Goal: Information Seeking & Learning: Learn about a topic

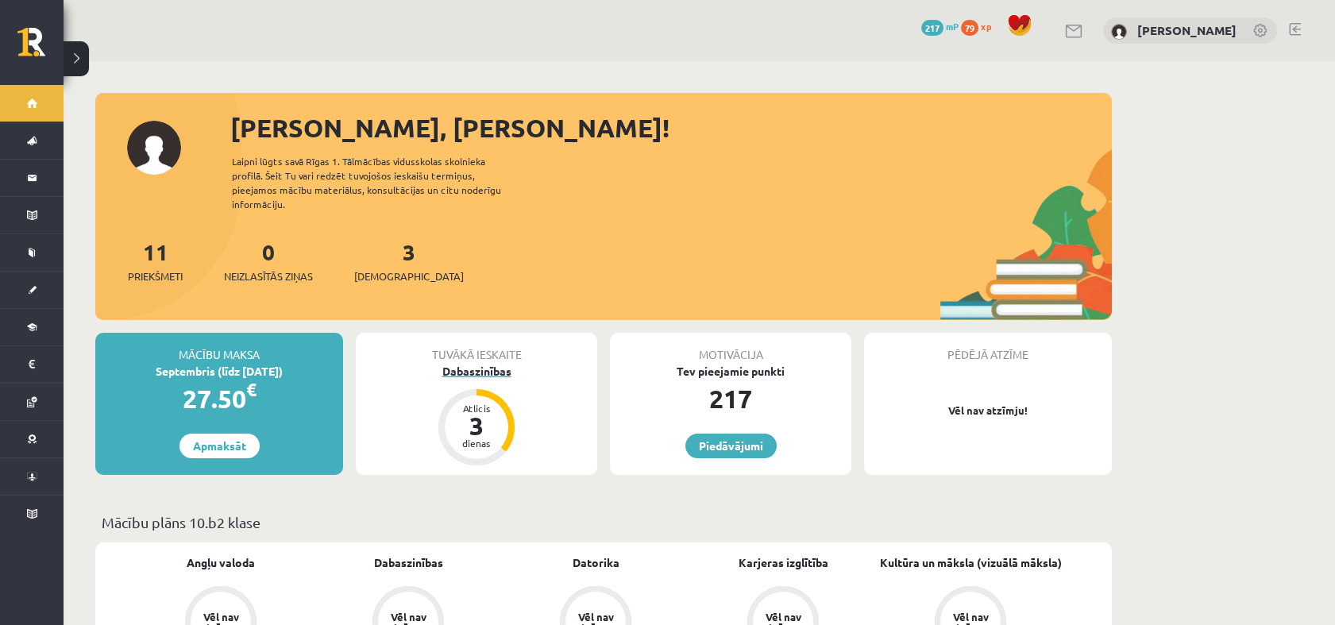
click at [500, 389] on div "Atlicis 3 dienas" at bounding box center [476, 427] width 76 height 76
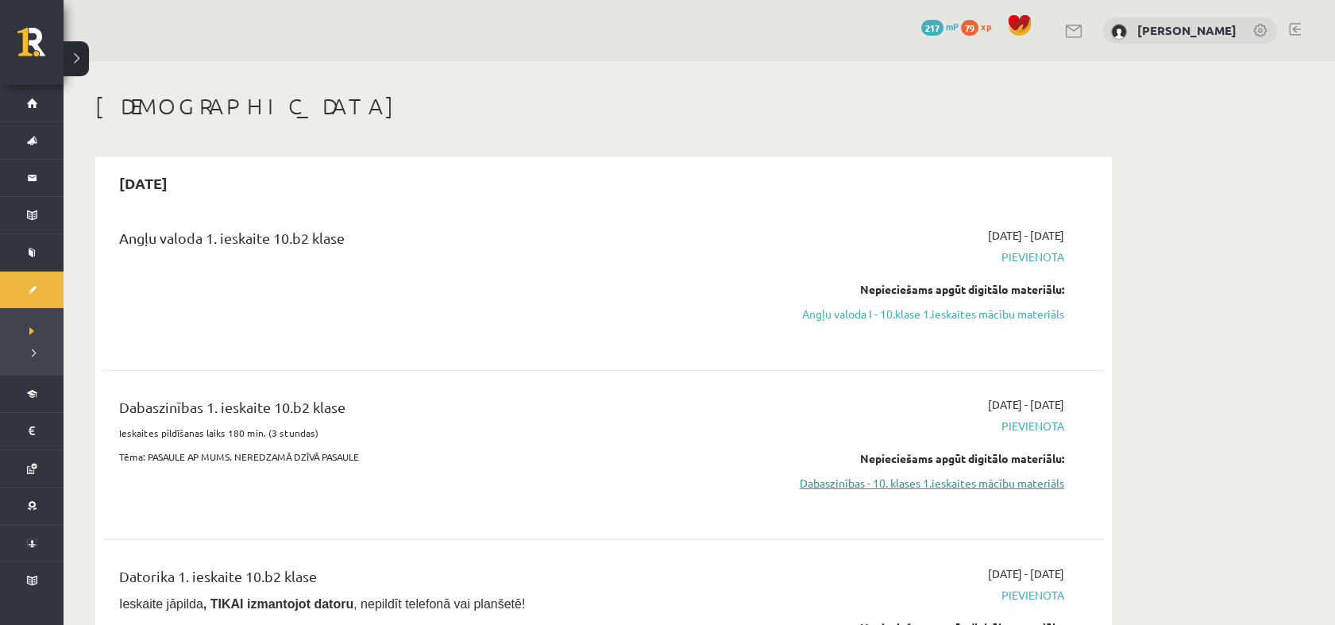
click at [993, 483] on link "Dabaszinības - 10. klases 1.ieskaites mācību materiāls" at bounding box center [914, 483] width 299 height 17
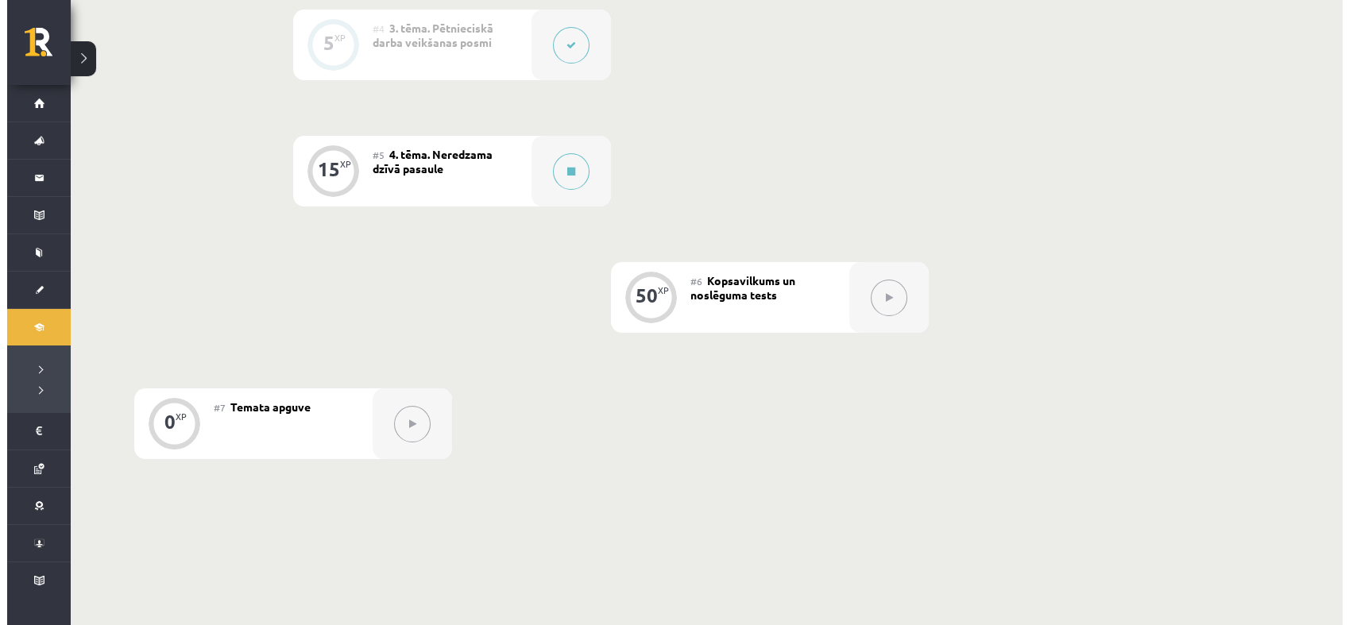
scroll to position [871, 0]
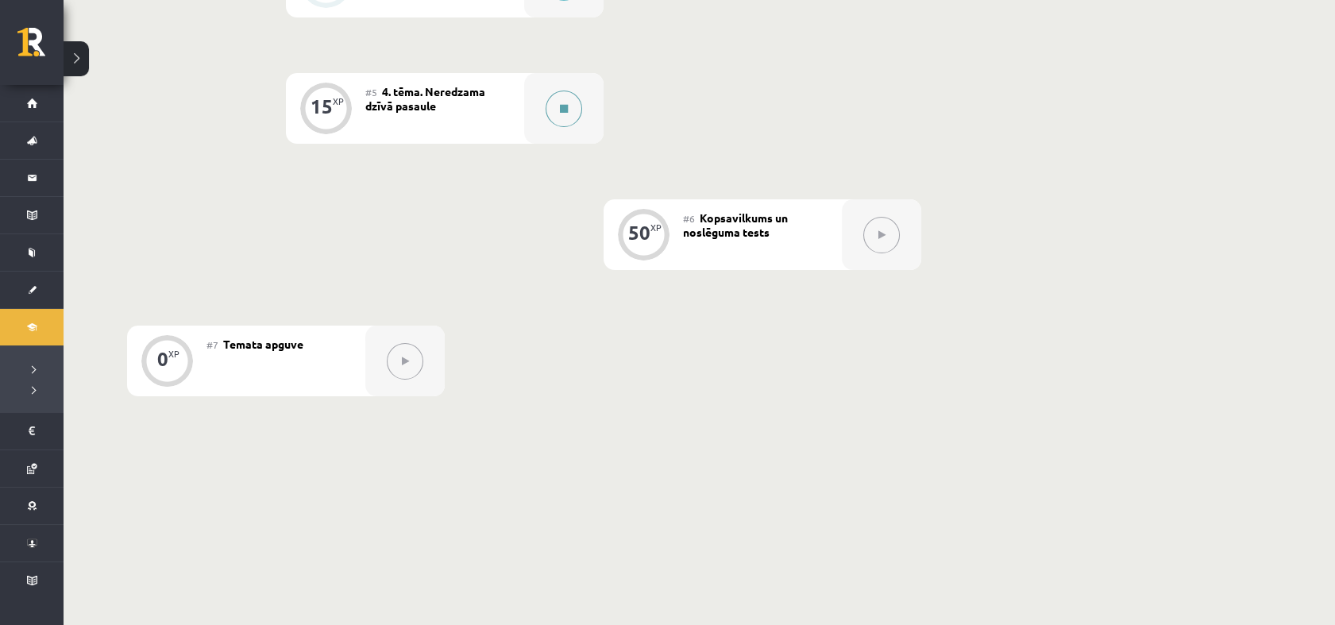
click at [576, 111] on button at bounding box center [564, 109] width 37 height 37
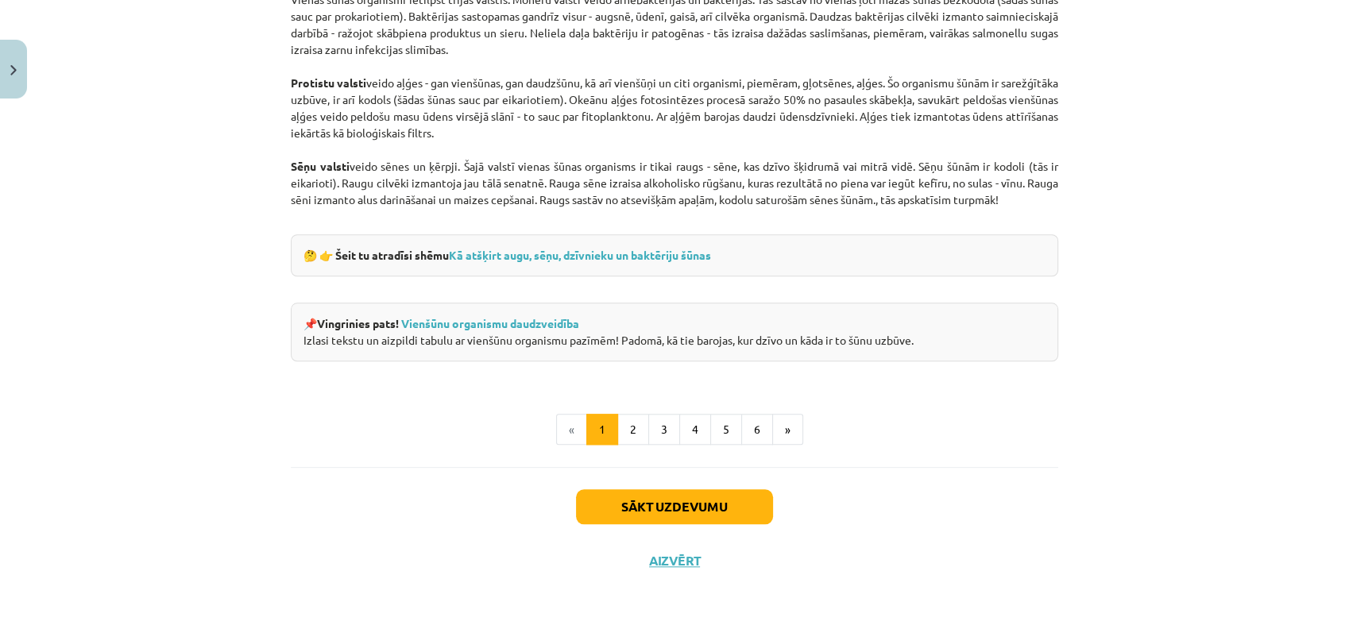
scroll to position [1446, 0]
click at [620, 430] on button "2" at bounding box center [633, 431] width 32 height 32
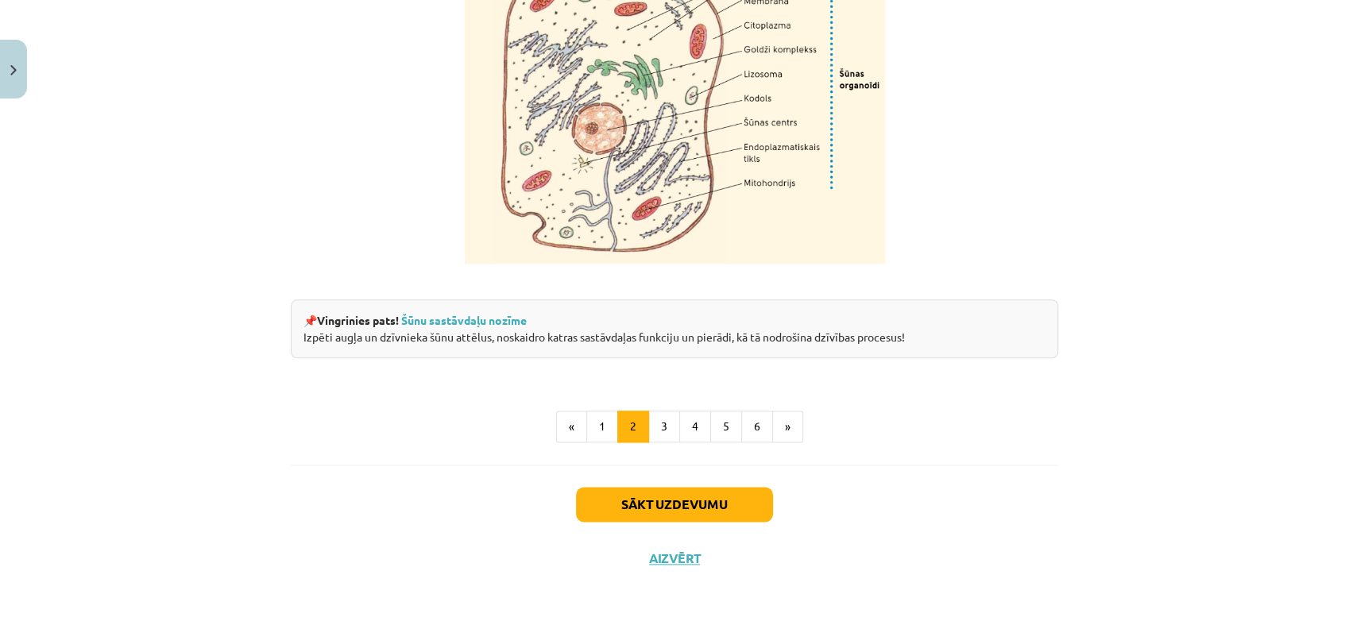
scroll to position [1949, 0]
click at [656, 434] on button "3" at bounding box center [664, 427] width 32 height 32
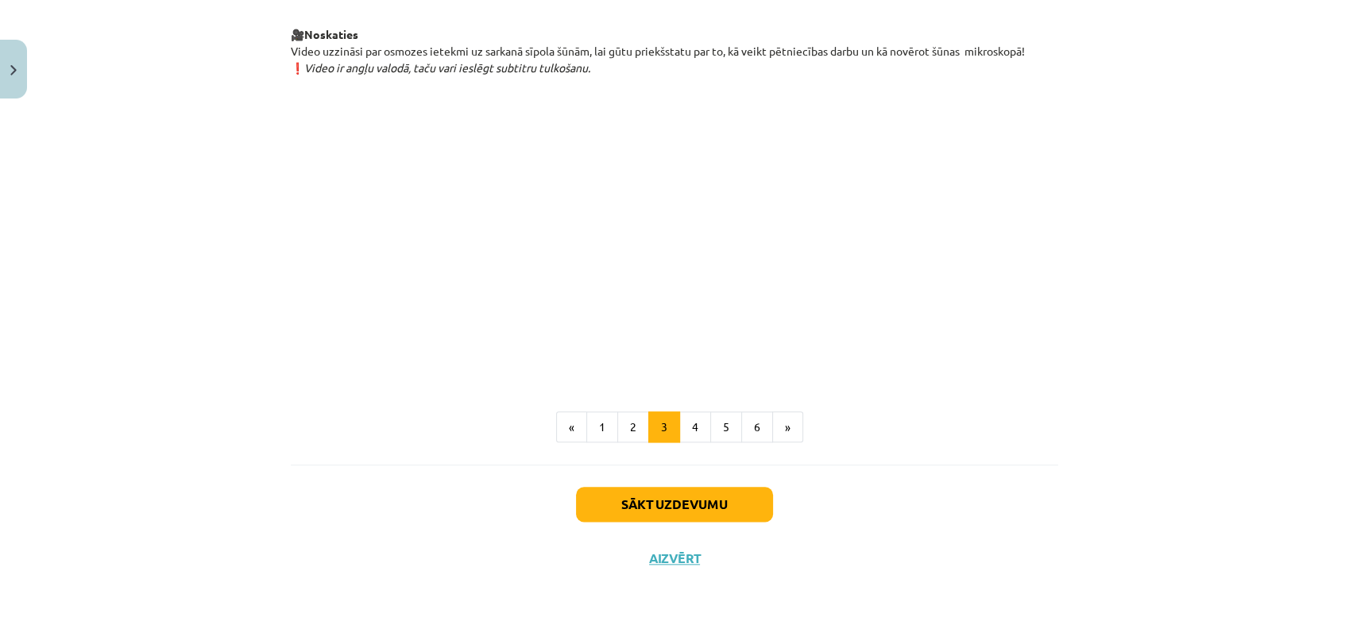
scroll to position [1817, 0]
click at [690, 427] on button "4" at bounding box center [695, 427] width 32 height 32
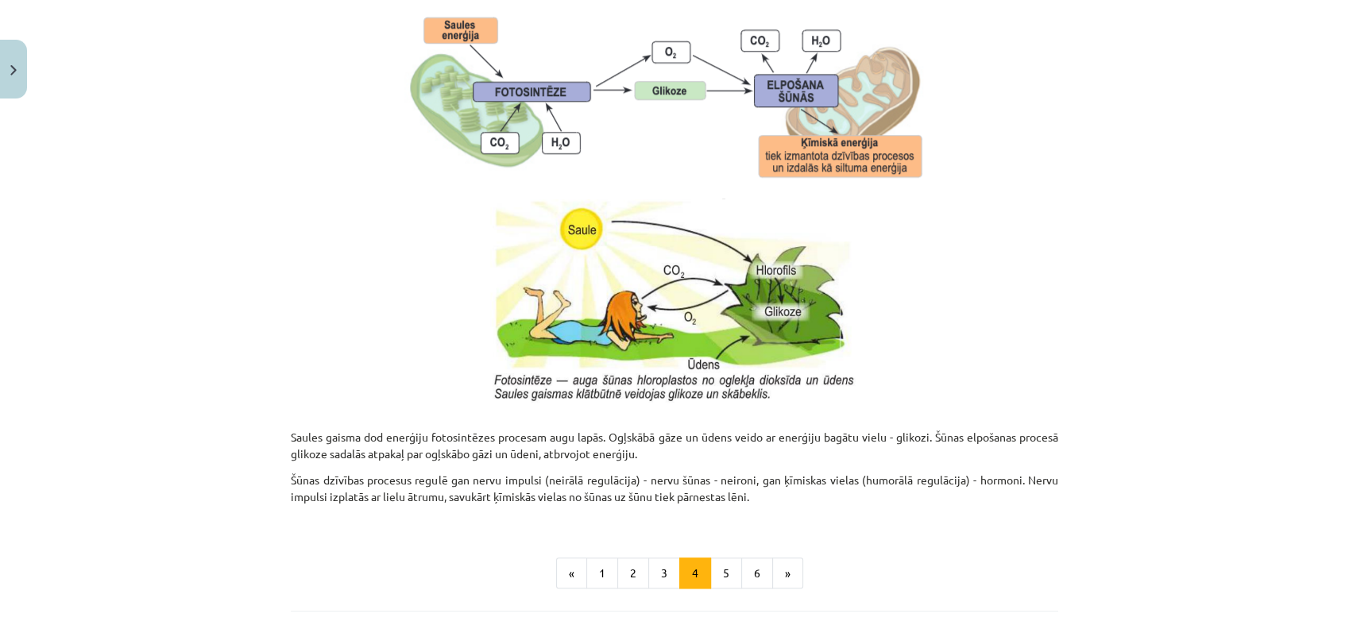
scroll to position [1607, 0]
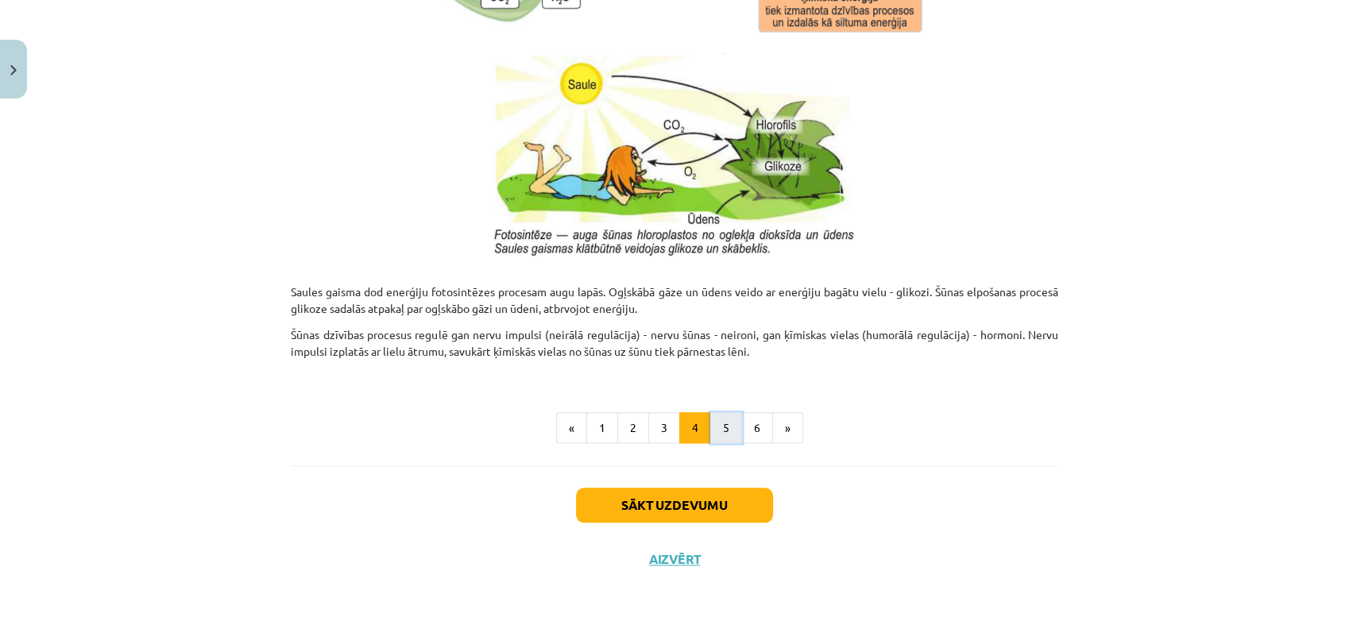
click at [718, 430] on button "5" at bounding box center [726, 428] width 32 height 32
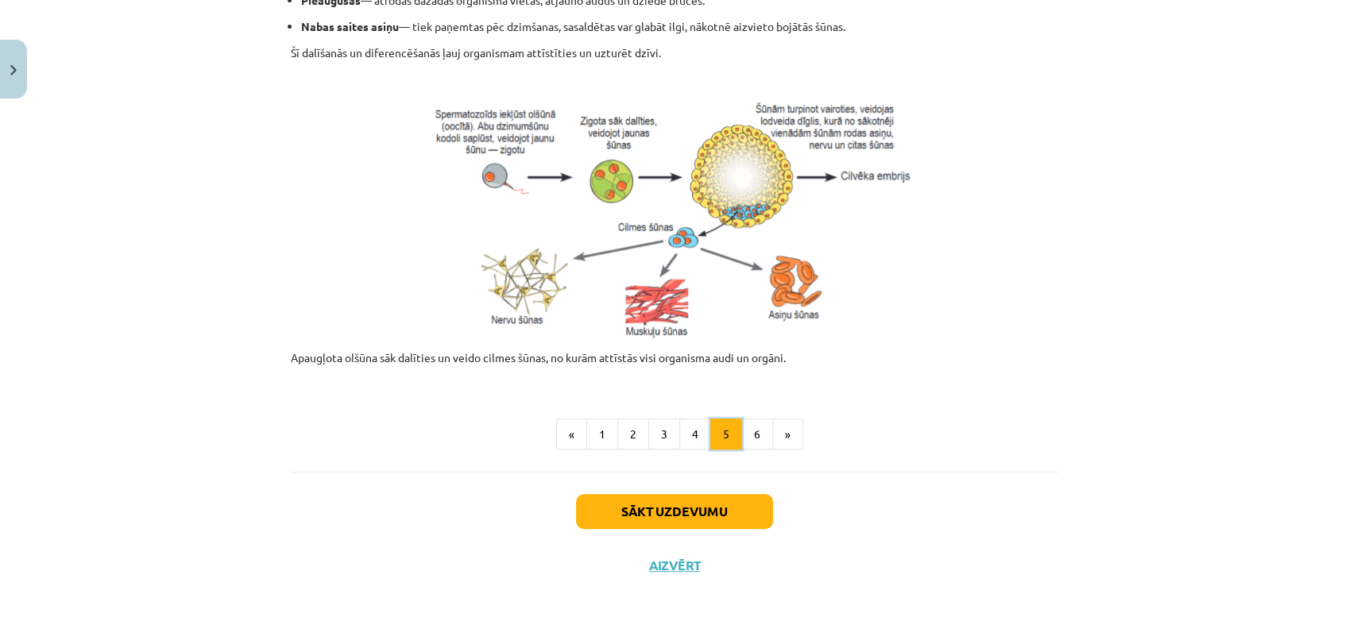
scroll to position [691, 0]
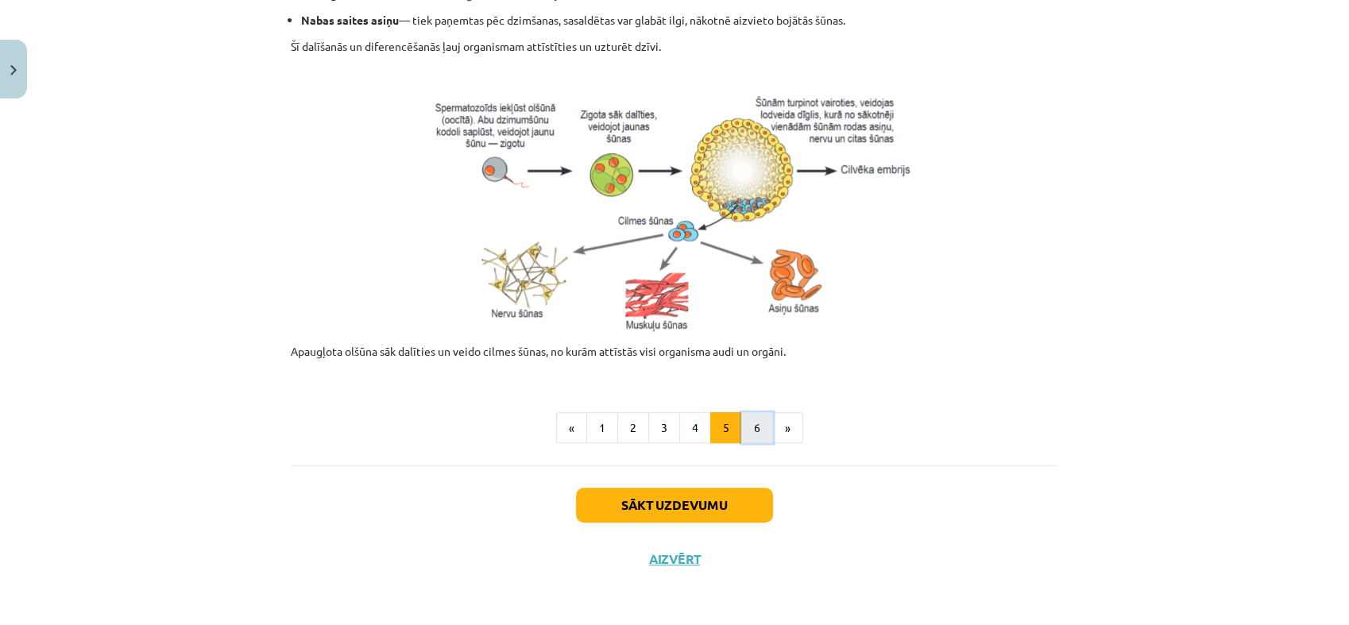
click at [749, 428] on button "6" at bounding box center [757, 428] width 32 height 32
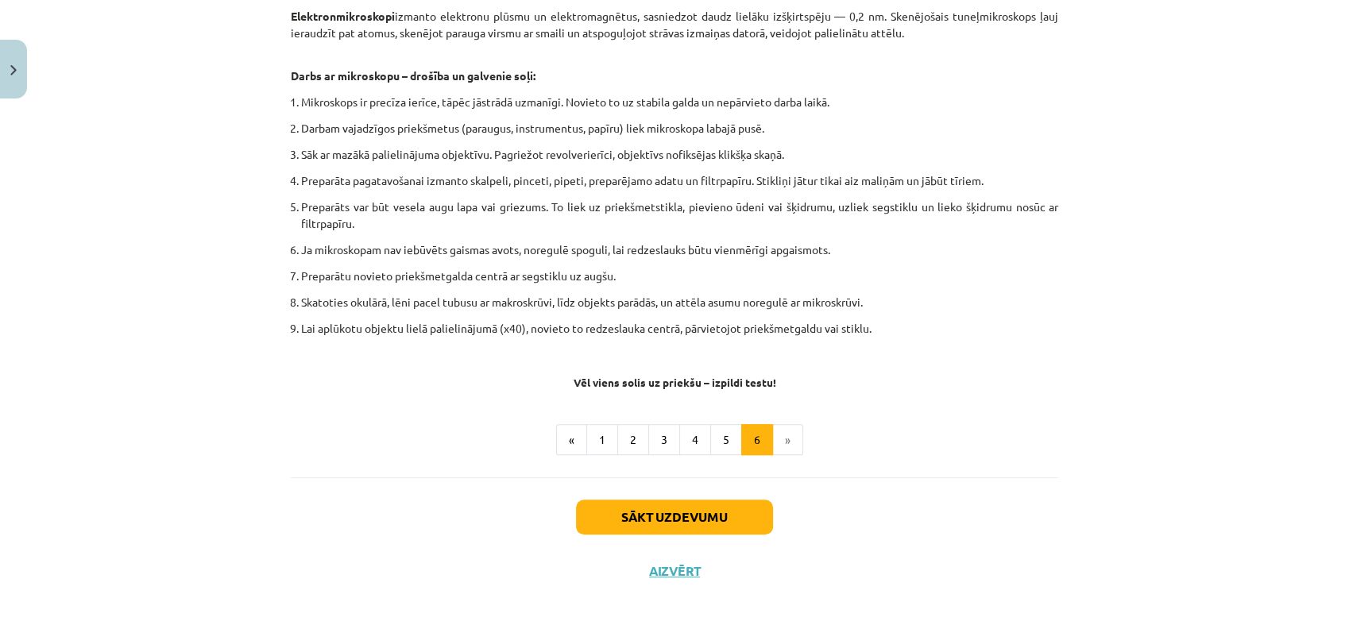
scroll to position [897, 0]
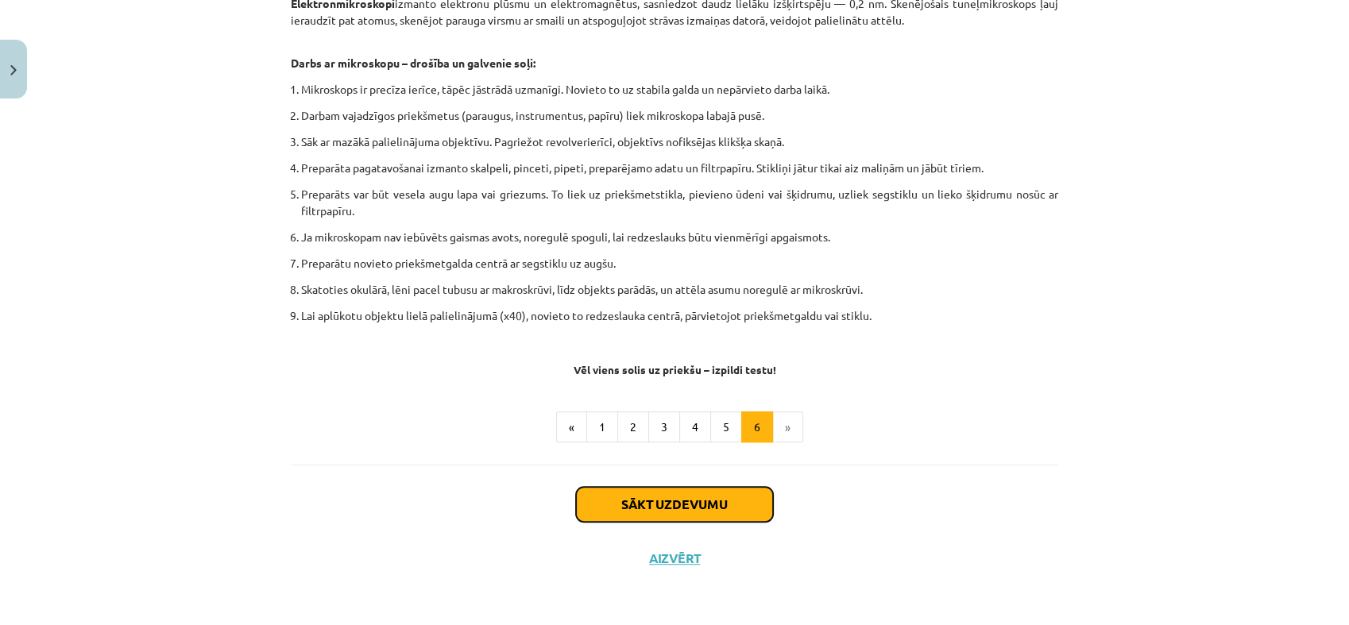
click at [716, 504] on button "Sākt uzdevumu" at bounding box center [674, 504] width 197 height 35
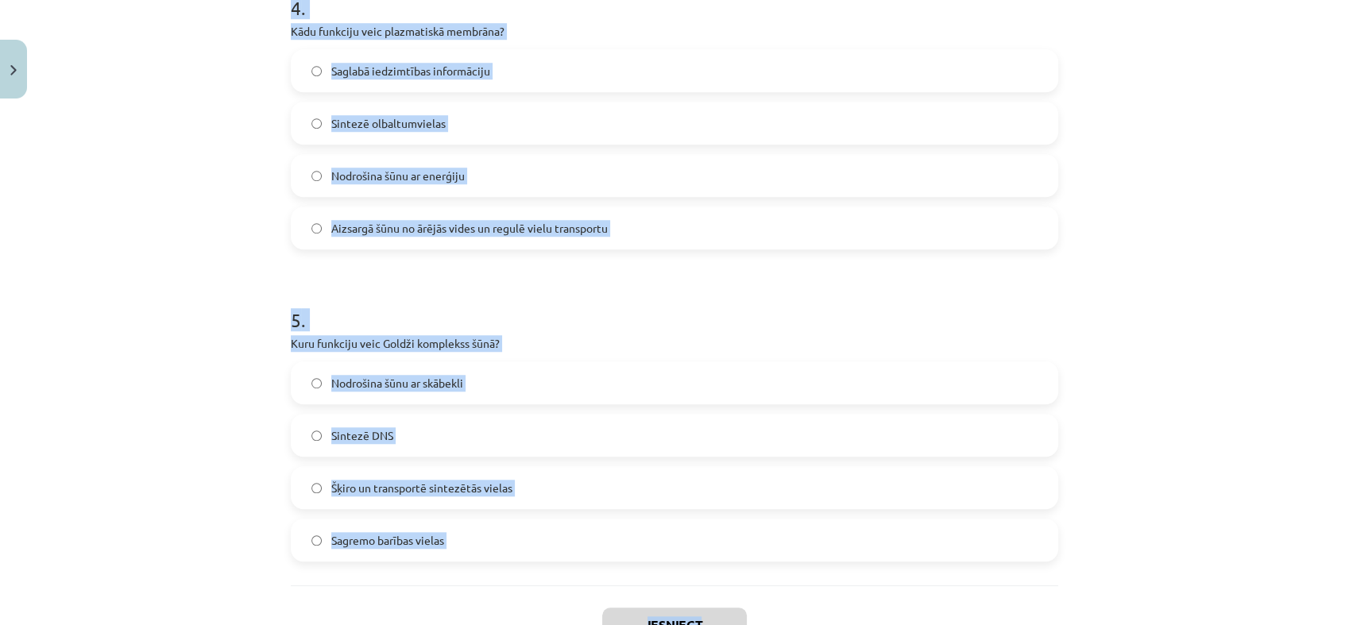
scroll to position [1324, 0]
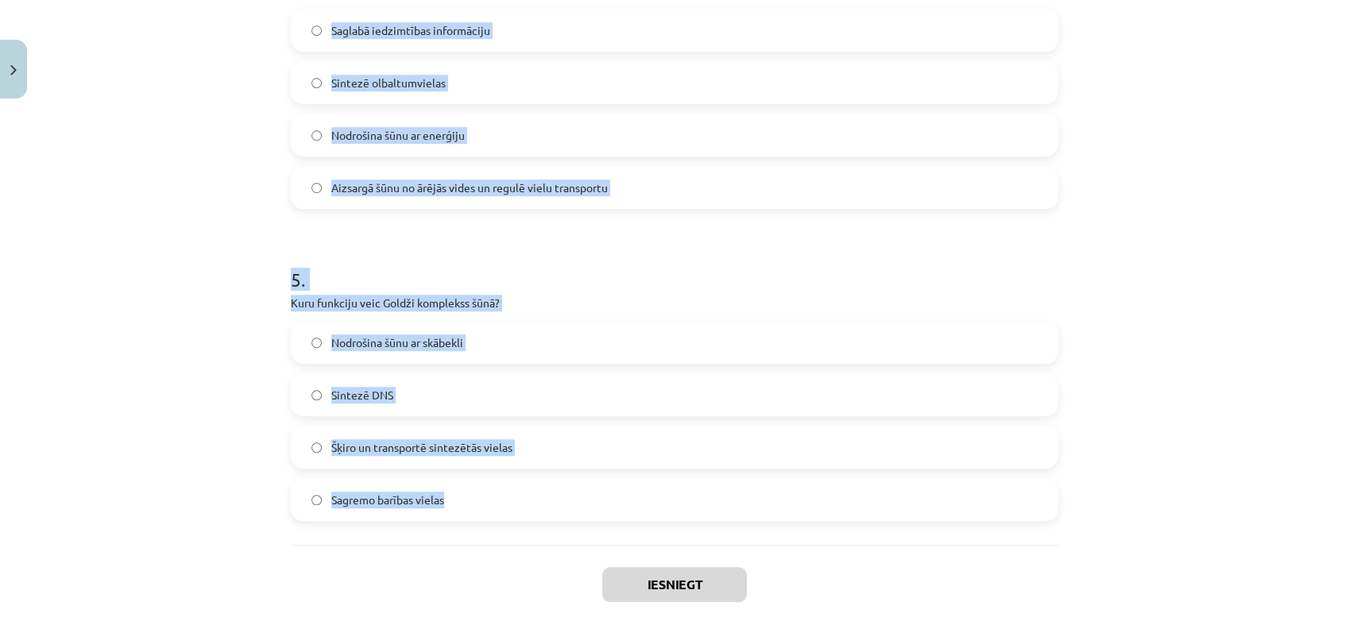
drag, startPoint x: 244, startPoint y: 295, endPoint x: 576, endPoint y: 527, distance: 405.0
click at [576, 527] on div "Mācību tēma: Dabaszinības - 10. klases 1.ieskaites mācību materiāls #5 4. tēma.…" at bounding box center [674, 312] width 1349 height 625
copy form "1 . Kura no šūnu valstīm sastāv no šūnām, kurām nav kodola? Dzīvnieku valsts Mo…"
click at [112, 177] on div "Mācību tēma: Dabaszinības - 10. klases 1.ieskaites mācību materiāls #5 4. tēma.…" at bounding box center [674, 312] width 1349 height 625
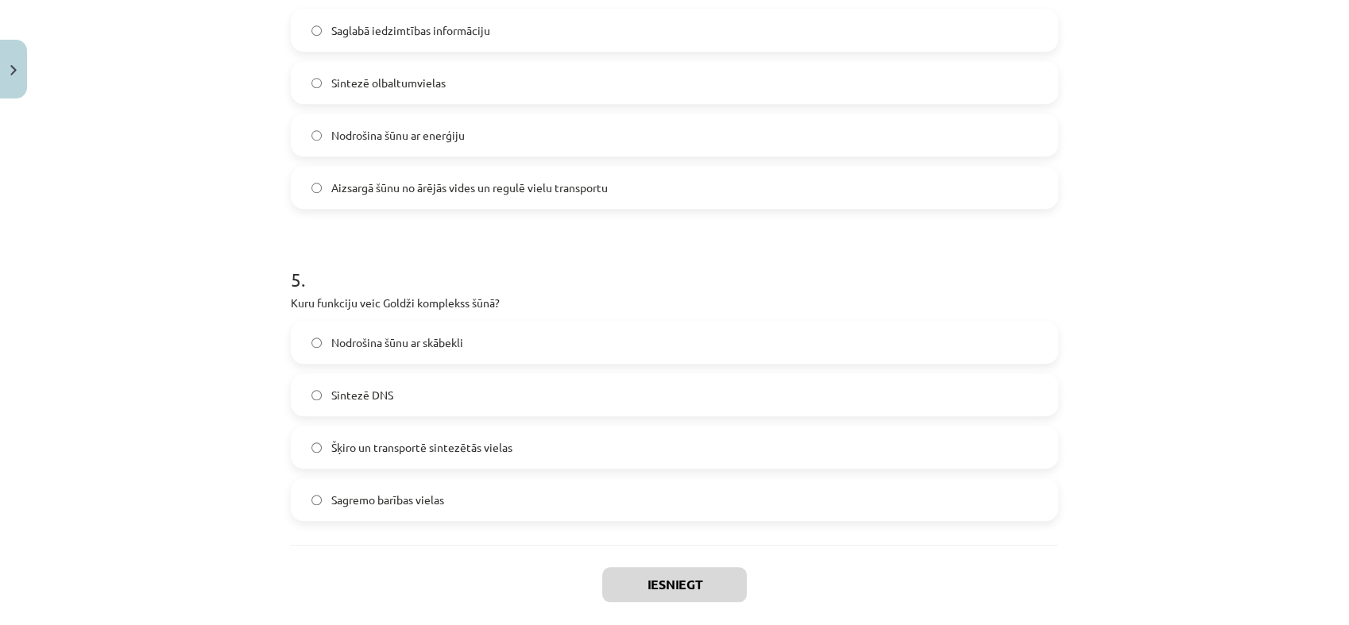
click at [112, 177] on div "Mācību tēma: Dabaszinības - 10. klases 1.ieskaites mācību materiāls #5 4. tēma.…" at bounding box center [674, 312] width 1349 height 625
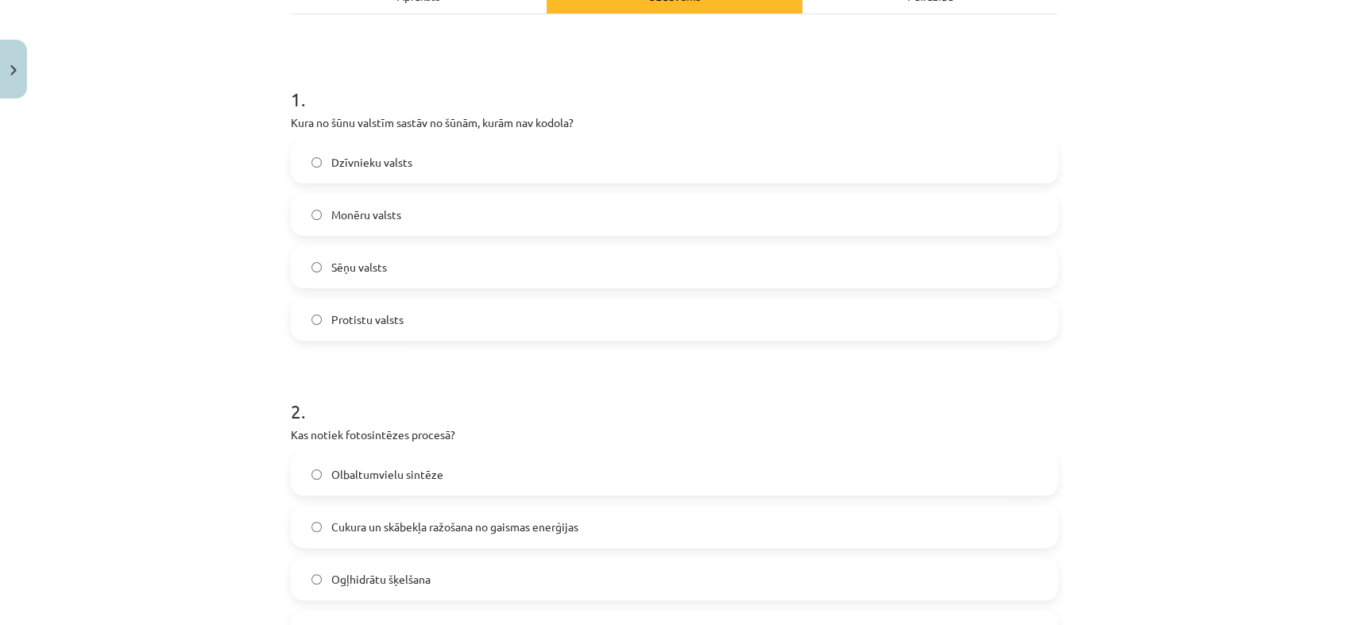
scroll to position [289, 0]
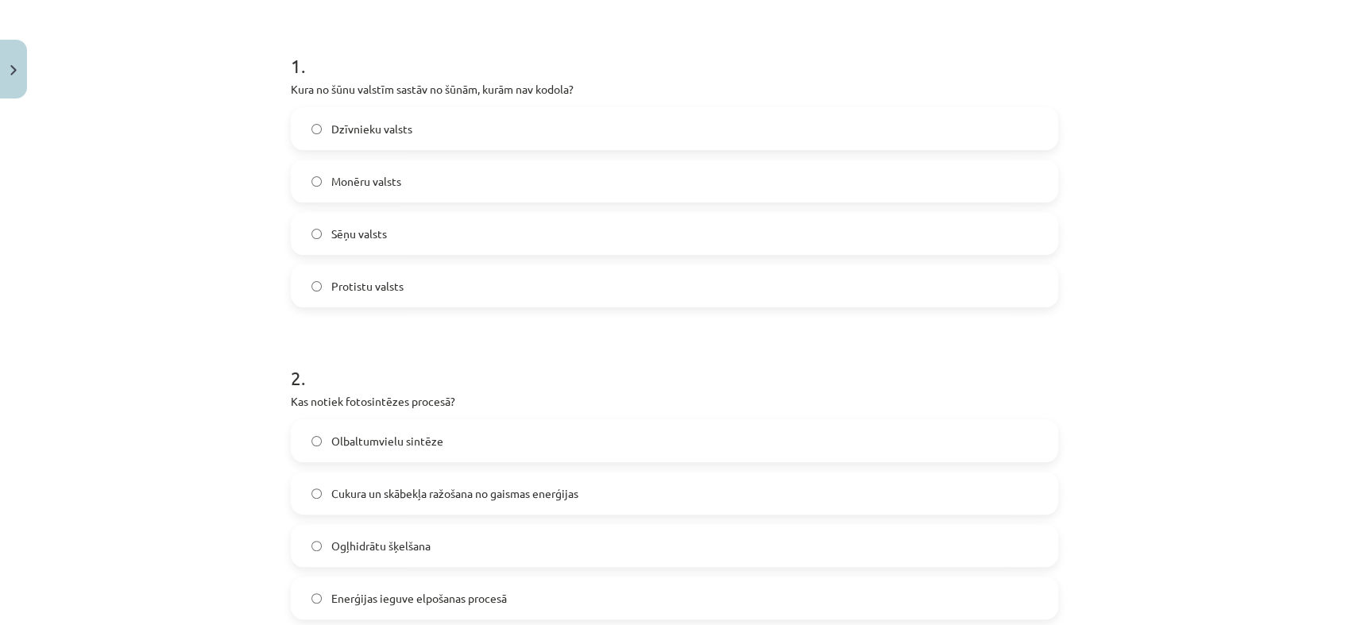
click at [388, 170] on label "Monēru valsts" at bounding box center [674, 181] width 764 height 40
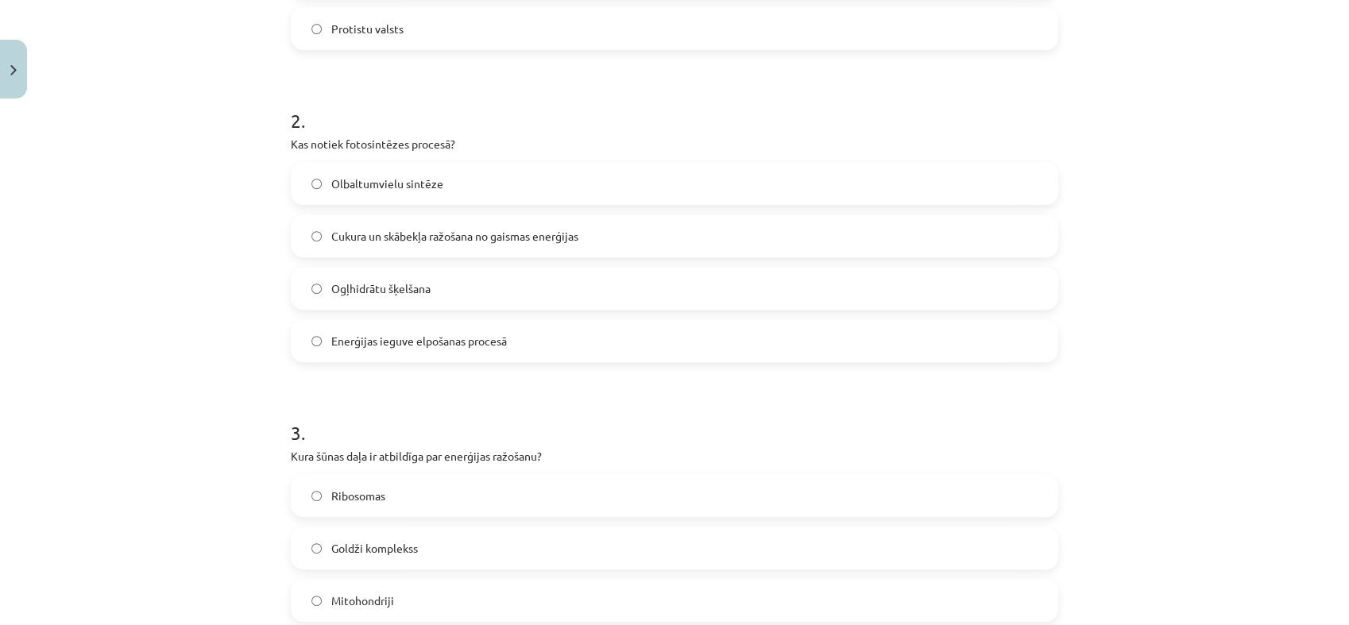
scroll to position [558, 0]
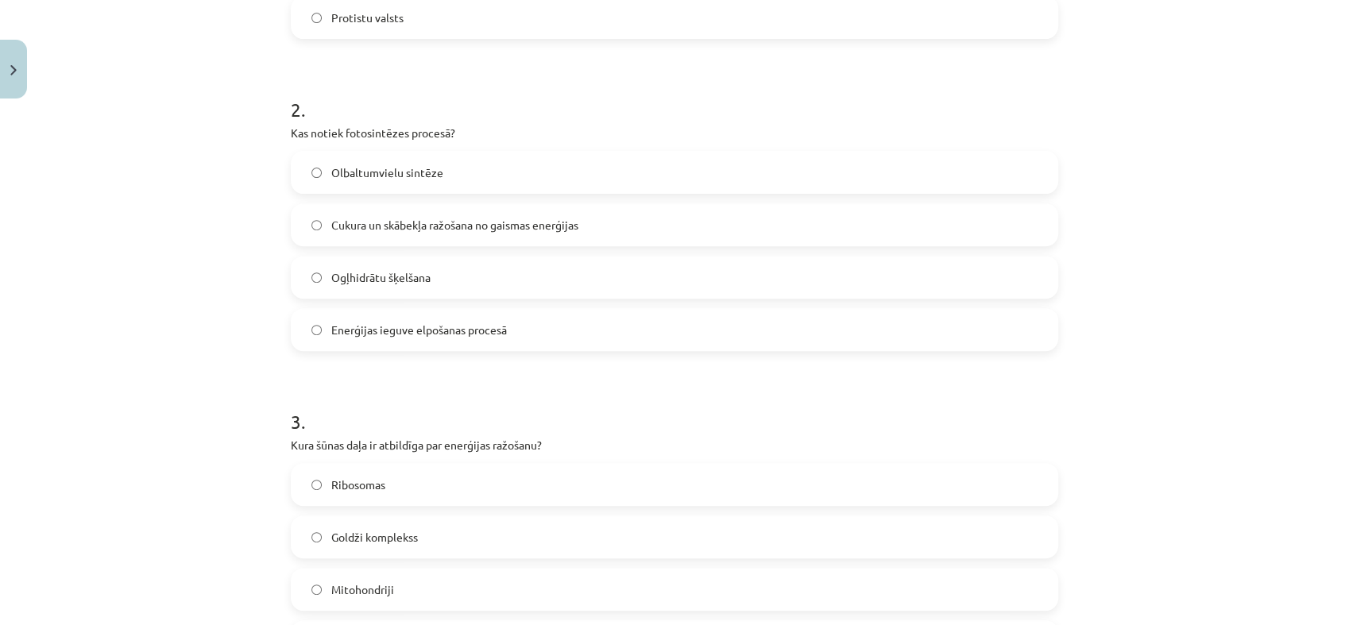
click at [437, 230] on span "Cukura un skābekļa ražošana no gaismas enerģijas" at bounding box center [454, 225] width 247 height 17
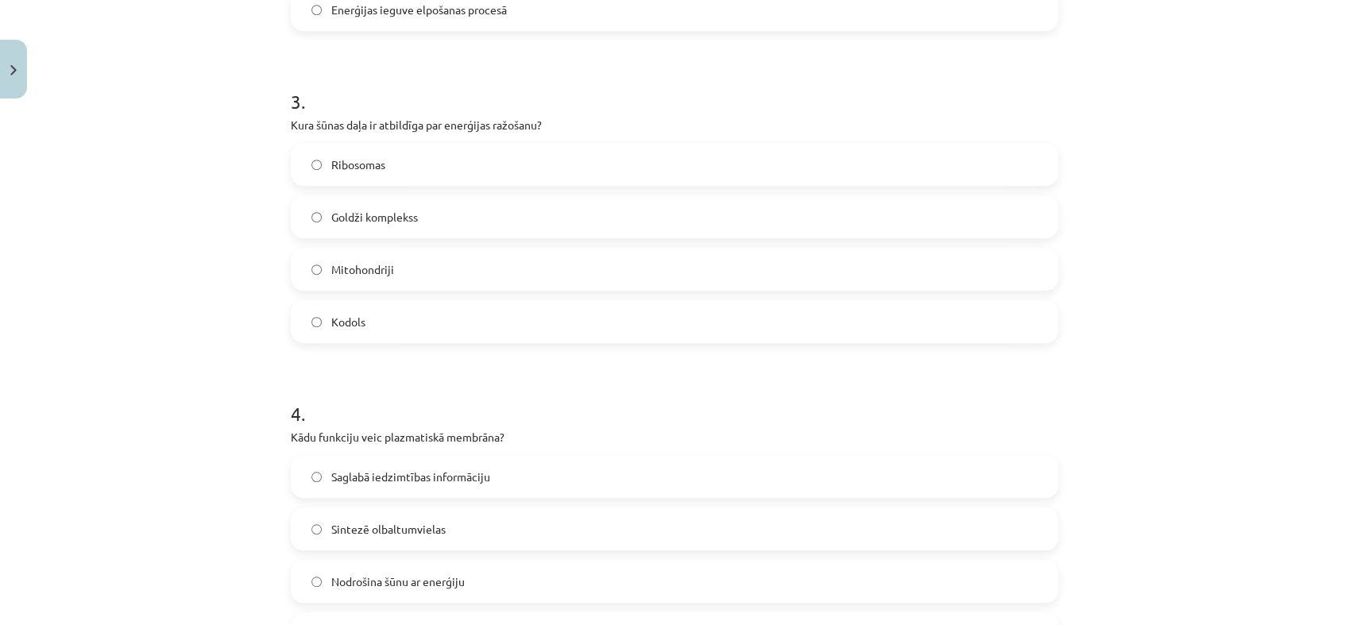
scroll to position [880, 0]
click at [451, 258] on label "Mitohondriji" at bounding box center [674, 267] width 764 height 40
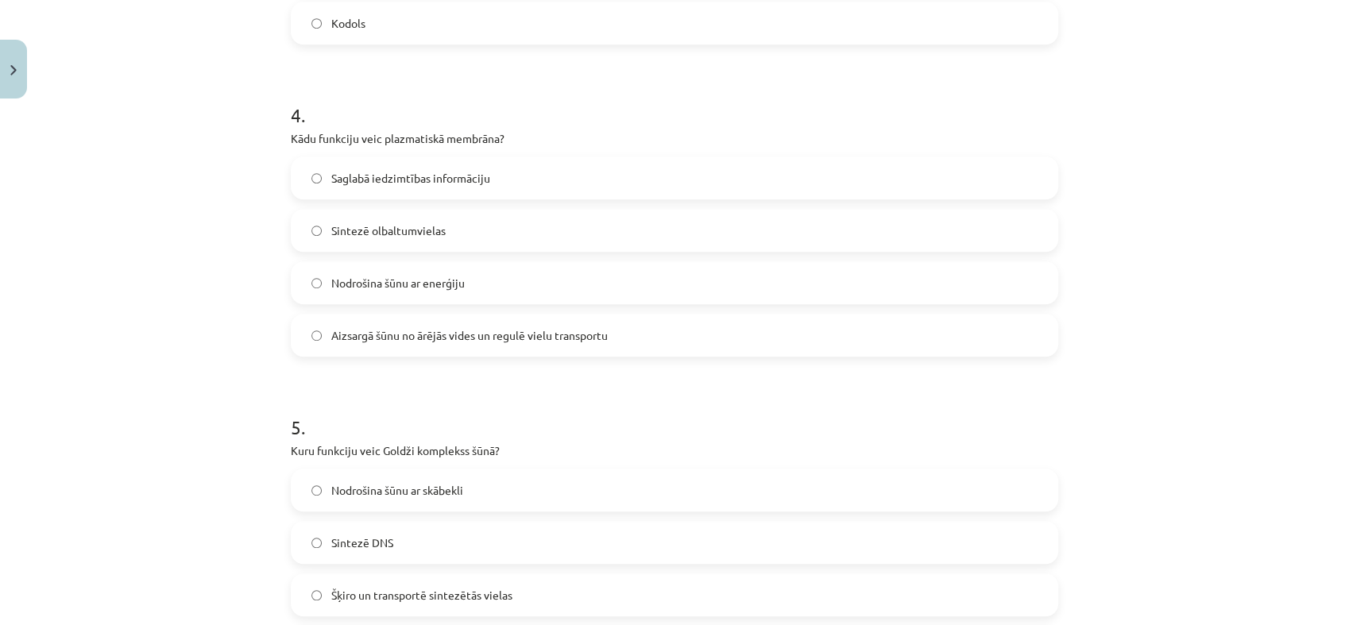
scroll to position [1189, 0]
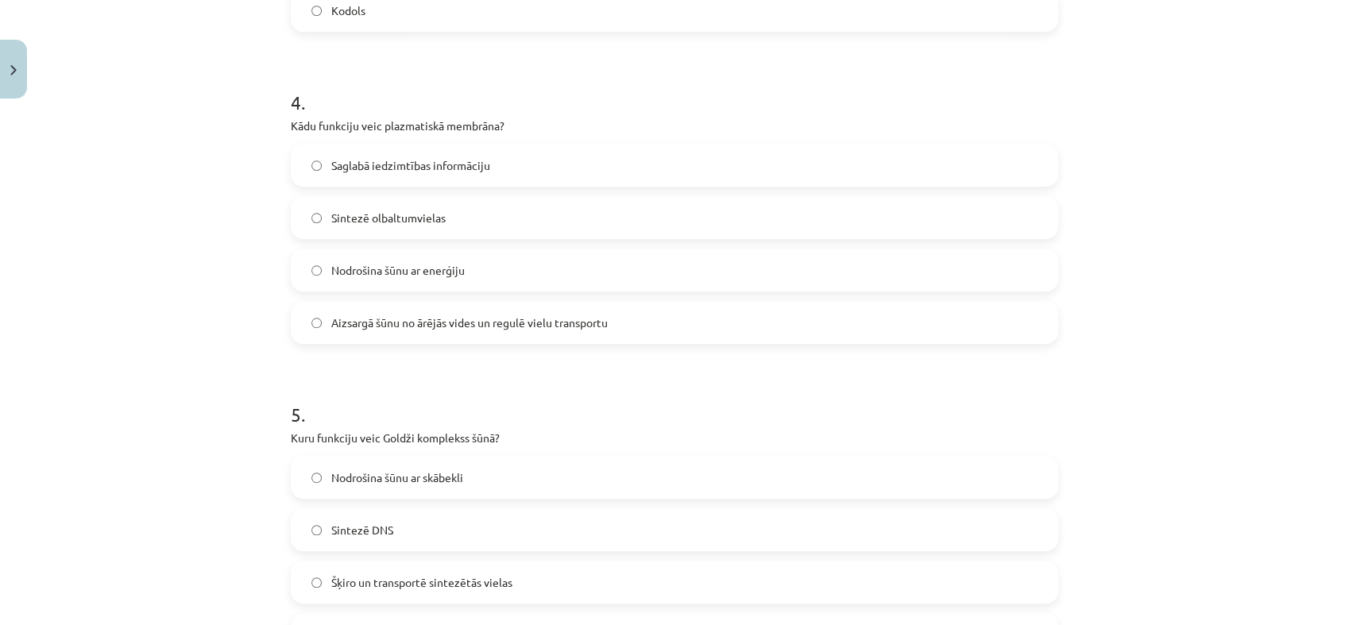
click at [432, 315] on span "Aizsargā šūnu no ārējās vides un regulē vielu transportu" at bounding box center [469, 323] width 276 height 17
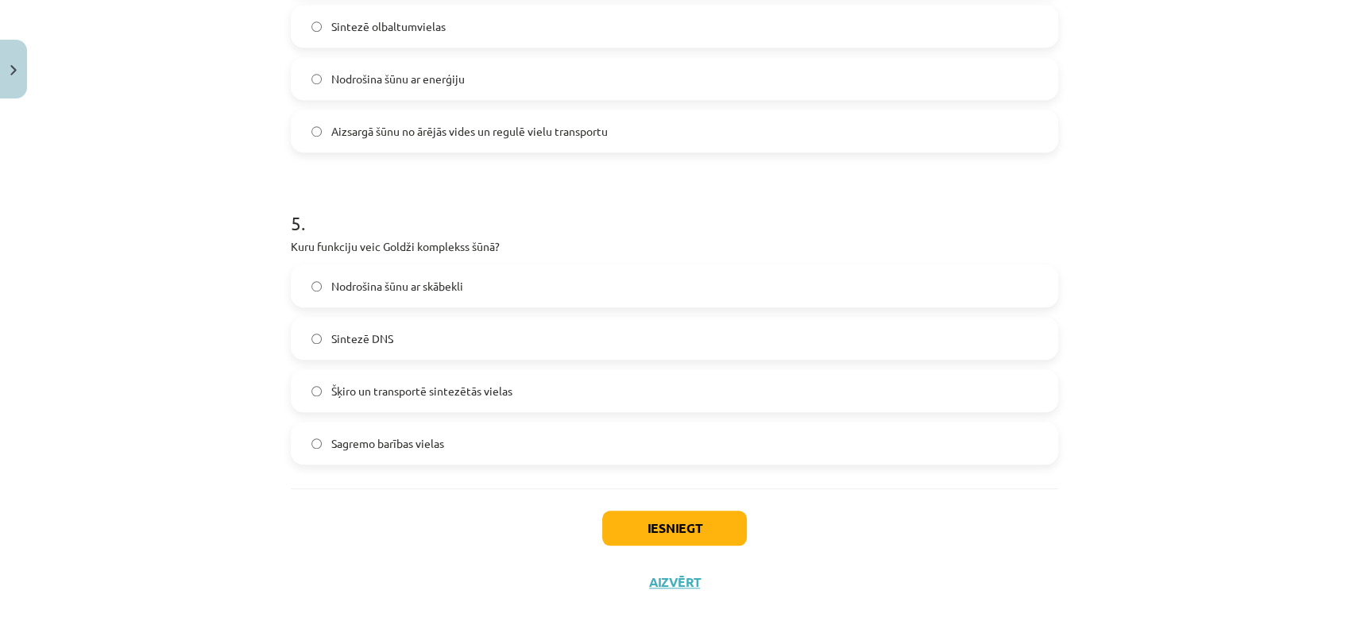
scroll to position [1404, 0]
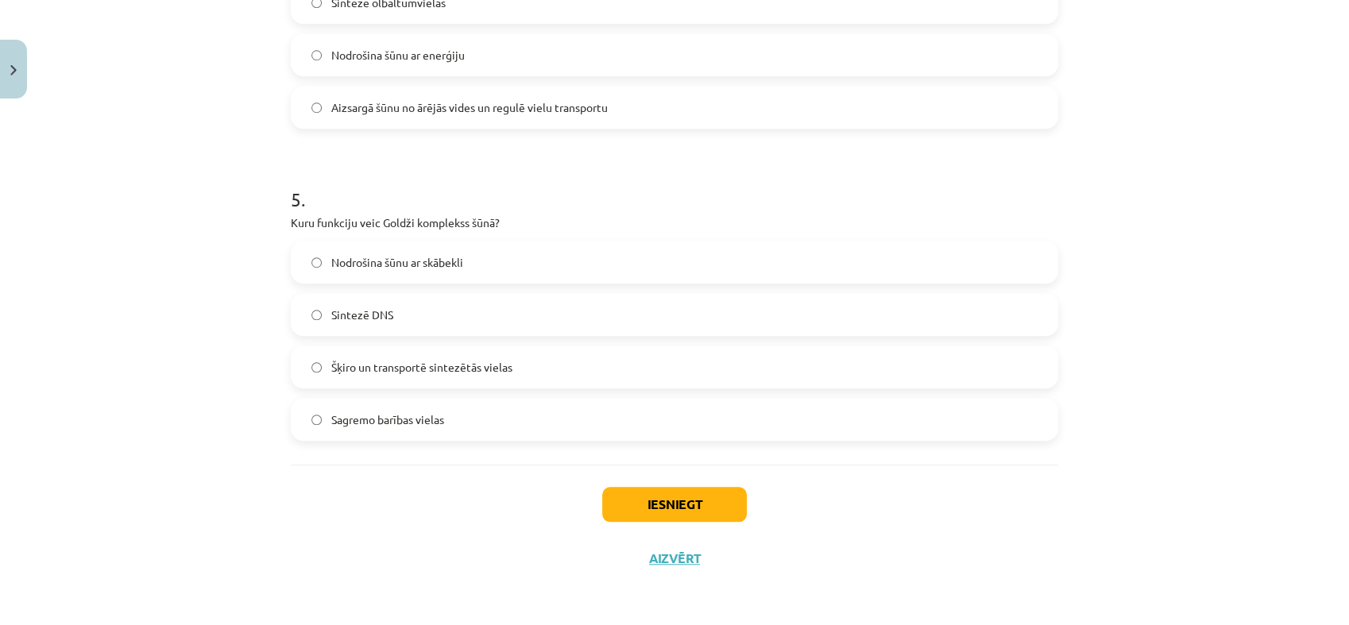
click at [454, 376] on label "Šķiro un transportē sintezētās vielas" at bounding box center [674, 367] width 764 height 40
click at [677, 504] on button "Iesniegt" at bounding box center [674, 504] width 145 height 35
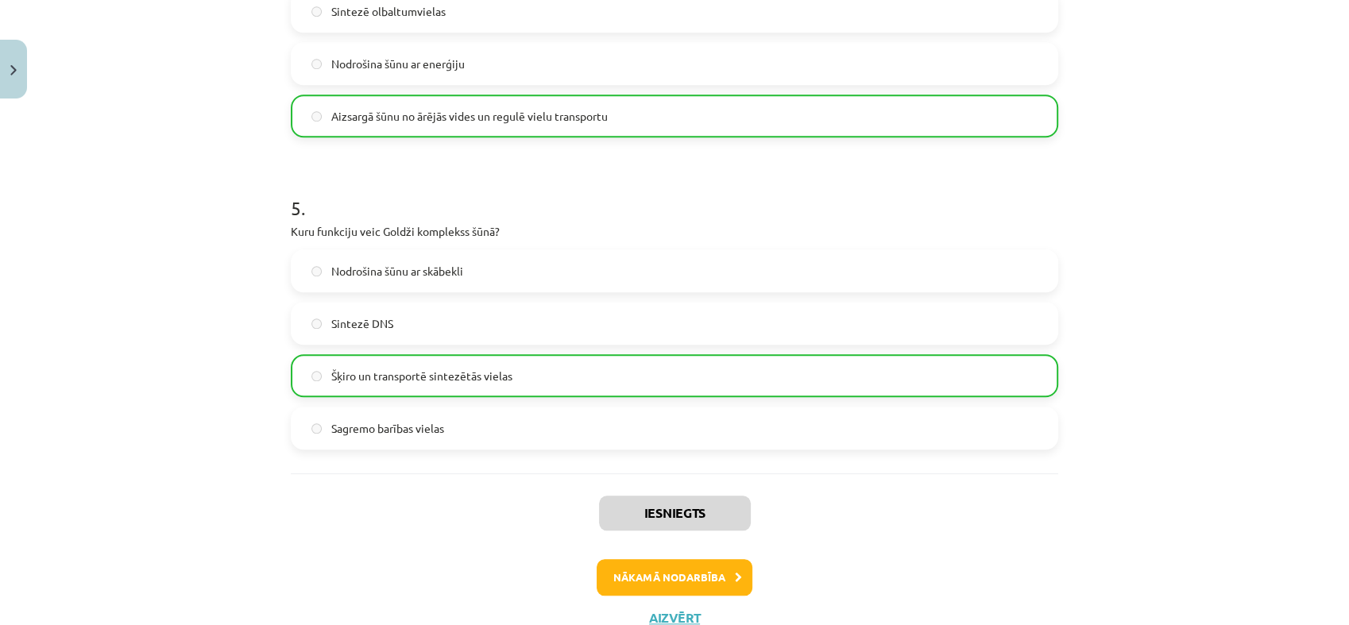
scroll to position [1454, 0]
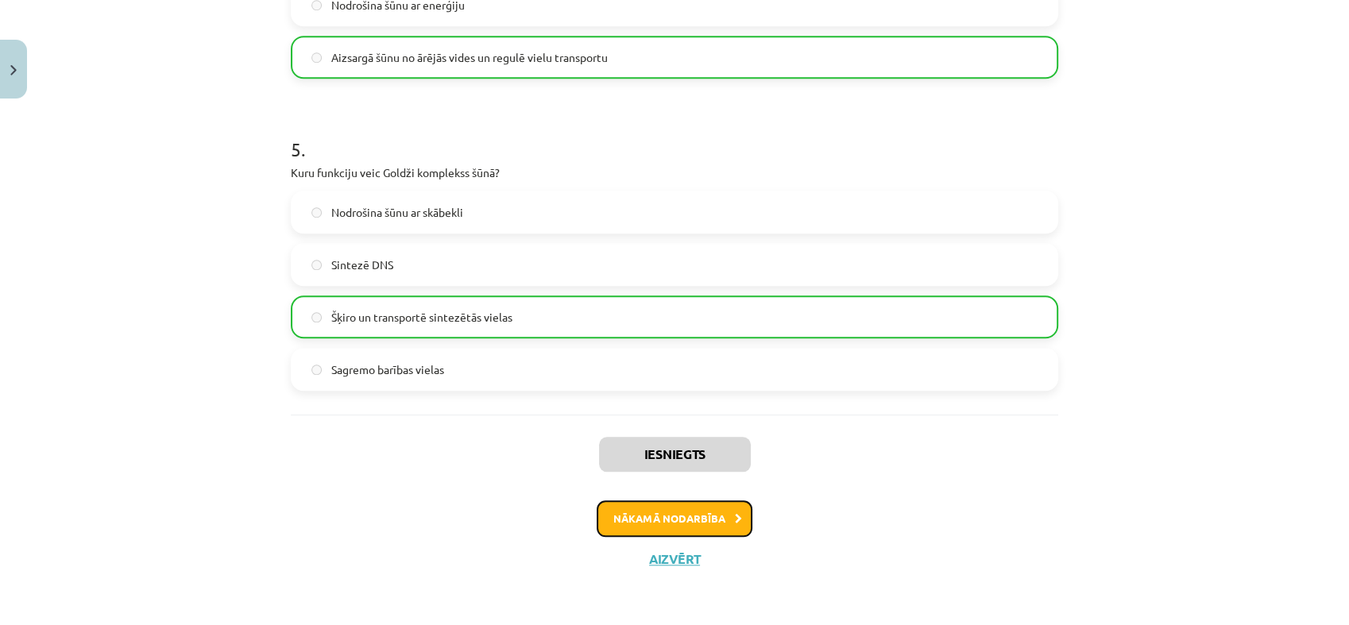
click at [670, 518] on button "Nākamā nodarbība" at bounding box center [675, 518] width 156 height 37
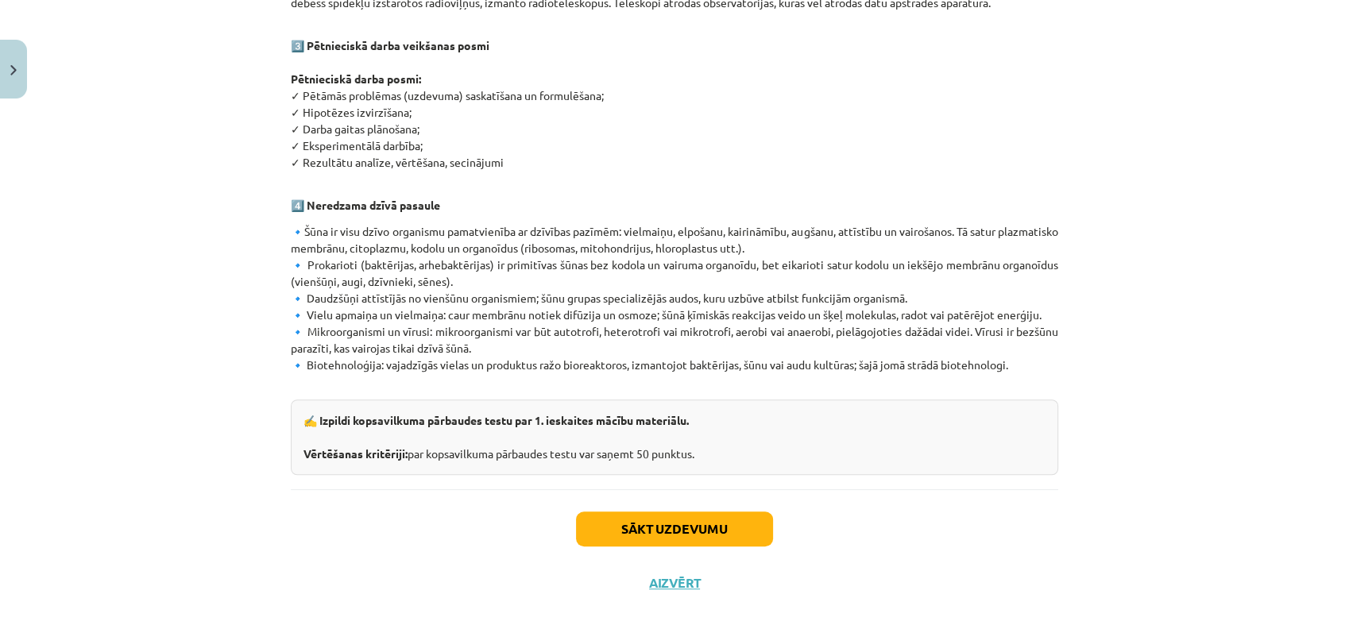
scroll to position [902, 0]
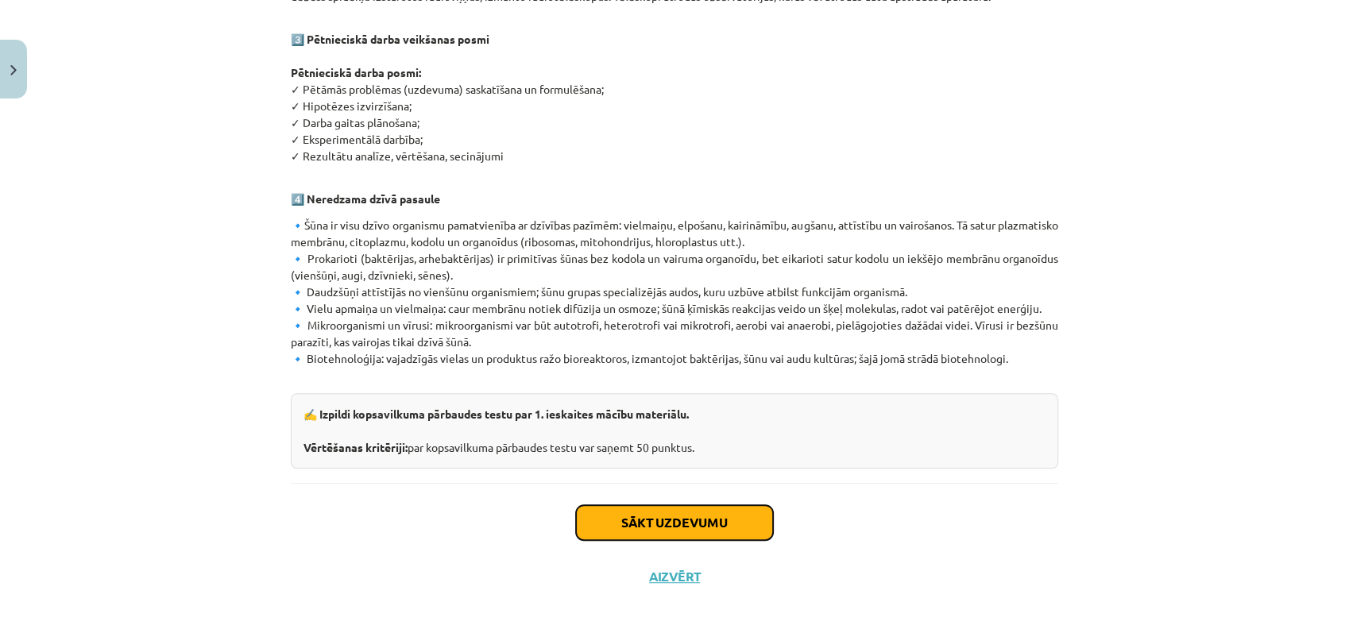
click at [623, 505] on button "Sākt uzdevumu" at bounding box center [674, 522] width 197 height 35
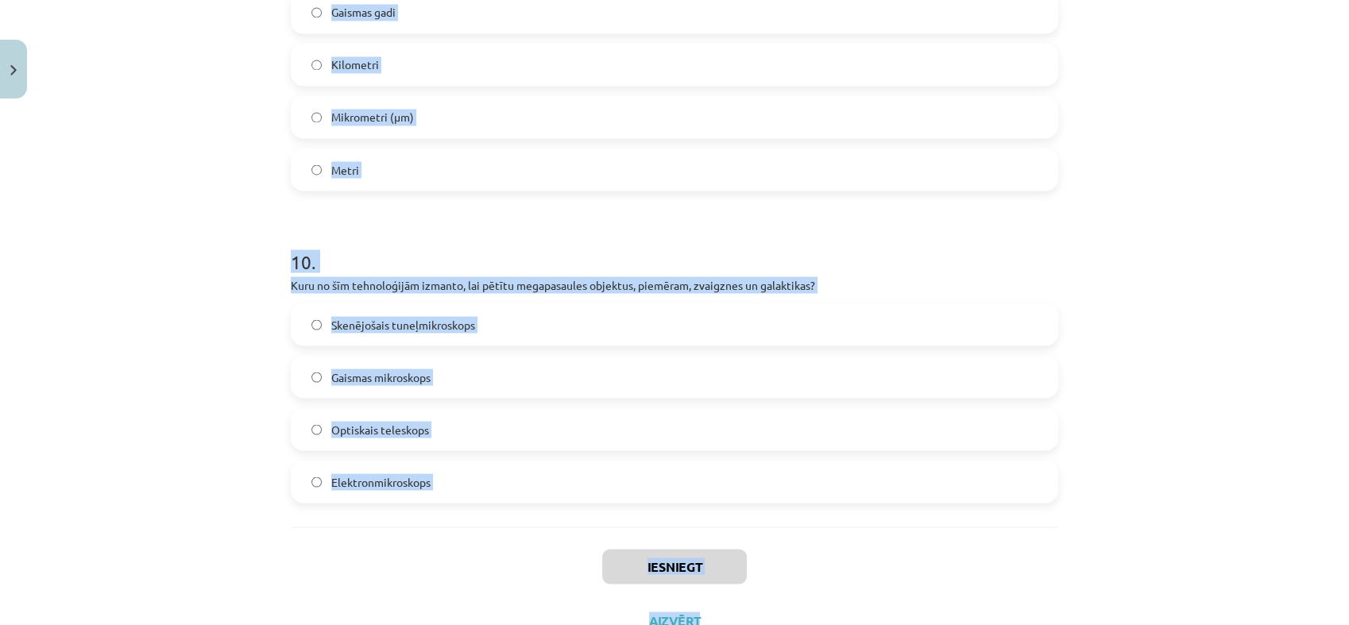
scroll to position [2965, 0]
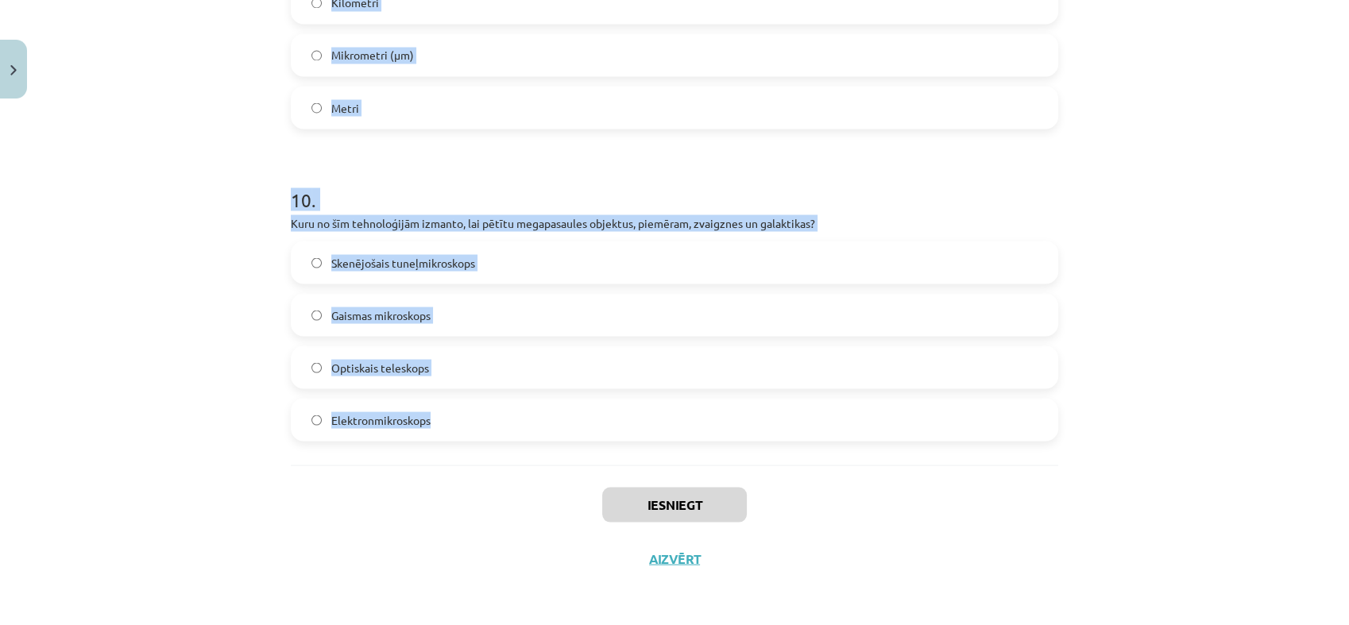
drag, startPoint x: 280, startPoint y: 309, endPoint x: 739, endPoint y: 427, distance: 474.9
copy form "1 . Kuru pasaules daļu pētī bioloģija? Megapasaule Astronomiskie objekti Nedzīv…"
click at [234, 234] on div "Mācību tēma: Dabaszinības - 10. klases 1.ieskaites mācību materiāls #6 Kopsavil…" at bounding box center [674, 312] width 1349 height 625
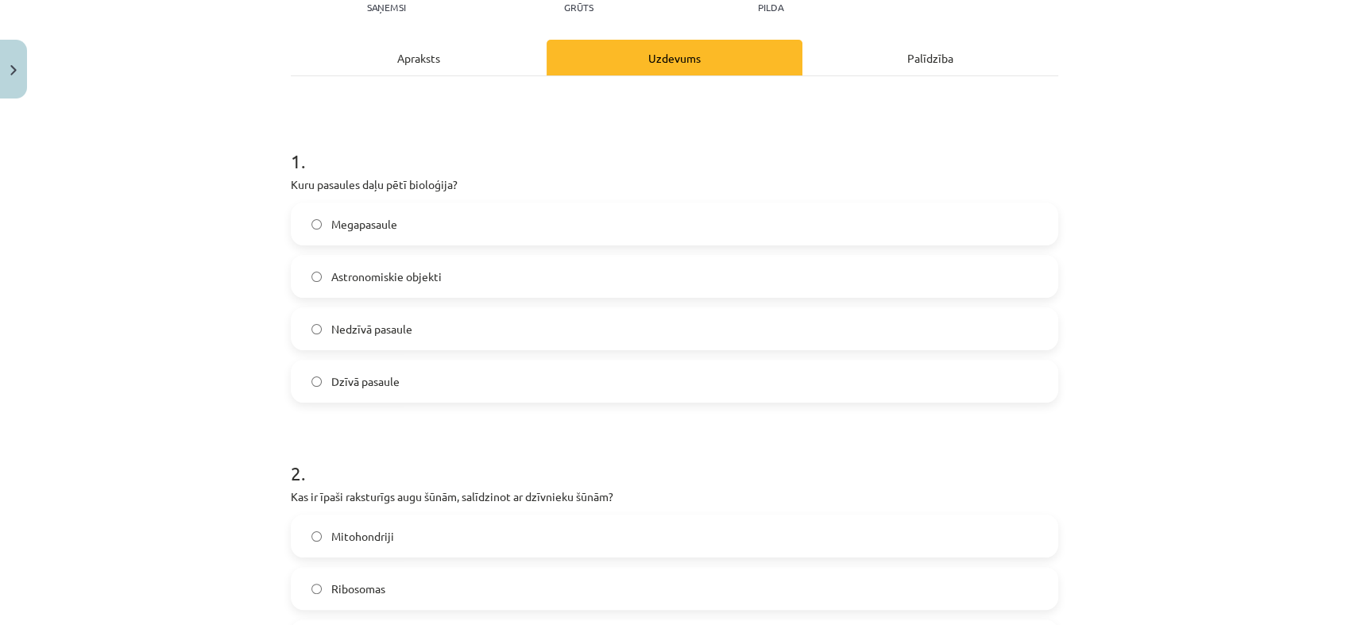
scroll to position [199, 0]
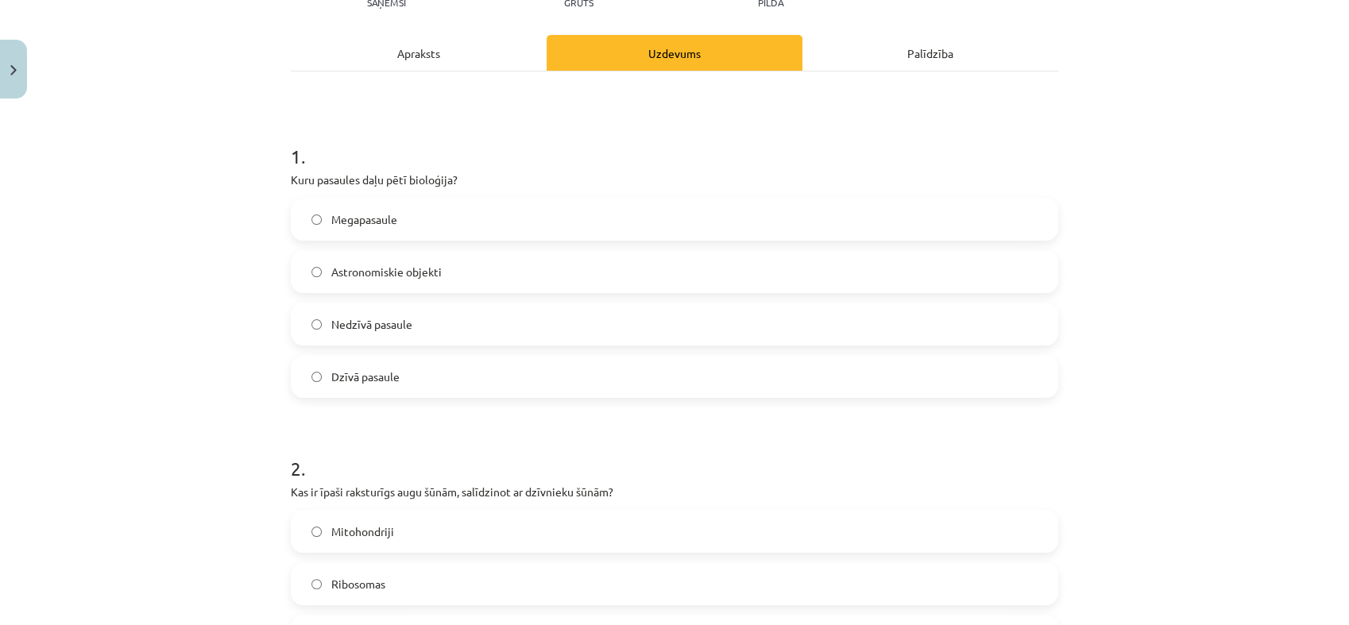
click at [365, 369] on span "Dzīvā pasaule" at bounding box center [365, 377] width 68 height 17
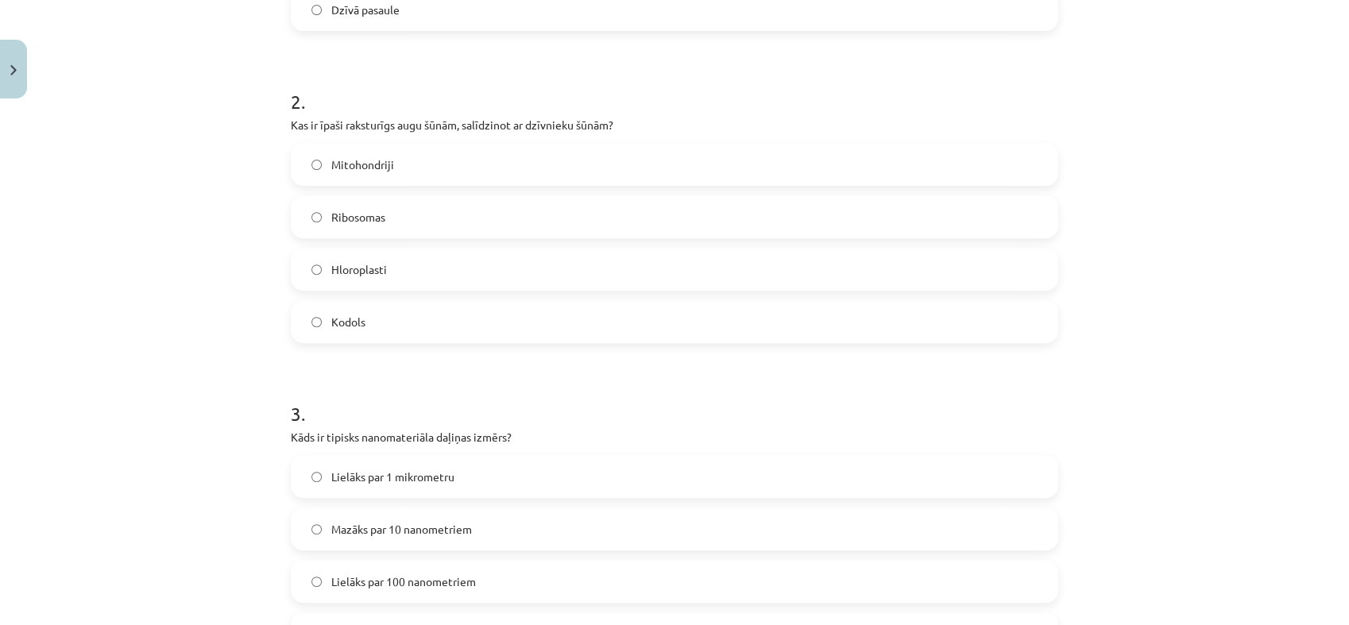
scroll to position [567, 0]
click at [365, 267] on span "Hloroplasti" at bounding box center [359, 268] width 56 height 17
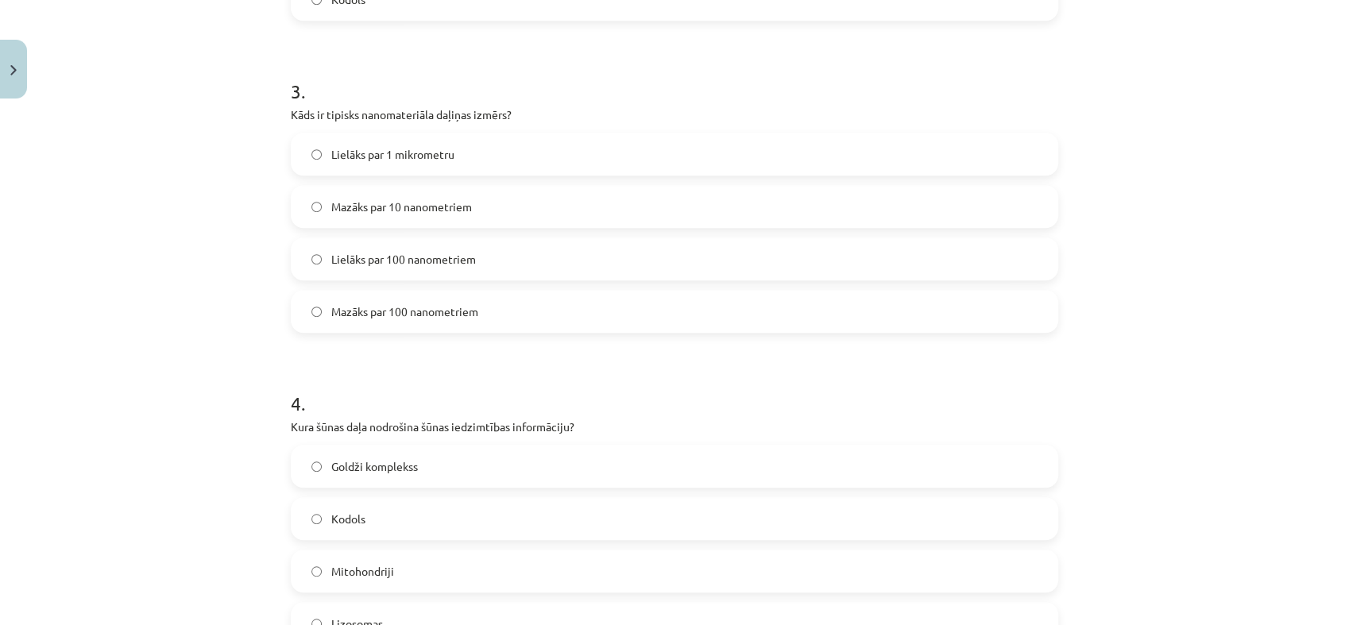
scroll to position [897, 0]
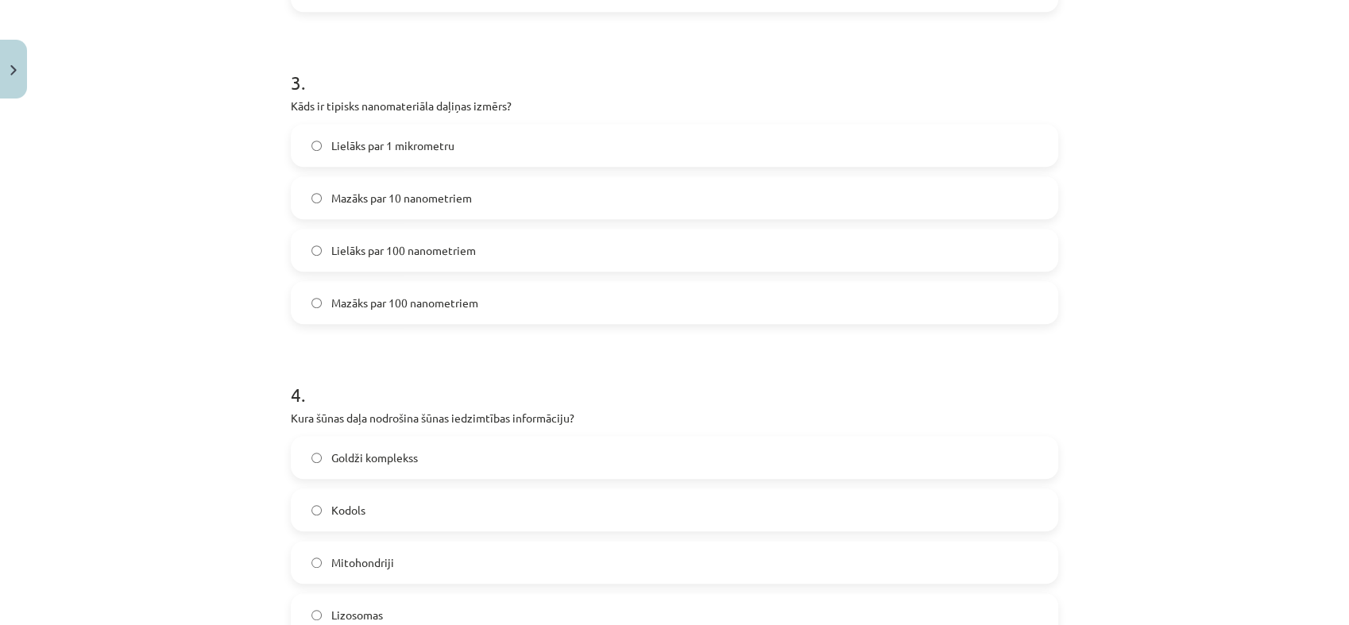
click at [464, 247] on span "Lielāks par 100 nanometriem" at bounding box center [403, 250] width 145 height 17
click at [454, 299] on span "Mazāks par 100 nanometriem" at bounding box center [404, 303] width 147 height 17
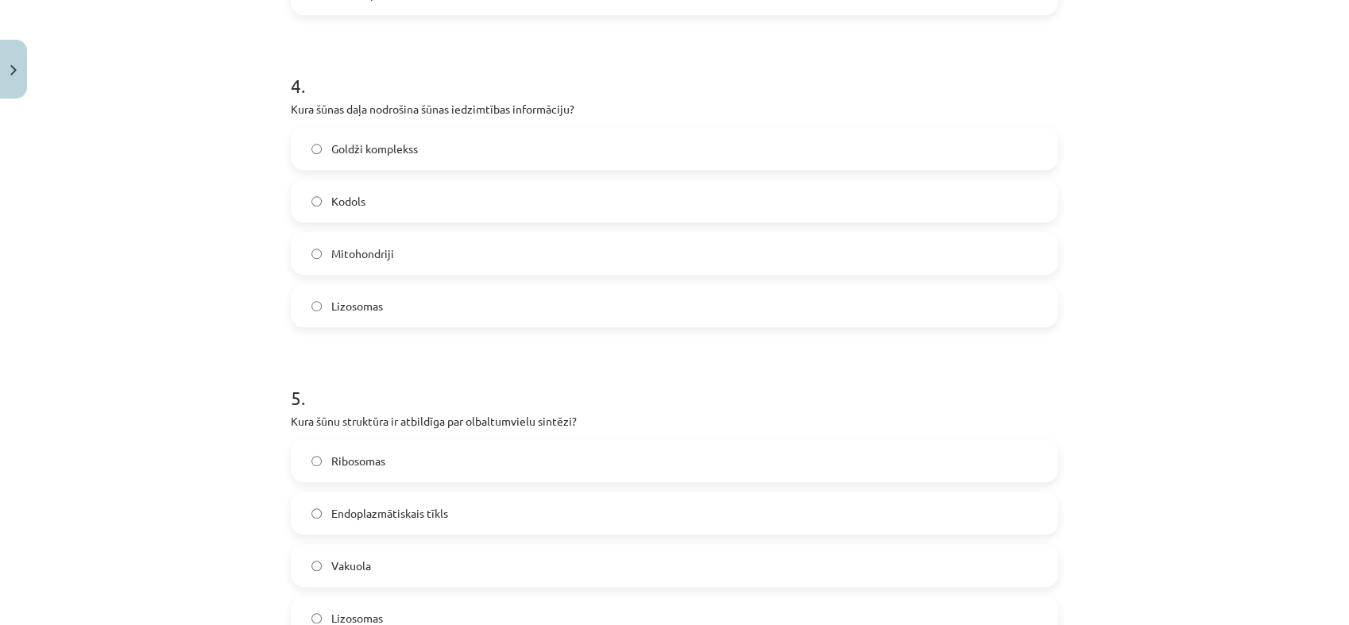
scroll to position [1214, 0]
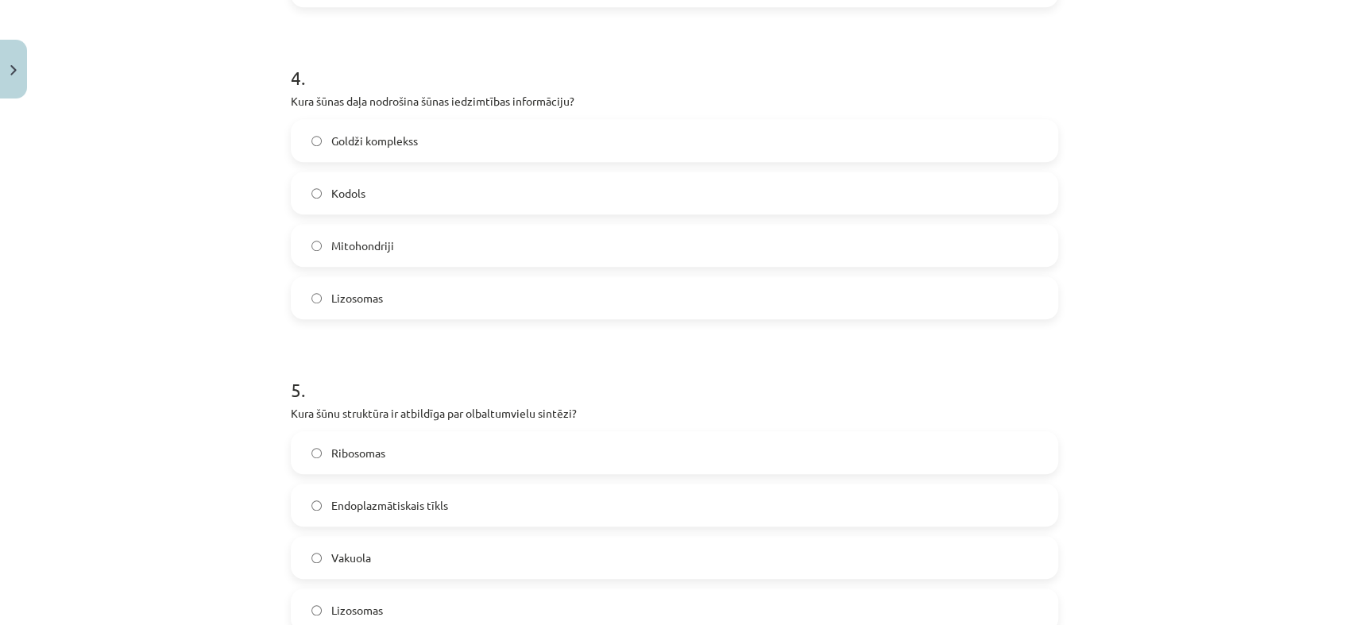
click at [382, 199] on label "Kodols" at bounding box center [674, 193] width 764 height 40
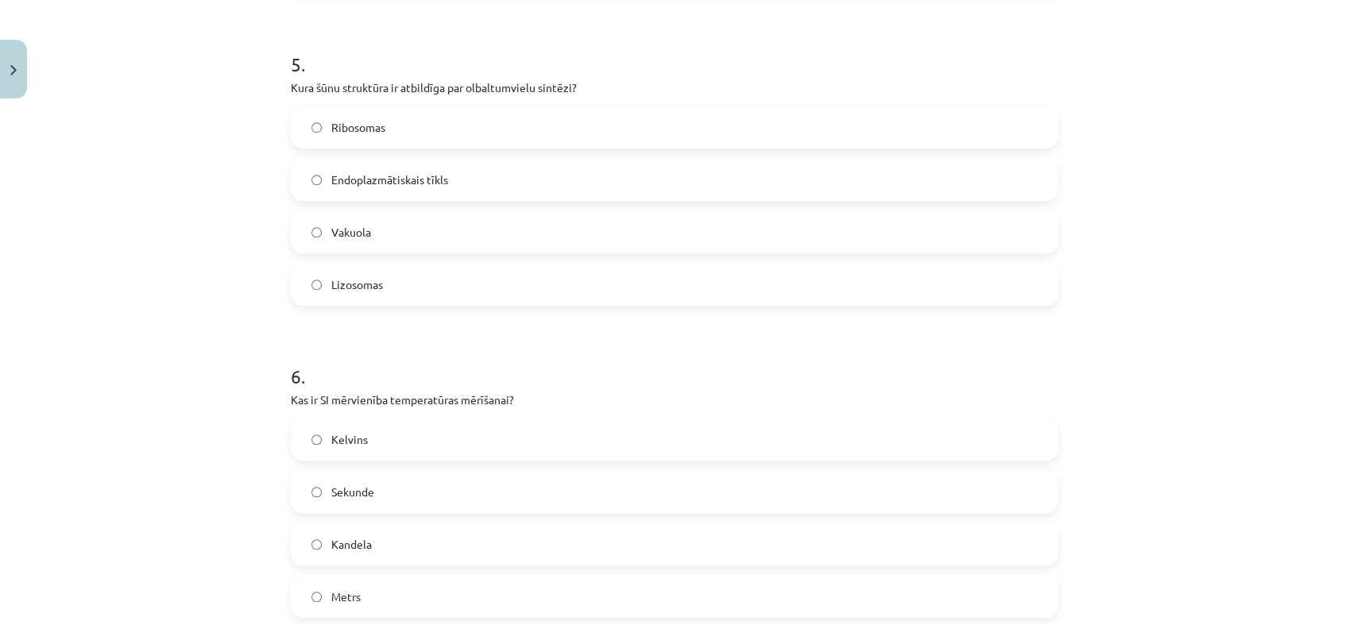
scroll to position [1538, 0]
click at [431, 127] on label "Ribosomas" at bounding box center [674, 129] width 764 height 40
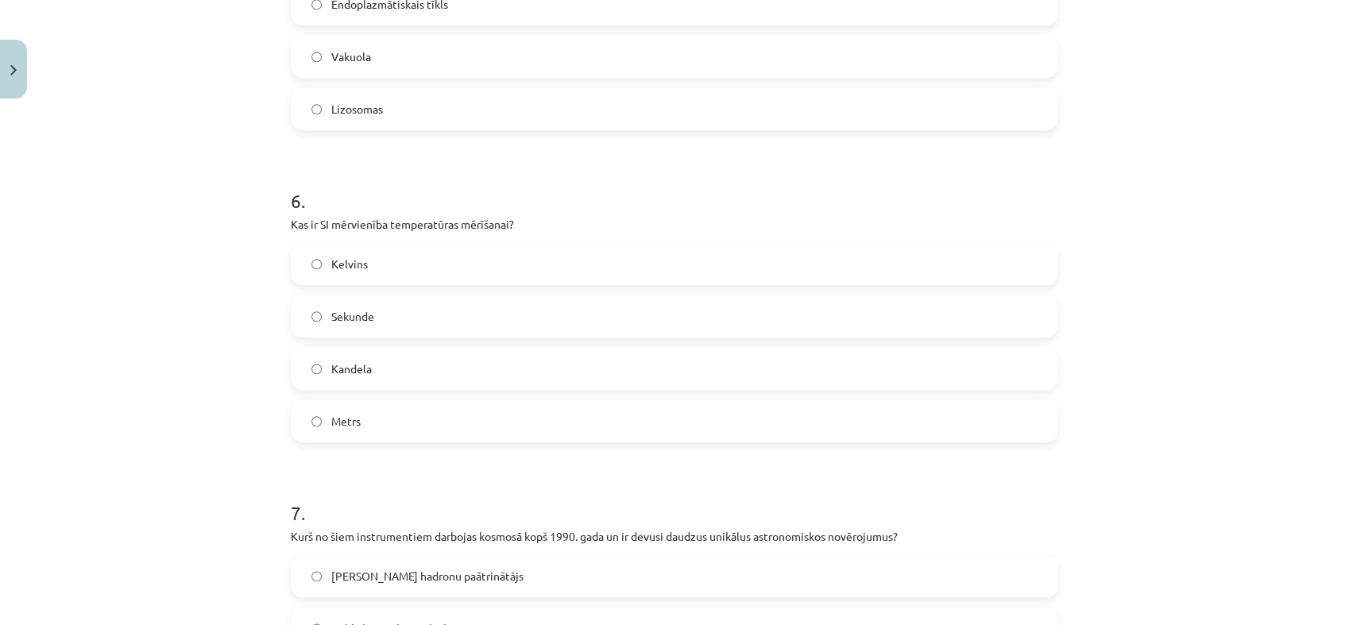
scroll to position [1796, 0]
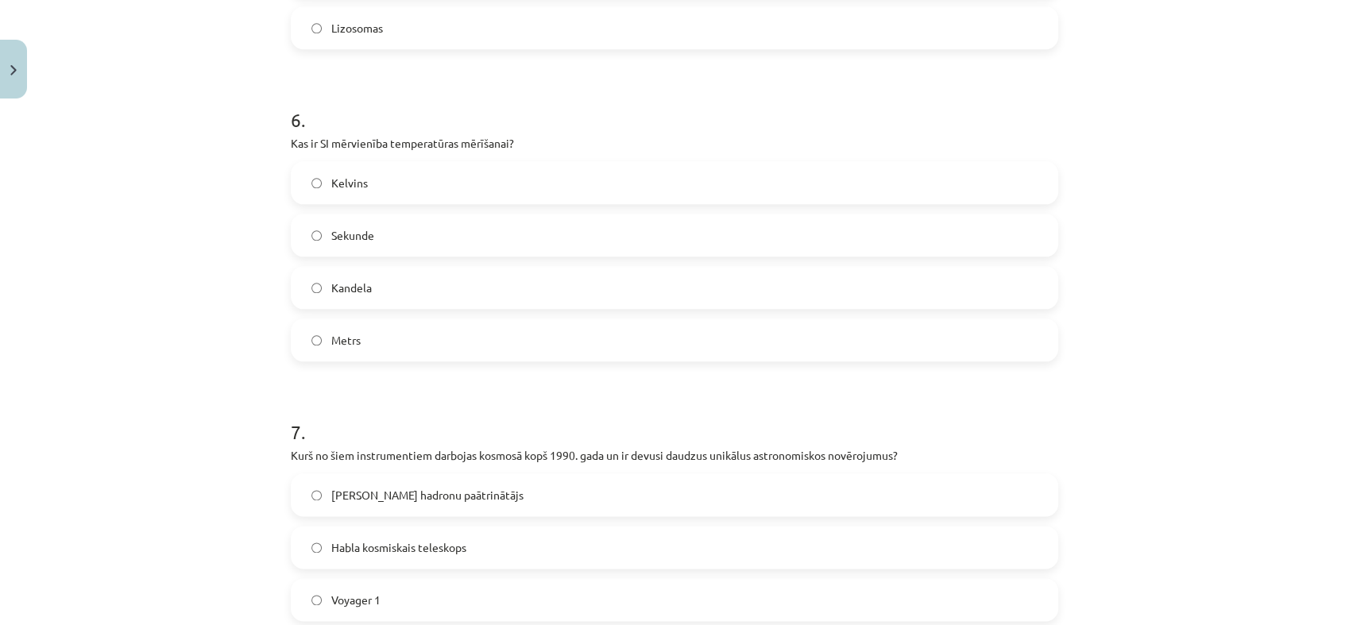
click at [366, 191] on label "Kelvins" at bounding box center [674, 183] width 764 height 40
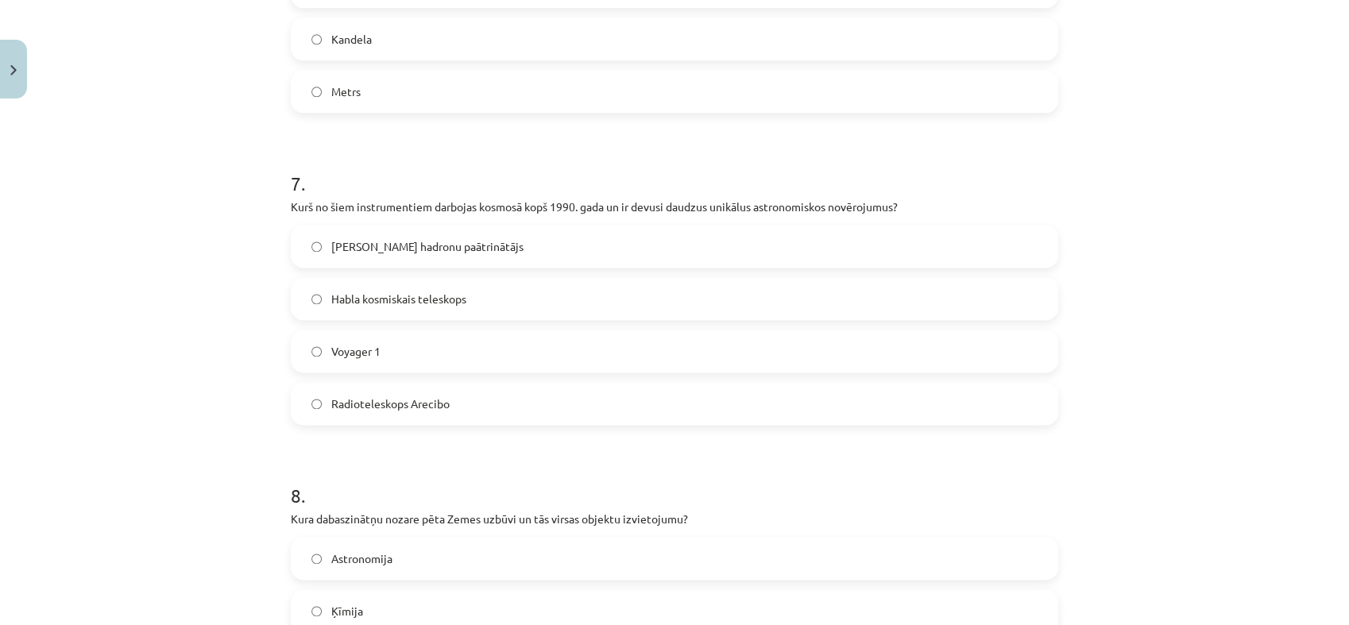
scroll to position [2060, 0]
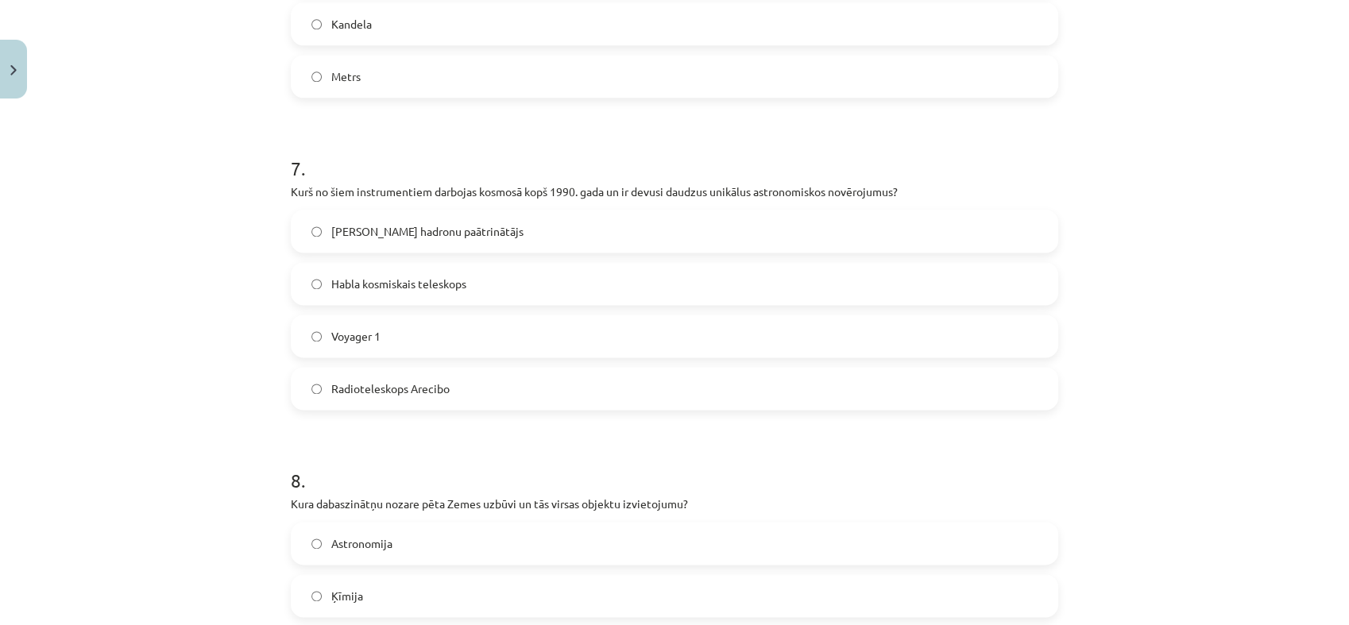
click at [392, 288] on span "Habla kosmiskais teleskops" at bounding box center [398, 284] width 135 height 17
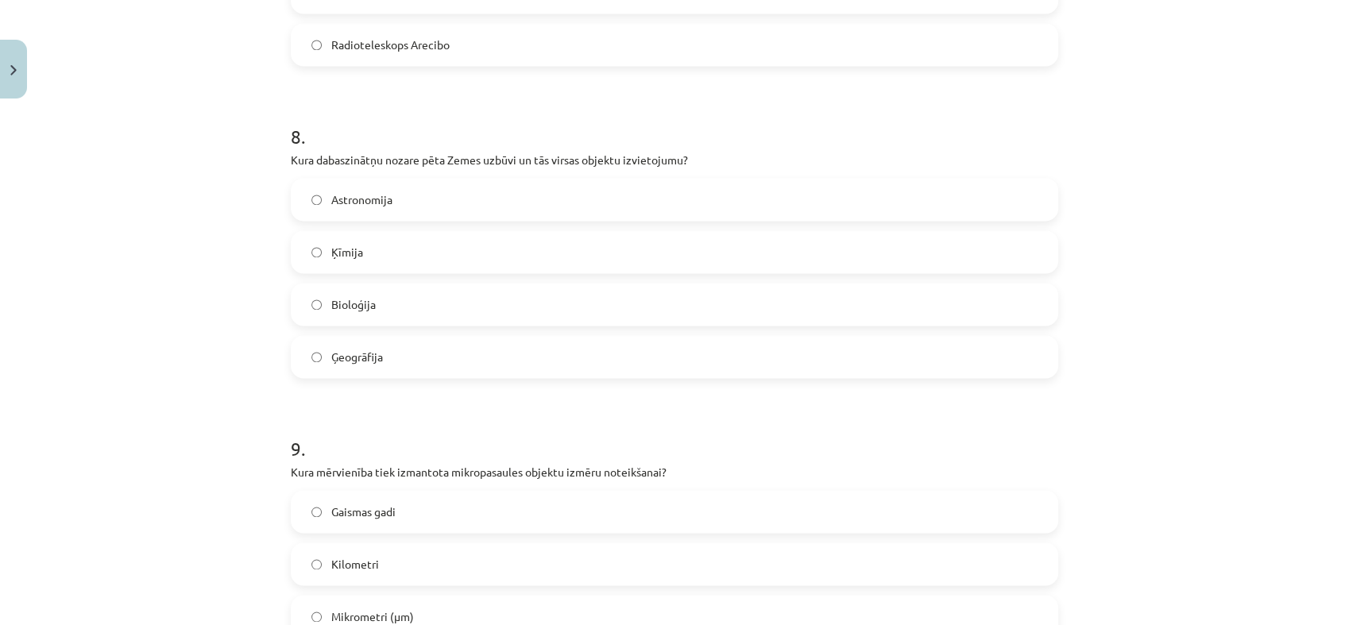
scroll to position [2408, 0]
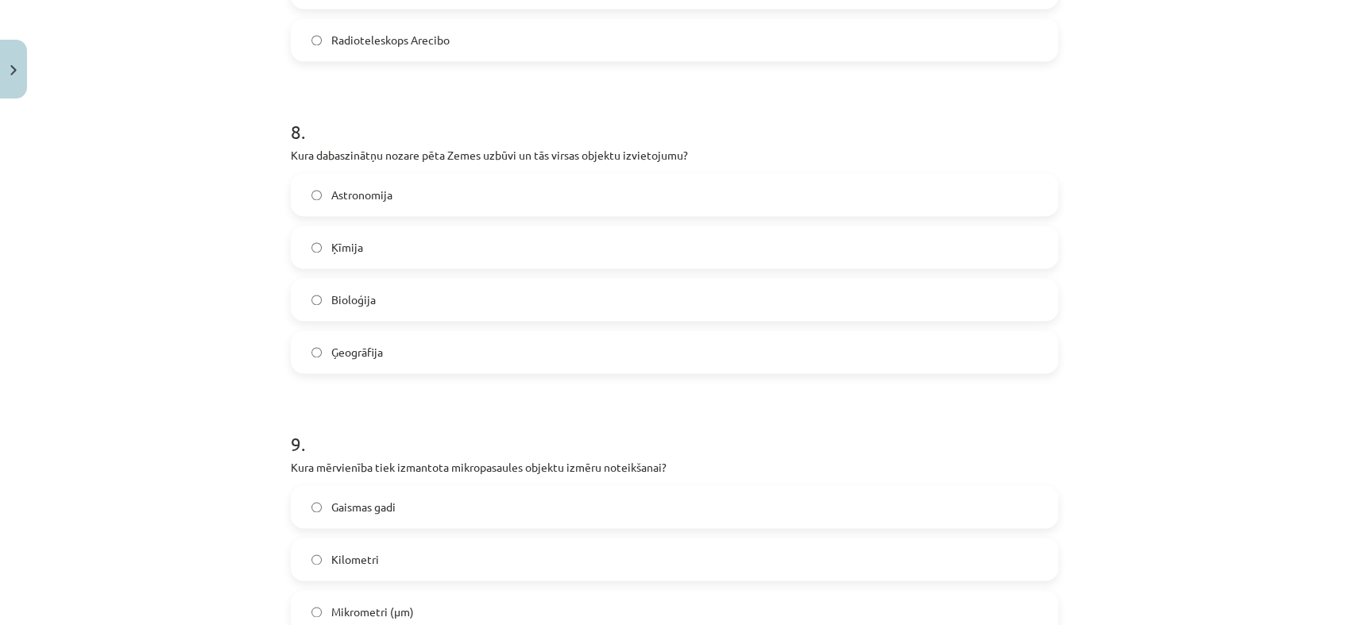
click at [468, 356] on label "Ģeogrāfija" at bounding box center [674, 352] width 764 height 40
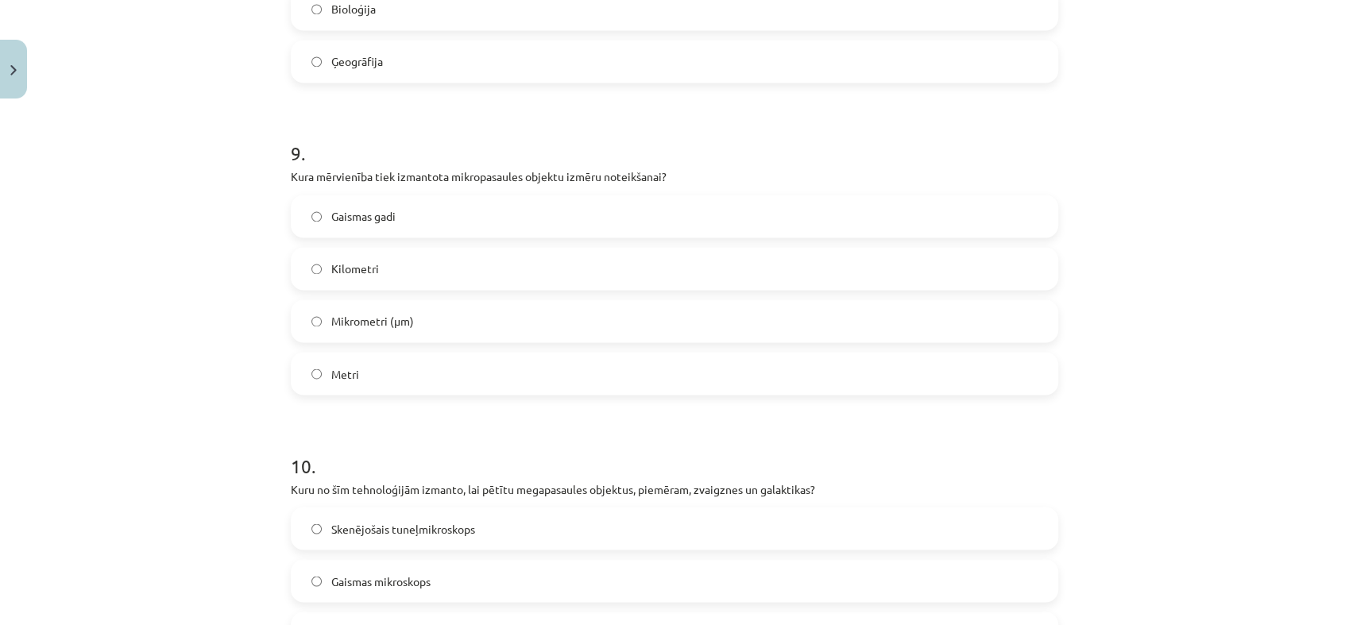
scroll to position [2702, 0]
click at [496, 314] on label "Mikrometri (μm)" at bounding box center [674, 318] width 764 height 40
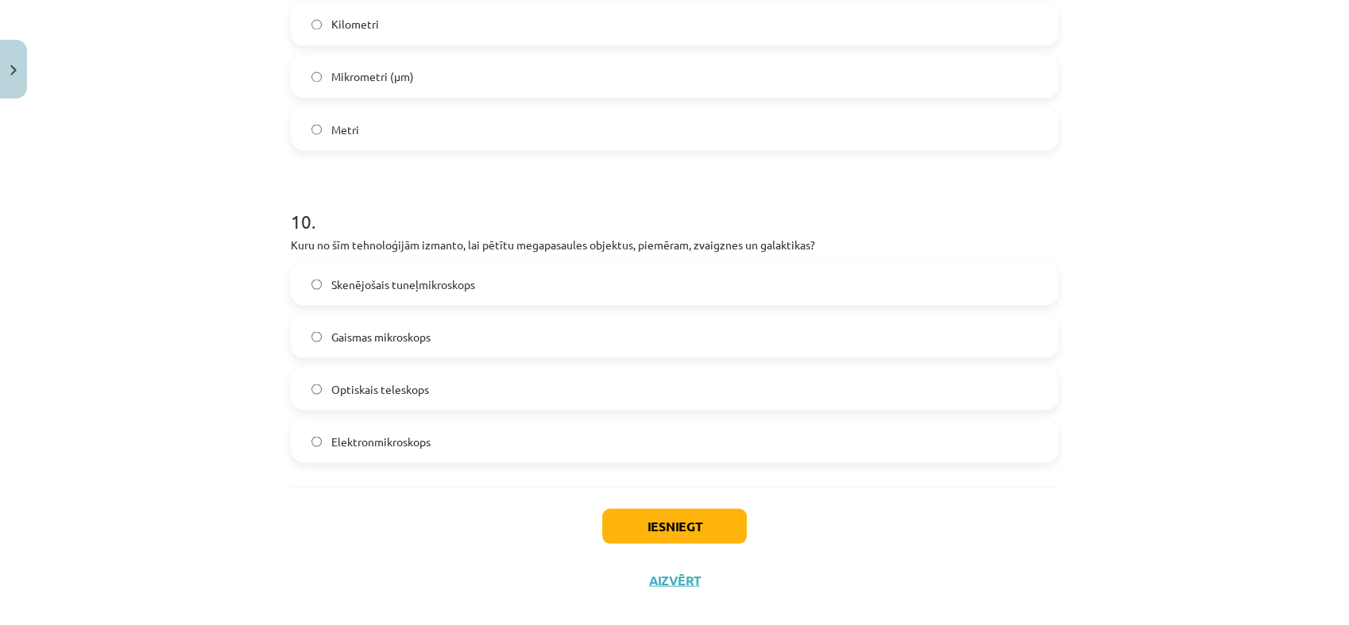
scroll to position [2965, 0]
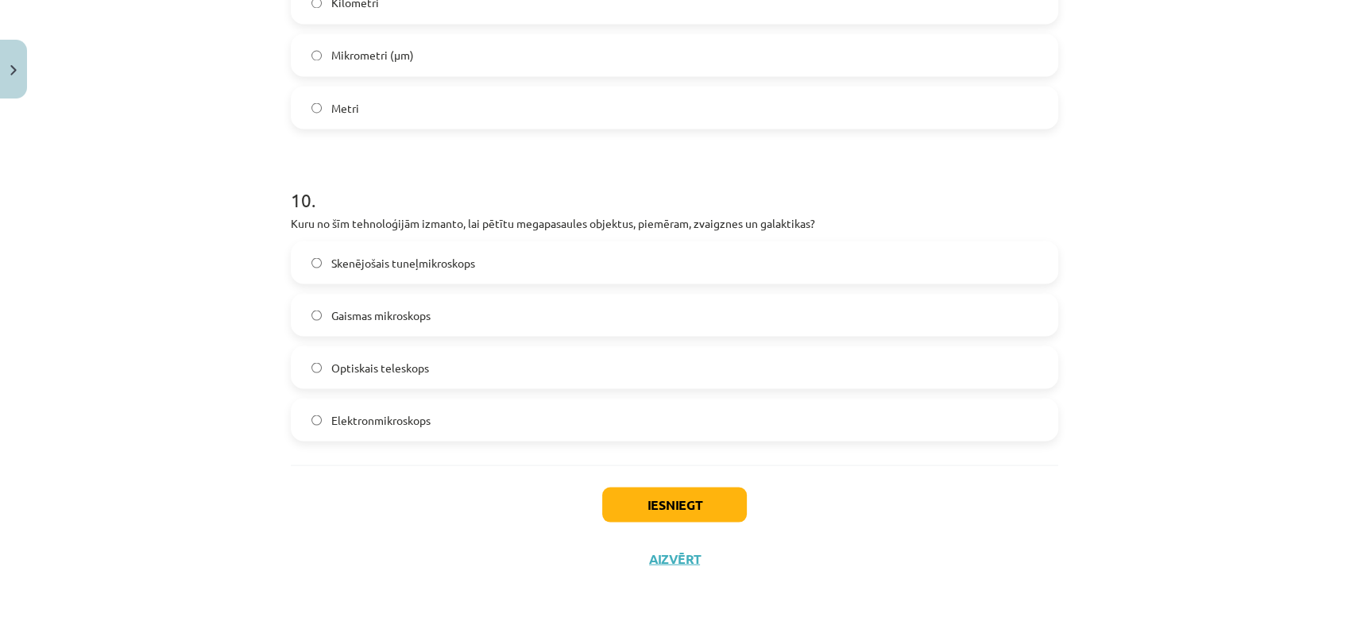
click at [472, 383] on label "Optiskais teleskops" at bounding box center [674, 367] width 764 height 40
click at [632, 493] on button "Iesniegt" at bounding box center [674, 504] width 145 height 35
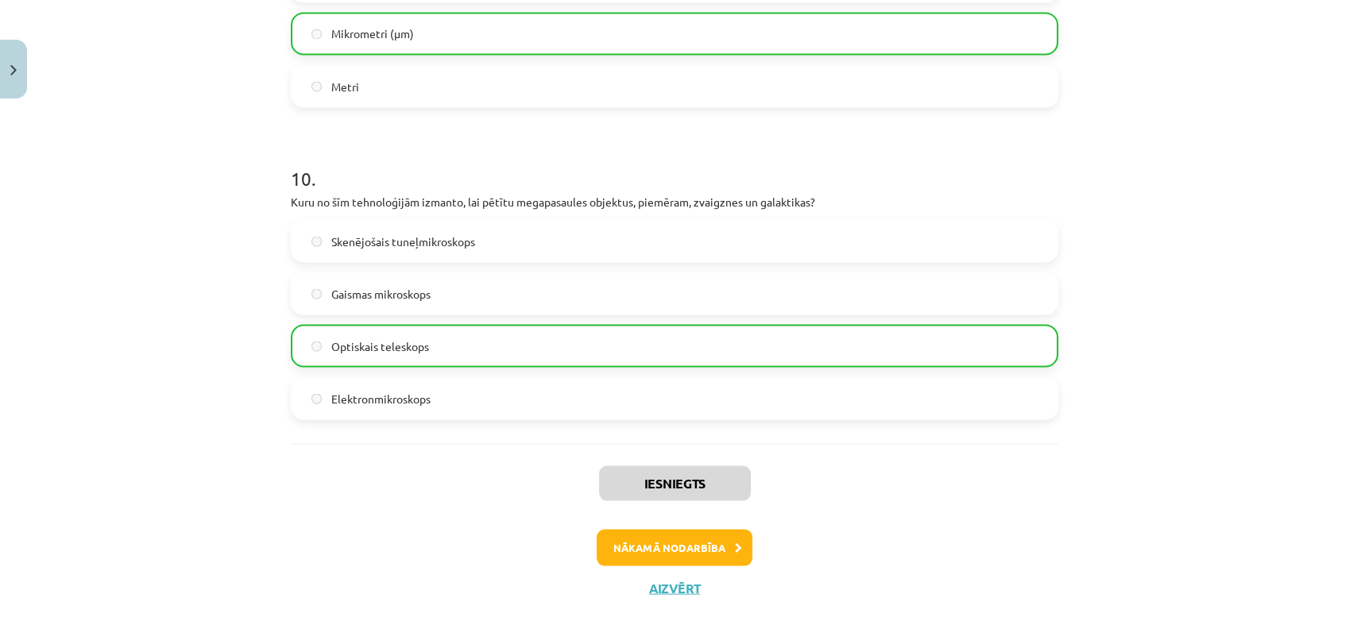
scroll to position [3015, 0]
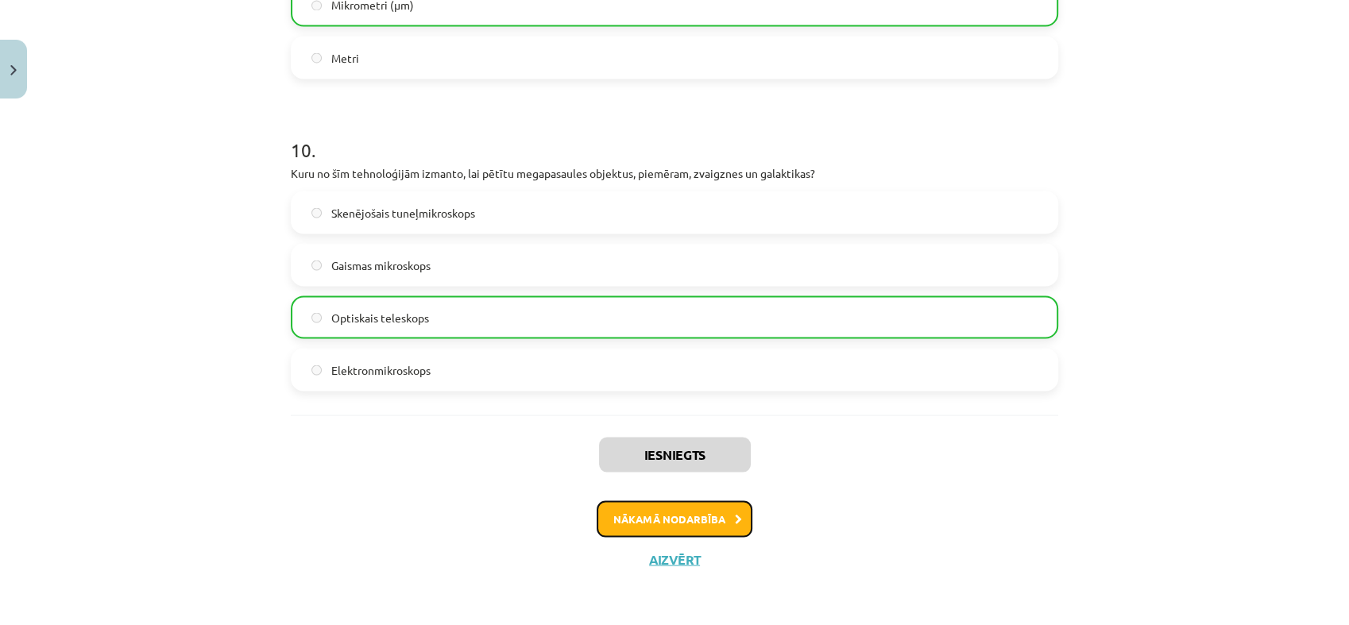
click at [667, 528] on button "Nākamā nodarbība" at bounding box center [675, 518] width 156 height 37
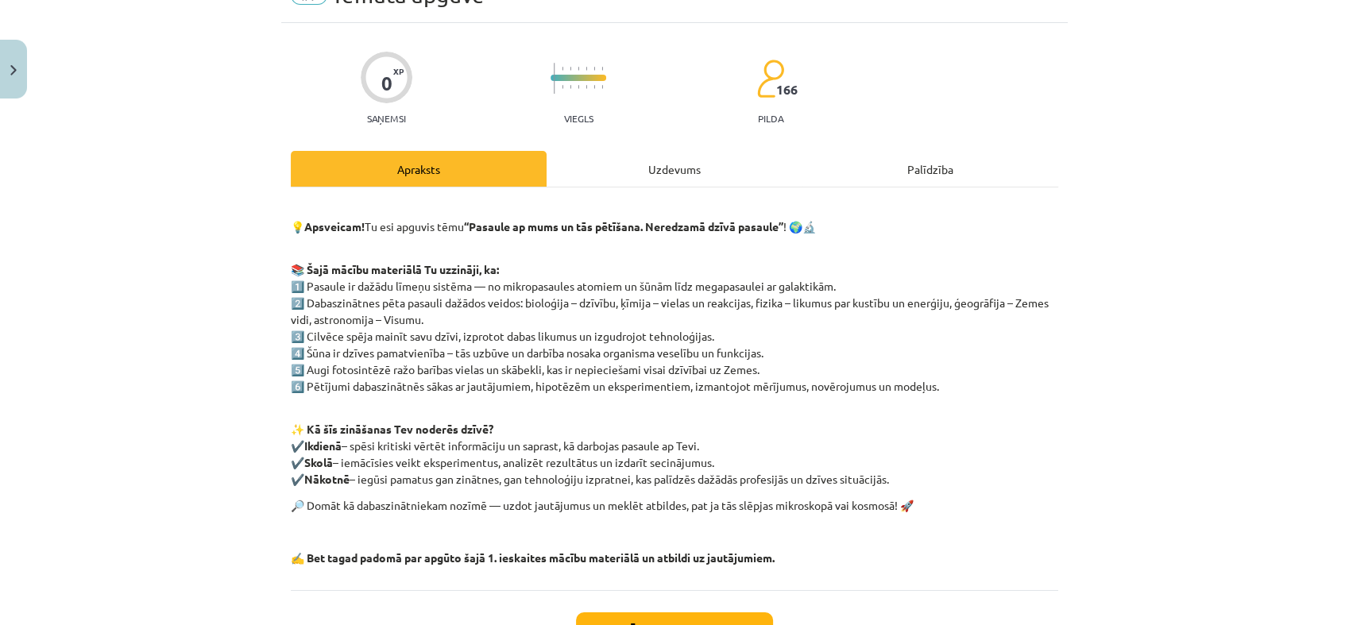
scroll to position [39, 0]
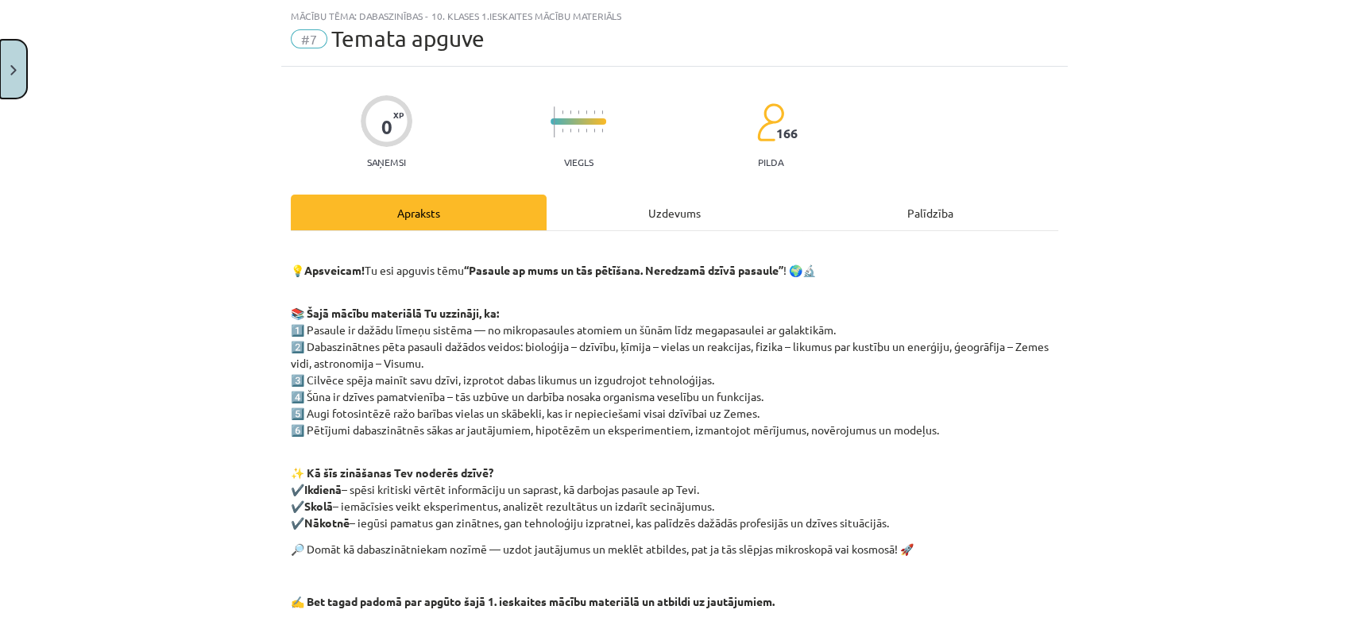
click at [16, 87] on button "Close" at bounding box center [13, 69] width 27 height 59
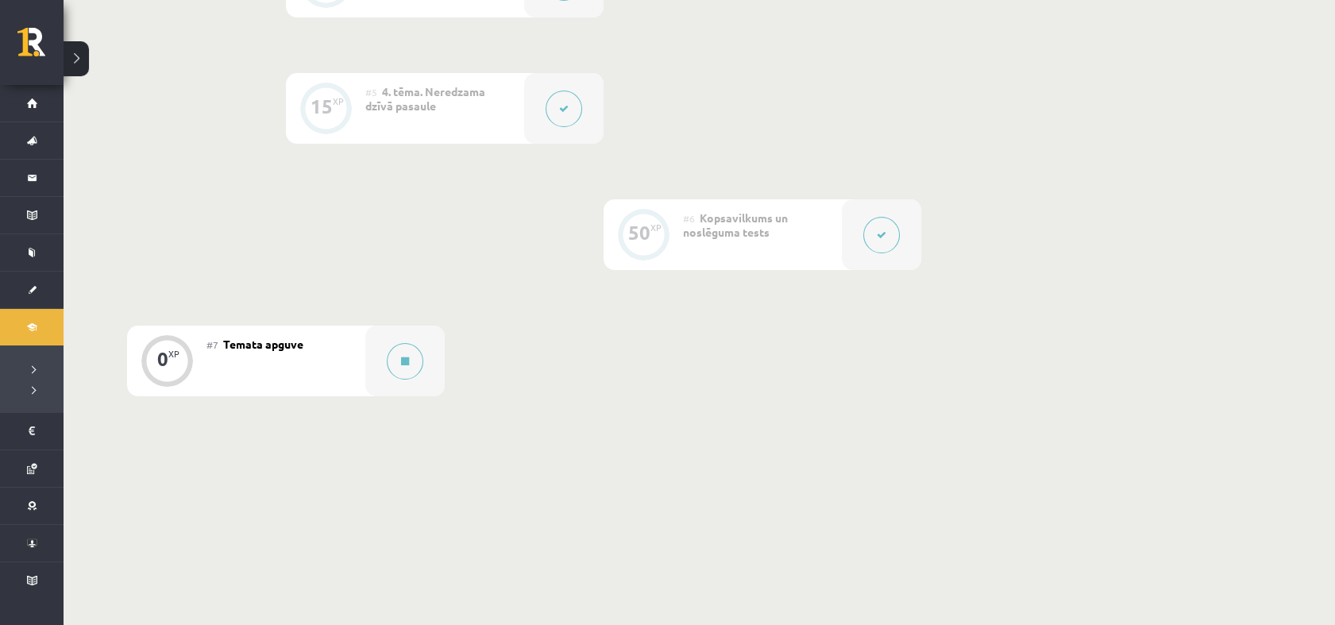
click at [354, 372] on div "#7 Temata apguve" at bounding box center [286, 361] width 159 height 71
click at [375, 371] on div at bounding box center [404, 361] width 79 height 71
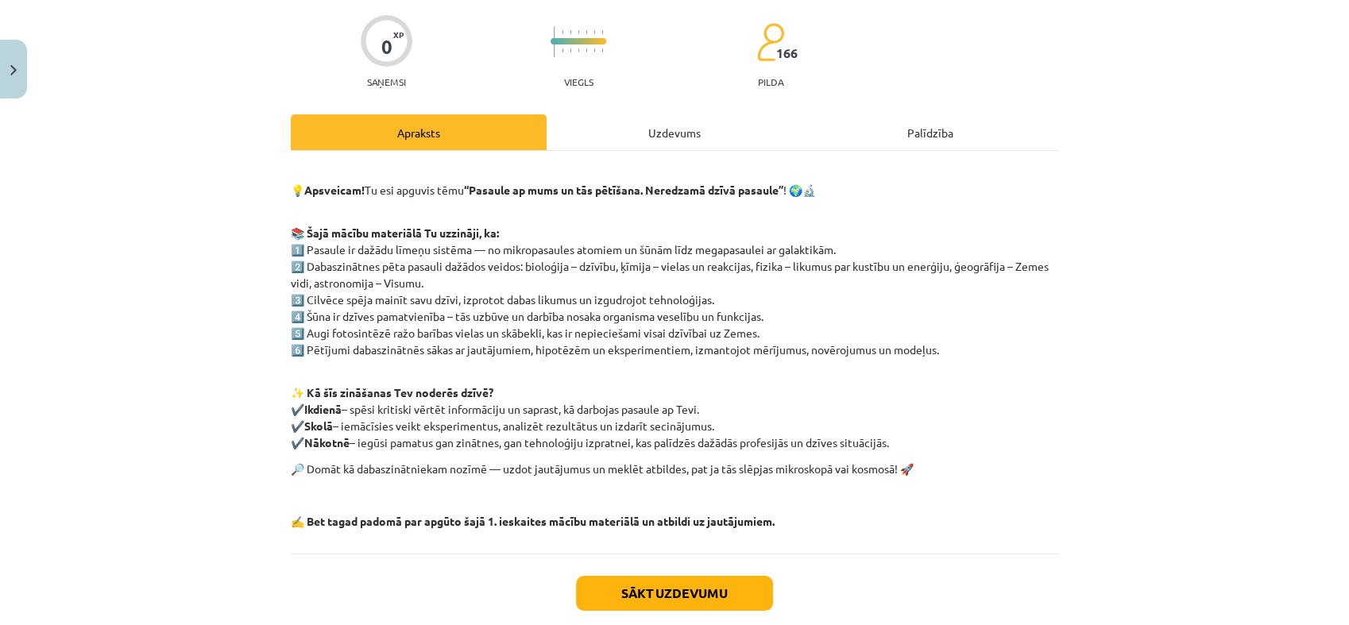
scroll to position [208, 0]
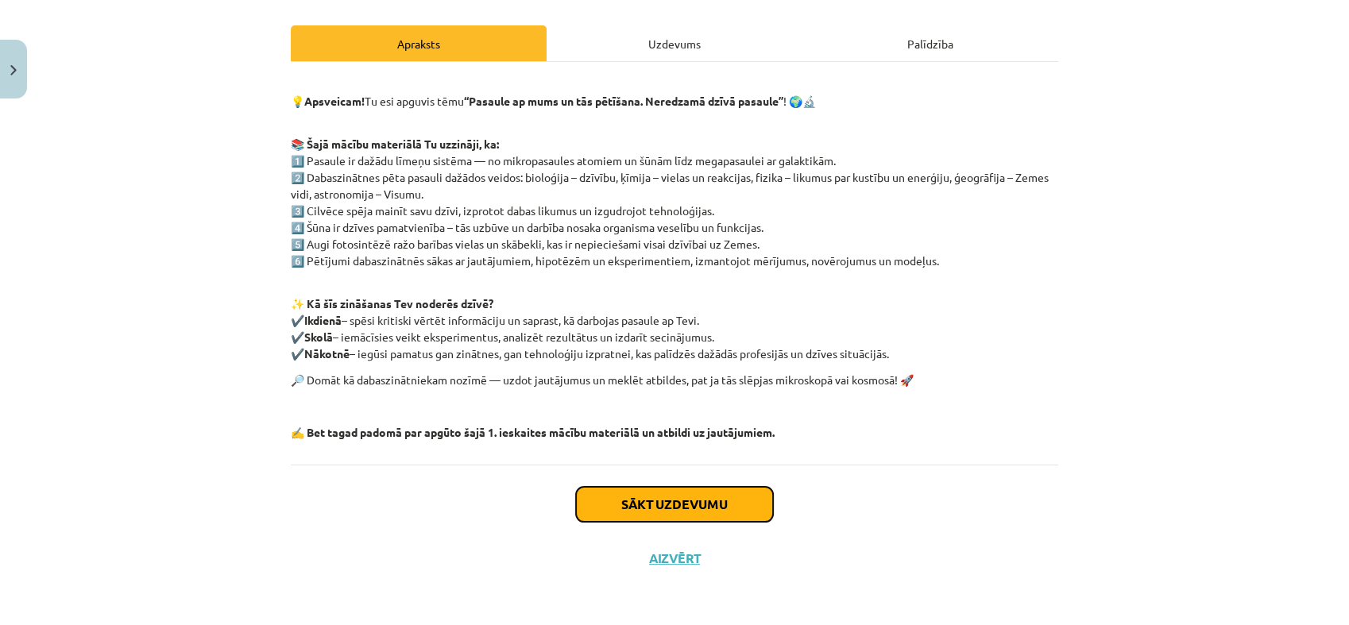
click at [686, 500] on button "Sākt uzdevumu" at bounding box center [674, 504] width 197 height 35
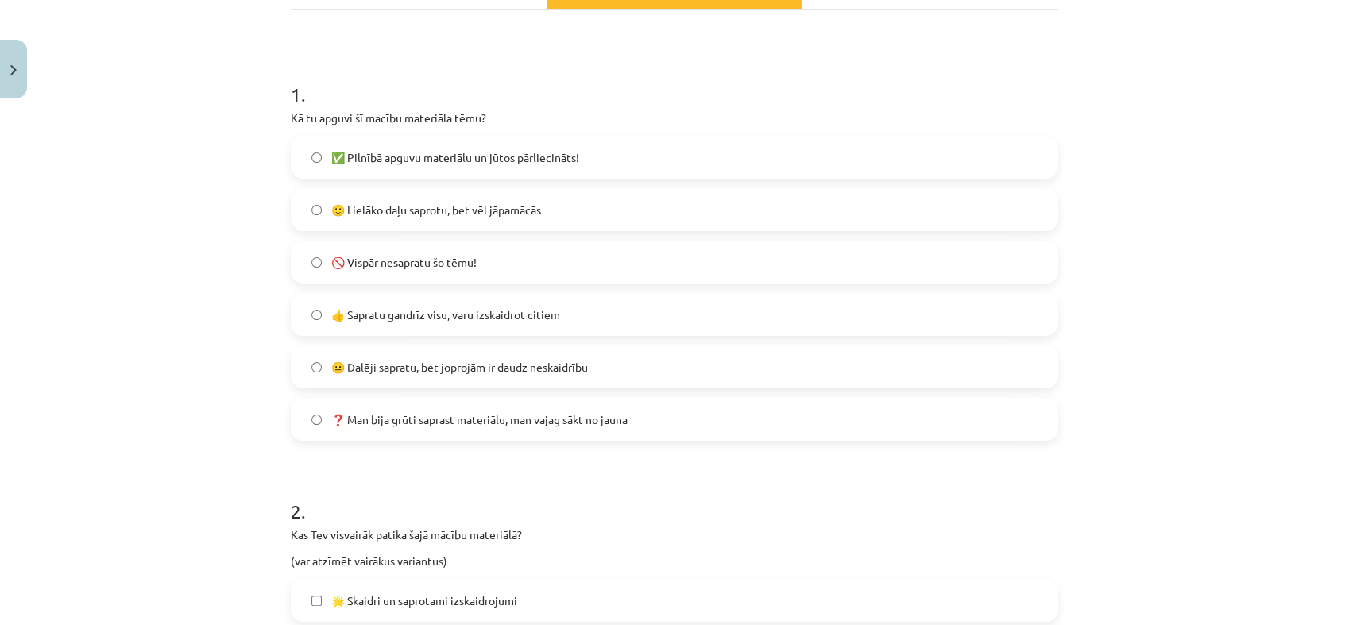
scroll to position [264, 0]
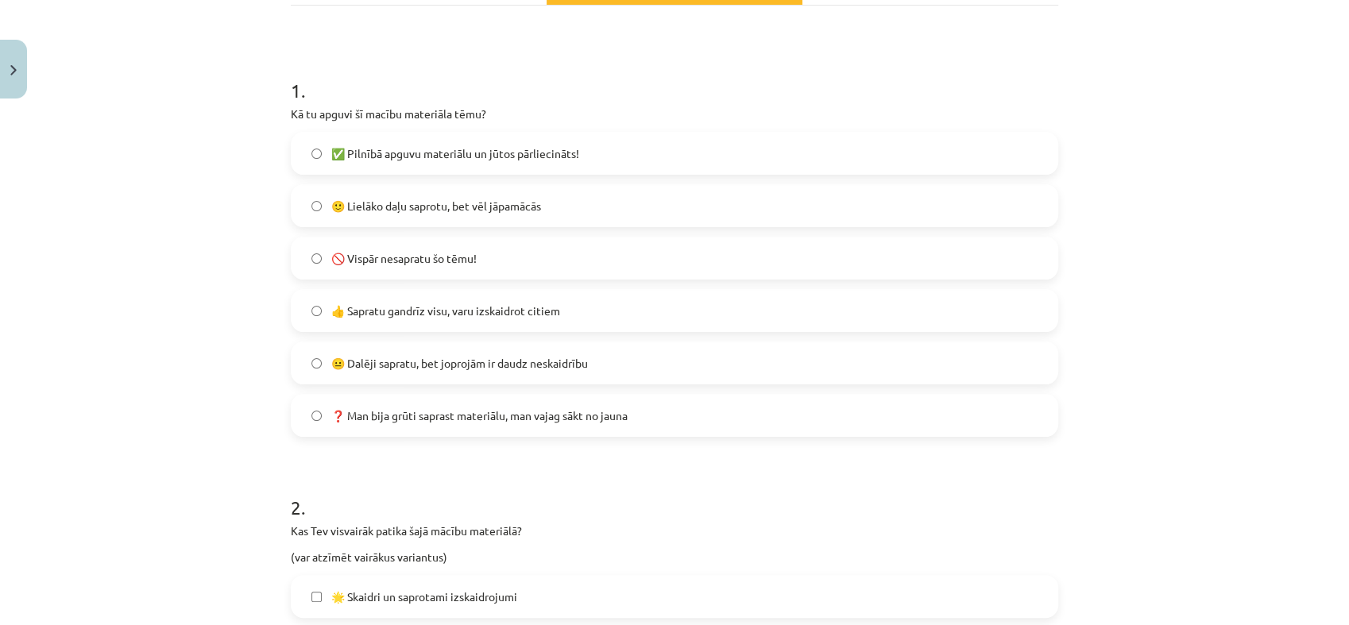
click at [435, 146] on span "✅ Pilnībā apguvu materiālu un jūtos pārliecināts!" at bounding box center [455, 153] width 248 height 17
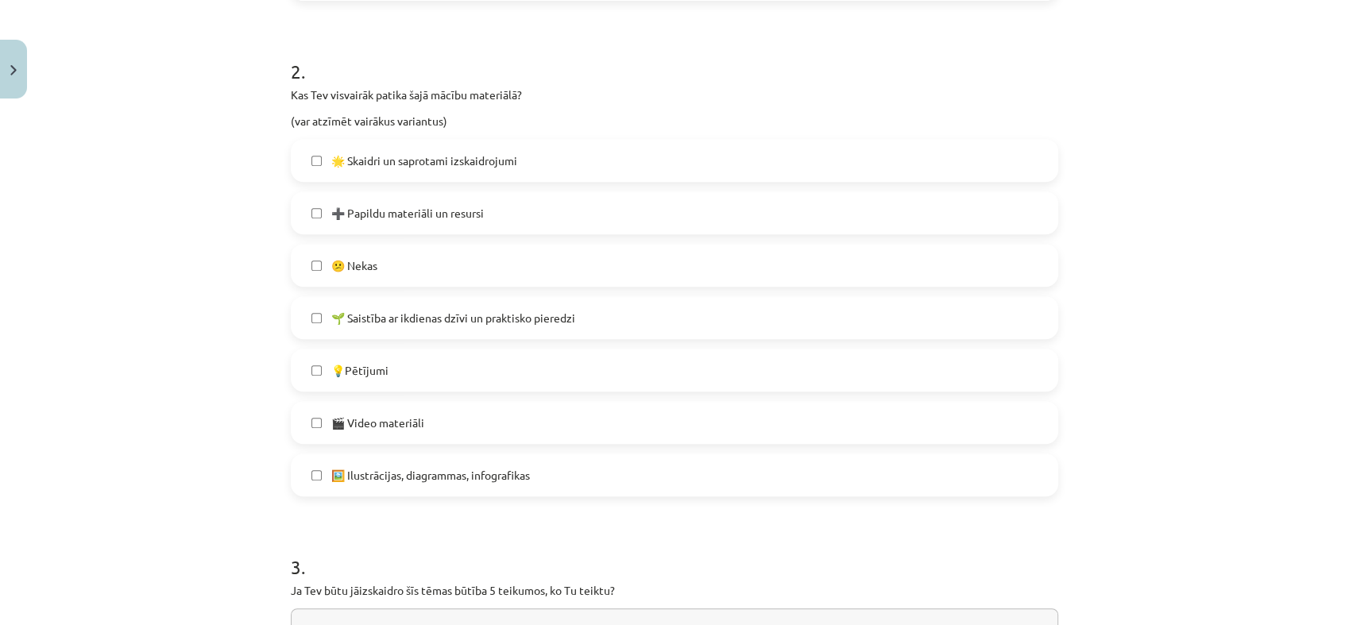
scroll to position [700, 0]
click at [495, 154] on span "🌟 Skaidri un saprotami izskaidrojumi" at bounding box center [424, 161] width 186 height 17
click at [487, 218] on label "➕ Papildu materiāli un resursi" at bounding box center [674, 214] width 764 height 40
click at [548, 428] on label "🎬 Video materiāli" at bounding box center [674, 423] width 764 height 40
click at [539, 479] on label "🖼️ Ilustrācijas, diagrammas, infografikas" at bounding box center [674, 476] width 764 height 40
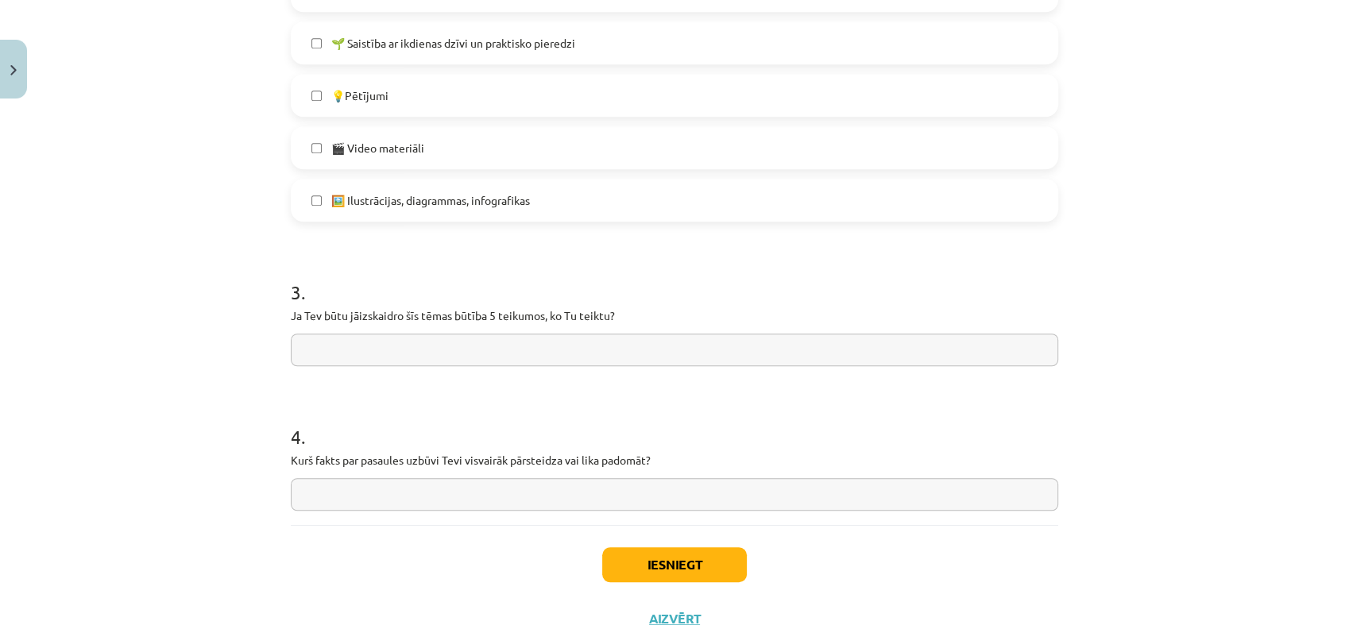
scroll to position [1011, 0]
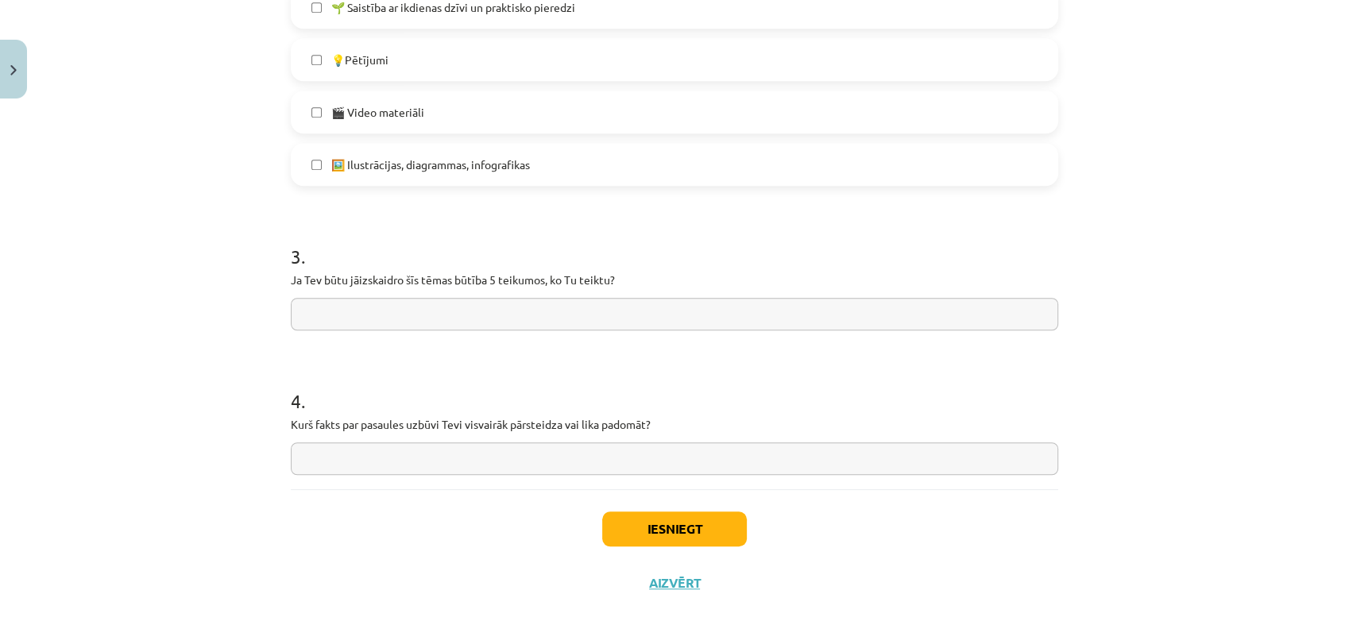
drag, startPoint x: 274, startPoint y: 274, endPoint x: 602, endPoint y: 292, distance: 328.5
copy p
click at [548, 310] on input "text" at bounding box center [674, 314] width 767 height 33
paste input "**********"
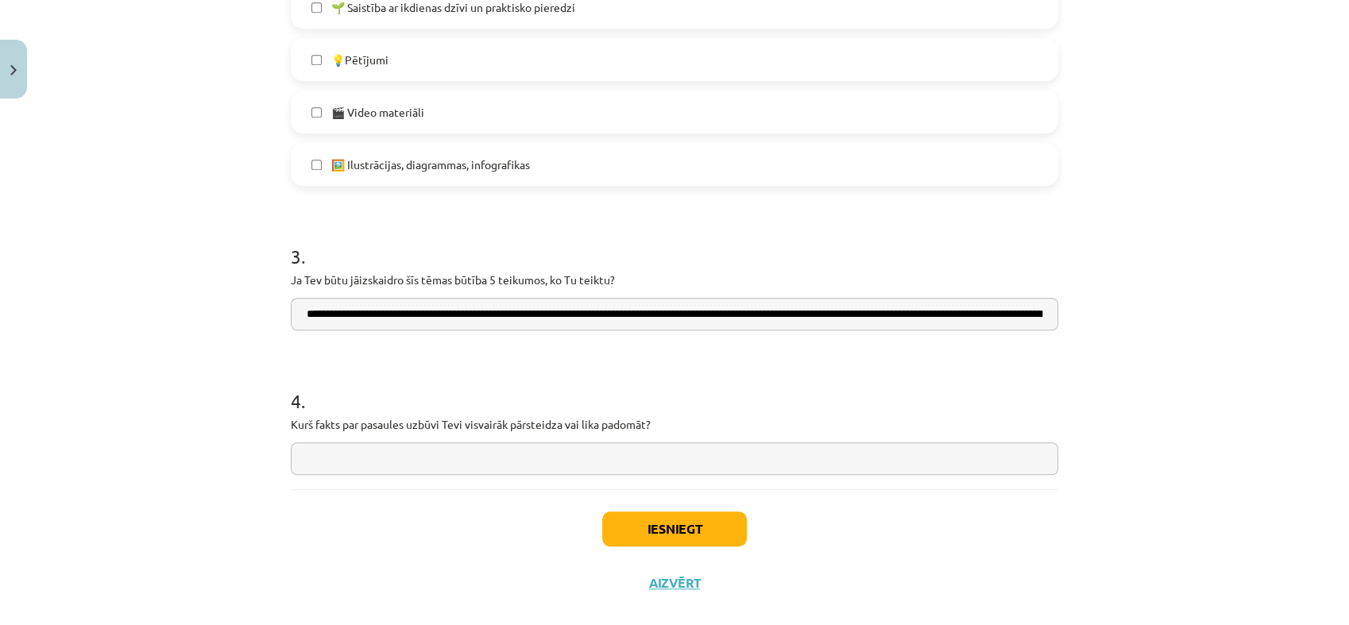
scroll to position [0, 691]
click at [291, 311] on input "**********" at bounding box center [674, 314] width 767 height 33
click at [300, 310] on input "**********" at bounding box center [674, 314] width 767 height 33
click at [303, 313] on input "**********" at bounding box center [674, 314] width 767 height 33
click at [291, 315] on input "**********" at bounding box center [674, 314] width 767 height 33
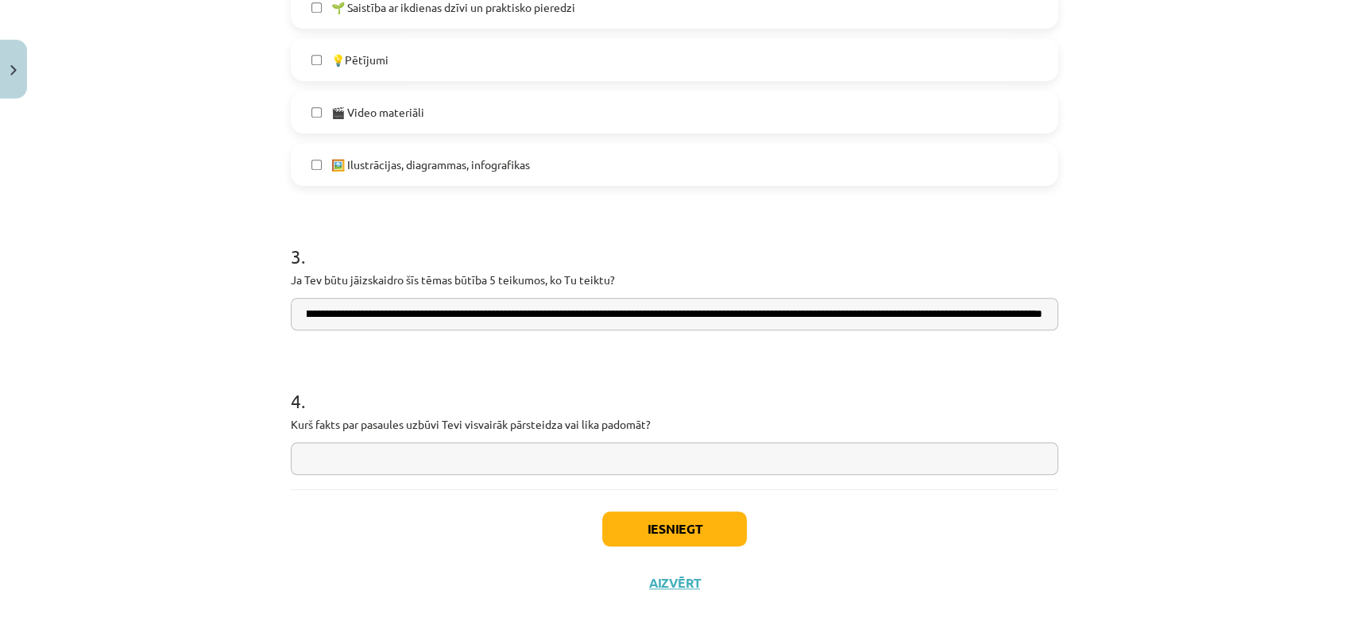
drag, startPoint x: 399, startPoint y: 320, endPoint x: 334, endPoint y: 320, distance: 65.1
click at [343, 320] on input "**********" at bounding box center [674, 314] width 767 height 33
drag, startPoint x: 311, startPoint y: 330, endPoint x: 324, endPoint y: 356, distance: 29.1
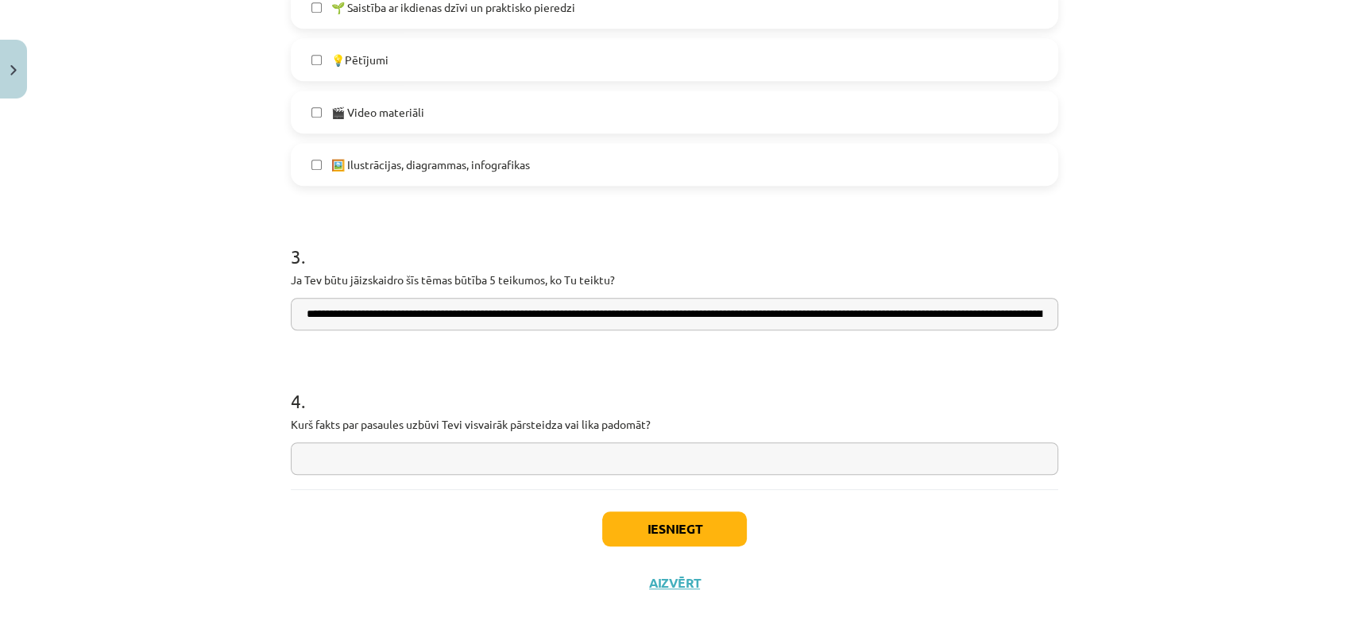
click at [438, 311] on input "**********" at bounding box center [674, 314] width 767 height 33
click at [446, 320] on input "**********" at bounding box center [674, 314] width 767 height 33
click at [666, 313] on input "**********" at bounding box center [674, 314] width 767 height 33
click at [436, 315] on input "**********" at bounding box center [674, 314] width 767 height 33
click at [446, 318] on input "**********" at bounding box center [674, 314] width 767 height 33
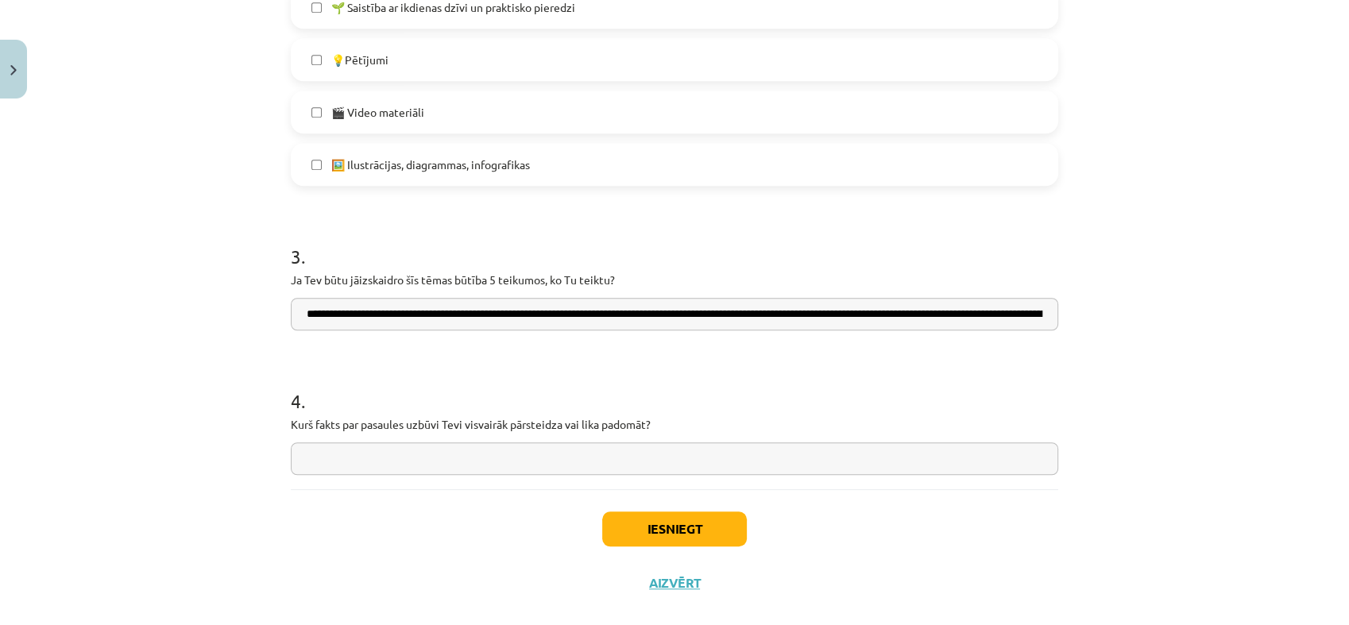
click at [660, 310] on input "**********" at bounding box center [674, 314] width 767 height 33
click at [921, 314] on input "**********" at bounding box center [674, 314] width 767 height 33
click at [1035, 317] on input "**********" at bounding box center [674, 314] width 767 height 33
click at [1027, 313] on input "**********" at bounding box center [674, 314] width 767 height 33
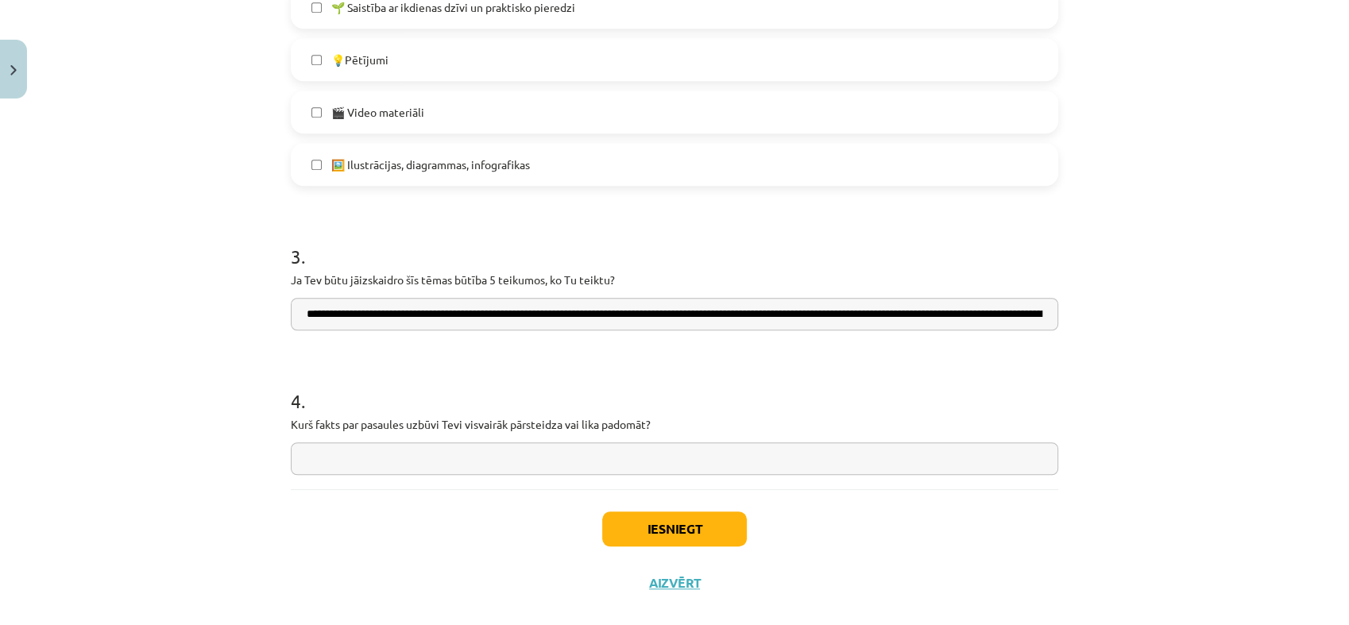
click at [1027, 313] on input "**********" at bounding box center [674, 314] width 767 height 33
click at [1032, 313] on input "**********" at bounding box center [674, 314] width 767 height 33
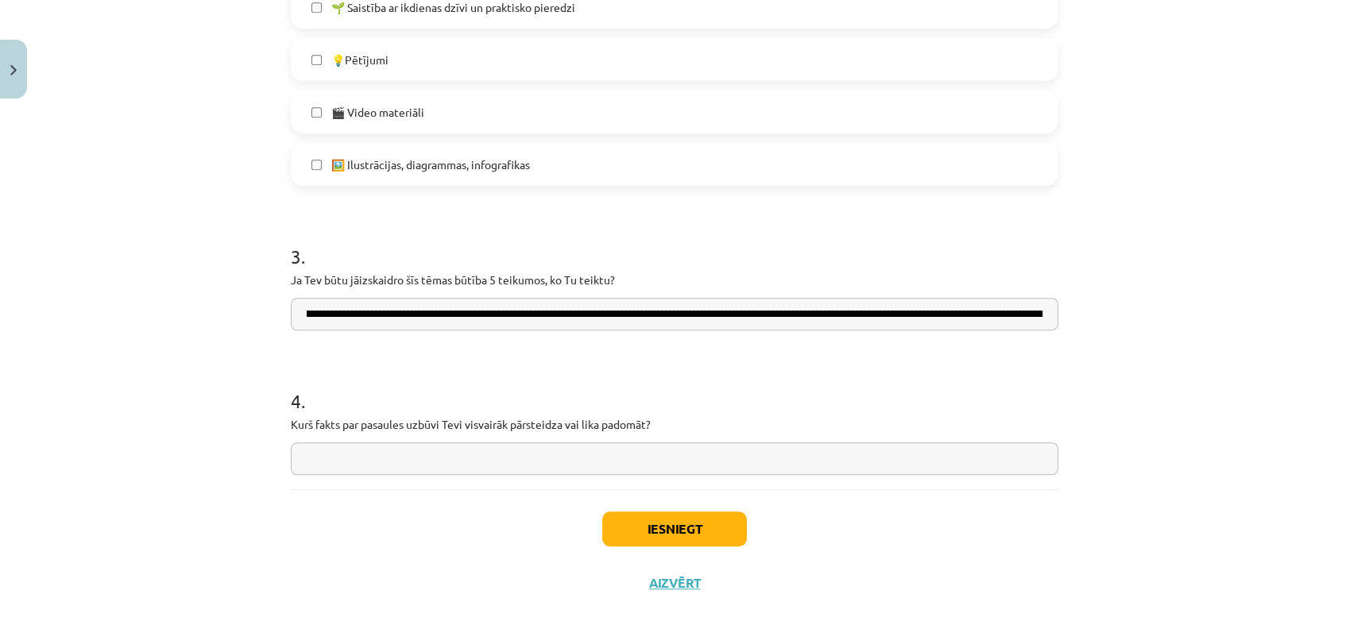
type input "**********"
click at [1106, 349] on div "Mācību tēma: Dabaszinības - 10. klases 1.ieskaites mācību materiāls #7 Temata a…" at bounding box center [674, 312] width 1349 height 625
click at [1041, 314] on input "**********" at bounding box center [674, 314] width 767 height 33
click at [1023, 325] on input "**********" at bounding box center [674, 314] width 767 height 33
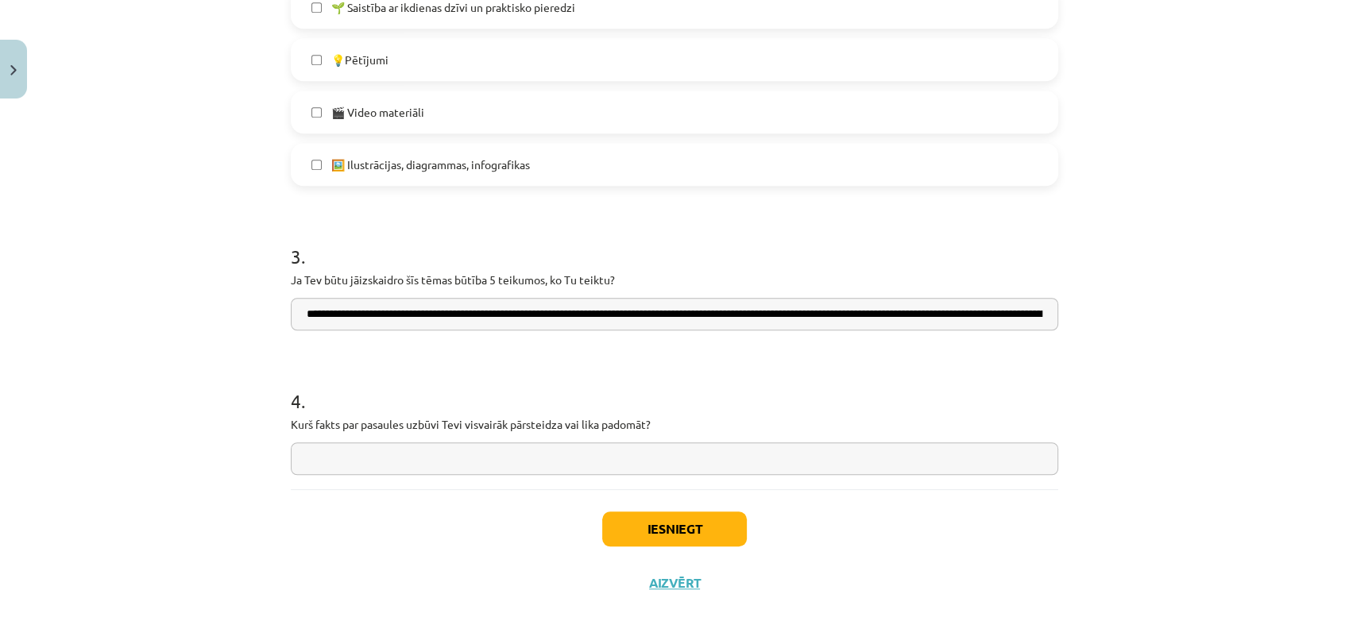
click at [1023, 325] on input "**********" at bounding box center [674, 314] width 767 height 33
click at [1102, 321] on div "Mācību tēma: Dabaszinības - 10. klases 1.ieskaites mācību materiāls #7 Temata a…" at bounding box center [674, 312] width 1349 height 625
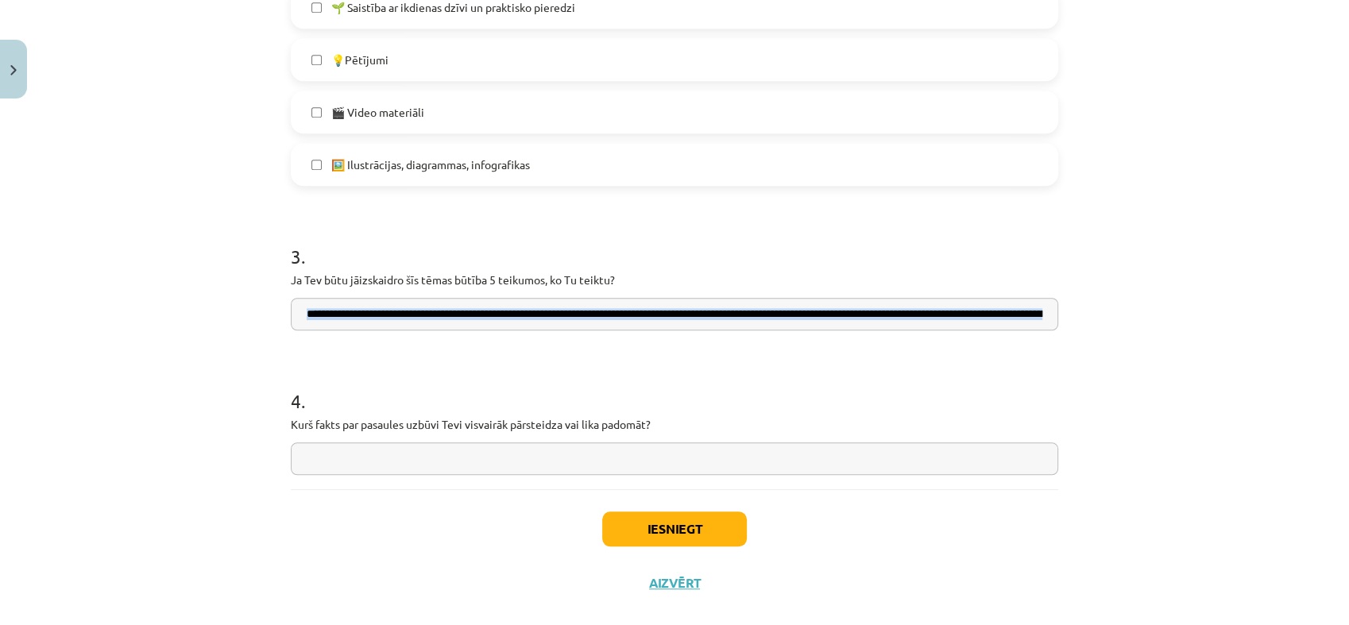
click at [1102, 321] on div "Mācību tēma: Dabaszinības - 10. klases 1.ieskaites mācību materiāls #7 Temata a…" at bounding box center [674, 312] width 1349 height 625
drag, startPoint x: 1102, startPoint y: 321, endPoint x: 1095, endPoint y: 319, distance: 8.1
click at [1095, 319] on div "Mācību tēma: Dabaszinības - 10. klases 1.ieskaites mācību materiāls #7 Temata a…" at bounding box center [674, 312] width 1349 height 625
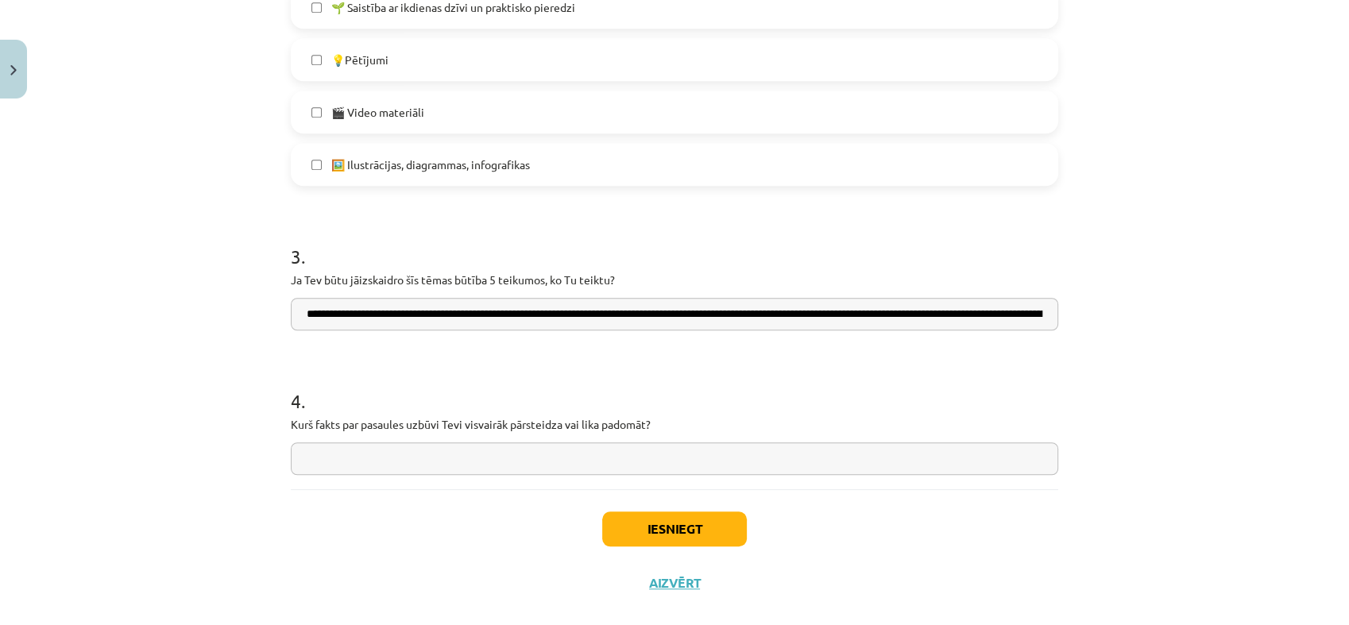
click at [1040, 307] on input "**********" at bounding box center [674, 314] width 767 height 33
click at [1043, 311] on input "**********" at bounding box center [674, 314] width 767 height 33
click at [1020, 313] on input "**********" at bounding box center [674, 314] width 767 height 33
click at [1028, 305] on input "**********" at bounding box center [674, 314] width 767 height 33
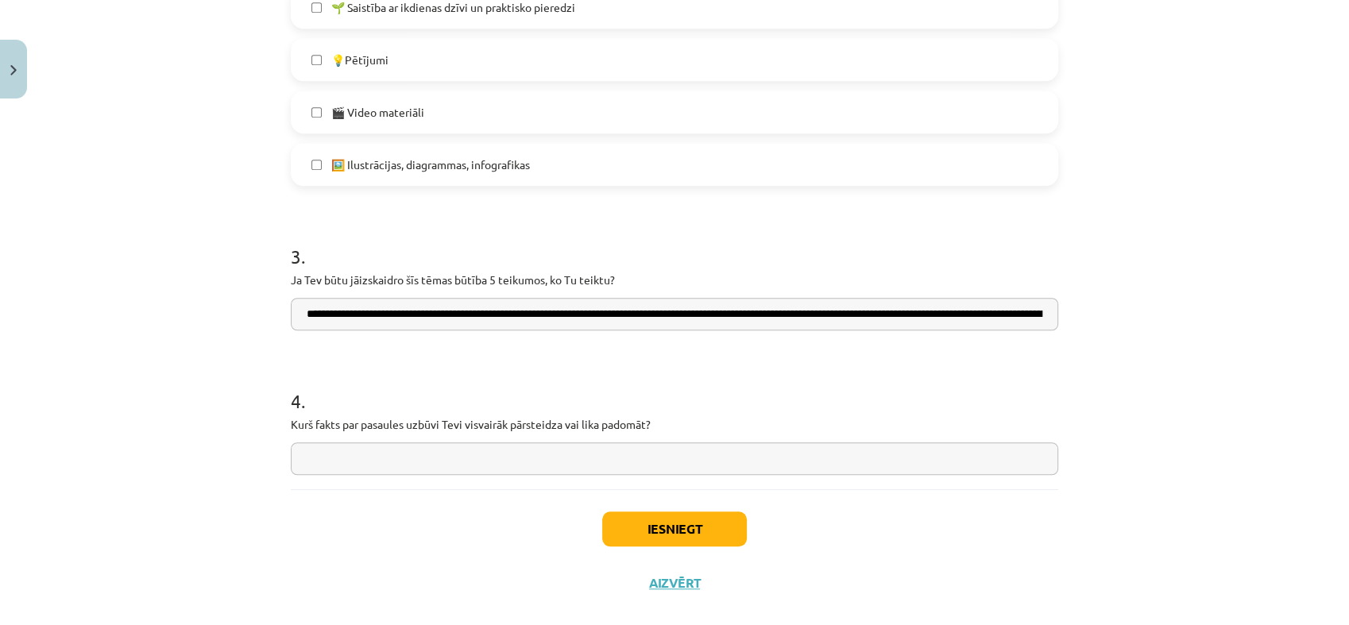
click at [1028, 305] on input "**********" at bounding box center [674, 314] width 767 height 33
drag, startPoint x: 1042, startPoint y: 309, endPoint x: 1051, endPoint y: 346, distance: 38.3
click at [1025, 312] on input "**********" at bounding box center [674, 314] width 767 height 33
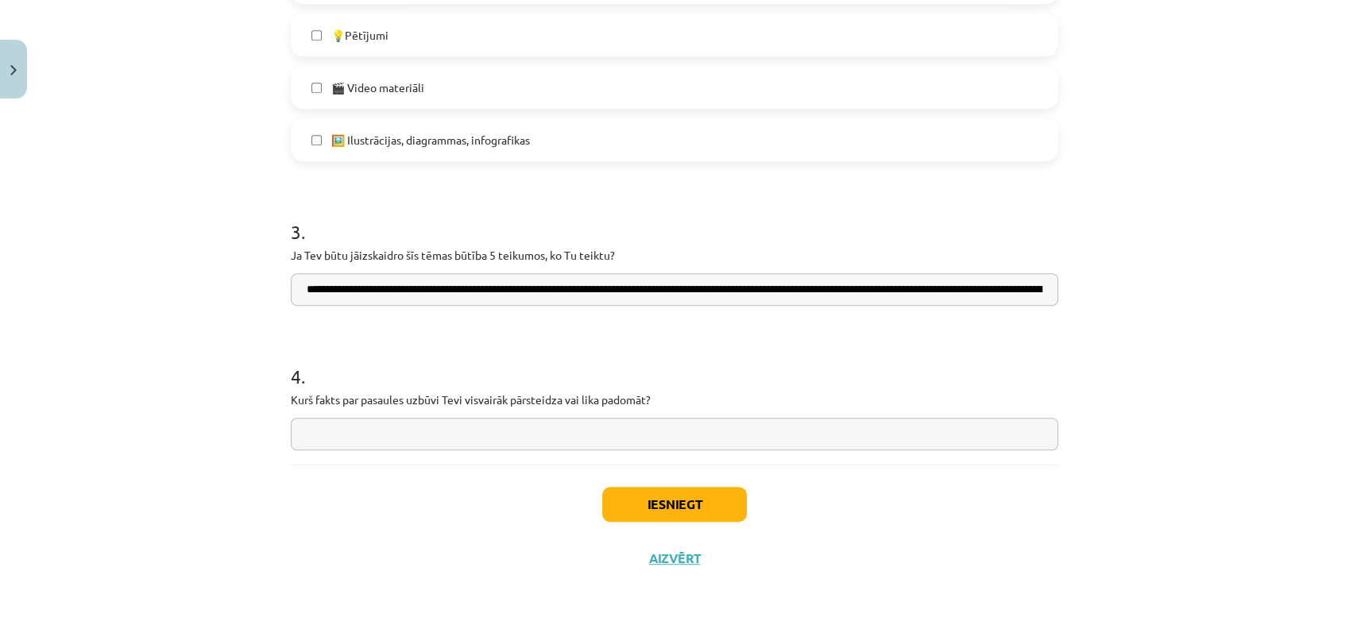
click at [643, 398] on p "Kurš fakts par pasaules uzbūvi Tevi visvairāk pārsteidza vai lika padomāt?" at bounding box center [674, 400] width 767 height 17
drag, startPoint x: 643, startPoint y: 398, endPoint x: 345, endPoint y: 391, distance: 298.7
click at [345, 392] on p "Kurš fakts par pasaules uzbūvi Tevi visvairāk pārsteidza vai lika padomāt?" at bounding box center [674, 400] width 767 height 17
drag, startPoint x: 345, startPoint y: 391, endPoint x: 303, endPoint y: 388, distance: 41.4
click at [303, 388] on div "4 . Kurš fakts par pasaules uzbūvi Tevi visvairāk pārsteidza vai lika padomāt?" at bounding box center [674, 394] width 767 height 113
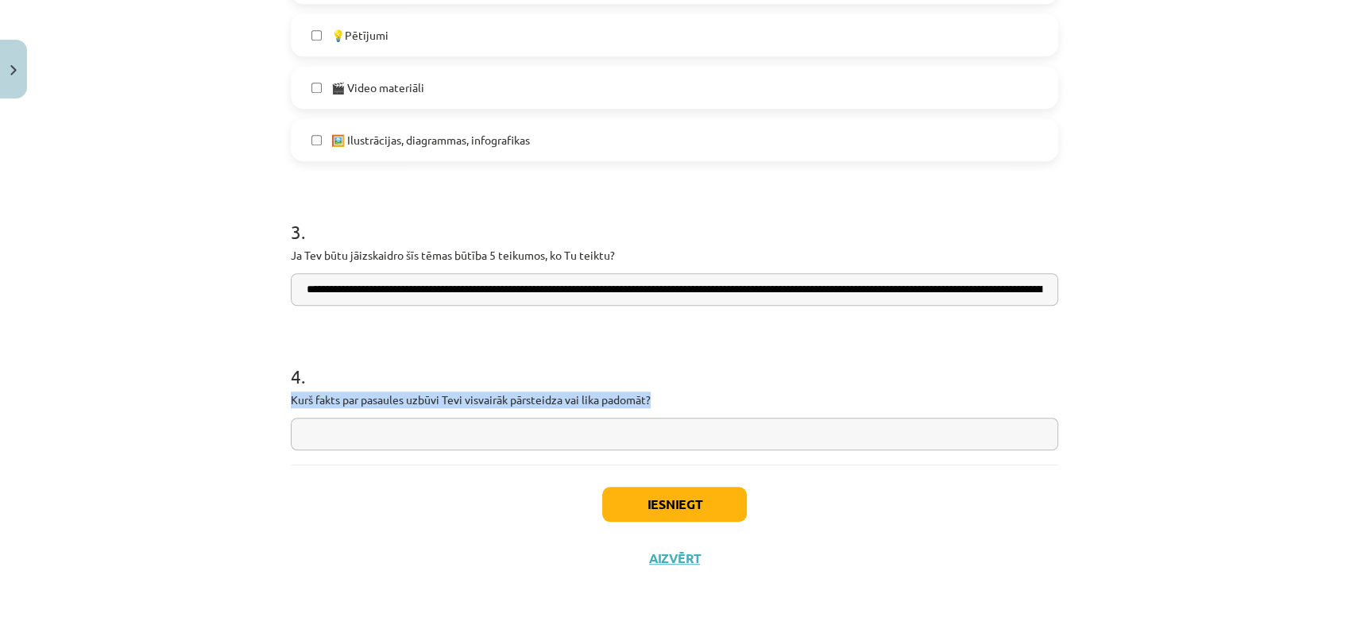
drag, startPoint x: 269, startPoint y: 400, endPoint x: 676, endPoint y: 397, distance: 406.7
click at [676, 397] on div "Mācību tēma: Dabaszinības - 10. klases 1.ieskaites mācību materiāls #7 Temata a…" at bounding box center [674, 312] width 1349 height 625
copy p "Kurš fakts par pasaules uzbūvi Tevi visvairāk pārsteidza vai lika padomāt?"
click at [683, 518] on button "Iesniegt" at bounding box center [674, 504] width 145 height 35
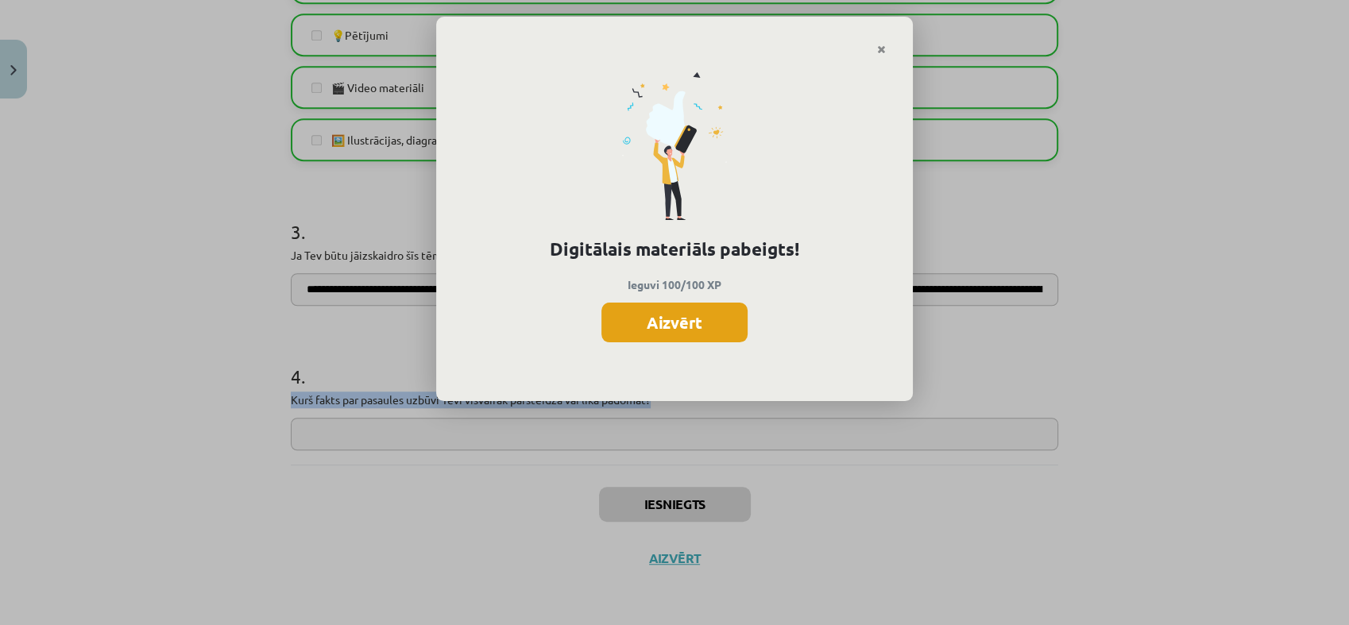
click at [732, 324] on button "Aizvērt" at bounding box center [674, 323] width 146 height 40
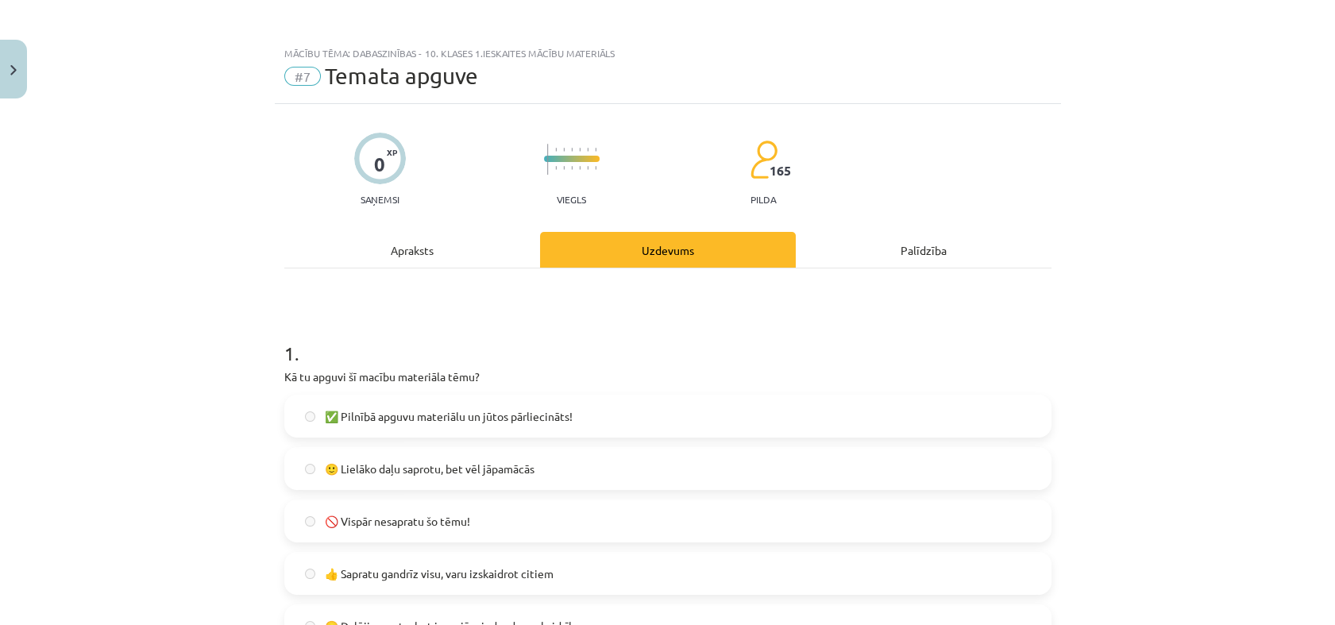
scroll to position [0, 0]
click at [8, 60] on button "Close" at bounding box center [13, 69] width 27 height 59
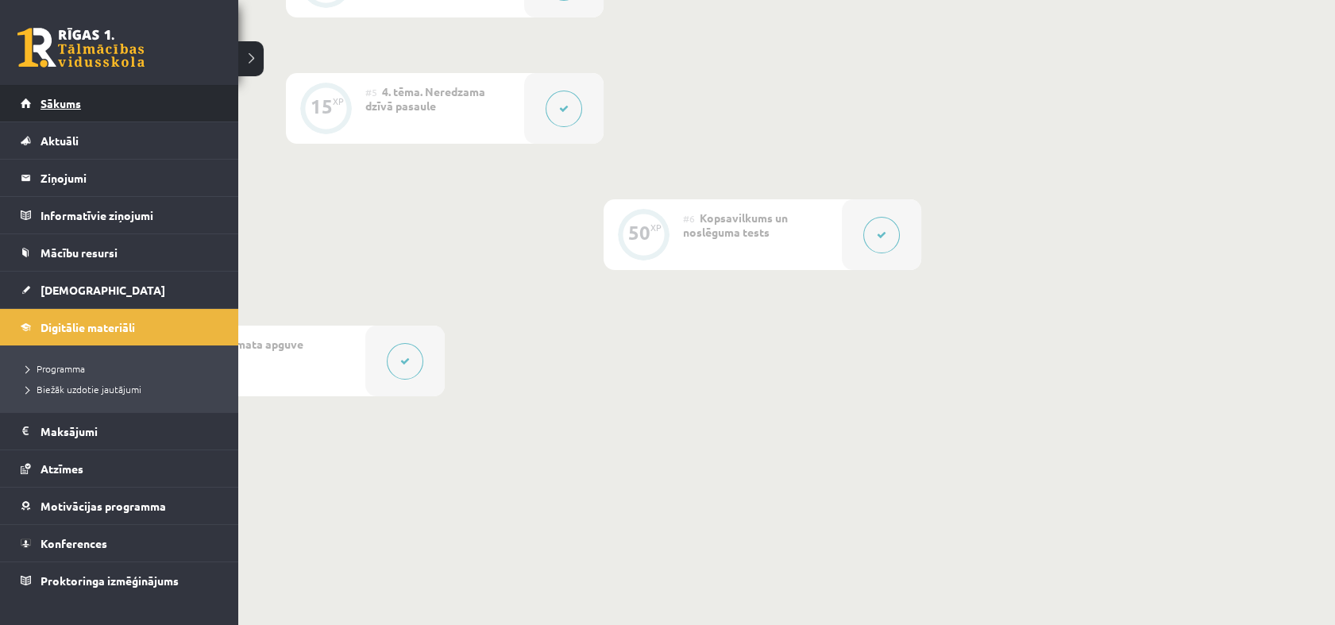
click at [44, 103] on span "Sākums" at bounding box center [61, 103] width 41 height 14
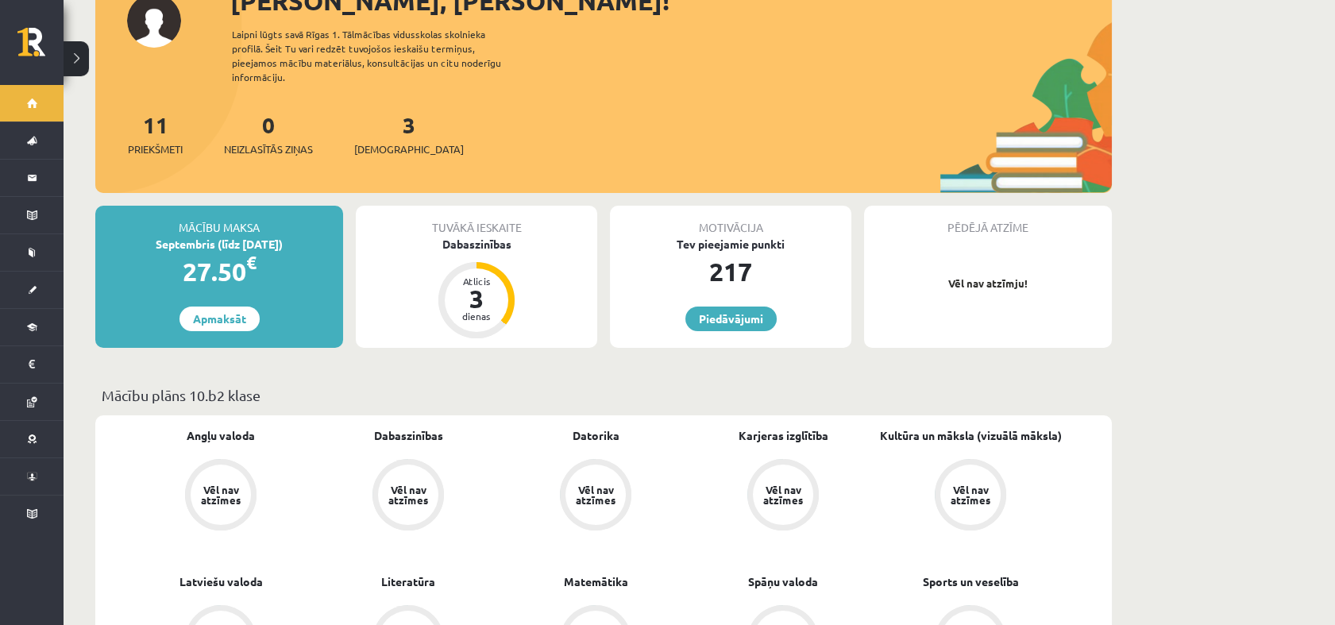
scroll to position [198, 0]
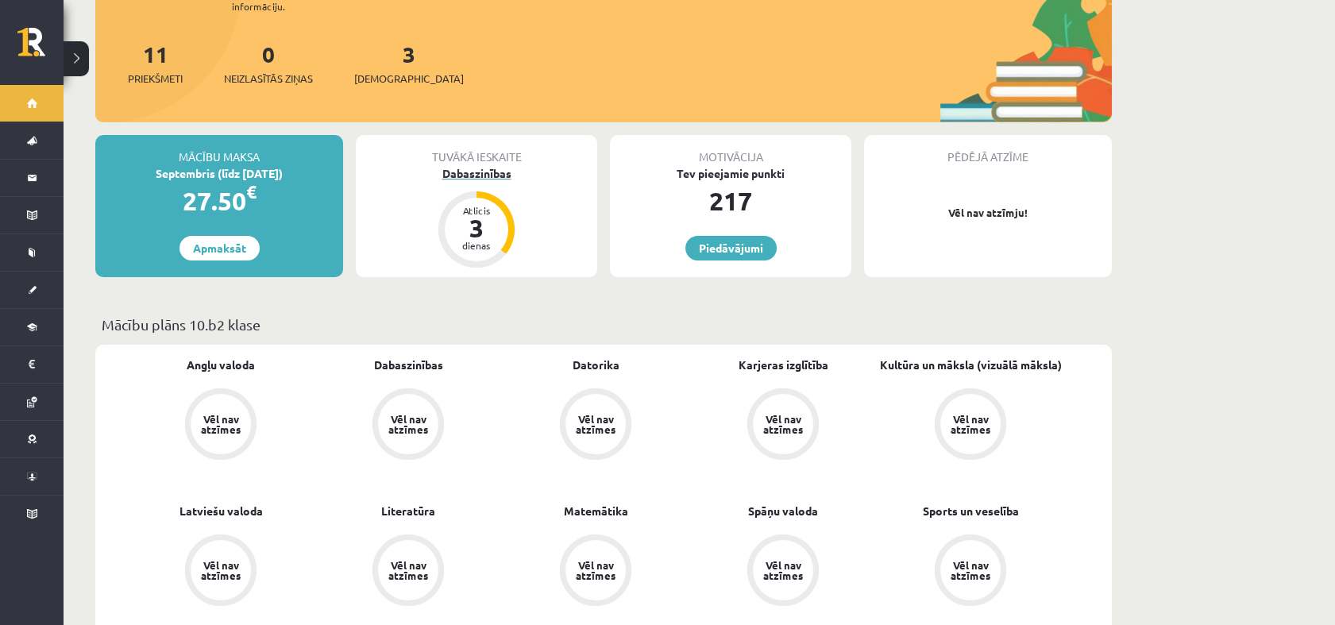
click at [504, 206] on div "Atlicis 3 dienas" at bounding box center [477, 230] width 64 height 64
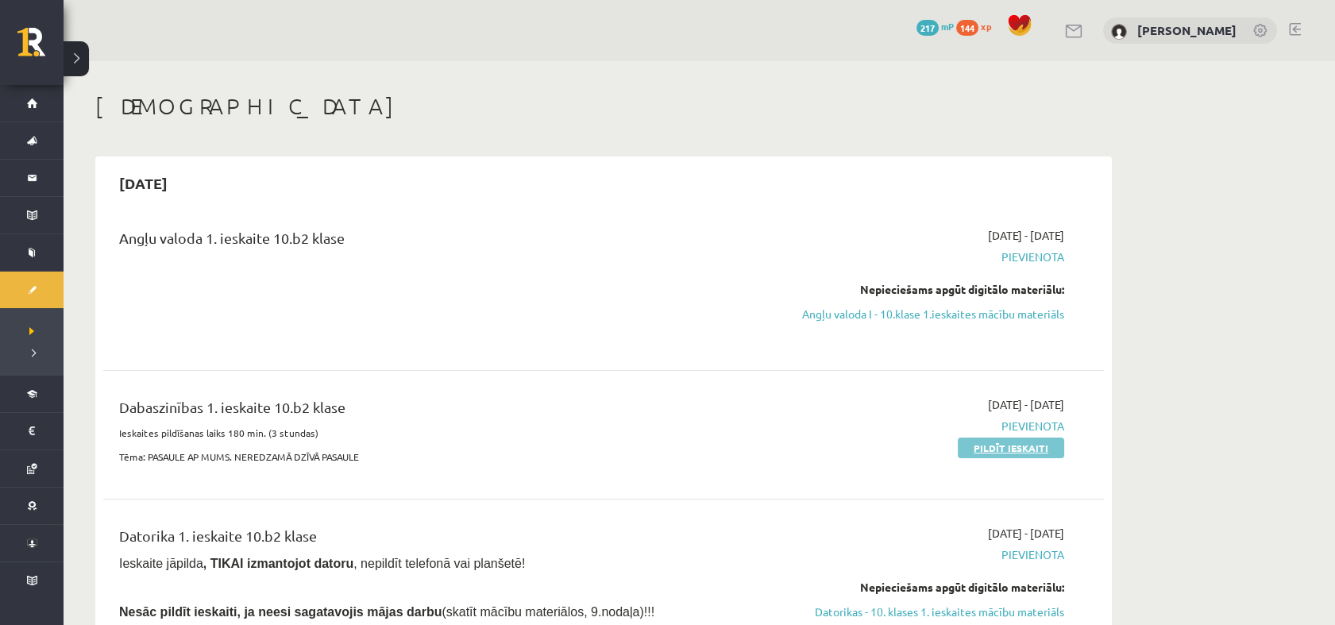
click at [990, 452] on link "Pildīt ieskaiti" at bounding box center [1011, 448] width 106 height 21
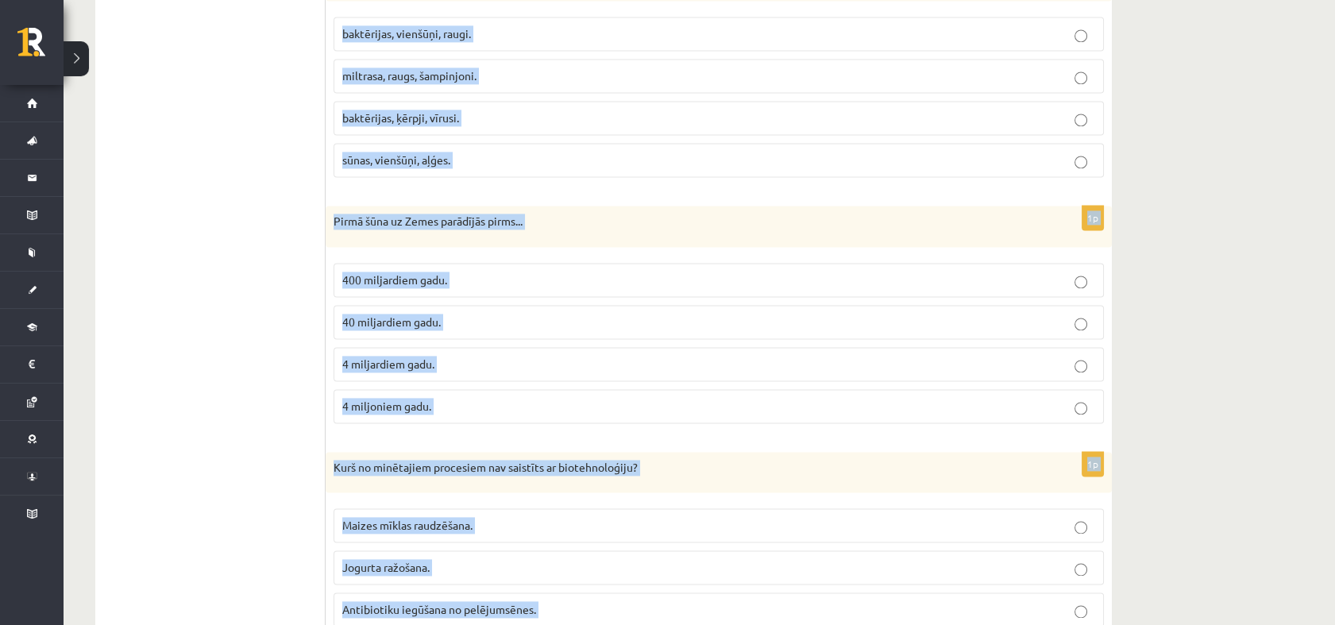
scroll to position [4685, 0]
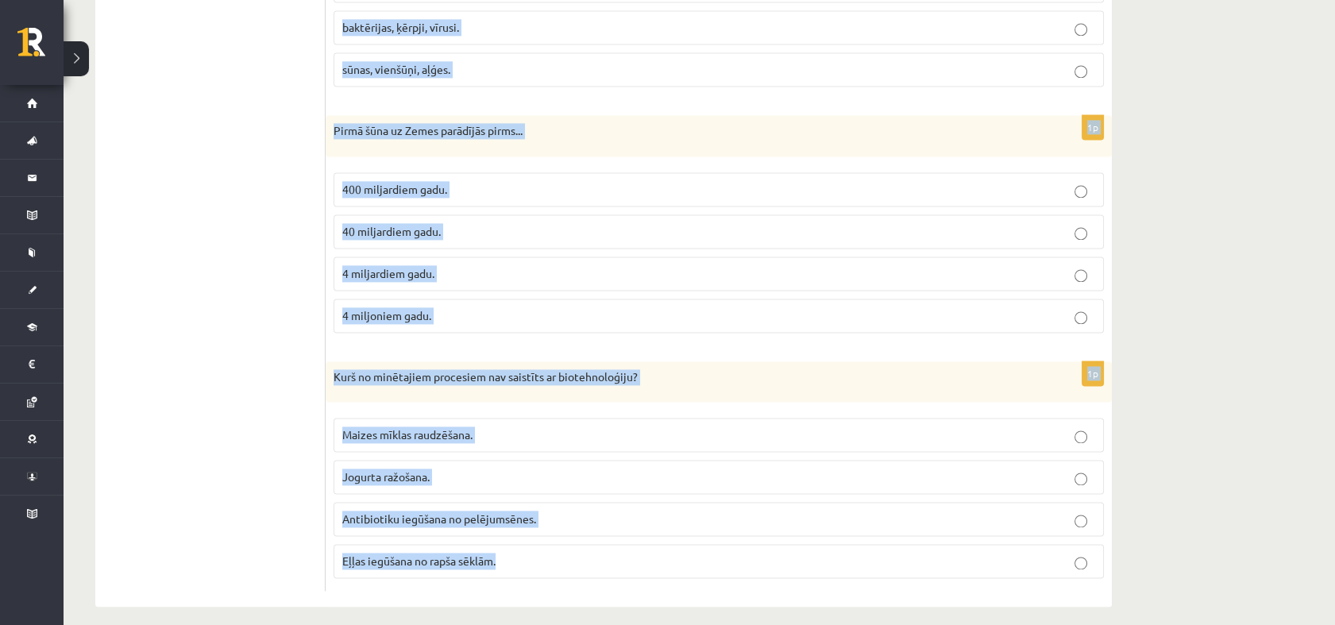
drag, startPoint x: 332, startPoint y: 114, endPoint x: 877, endPoint y: 622, distance: 744.6
copy form "R.Virhovs noskaidroja, ka... šūnai ir apvalks un citoplazma. katra jauna šūna v…"
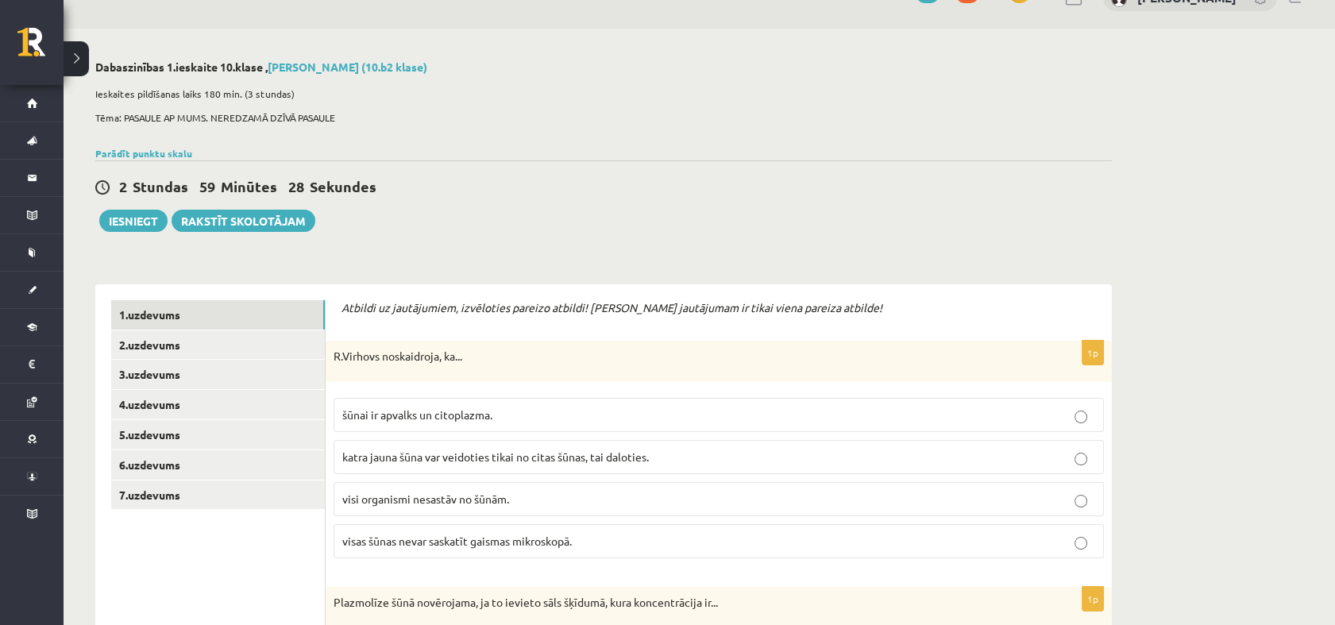
scroll to position [103, 0]
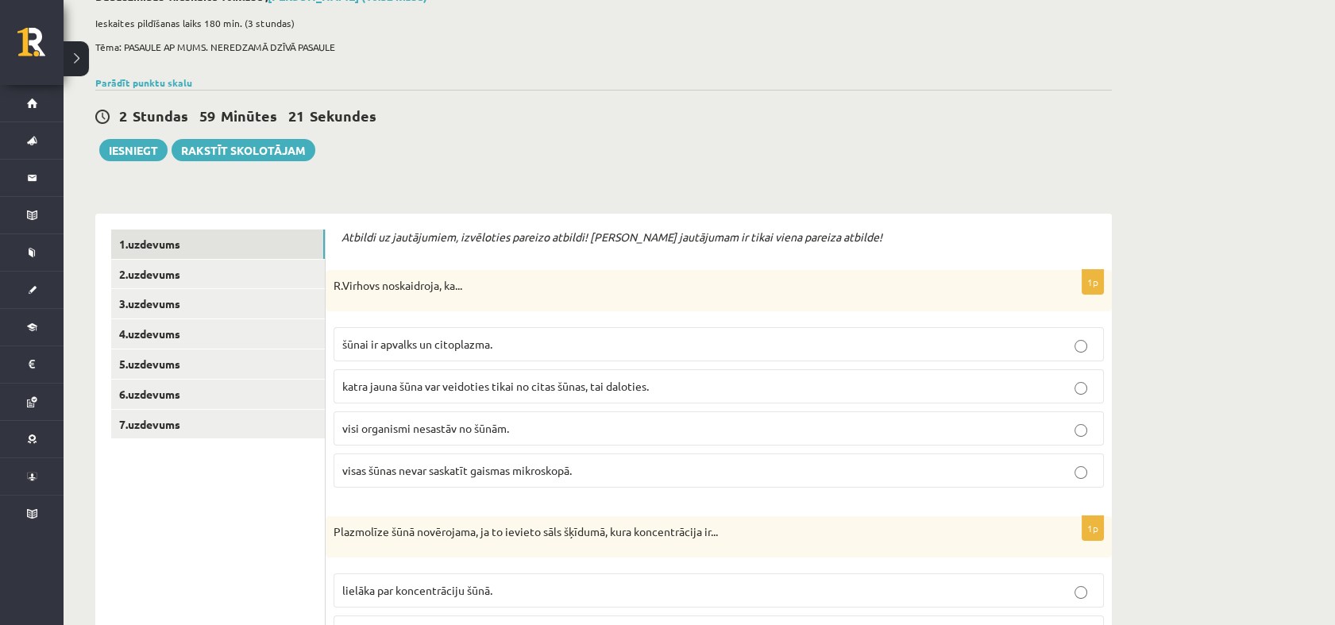
click at [529, 391] on span "katra jauna šūna var veidoties tikai no citas šūnas, tai daloties." at bounding box center [495, 386] width 307 height 14
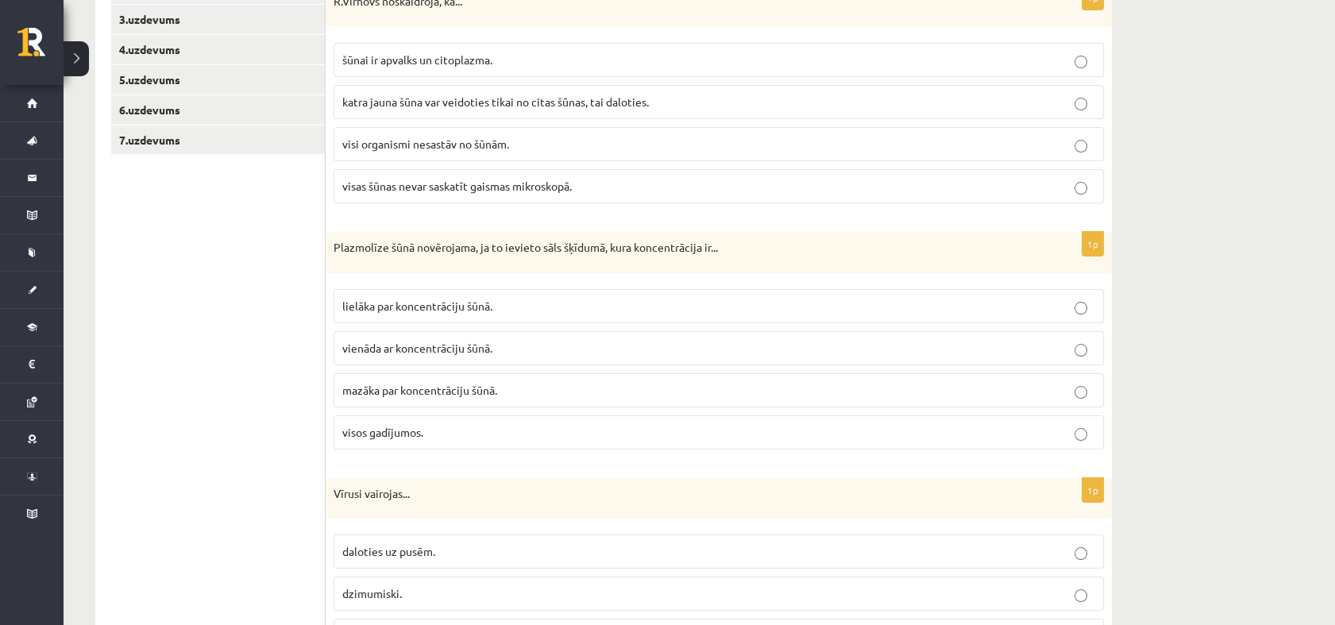
scroll to position [387, 0]
click at [381, 300] on span "lielāka par koncentrāciju šūnā." at bounding box center [417, 306] width 150 height 14
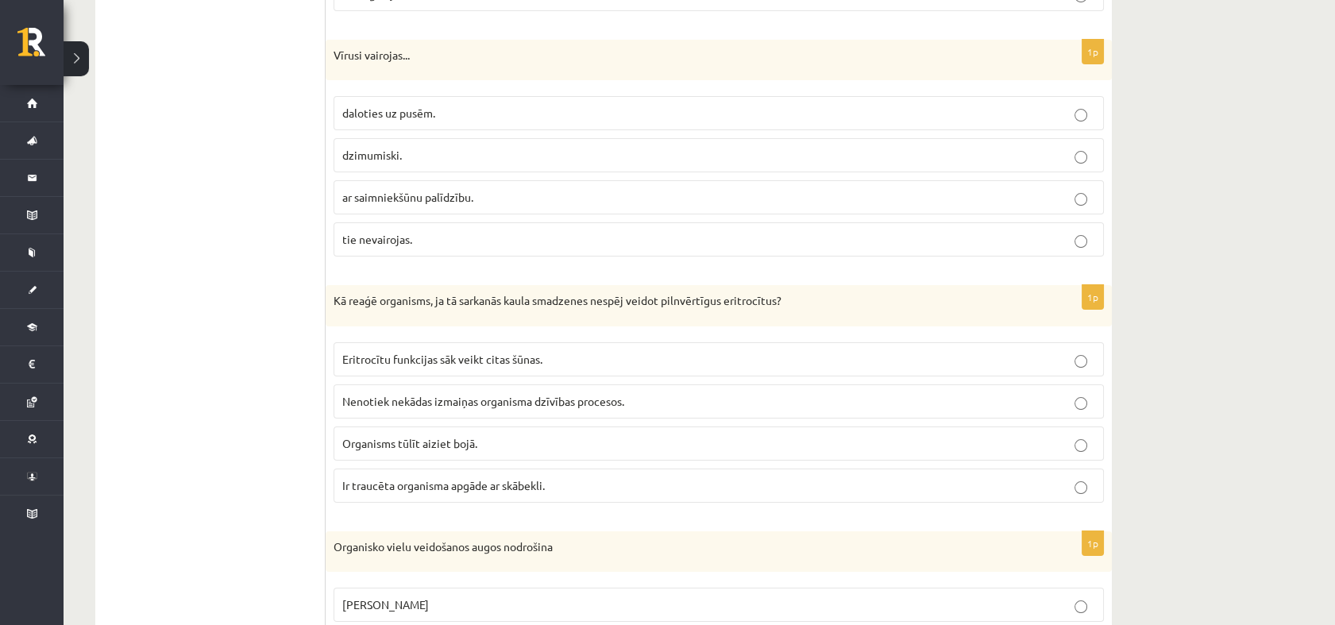
scroll to position [826, 0]
click at [397, 194] on span "ar saimniekšūnu palīdzību." at bounding box center [407, 197] width 131 height 14
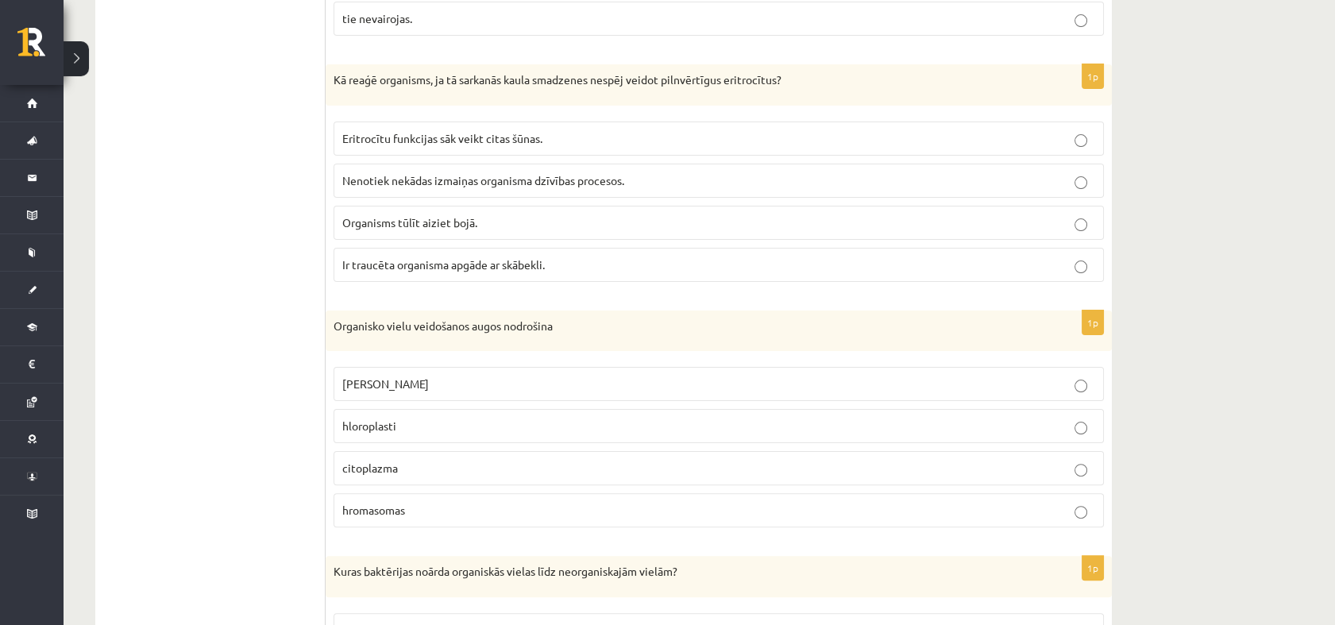
scroll to position [1048, 0]
click at [409, 259] on span "Ir traucēta organisma apgāde ar skābekli." at bounding box center [443, 263] width 203 height 14
click at [408, 416] on p "hloroplasti" at bounding box center [718, 424] width 753 height 17
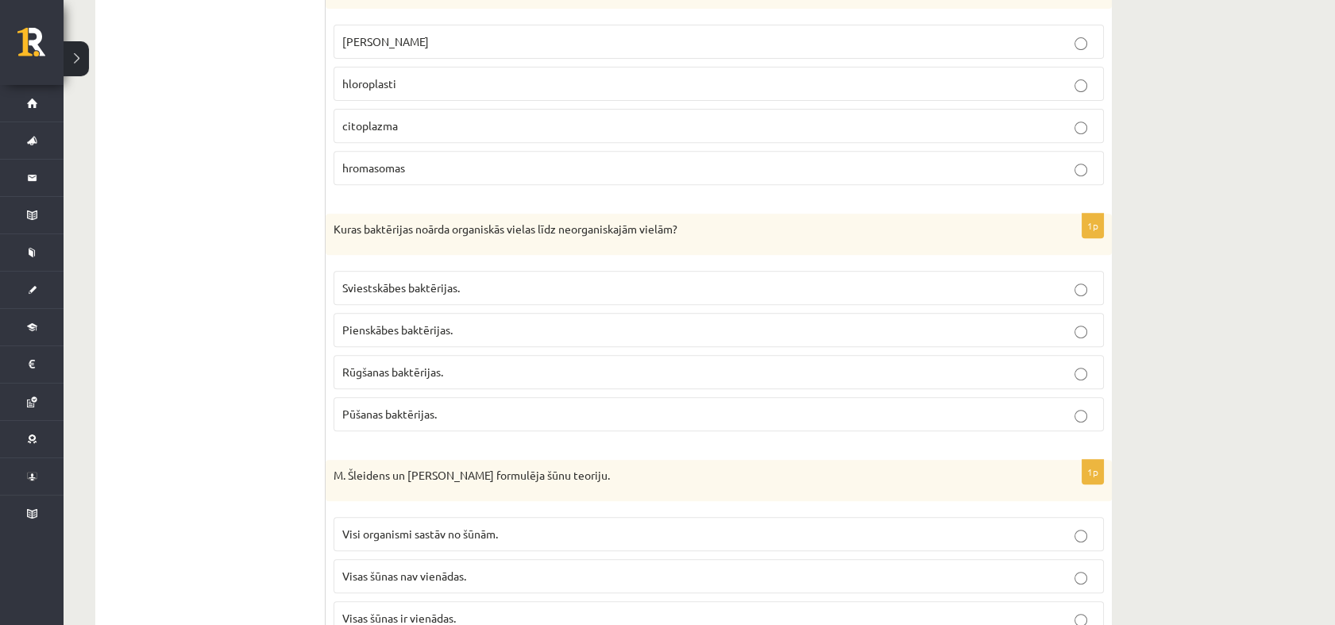
scroll to position [1391, 0]
click at [403, 407] on span "Pūšanas baktērijas." at bounding box center [389, 412] width 95 height 14
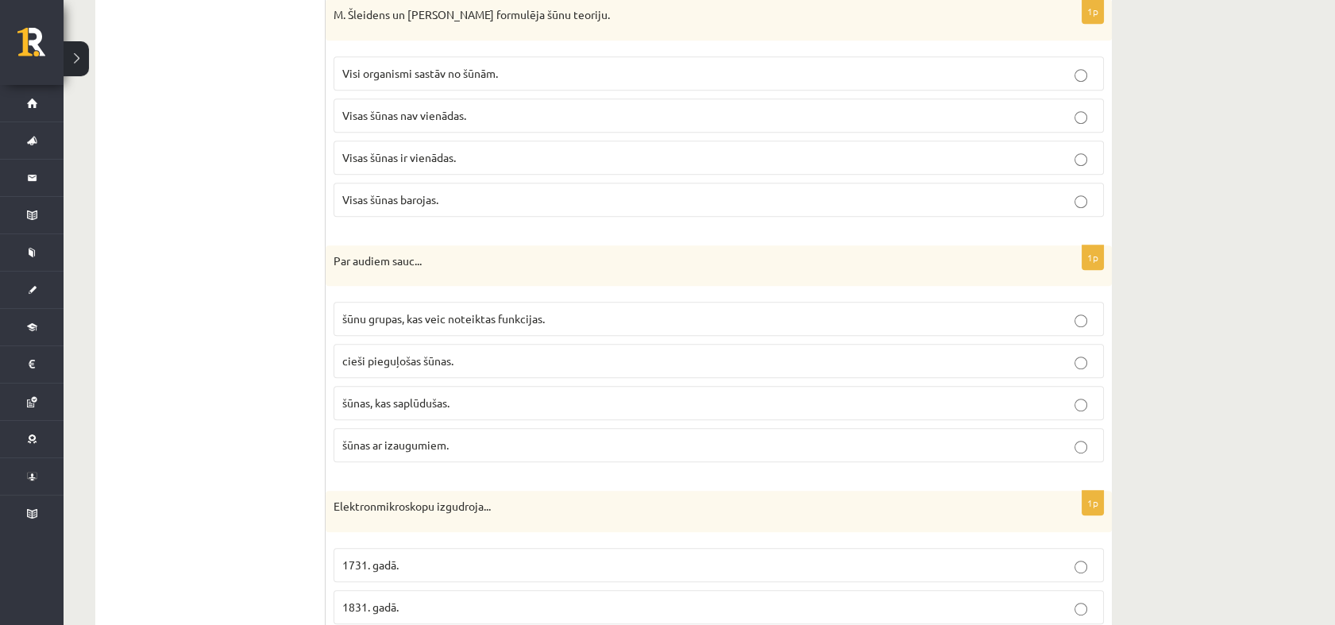
scroll to position [1851, 0]
click at [411, 83] on label "Visi organismi sastāv no šūnām." at bounding box center [719, 72] width 770 height 34
click at [481, 318] on p "šūnu grupas, kas veic noteiktas funkcijas." at bounding box center [718, 317] width 753 height 17
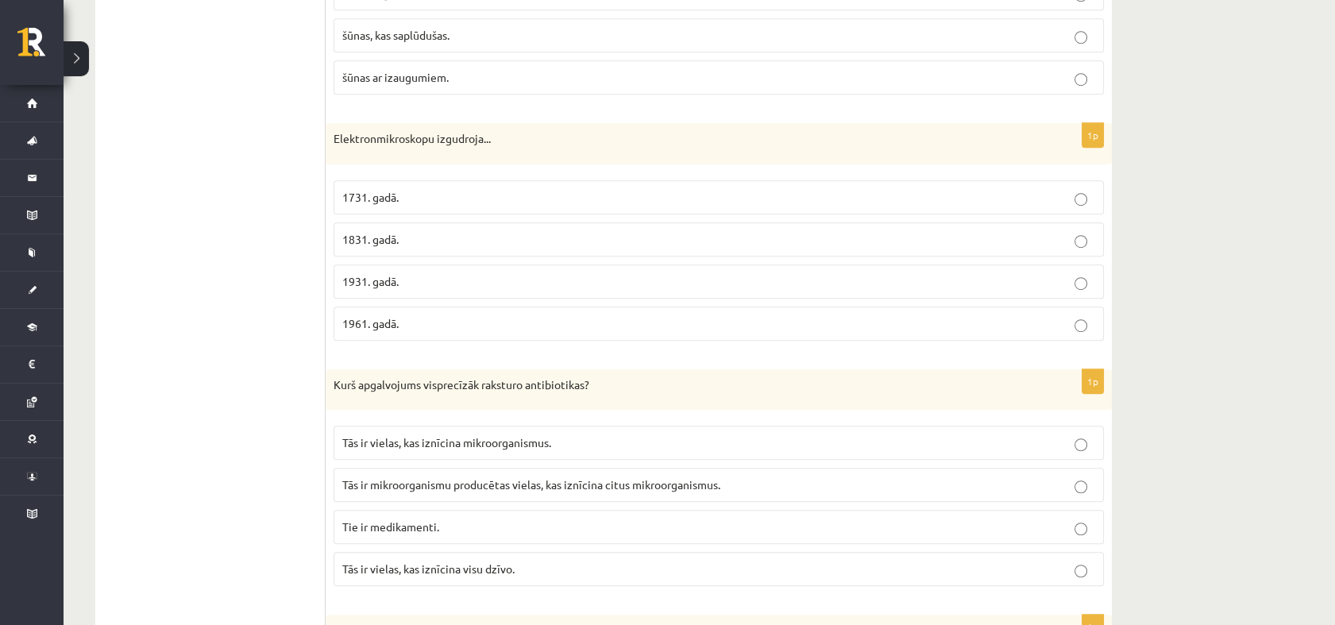
scroll to position [2224, 0]
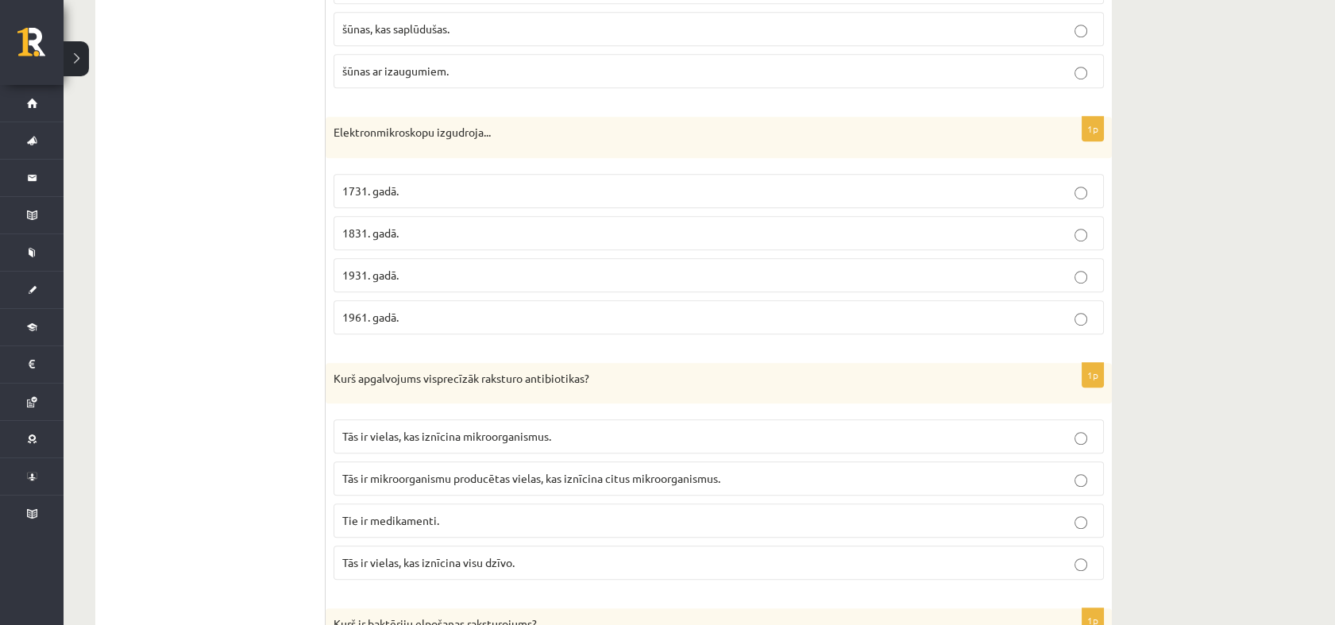
click at [427, 267] on p "1931. gadā." at bounding box center [718, 275] width 753 height 17
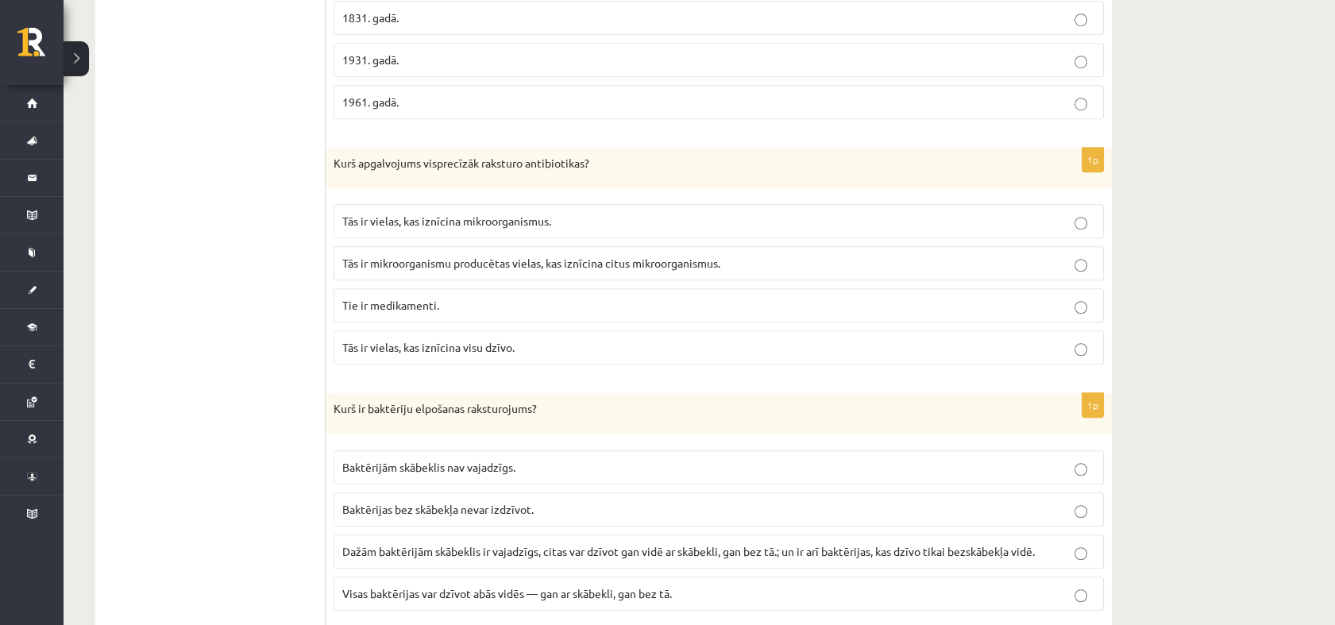
scroll to position [2438, 0]
click at [480, 257] on span "Tās ir mikroorganismu producētas vielas, kas iznīcina citus mikroorganismus." at bounding box center [531, 264] width 378 height 14
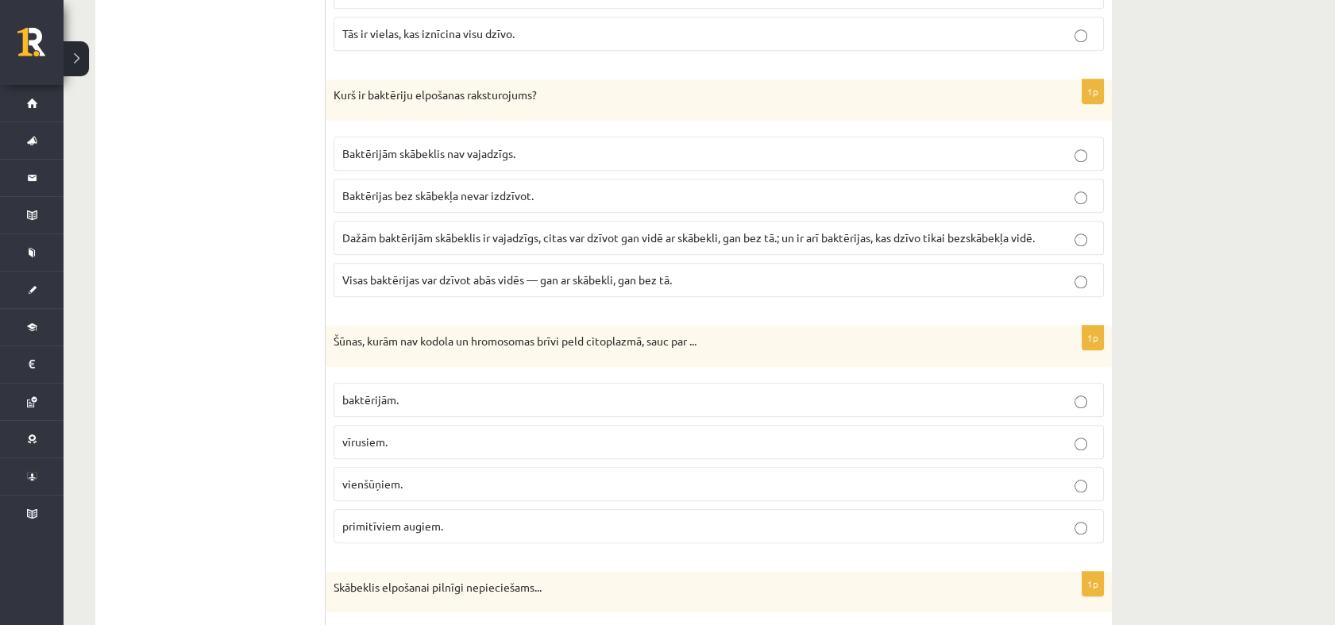
scroll to position [2757, 0]
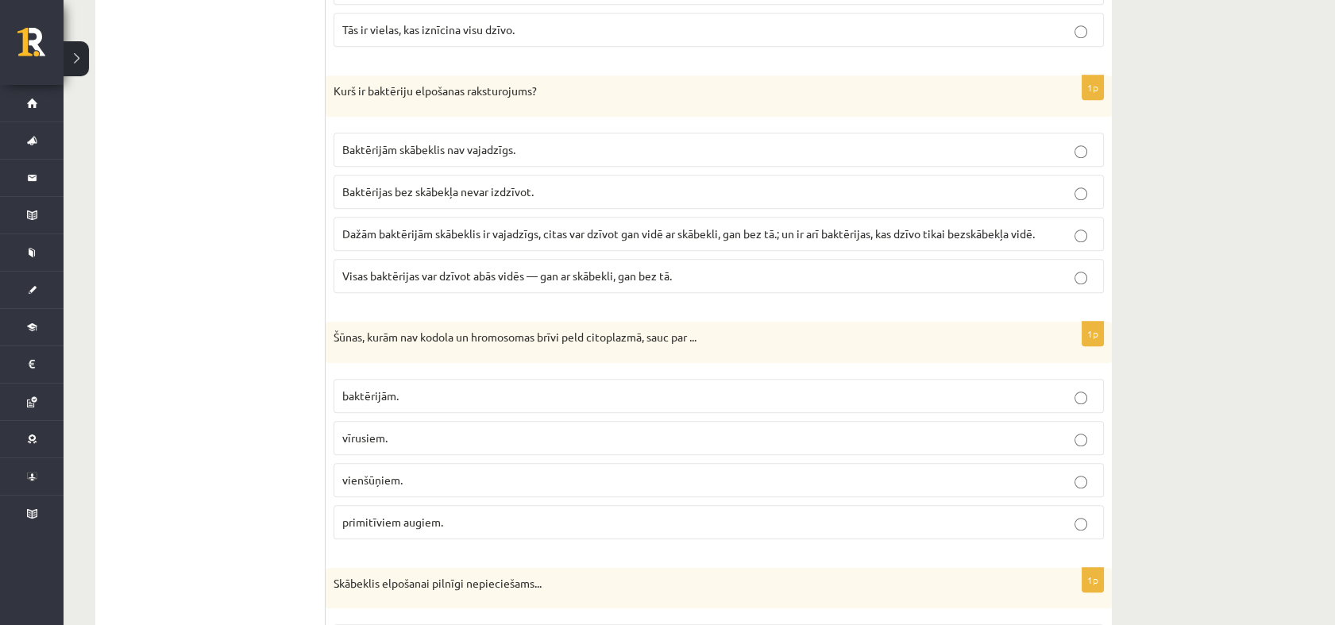
click at [484, 229] on span "Dažām baktērijām skābeklis ir vajadzīgs, citas var dzīvot gan vidē ar skābekli,…" at bounding box center [688, 233] width 693 height 14
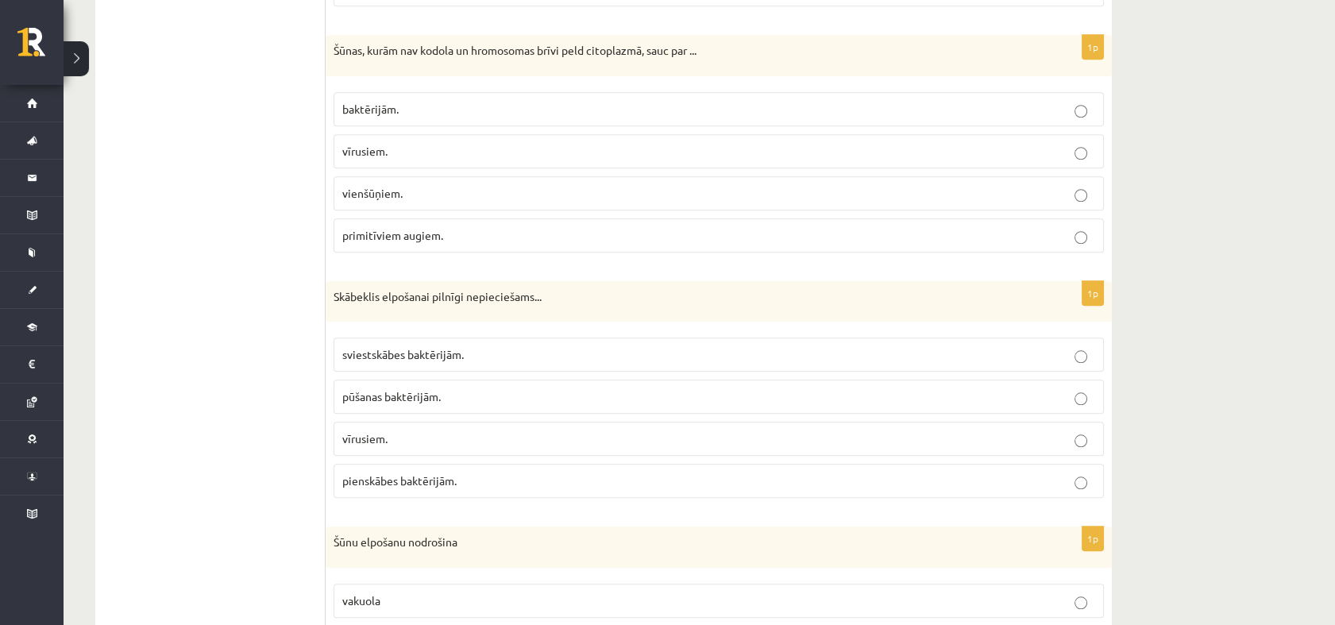
scroll to position [3044, 0]
click at [461, 102] on p "baktērijām." at bounding box center [718, 108] width 753 height 17
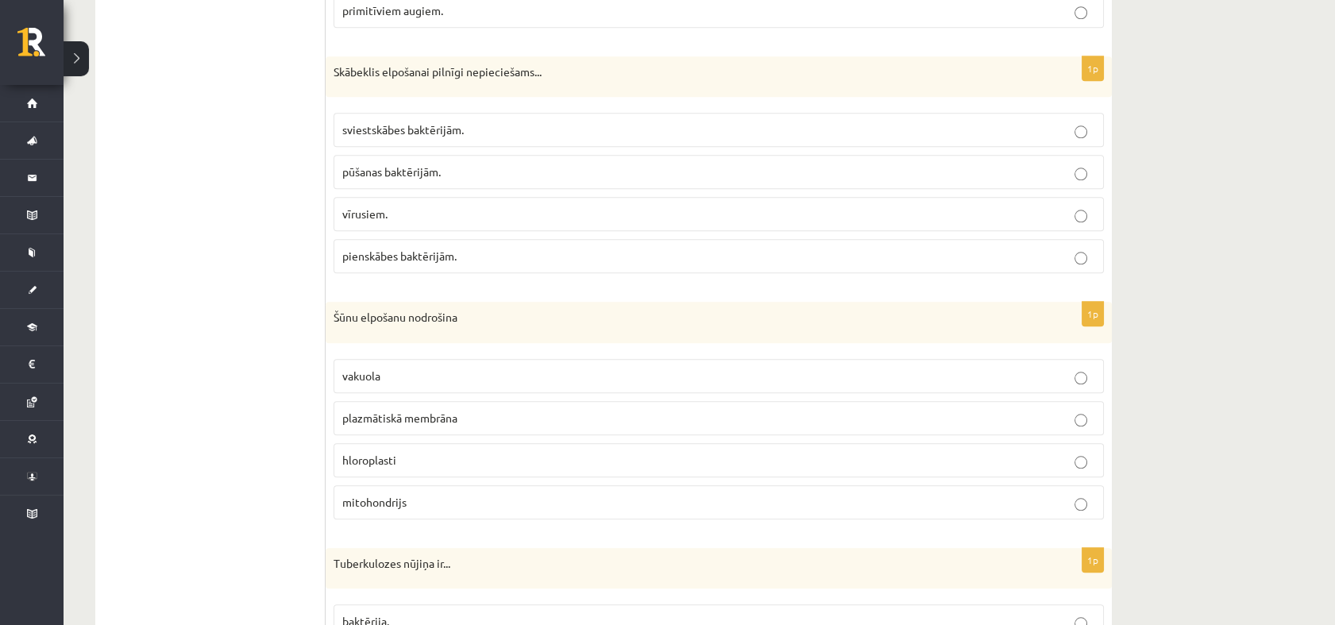
scroll to position [3272, 0]
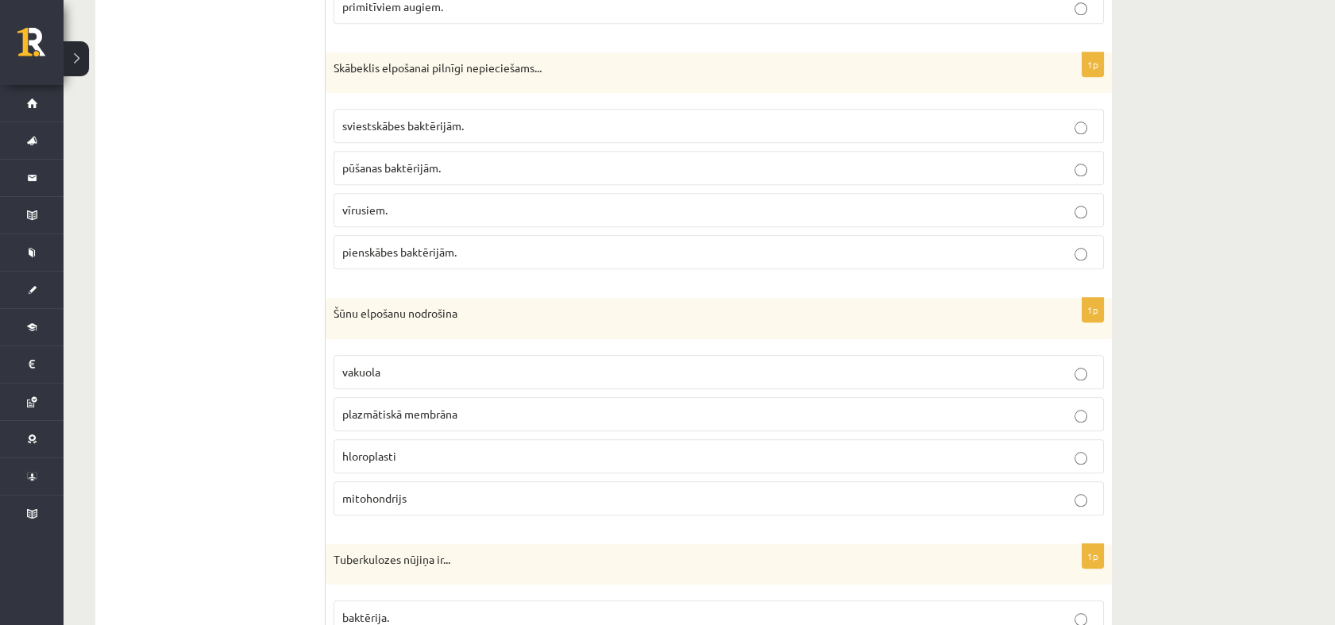
click at [511, 122] on p "sviestskābes baktērijām." at bounding box center [718, 126] width 753 height 17
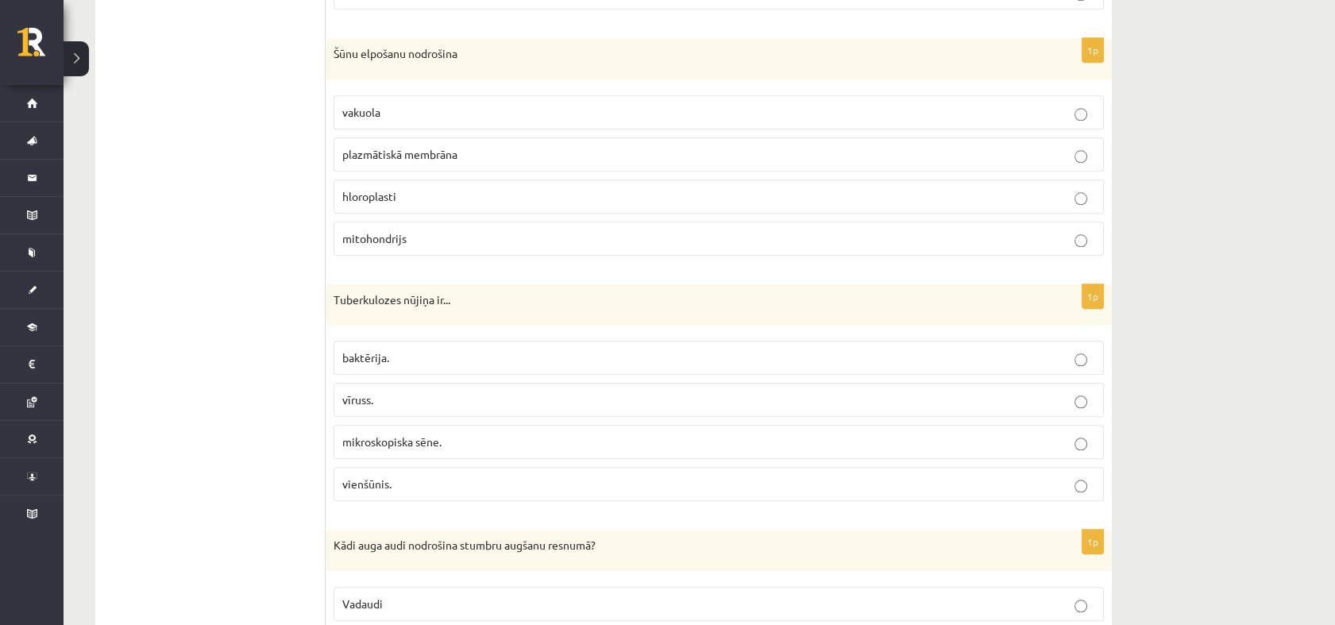
scroll to position [3543, 0]
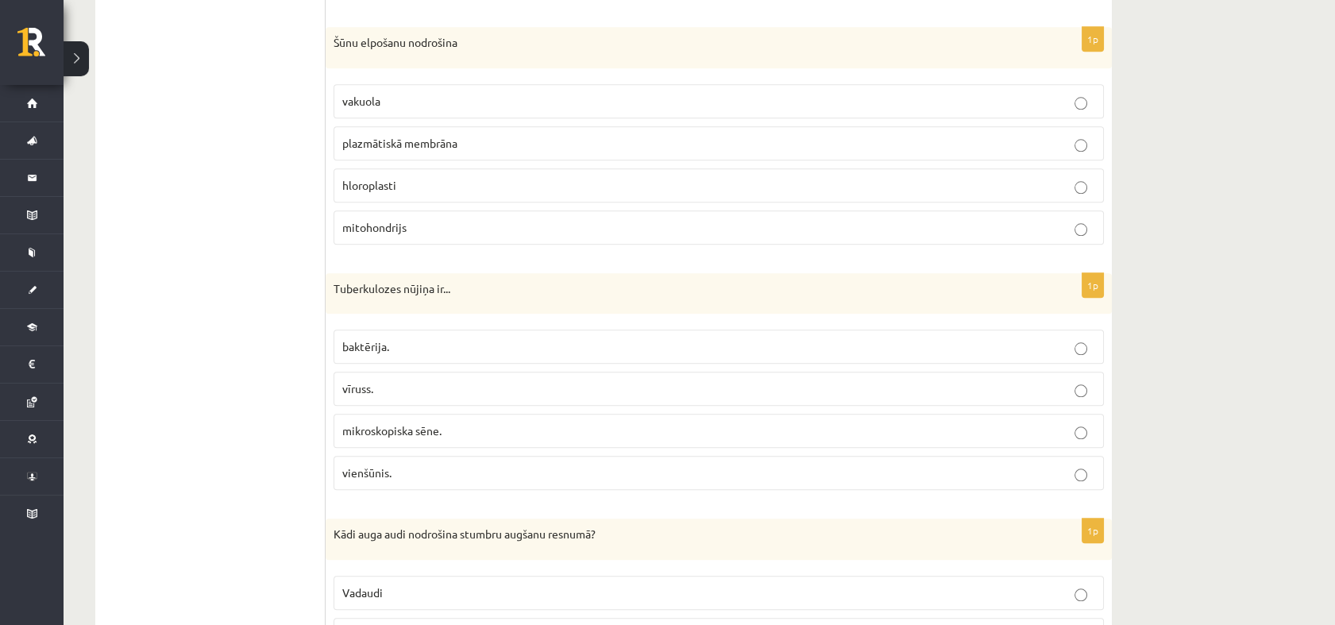
click at [464, 222] on p "mitohondrijs" at bounding box center [718, 227] width 753 height 17
click at [502, 338] on p "baktērija." at bounding box center [718, 346] width 753 height 17
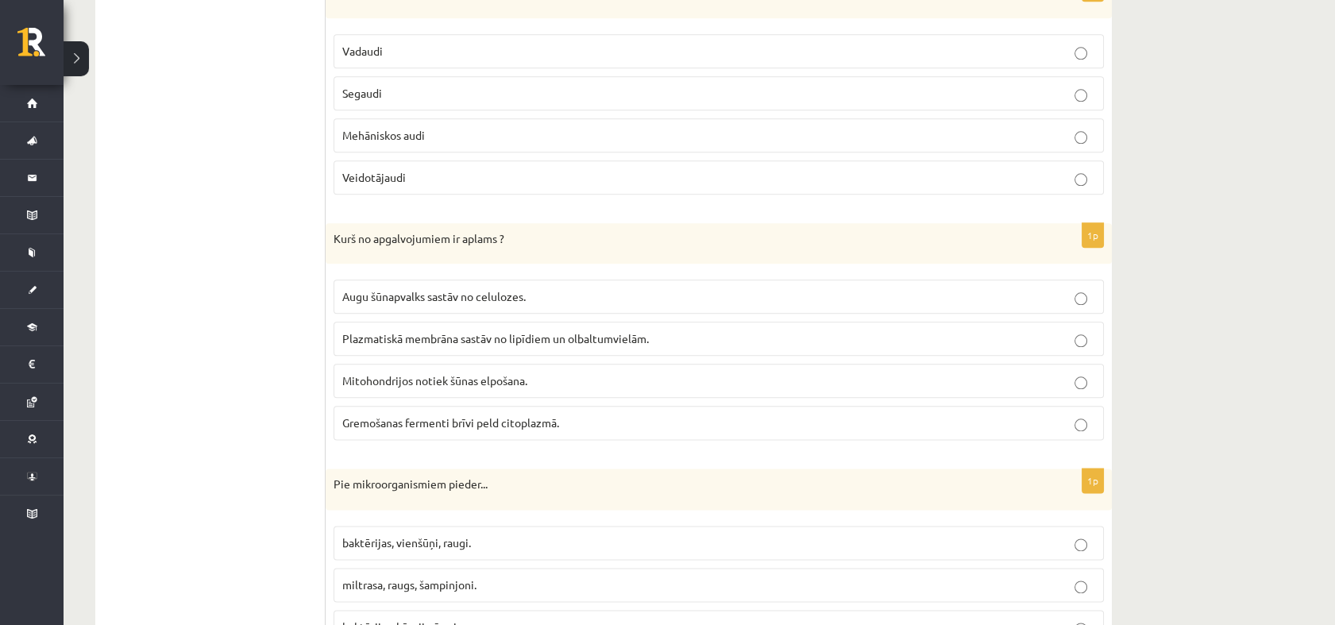
scroll to position [4071, 0]
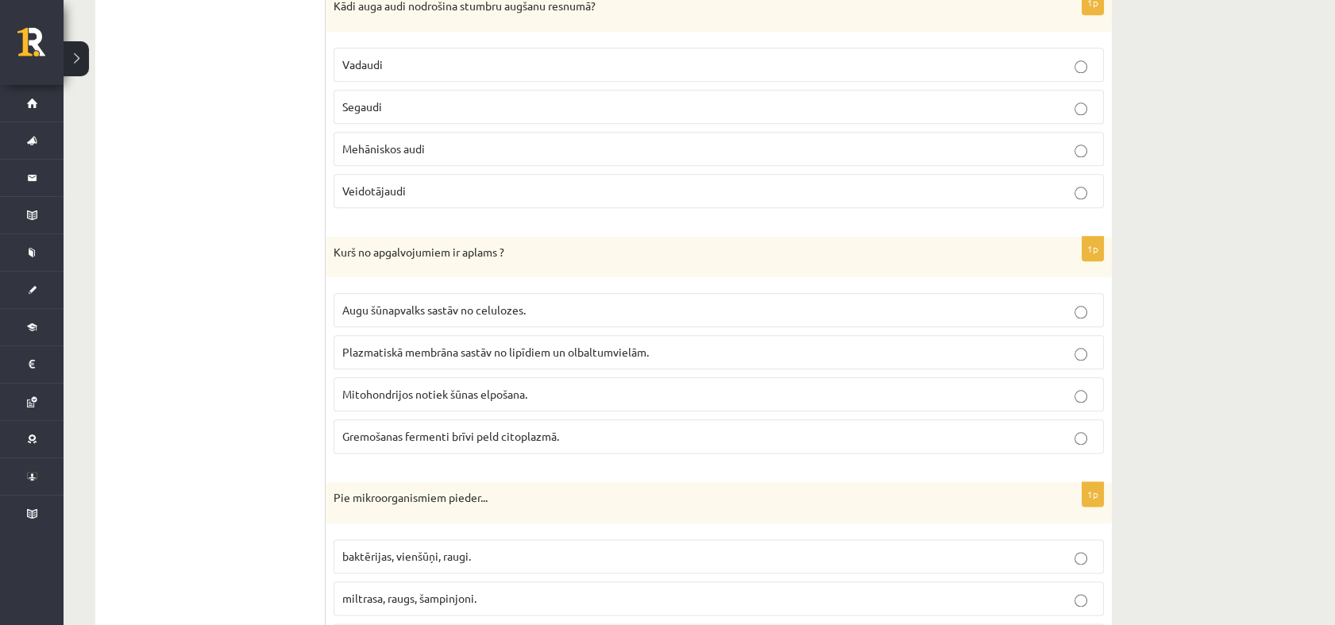
click at [476, 183] on p "Veidotājaudi" at bounding box center [718, 191] width 753 height 17
click at [450, 430] on span "Gremošanas fermenti brīvi peld citoplazmā." at bounding box center [450, 436] width 217 height 14
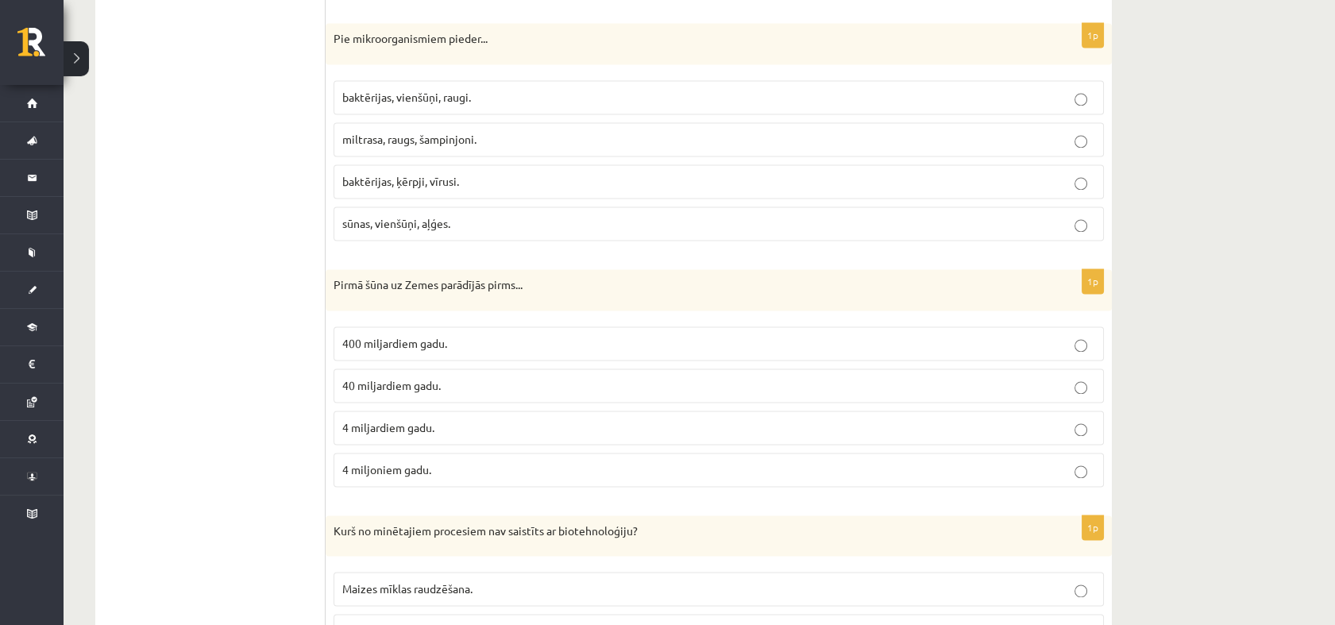
scroll to position [4534, 0]
click at [444, 87] on span "baktērijas, vienšūņi, raugi." at bounding box center [406, 94] width 129 height 14
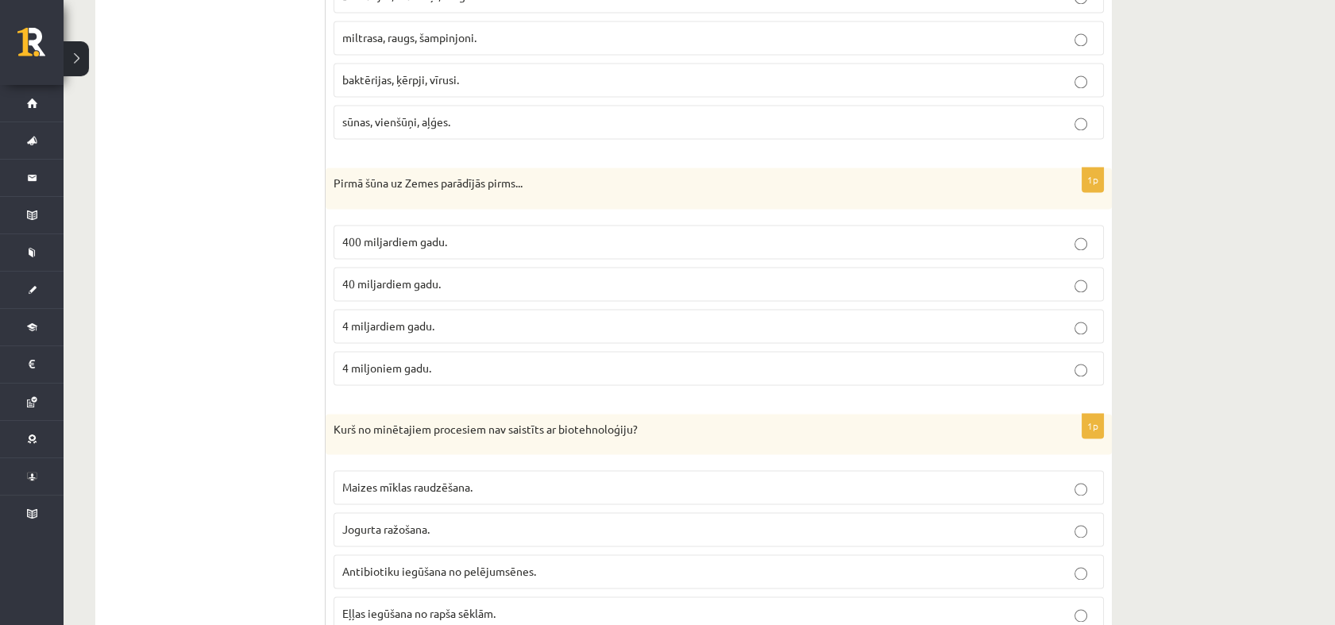
scroll to position [4685, 0]
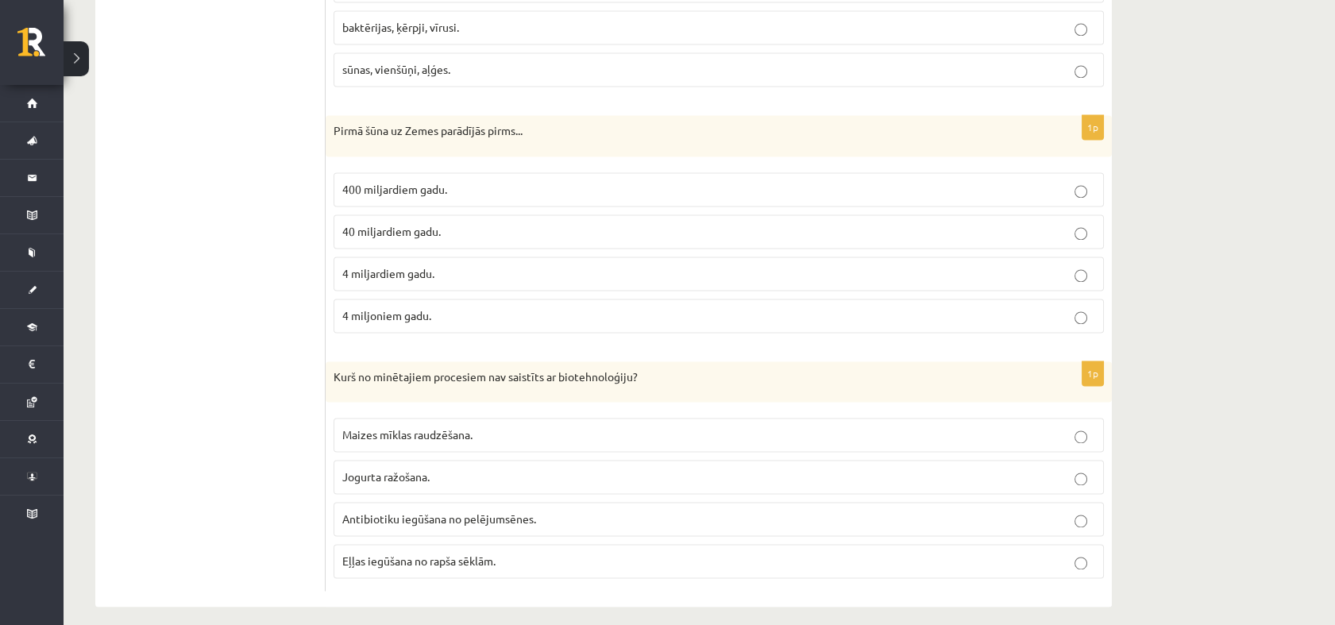
click at [413, 266] on span "4 miljardiem gadu." at bounding box center [388, 273] width 92 height 14
click at [421, 554] on span "Eļļas iegūšana no rapša sēklām." at bounding box center [418, 561] width 153 height 14
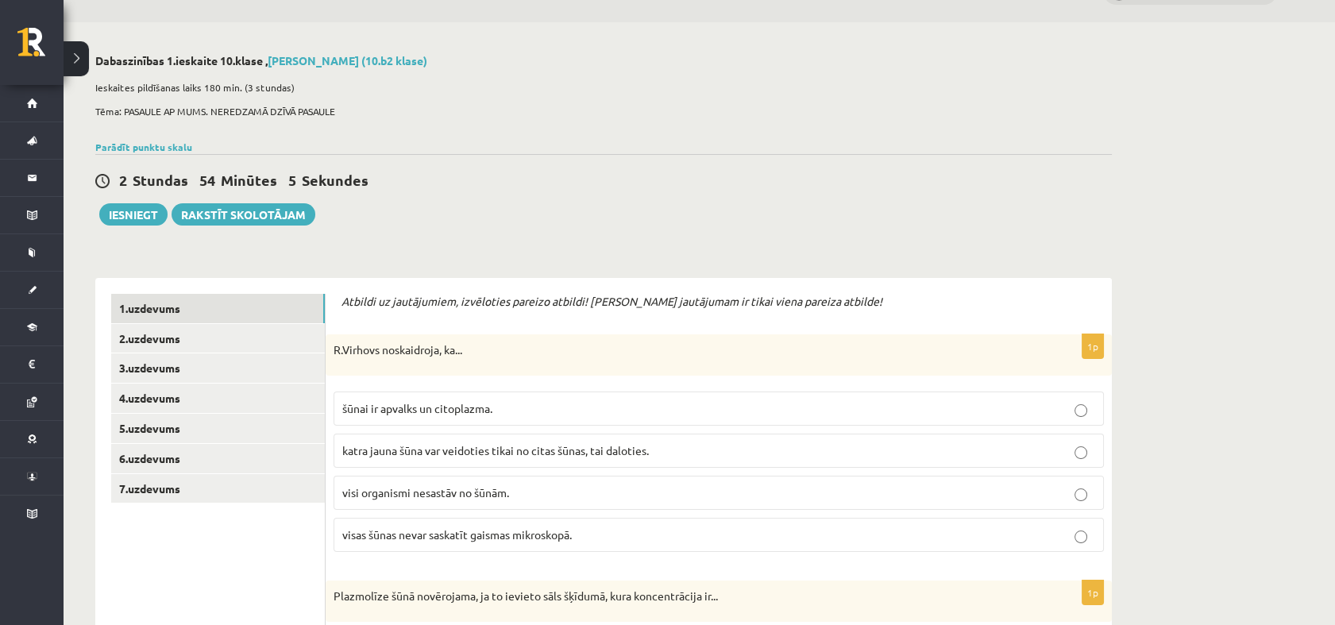
scroll to position [0, 0]
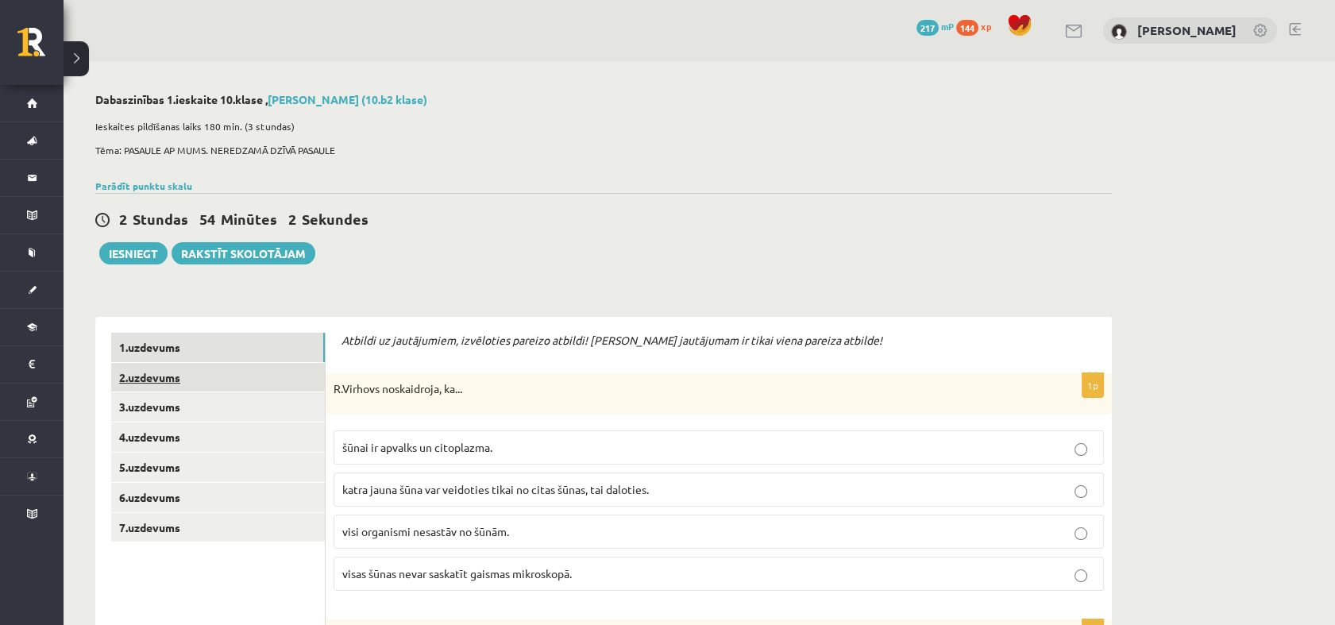
click at [243, 375] on link "2.uzdevums" at bounding box center [218, 377] width 214 height 29
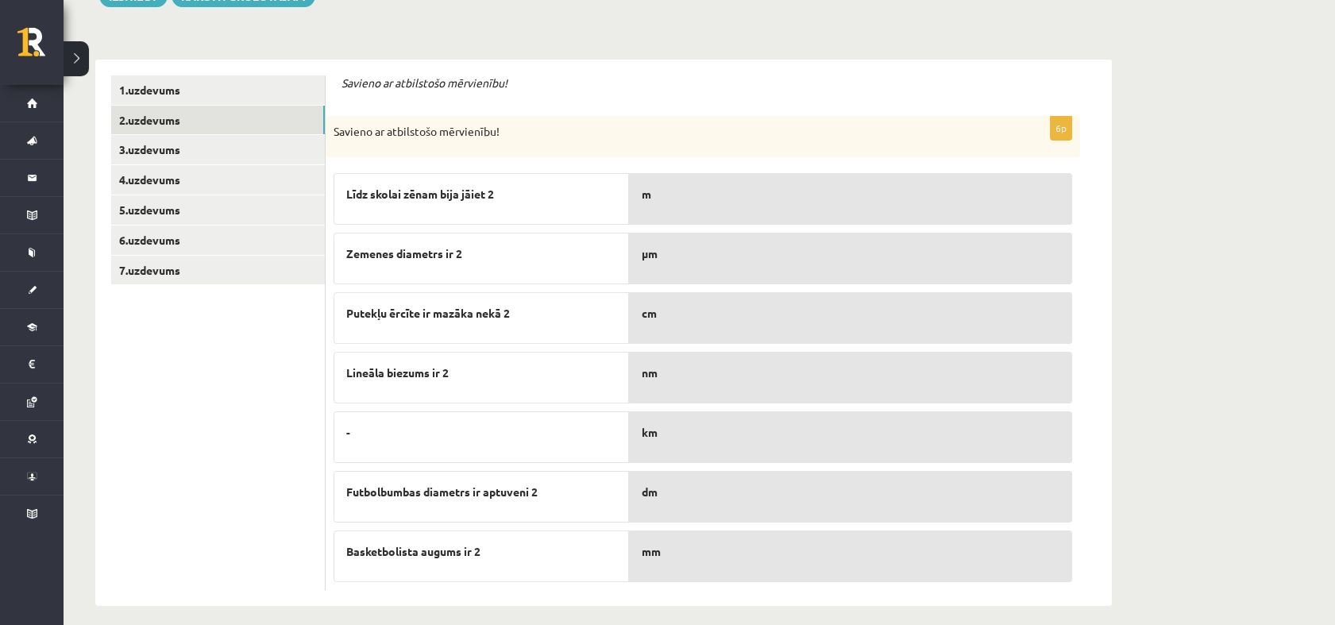
scroll to position [269, 0]
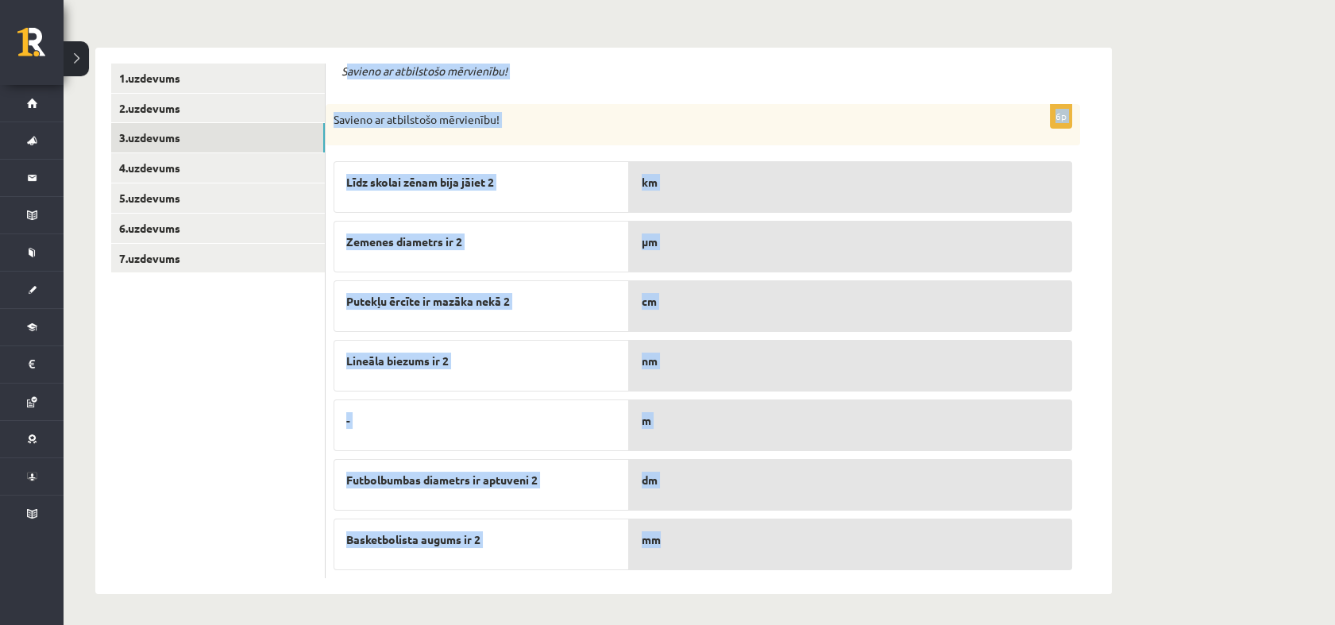
drag, startPoint x: 344, startPoint y: 68, endPoint x: 915, endPoint y: 521, distance: 728.8
click at [915, 521] on form "Savieno ar atbilstošo mērvienību! 6p Savieno ar atbilstošo mērvienību! Līdz sko…" at bounding box center [719, 321] width 755 height 515
copy form "avieno ar atbilstošo mērvienību! 6p Savieno ar atbilstošo mērvienību! Līdz skol…"
click at [715, 52] on div "Savieno ar atbilstošo mērvienību! 6p Savieno ar atbilstošo mērvienību! Līdz sko…" at bounding box center [719, 321] width 786 height 546
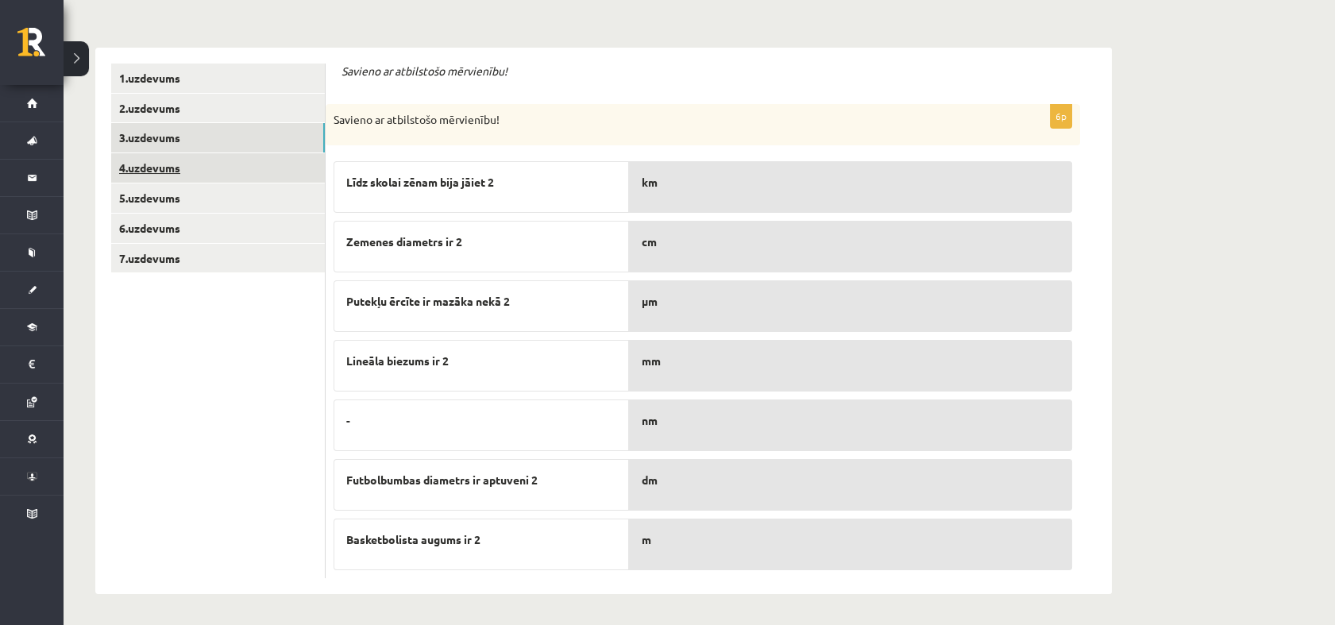
click at [213, 172] on link "4.uzdevums" at bounding box center [218, 167] width 214 height 29
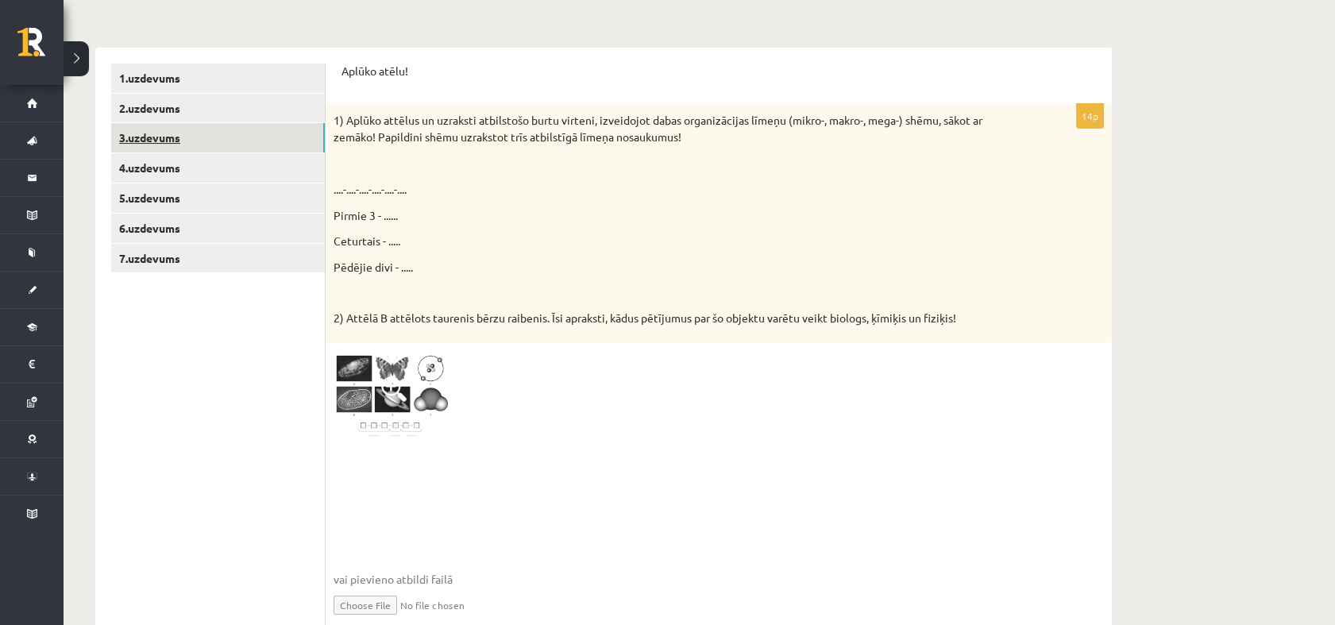
click at [217, 139] on link "3.uzdevums" at bounding box center [218, 137] width 214 height 29
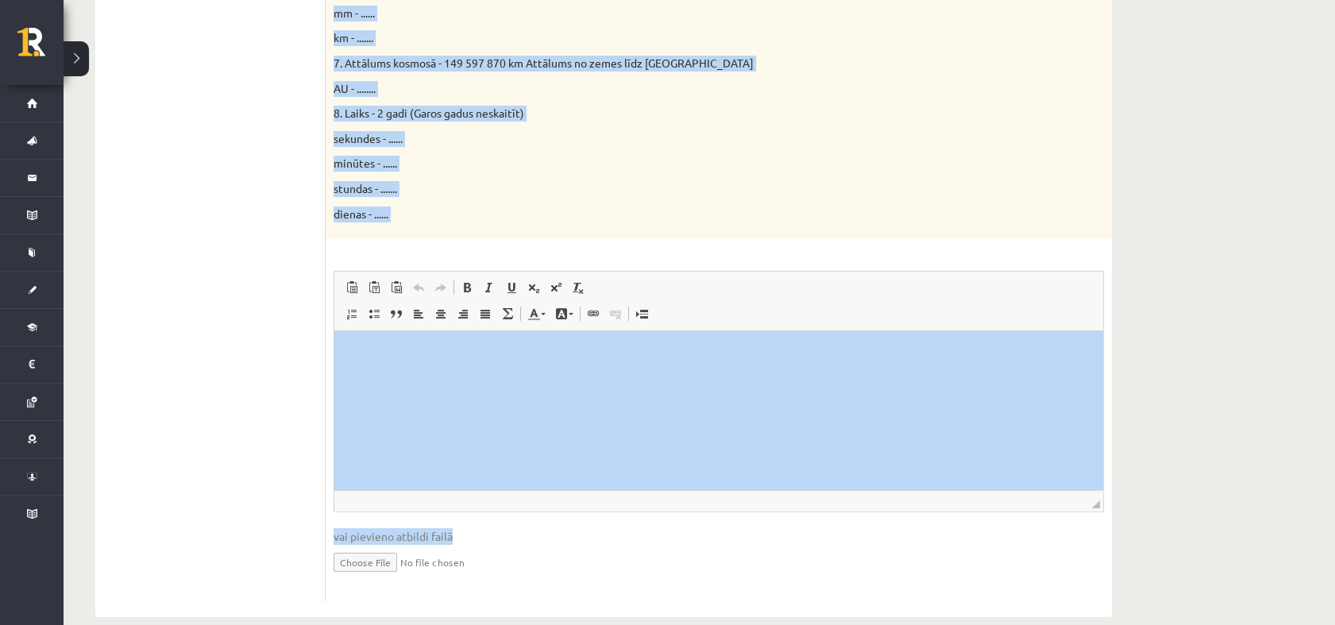
scroll to position [898, 0]
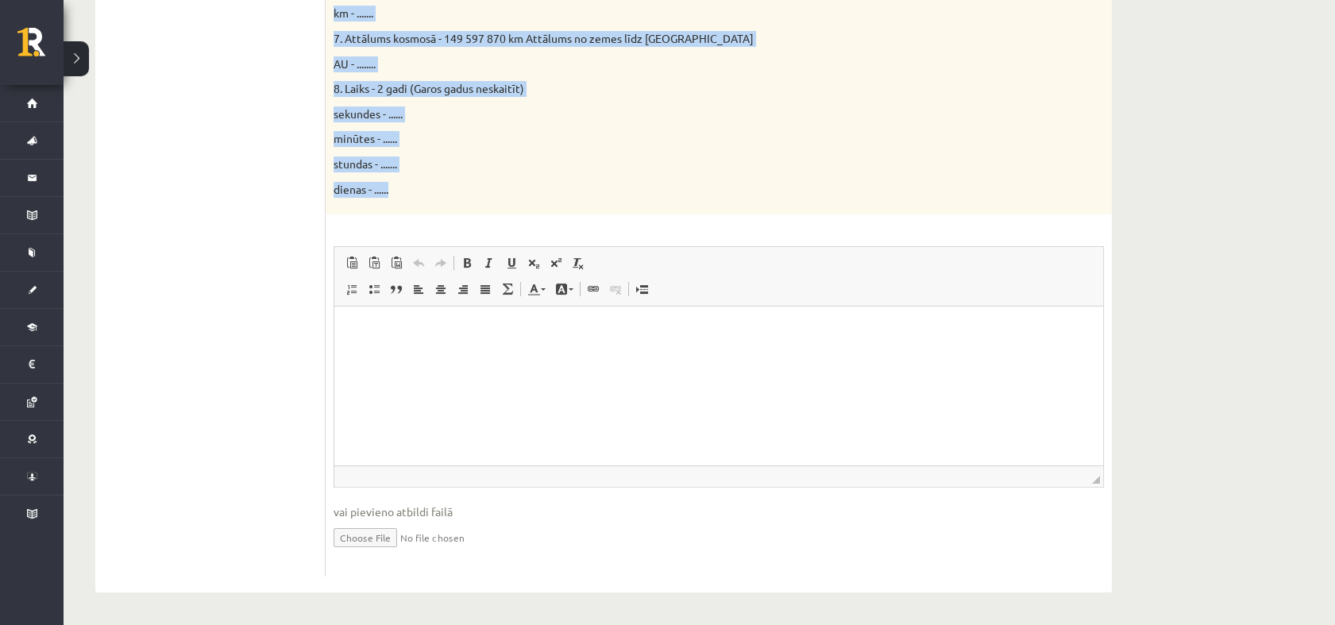
drag, startPoint x: 344, startPoint y: 80, endPoint x: 645, endPoint y: 189, distance: 320.1
click at [645, 189] on form "Parādi aprēķina gaitu! 16p Doti fizikālie lielumi un to mērvienības. Pārveido m…" at bounding box center [719, 5] width 755 height 1141
copy form "Parādi aprēķina gaitu! 16p Doti fizikālie lielumi un to mērvienības. Pārveido m…"
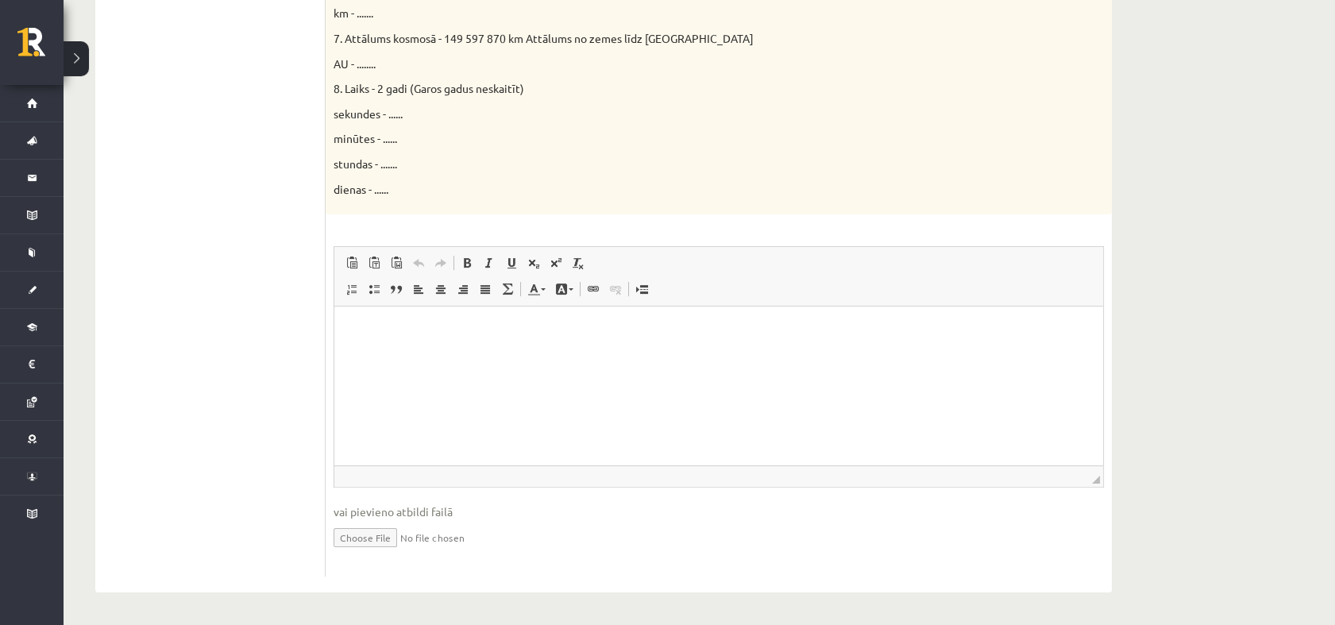
click at [286, 337] on ul "1.uzdevums 2.uzdevums 3.uzdevums 4.uzdevums 5.uzdevums 6.uzdevums 7.uzdevums" at bounding box center [218, 5] width 214 height 1141
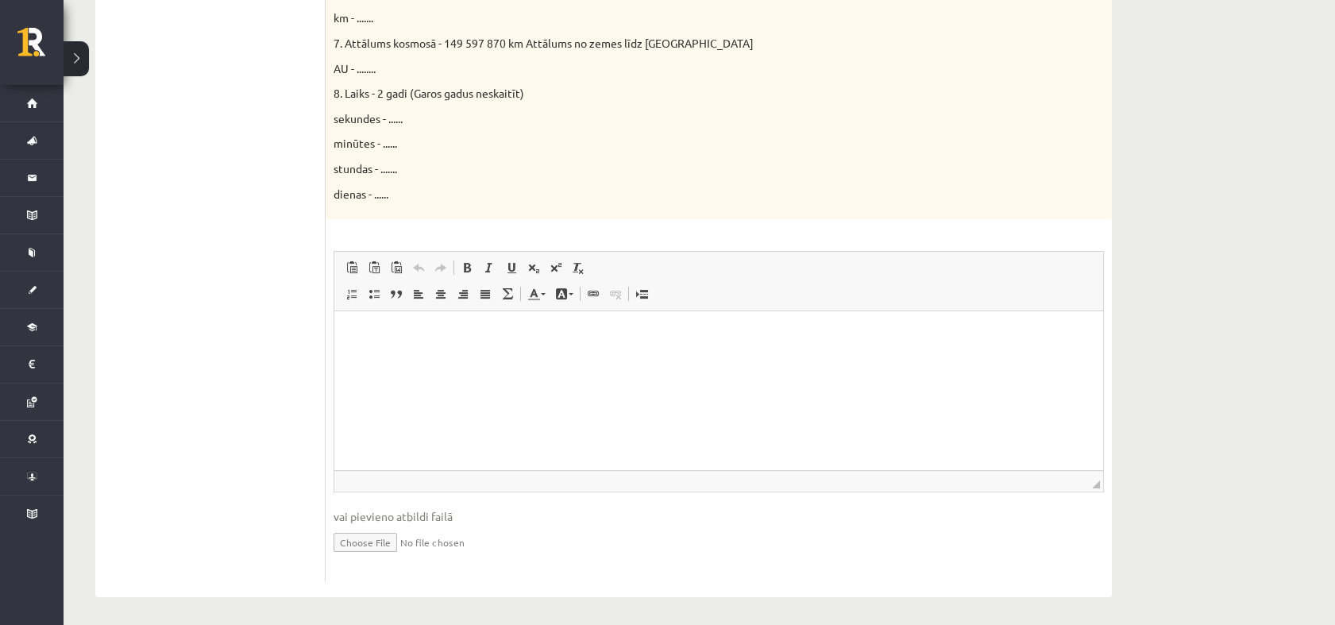
click at [370, 539] on input "file" at bounding box center [719, 541] width 770 height 33
type input "**********"
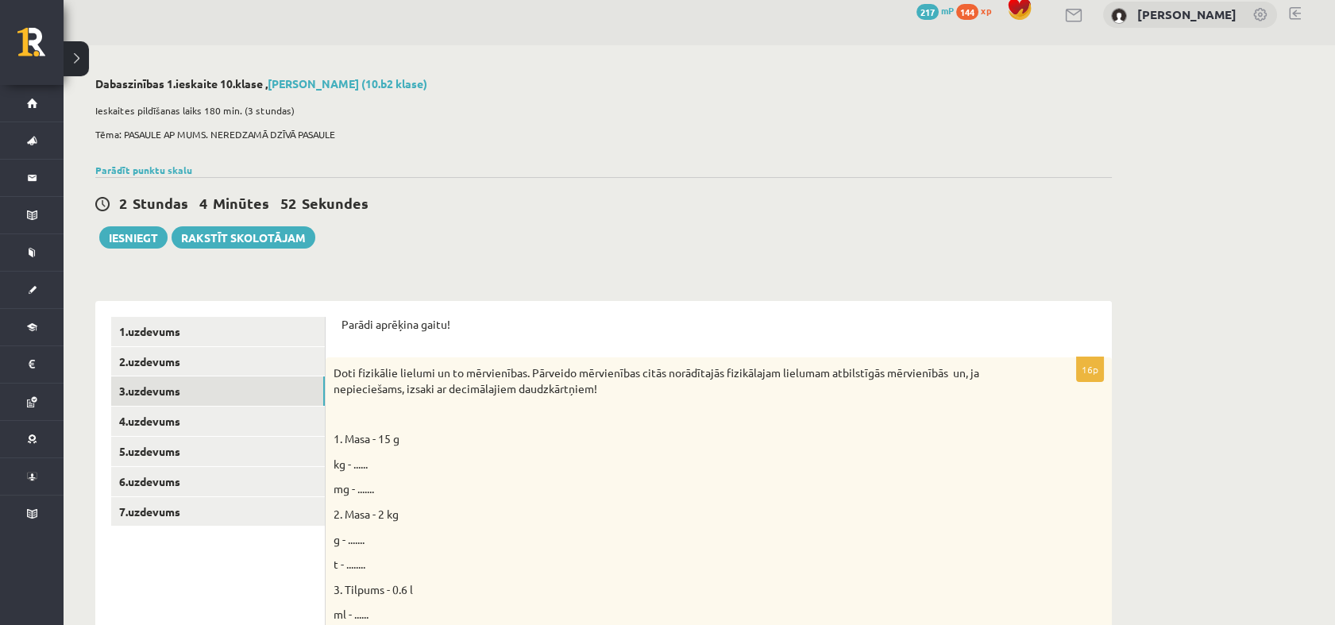
scroll to position [0, 0]
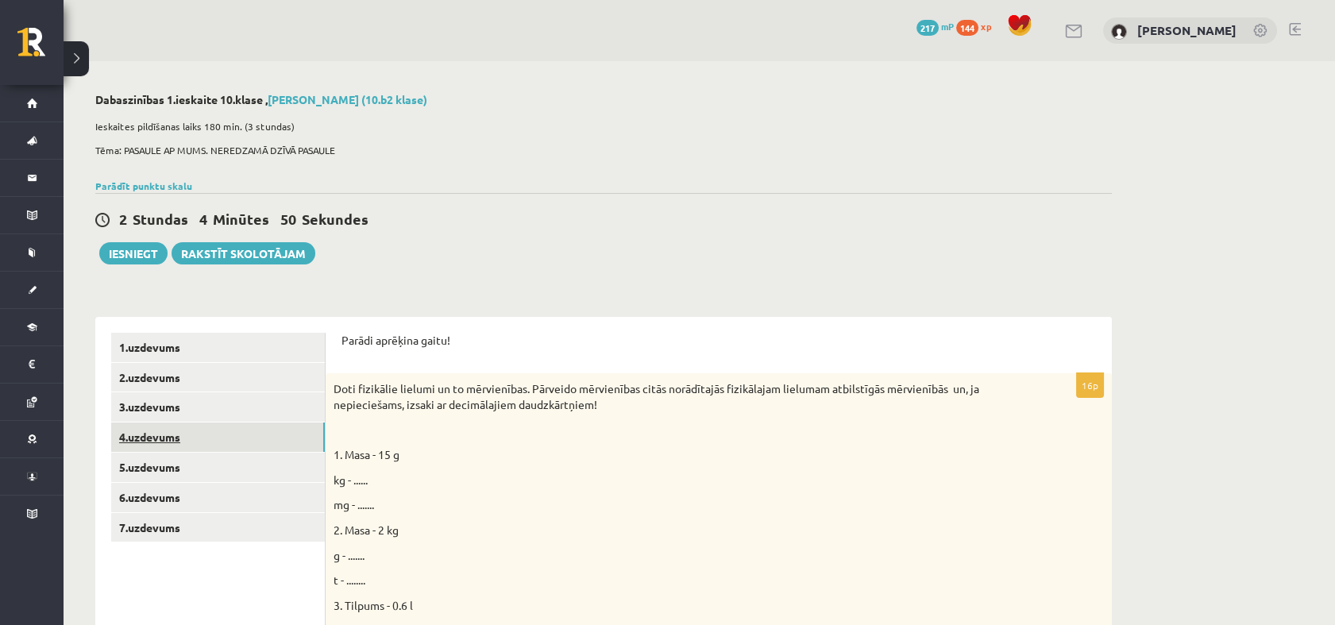
click at [180, 437] on link "4.uzdevums" at bounding box center [218, 437] width 214 height 29
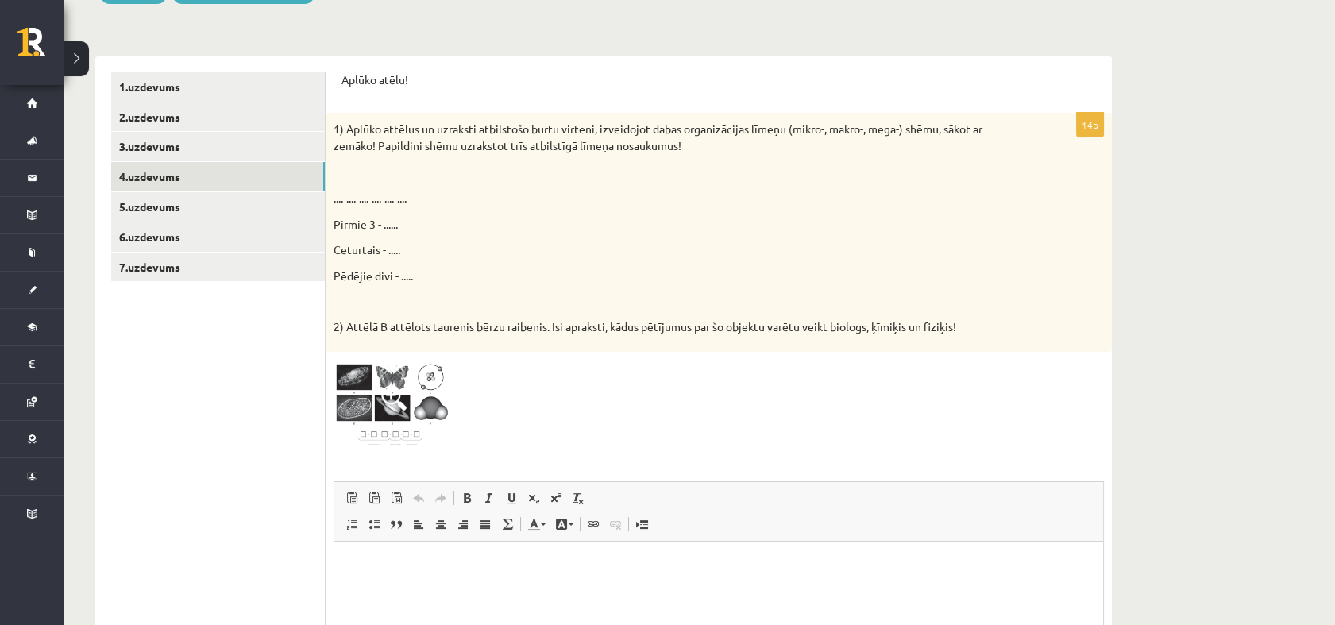
scroll to position [258, 0]
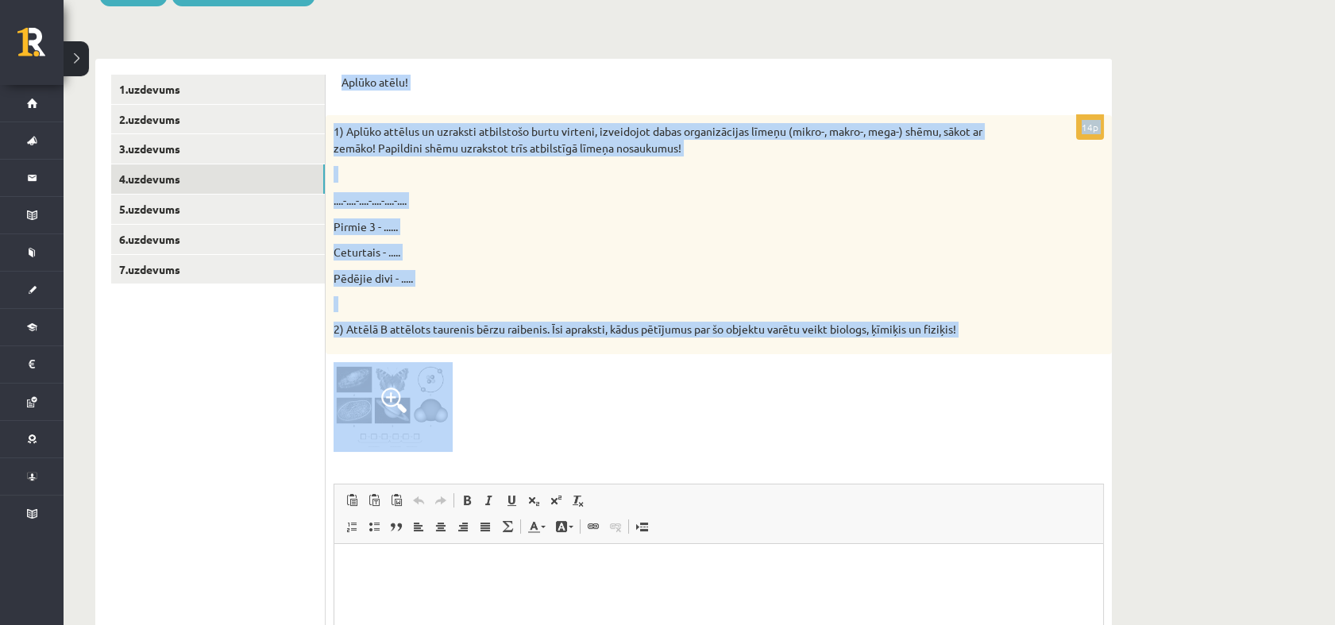
drag, startPoint x: 341, startPoint y: 79, endPoint x: 857, endPoint y: 368, distance: 591.7
click at [857, 368] on form "Aplūko atēlu! 14p 1) Aplūko attēlus un uzraksti atbilstošo burtu virteni, izvei…" at bounding box center [719, 444] width 755 height 739
copy form "Aplūko atēlu! 14p 1) Aplūko attēlus un uzraksti atbilstošo burtu virteni, izvei…"
click at [430, 312] on div "1) Aplūko attēlus un uzraksti atbilstošo burtu virteni, izveidojot dabas organi…" at bounding box center [719, 234] width 786 height 239
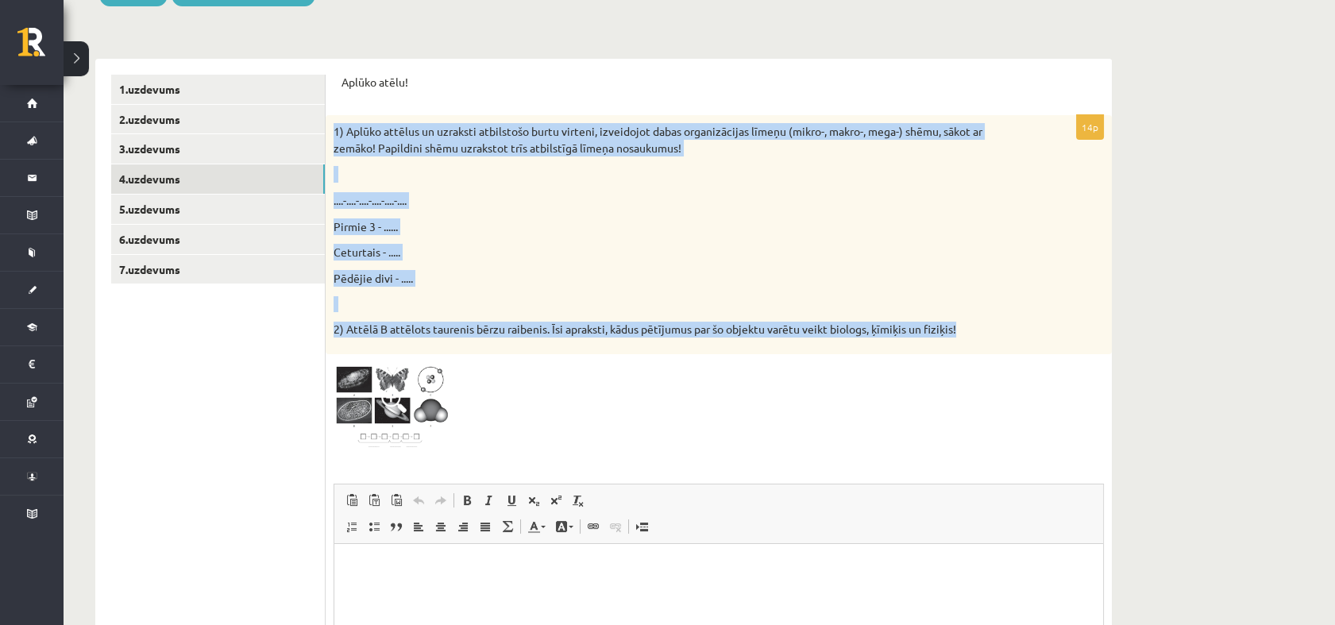
drag, startPoint x: 336, startPoint y: 129, endPoint x: 965, endPoint y: 334, distance: 661.9
click at [965, 334] on div "1) Aplūko attēlus un uzraksti atbilstošo burtu virteni, izveidojot dabas organi…" at bounding box center [719, 234] width 786 height 239
copy div "1) Aplūko attēlus un uzraksti atbilstošo burtu virteni, izveidojot dabas organi…"
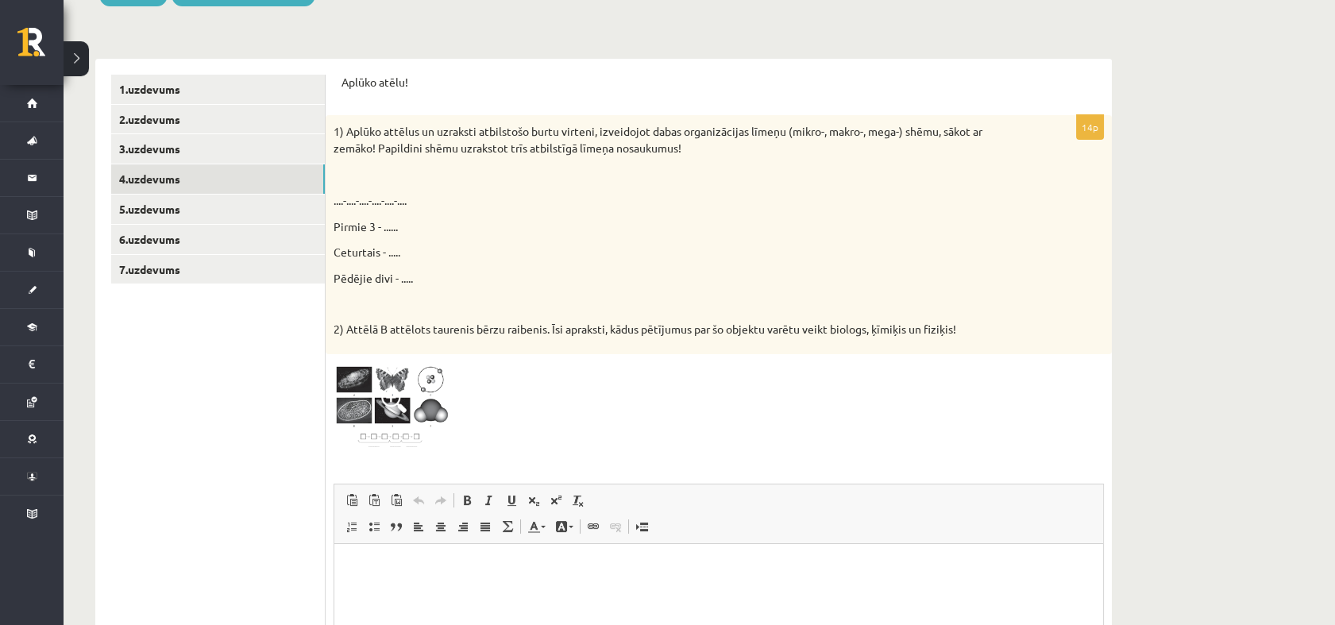
click at [618, 423] on div at bounding box center [719, 407] width 770 height 90
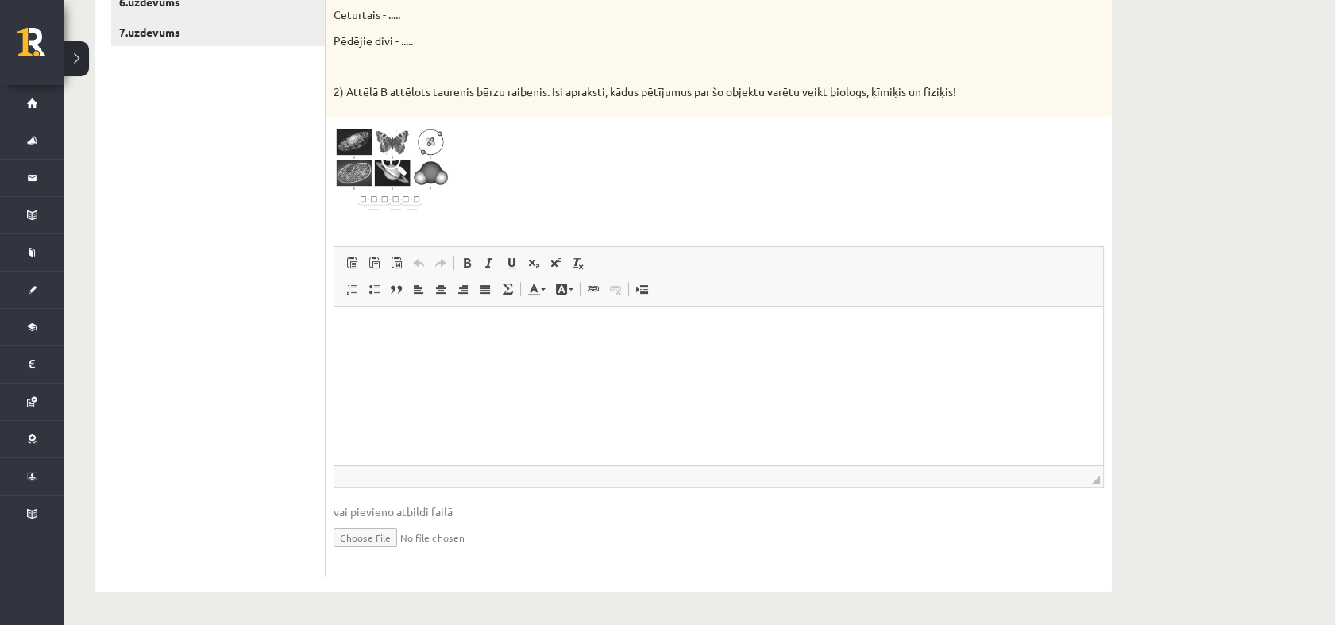
scroll to position [495, 0]
click at [353, 324] on p "Bagātinātā teksta redaktors, wiswyg-editor-user-answer-47024988129940" at bounding box center [718, 330] width 737 height 17
click at [374, 333] on span "Ielīmēt" at bounding box center [395, 337] width 44 height 23
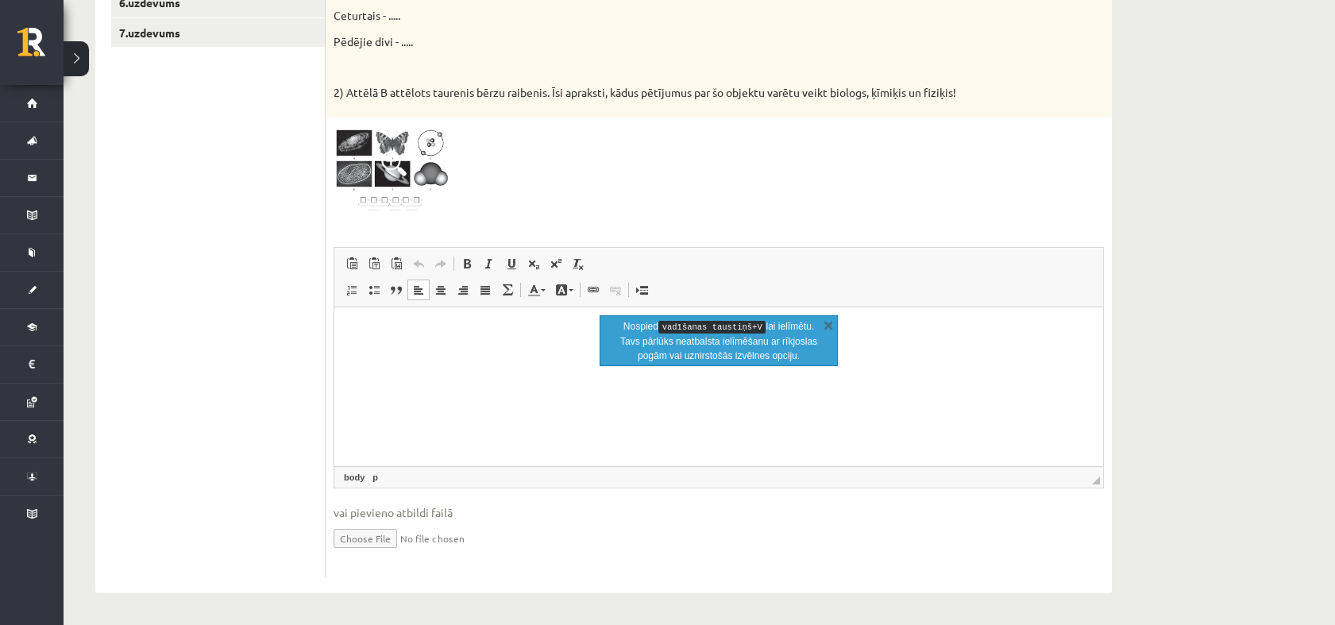
click at [377, 334] on p "Bagātinātā teksta redaktors, wiswyg-editor-user-answer-47024988129940" at bounding box center [718, 330] width 737 height 17
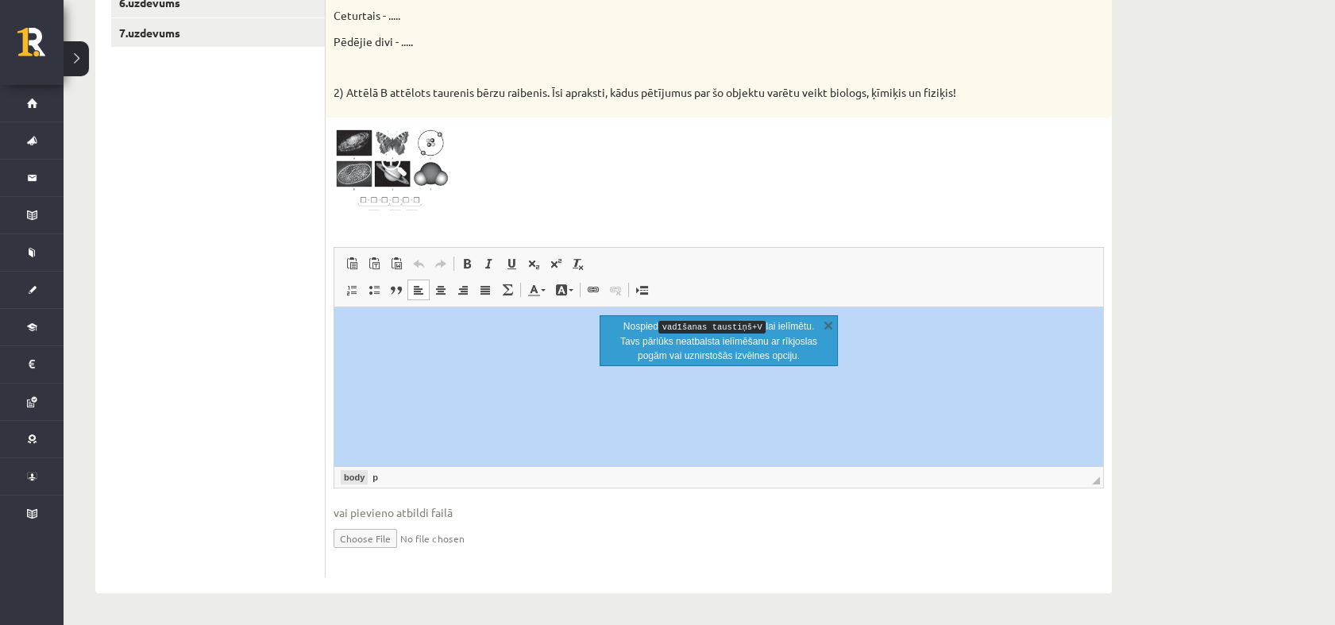
drag, startPoint x: 43, startPoint y: 27, endPoint x: 357, endPoint y: 475, distance: 547.4
click at [357, 475] on link "body" at bounding box center [354, 477] width 27 height 14
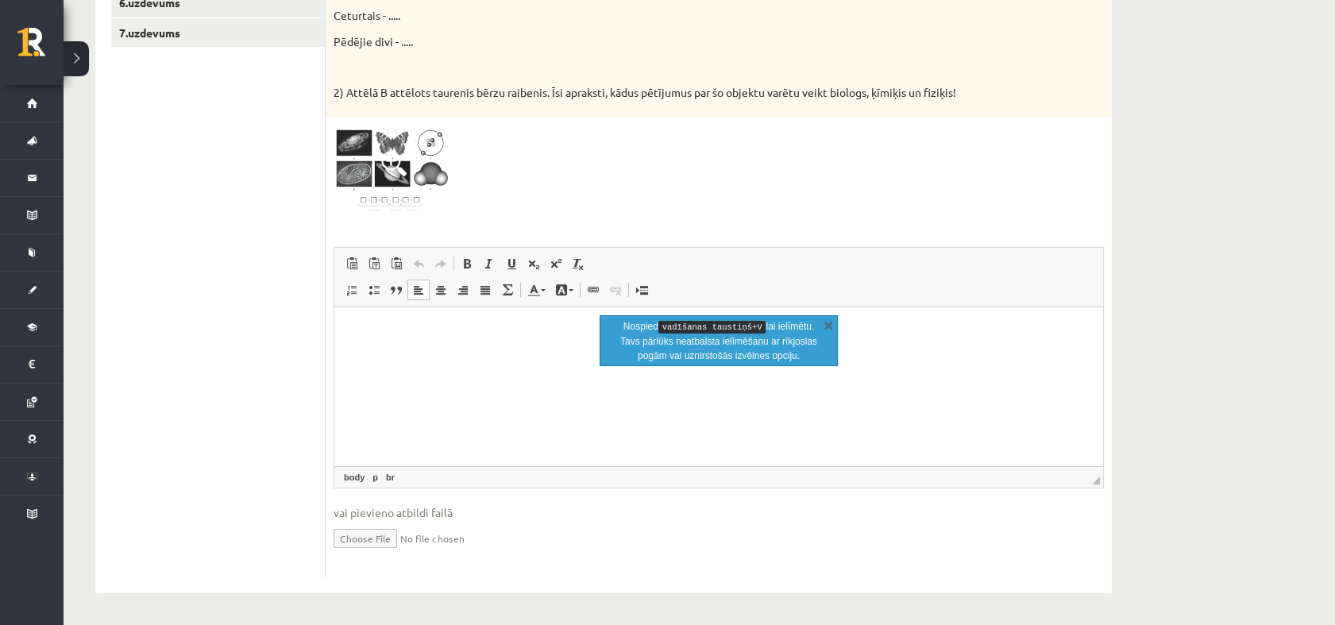
click at [149, 355] on ul "1.uzdevums 2.uzdevums 3.uzdevums 4.uzdevums 5.uzdevums 6.uzdevums 7.uzdevums" at bounding box center [218, 207] width 214 height 739
click at [362, 340] on html at bounding box center [718, 331] width 769 height 48
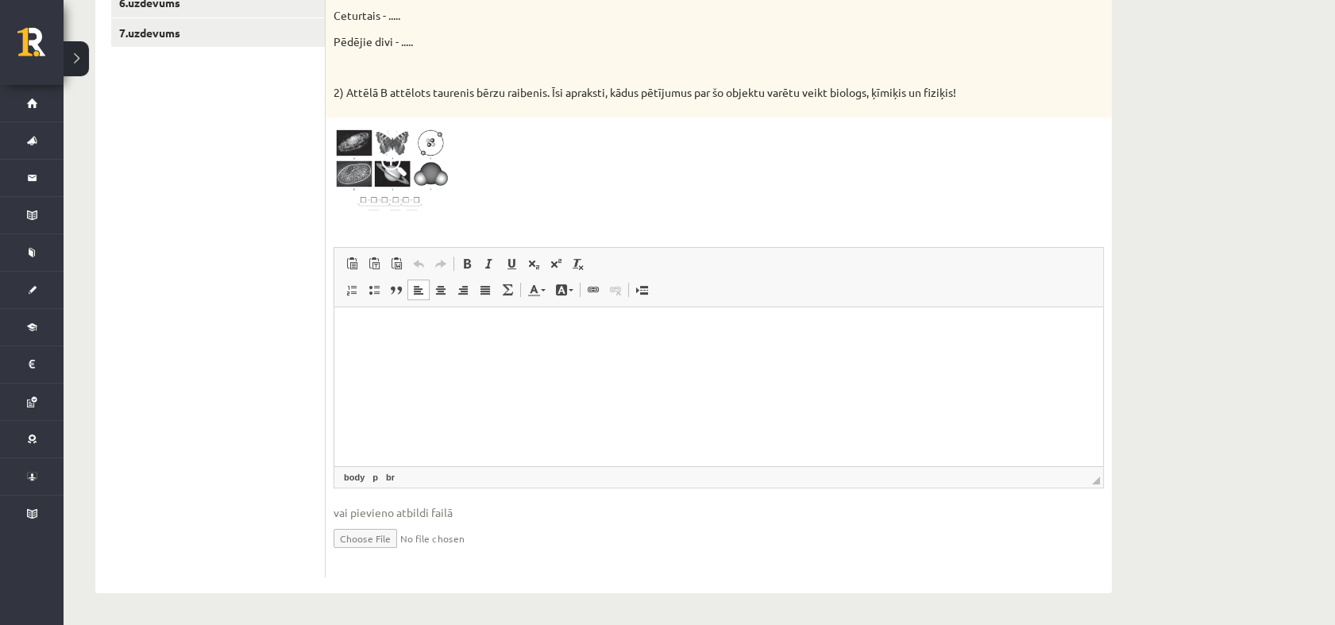
drag, startPoint x: 362, startPoint y: 340, endPoint x: 350, endPoint y: 331, distance: 14.8
click at [350, 331] on p "Bagātinātā teksta redaktors, wiswyg-editor-user-answer-47024988129940" at bounding box center [718, 330] width 737 height 17
click at [383, 386] on span "Ielīmēt" at bounding box center [392, 390] width 47 height 23
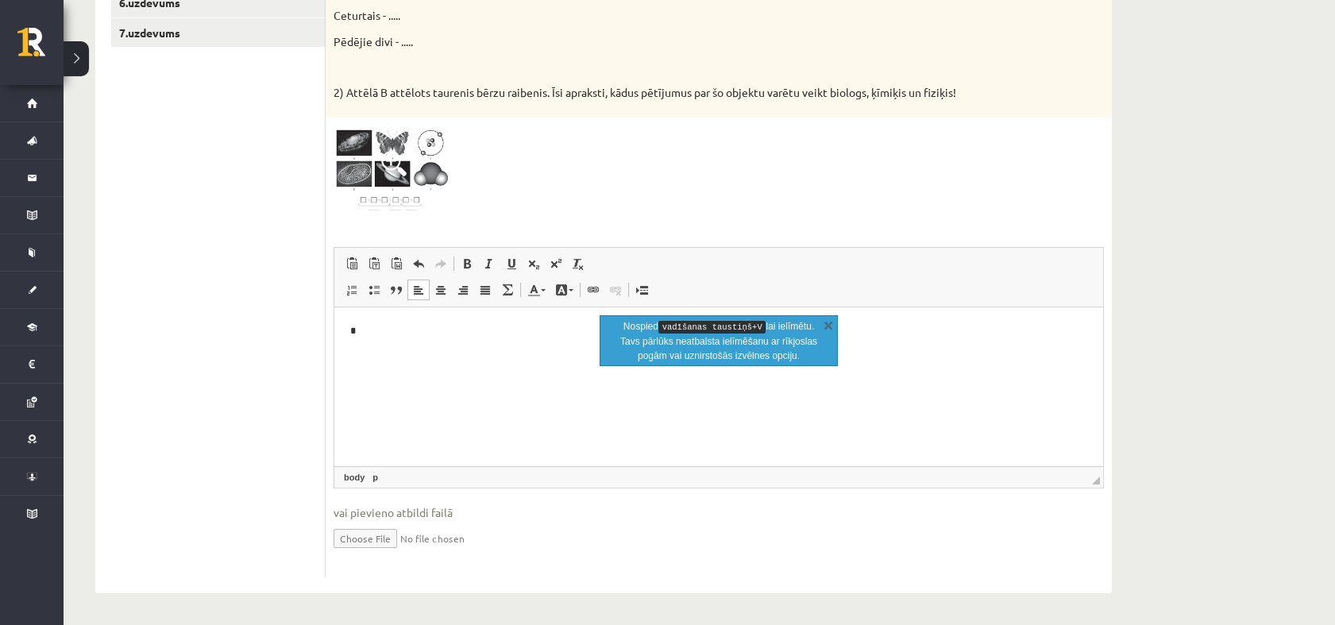
click at [384, 355] on html "*" at bounding box center [718, 331] width 769 height 48
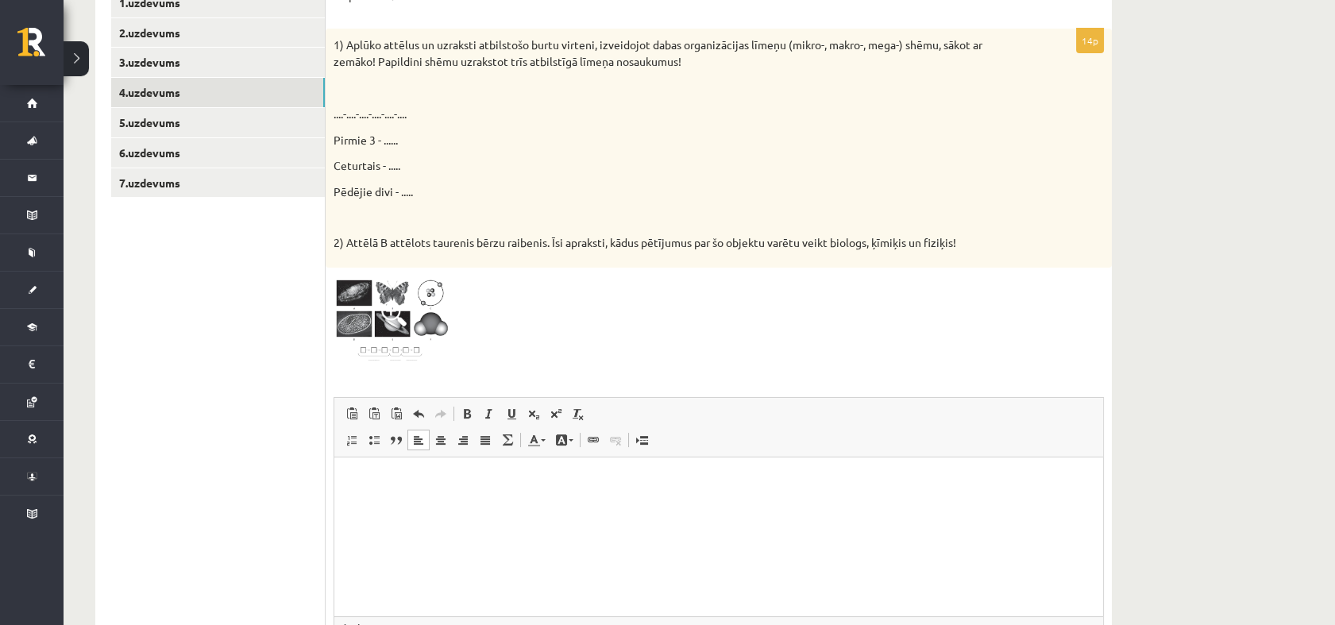
scroll to position [372, 0]
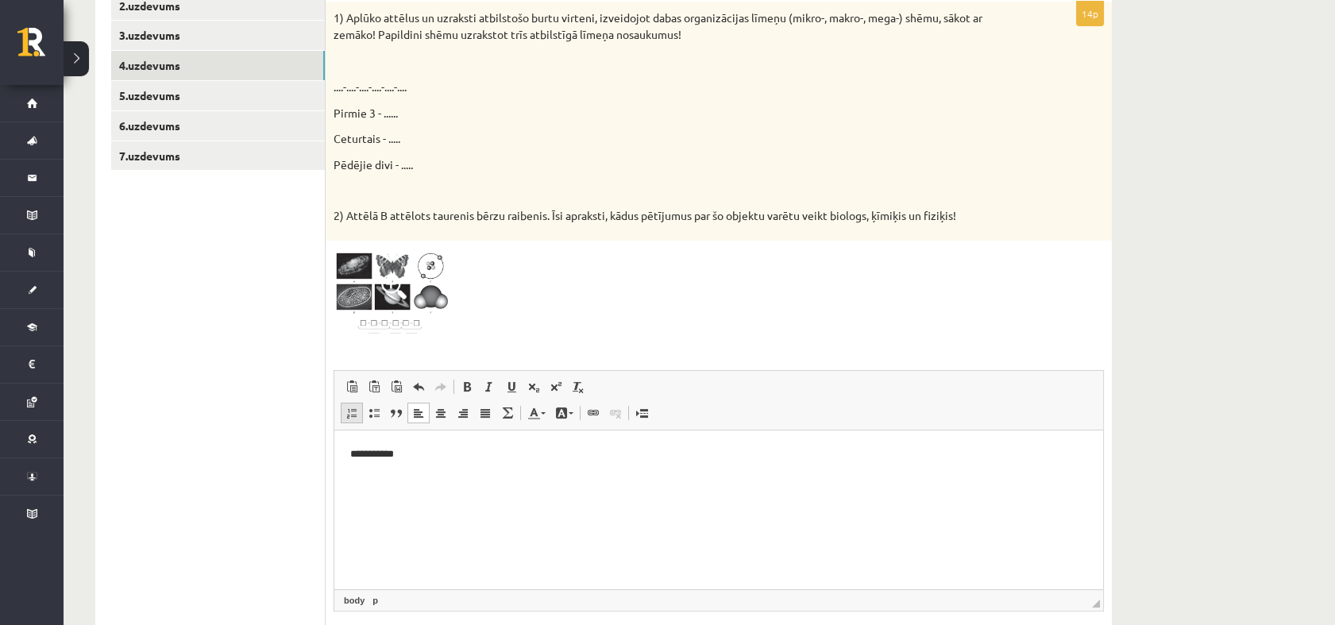
click at [357, 411] on span at bounding box center [352, 413] width 13 height 13
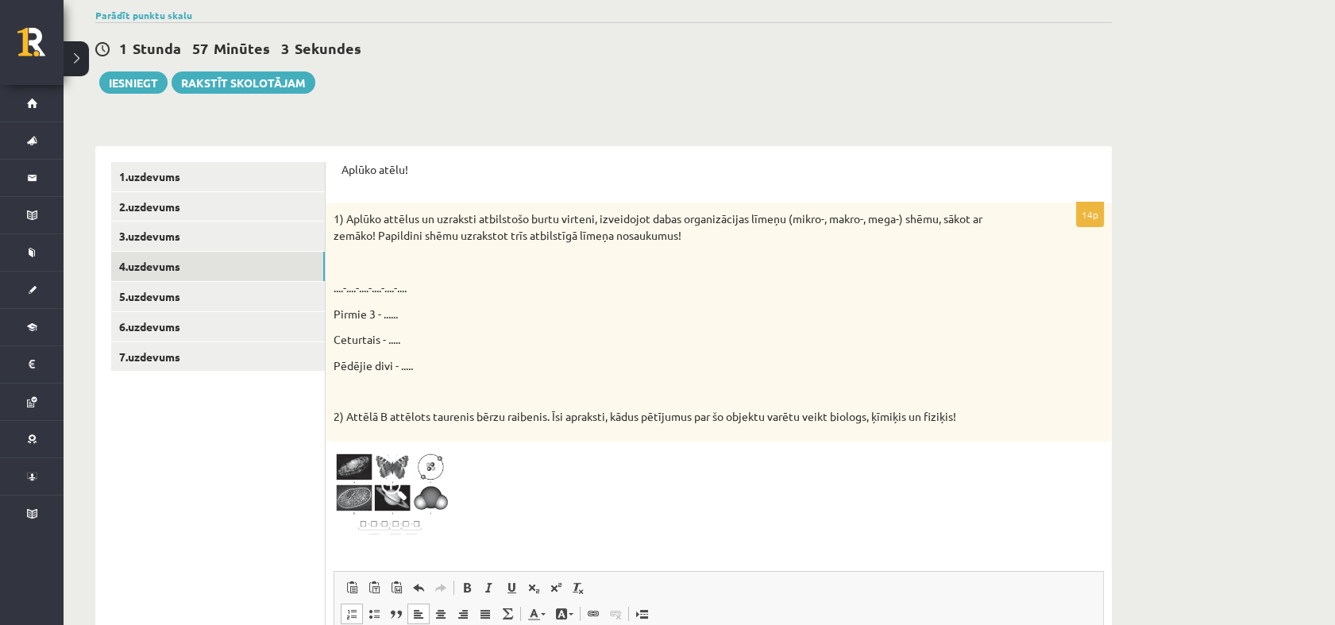
scroll to position [169, 0]
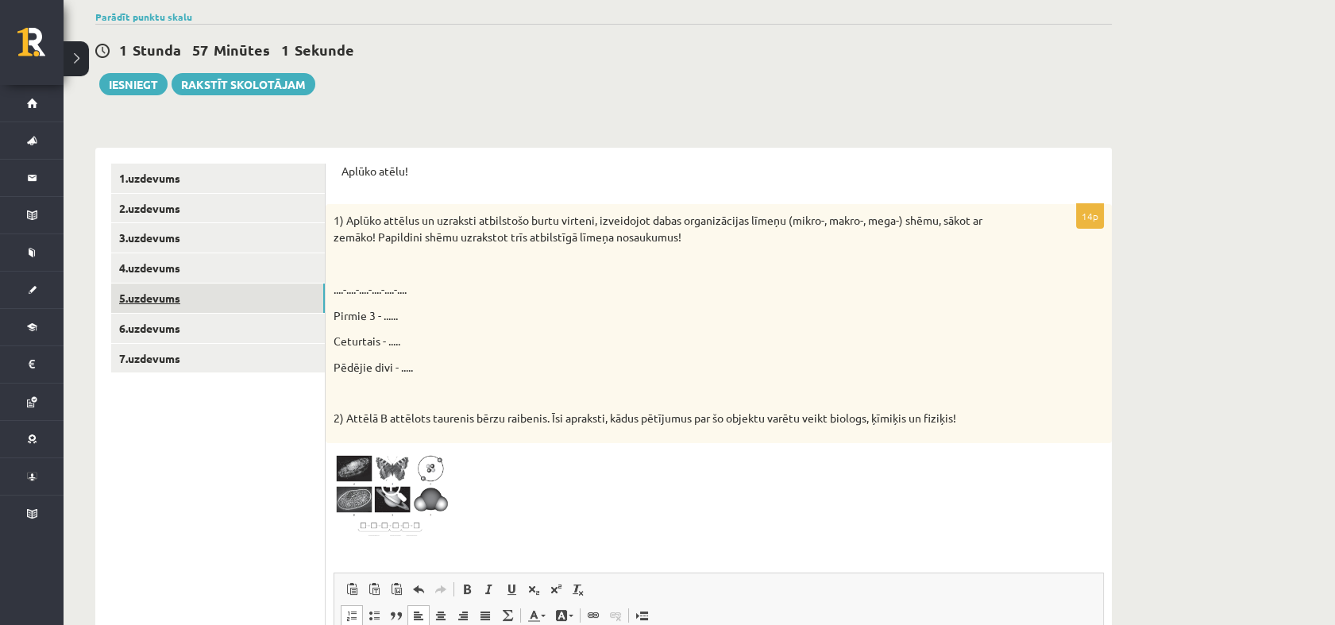
click at [265, 311] on link "5.uzdevums" at bounding box center [218, 298] width 214 height 29
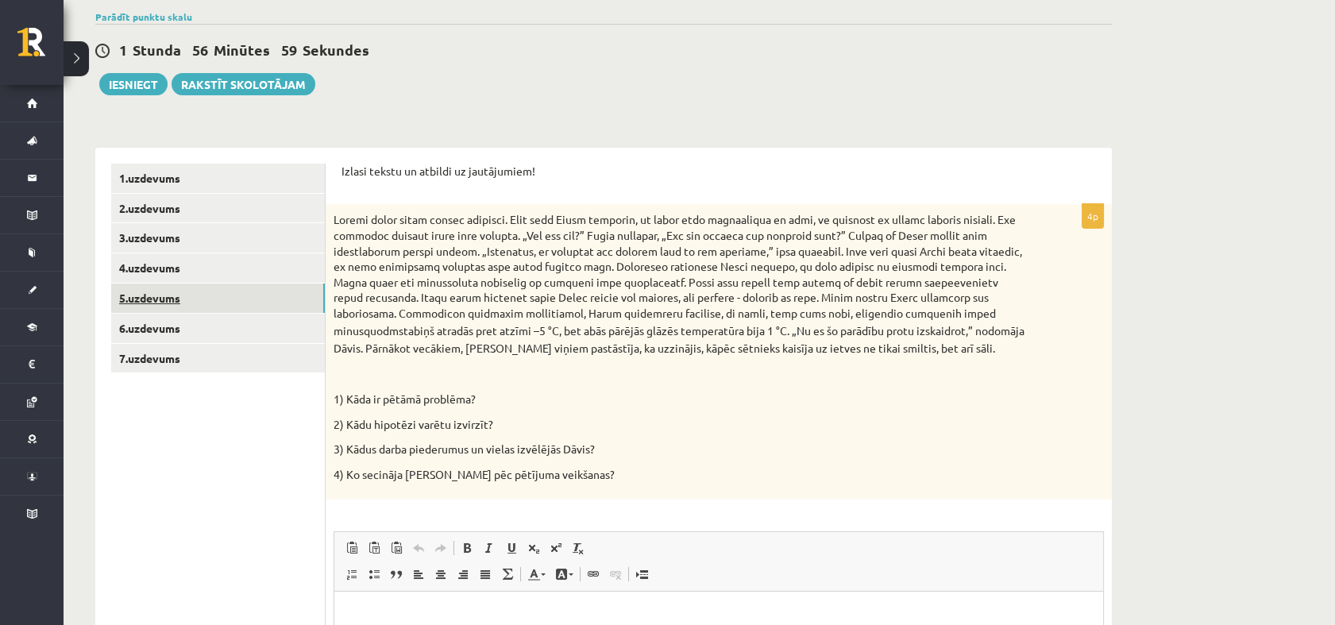
scroll to position [0, 0]
click at [240, 334] on link "6.uzdevums" at bounding box center [218, 328] width 214 height 29
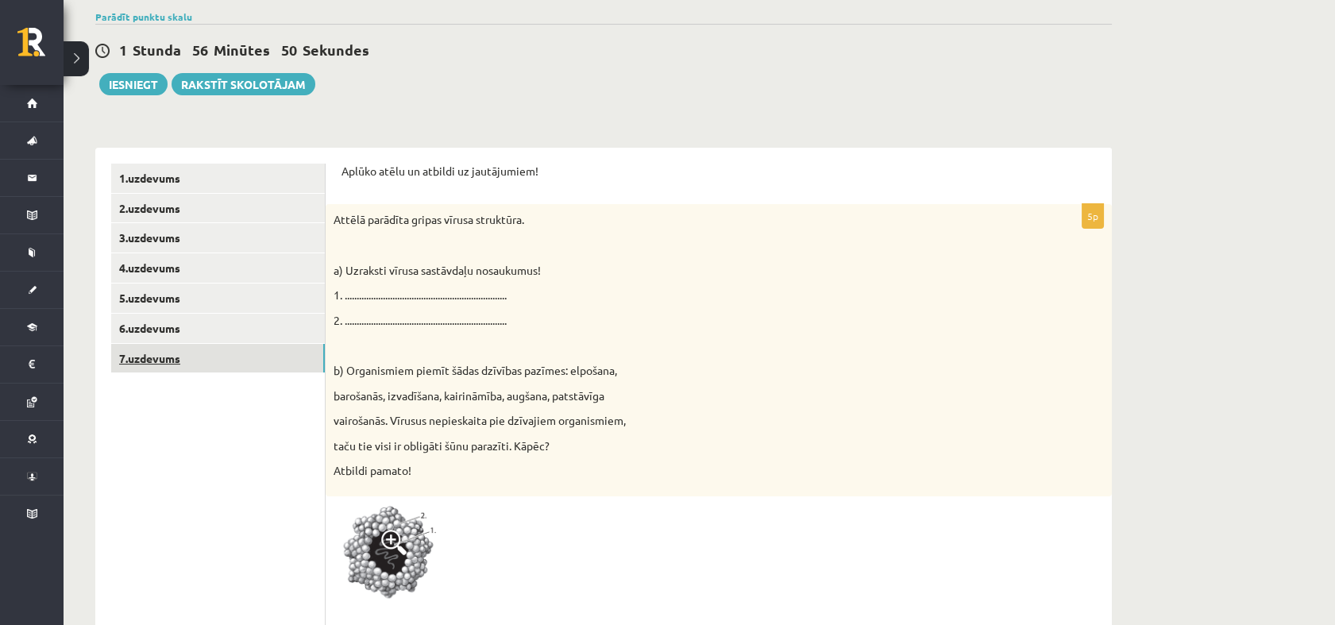
click at [233, 349] on link "7.uzdevums" at bounding box center [218, 358] width 214 height 29
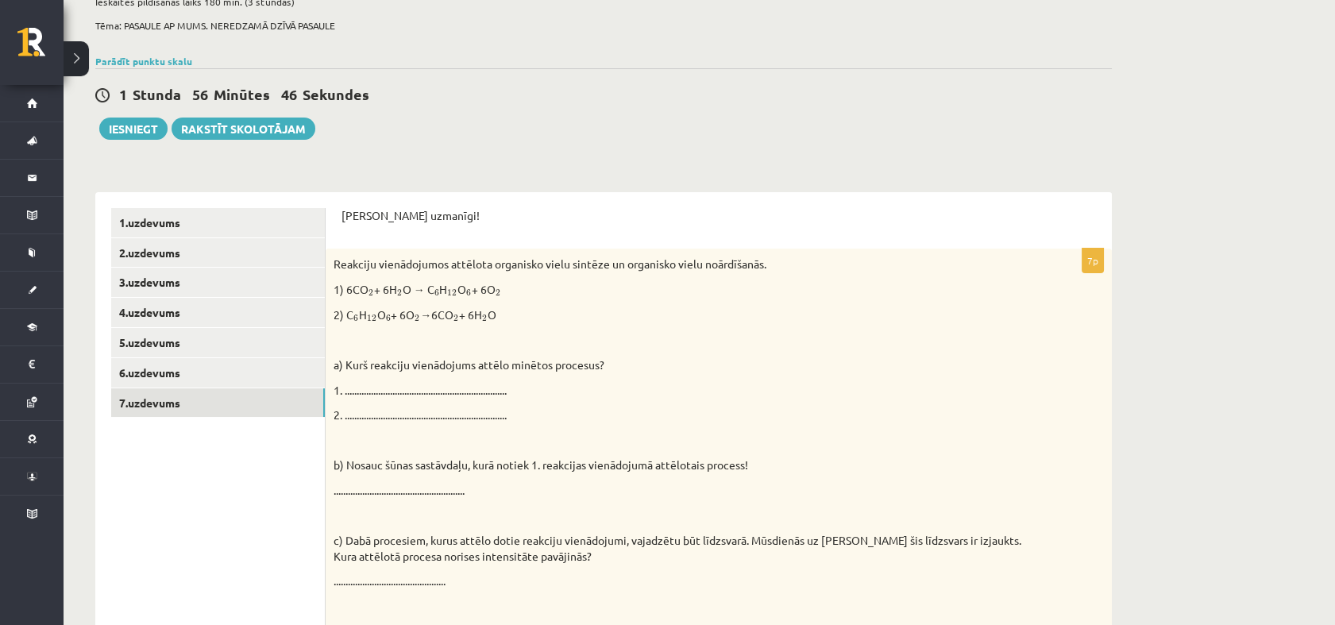
scroll to position [102, 0]
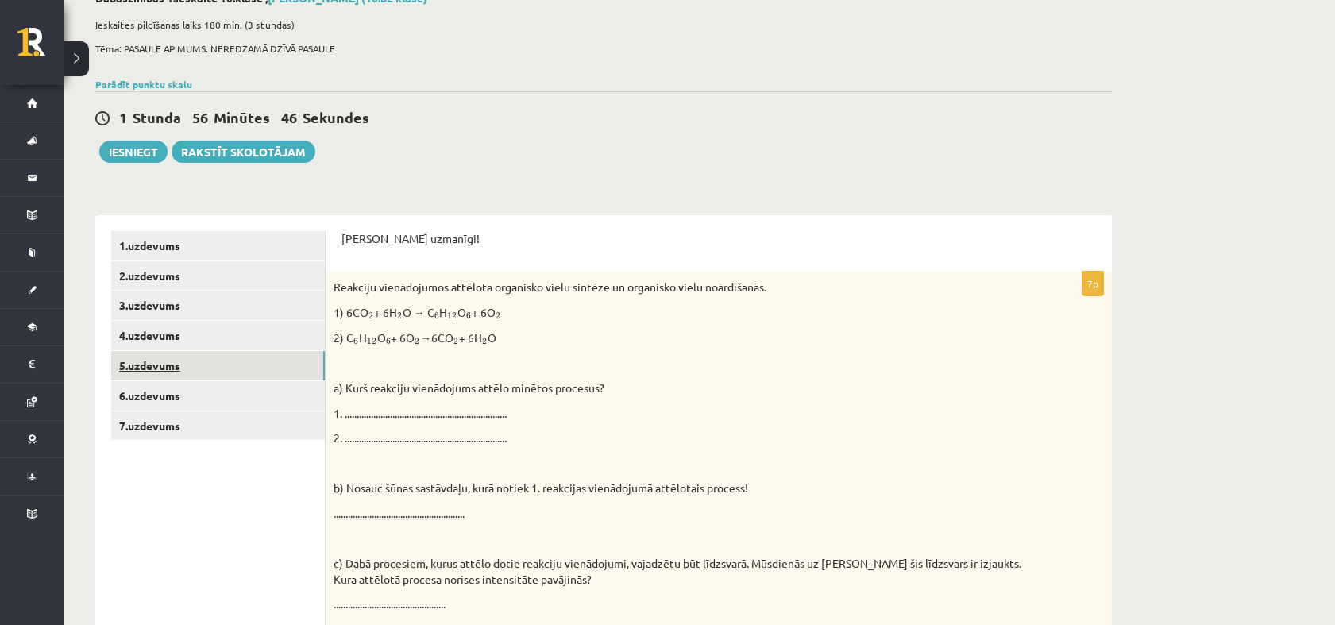
click at [158, 367] on link "5.uzdevums" at bounding box center [218, 365] width 214 height 29
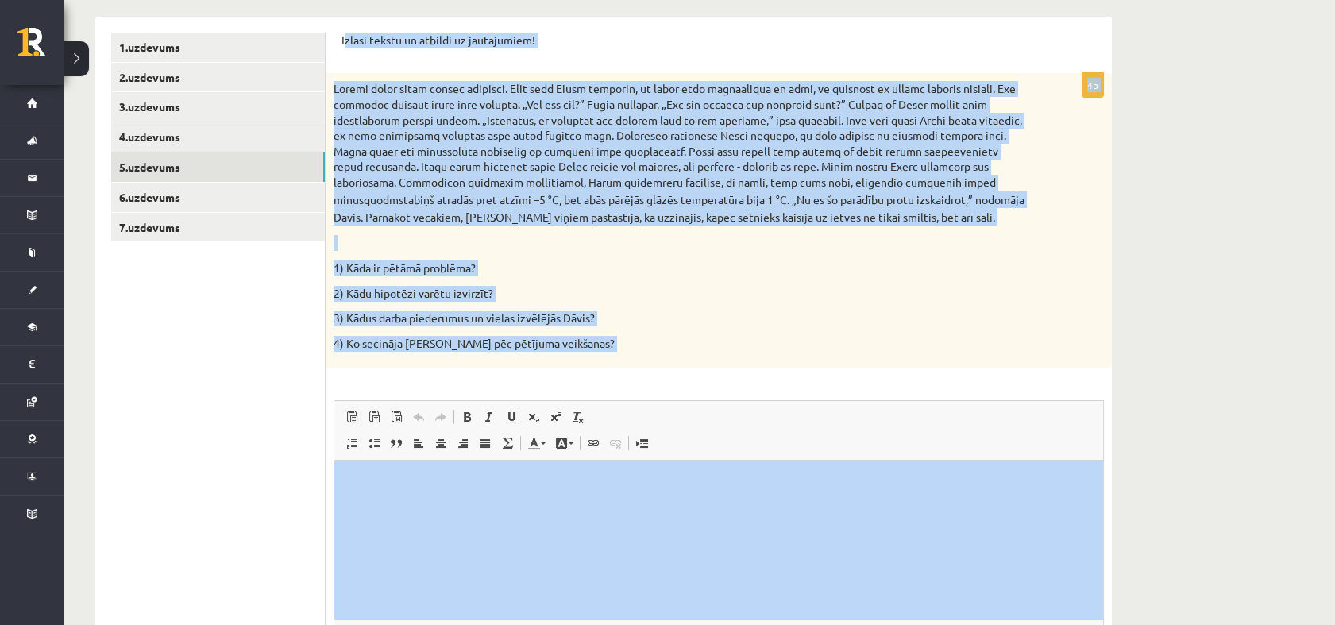
scroll to position [458, 0]
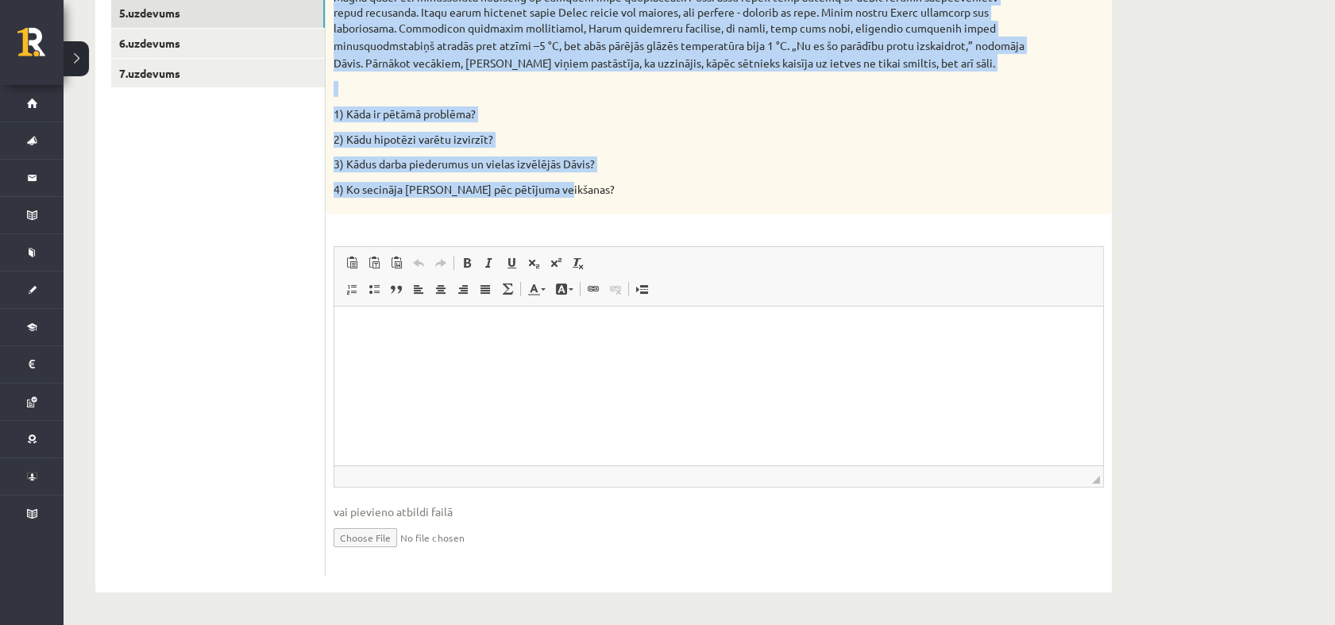
drag, startPoint x: 343, startPoint y: 236, endPoint x: 846, endPoint y: 196, distance: 504.3
click at [846, 196] on form "Izlasi tekstu un atbildi uz jautājumiem! 4p stabiņš atradās pret atzīmi –5 °C, …" at bounding box center [719, 227] width 755 height 699
copy form "zlasi tekstu un atbildi uz jautājumiem! 4p Rudenī laiks kļuva arvien aukstāks. …"
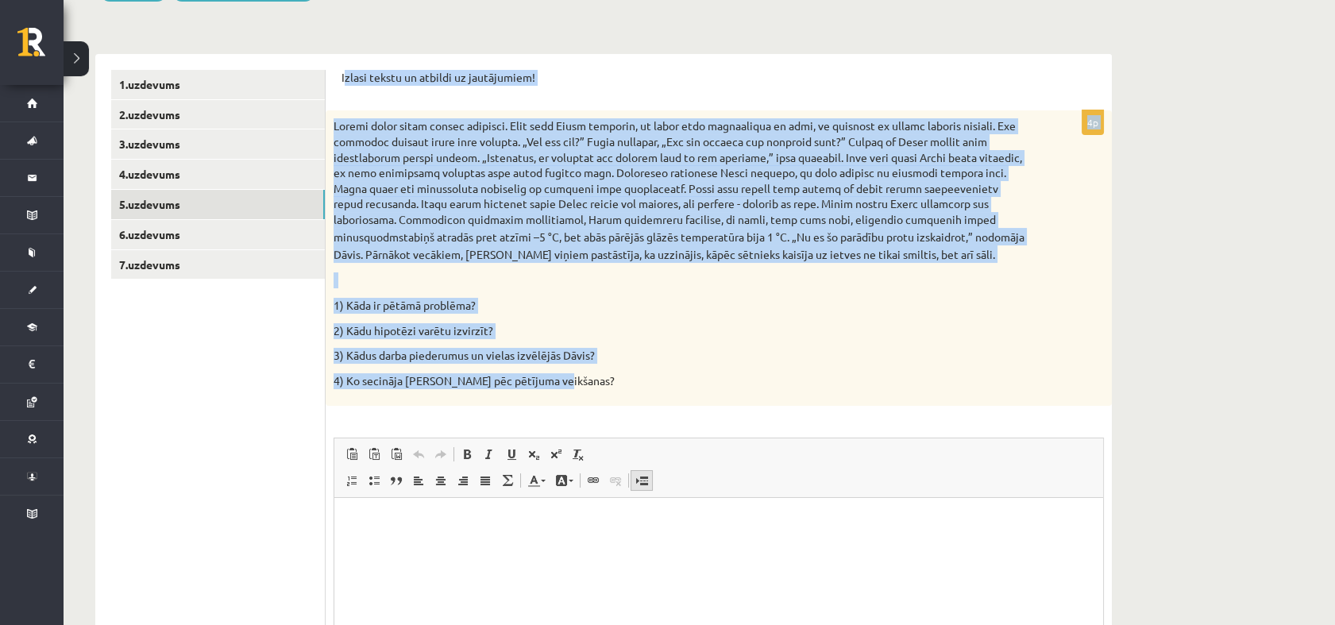
scroll to position [247, 0]
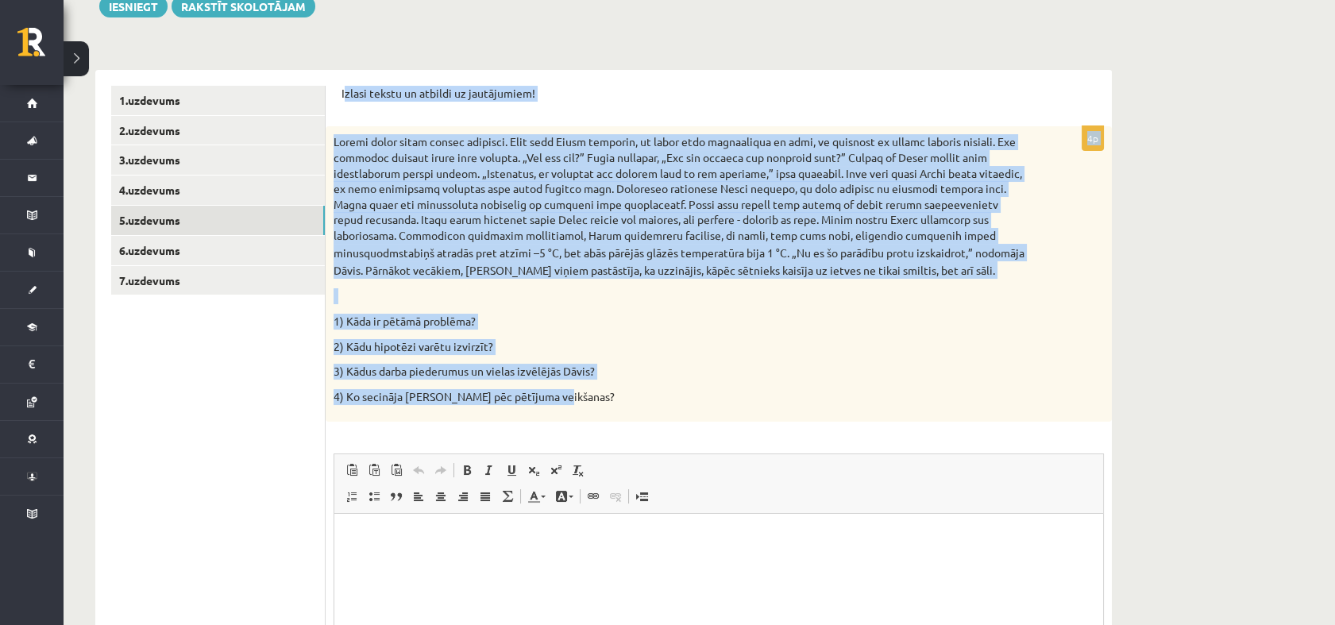
click at [703, 308] on div "stabiņš atradās pret atzīmi –5 °C, bet abās pārējās glāzēs temperatūra bija 1 °…" at bounding box center [719, 273] width 786 height 295
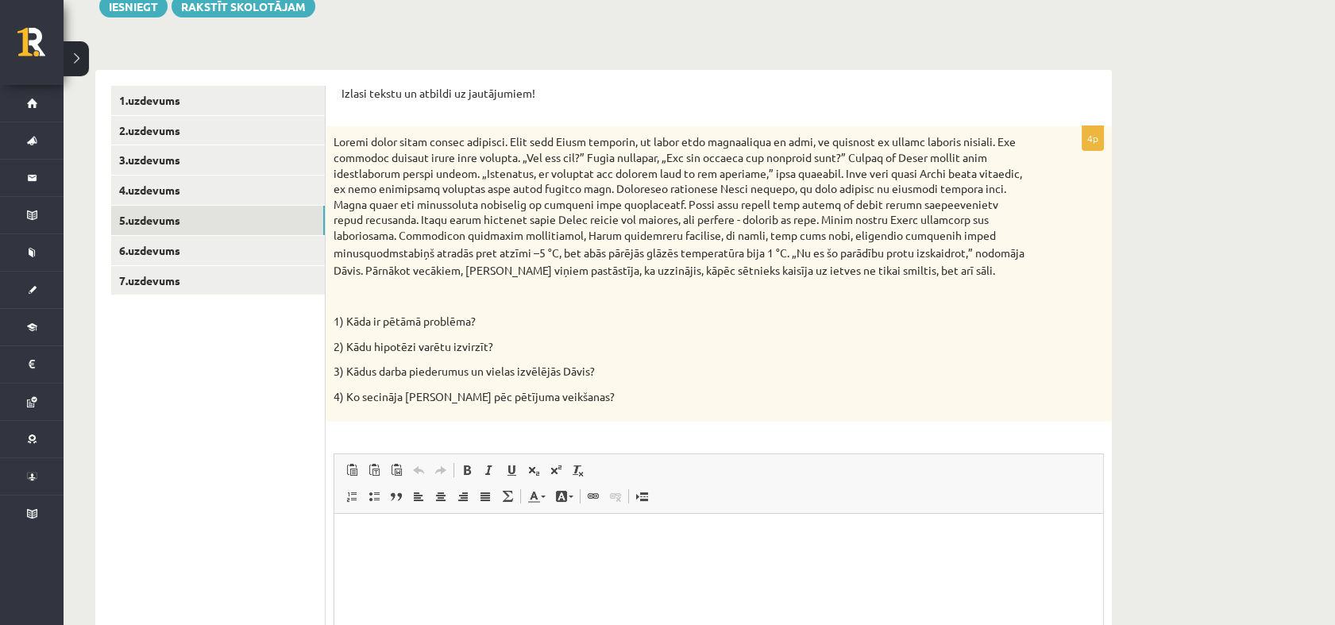
click at [703, 308] on div "stabiņš atradās pret atzīmi –5 °C, bet abās pārējās glāzēs temperatūra bija 1 °…" at bounding box center [719, 273] width 786 height 295
click at [509, 555] on html at bounding box center [718, 538] width 769 height 48
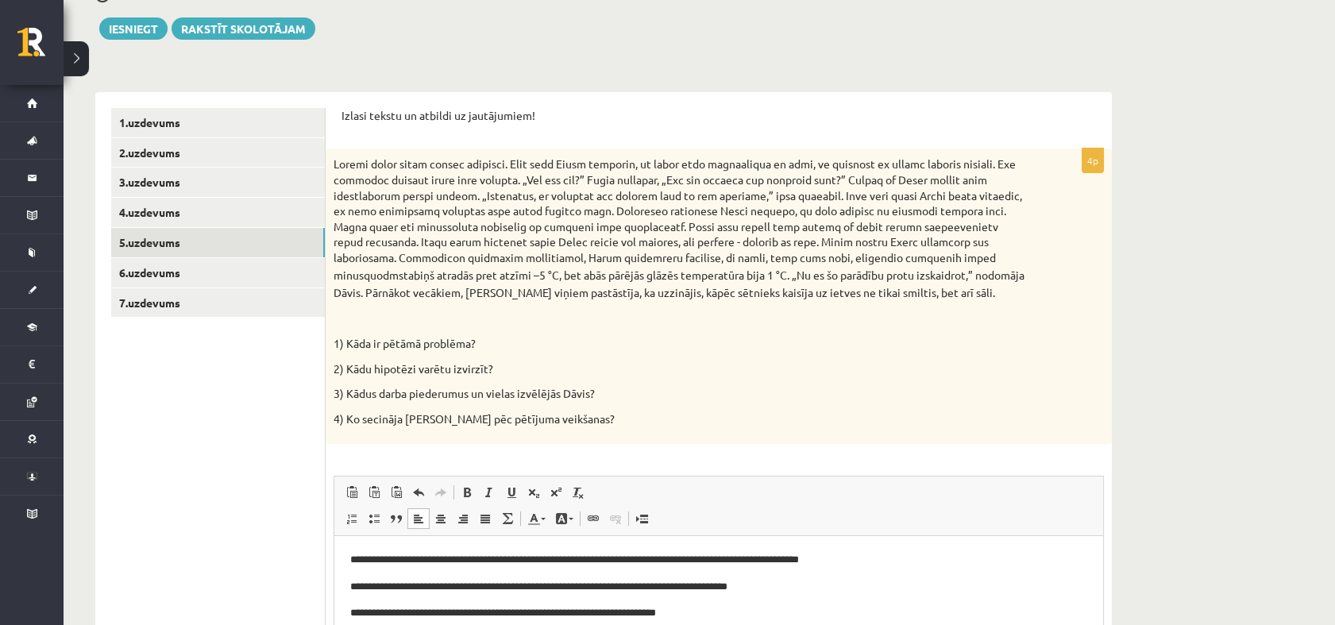
scroll to position [191, 0]
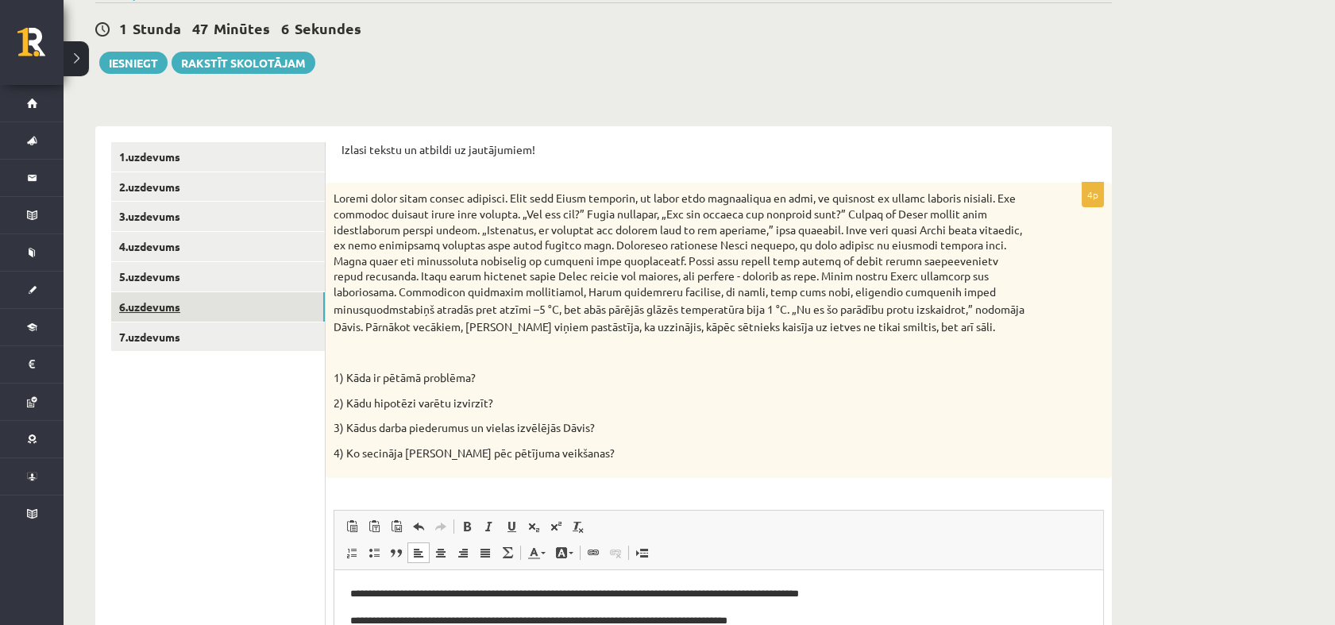
click at [253, 303] on link "6.uzdevums" at bounding box center [218, 306] width 214 height 29
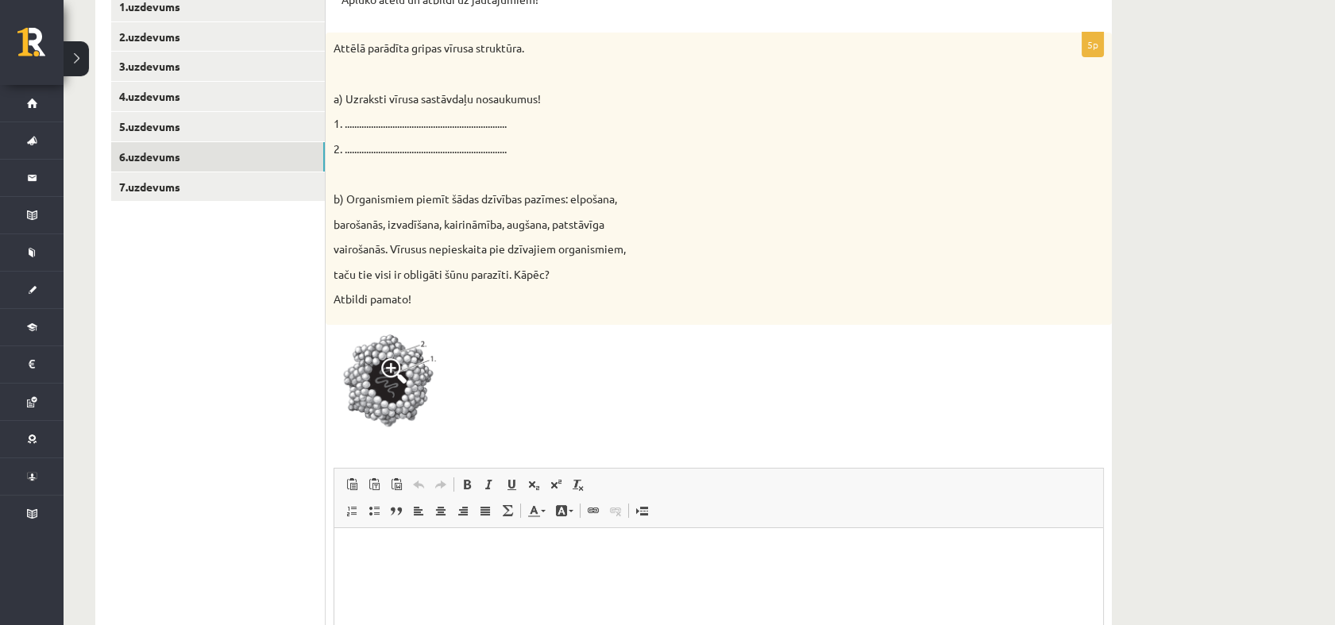
scroll to position [340, 0]
click at [705, 409] on div at bounding box center [719, 385] width 770 height 103
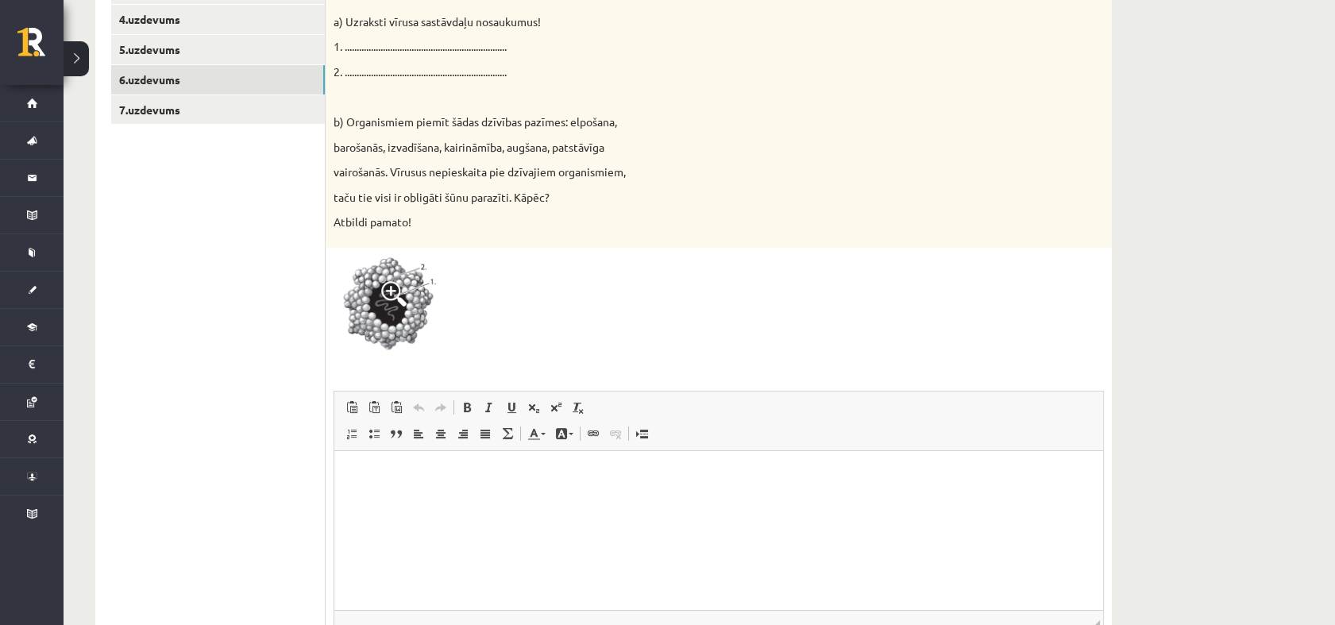
scroll to position [415, 0]
click at [439, 465] on html at bounding box center [718, 478] width 769 height 48
click at [386, 291] on span at bounding box center [393, 296] width 25 height 25
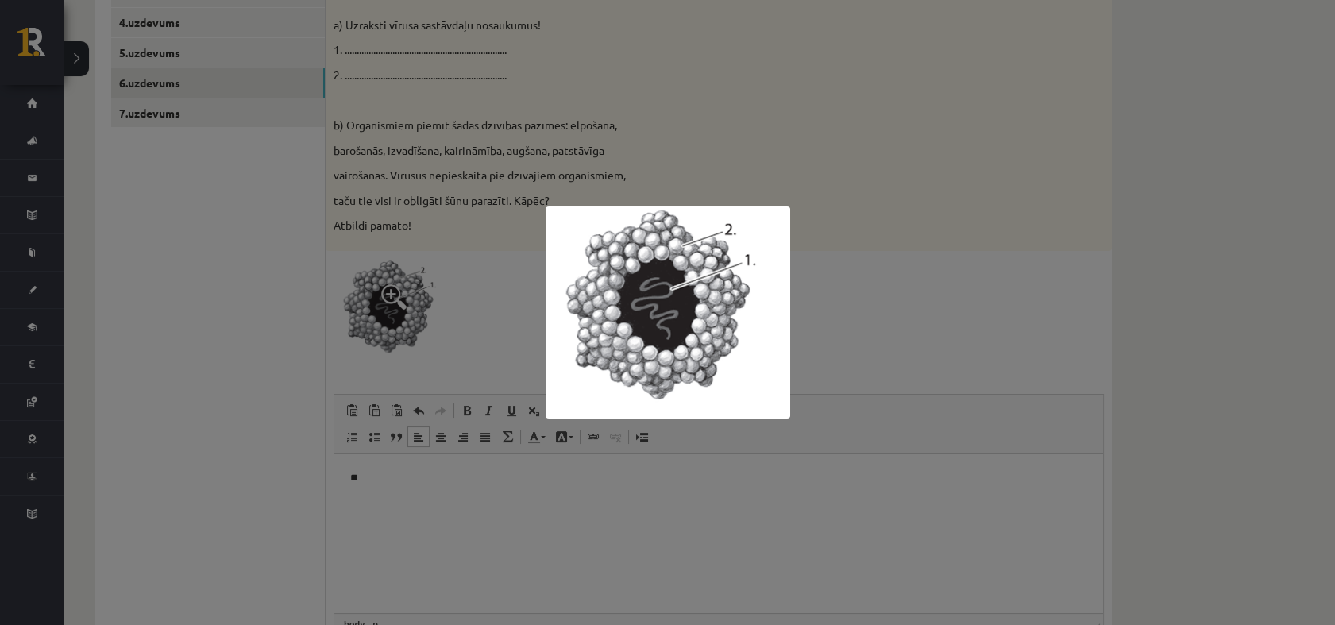
click at [462, 440] on div at bounding box center [667, 312] width 1335 height 625
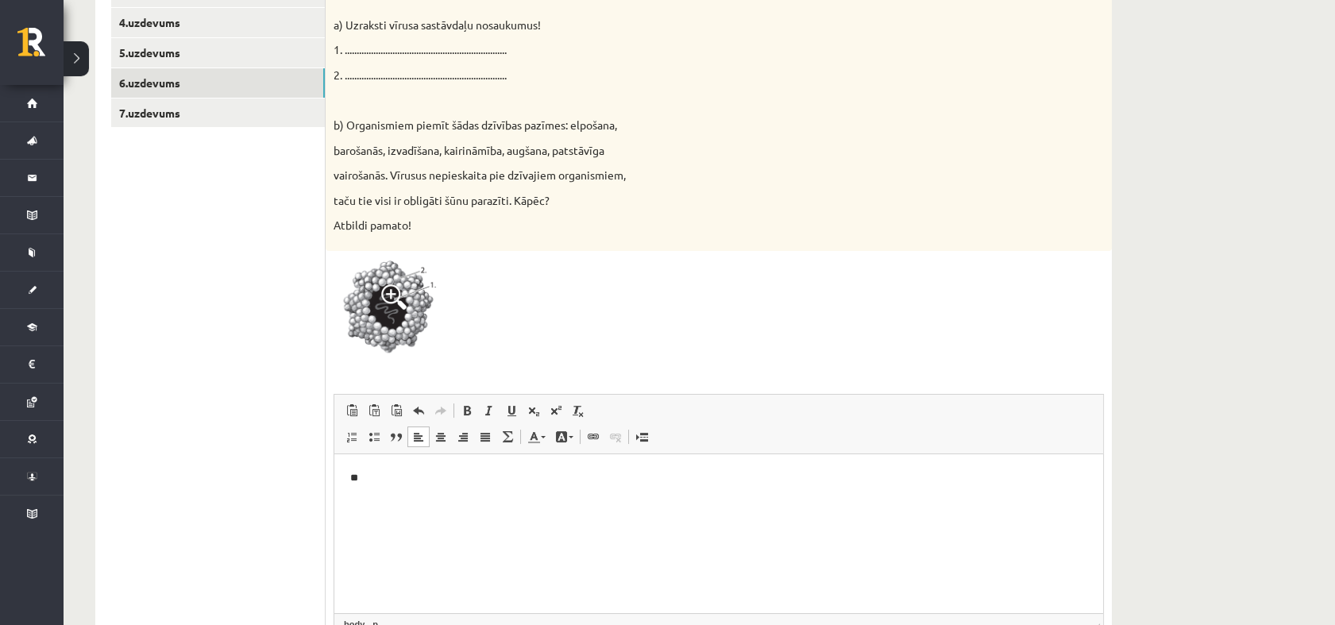
click at [391, 497] on html "**" at bounding box center [718, 478] width 769 height 48
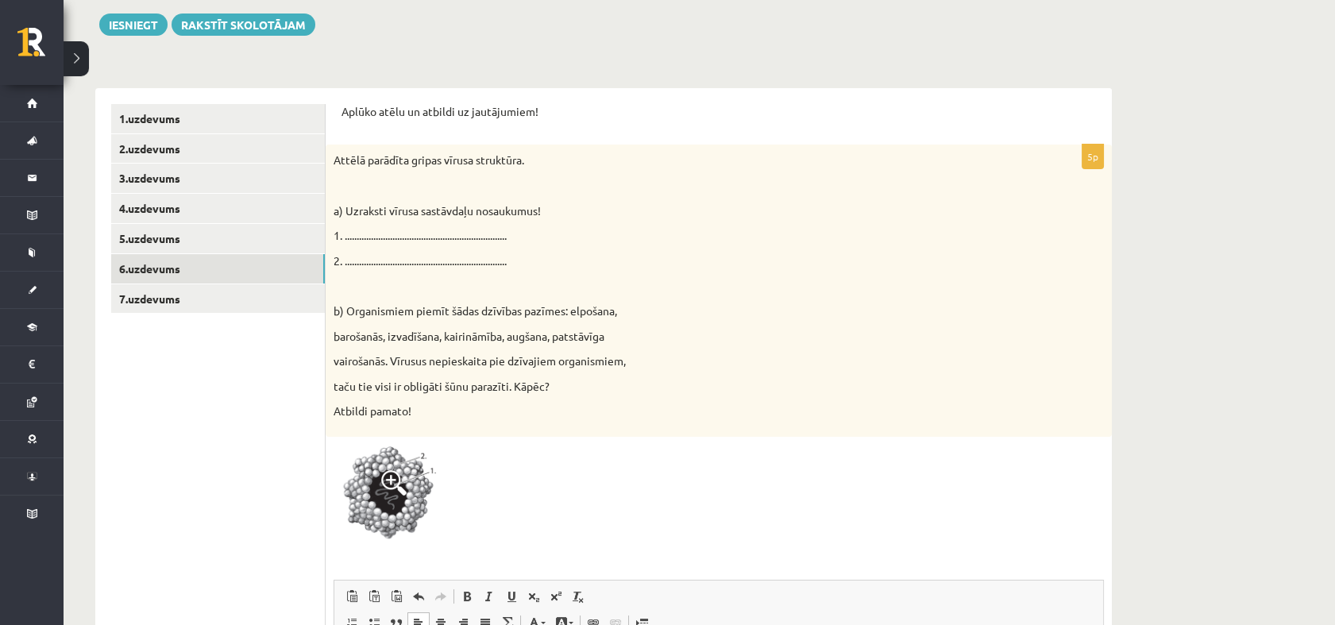
scroll to position [228, 0]
click at [211, 305] on link "7.uzdevums" at bounding box center [218, 299] width 214 height 29
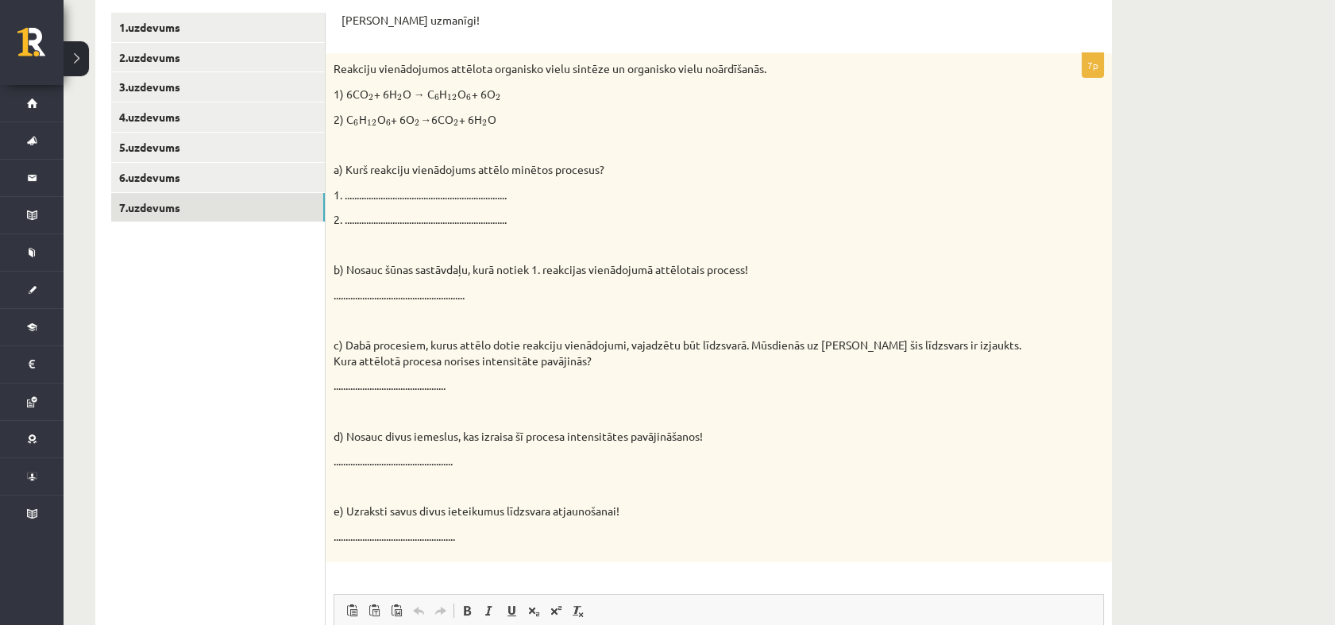
scroll to position [311, 0]
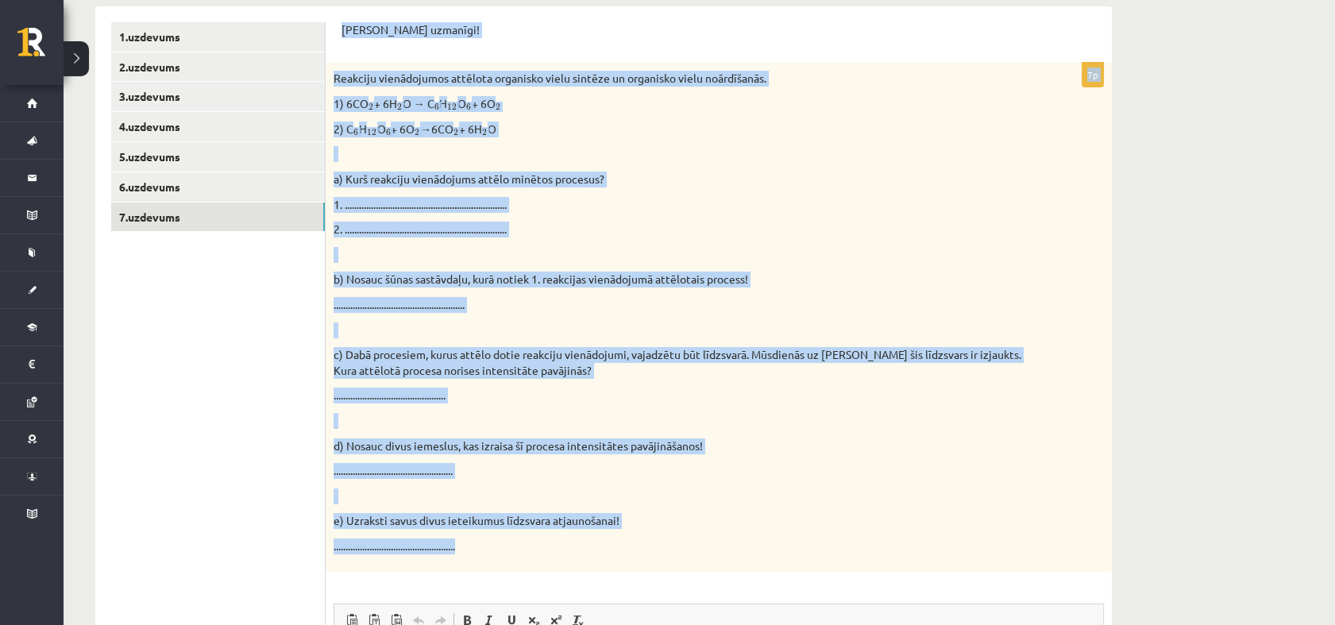
drag, startPoint x: 343, startPoint y: 27, endPoint x: 998, endPoint y: 554, distance: 840.0
click at [998, 554] on form "Pildi uzmanīgi! 7p Reakciju vienādojumos attēlota organisko vielu sintēze un or…" at bounding box center [719, 478] width 755 height 912
copy form "Pildi uzmanīgi! 7p Reakciju vienādojumos attēlota organisko vielu sintēze un or…"
click at [653, 229] on p "2. ...................................................................." at bounding box center [679, 230] width 691 height 16
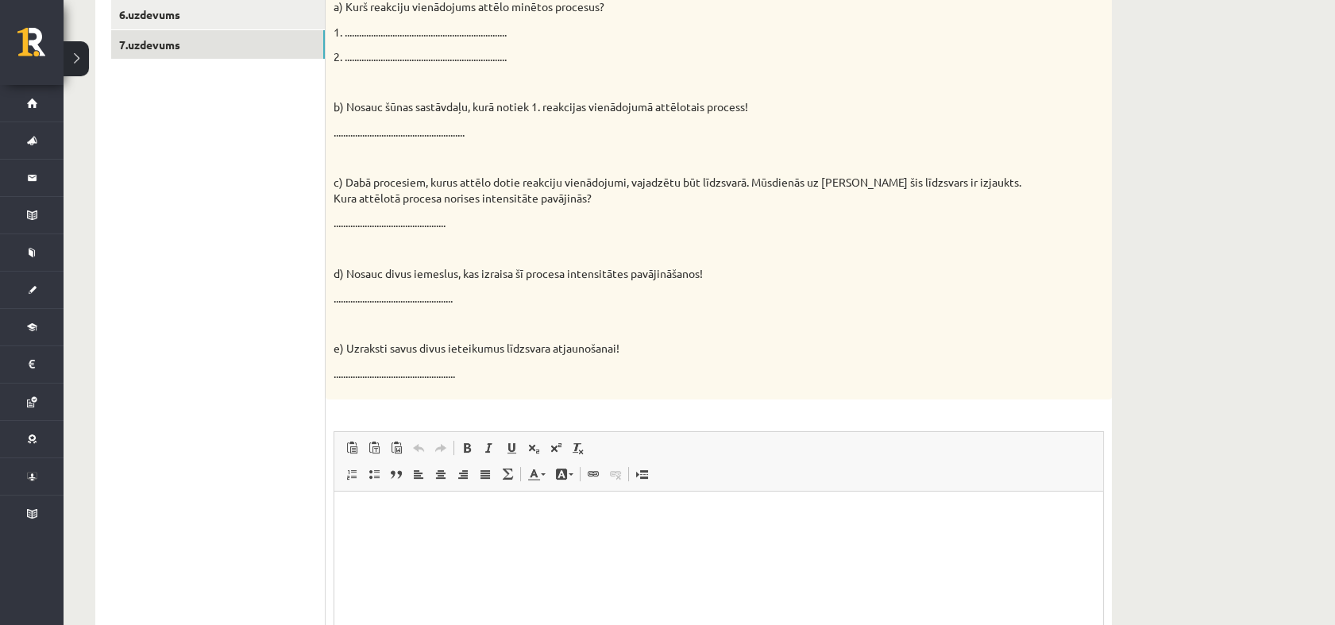
scroll to position [515, 0]
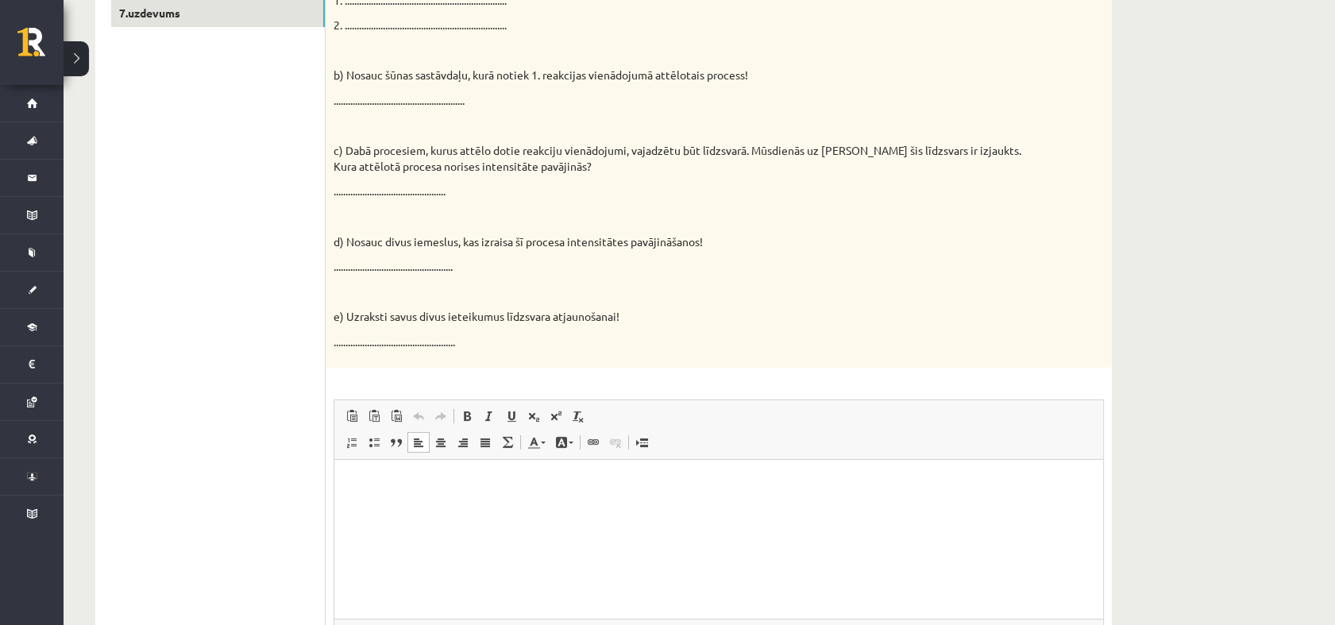
click at [397, 479] on p "Bagātinātā teksta redaktors, wiswyg-editor-user-answer-47024829777480" at bounding box center [718, 483] width 737 height 17
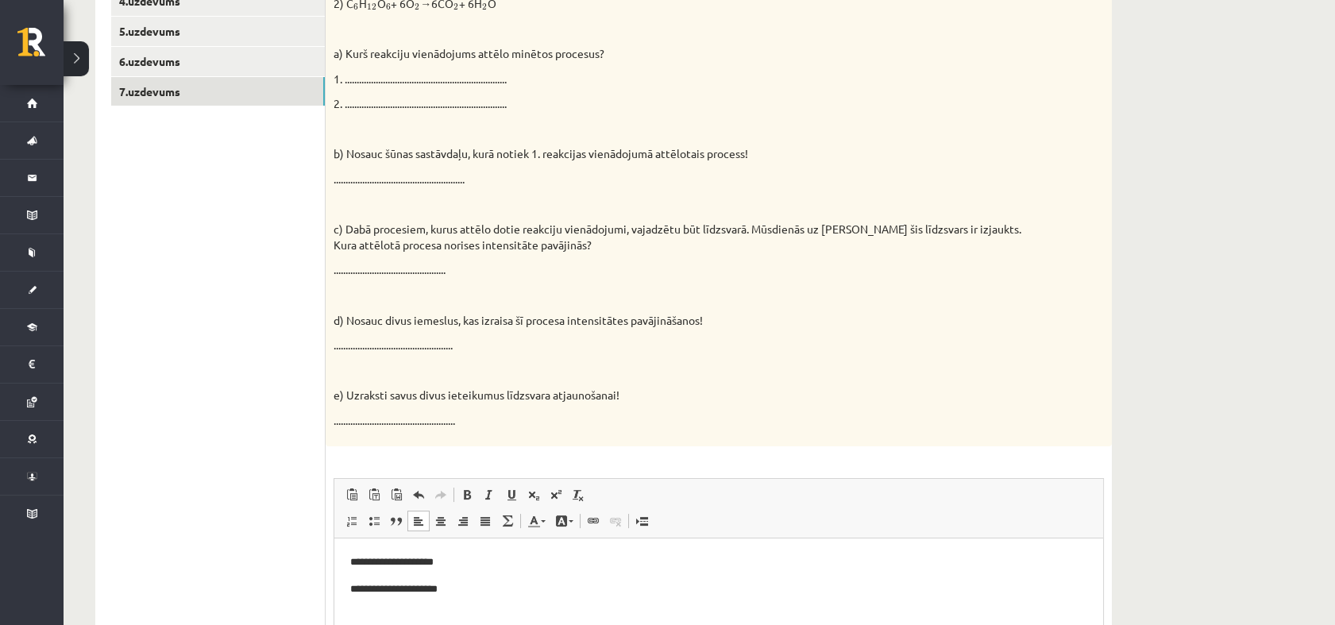
scroll to position [426, 0]
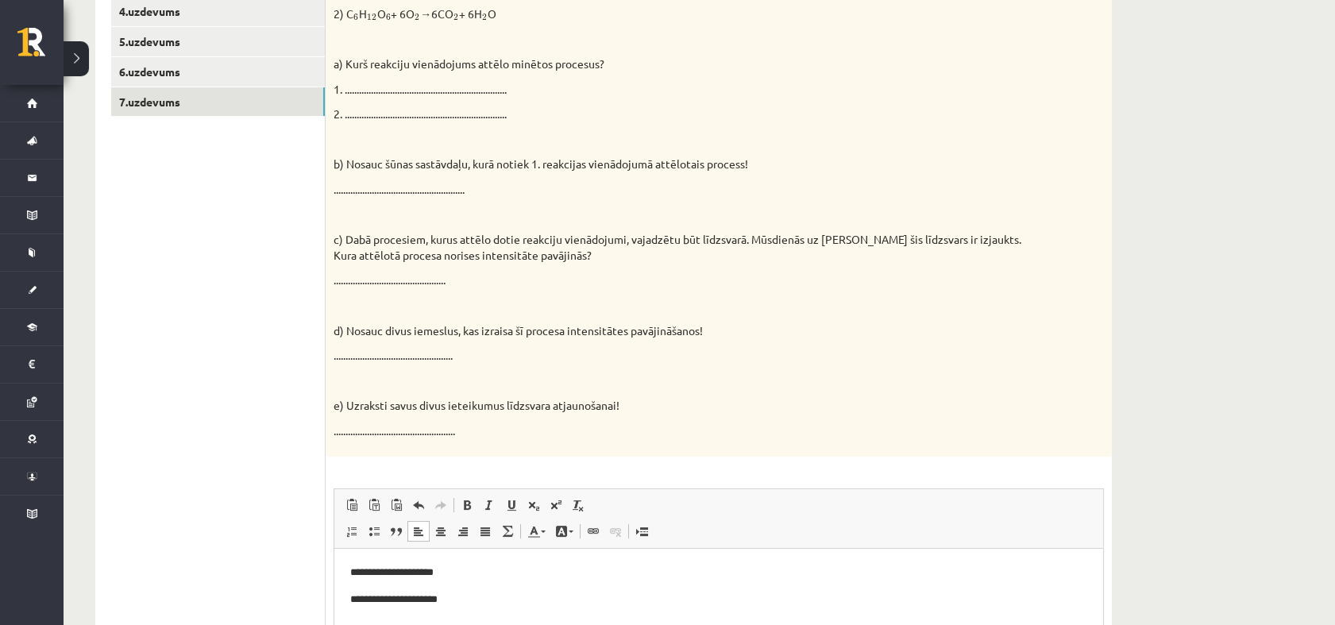
click at [353, 561] on html "**********" at bounding box center [718, 599] width 769 height 102
click at [353, 568] on p "Bagātinātā teksta redaktors, wiswyg-editor-user-answer-47024829777480" at bounding box center [718, 572] width 737 height 17
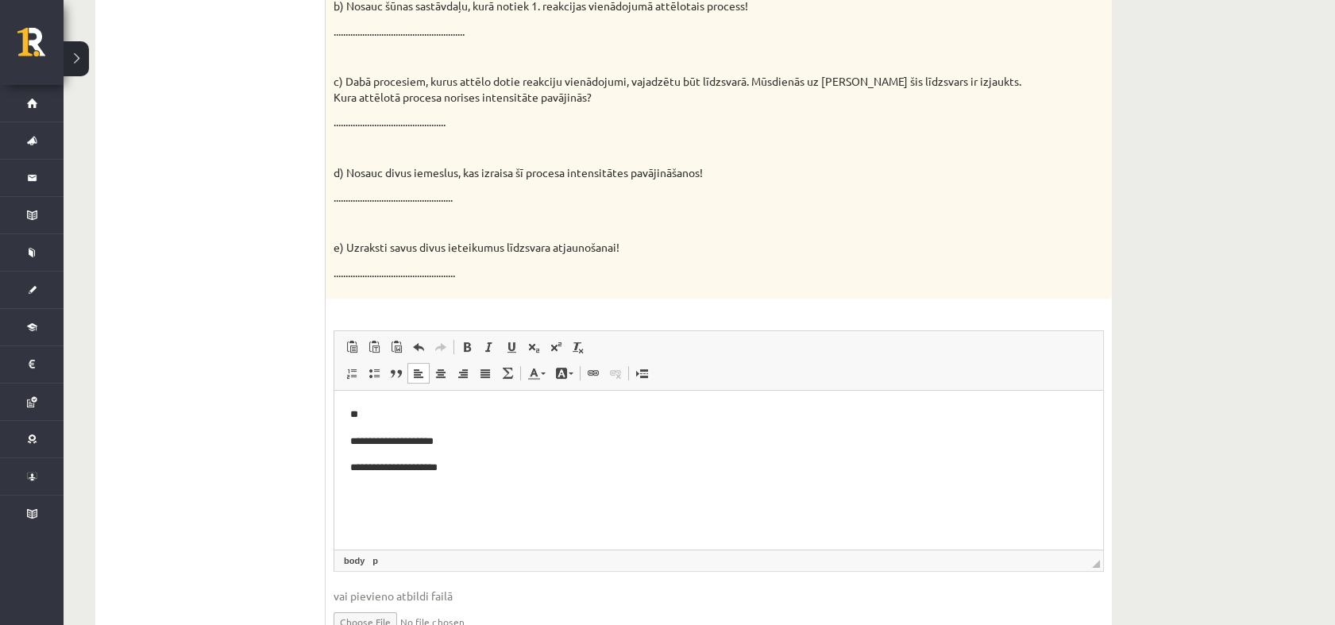
scroll to position [600, 0]
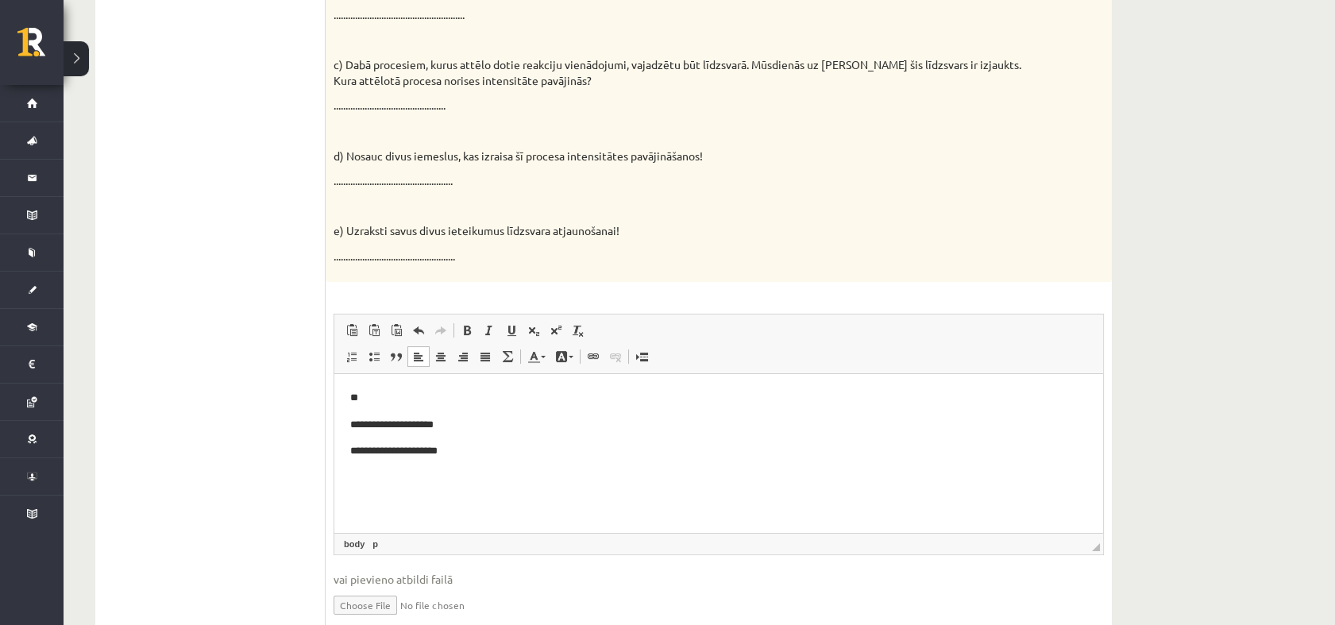
click at [463, 456] on p "**********" at bounding box center [718, 450] width 737 height 17
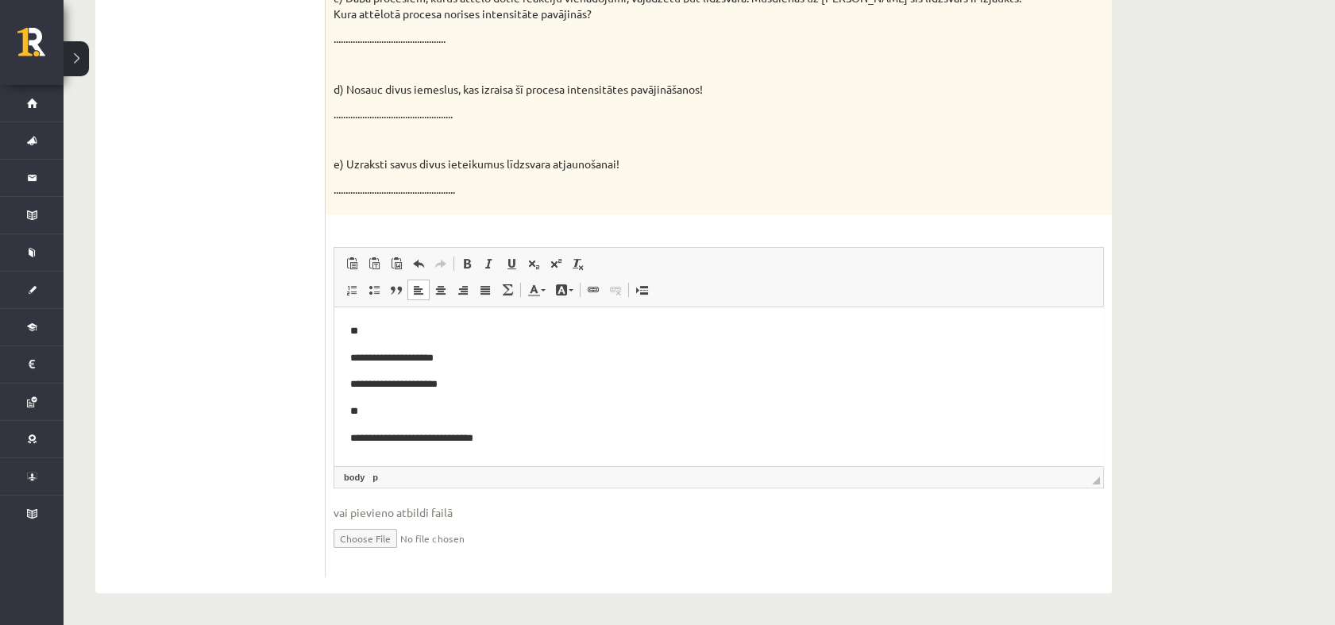
scroll to position [4, 0]
click at [499, 431] on p "**********" at bounding box center [712, 434] width 724 height 17
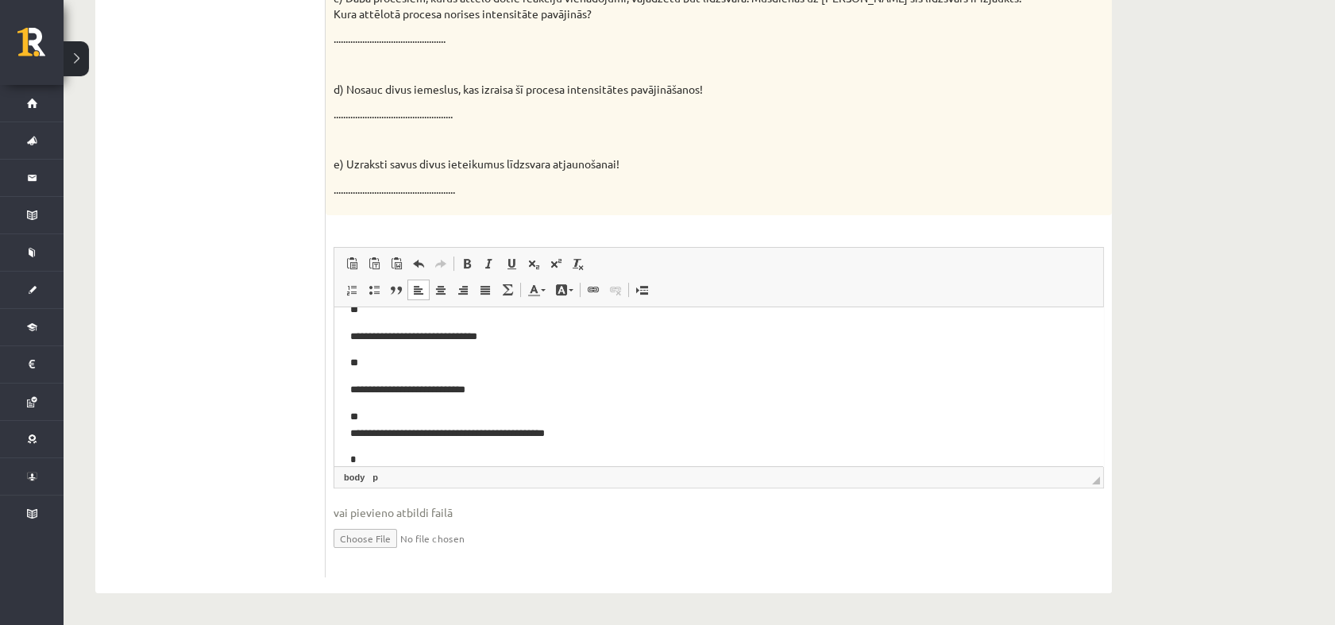
scroll to position [102, 0]
click at [592, 430] on p "**********" at bounding box center [712, 424] width 724 height 33
click at [481, 390] on p "**********" at bounding box center [712, 389] width 724 height 17
click at [519, 460] on p "**********" at bounding box center [712, 459] width 724 height 17
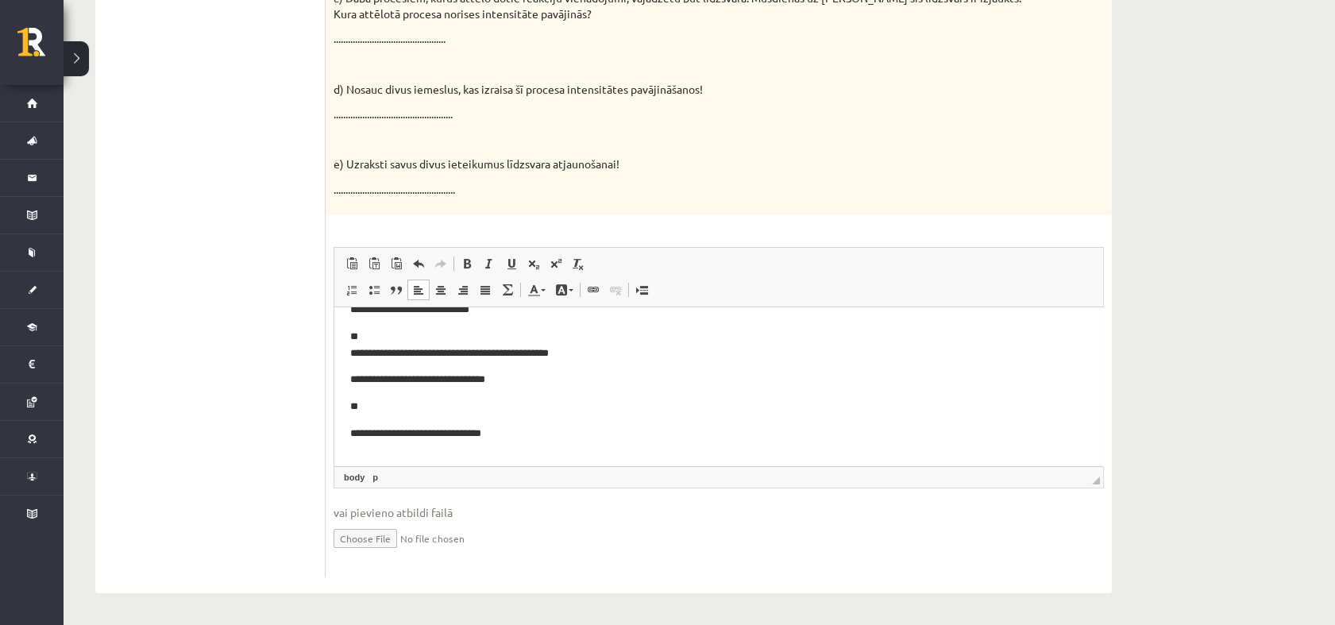
scroll to position [183, 0]
click at [508, 433] on p "**********" at bounding box center [712, 432] width 724 height 17
click at [379, 452] on p "*" at bounding box center [712, 458] width 724 height 17
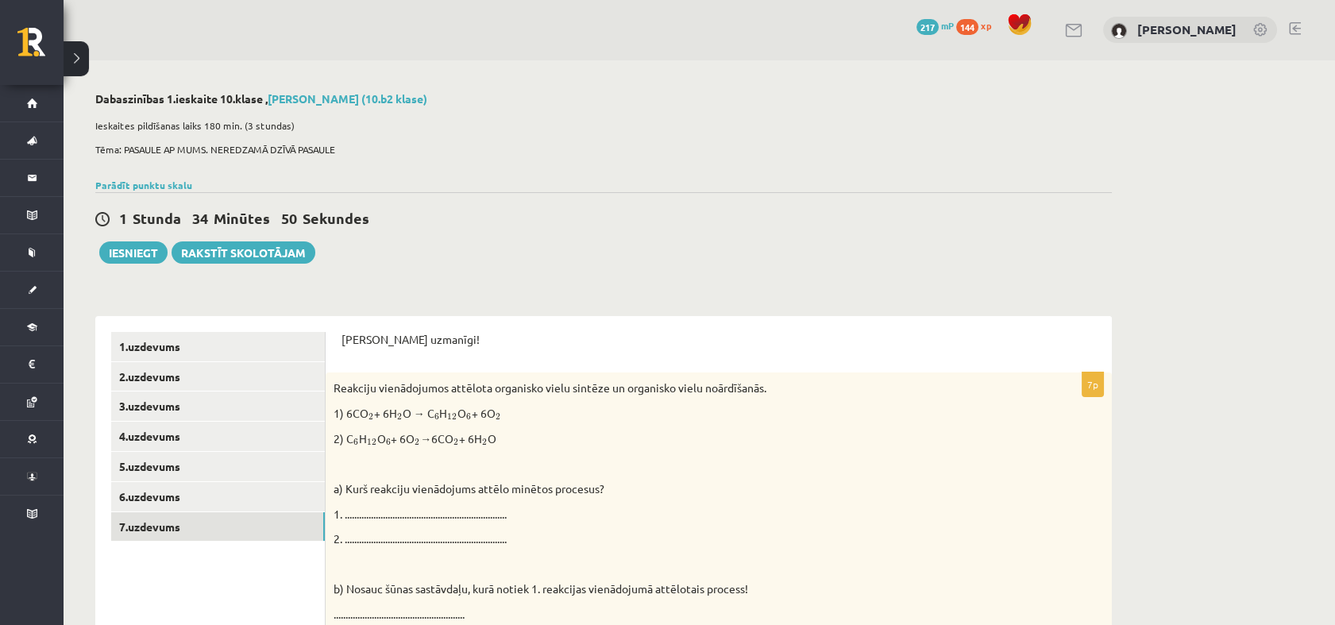
scroll to position [0, 0]
click at [143, 246] on button "Iesniegt" at bounding box center [133, 253] width 68 height 22
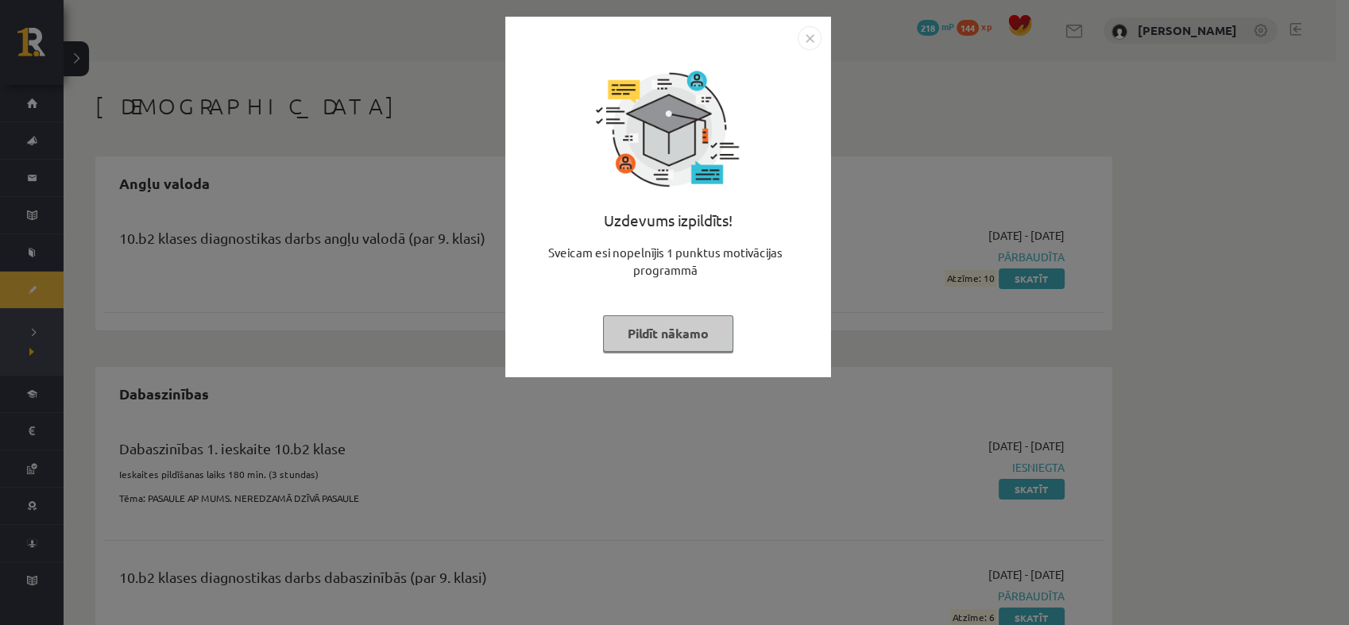
click at [651, 341] on button "Pildīt nākamo" at bounding box center [668, 333] width 130 height 37
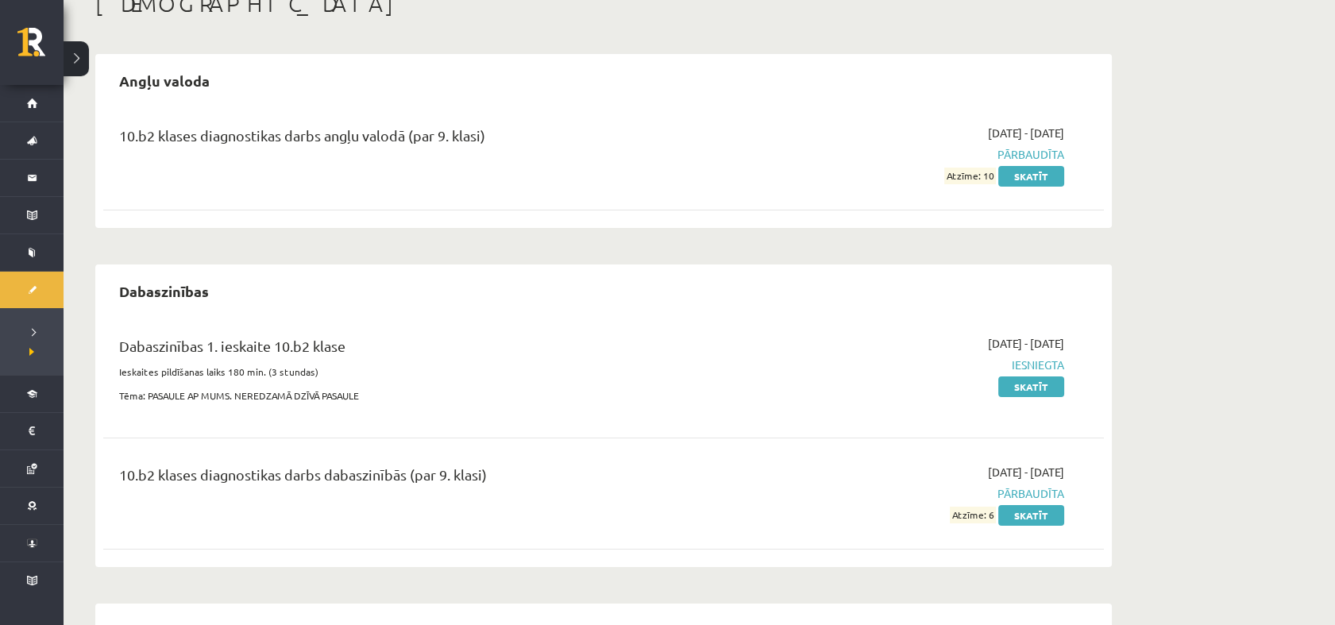
scroll to position [96, 0]
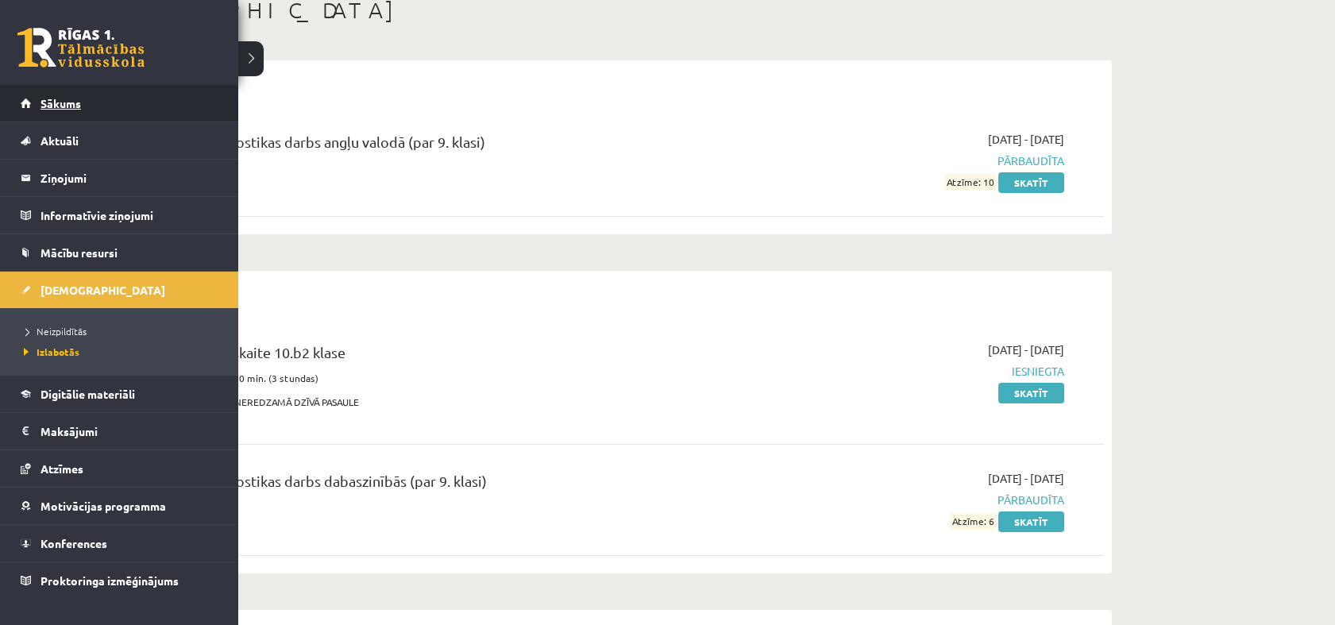
click at [33, 86] on link "Sākums" at bounding box center [120, 103] width 198 height 37
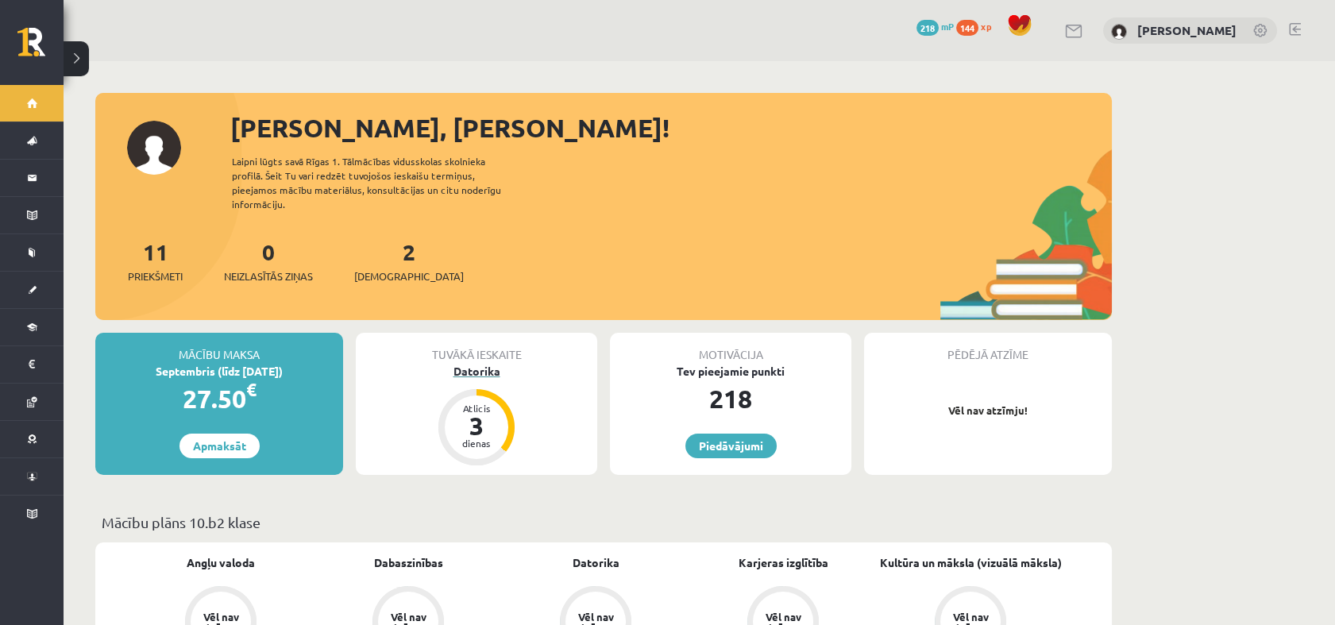
click at [468, 403] on div "Atlicis" at bounding box center [477, 408] width 48 height 10
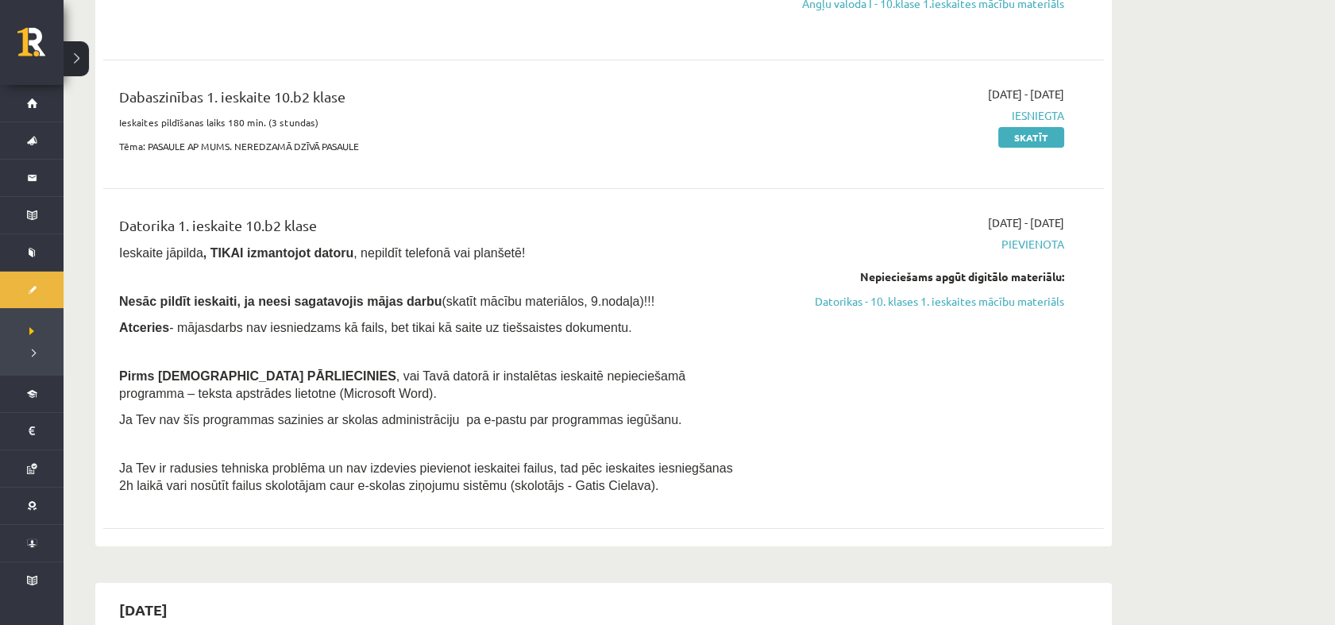
scroll to position [313, 0]
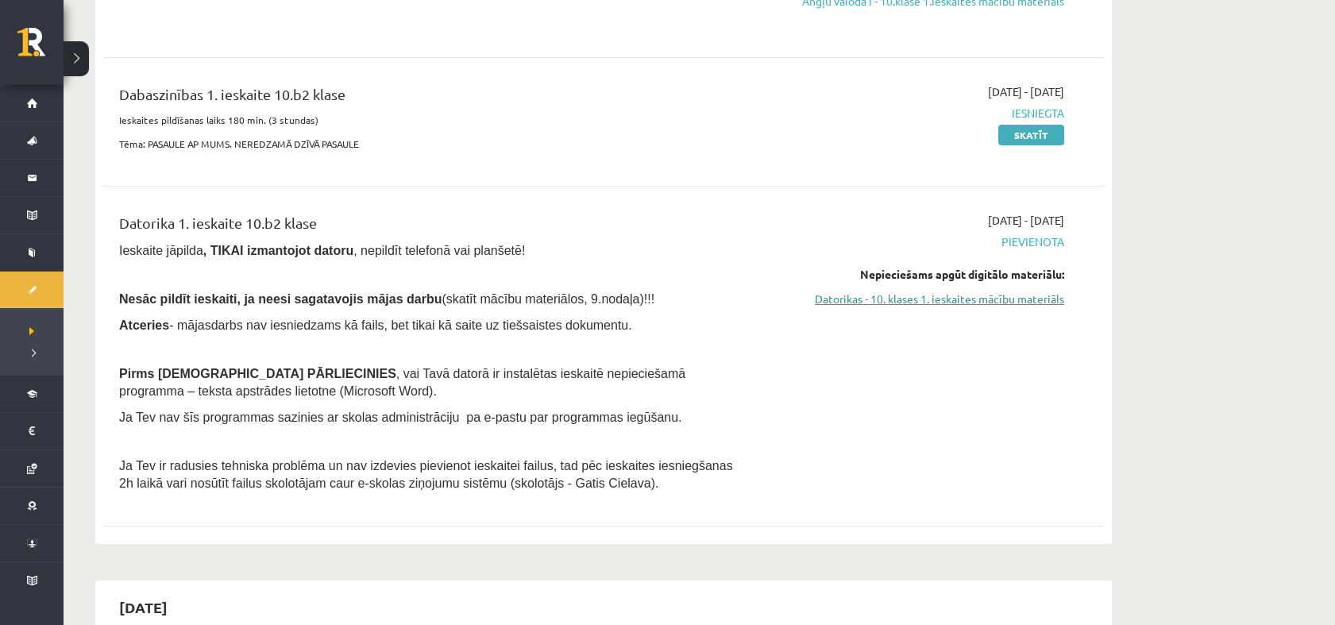
click at [932, 295] on link "Datorikas - 10. klases 1. ieskaites mācību materiāls" at bounding box center [914, 299] width 299 height 17
click at [772, 48] on div "Angļu valoda 1. ieskaite 10.b2 klase [DATE] - [DATE] [GEOGRAPHIC_DATA] Nepiecie…" at bounding box center [603, 217] width 1001 height 638
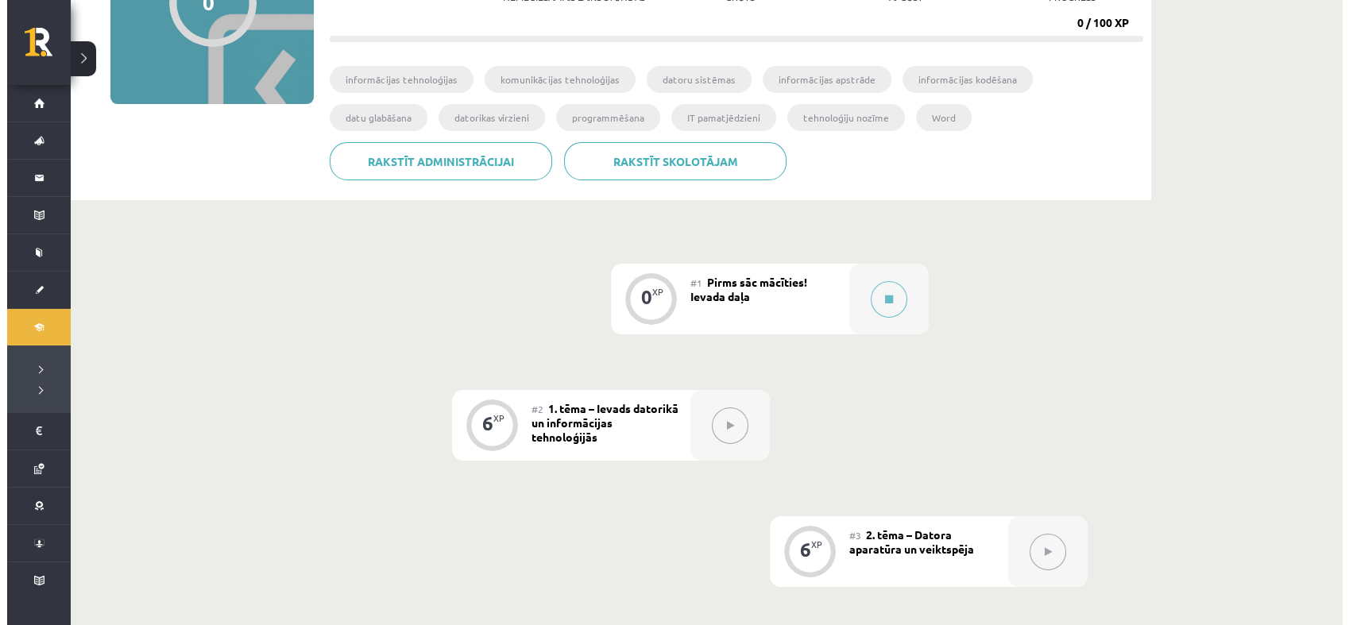
scroll to position [222, 0]
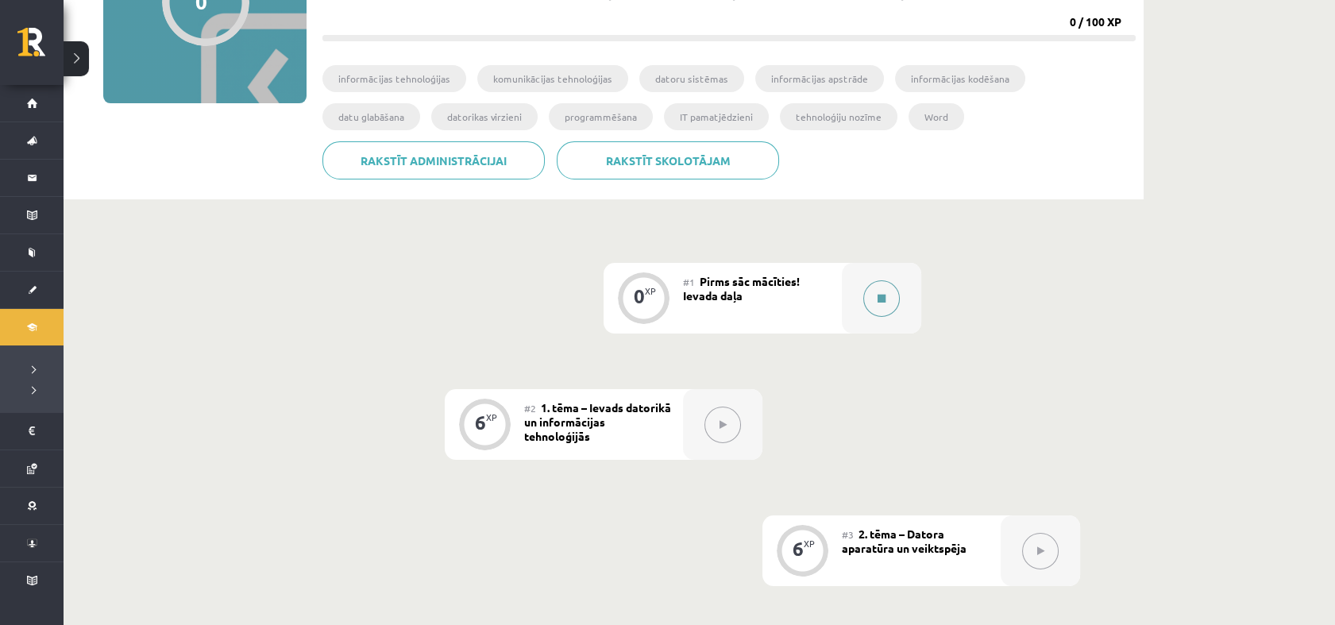
click at [878, 295] on icon at bounding box center [882, 299] width 8 height 10
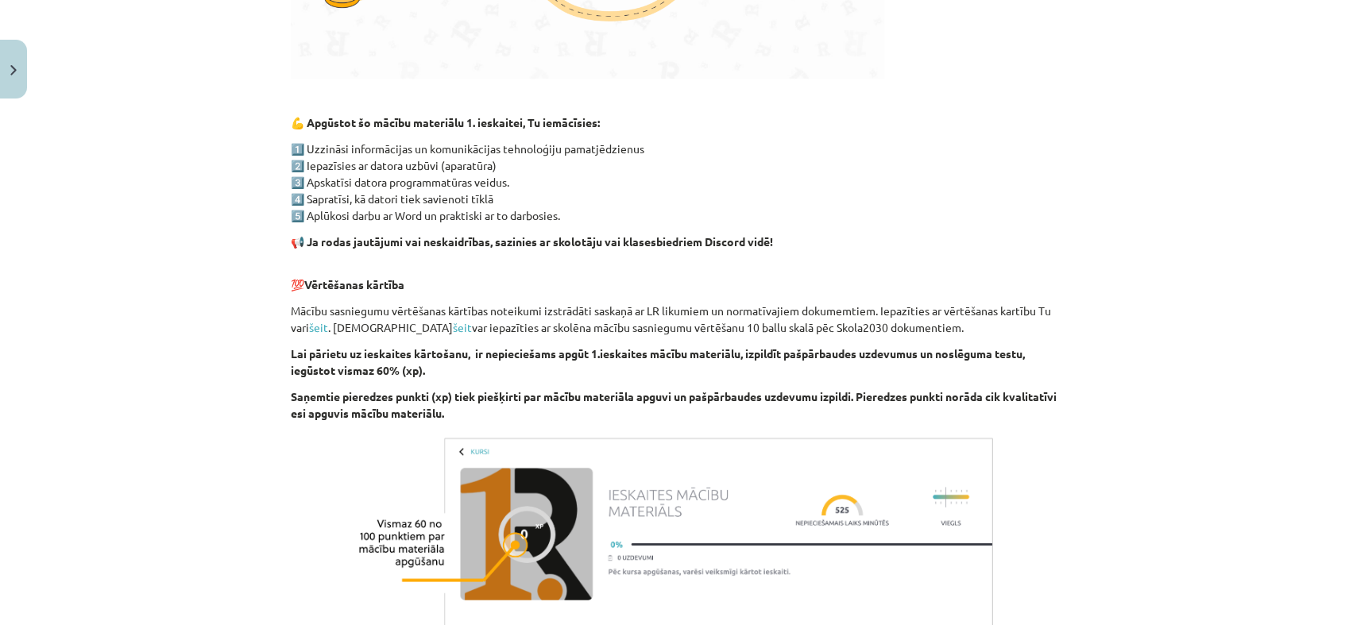
scroll to position [1060, 0]
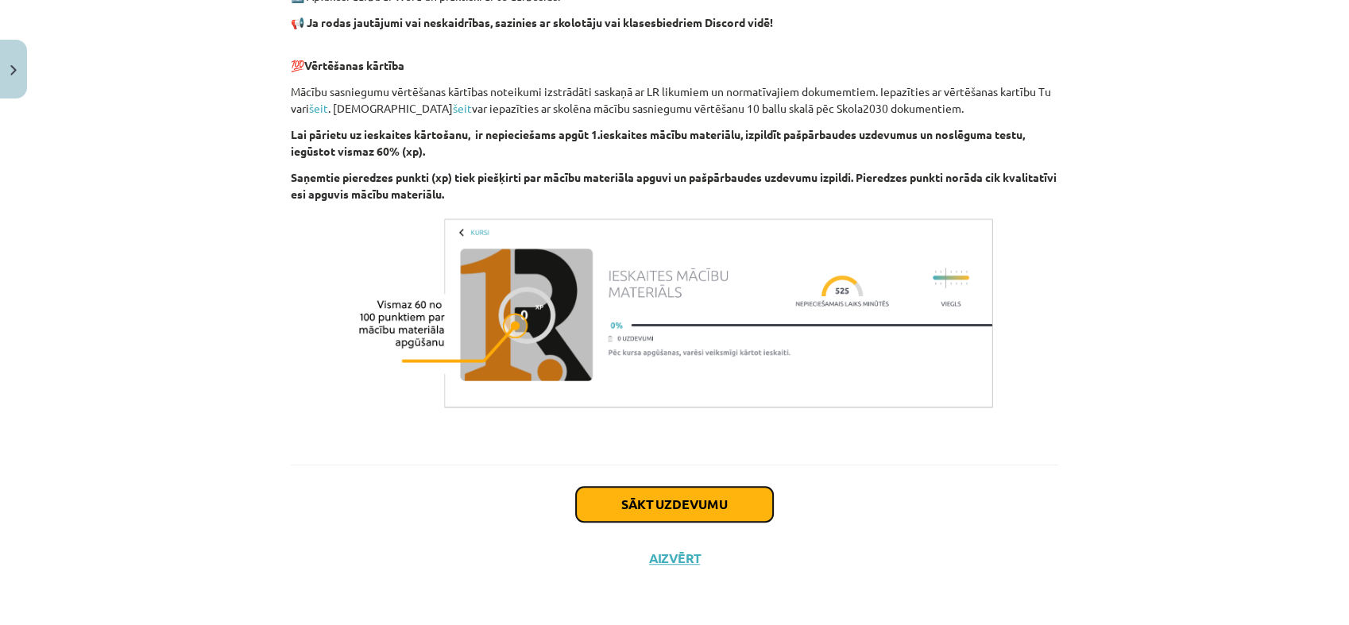
click at [681, 494] on button "Sākt uzdevumu" at bounding box center [674, 504] width 197 height 35
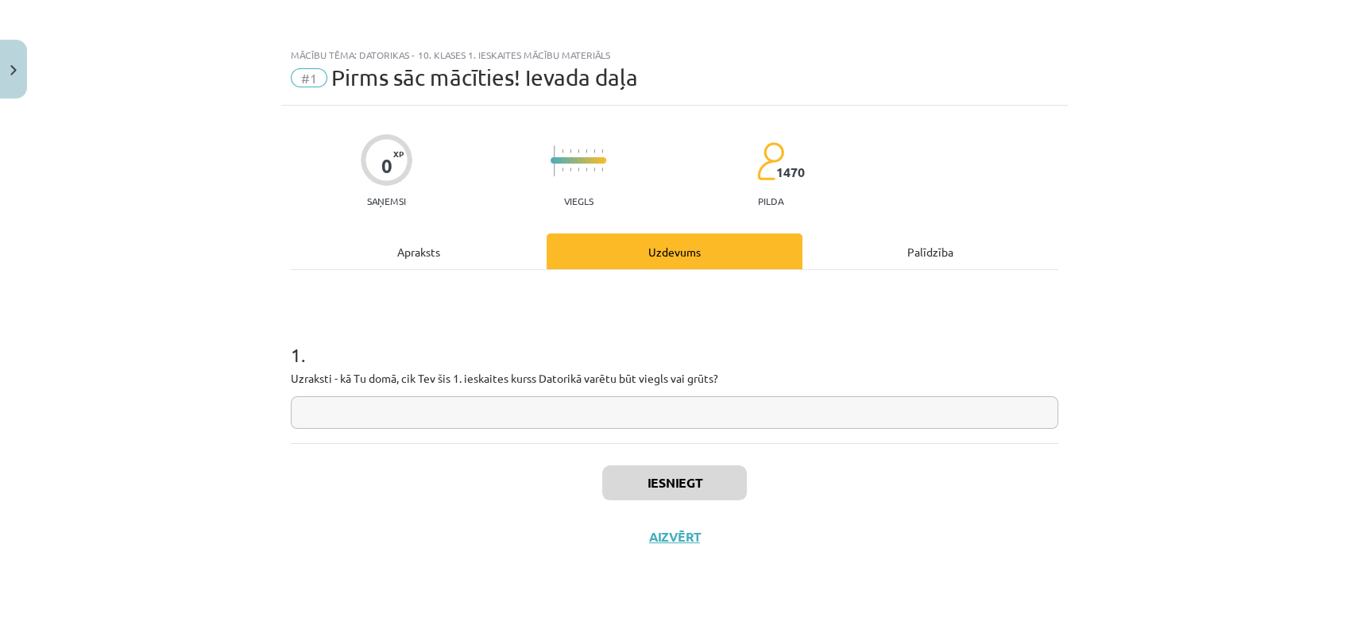
click at [648, 411] on input "text" at bounding box center [674, 412] width 767 height 33
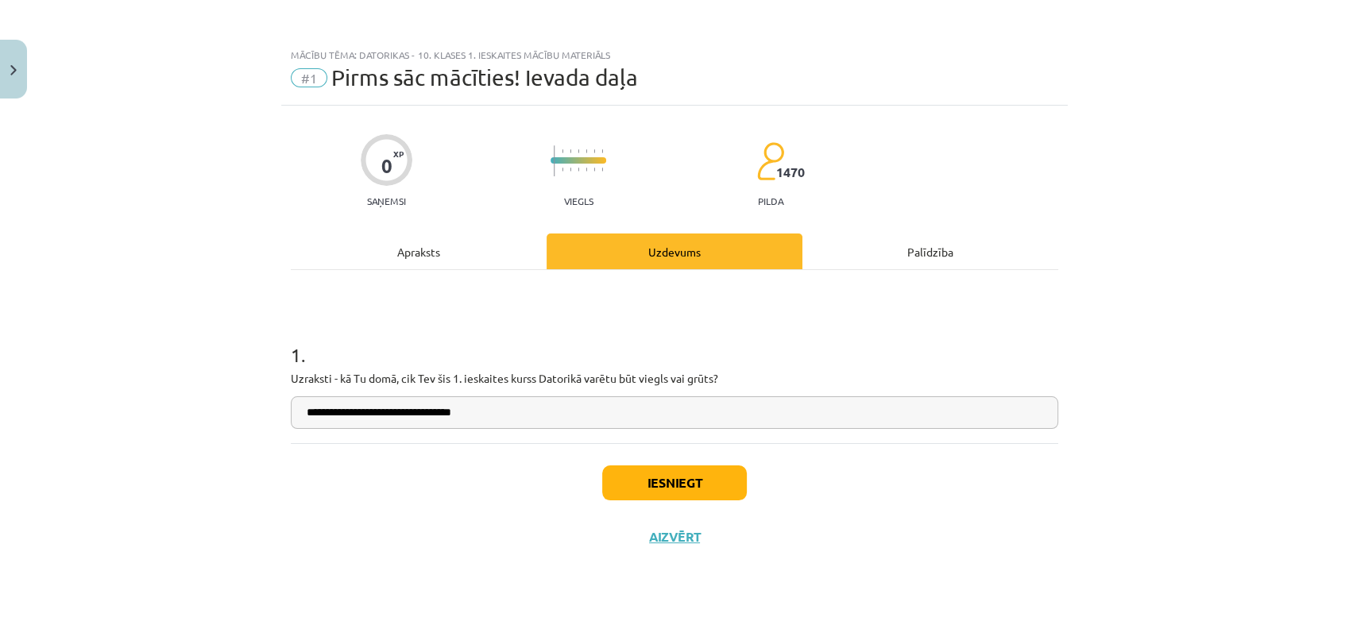
click at [974, 123] on div "**********" at bounding box center [674, 346] width 786 height 480
click at [796, 406] on input "**********" at bounding box center [674, 412] width 767 height 33
type input "*"
click at [536, 410] on input "**********" at bounding box center [674, 412] width 767 height 33
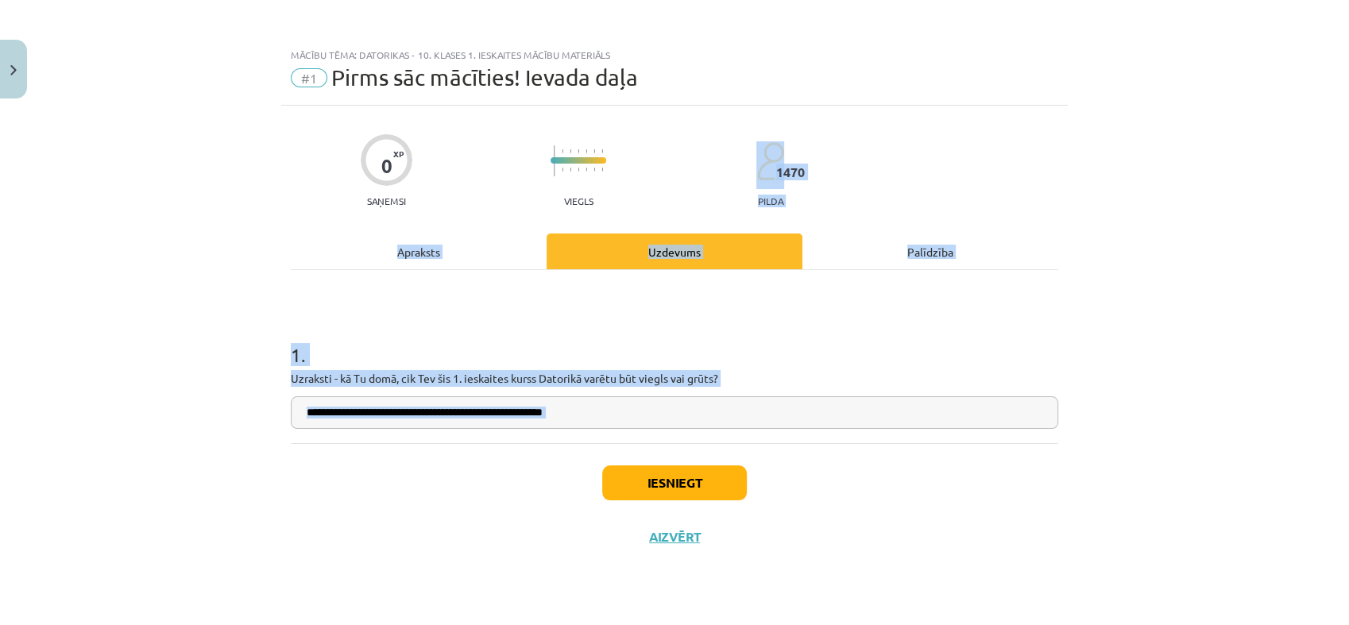
drag, startPoint x: 964, startPoint y: 126, endPoint x: 610, endPoint y: 449, distance: 479.0
click at [610, 449] on div "**********" at bounding box center [674, 346] width 786 height 480
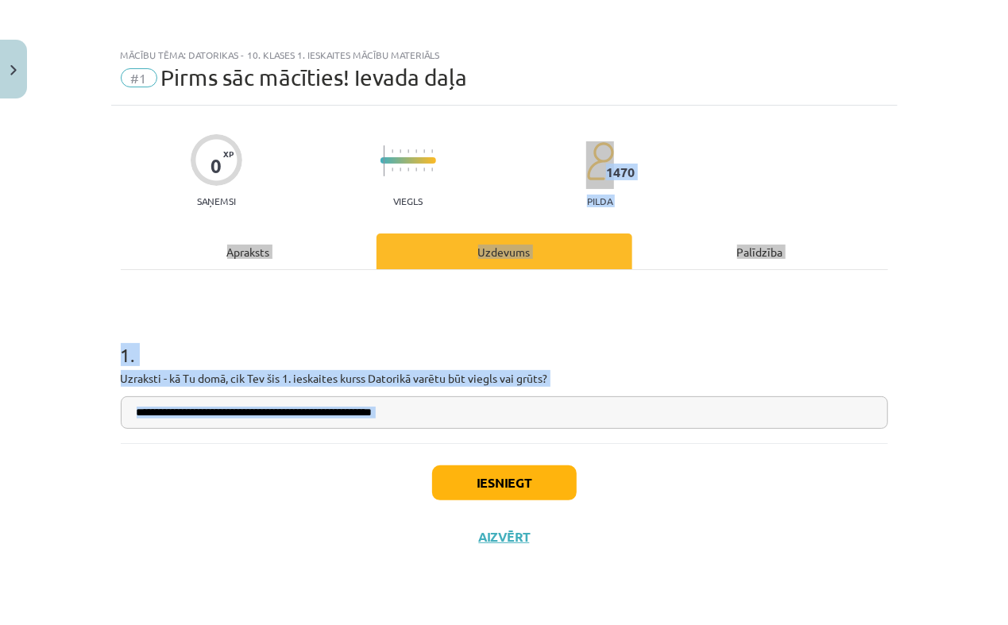
click at [262, 349] on h1 "1 ." at bounding box center [504, 340] width 767 height 49
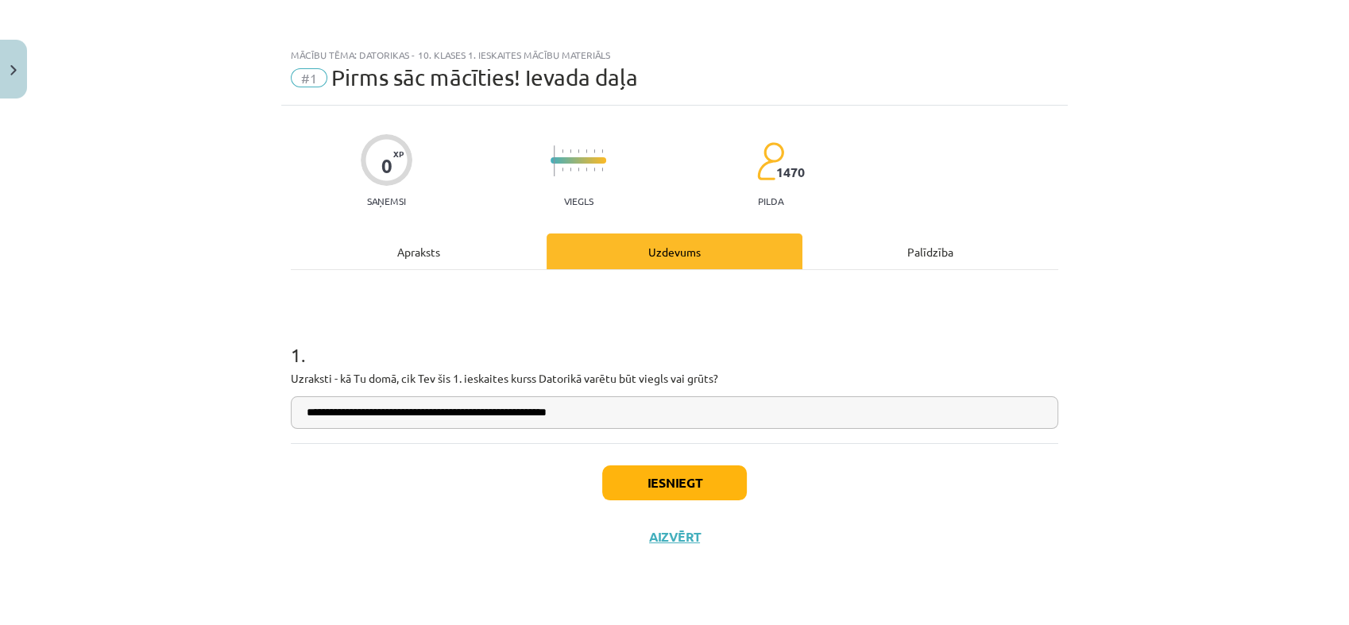
click at [557, 410] on input "**********" at bounding box center [674, 412] width 767 height 33
click at [585, 411] on input "**********" at bounding box center [674, 412] width 767 height 33
type input "**********"
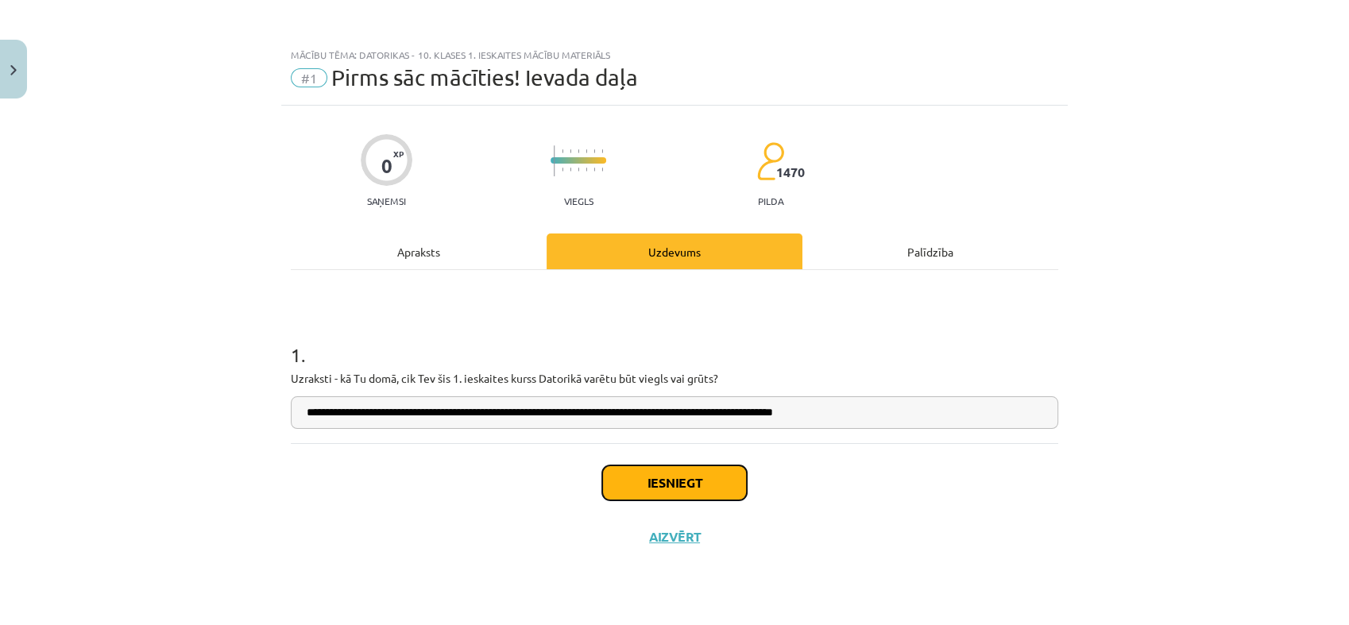
click at [693, 481] on button "Iesniegt" at bounding box center [674, 482] width 145 height 35
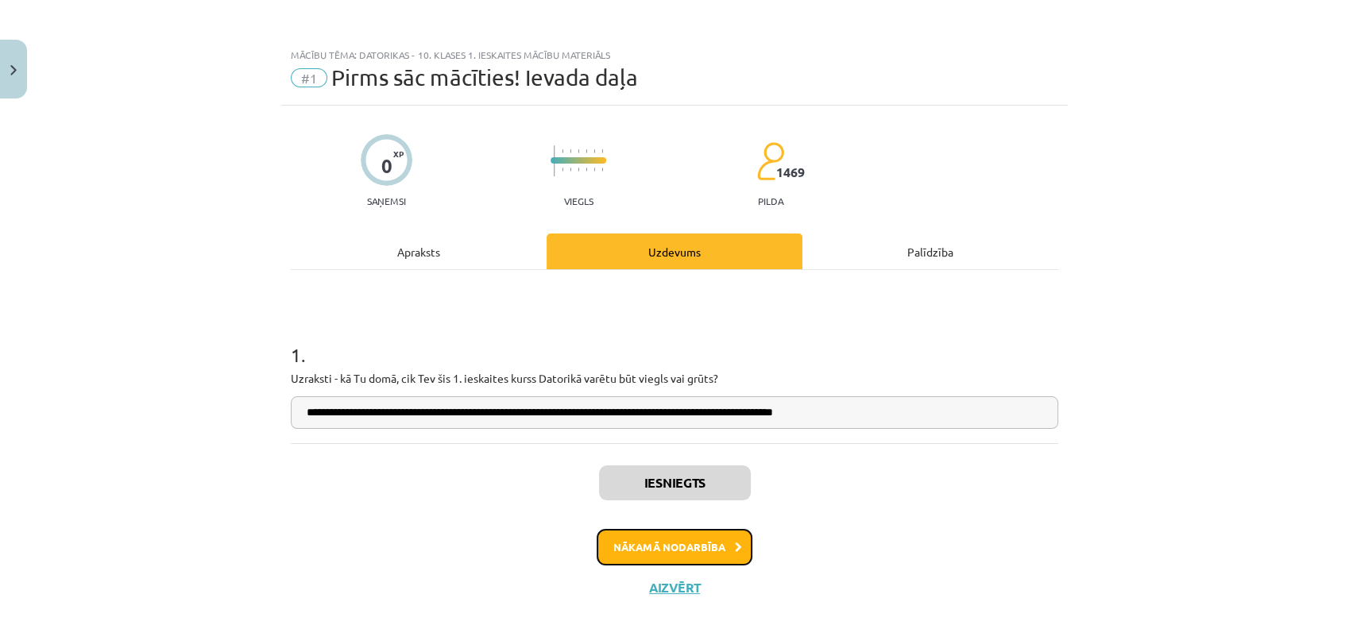
click at [674, 540] on button "Nākamā nodarbība" at bounding box center [675, 547] width 156 height 37
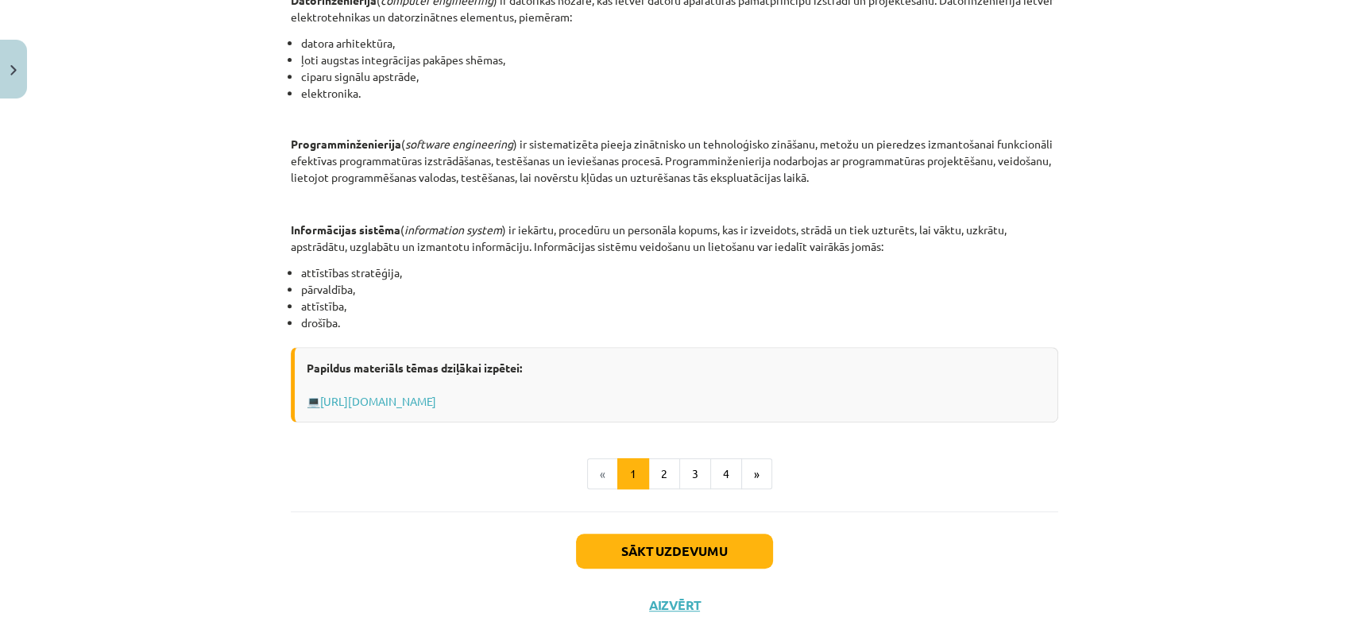
scroll to position [696, 0]
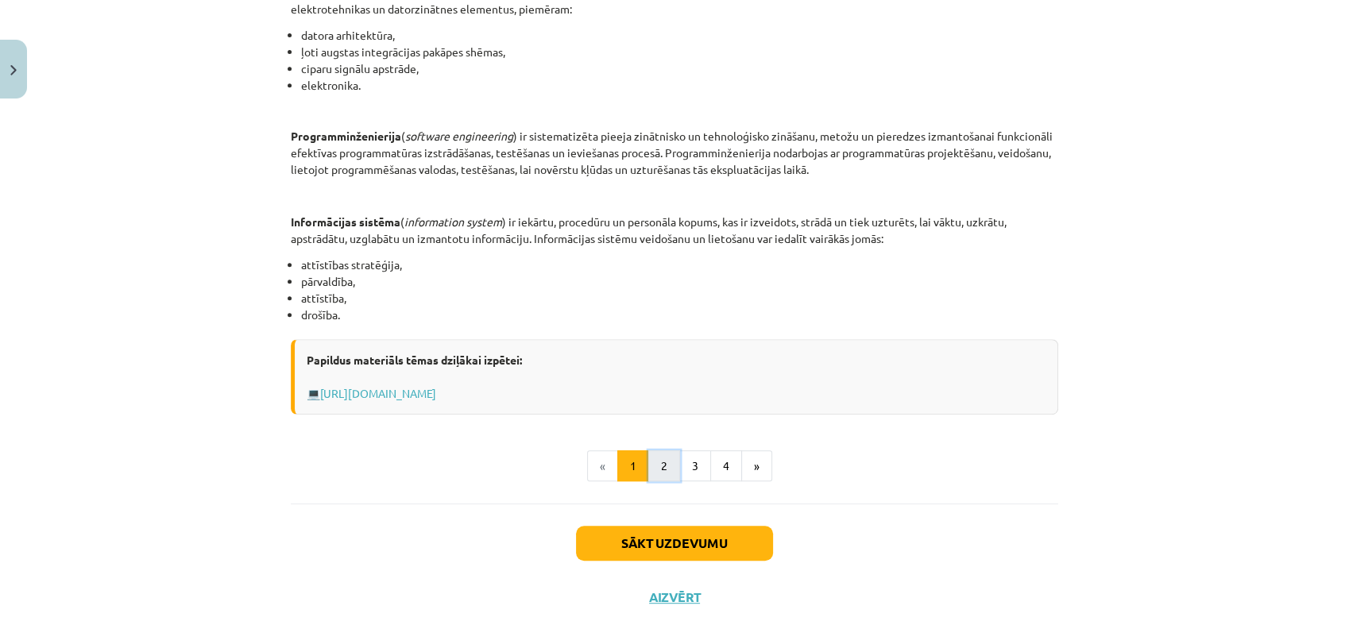
click at [660, 473] on button "2" at bounding box center [664, 466] width 32 height 32
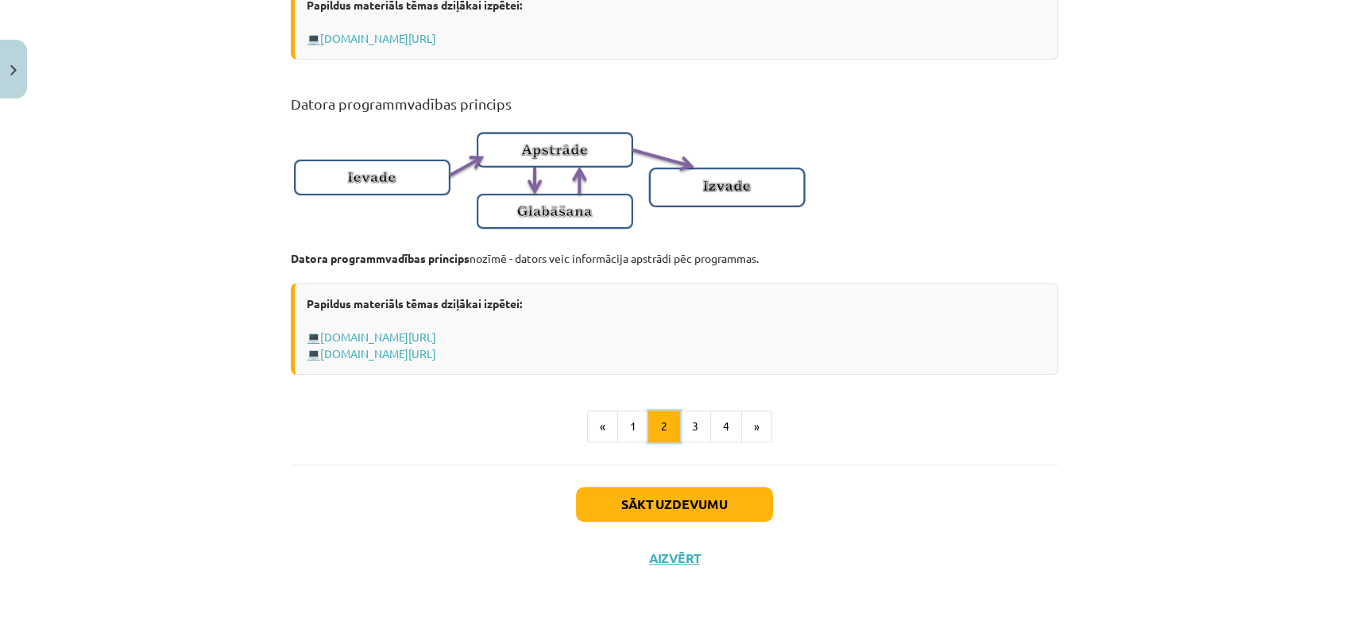
scroll to position [1016, 0]
click at [689, 515] on button "Sākt uzdevumu" at bounding box center [674, 504] width 197 height 35
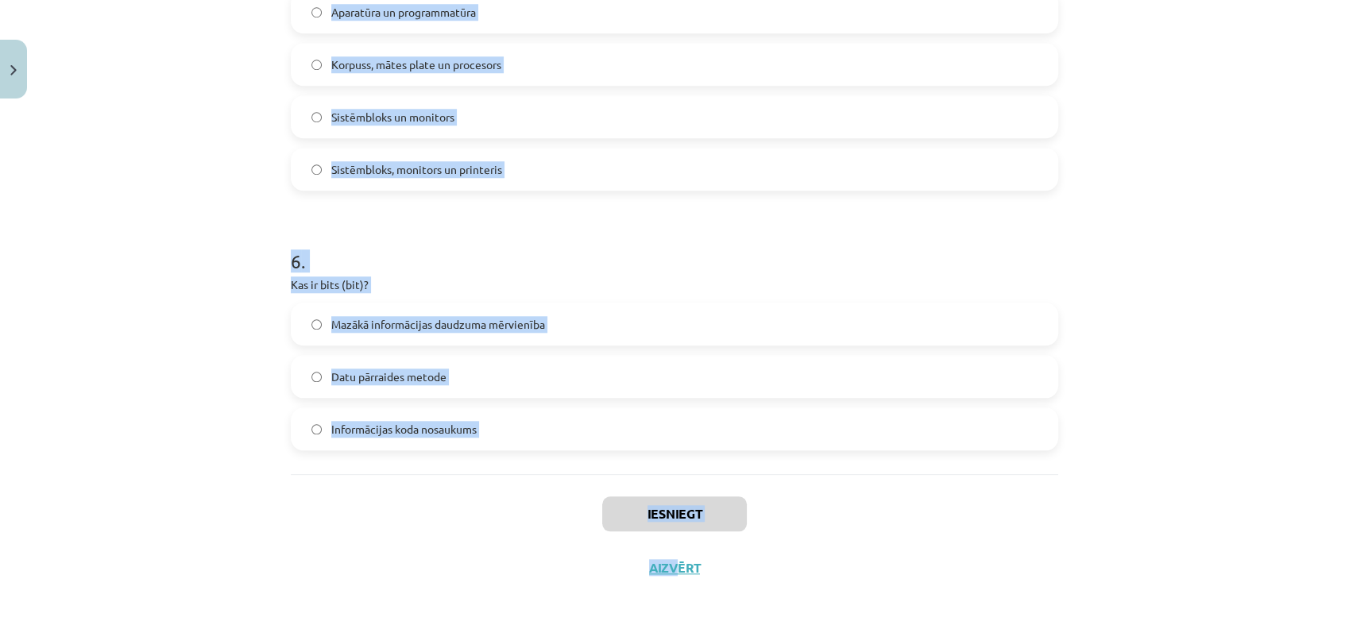
scroll to position [1506, 0]
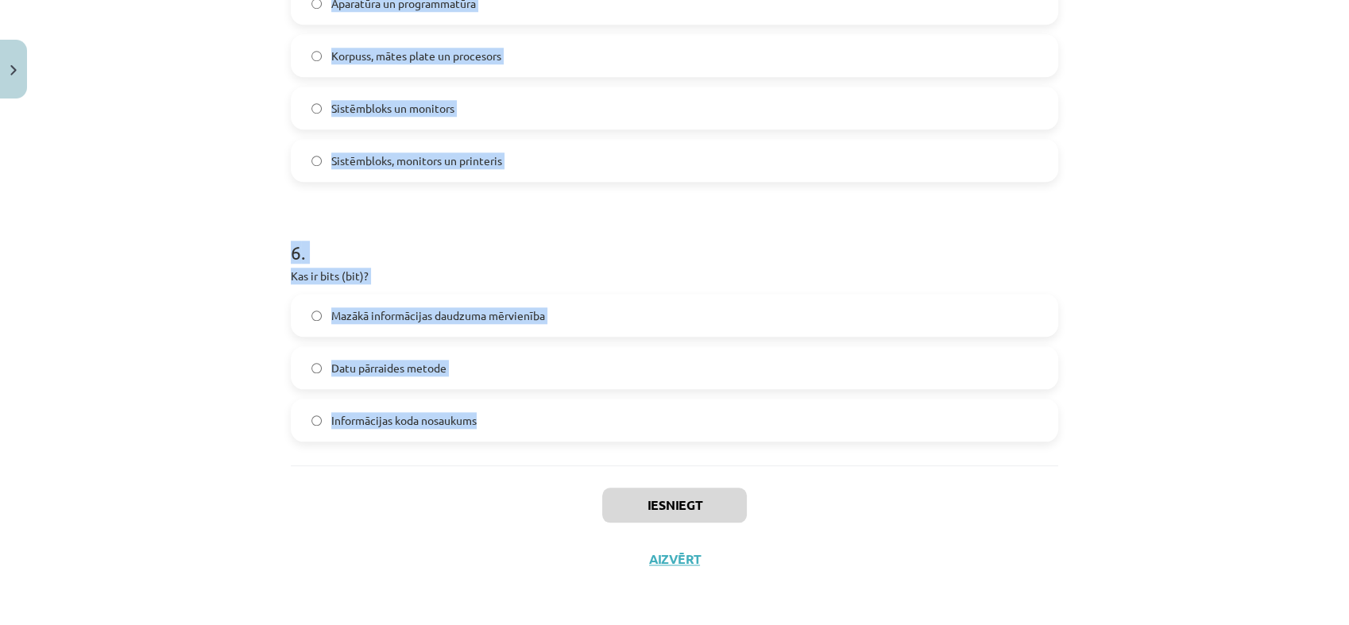
drag, startPoint x: 277, startPoint y: 313, endPoint x: 689, endPoint y: 414, distance: 423.6
copy form "1 . Kura no šīm īpašībām nav raksturīga algoritmam? Diskrētība Viennozīmīgums N…"
click at [226, 213] on div "Mācību tēma: Datorikas - 10. klases 1. ieskaites mācību materiāls #2 1. tēma – …" at bounding box center [674, 312] width 1349 height 625
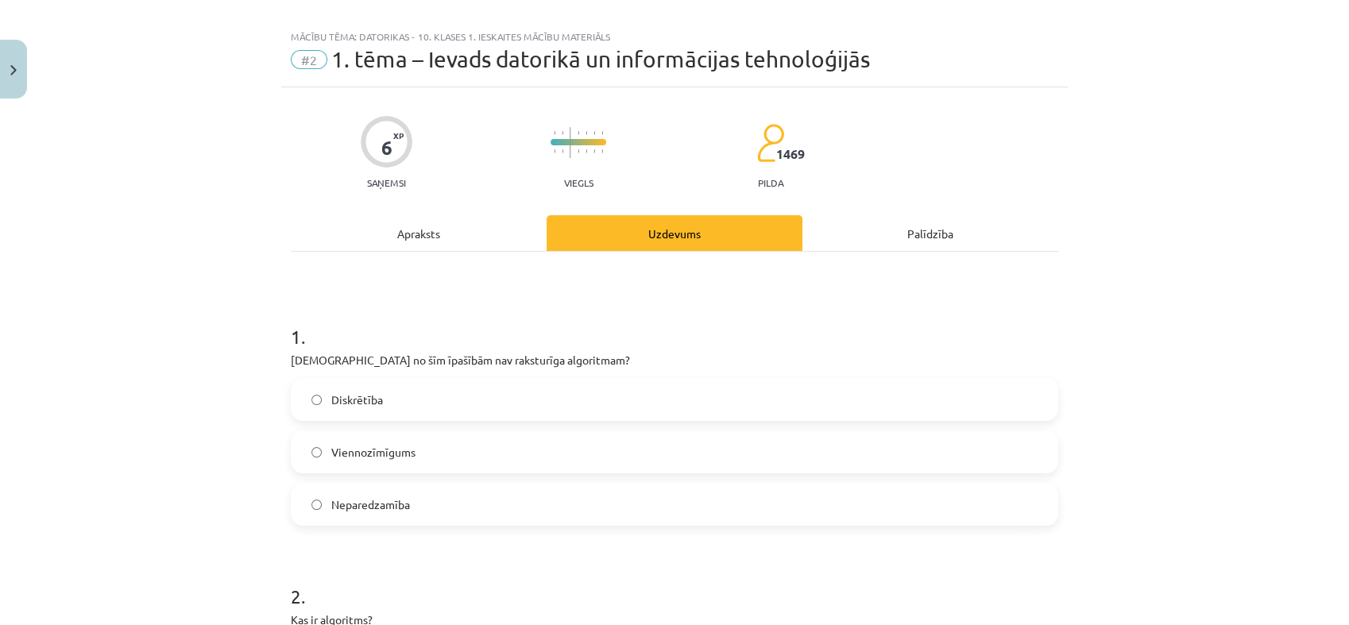
scroll to position [0, 0]
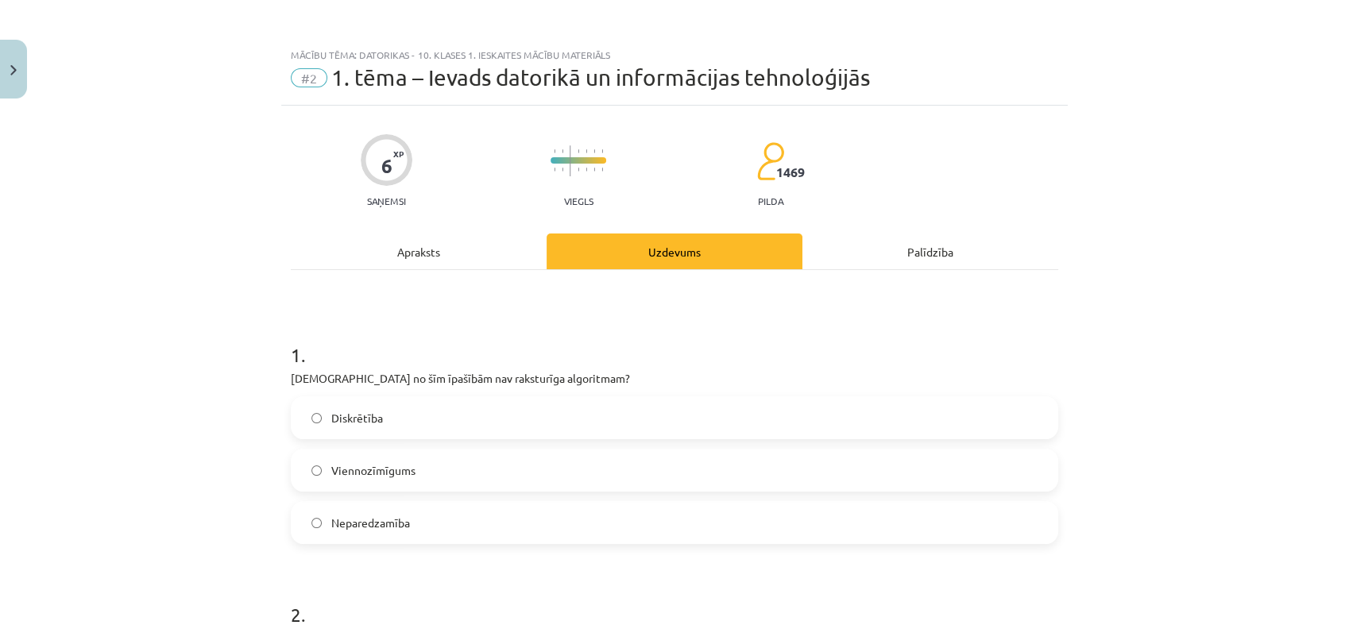
click at [368, 535] on label "Neparedzamība" at bounding box center [674, 523] width 764 height 40
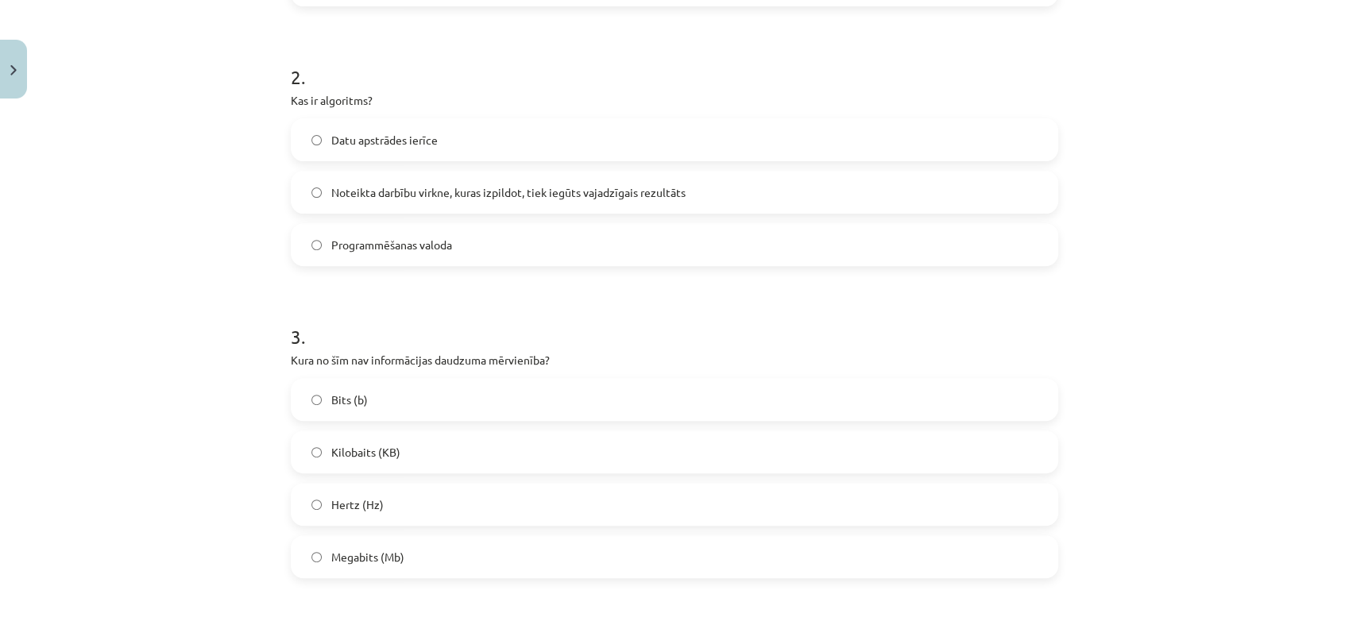
scroll to position [544, 0]
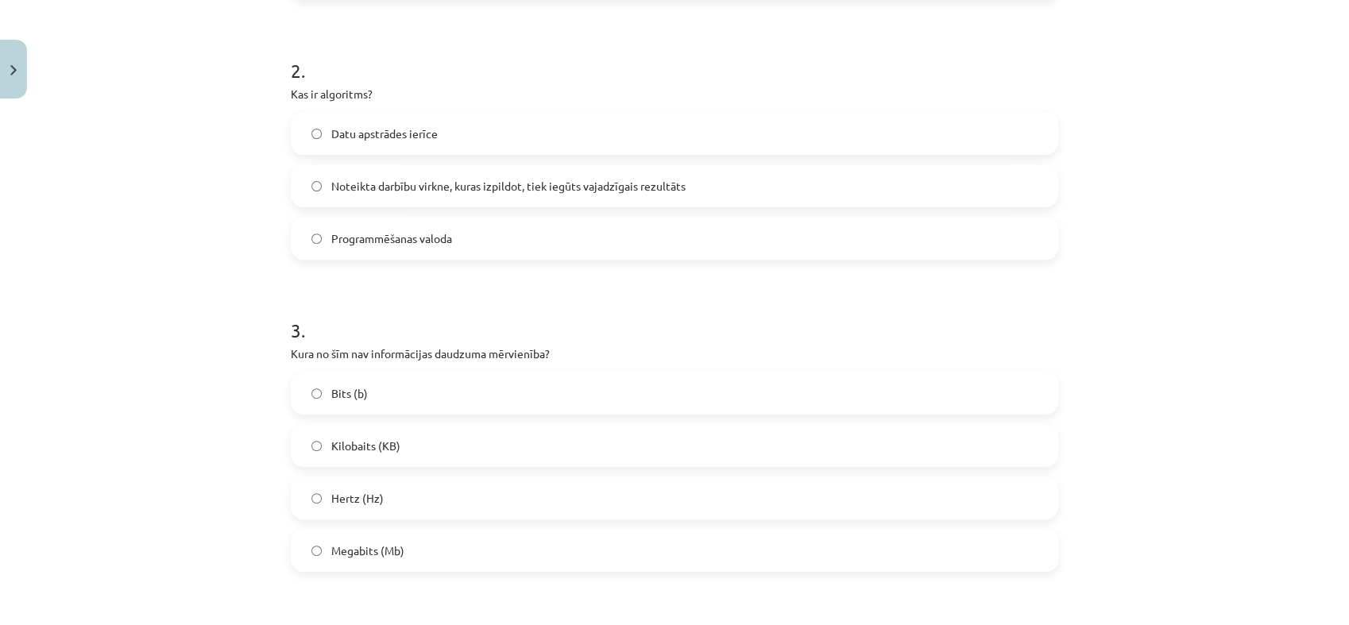
click at [380, 191] on span "Noteikta darbību virkne, kuras izpildot, tiek iegūts vajadzīgais rezultāts" at bounding box center [508, 186] width 354 height 17
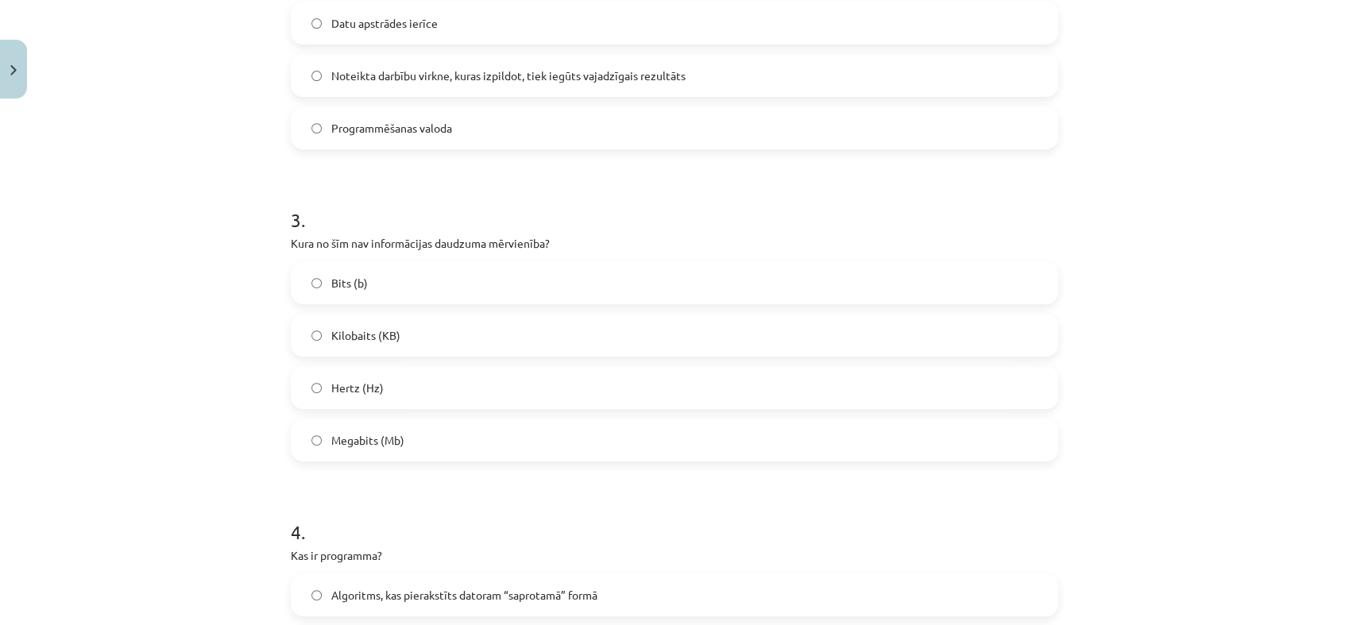
scroll to position [671, 0]
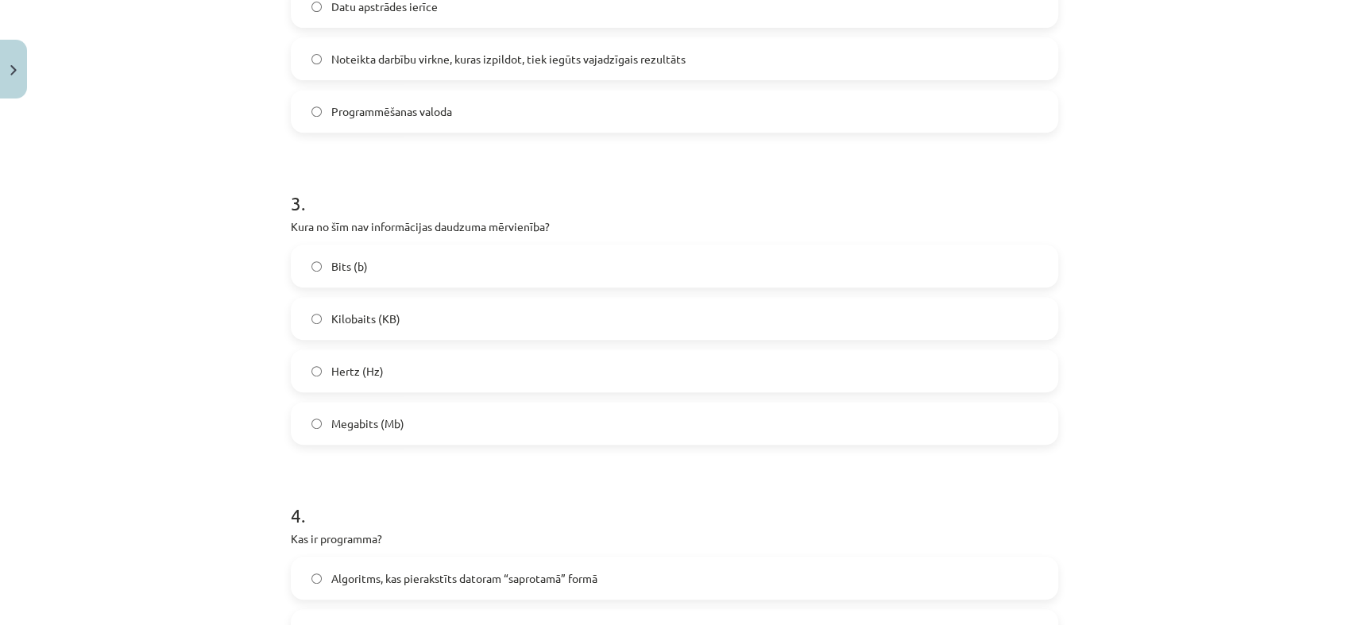
click at [362, 379] on label "Hertz (Hz)" at bounding box center [674, 371] width 764 height 40
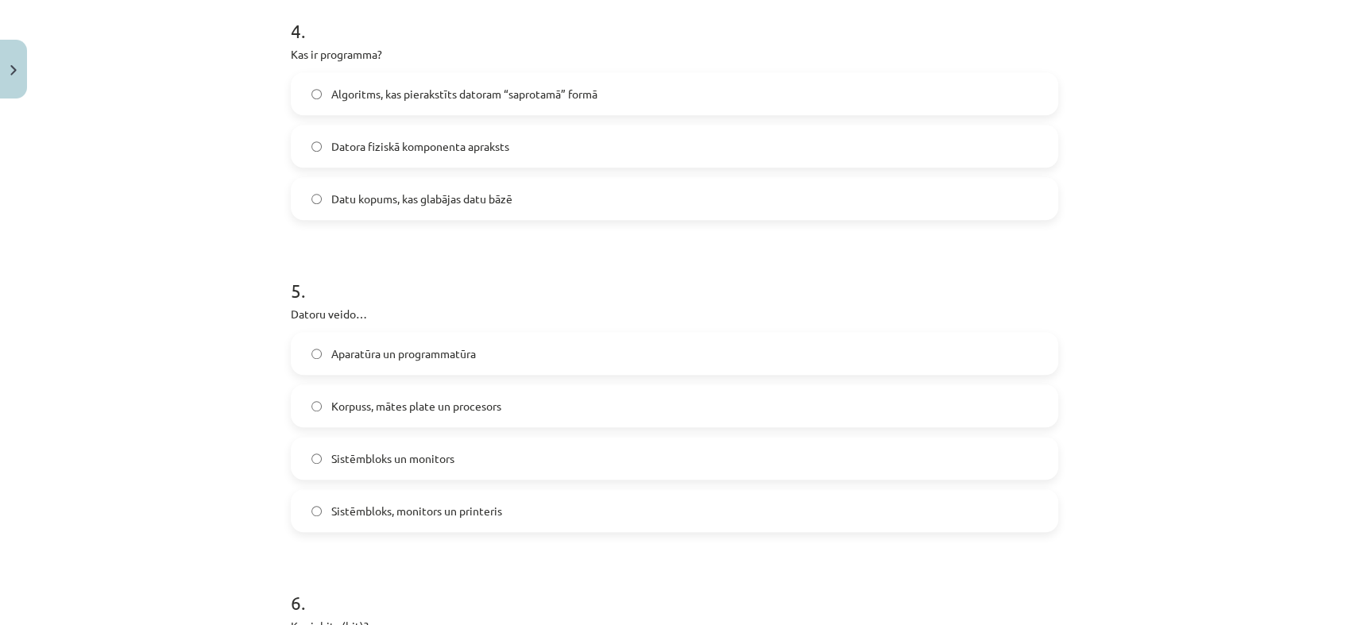
scroll to position [1156, 0]
click at [433, 98] on span "Algoritms, kas pierakstīts datoram “saprotamā” formā" at bounding box center [464, 94] width 266 height 17
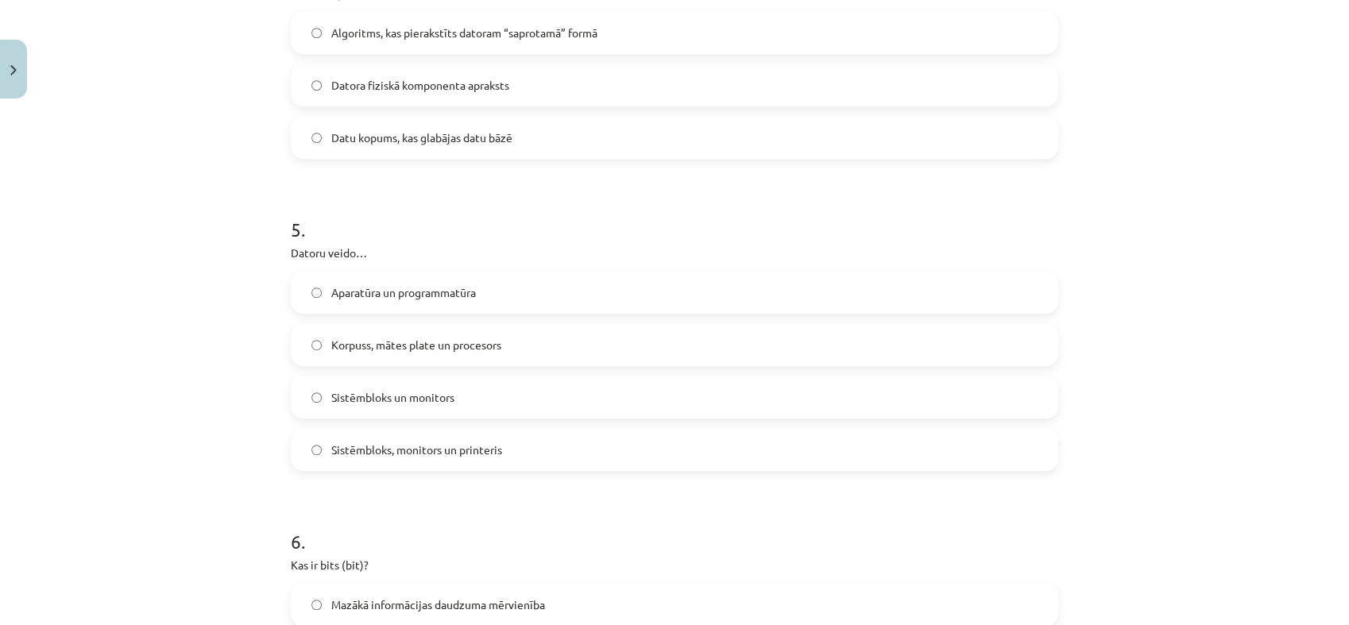
scroll to position [1237, 0]
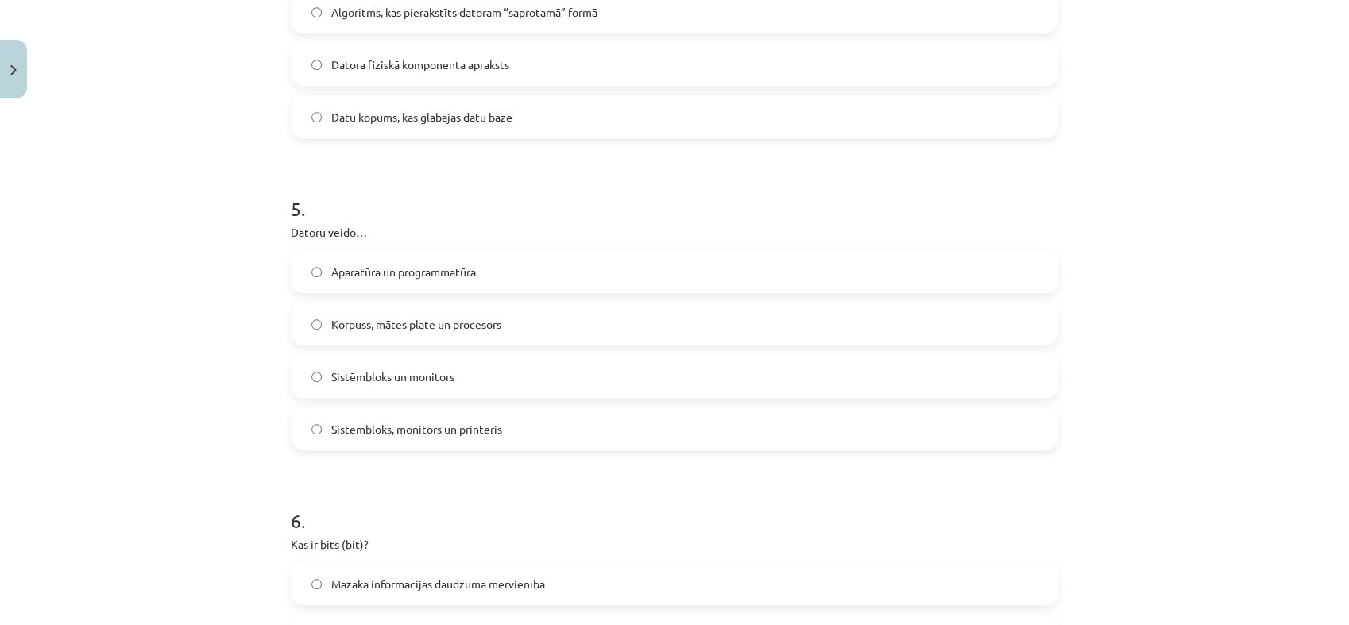
click at [388, 280] on label "Aparatūra un programmatūra" at bounding box center [674, 272] width 764 height 40
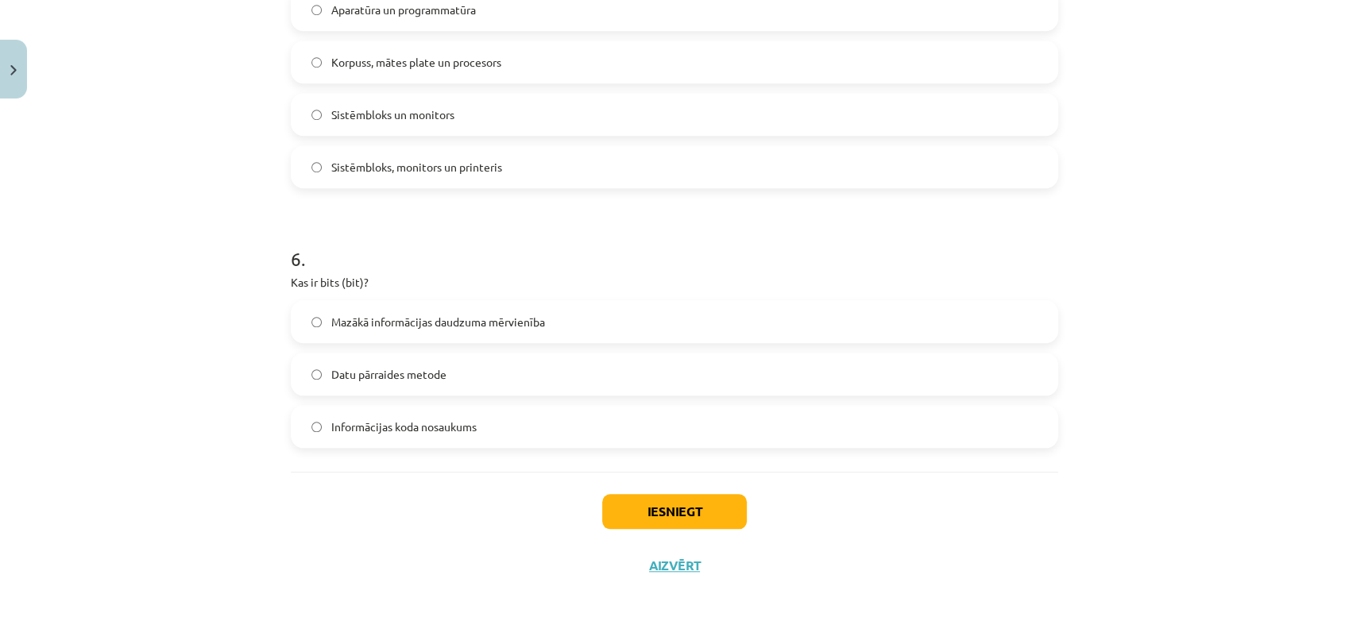
scroll to position [1506, 0]
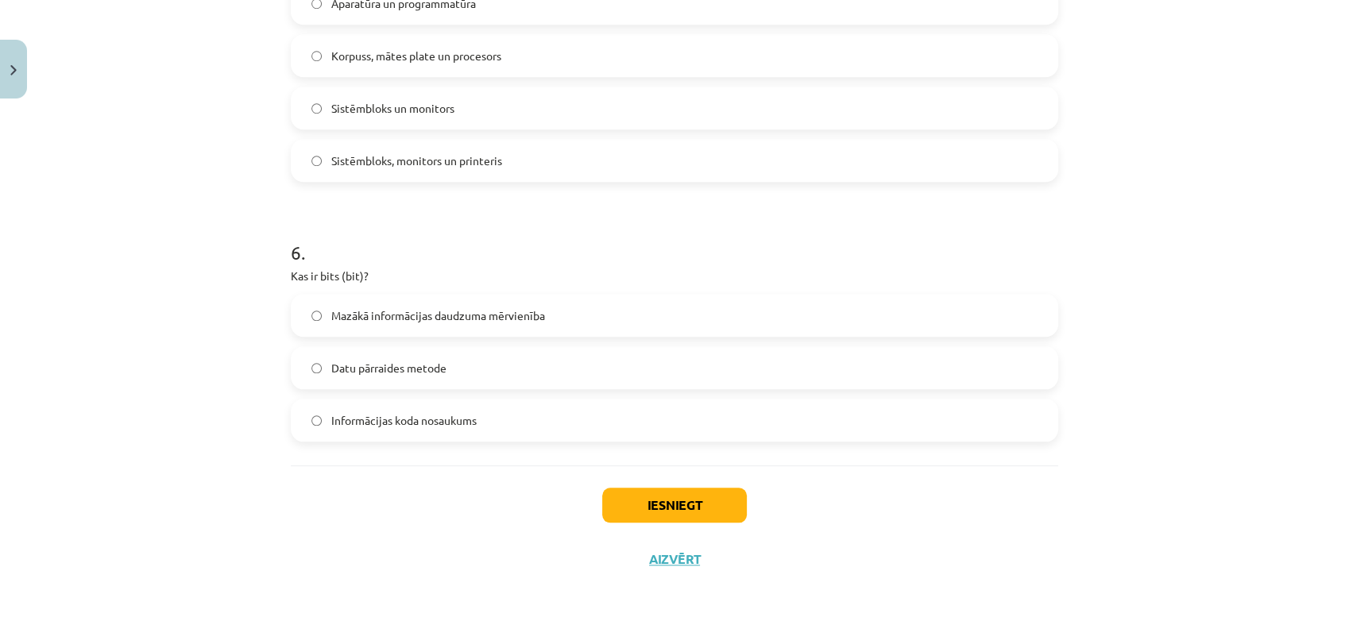
click at [435, 315] on span "Mazākā informācijas daudzuma mērvienība" at bounding box center [438, 315] width 214 height 17
click at [658, 504] on button "Iesniegt" at bounding box center [674, 505] width 145 height 35
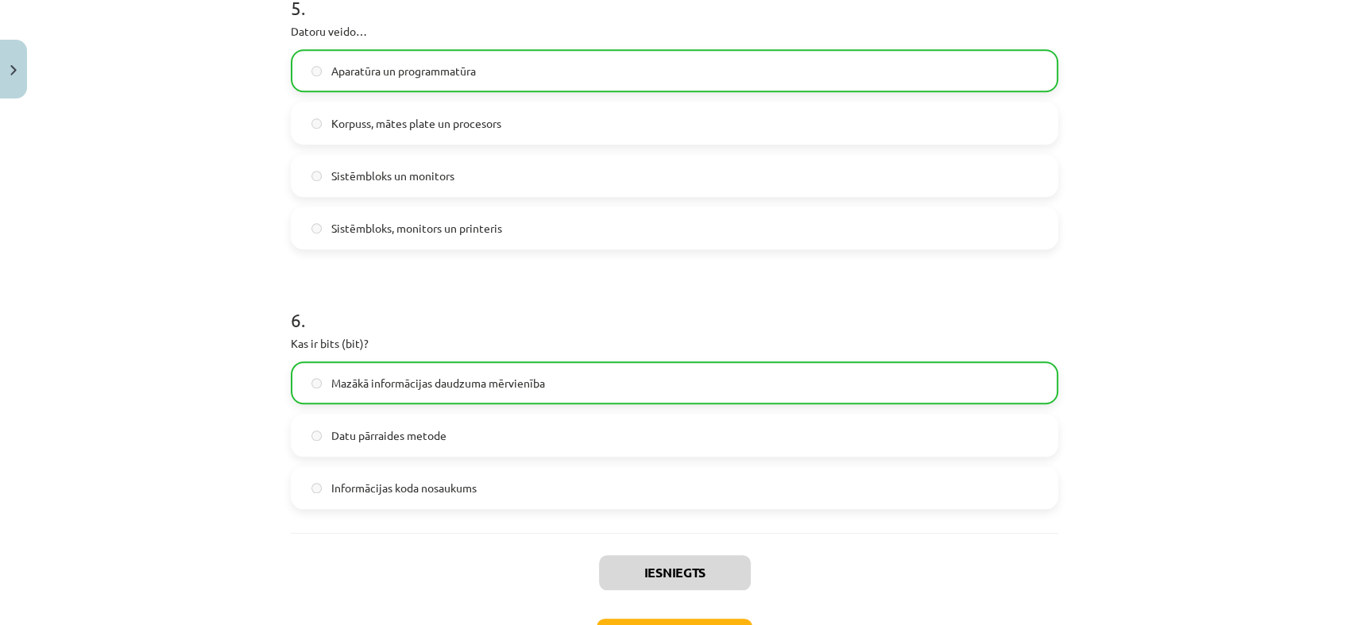
scroll to position [1557, 0]
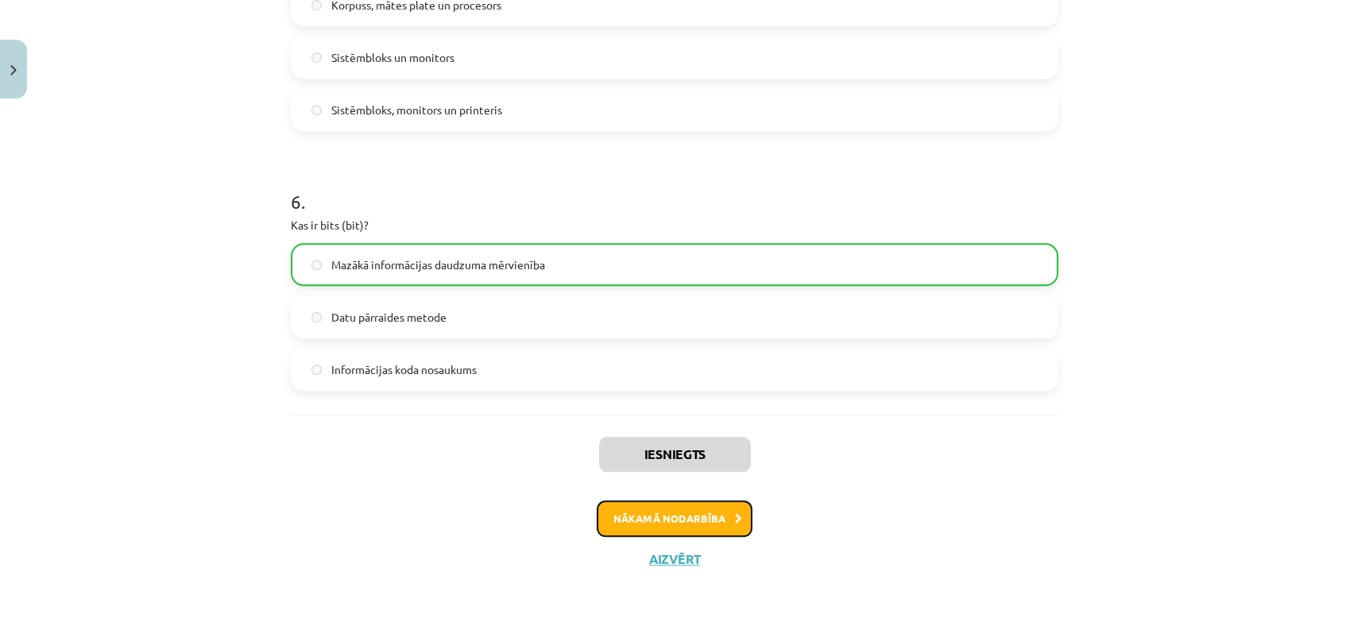
click at [672, 517] on button "Nākamā nodarbība" at bounding box center [675, 518] width 156 height 37
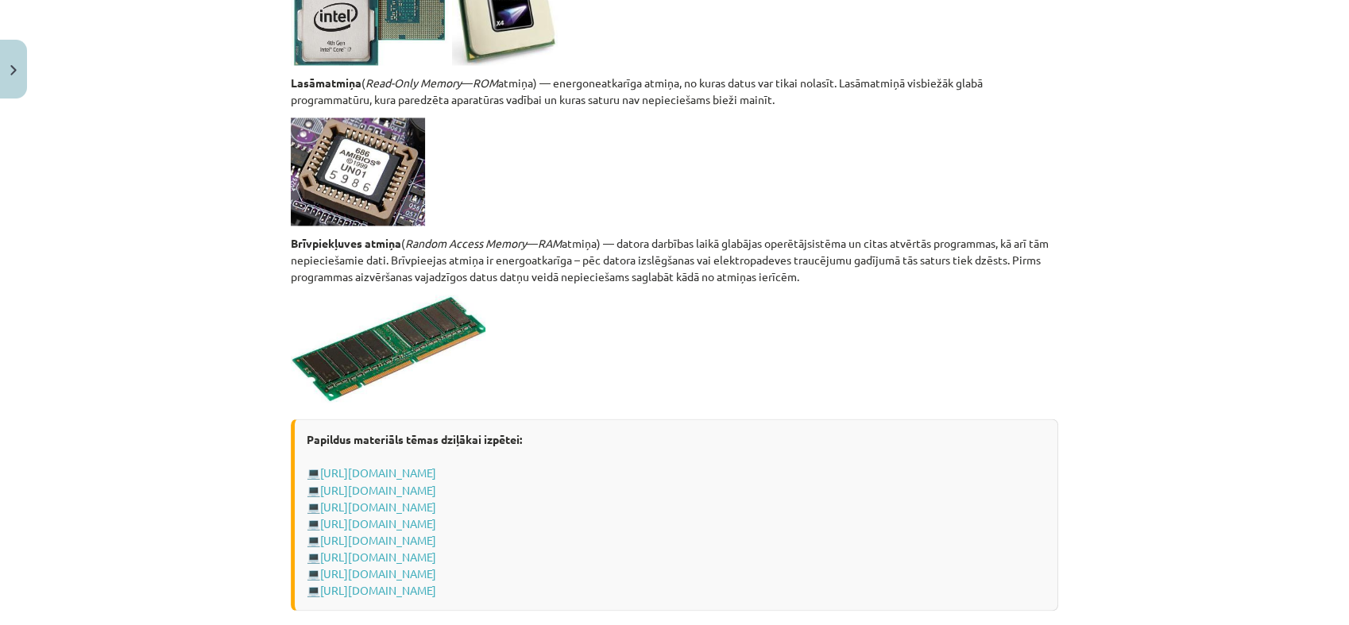
scroll to position [2776, 0]
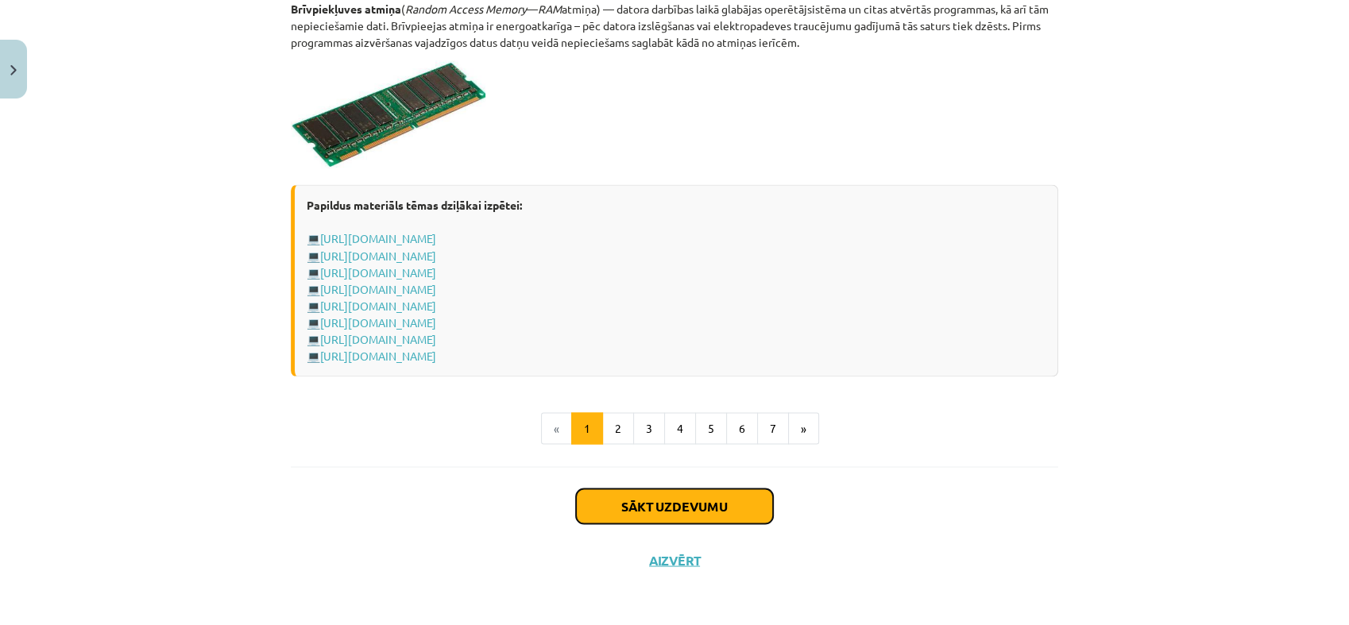
click at [617, 498] on button "Sākt uzdevumu" at bounding box center [674, 505] width 197 height 35
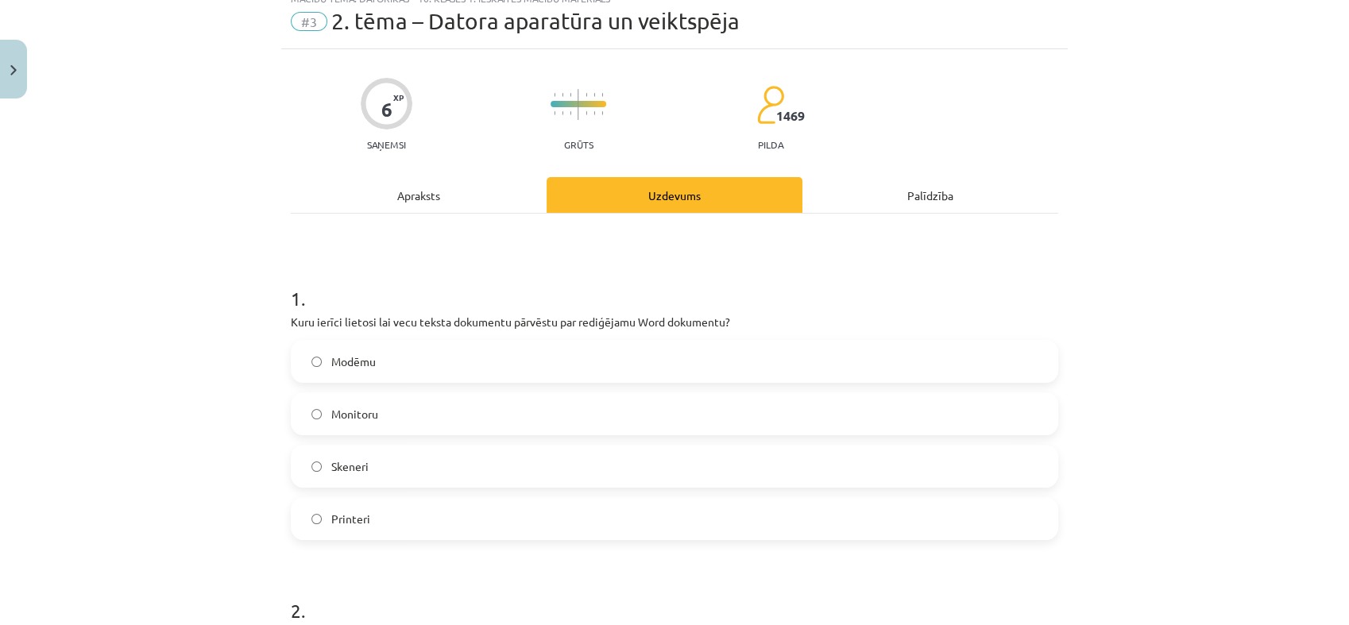
scroll to position [39, 0]
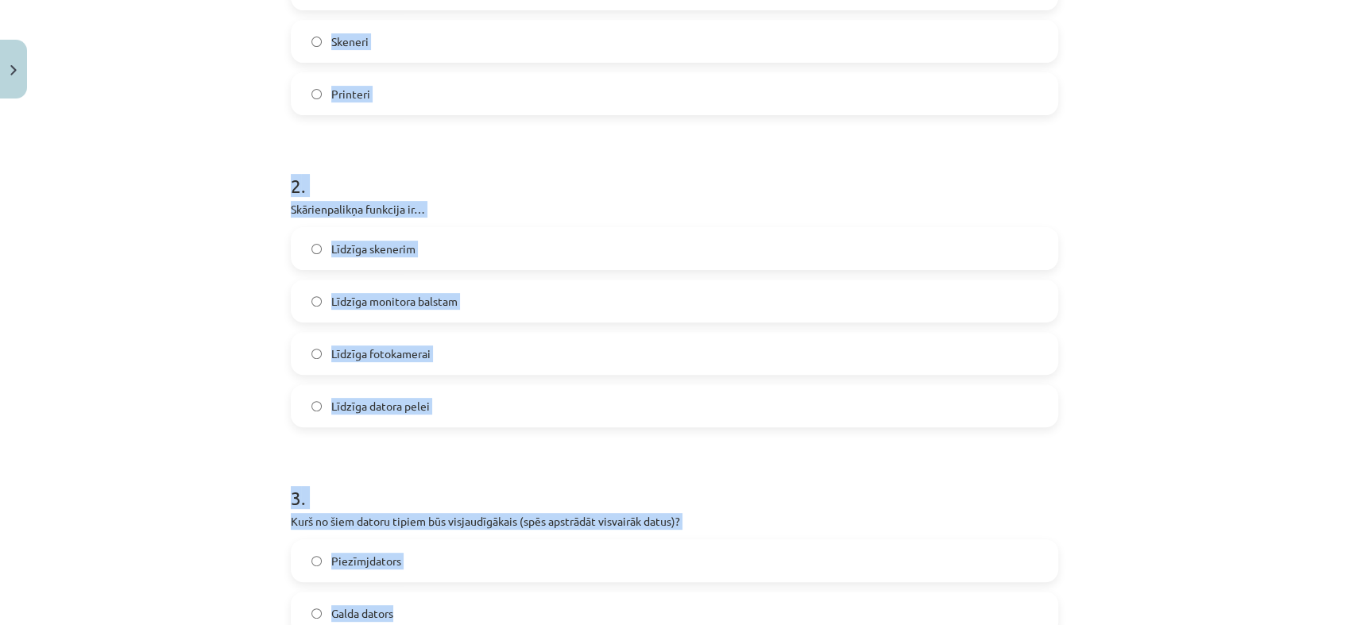
drag, startPoint x: 291, startPoint y: 315, endPoint x: 747, endPoint y: 616, distance: 546.8
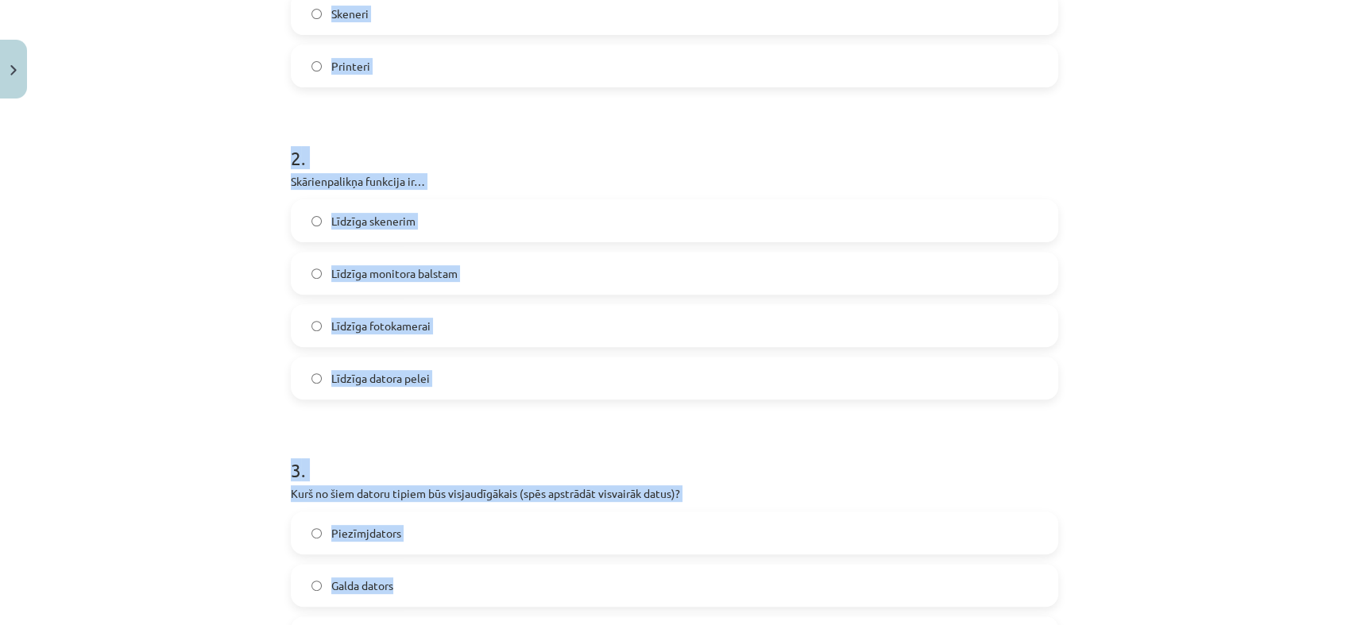
click at [1099, 419] on div "Mācību tēma: Datorikas - 10. klases 1. ieskaites mācību materiāls #3 2. tēma – …" at bounding box center [674, 312] width 1349 height 625
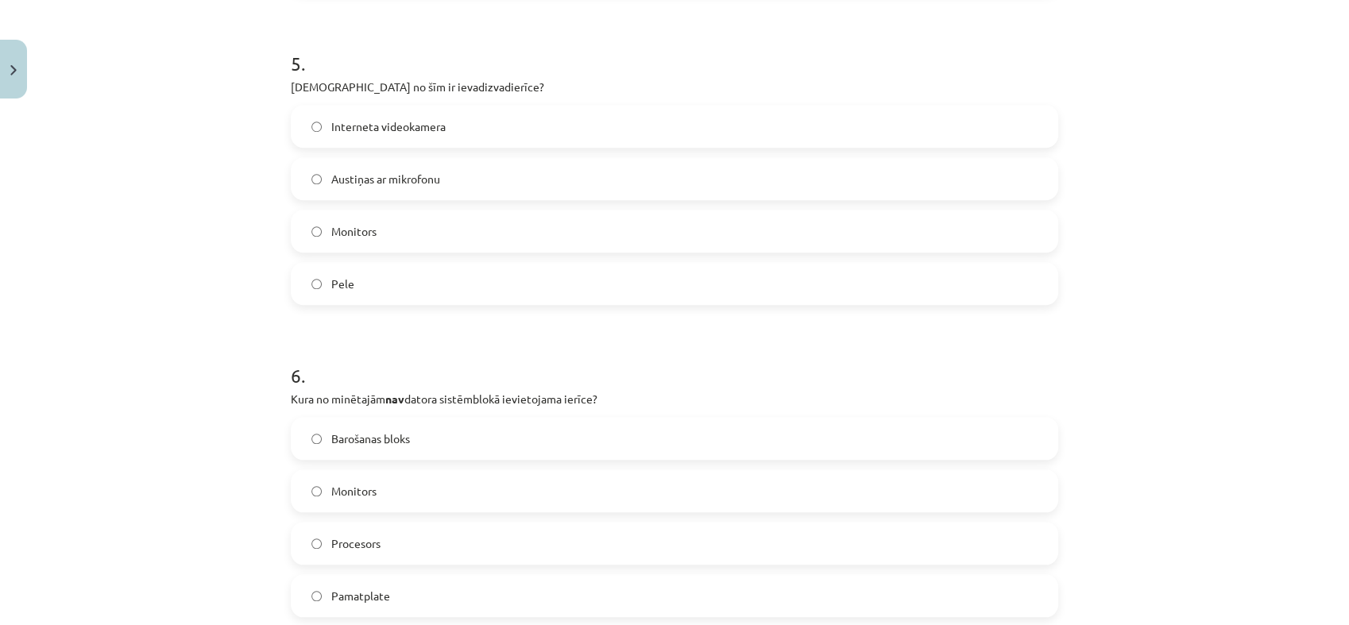
scroll to position [1716, 0]
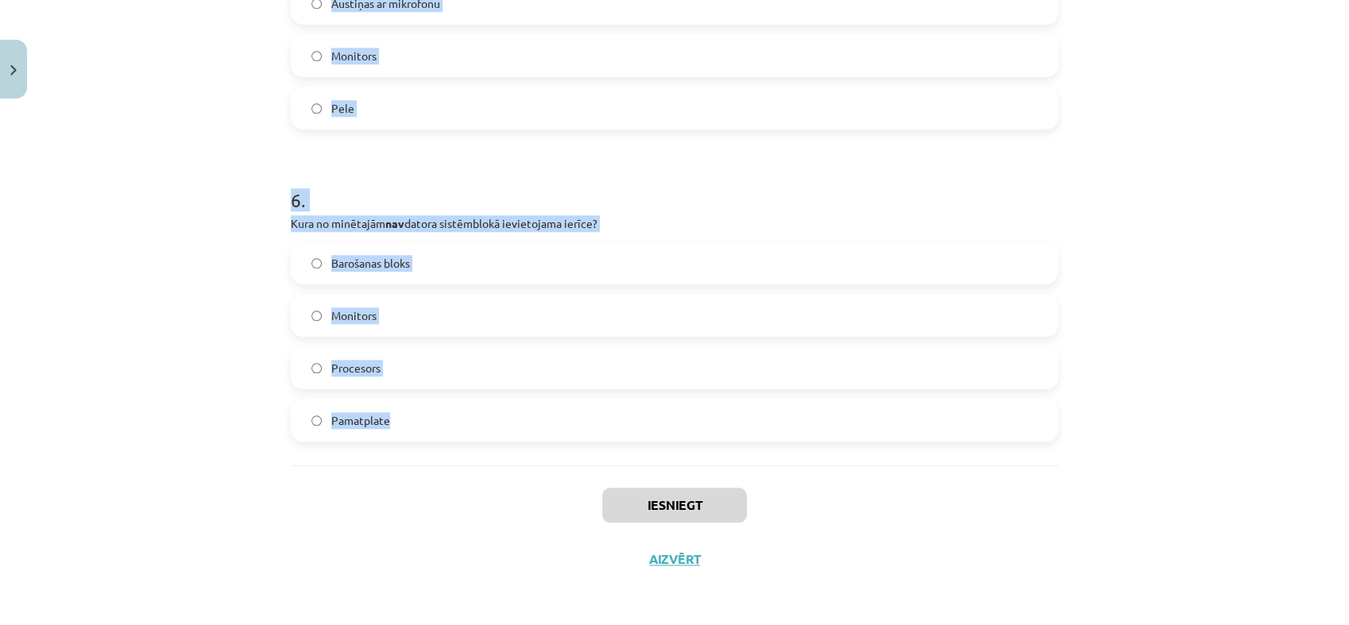
drag, startPoint x: 273, startPoint y: 121, endPoint x: 707, endPoint y: 417, distance: 525.2
copy form "1 . Kuru ierīci lietosi lai vecu teksta dokumentu pārvēstu par rediģējamu Word …"
click at [193, 244] on div "Mācību tēma: Datorikas - 10. klases 1. ieskaites mācību materiāls #3 2. tēma – …" at bounding box center [674, 312] width 1349 height 625
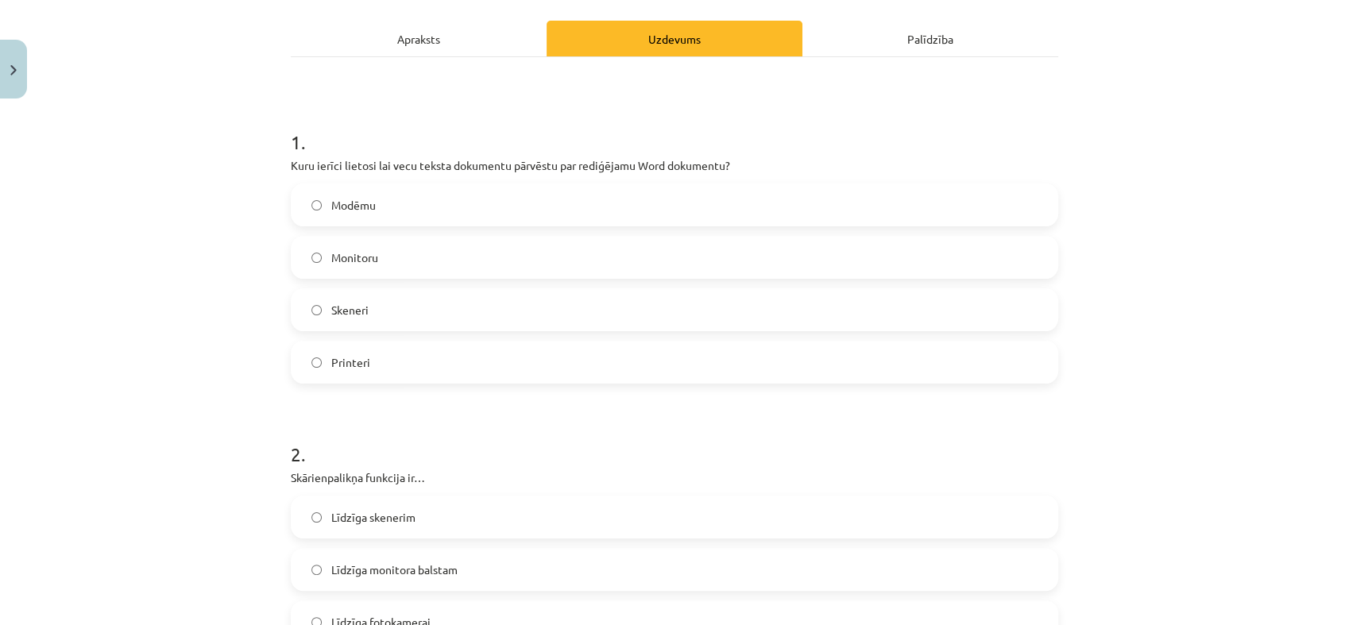
scroll to position [231, 0]
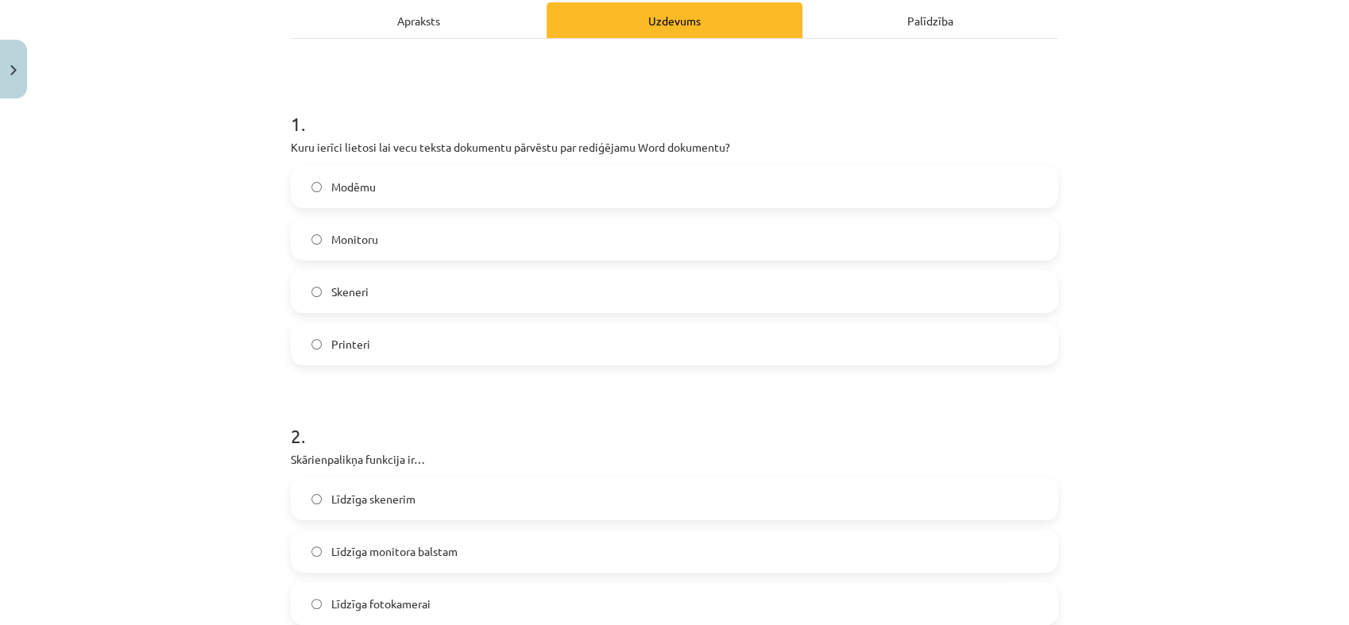
click at [409, 288] on label "Skeneri" at bounding box center [674, 292] width 764 height 40
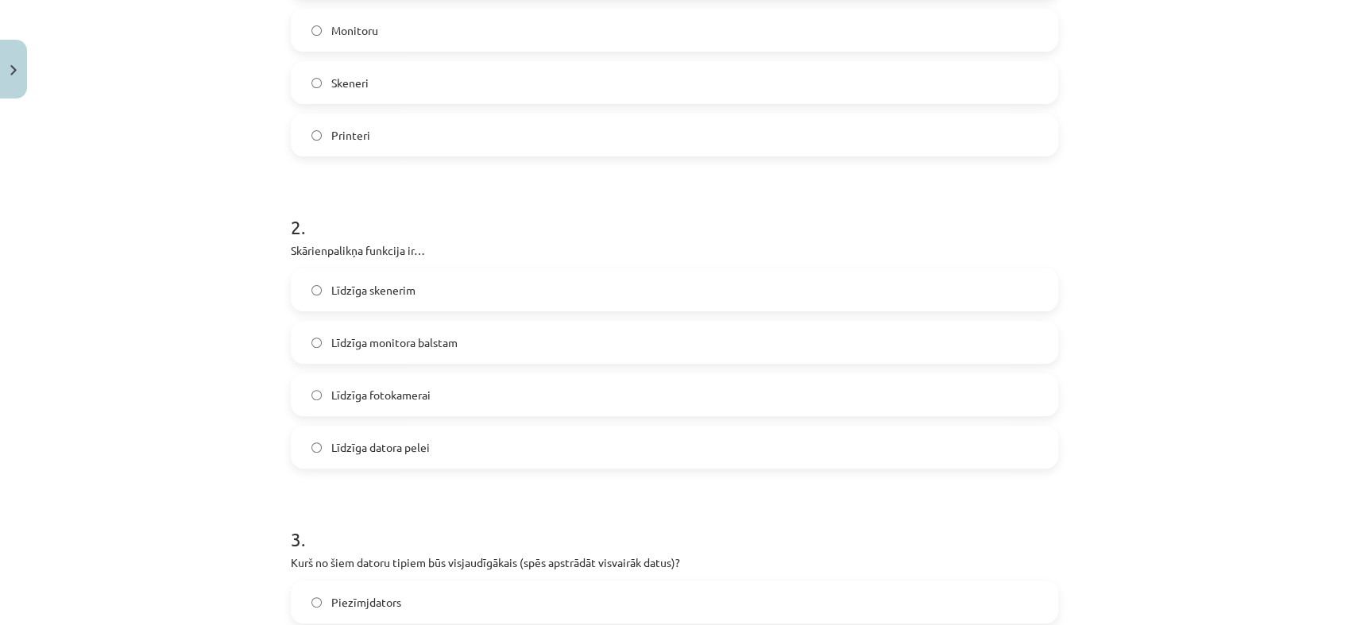
scroll to position [463, 0]
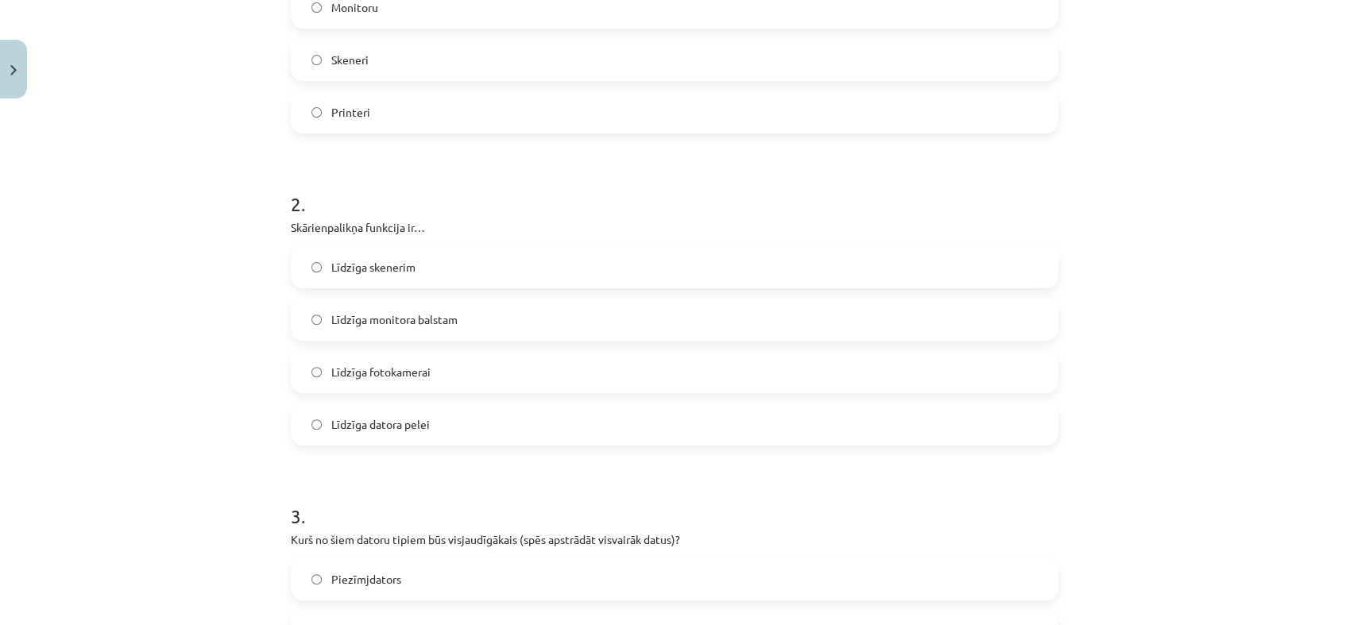
click at [429, 425] on label "Līdzīga datora pelei" at bounding box center [674, 424] width 764 height 40
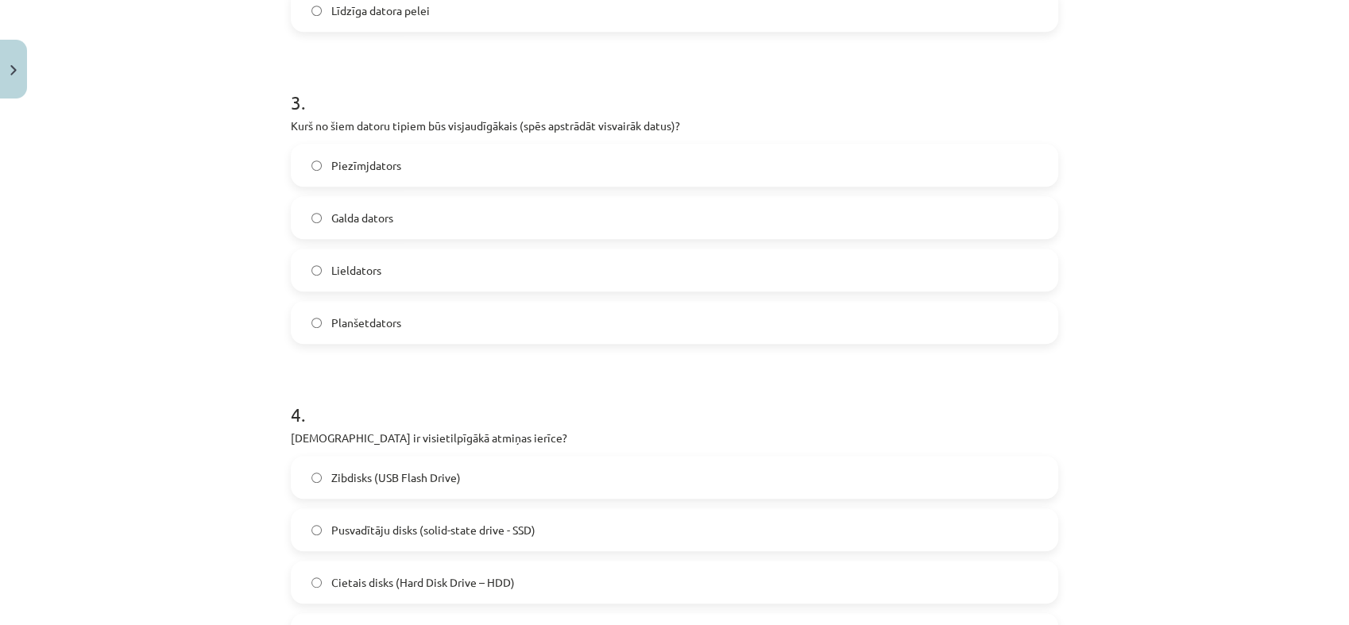
scroll to position [895, 0]
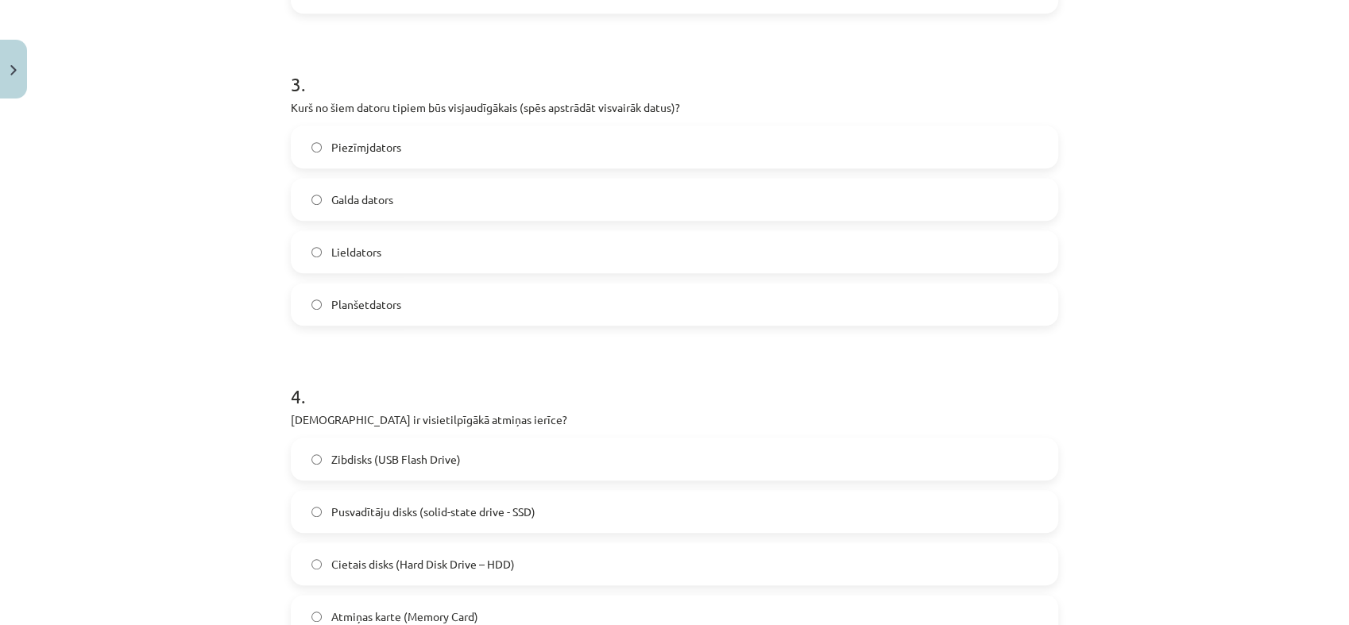
click at [375, 249] on label "Lieldators" at bounding box center [674, 252] width 764 height 40
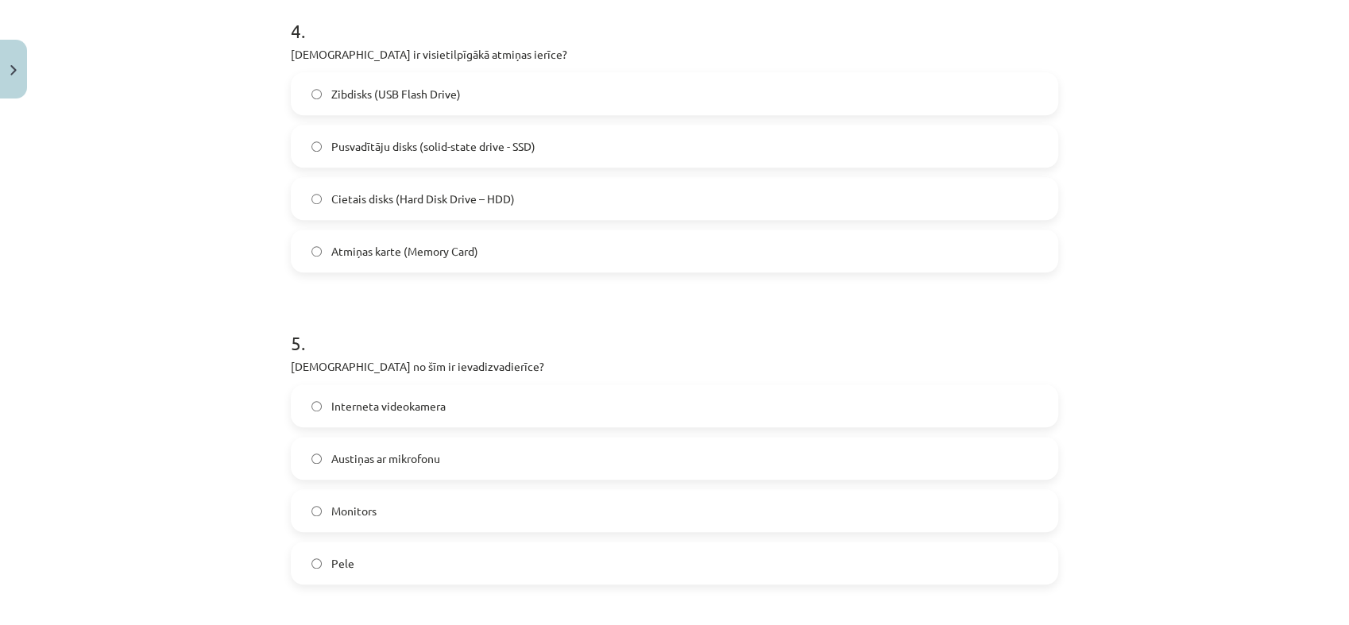
scroll to position [1267, 0]
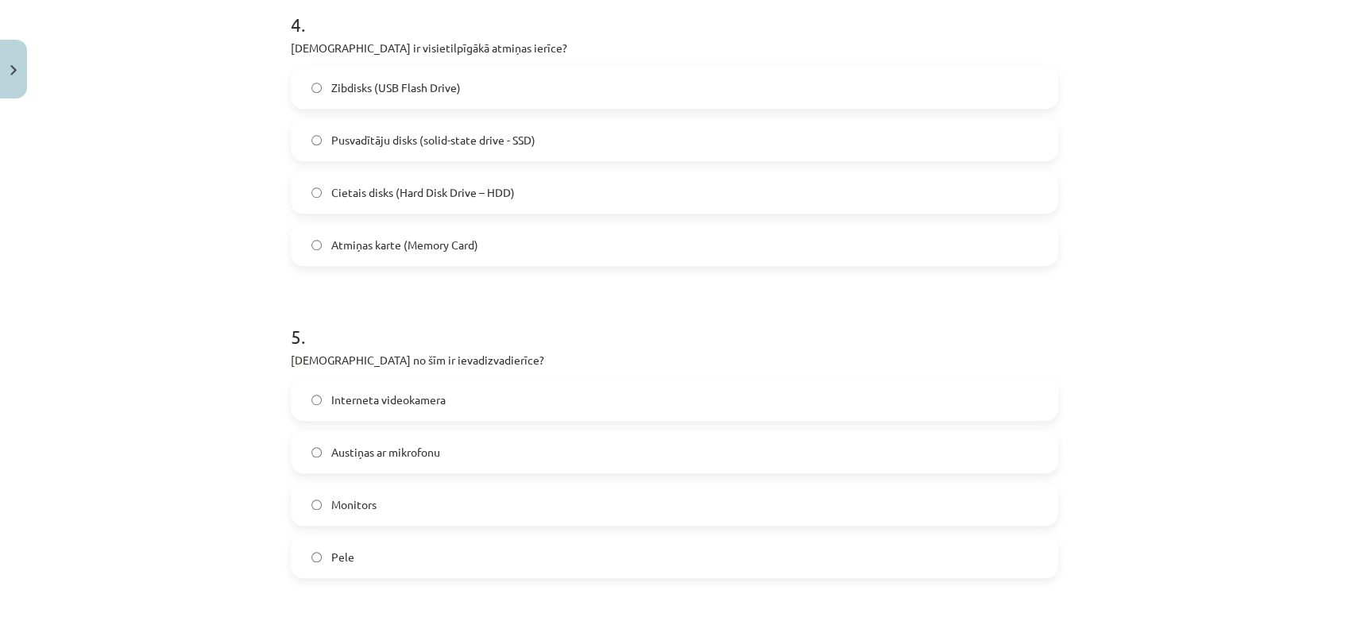
click at [408, 188] on span "Cietais disks (Hard Disk Drive – HDD)" at bounding box center [422, 192] width 183 height 17
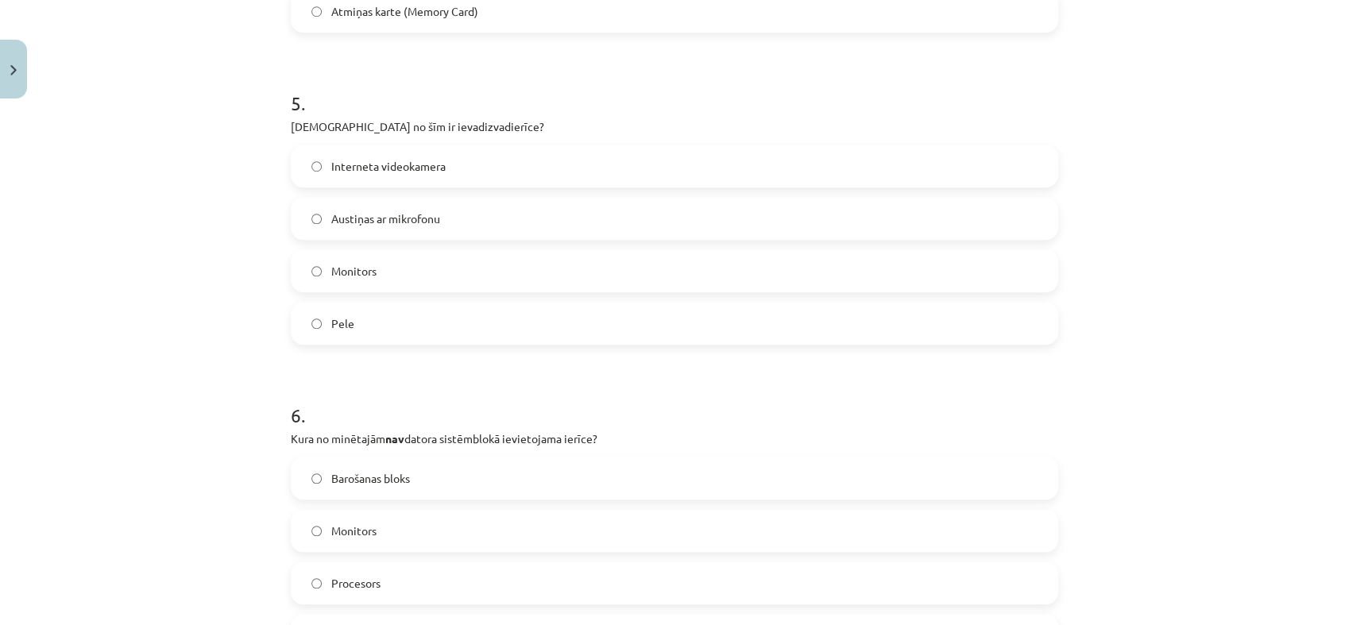
scroll to position [1501, 0]
click at [390, 210] on span "Austiņas ar mikrofonu" at bounding box center [385, 218] width 109 height 17
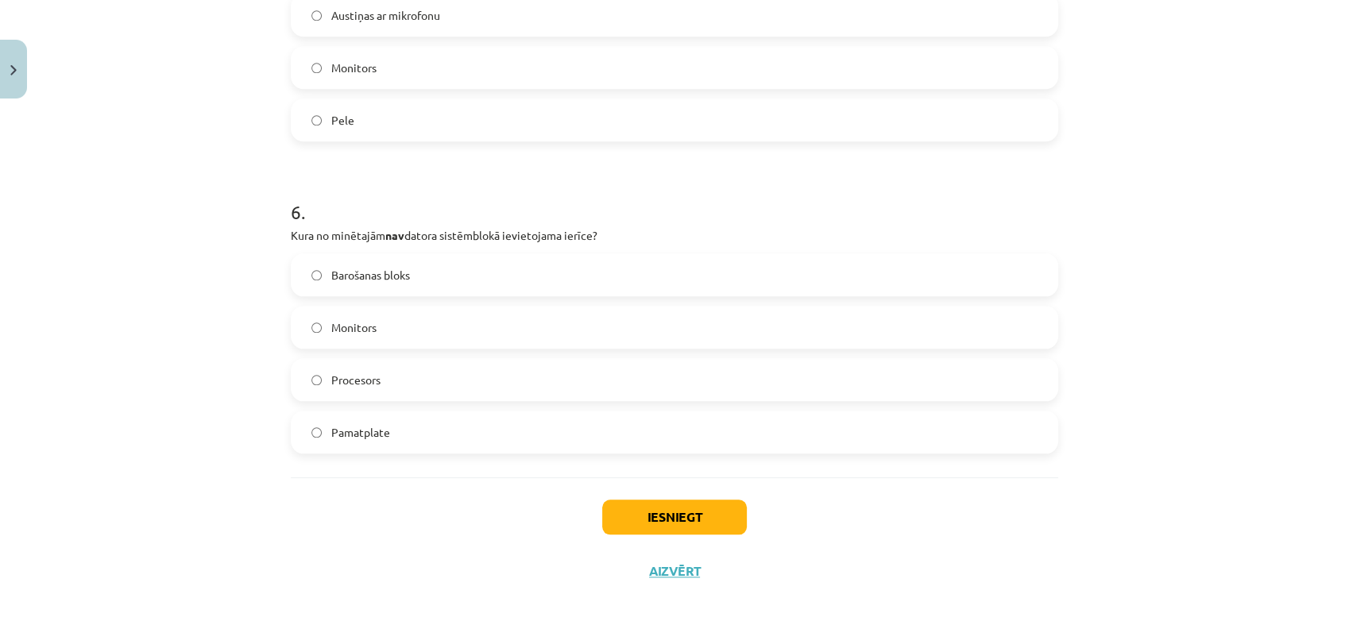
scroll to position [1716, 0]
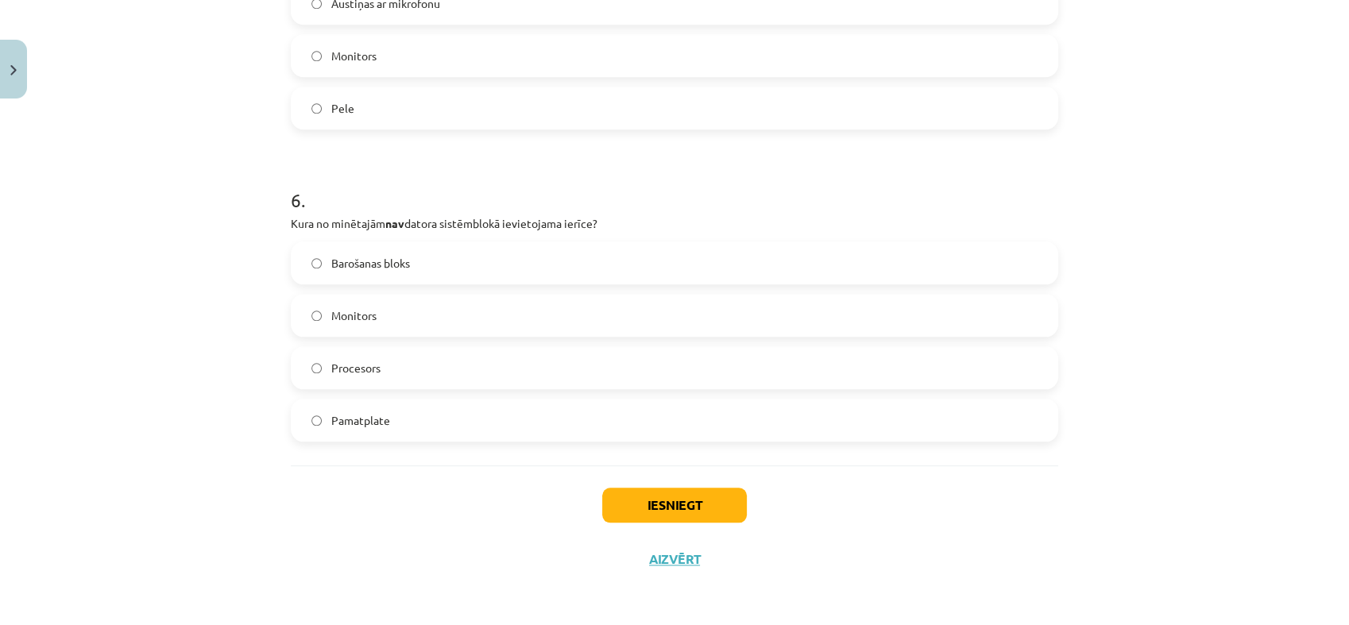
click at [396, 311] on label "Monitors" at bounding box center [674, 315] width 764 height 40
click at [685, 513] on button "Iesniegt" at bounding box center [674, 505] width 145 height 35
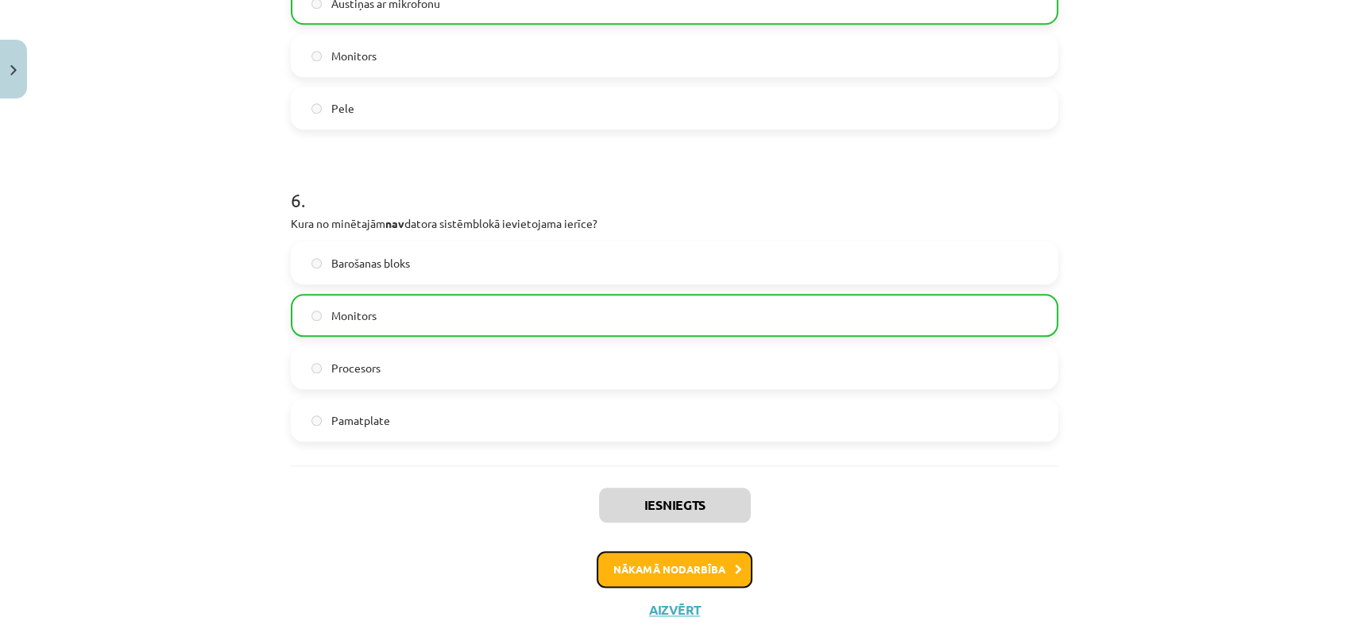
click at [693, 554] on button "Nākamā nodarbība" at bounding box center [675, 569] width 156 height 37
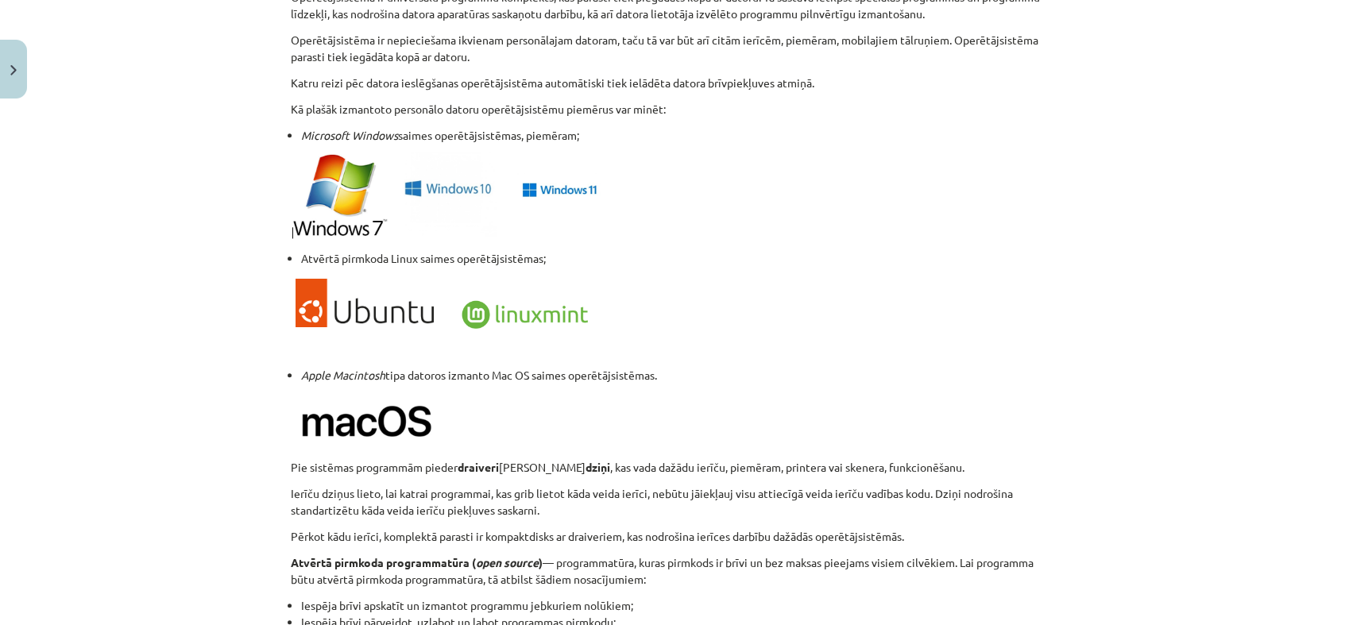
scroll to position [1624, 0]
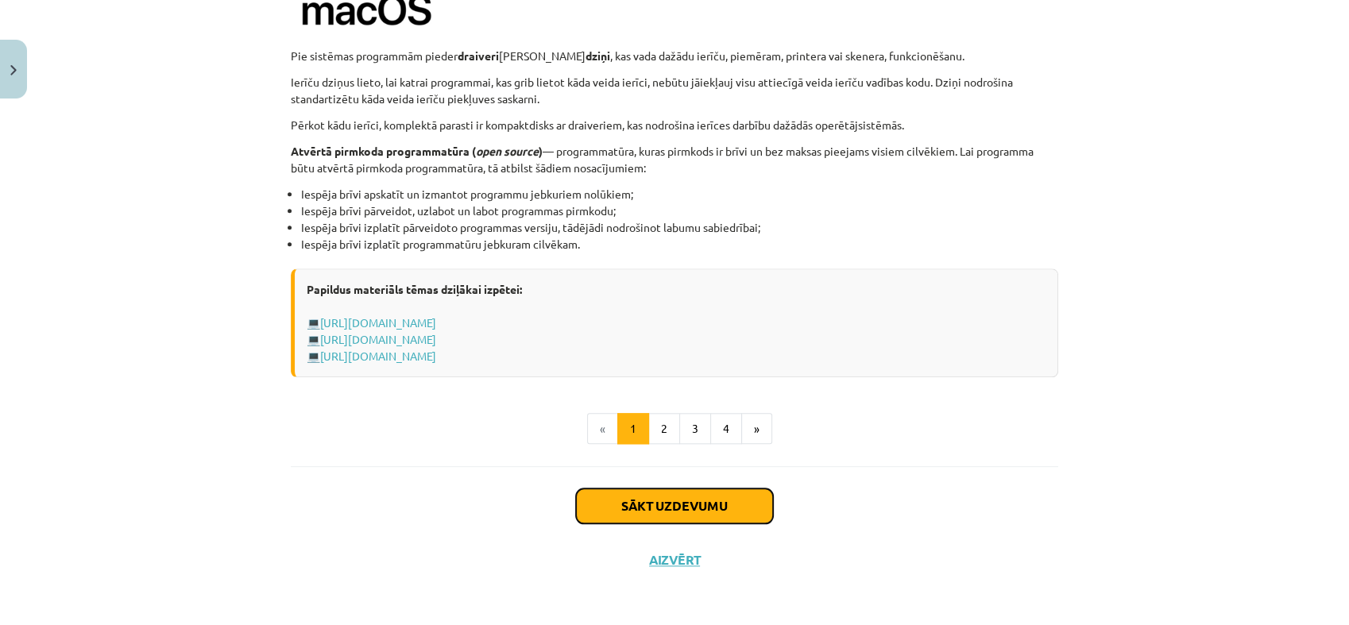
click at [679, 502] on button "Sākt uzdevumu" at bounding box center [674, 505] width 197 height 35
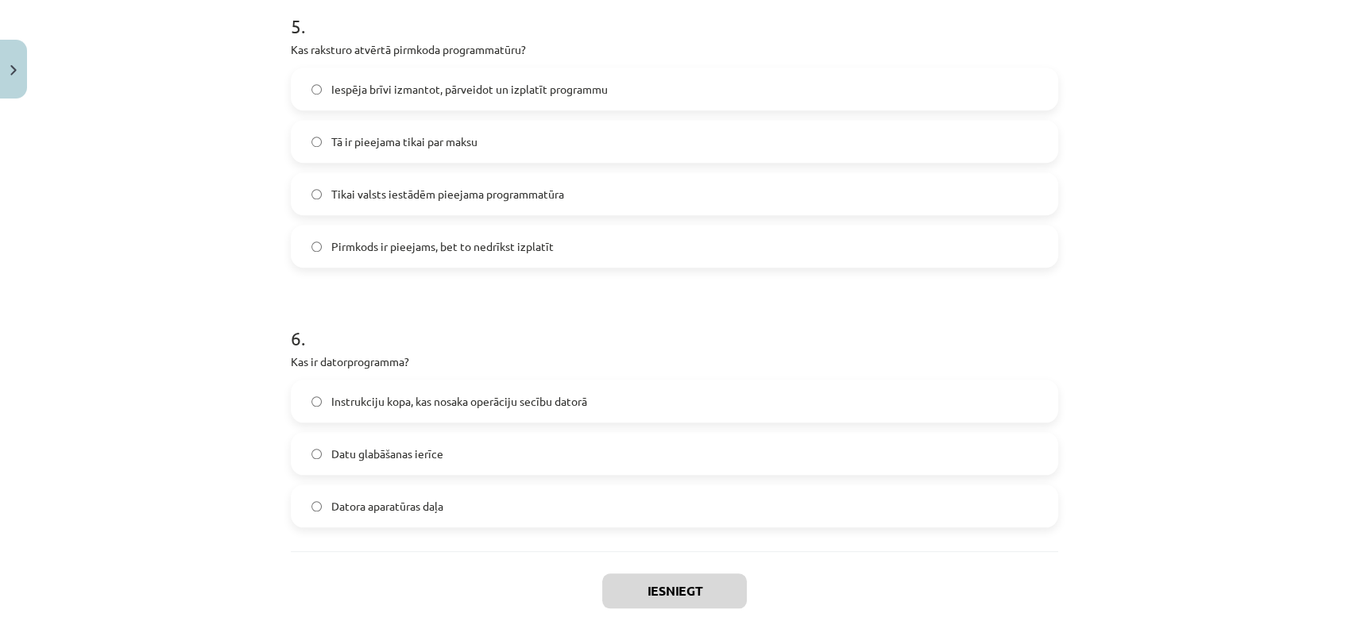
scroll to position [1612, 0]
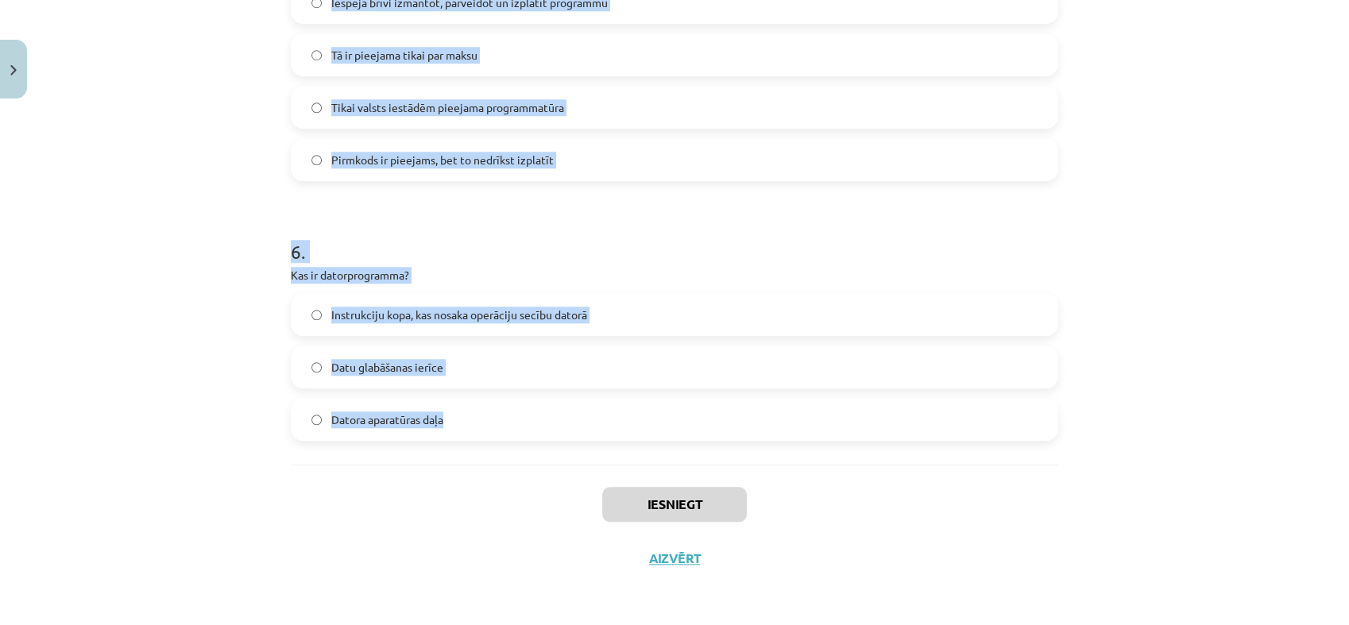
drag, startPoint x: 284, startPoint y: 307, endPoint x: 708, endPoint y: 445, distance: 445.1
copy form "1 . Kura no programmām ir piemērs datu bāzu pārvaldības sistēmai? Paint.net Lib…"
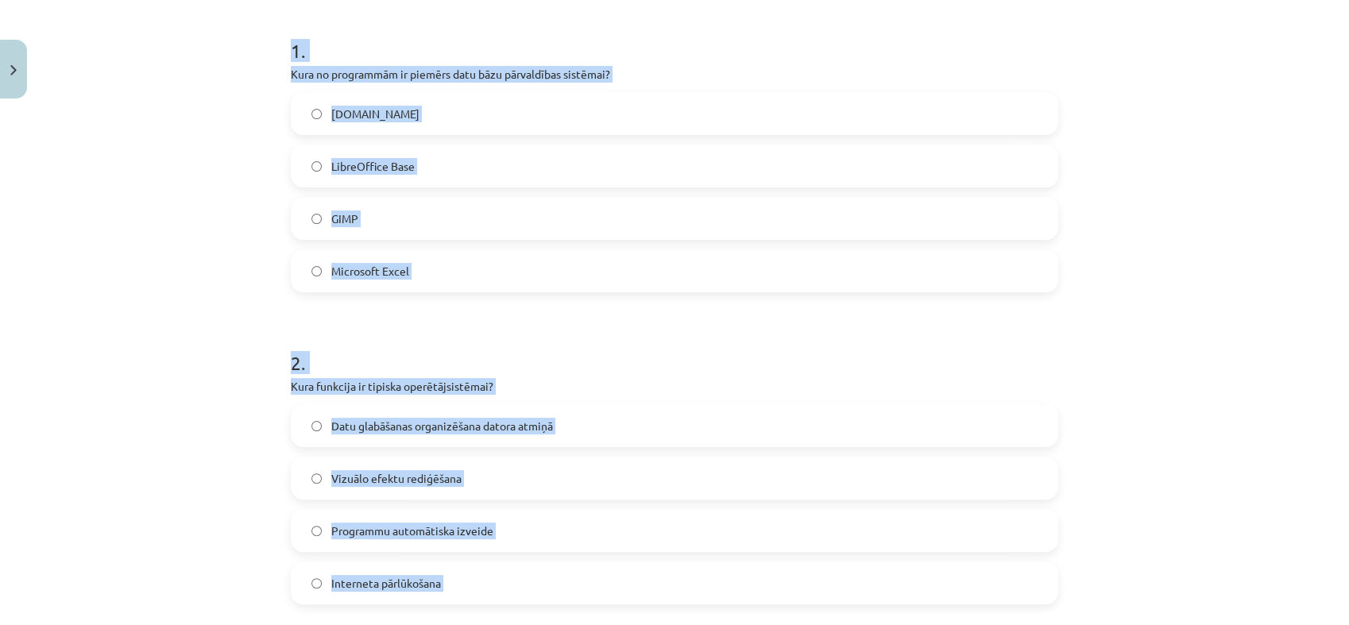
scroll to position [0, 0]
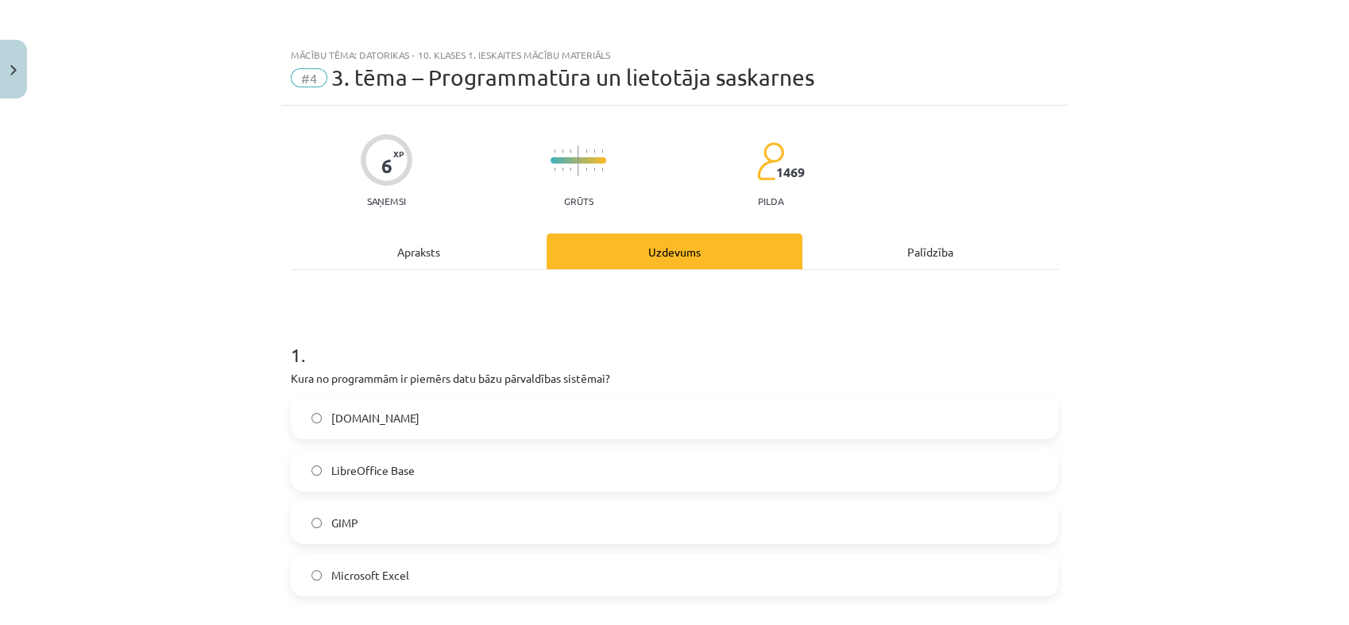
click at [232, 200] on div "Mācību tēma: Datorikas - 10. klases 1. ieskaites mācību materiāls #4 3. tēma – …" at bounding box center [674, 312] width 1349 height 625
click at [403, 469] on span "LibreOffice Base" at bounding box center [372, 470] width 83 height 17
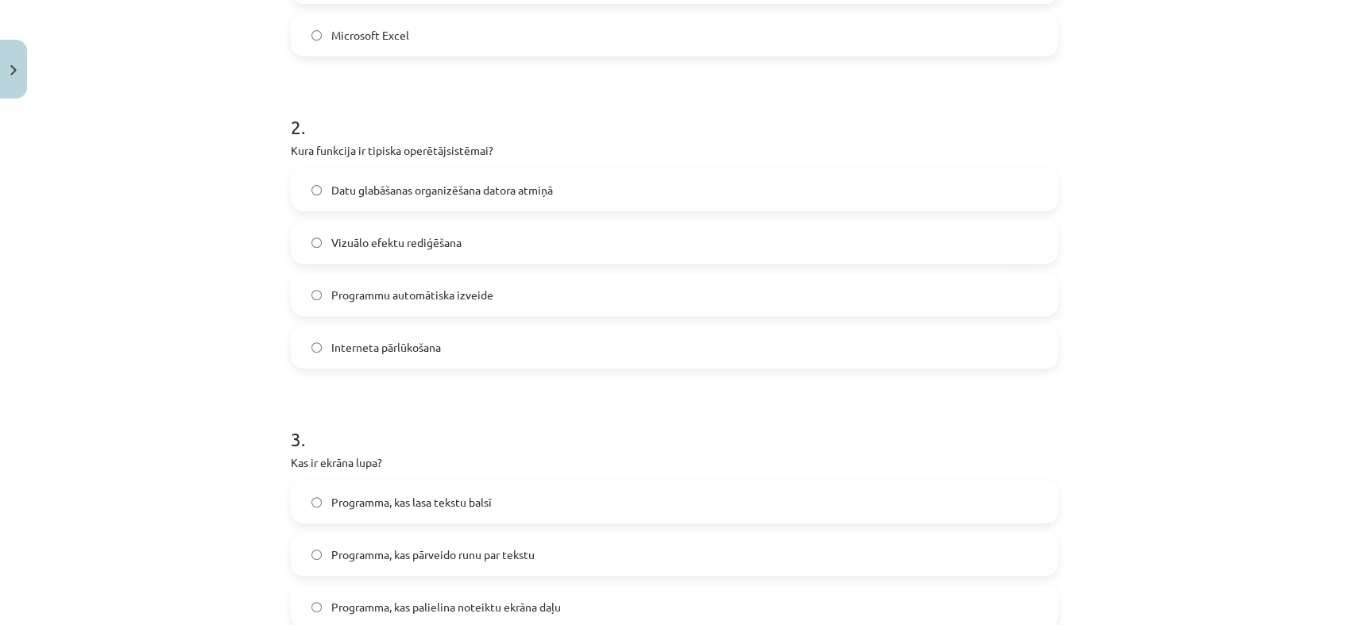
scroll to position [540, 0]
click at [378, 191] on span "Datu glabāšanas organizēšana datora atmiņā" at bounding box center [442, 190] width 222 height 17
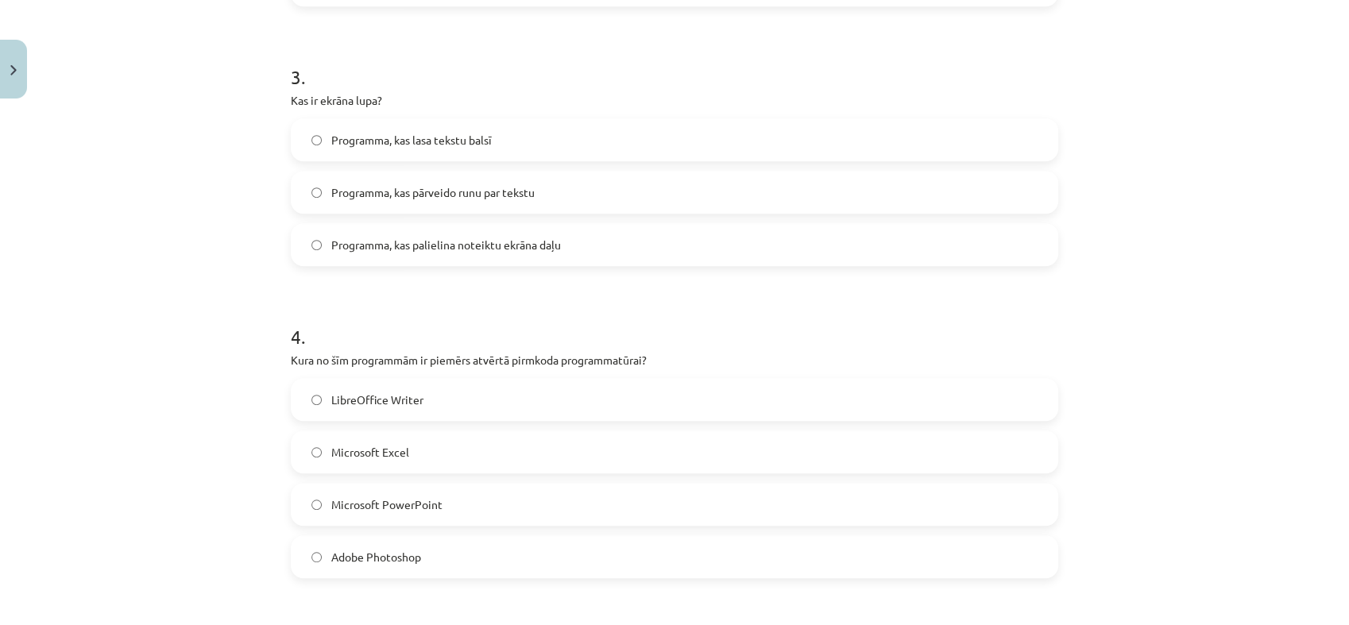
scroll to position [903, 0]
click at [438, 249] on span "Programma, kas palielina noteiktu ekrāna daļu" at bounding box center [446, 244] width 230 height 17
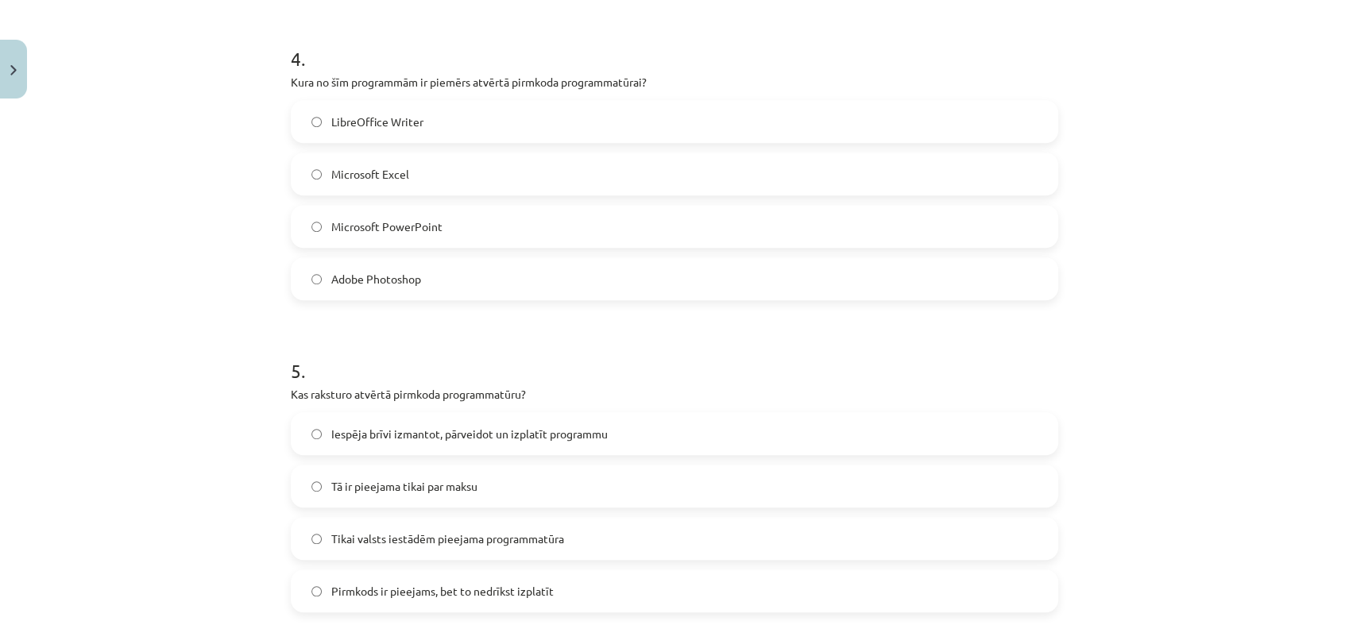
scroll to position [1095, 0]
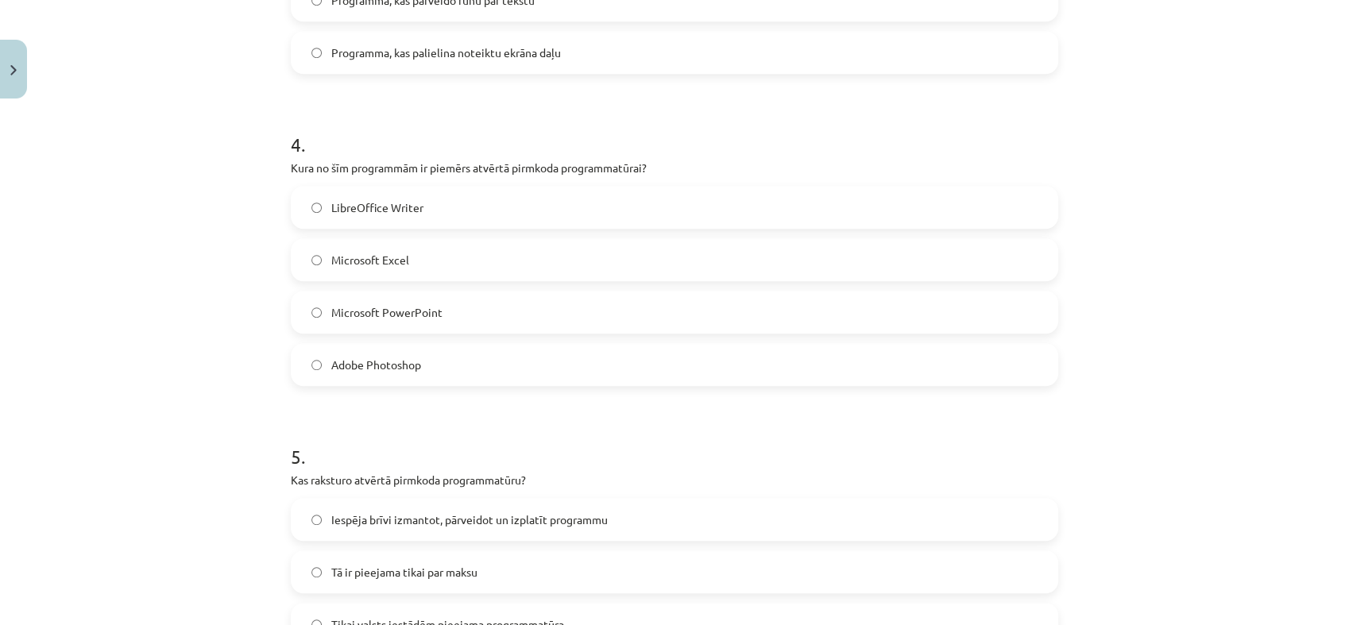
click at [447, 203] on label "LibreOffice Writer" at bounding box center [674, 207] width 764 height 40
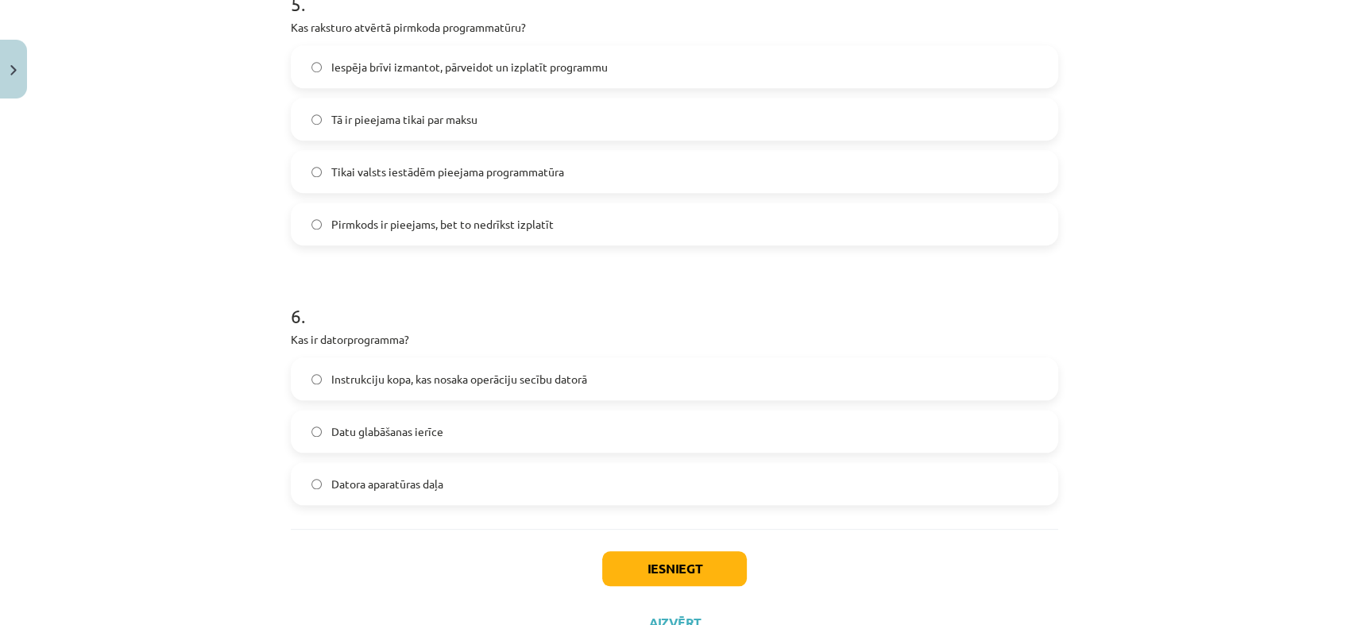
scroll to position [1550, 0]
click at [449, 64] on span "Iespēja brīvi izmantot, pārveidot un izplatīt programmu" at bounding box center [469, 64] width 276 height 17
click at [363, 385] on label "Instrukciju kopa, kas nosaka operāciju secību datorā" at bounding box center [674, 376] width 764 height 40
click at [661, 557] on button "Iesniegt" at bounding box center [674, 565] width 145 height 35
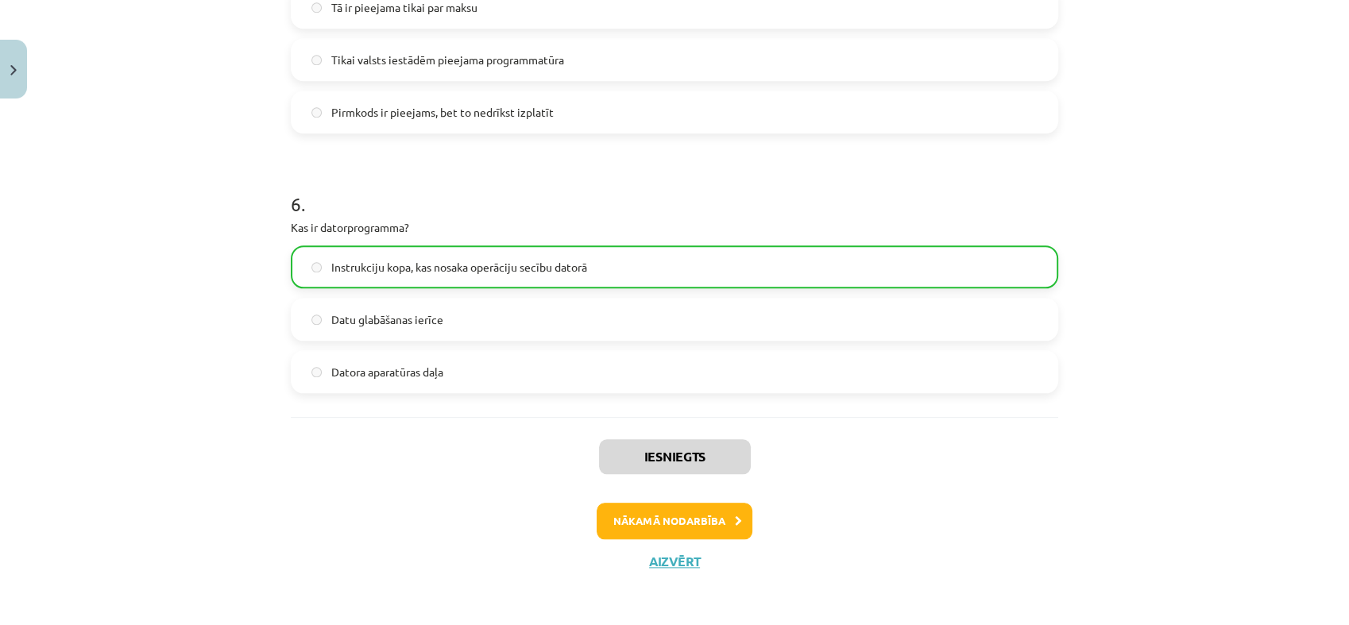
scroll to position [1662, 0]
click at [629, 524] on button "Nākamā nodarbība" at bounding box center [675, 518] width 156 height 37
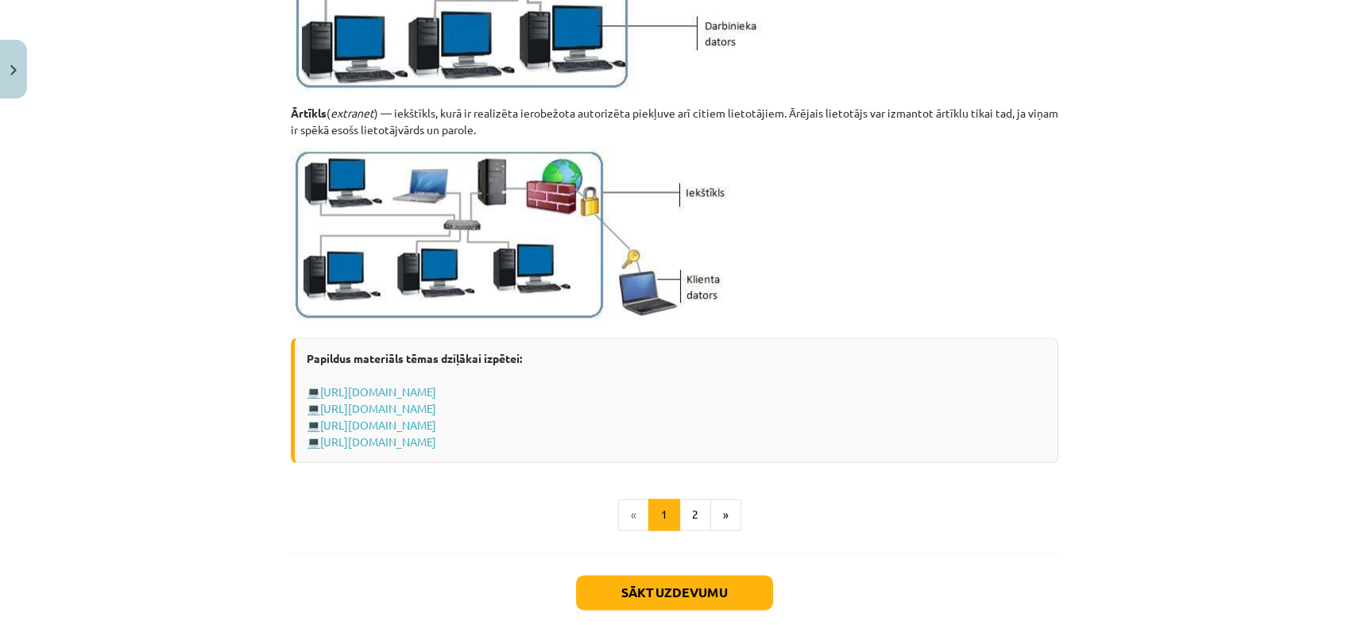
scroll to position [1898, 0]
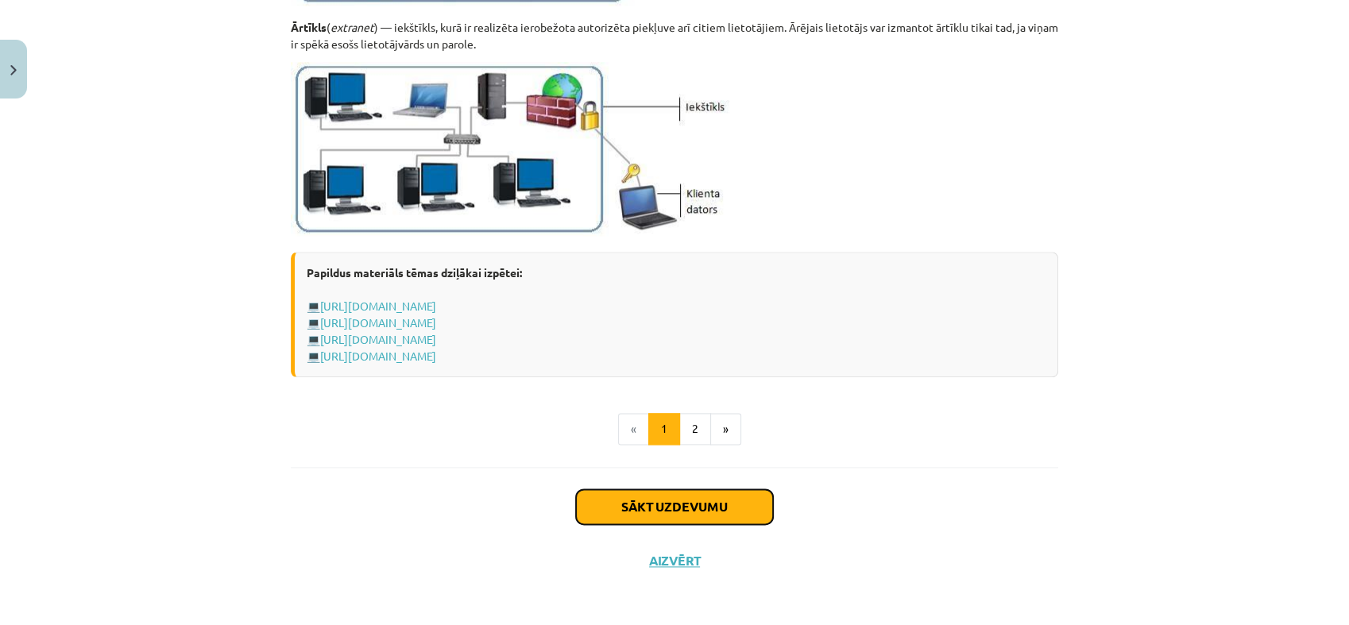
click at [686, 507] on button "Sākt uzdevumu" at bounding box center [674, 506] width 197 height 35
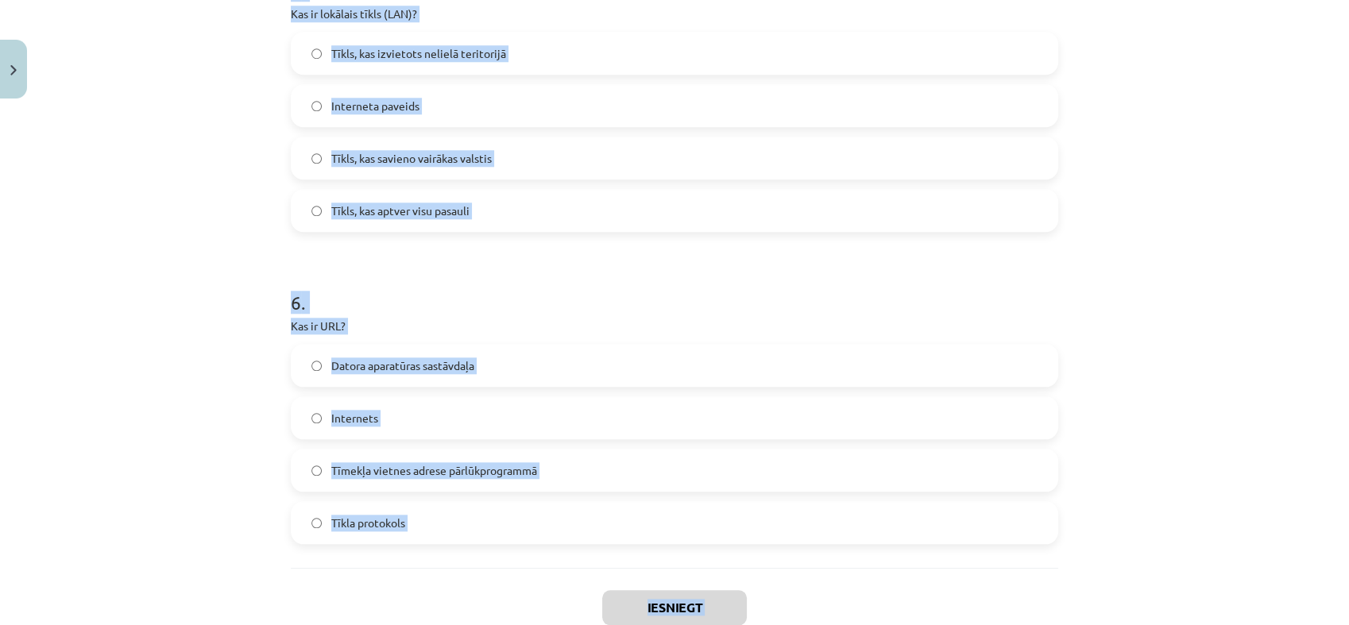
scroll to position [1716, 0]
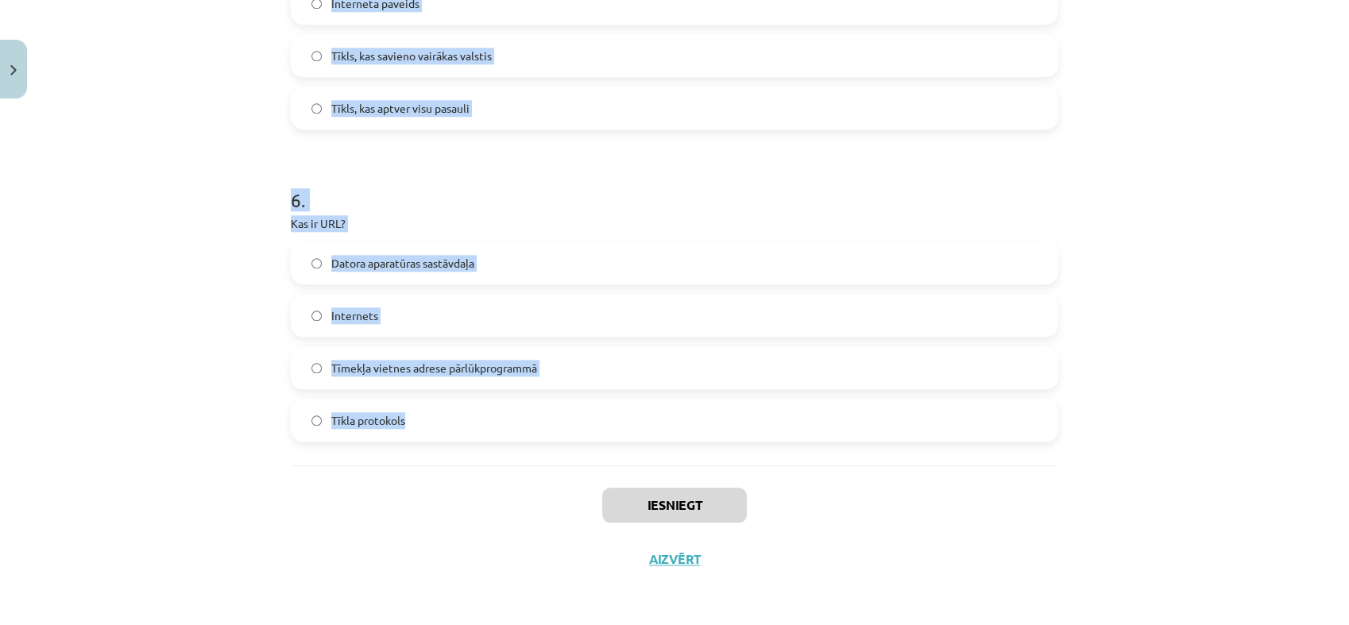
drag, startPoint x: 287, startPoint y: 311, endPoint x: 743, endPoint y: 440, distance: 474.5
copy form "1 . Kas ir hipersaite (hyperlink)? Programma, kas pārraida datus Datu glabāšana…"
click at [240, 235] on div "Mācību tēma: Datorikas - 10. klases 1. ieskaites mācību materiāls #5 4. tēma – …" at bounding box center [674, 312] width 1349 height 625
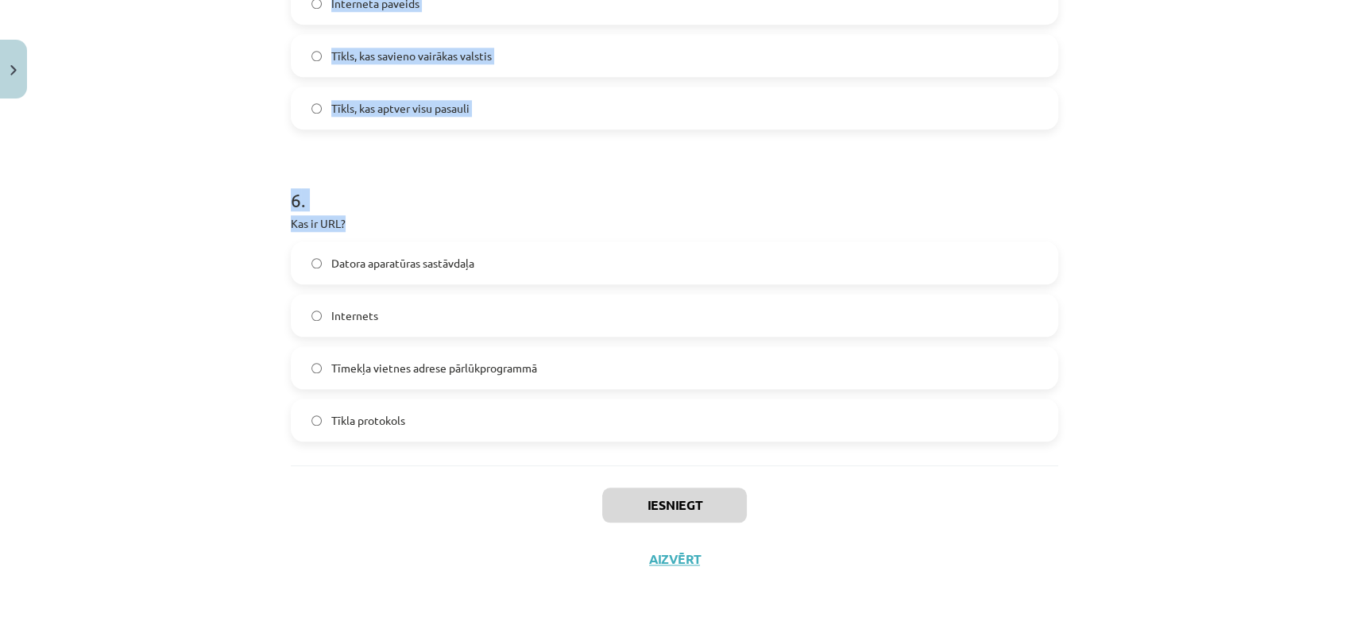
drag, startPoint x: 240, startPoint y: 235, endPoint x: 432, endPoint y: 670, distance: 475.1
click at [432, 403] on html "0 Dāvanas 218 mP 144 xp Krista Ivonna Miljone Sākums Aktuāli Kā mācīties eSKOLĀ…" at bounding box center [674, 90] width 1349 height 625
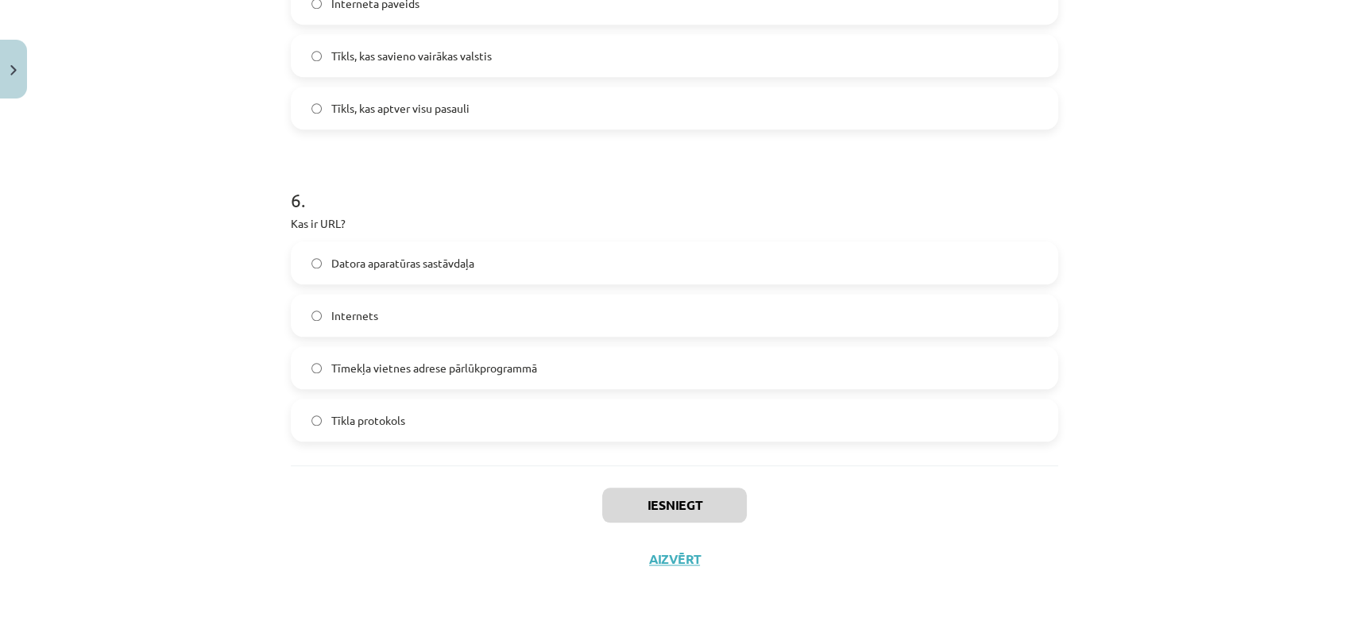
click at [258, 400] on div "Mācību tēma: Datorikas - 10. klases 1. ieskaites mācību materiāls #5 4. tēma – …" at bounding box center [674, 312] width 1349 height 625
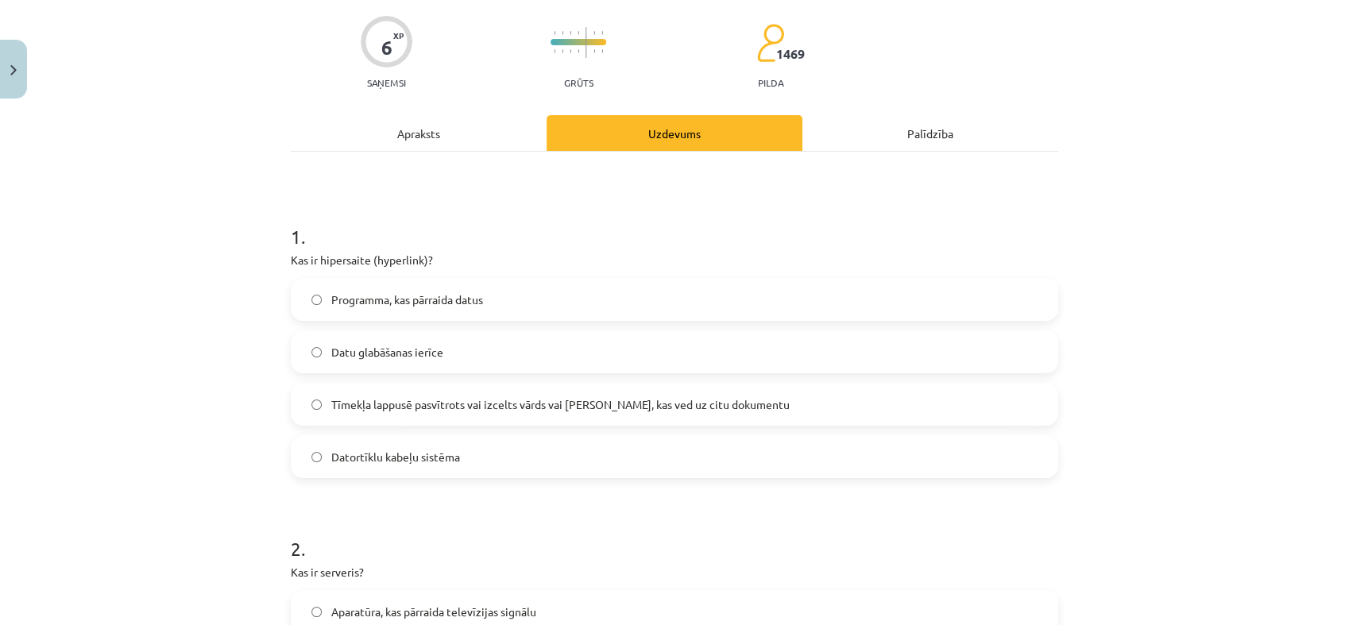
scroll to position [129, 0]
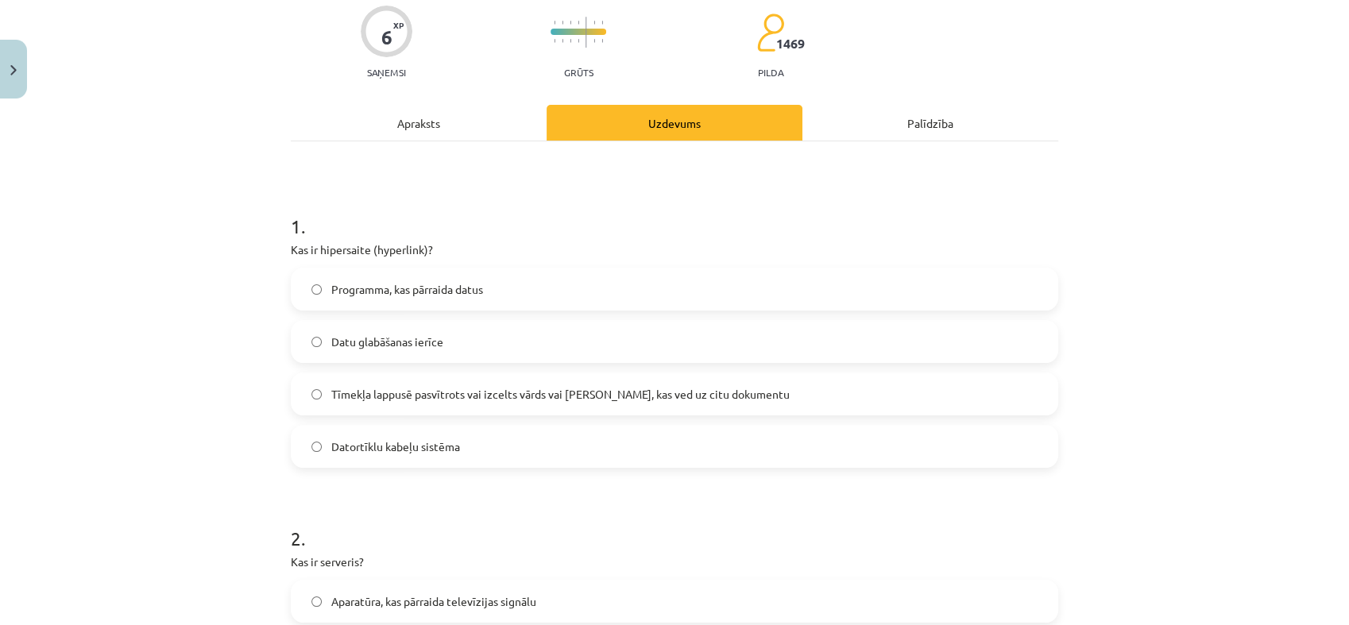
click at [446, 400] on span "Tīmekļa lappusē pasvītrots vai izcelts vārds vai frāze, kas ved uz citu dokumen…" at bounding box center [560, 394] width 458 height 17
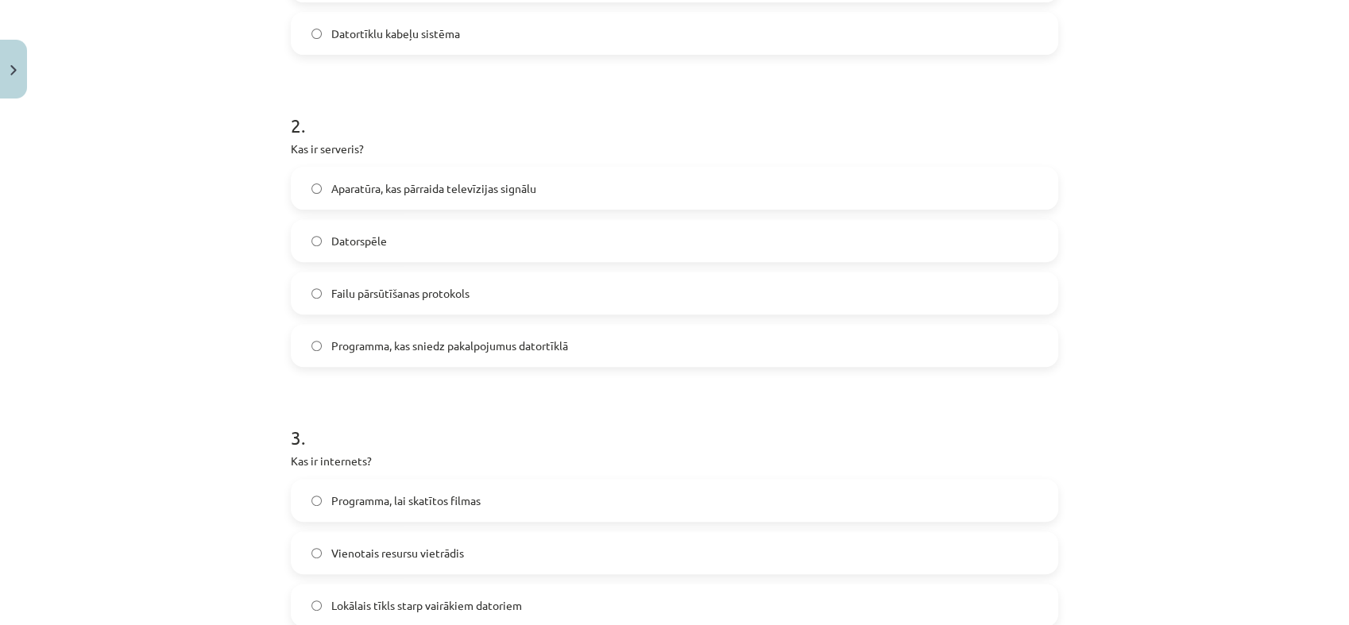
scroll to position [566, 0]
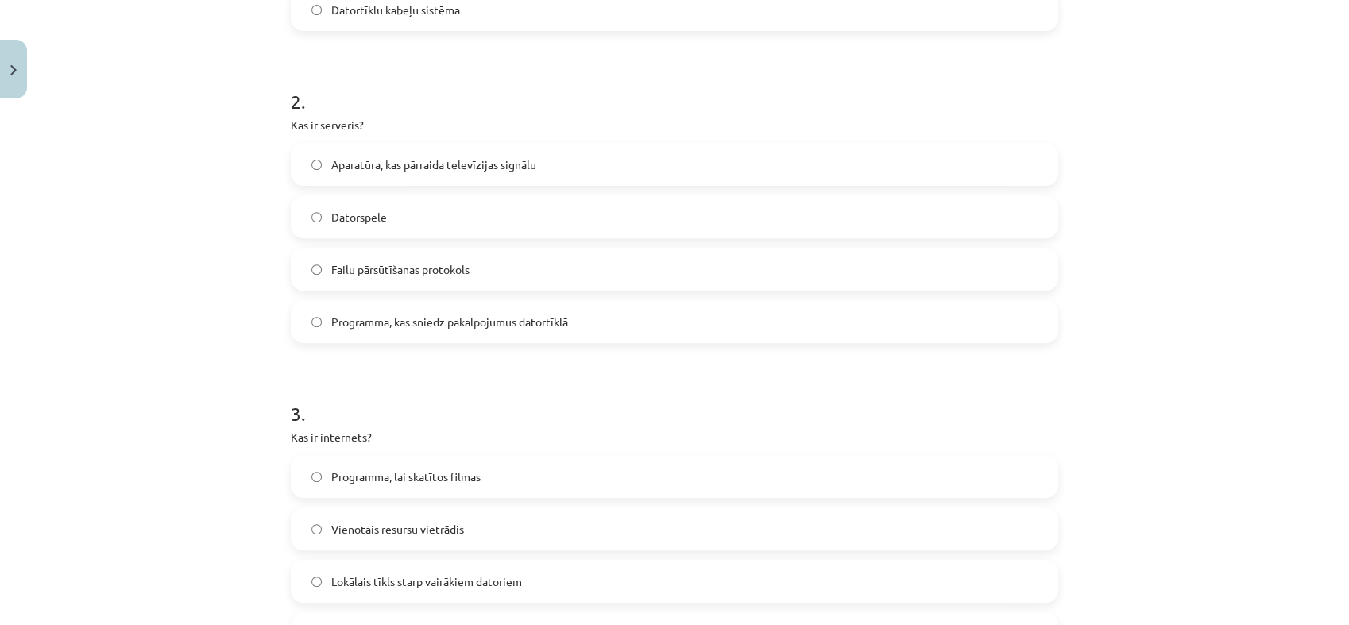
click at [394, 325] on span "Programma, kas sniedz pakalpojumus datortīklā" at bounding box center [449, 322] width 237 height 17
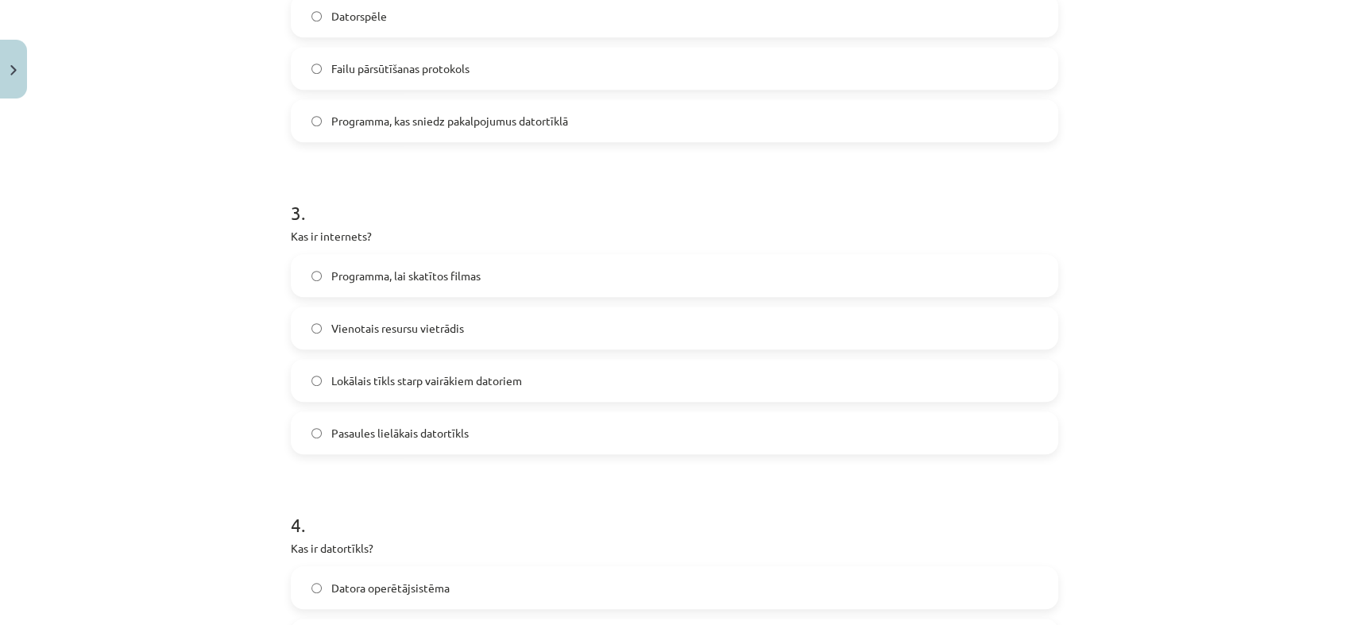
scroll to position [801, 0]
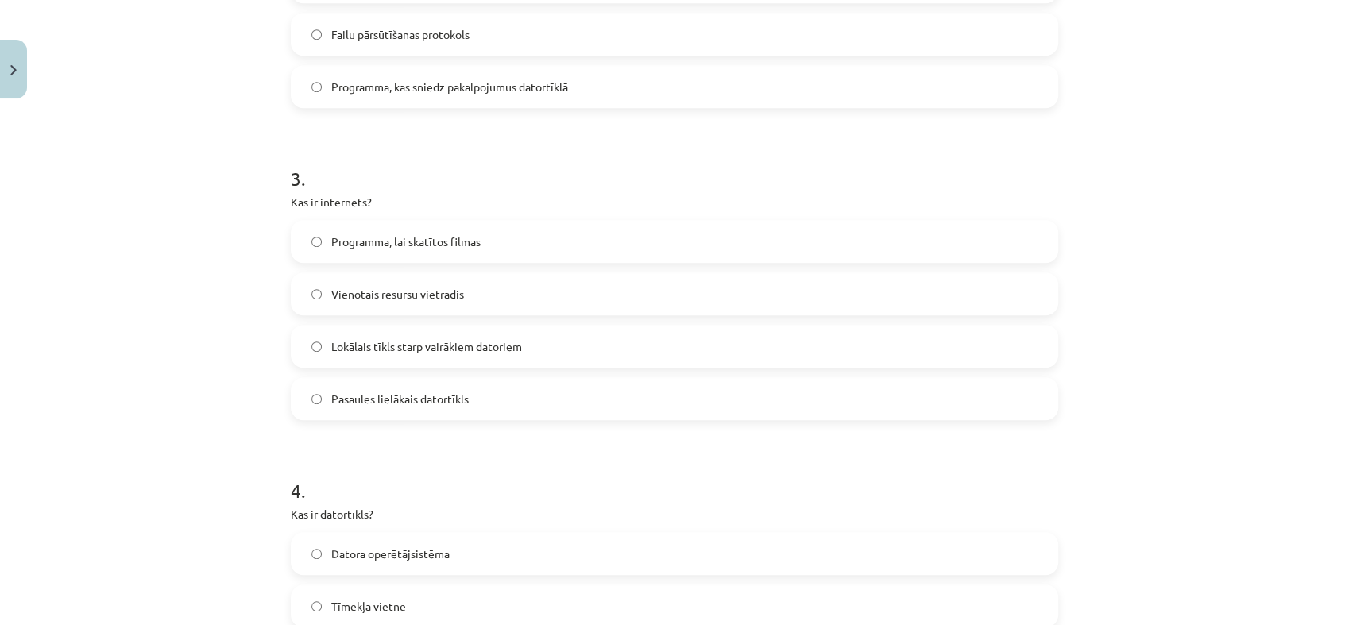
click at [378, 396] on span "Pasaules lielākais datortīkls" at bounding box center [399, 399] width 137 height 17
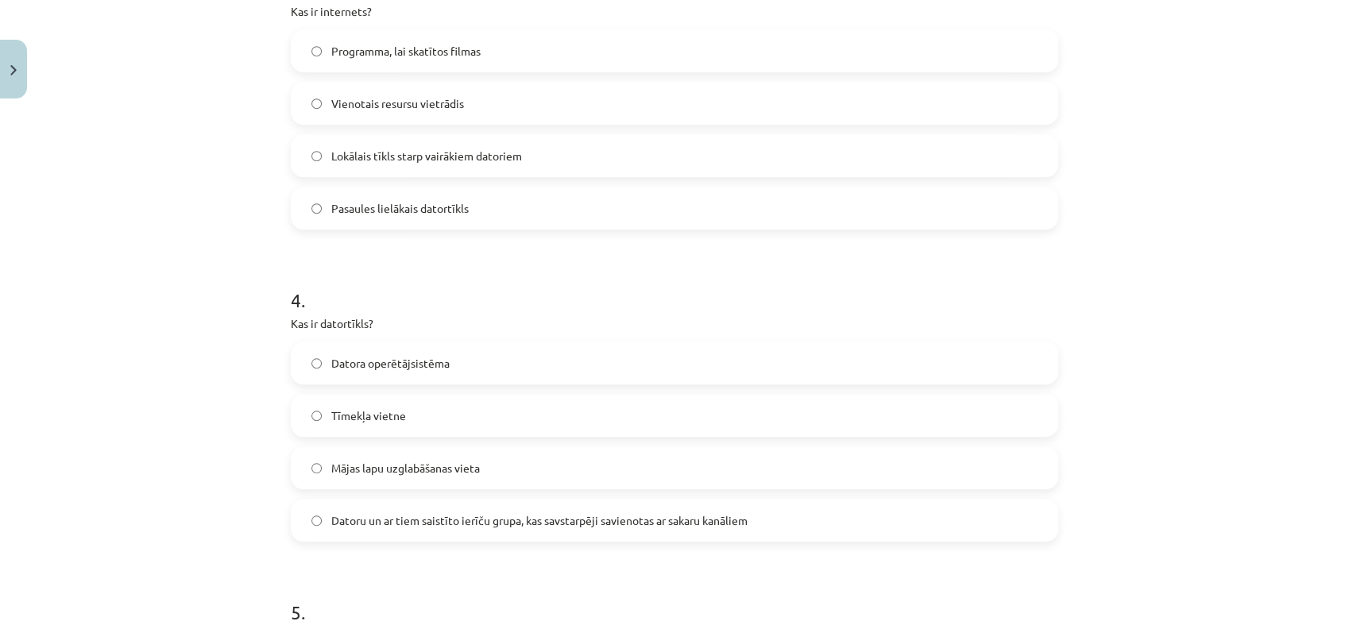
scroll to position [1037, 0]
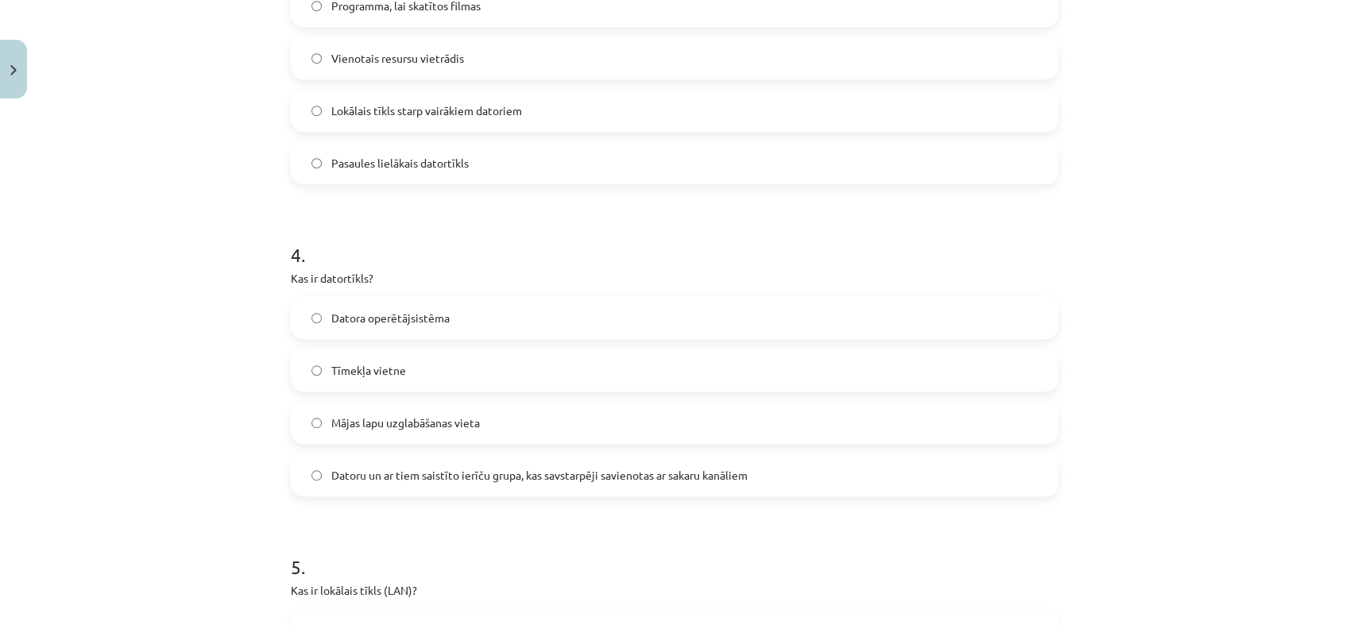
click at [392, 483] on label "Datoru un ar tiem saistīto ierīču grupa, kas savstarpēji savienotas ar sakaru k…" at bounding box center [674, 475] width 764 height 40
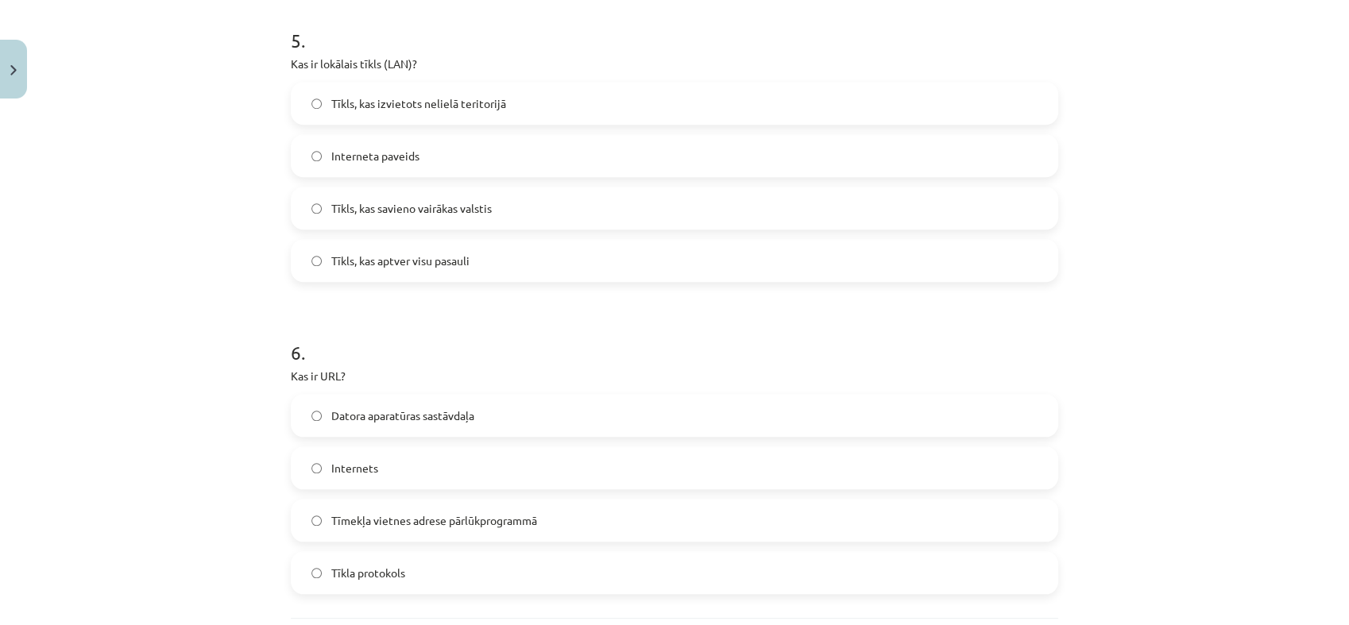
scroll to position [1575, 0]
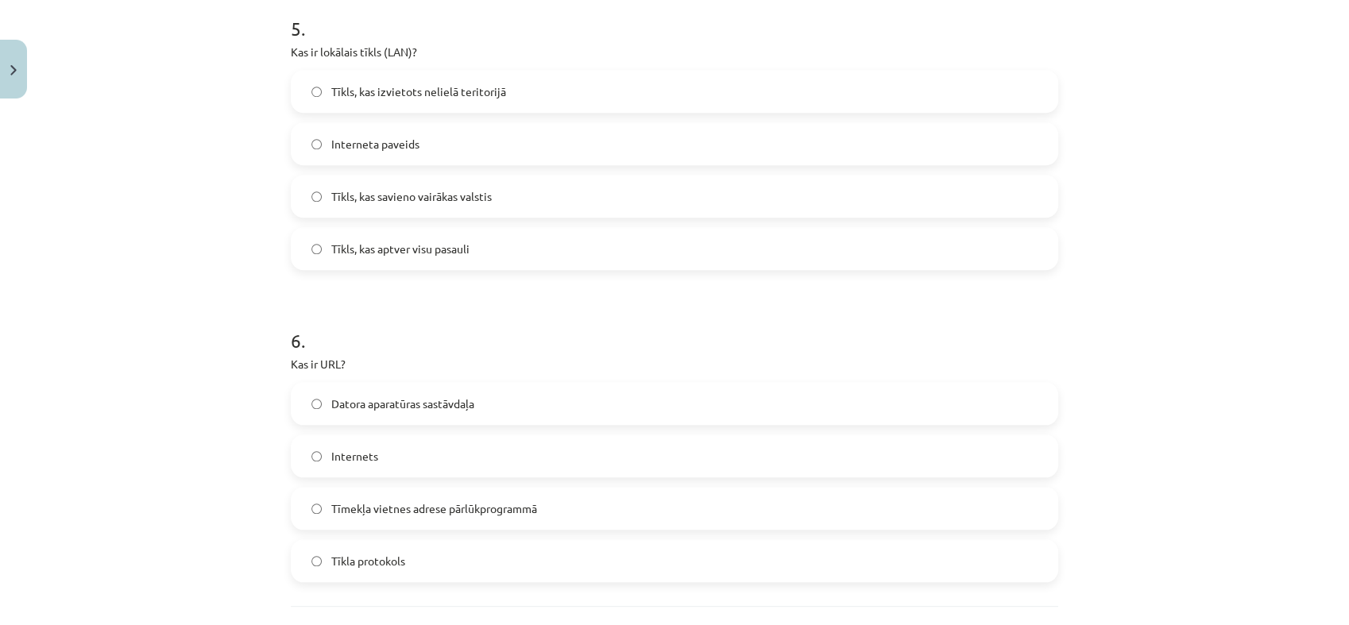
click at [405, 83] on span "Tīkls, kas izvietots nelielā teritorijā" at bounding box center [418, 91] width 175 height 17
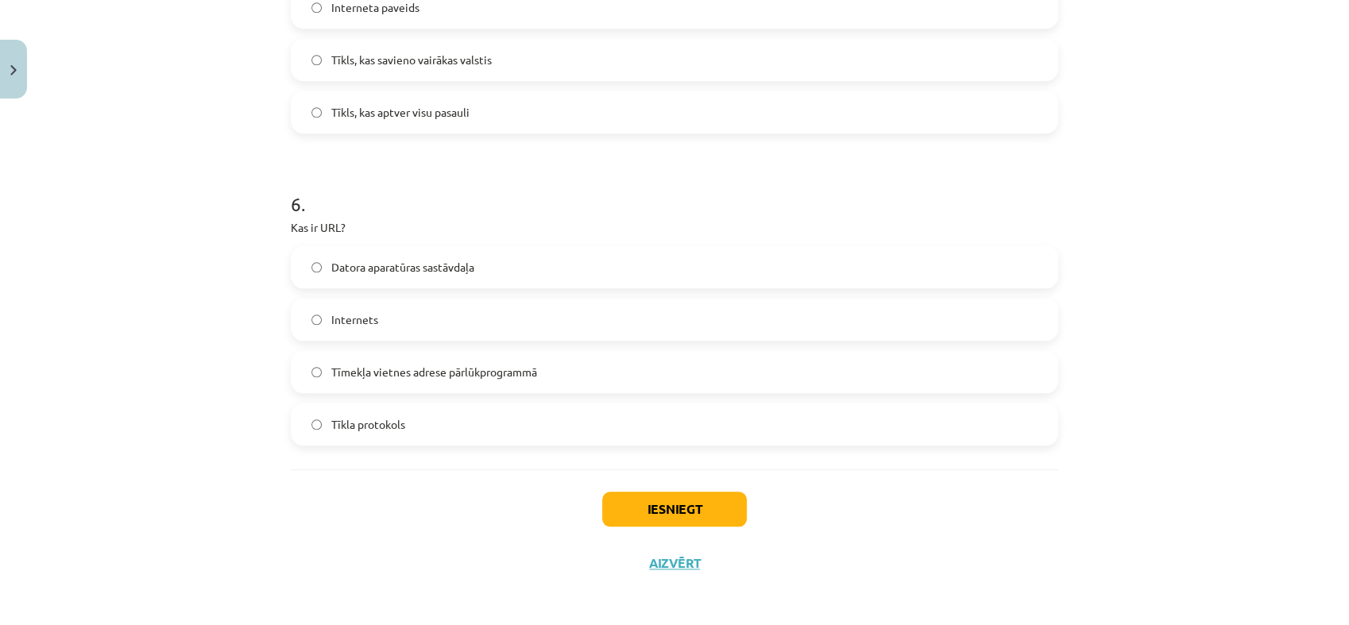
scroll to position [1716, 0]
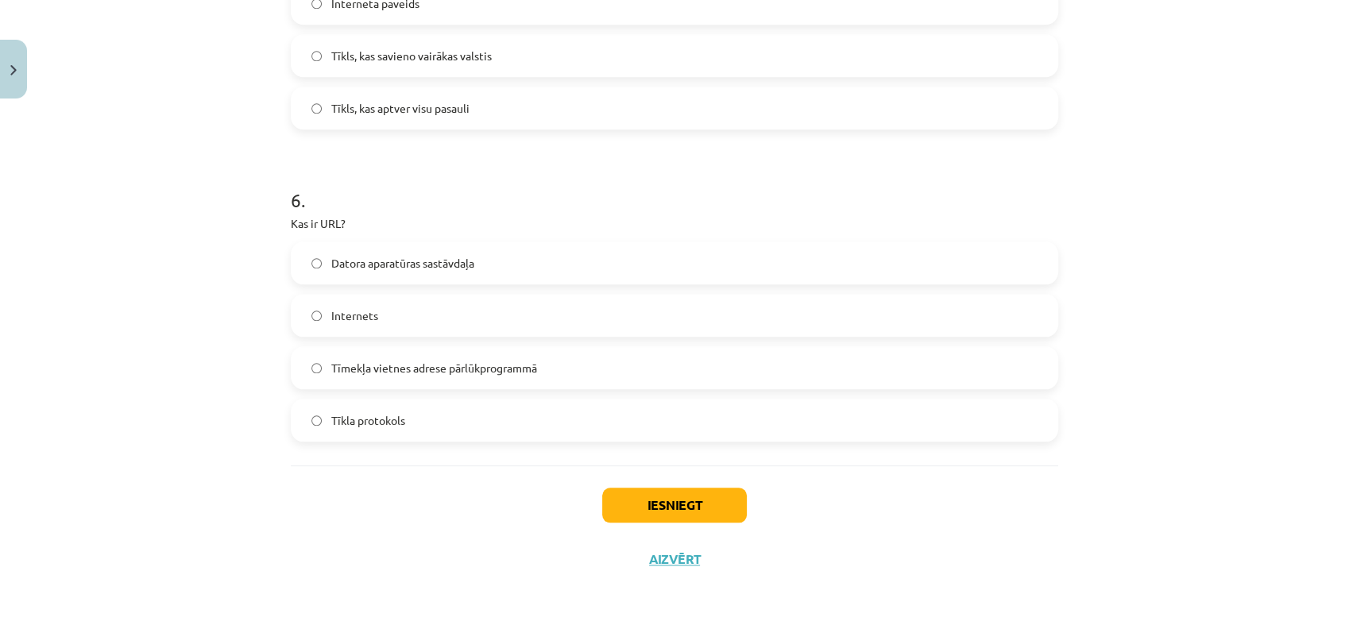
click at [433, 369] on span "Tīmekļa vietnes adrese pārlūkprogrammā" at bounding box center [434, 368] width 206 height 17
click at [678, 504] on button "Iesniegt" at bounding box center [674, 505] width 145 height 35
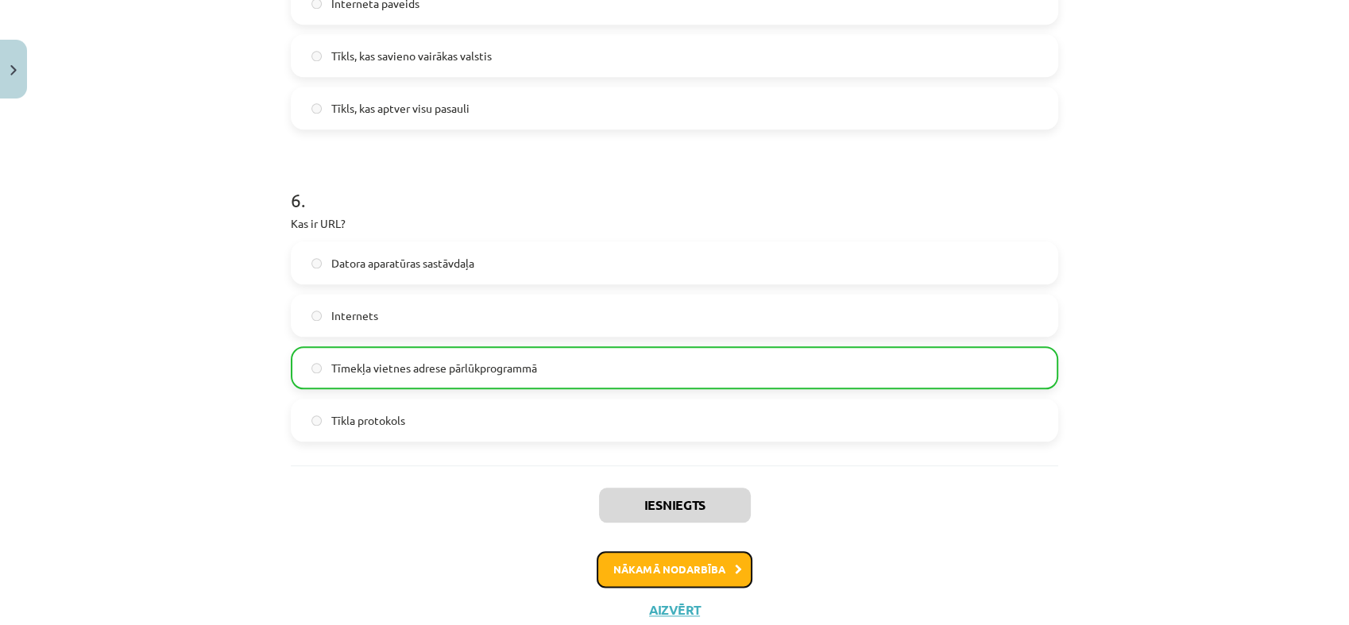
click at [684, 561] on button "Nākamā nodarbība" at bounding box center [675, 569] width 156 height 37
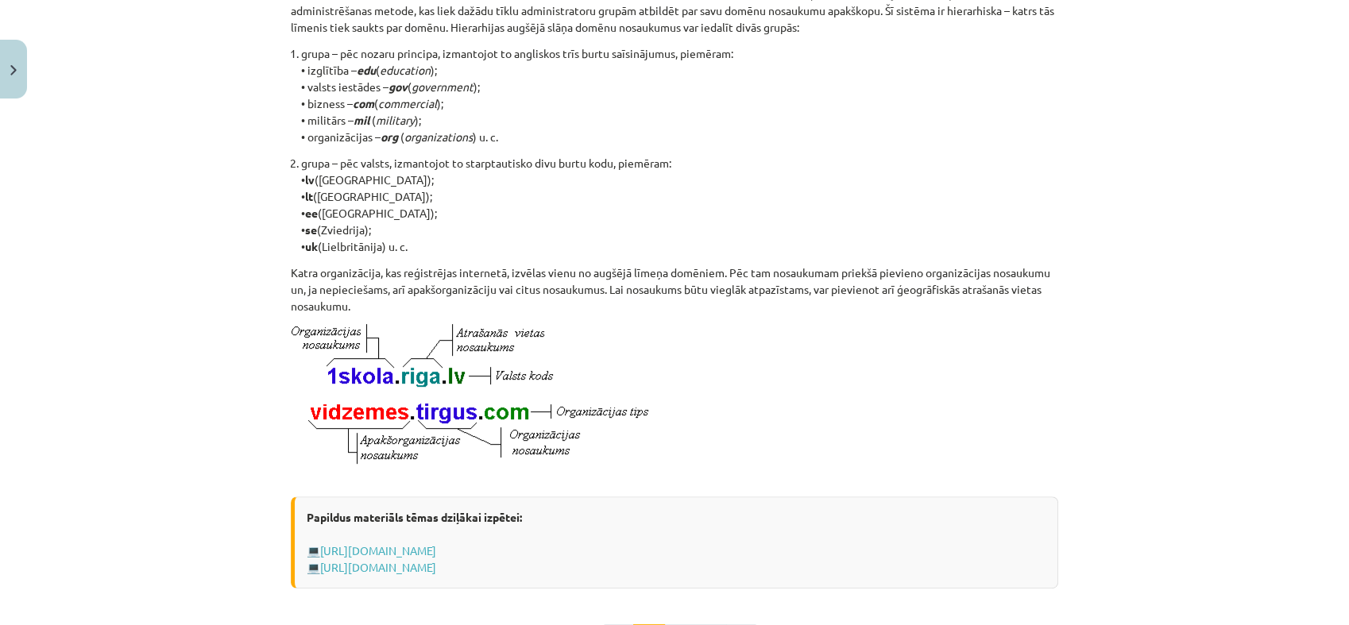
scroll to position [850, 0]
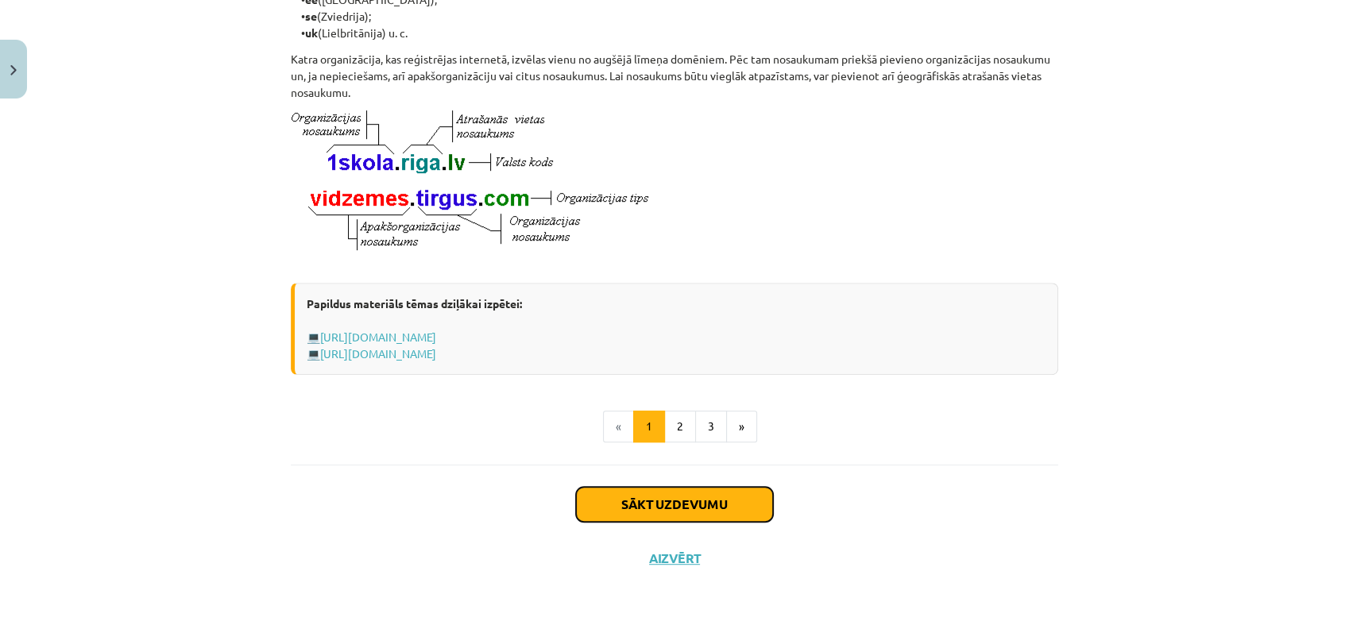
click at [705, 511] on button "Sākt uzdevumu" at bounding box center [674, 504] width 197 height 35
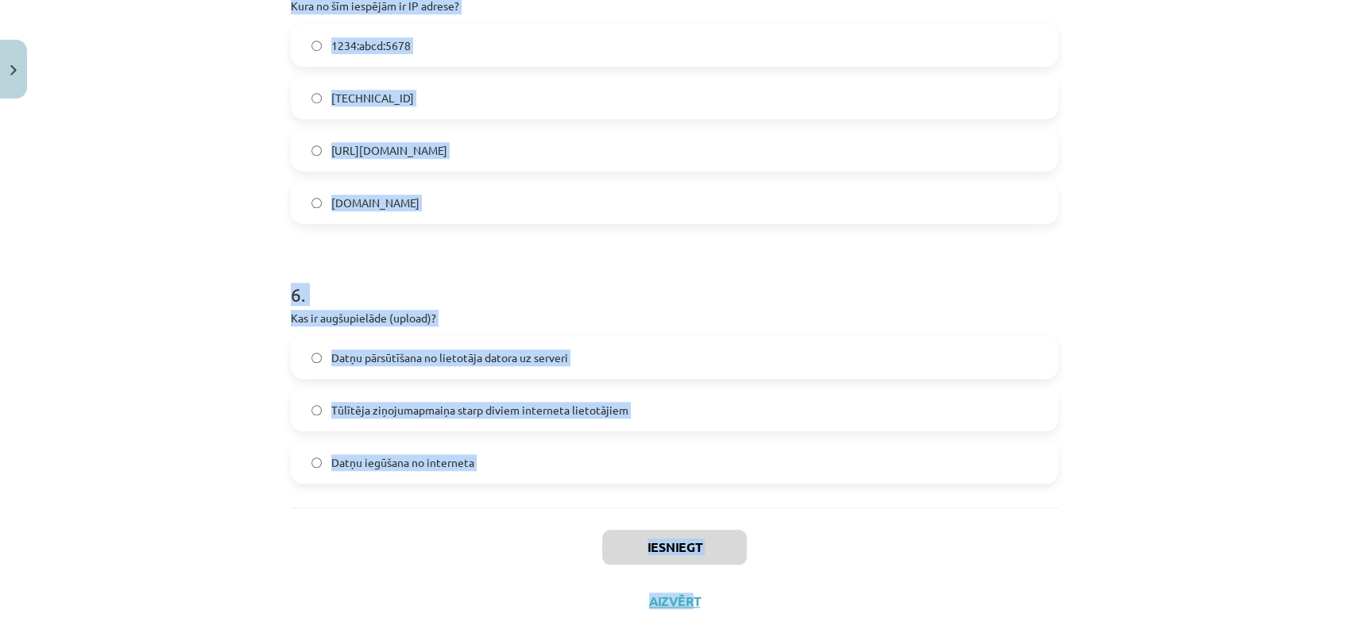
scroll to position [1612, 0]
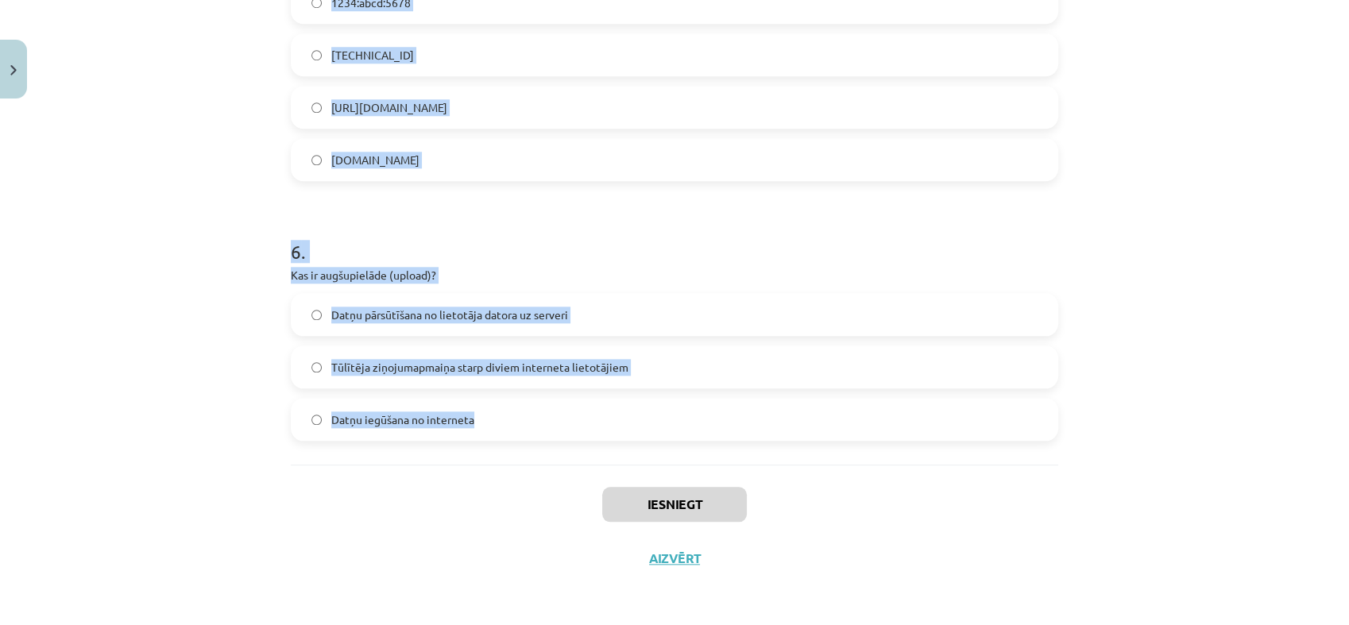
drag, startPoint x: 284, startPoint y: 313, endPoint x: 667, endPoint y: 430, distance: 401.0
copy form "1 . Kura no šīm iespējām ir e-komercijas piemērs? Savas mājas lapas izveide Int…"
click at [229, 168] on div "Mācību tēma: Datorikas - 10. klases 1. ieskaites mācību materiāls #6 5. tēma – …" at bounding box center [674, 312] width 1349 height 625
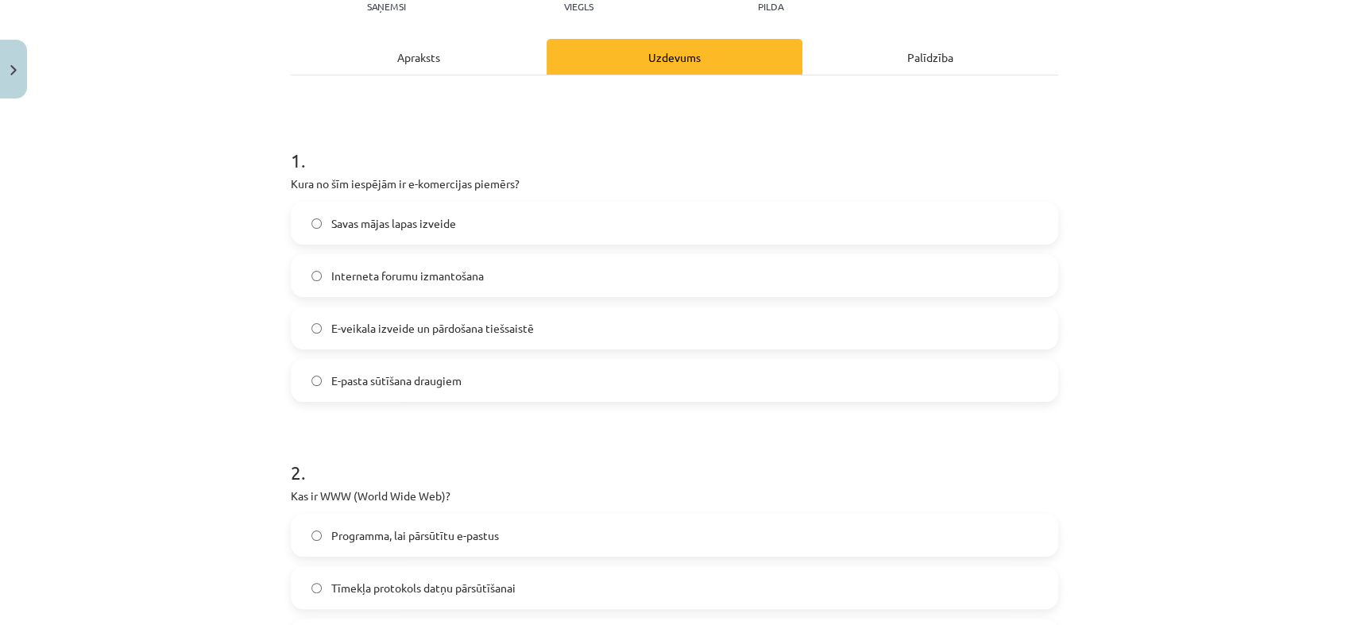
scroll to position [245, 0]
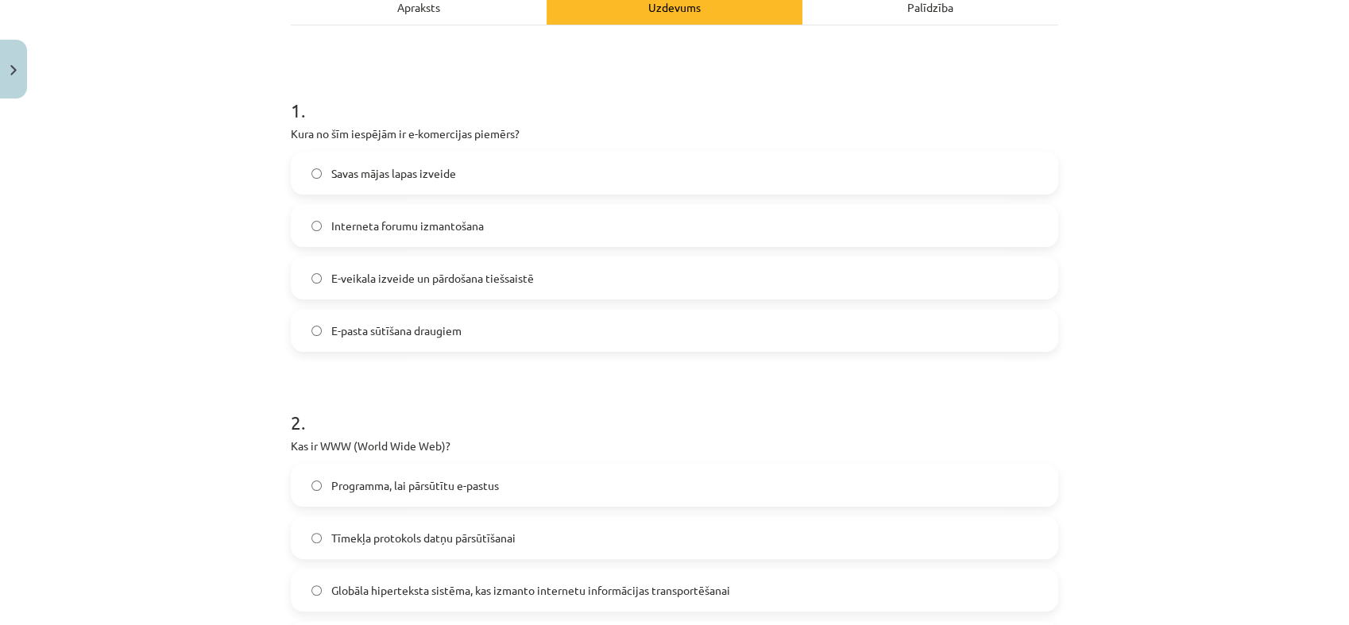
click at [423, 267] on label "E-veikala izveide un pārdošana tiešsaistē" at bounding box center [674, 278] width 764 height 40
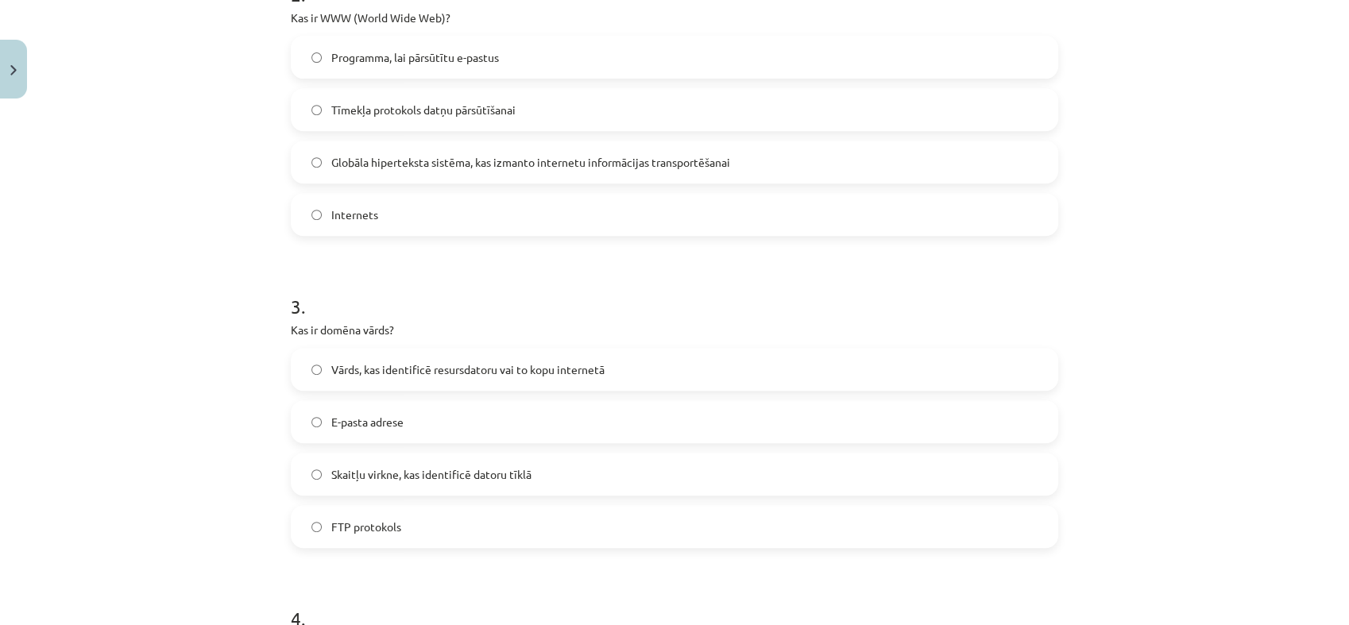
scroll to position [658, 0]
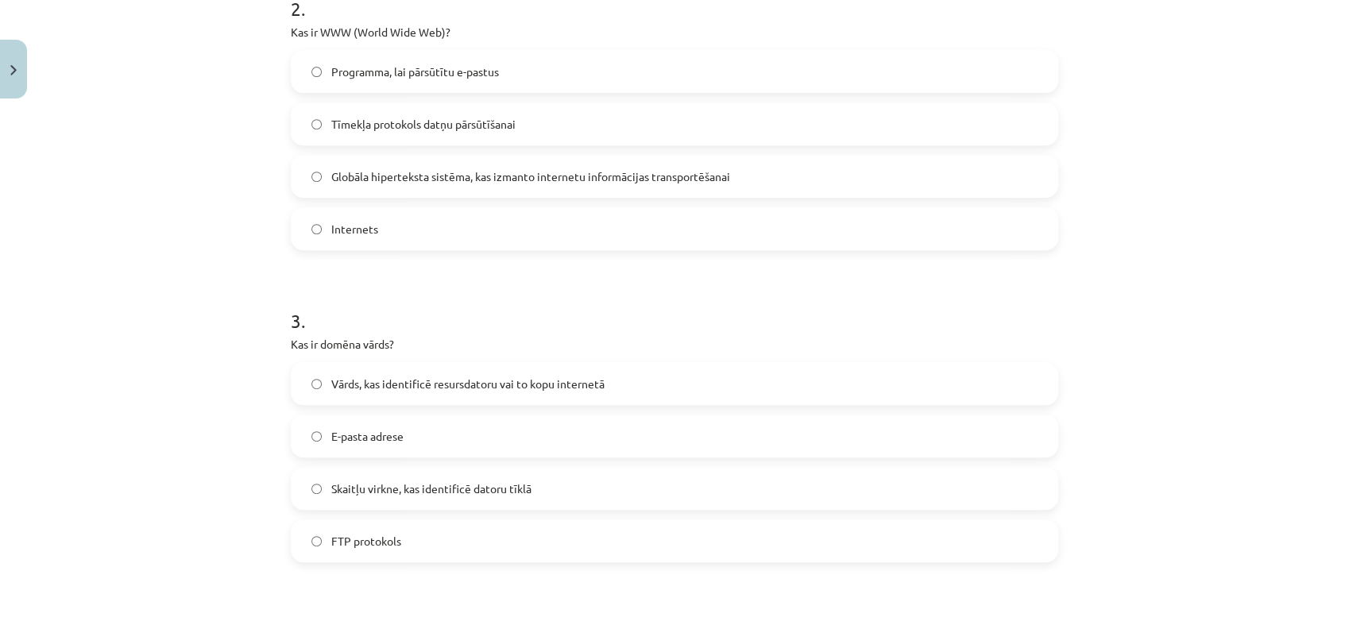
click at [351, 180] on span "Globāla hiperteksta sistēma, kas izmanto internetu informācijas transportēšanai" at bounding box center [530, 176] width 399 height 17
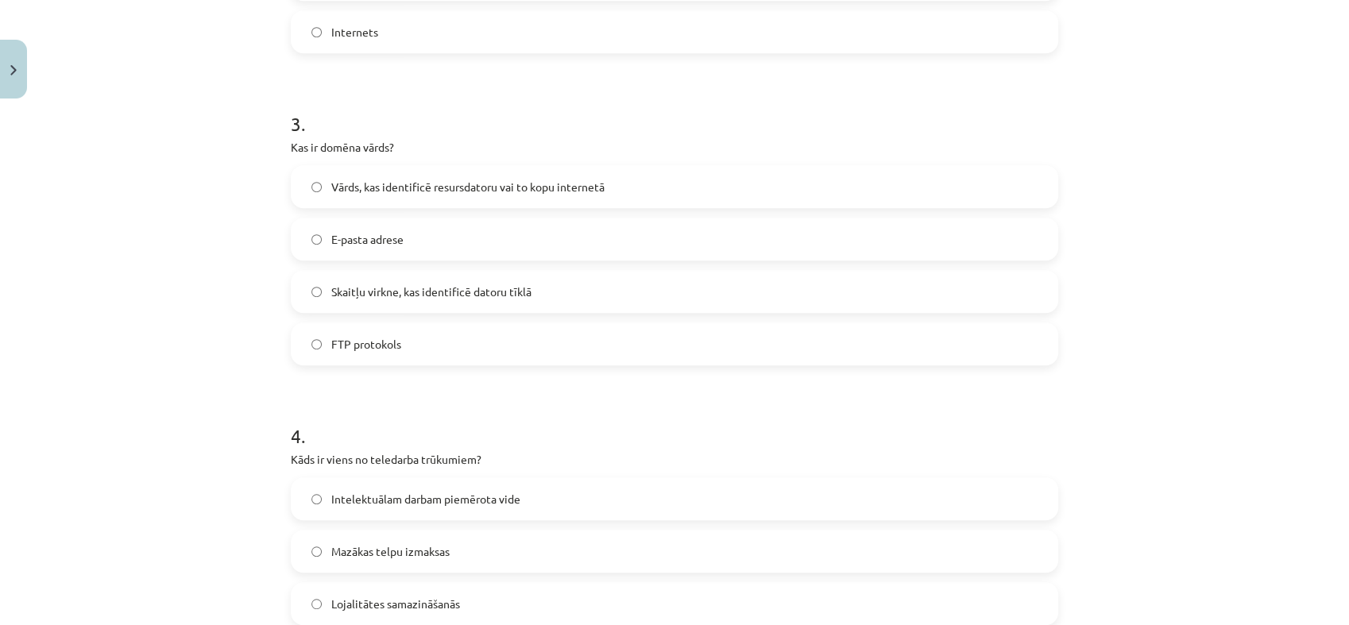
scroll to position [858, 0]
click at [438, 191] on span "Vārds, kas identificē resursdatoru vai to kopu internetā" at bounding box center [467, 184] width 273 height 17
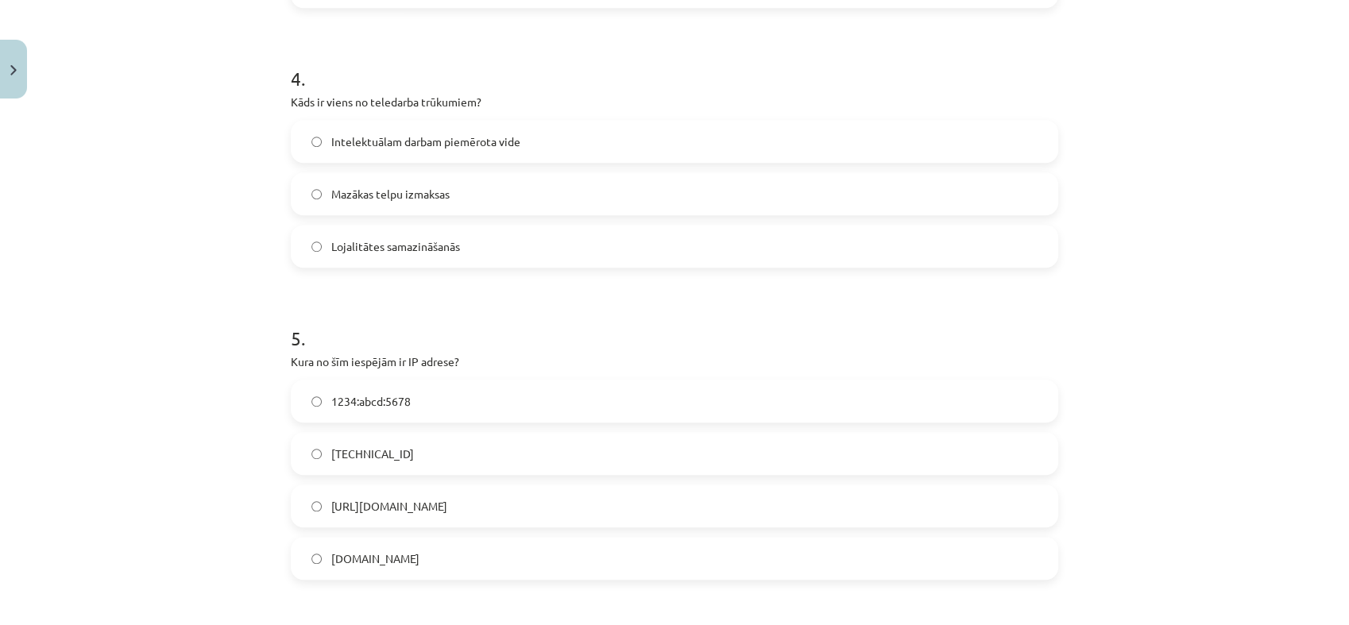
scroll to position [1214, 0]
click at [400, 242] on span "Lojalitātes samazināšanās" at bounding box center [395, 245] width 129 height 17
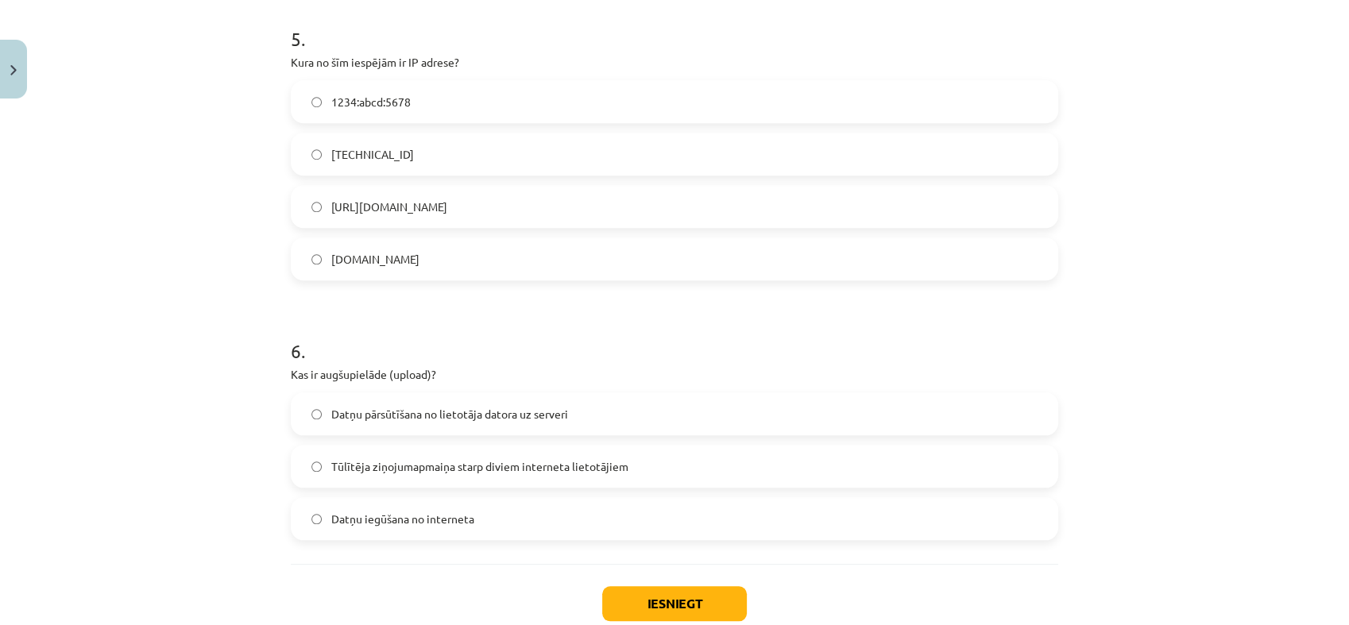
scroll to position [1519, 0]
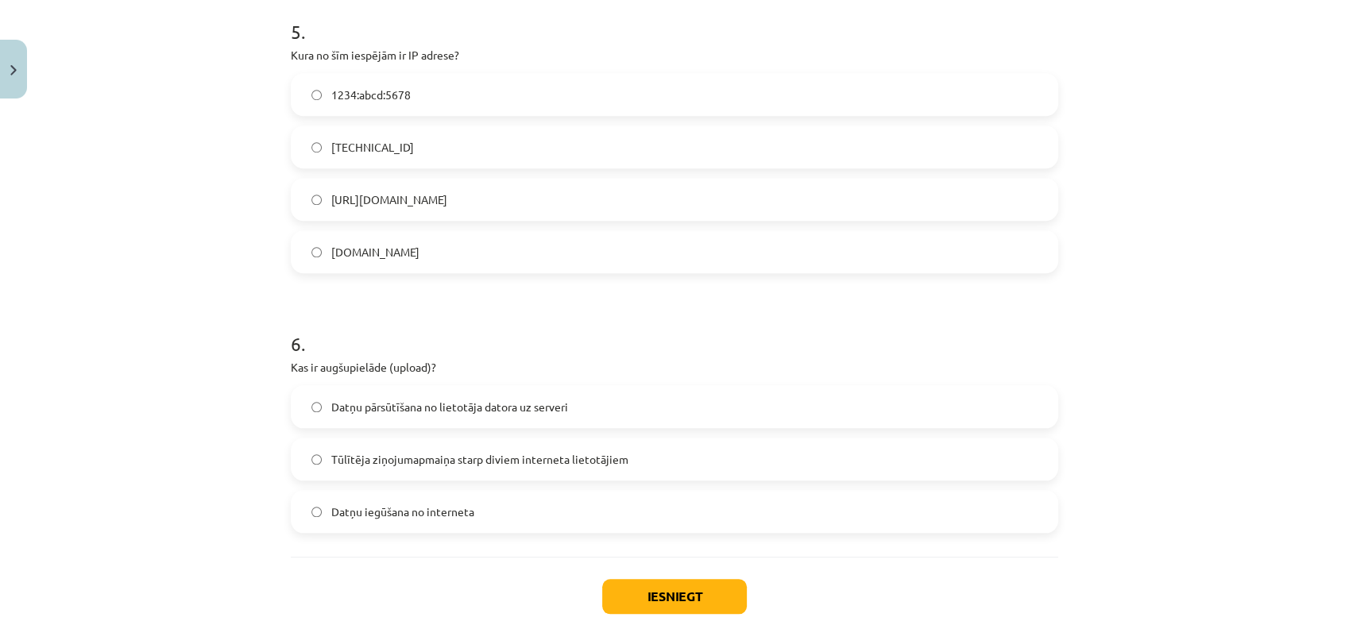
click at [470, 151] on label "192.100.81.101" at bounding box center [674, 147] width 764 height 40
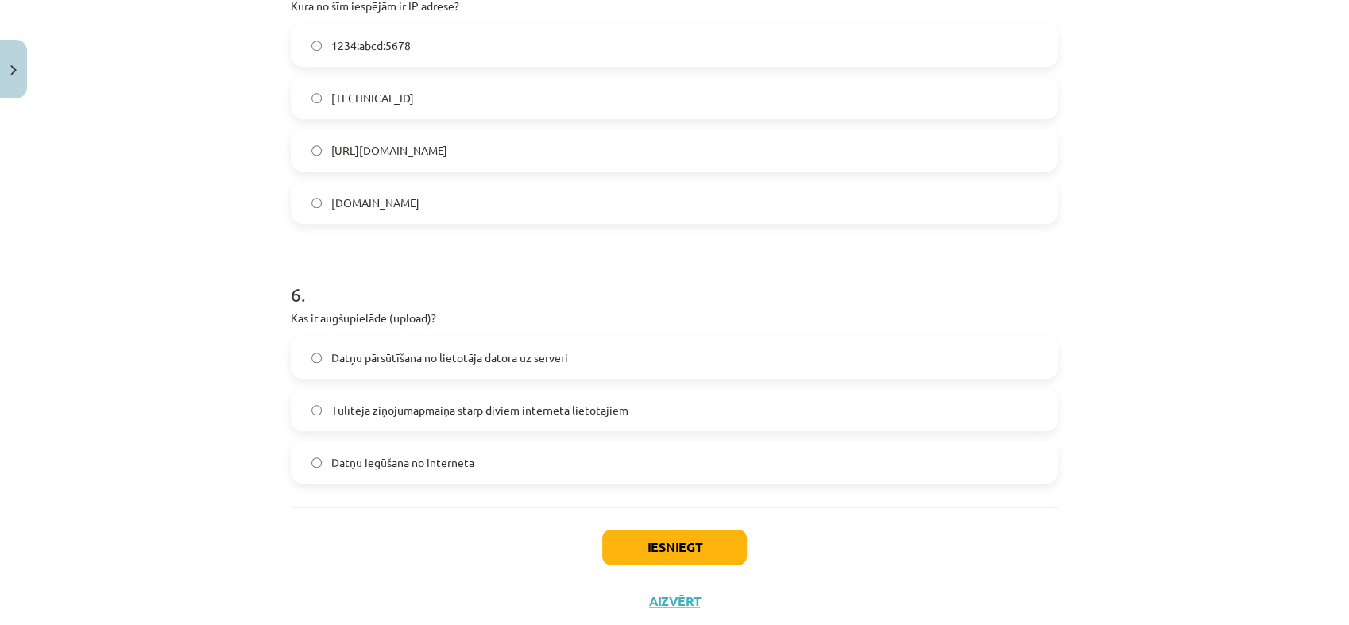
scroll to position [1612, 0]
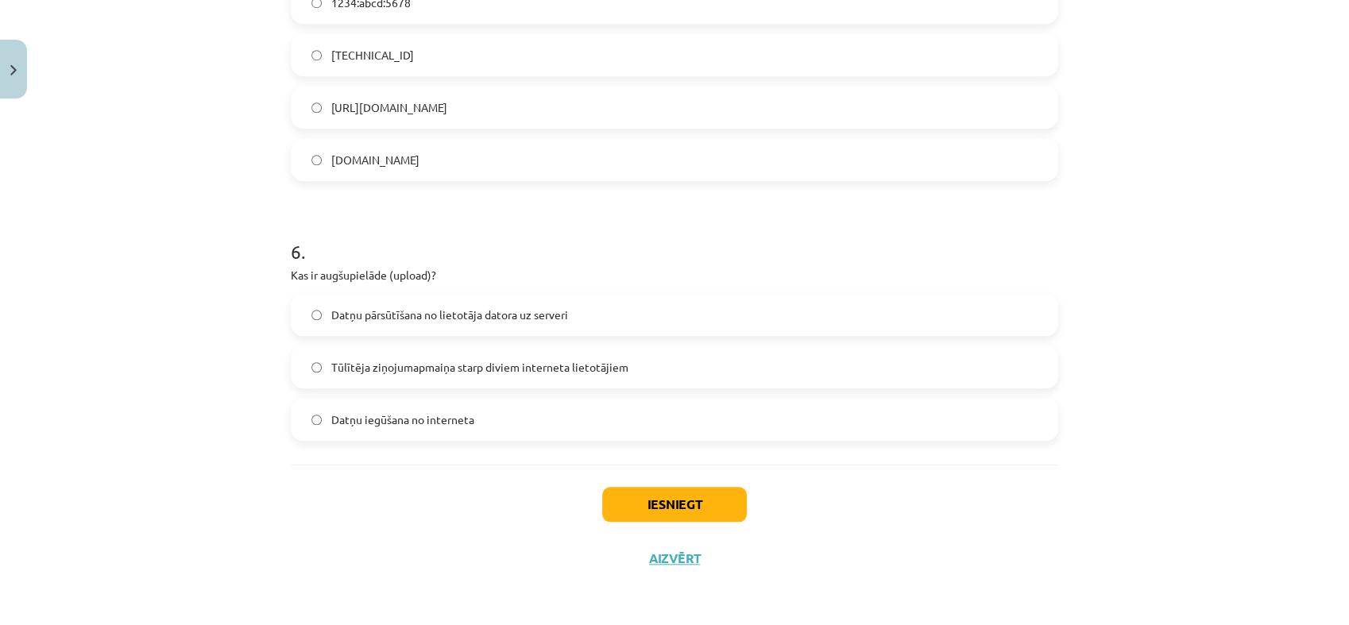
click at [415, 426] on label "Datņu iegūšana no interneta" at bounding box center [674, 420] width 764 height 40
click at [393, 311] on span "Datņu pārsūtīšana no lietotāja datora uz serveri" at bounding box center [449, 315] width 237 height 17
click at [680, 504] on button "Iesniegt" at bounding box center [674, 504] width 145 height 35
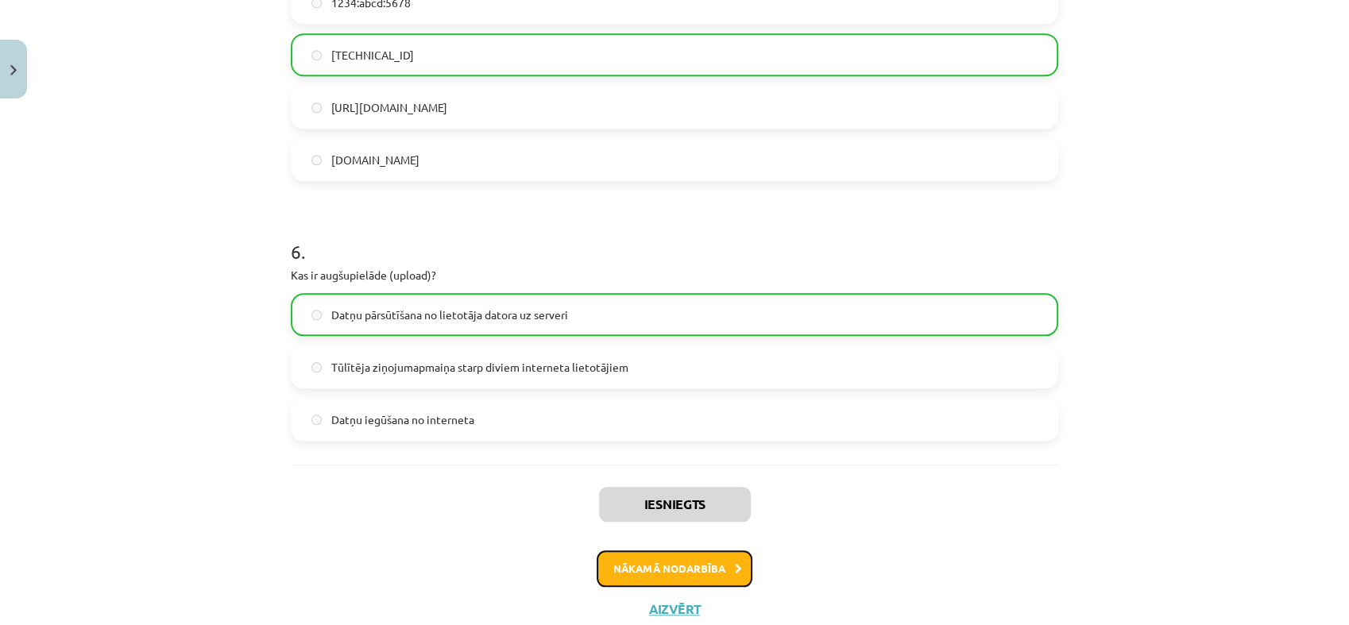
click at [692, 572] on button "Nākamā nodarbība" at bounding box center [675, 568] width 156 height 37
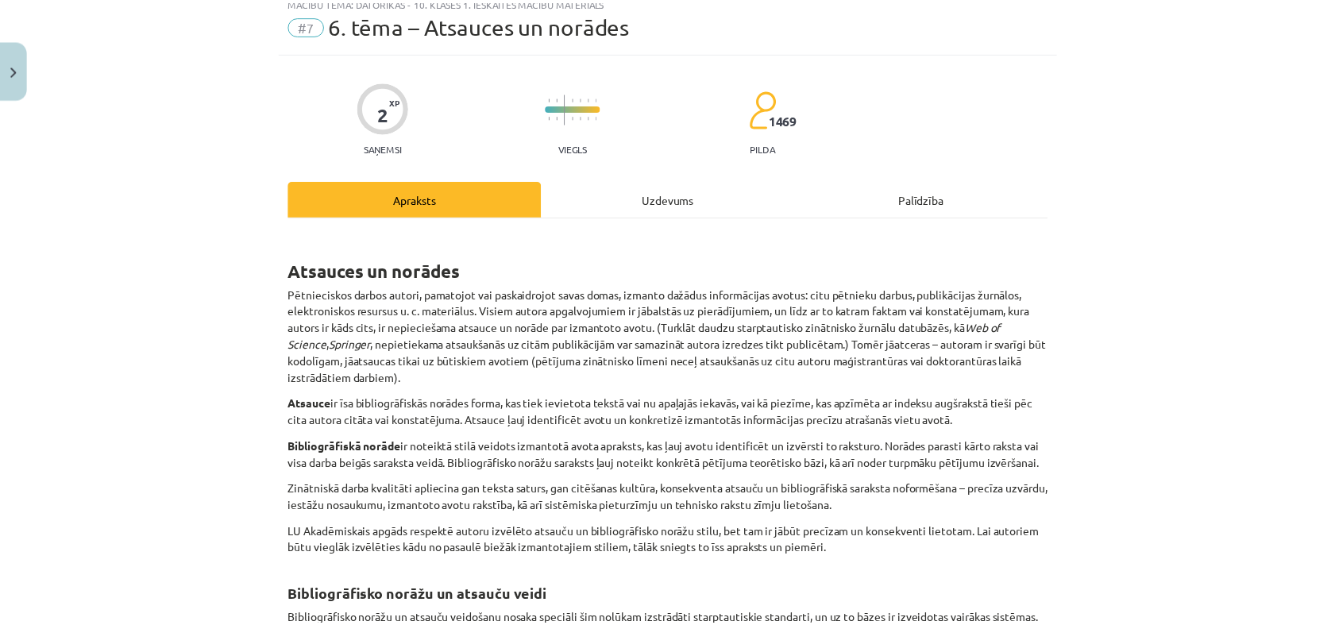
scroll to position [0, 0]
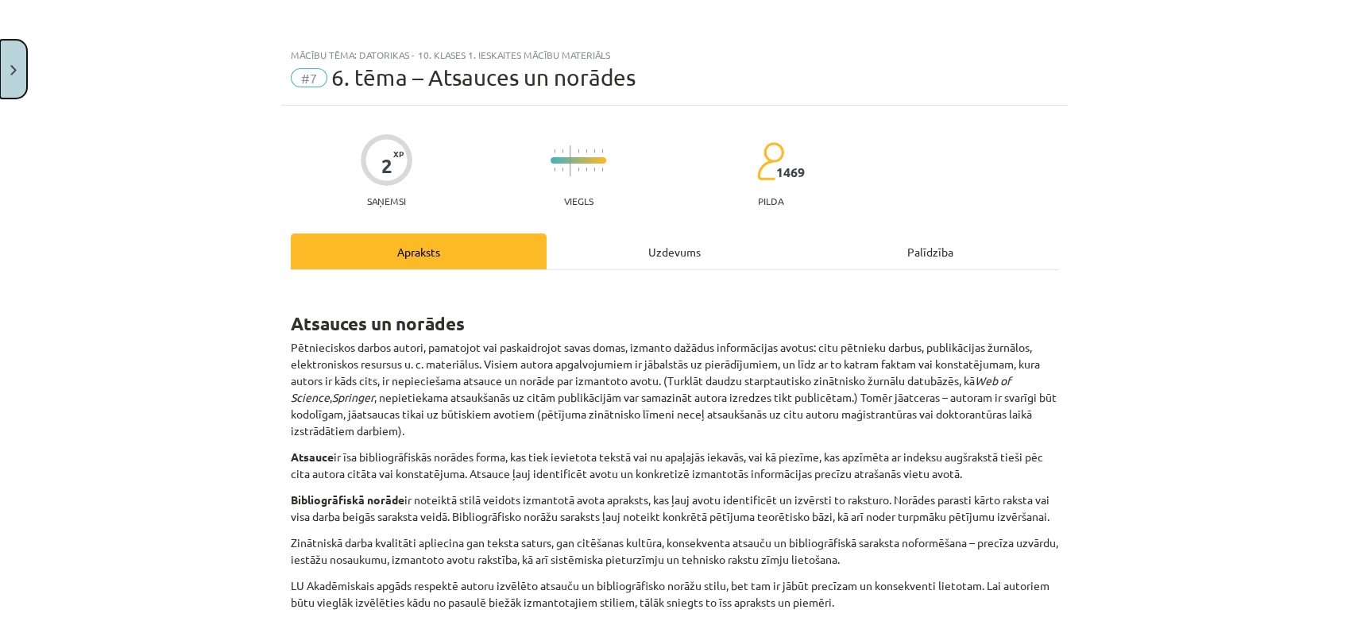
click at [10, 66] on img "Close" at bounding box center [13, 70] width 6 height 10
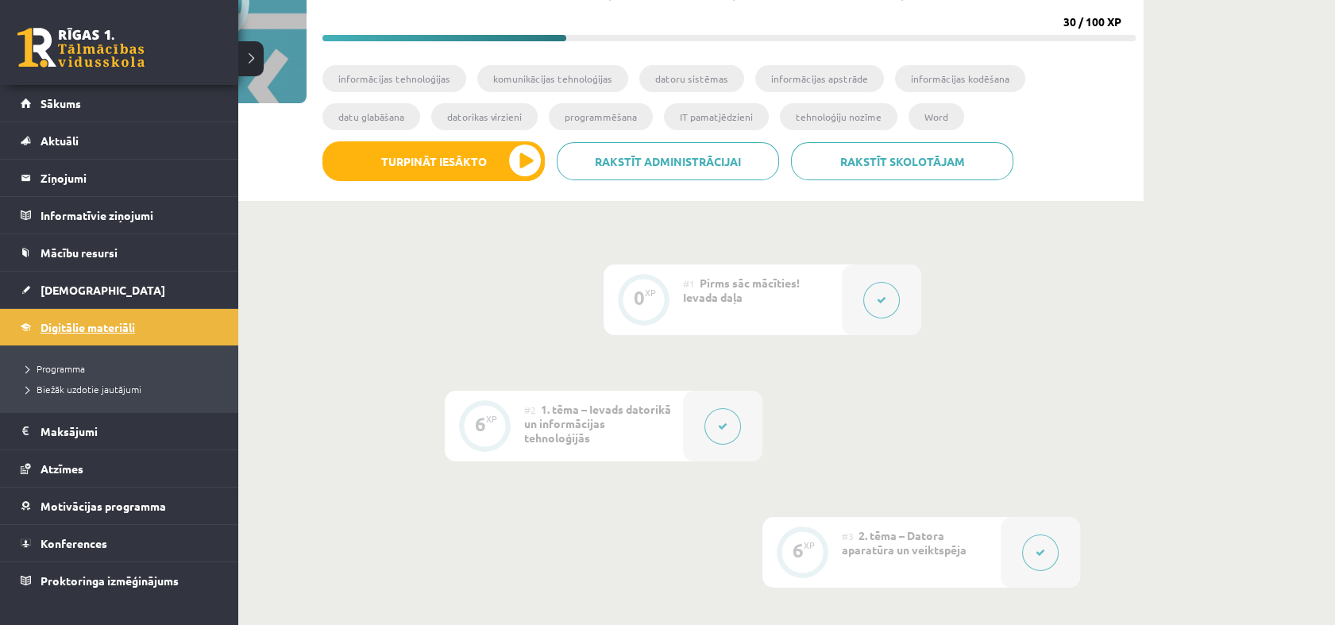
click at [41, 328] on span "Digitālie materiāli" at bounding box center [88, 327] width 95 height 14
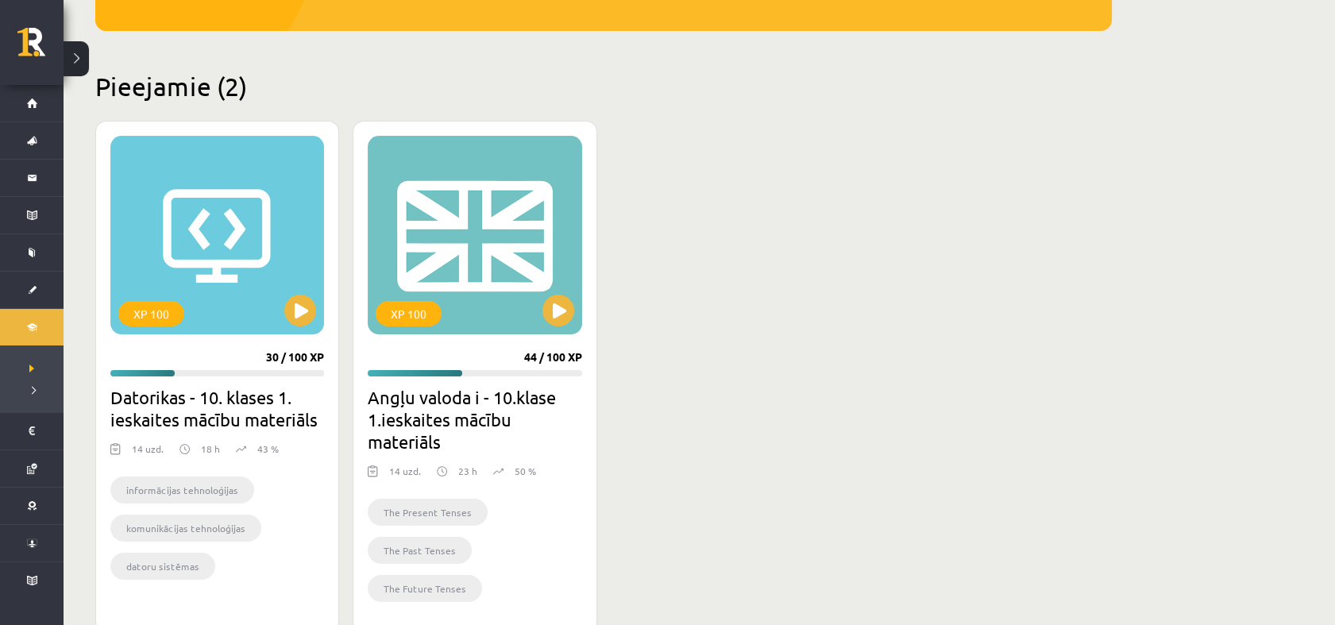
scroll to position [396, 0]
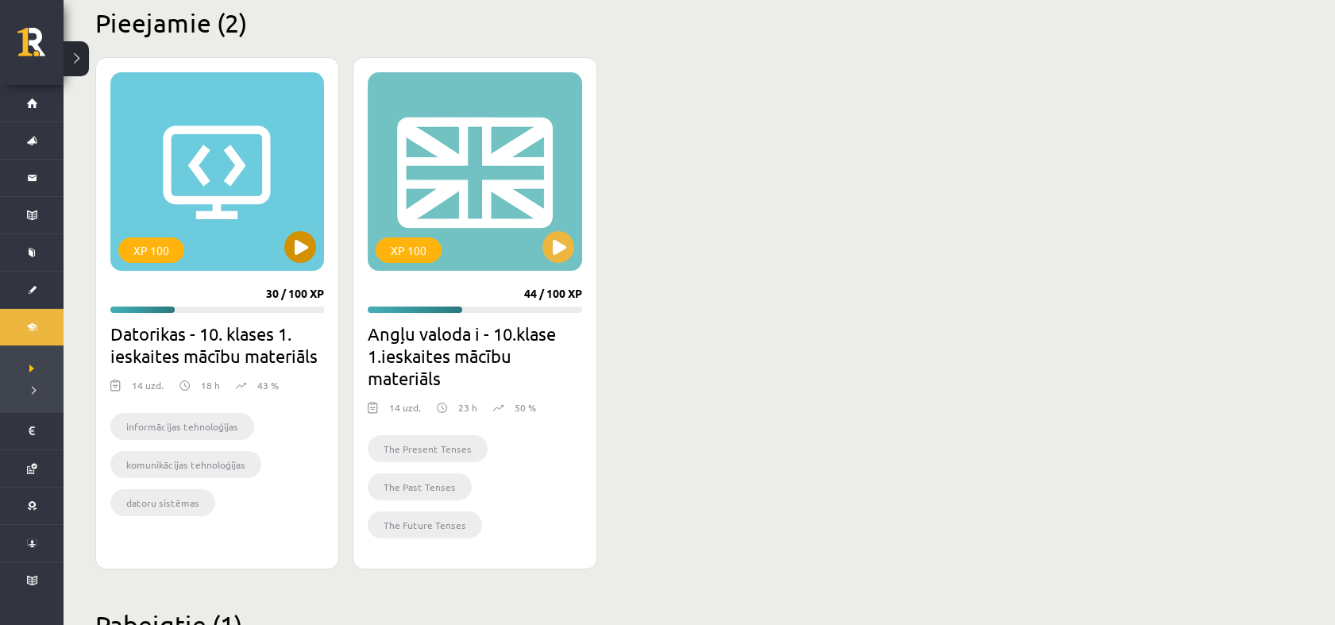
click at [197, 210] on div "XP 100" at bounding box center [217, 171] width 214 height 199
click at [286, 228] on div "XP 100" at bounding box center [217, 171] width 214 height 199
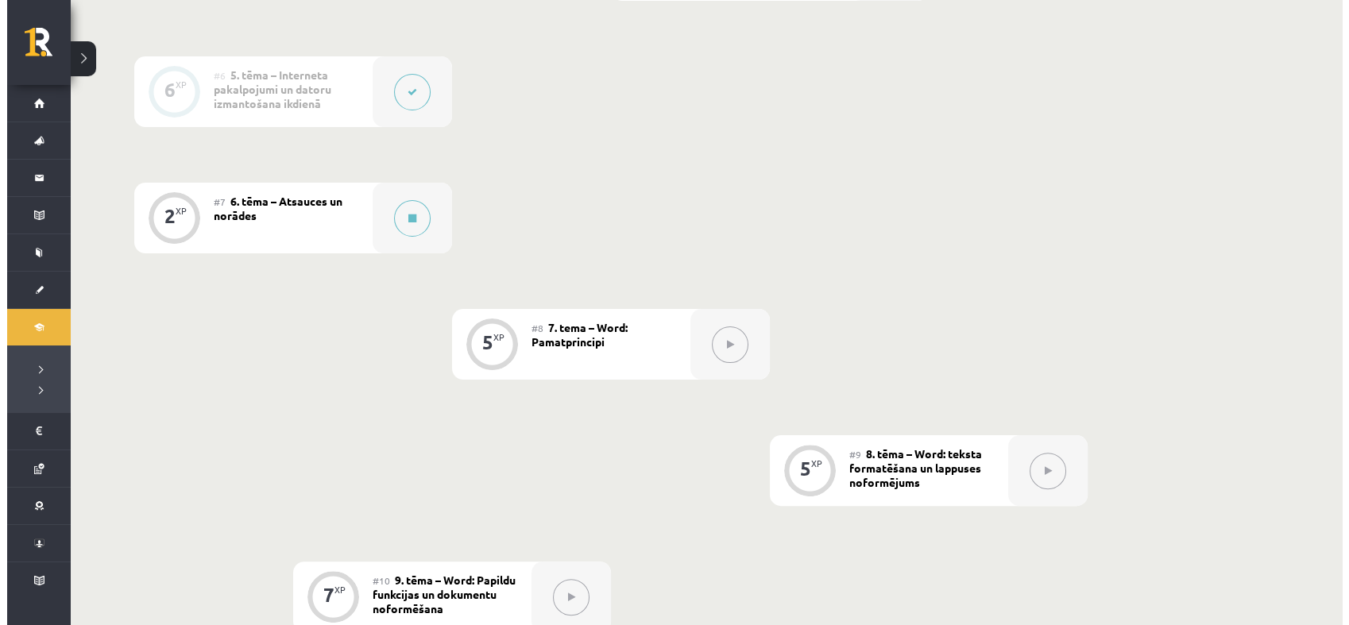
scroll to position [1021, 0]
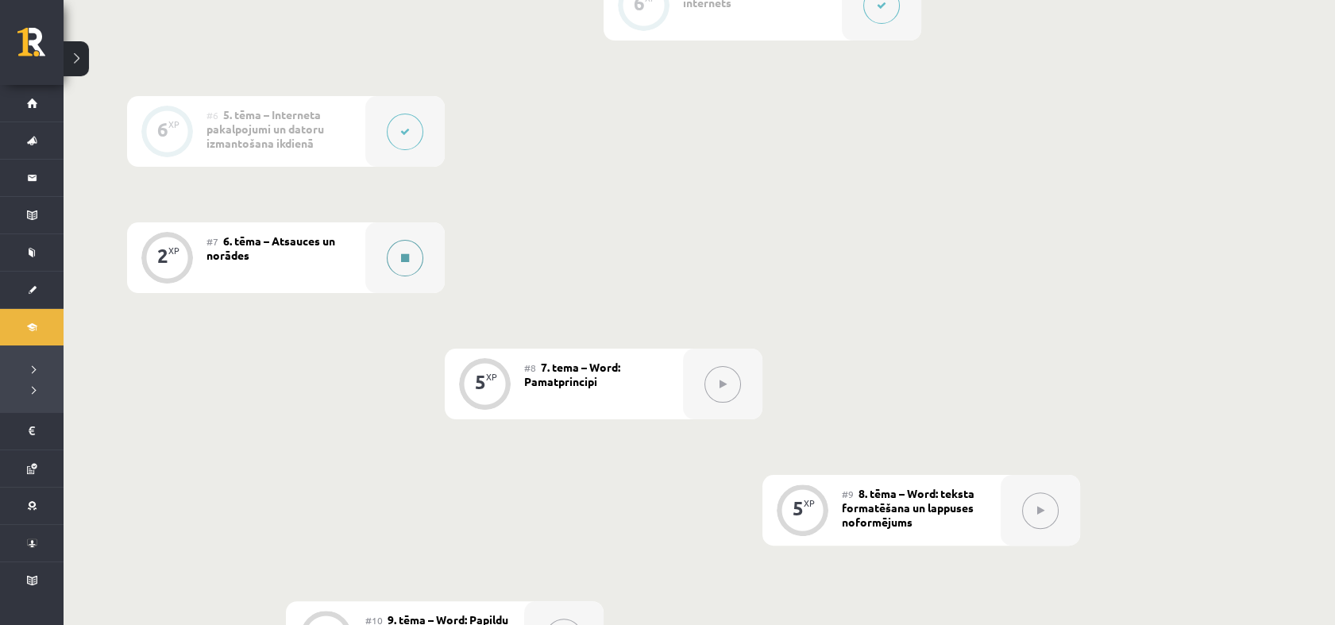
click at [401, 256] on icon at bounding box center [405, 258] width 8 height 10
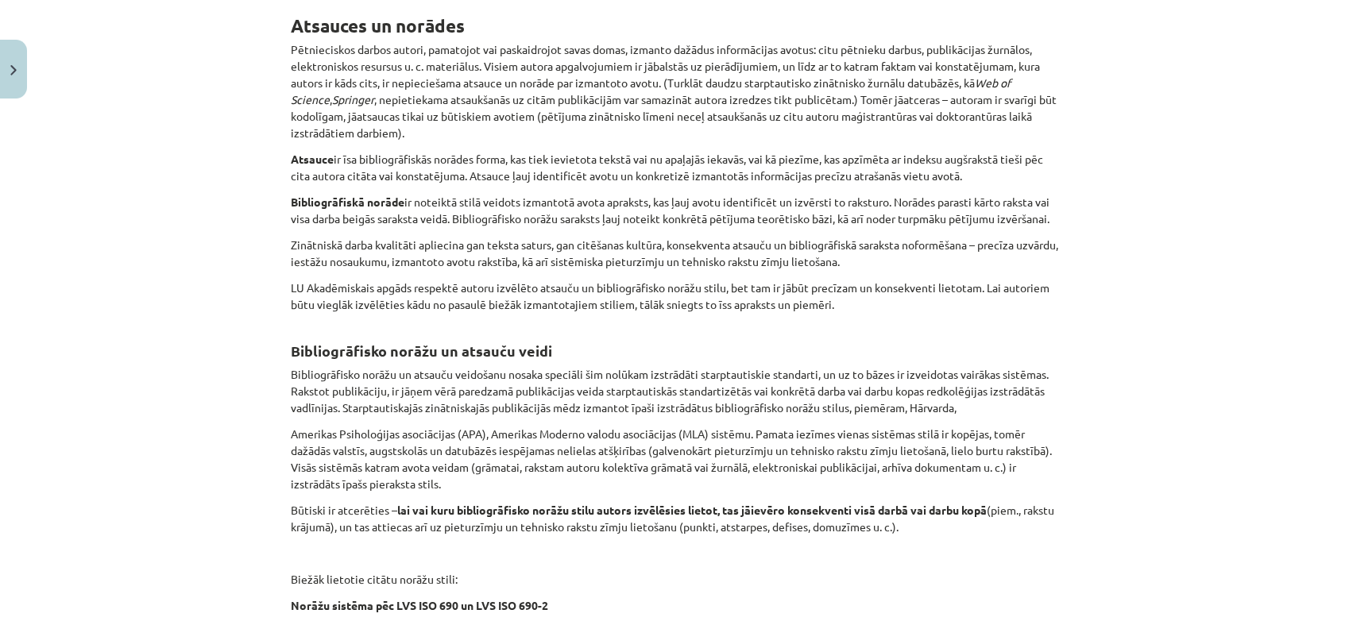
scroll to position [591, 0]
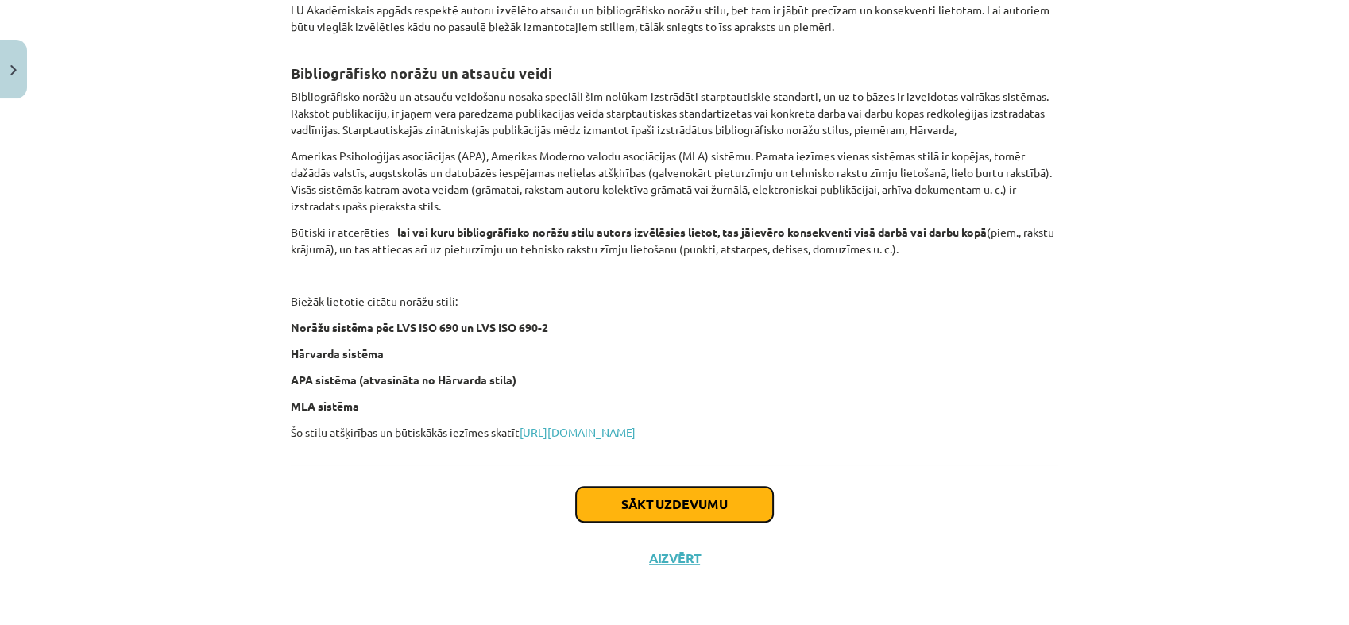
click at [717, 513] on button "Sākt uzdevumu" at bounding box center [674, 504] width 197 height 35
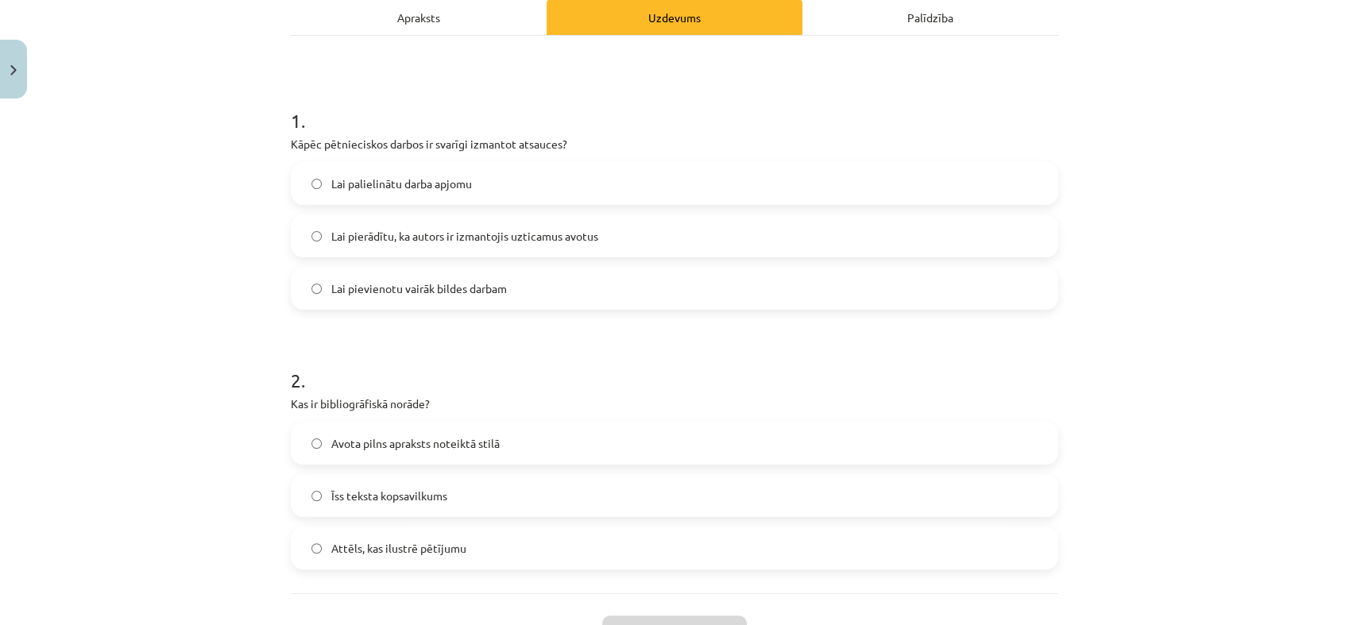
scroll to position [217, 0]
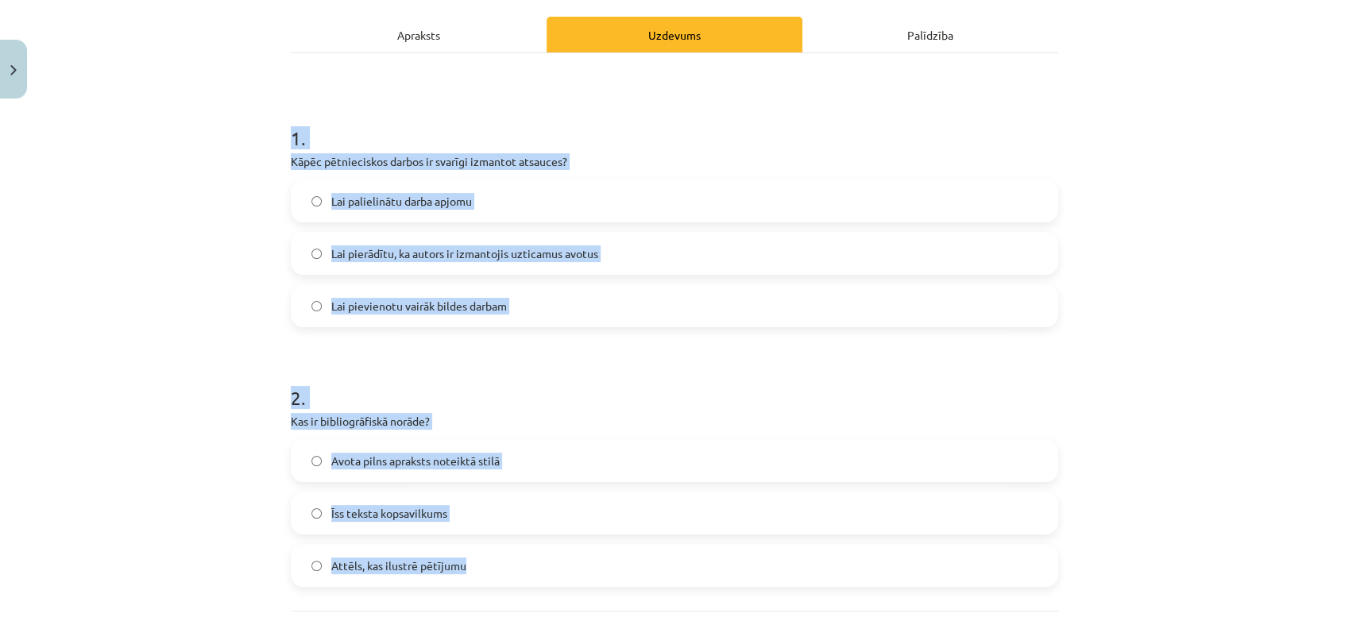
drag, startPoint x: 271, startPoint y: 133, endPoint x: 809, endPoint y: 580, distance: 698.9
click at [809, 580] on div "Mācību tēma: Datorikas - 10. klases 1. ieskaites mācību materiāls #7 6. tēma – …" at bounding box center [674, 312] width 1349 height 625
copy form "1 . Kāpēc pētnieciskos darbos ir svarīgi izmantot atsauces? Lai palielinātu dar…"
click at [381, 248] on span "Lai pierādītu, ka autors ir izmantojis uzticamus avotus" at bounding box center [464, 253] width 267 height 17
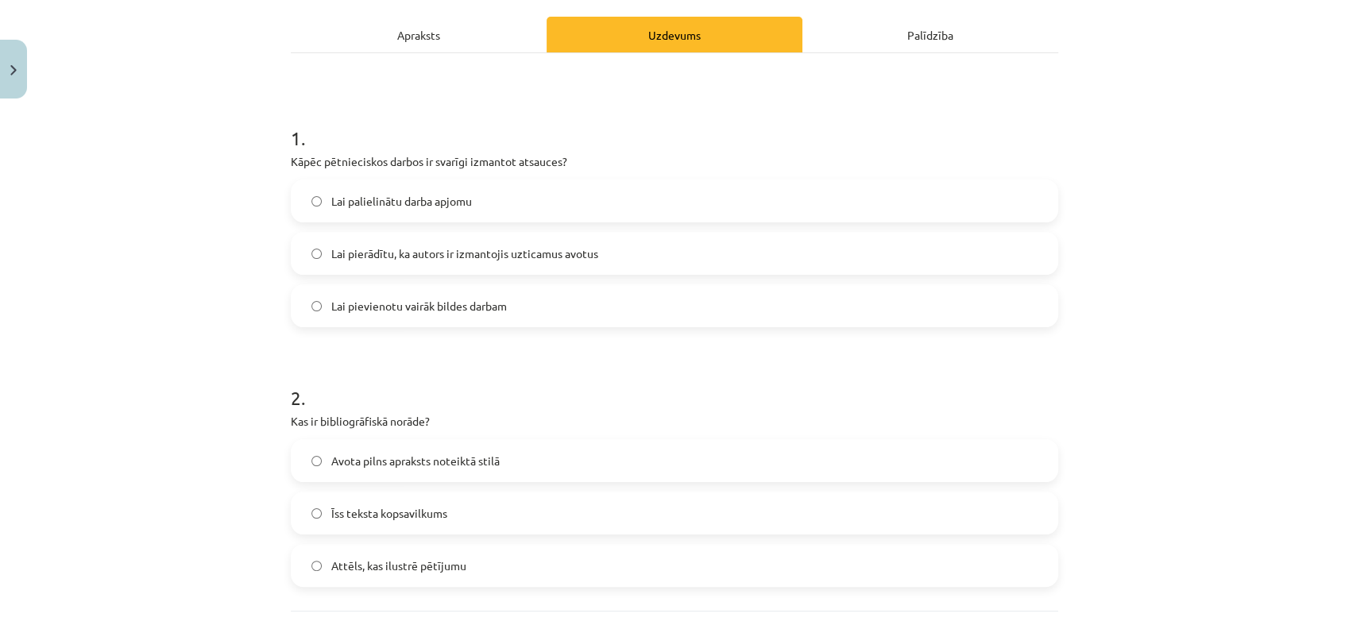
click at [372, 458] on span "Avota pilns apraksts noteiktā stilā" at bounding box center [415, 461] width 168 height 17
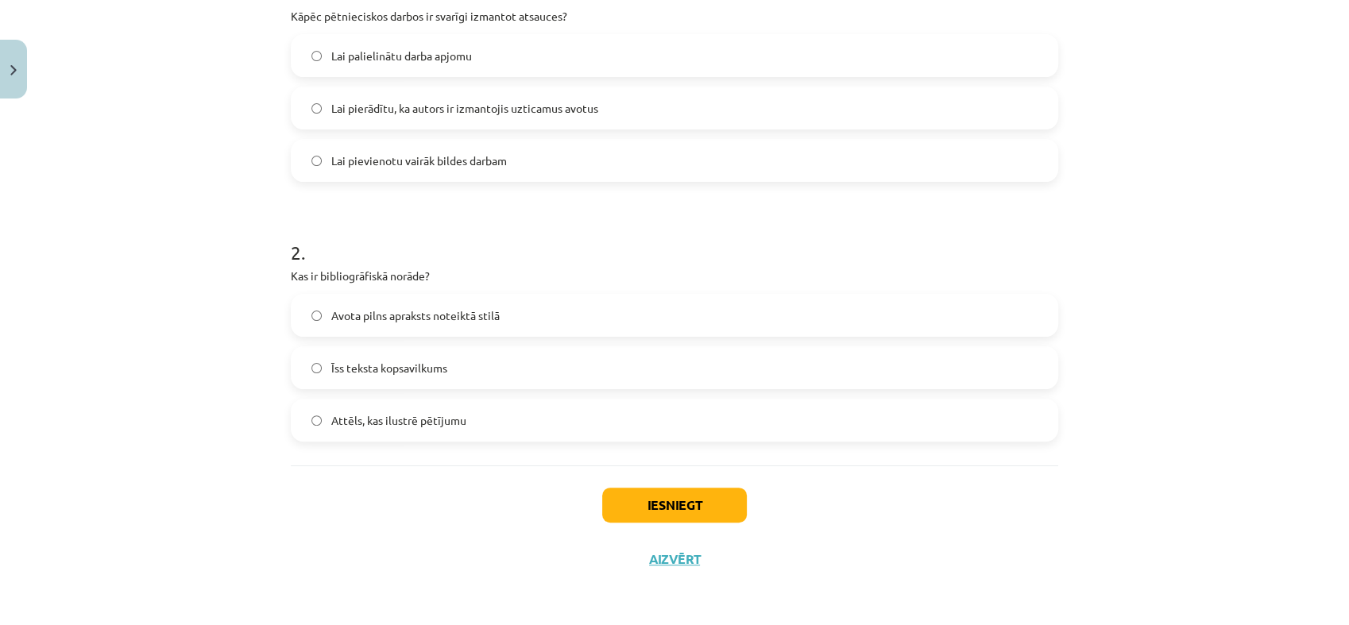
scroll to position [362, 0]
click at [678, 496] on button "Iesniegt" at bounding box center [674, 505] width 145 height 35
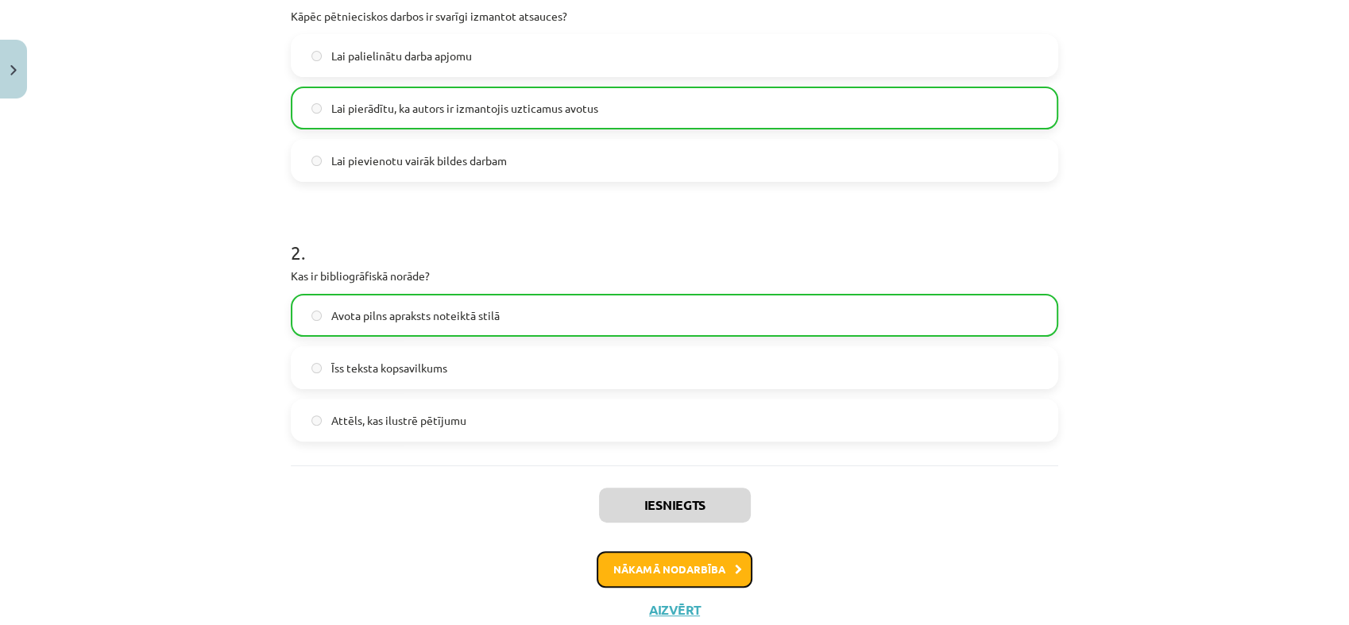
click at [695, 575] on button "Nākamā nodarbība" at bounding box center [675, 569] width 156 height 37
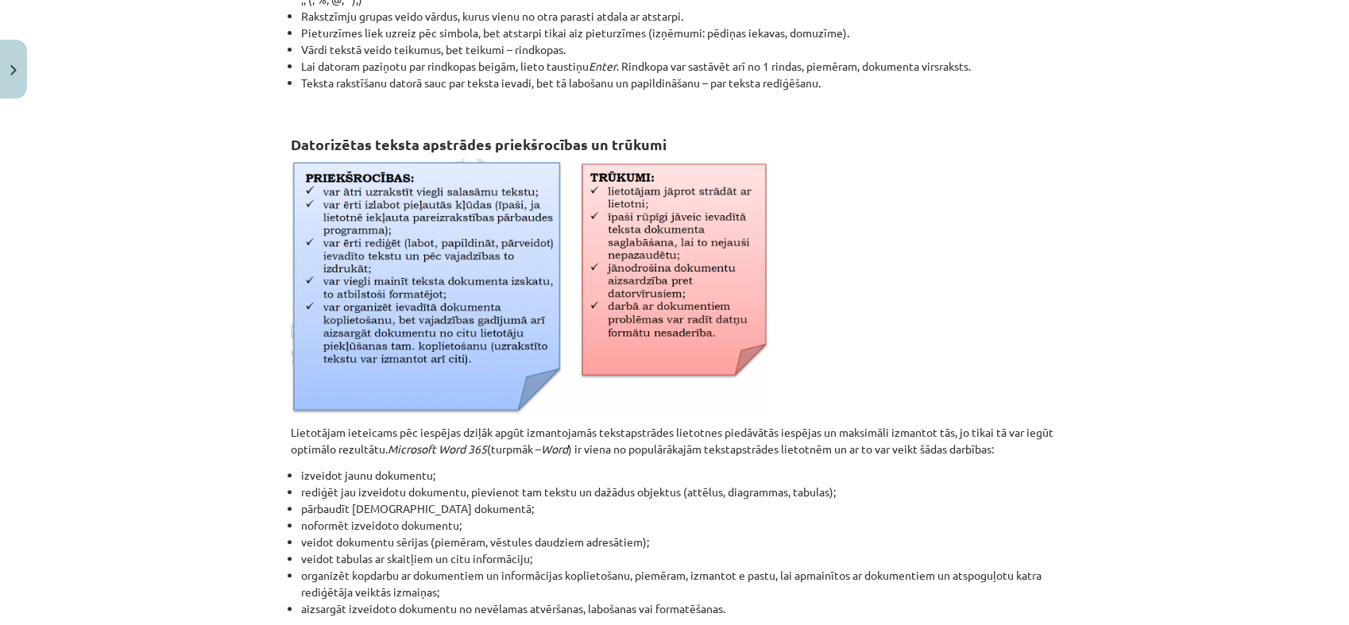
scroll to position [696, 0]
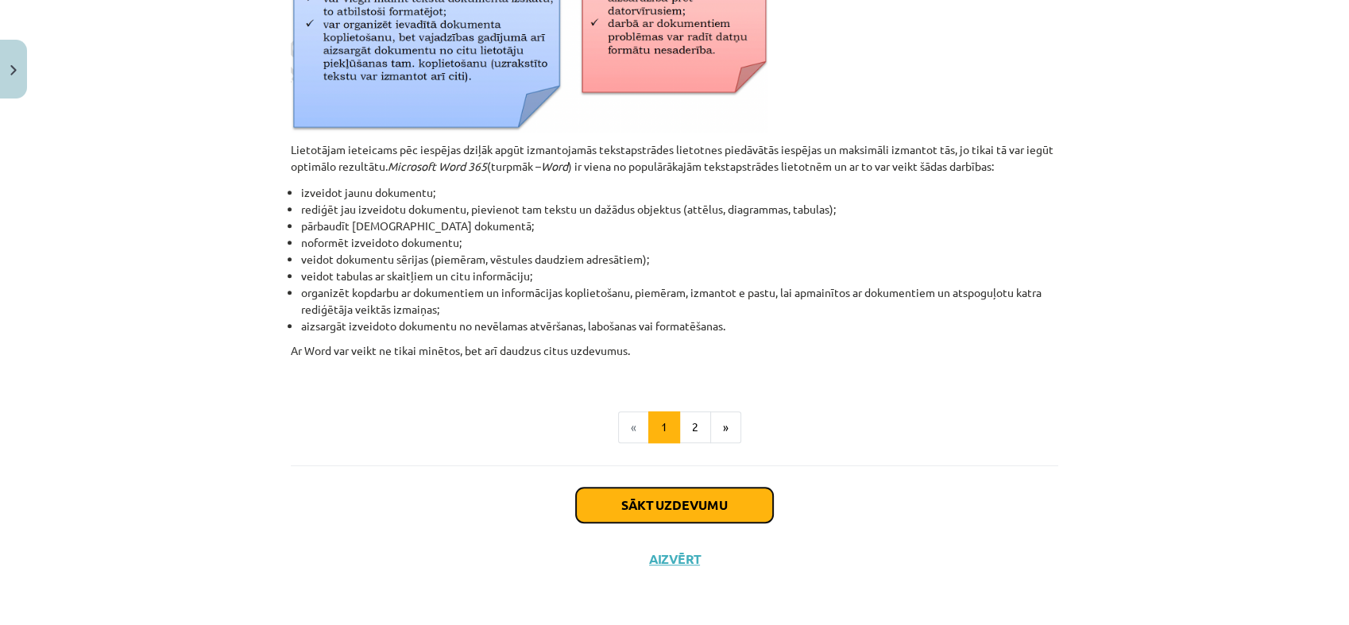
click at [686, 502] on button "Sākt uzdevumu" at bounding box center [674, 505] width 197 height 35
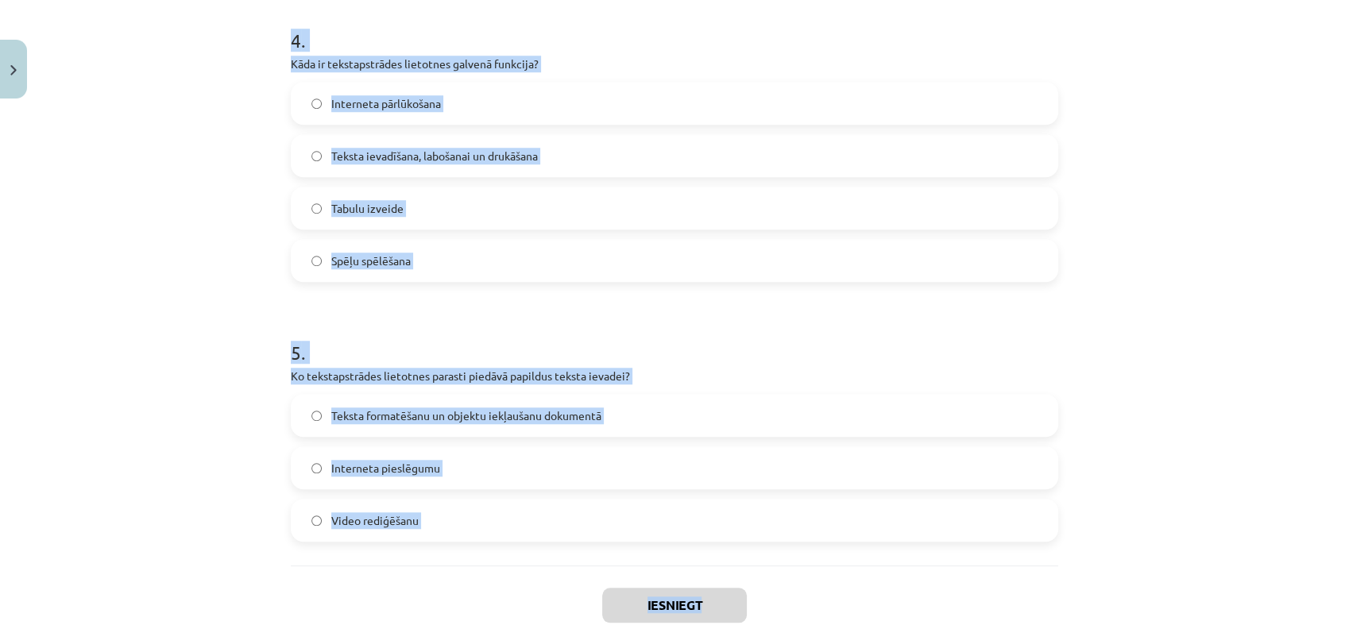
scroll to position [1352, 0]
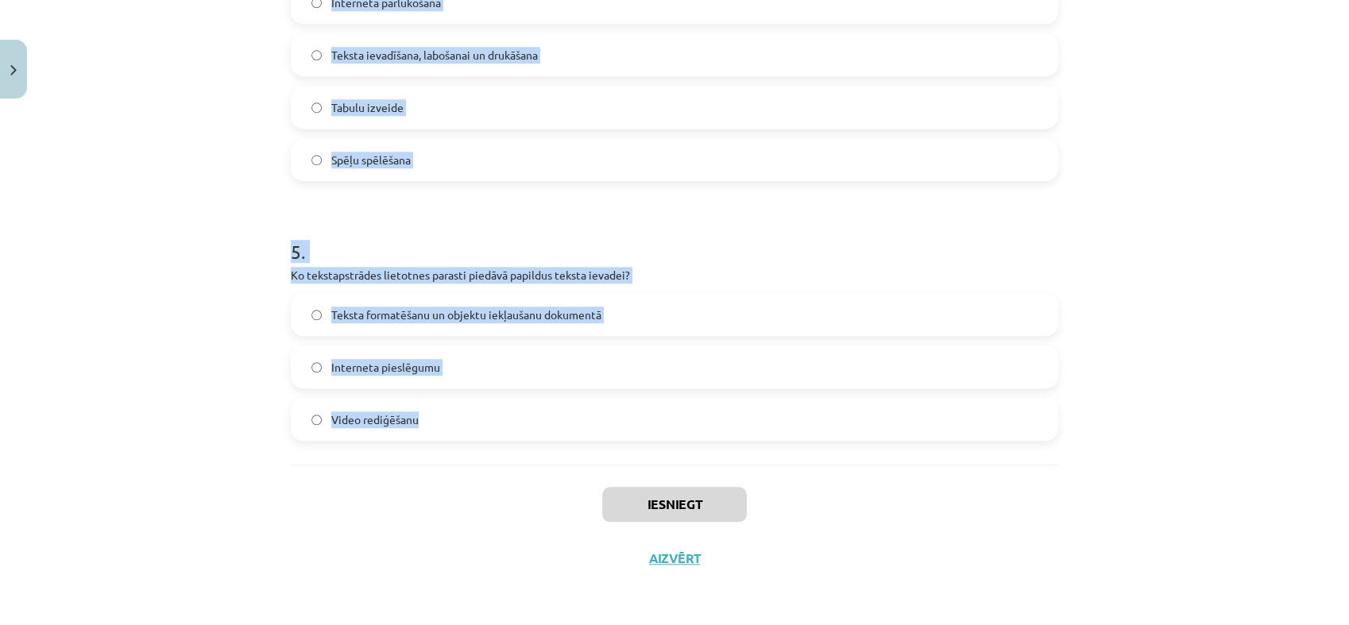
drag, startPoint x: 289, startPoint y: 256, endPoint x: 670, endPoint y: 415, distance: 412.3
copy form ". Kas veido tekstu? Rakstzīmes, vārdi un teikumi Tikai burti Attēli un diagramm…"
click at [244, 214] on div "Mācību tēma: Datorikas - 10. klases 1. ieskaites mācību materiāls #8 7. tema – …" at bounding box center [674, 312] width 1349 height 625
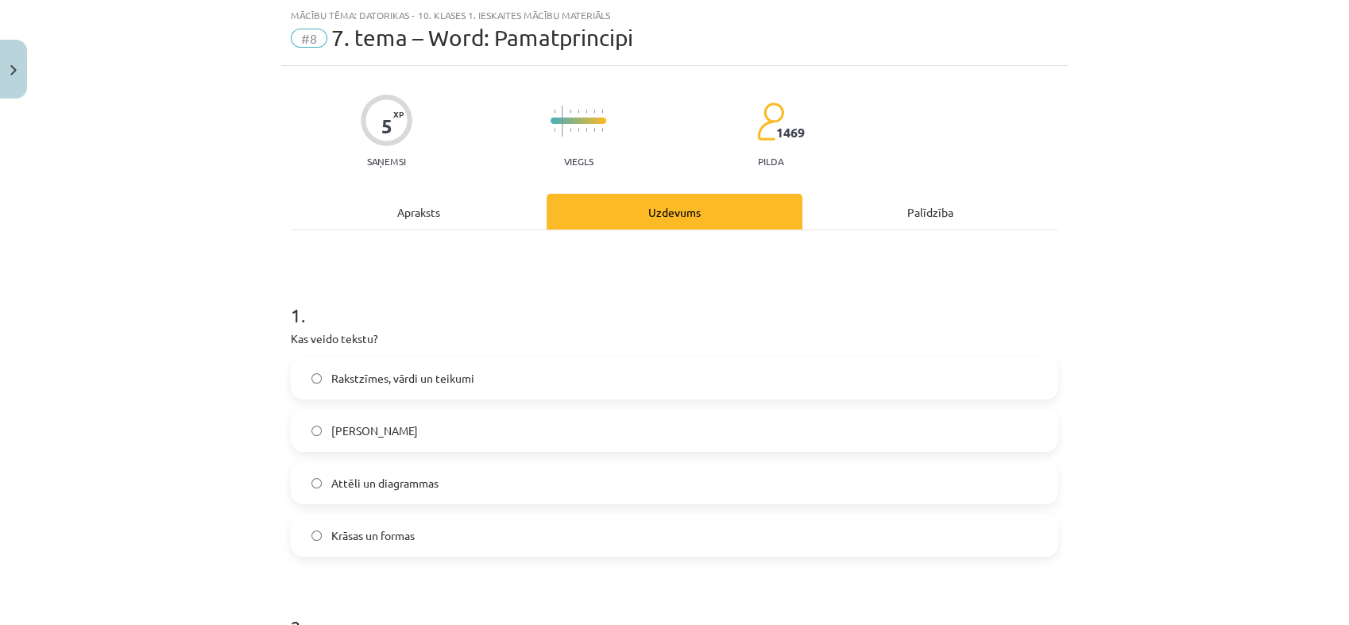
scroll to position [27, 0]
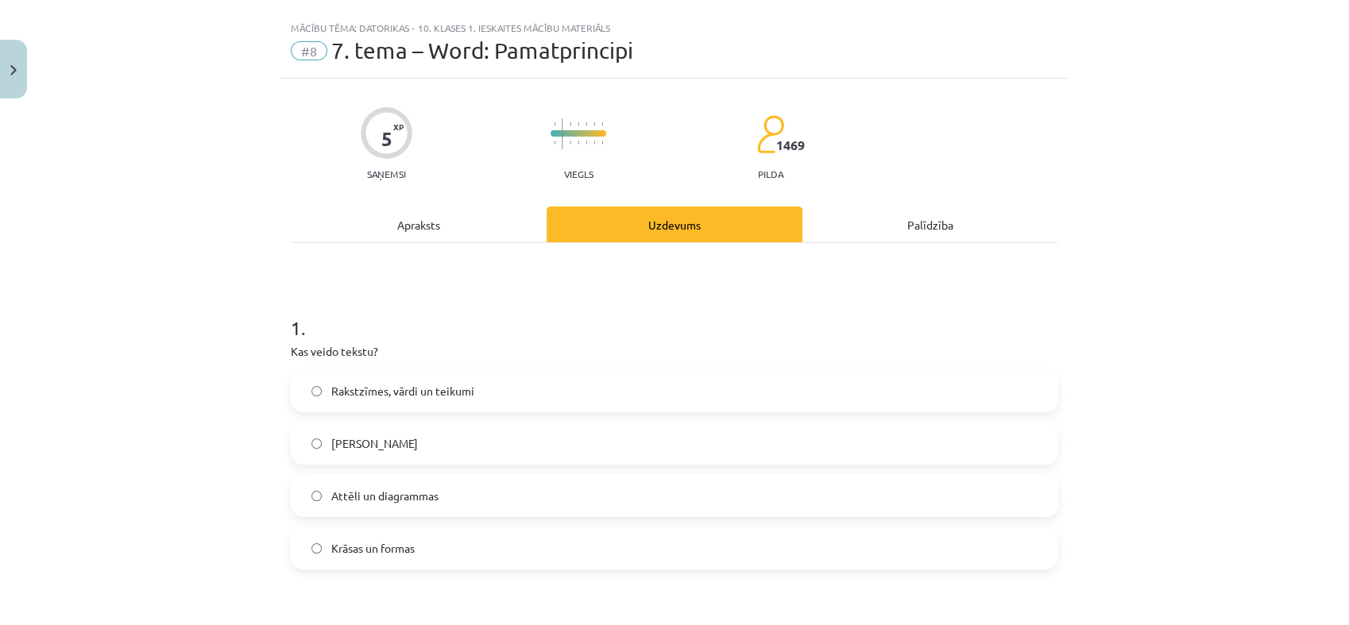
click at [428, 384] on span "Rakstzīmes, vārdi un teikumi" at bounding box center [402, 391] width 143 height 17
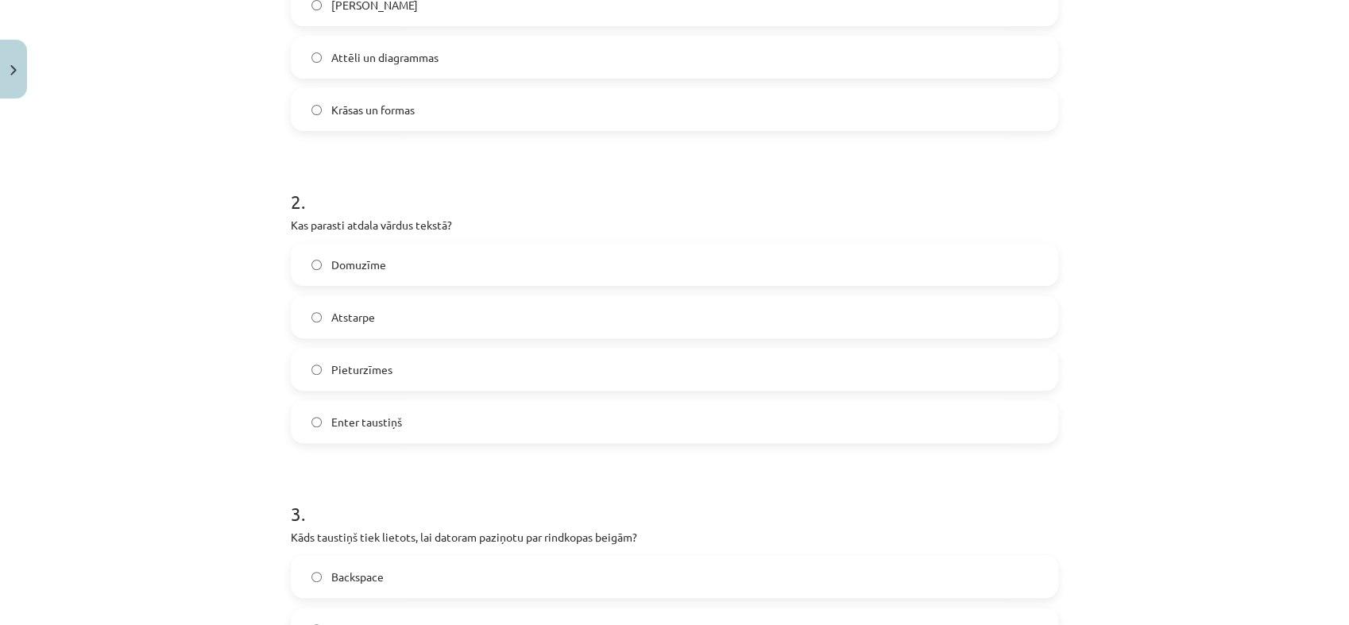
scroll to position [508, 0]
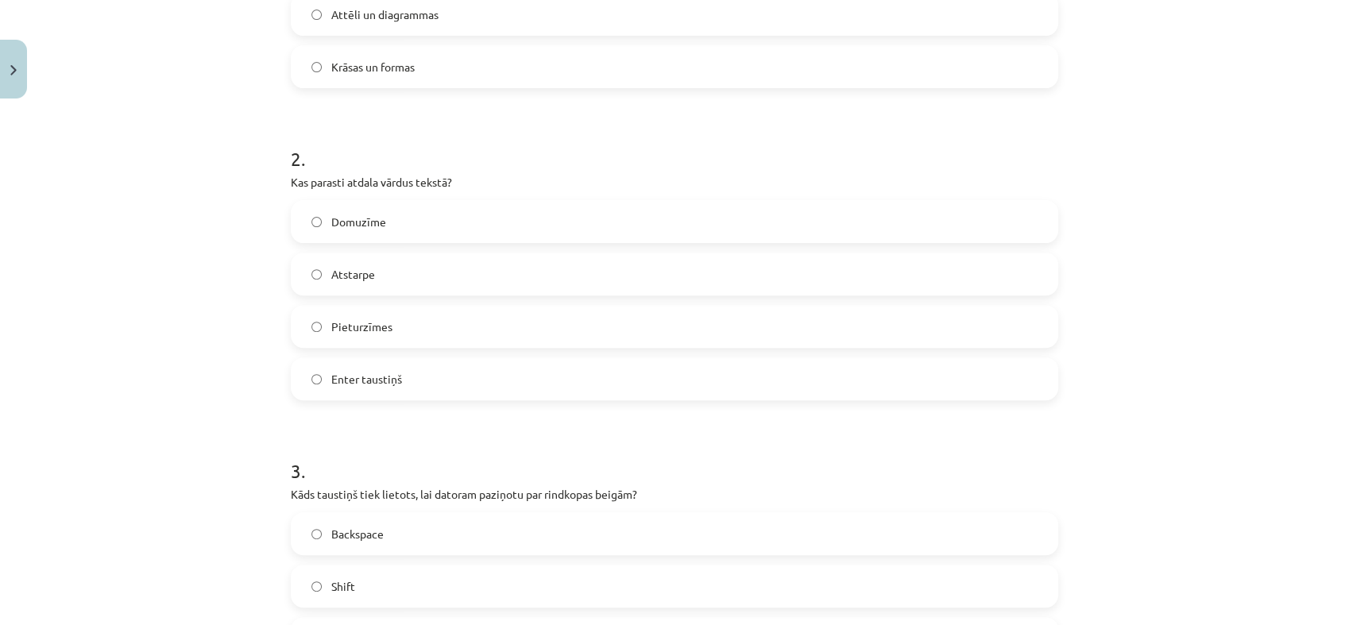
click at [406, 273] on label "Atstarpe" at bounding box center [674, 274] width 764 height 40
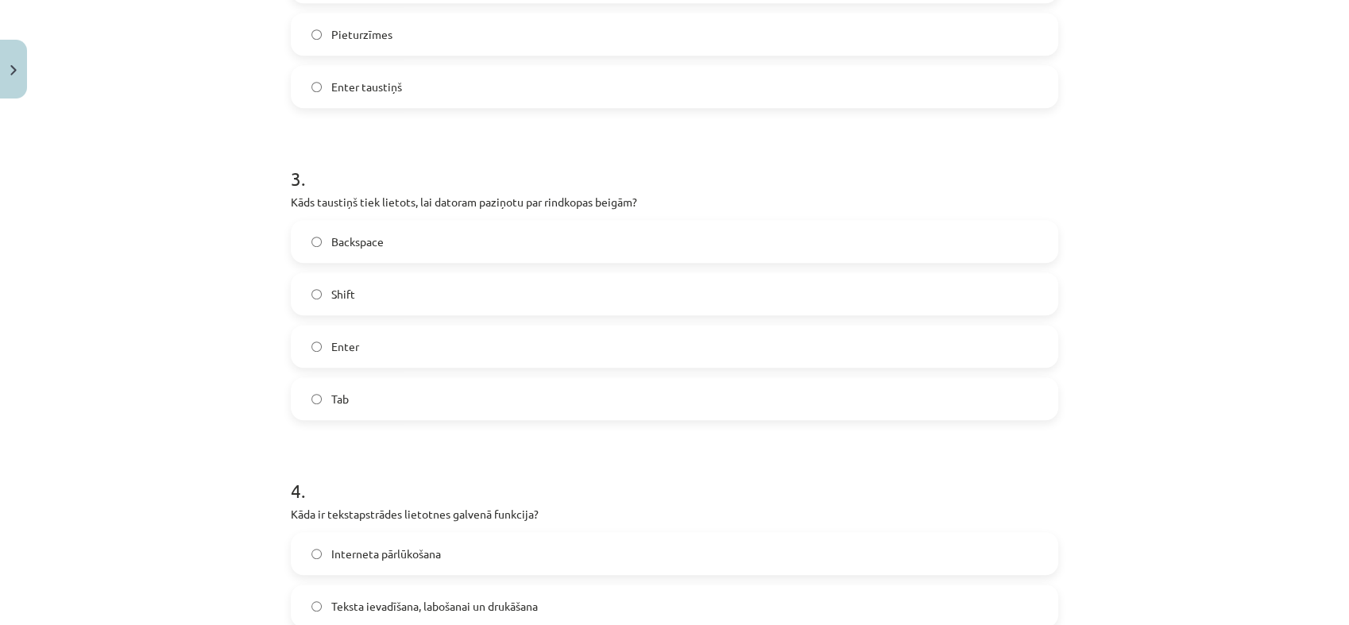
scroll to position [842, 0]
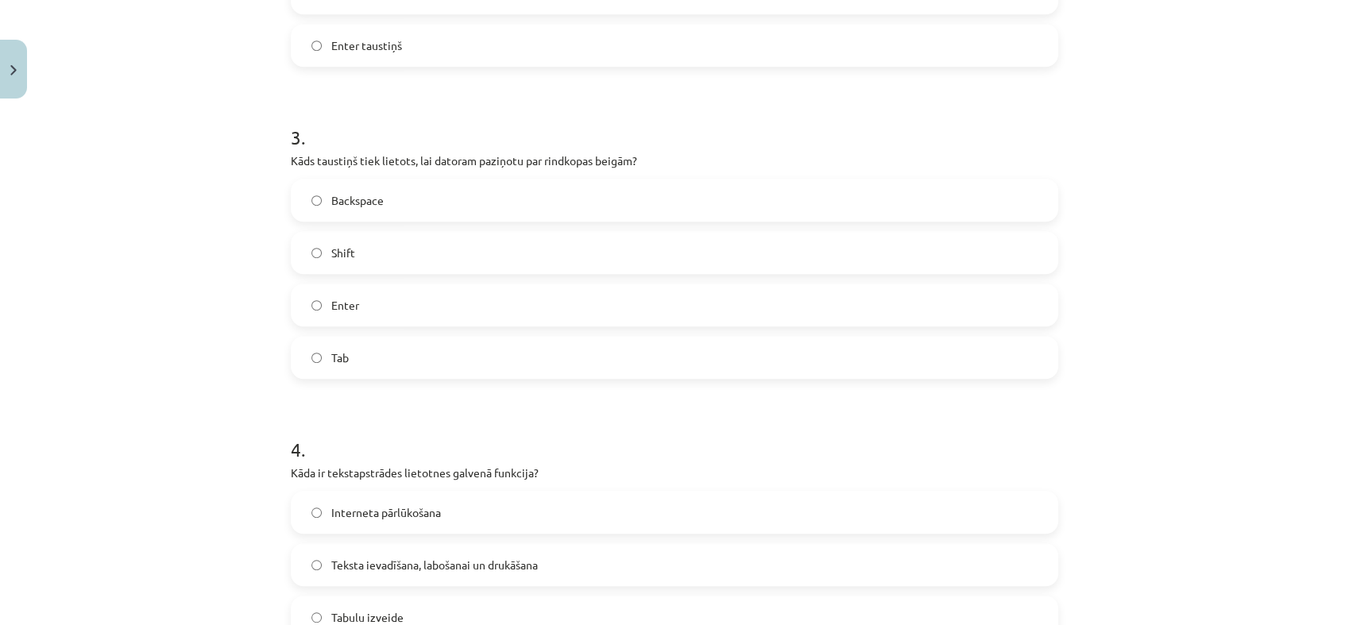
click at [462, 198] on label "Backspace" at bounding box center [674, 200] width 764 height 40
click at [373, 304] on label "Enter" at bounding box center [674, 305] width 764 height 40
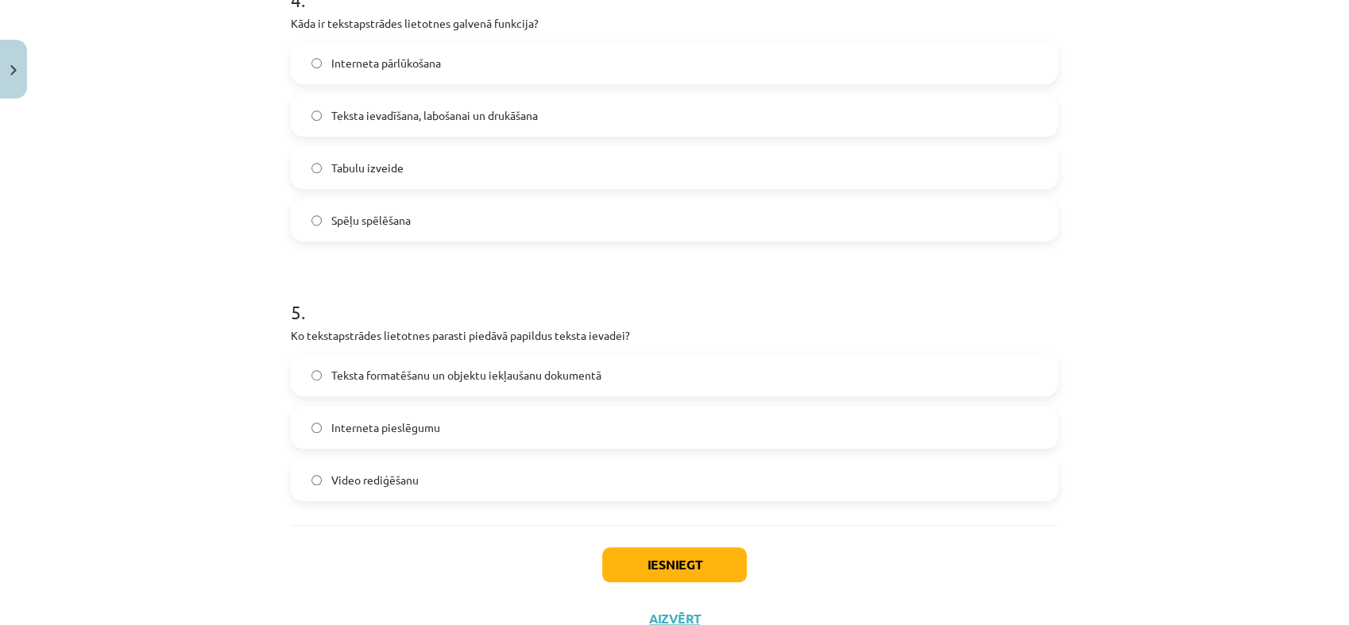
scroll to position [1289, 0]
click at [426, 108] on label "Teksta ievadīšana, labošanai un drukāšana" at bounding box center [674, 118] width 764 height 40
click at [462, 377] on span "Teksta formatēšanu un objektu iekļaušanu dokumentā" at bounding box center [466, 377] width 270 height 17
click at [708, 573] on button "Iesniegt" at bounding box center [674, 567] width 145 height 35
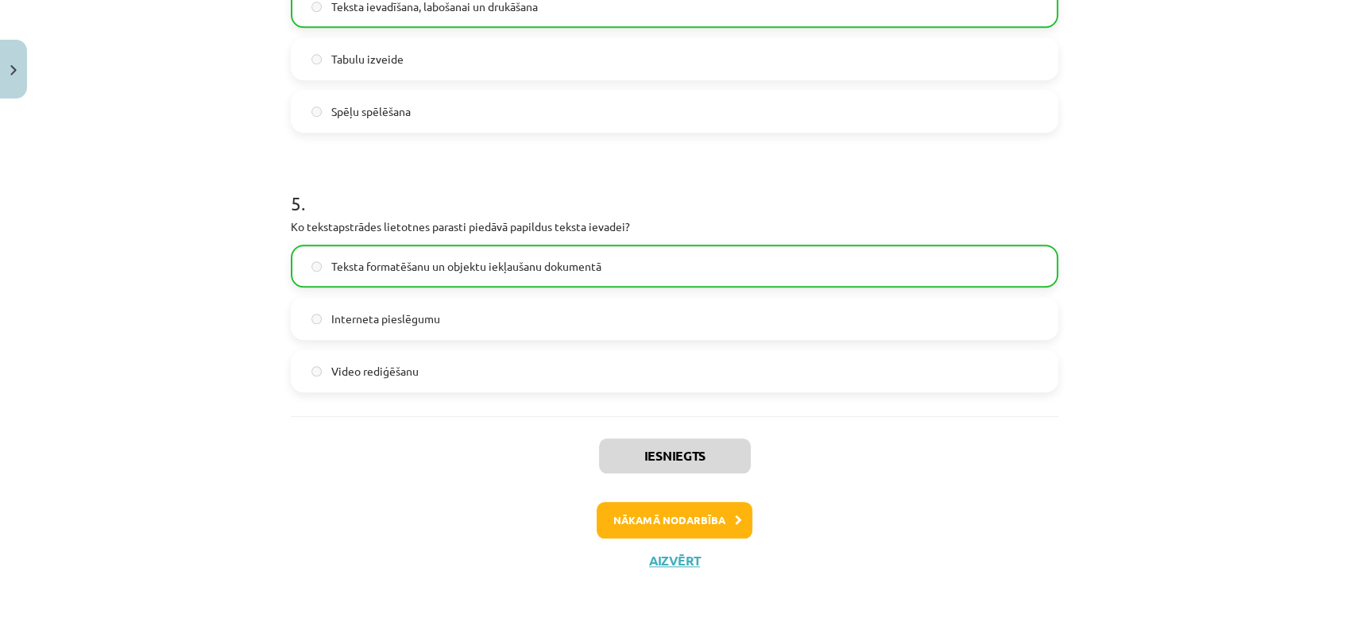
scroll to position [1402, 0]
click at [712, 526] on button "Nākamā nodarbība" at bounding box center [675, 518] width 156 height 37
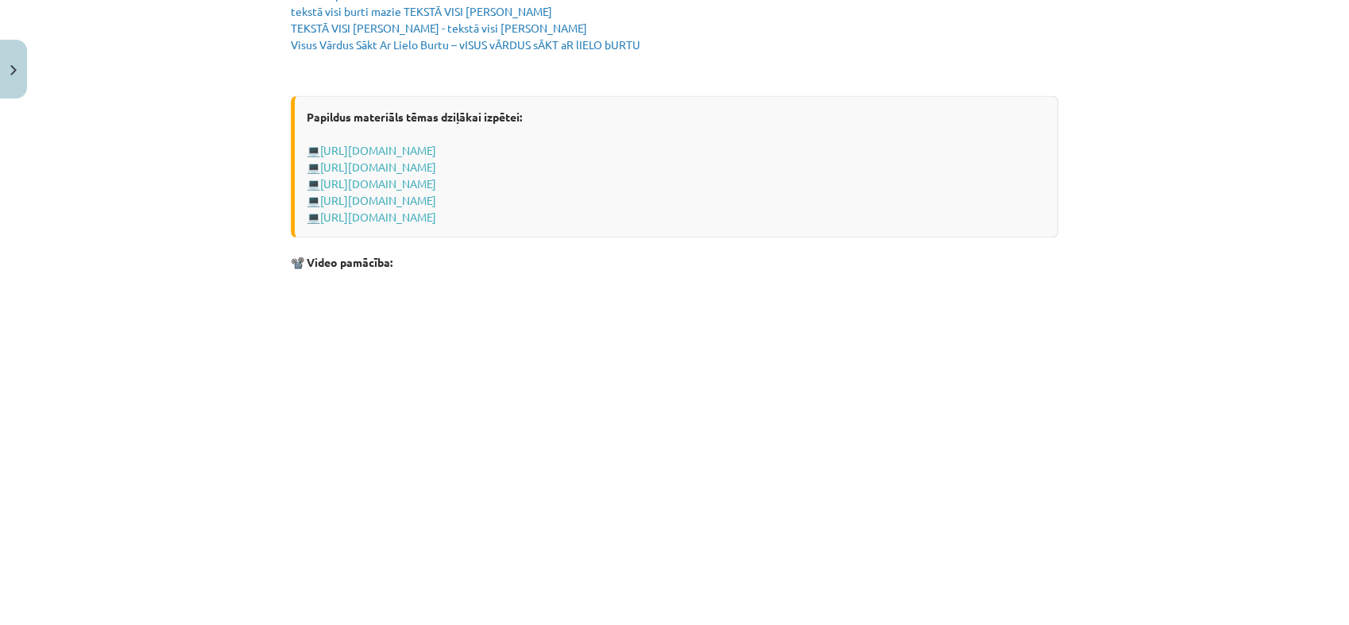
scroll to position [3136, 0]
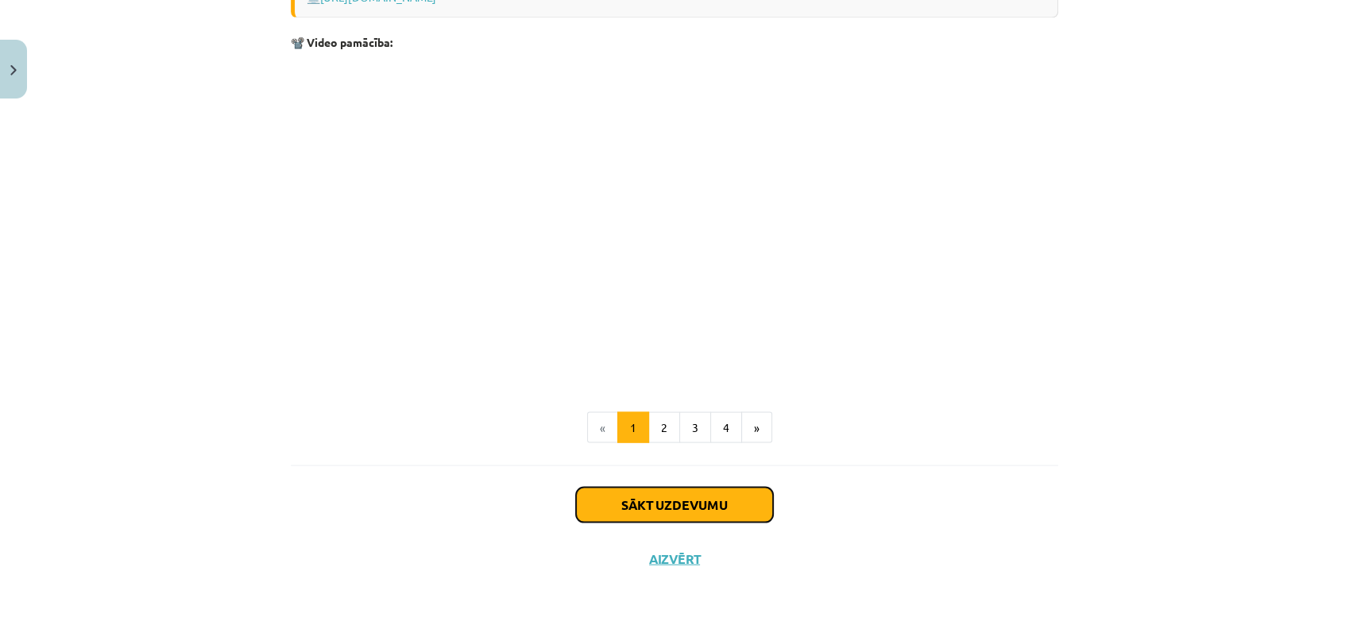
click at [693, 508] on button "Sākt uzdevumu" at bounding box center [674, 505] width 197 height 35
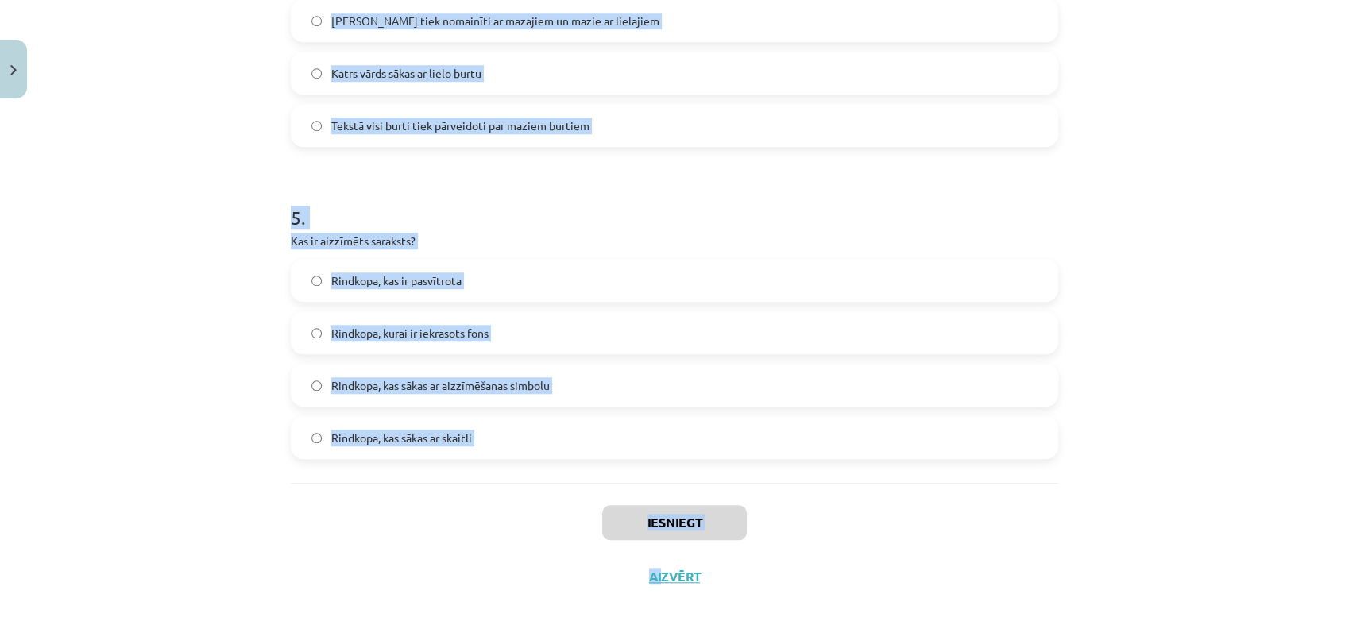
scroll to position [1419, 0]
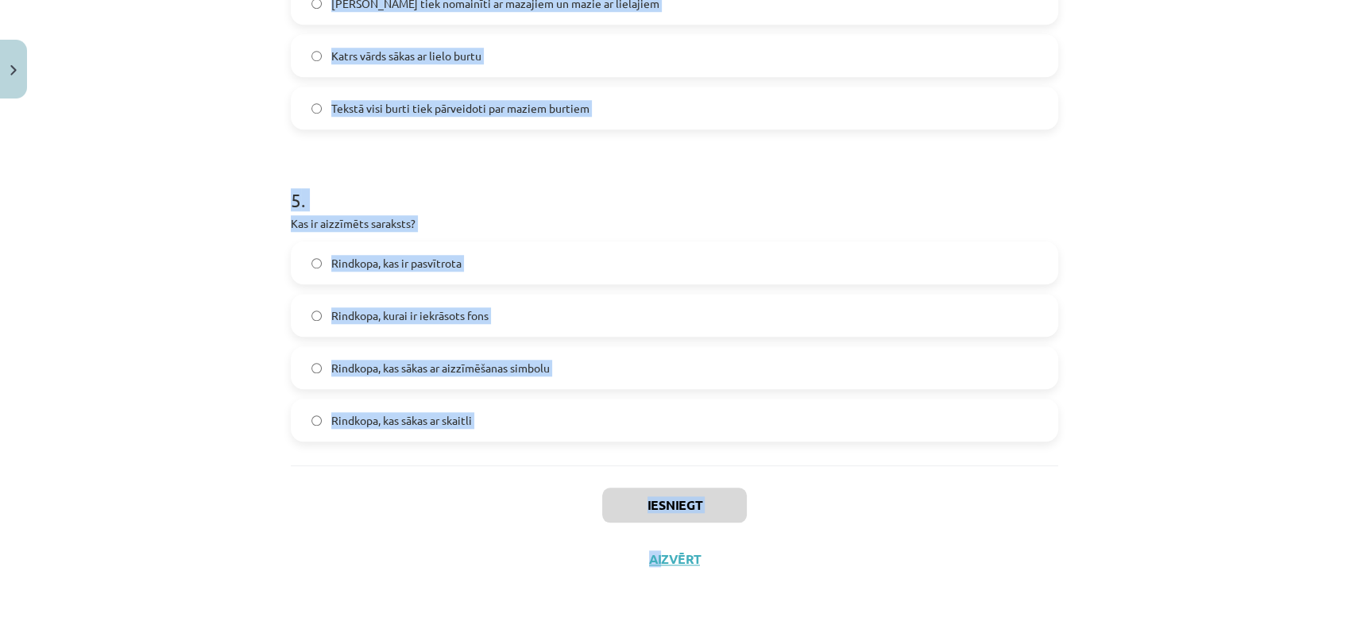
drag, startPoint x: 280, startPoint y: 311, endPoint x: 616, endPoint y: 430, distance: 357.2
copy form "1 . Kas ir apakšraksts (Subscript) rakstzīmju formatēšanā? Rakstzīmes ir pasvīt…"
click at [169, 261] on div "Mācību tēma: Datorikas - 10. klases 1. ieskaites mācību materiāls #9 8. tēma – …" at bounding box center [674, 312] width 1349 height 625
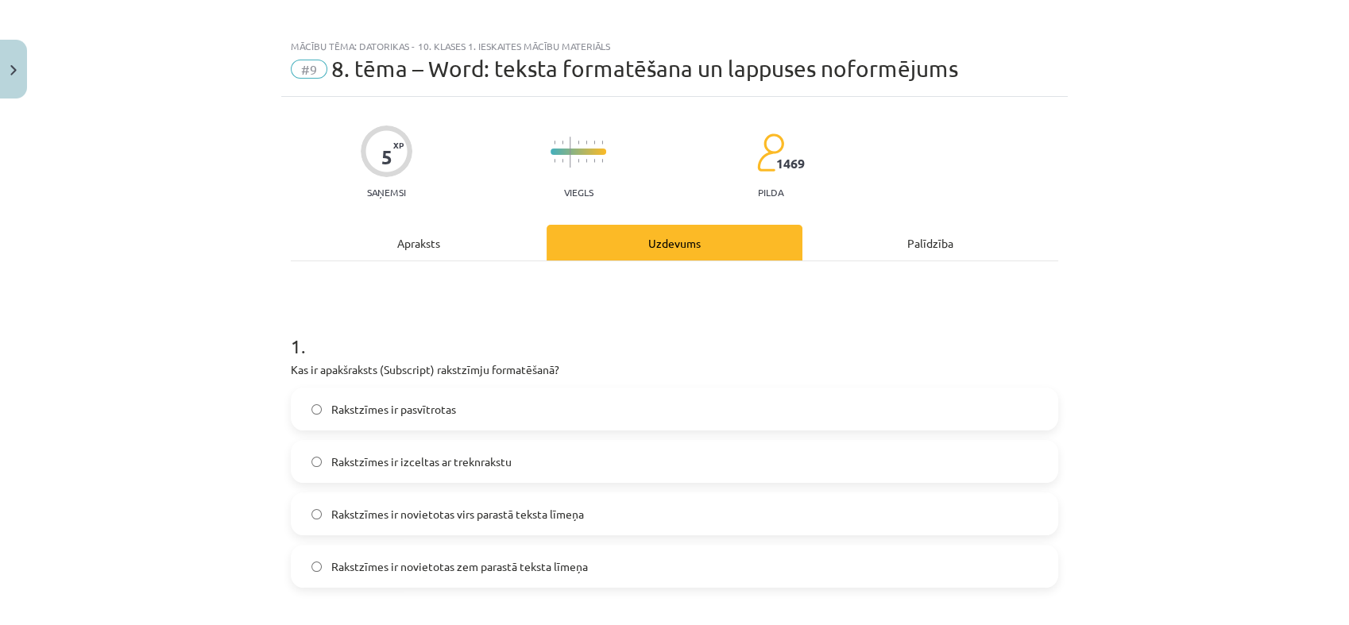
scroll to position [0, 0]
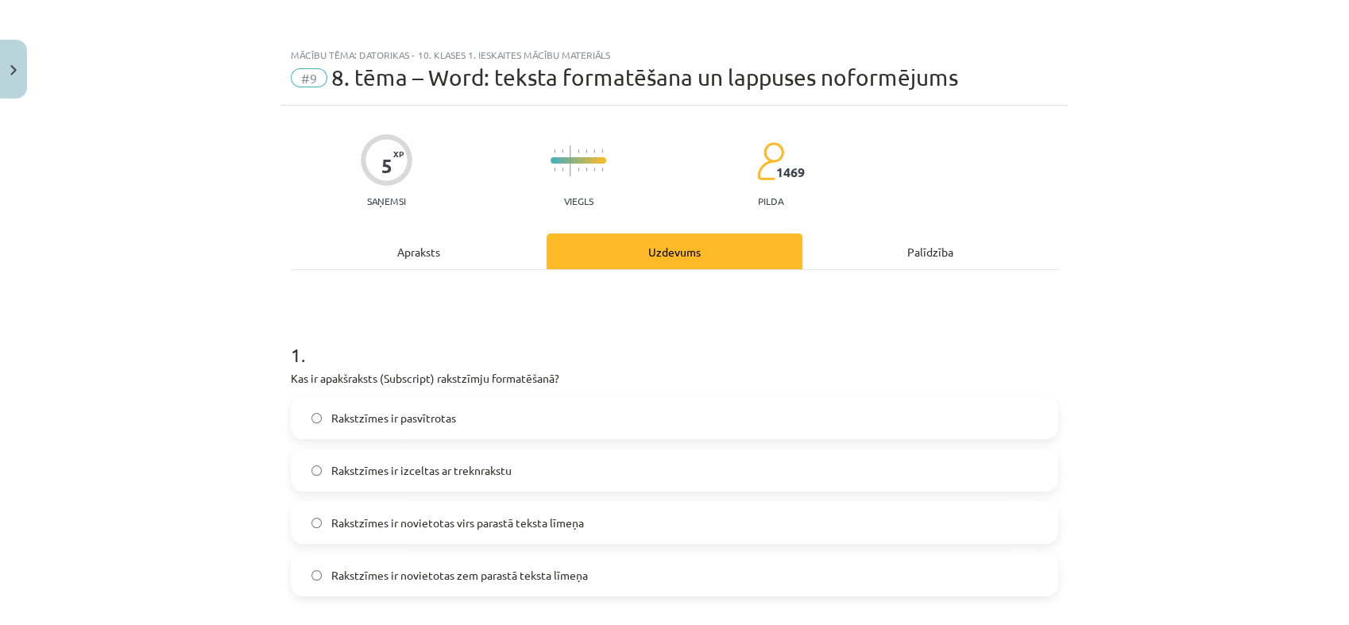
click at [400, 528] on span "Rakstzīmes ir novietotas virs parastā teksta līmeņa" at bounding box center [457, 523] width 253 height 17
click at [387, 574] on span "Rakstzīmes ir novietotas zem parastā teksta līmeņa" at bounding box center [459, 575] width 257 height 17
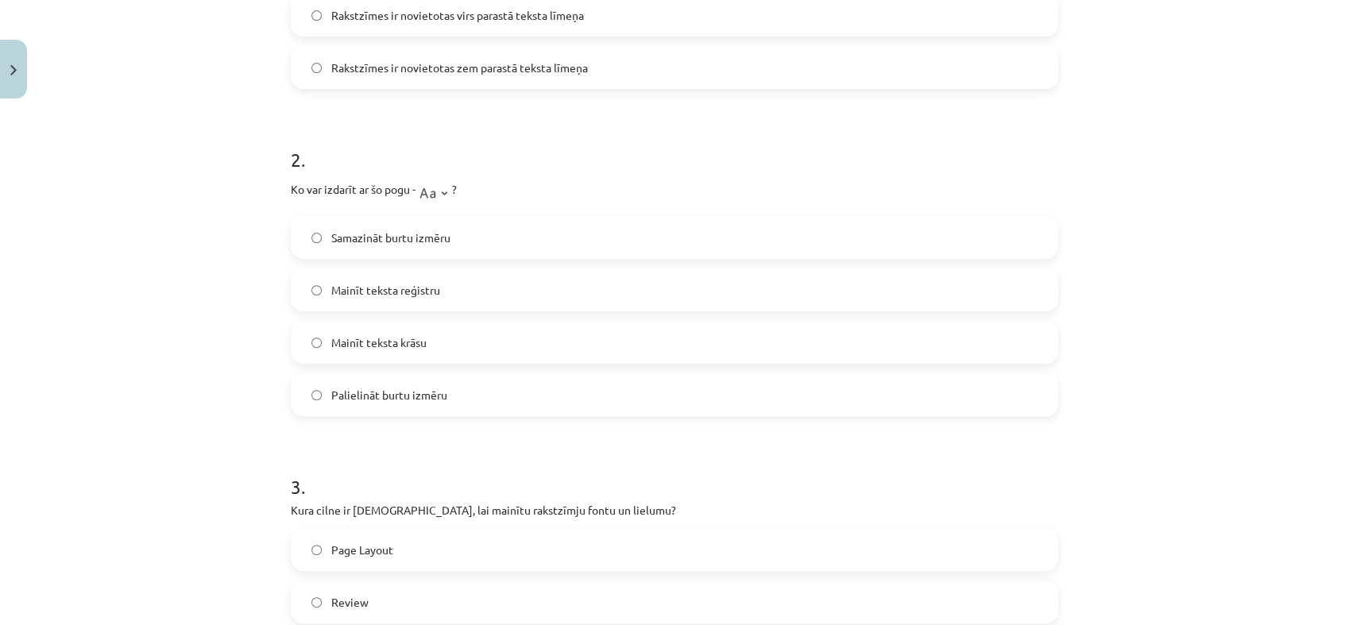
scroll to position [508, 0]
click at [407, 288] on span "Mainīt teksta reģistru" at bounding box center [385, 289] width 109 height 17
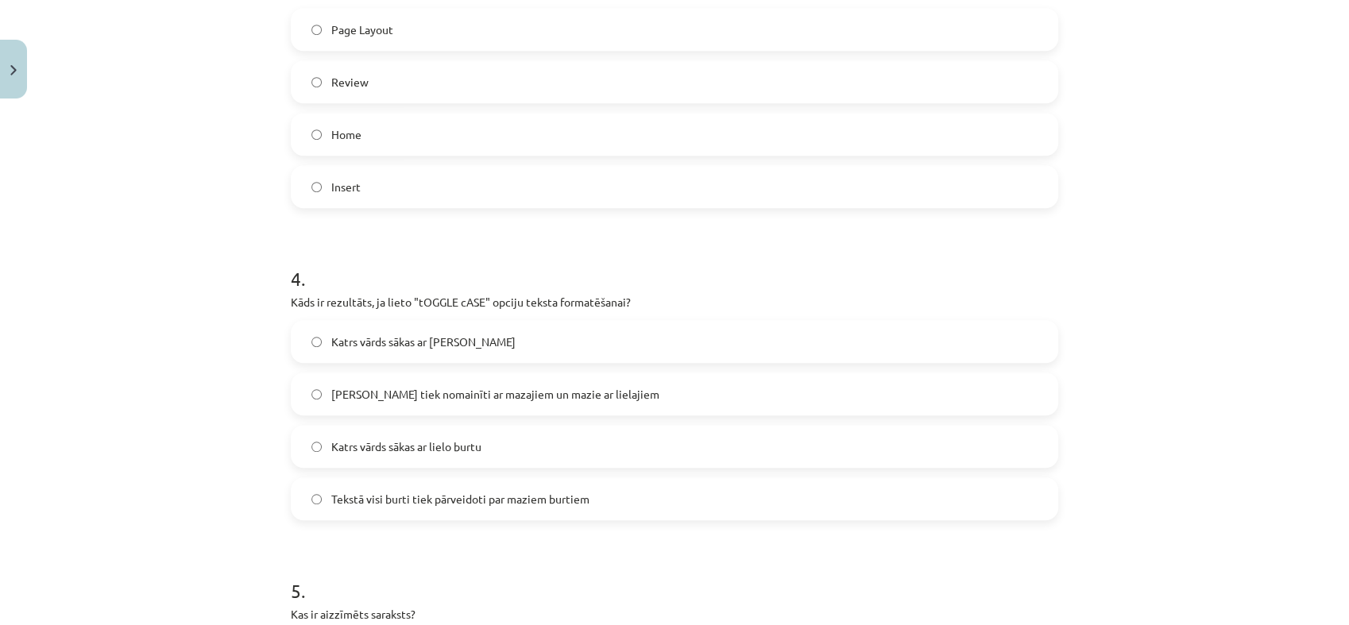
scroll to position [963, 0]
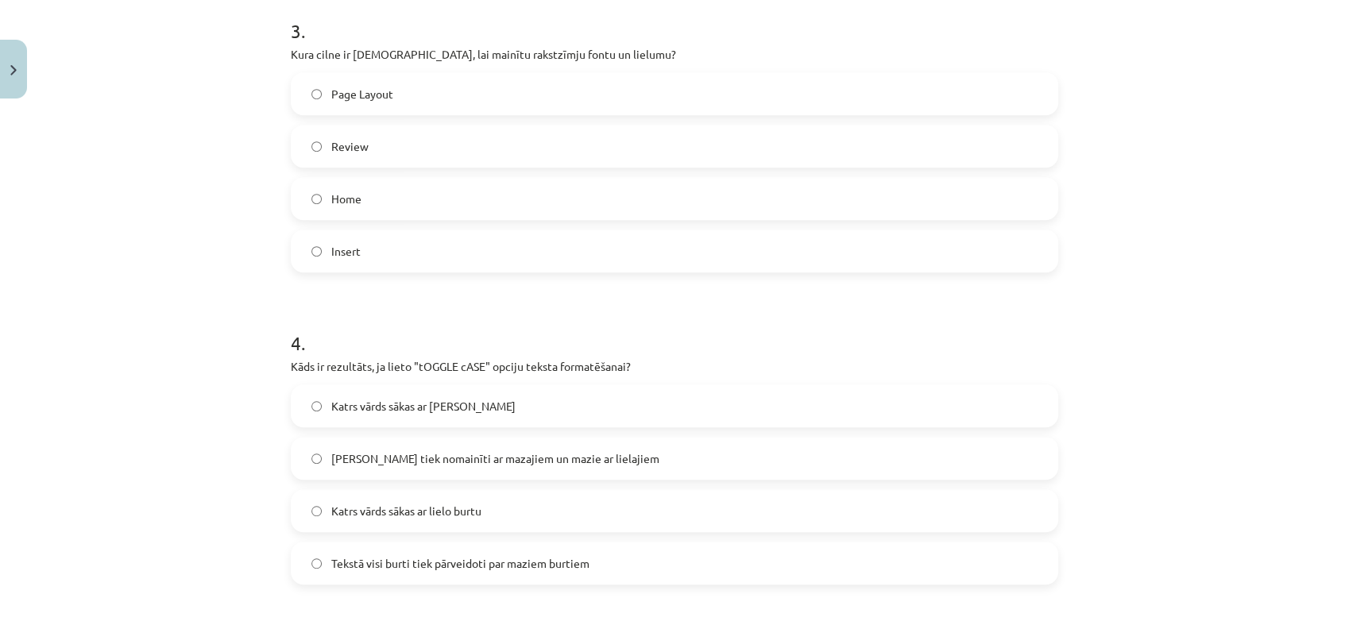
click at [388, 203] on label "Home" at bounding box center [674, 199] width 764 height 40
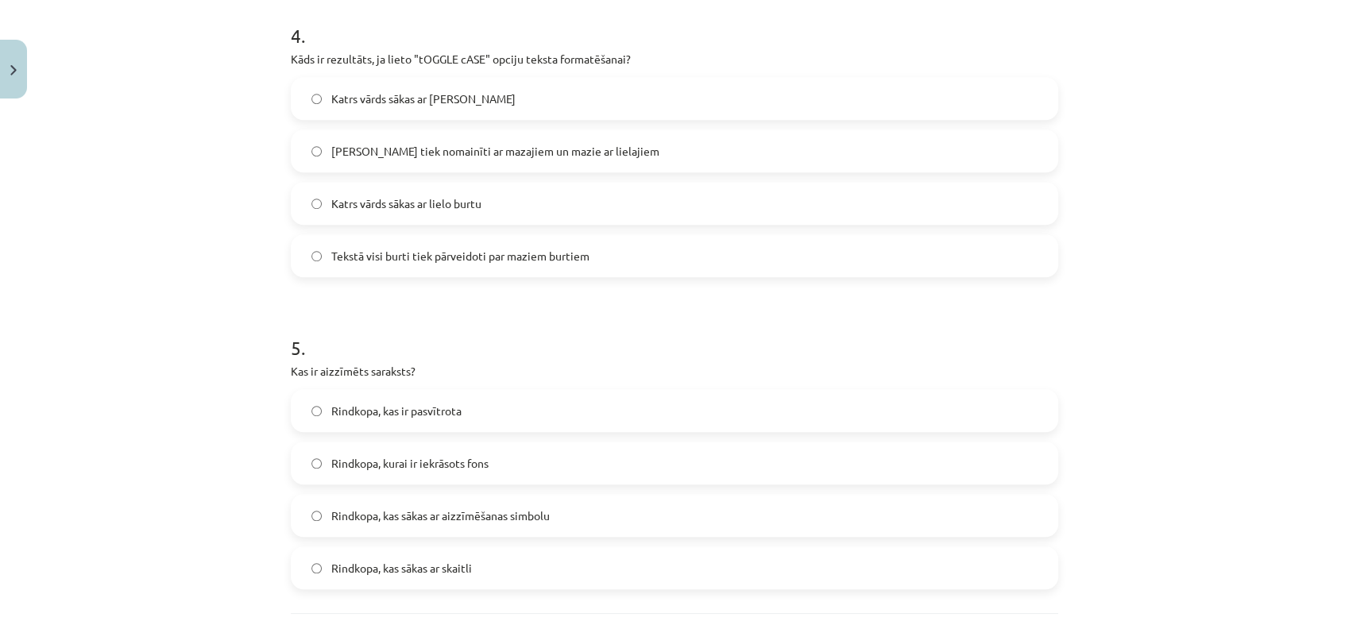
scroll to position [1273, 0]
click at [457, 141] on span "Lielie burti tiek nomainīti ar mazajiem un mazie ar lielajiem" at bounding box center [495, 149] width 328 height 17
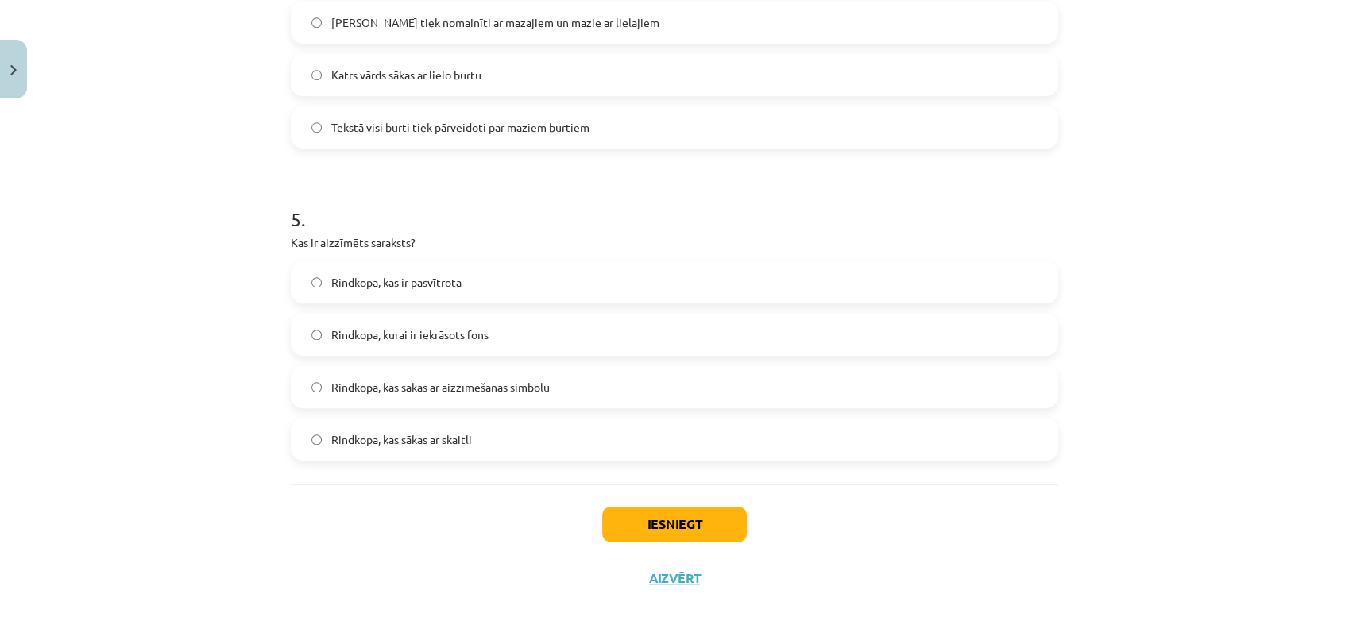
scroll to position [1400, 0]
click at [470, 392] on span "Rindkopa, kas sākas ar aizzīmēšanas simbolu" at bounding box center [440, 386] width 218 height 17
click at [651, 523] on button "Iesniegt" at bounding box center [674, 523] width 145 height 35
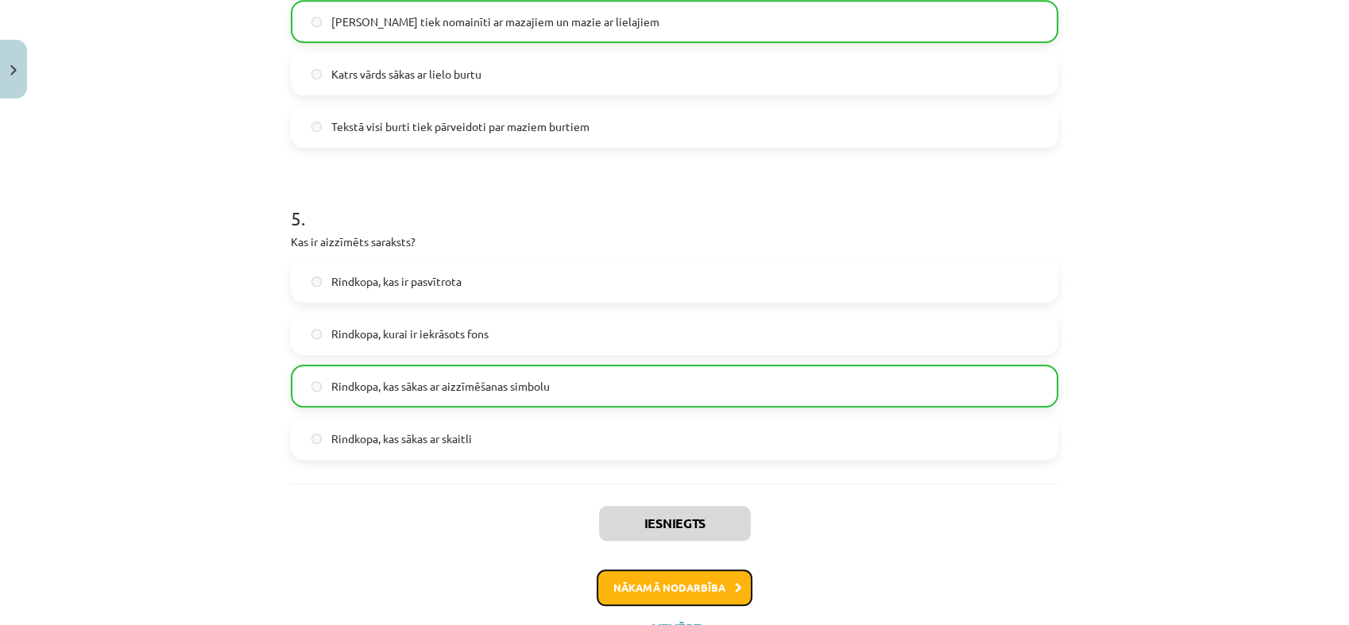
click at [666, 584] on button "Nākamā nodarbība" at bounding box center [675, 587] width 156 height 37
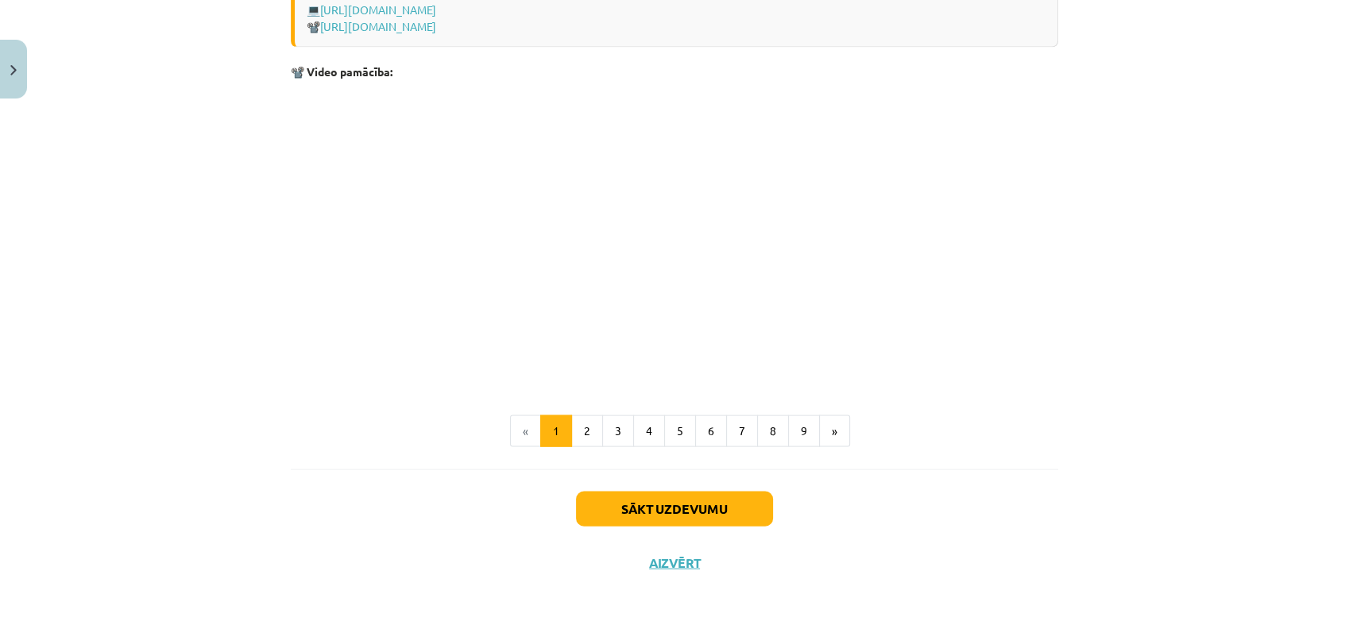
scroll to position [3299, 0]
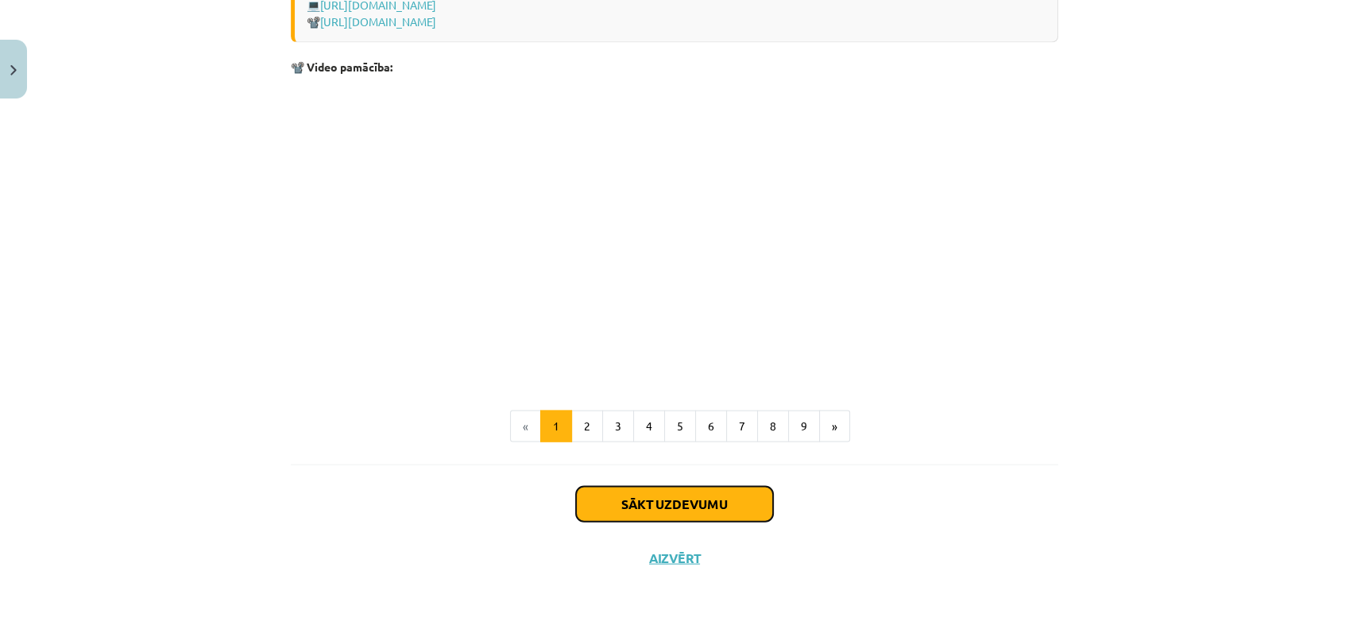
click at [635, 506] on button "Sākt uzdevumu" at bounding box center [674, 504] width 197 height 35
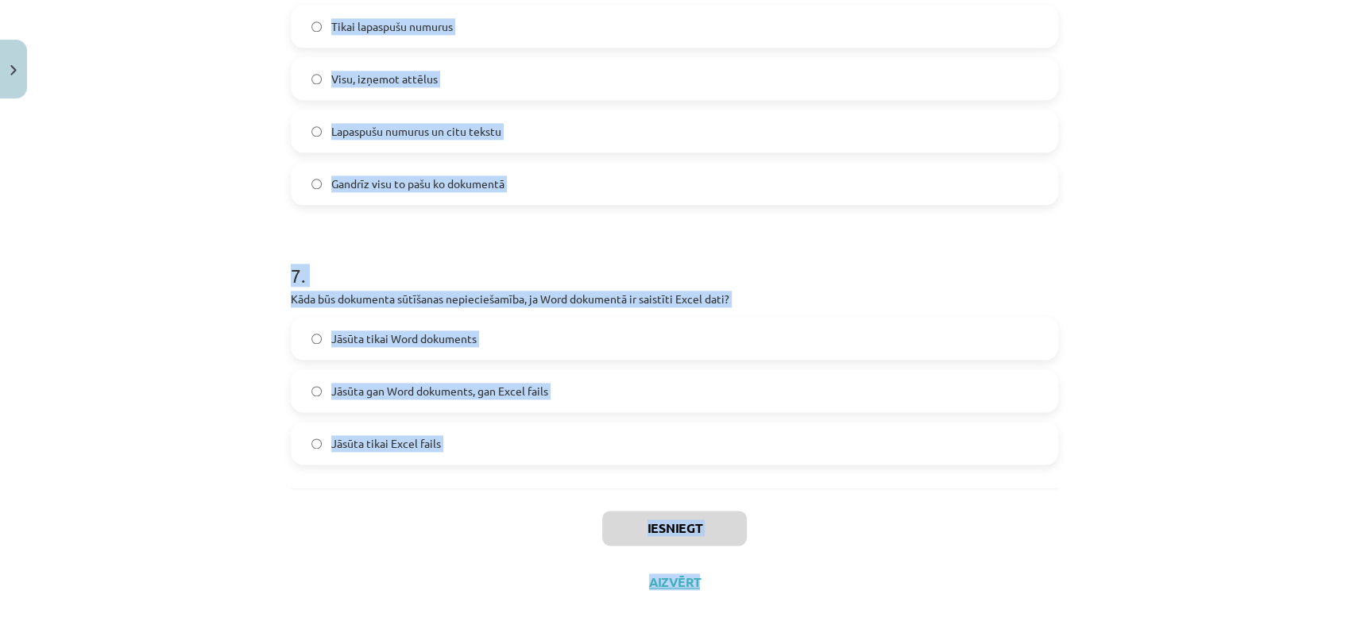
scroll to position [1924, 0]
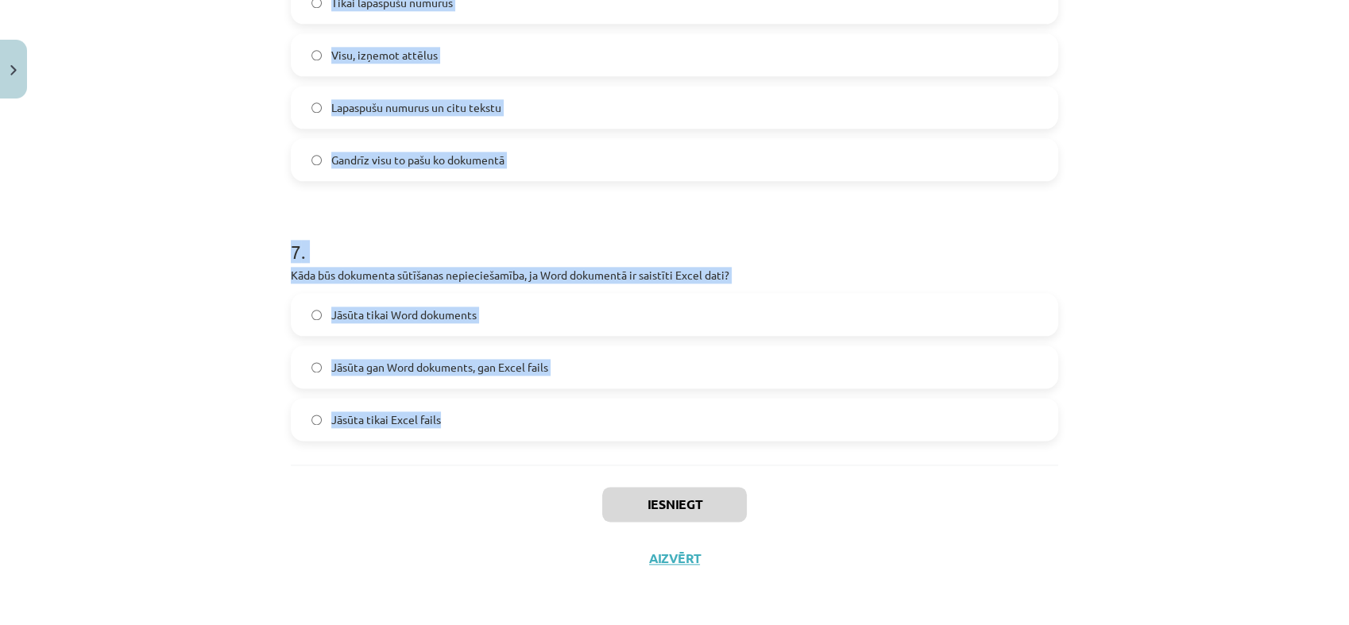
drag, startPoint x: 288, startPoint y: 117, endPoint x: 756, endPoint y: 438, distance: 567.8
copy form "1 . Kura komanda tiek izmantota, lai kopētu teksta formatējumu citā vietā? Form…"
click at [230, 167] on div "Mācību tēma: Datorikas - 10. klases 1. ieskaites mācību materiāls #10 9. tēma –…" at bounding box center [674, 312] width 1349 height 625
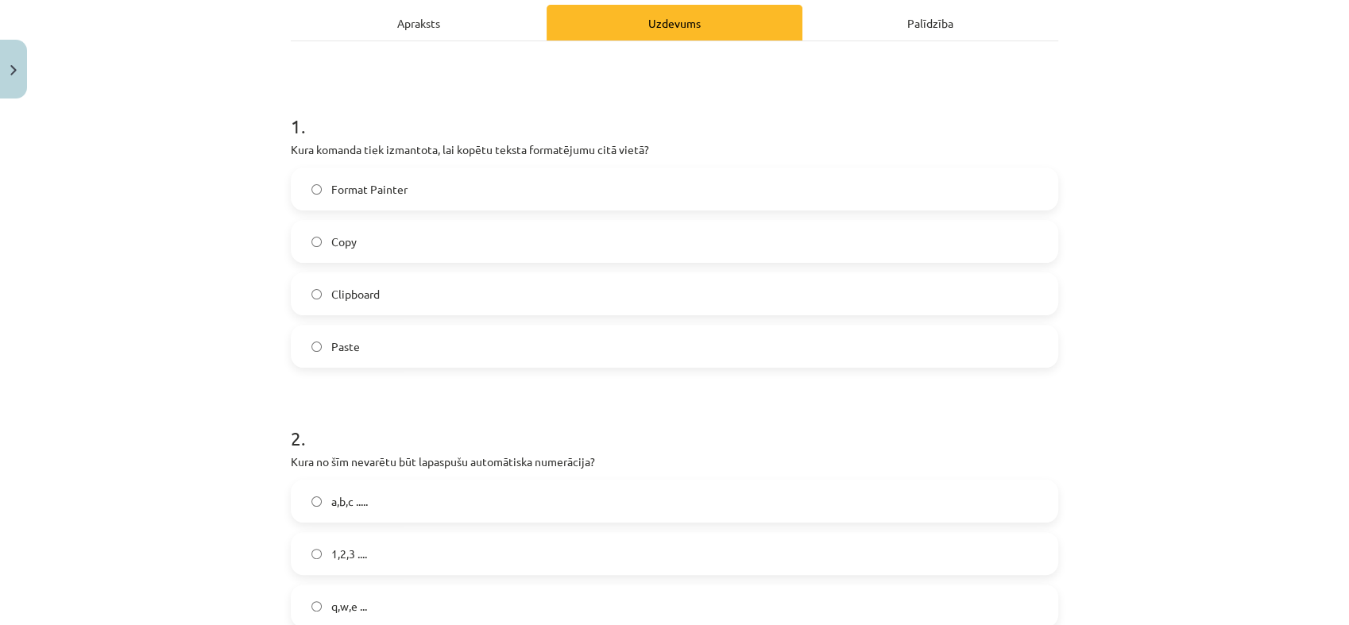
scroll to position [234, 0]
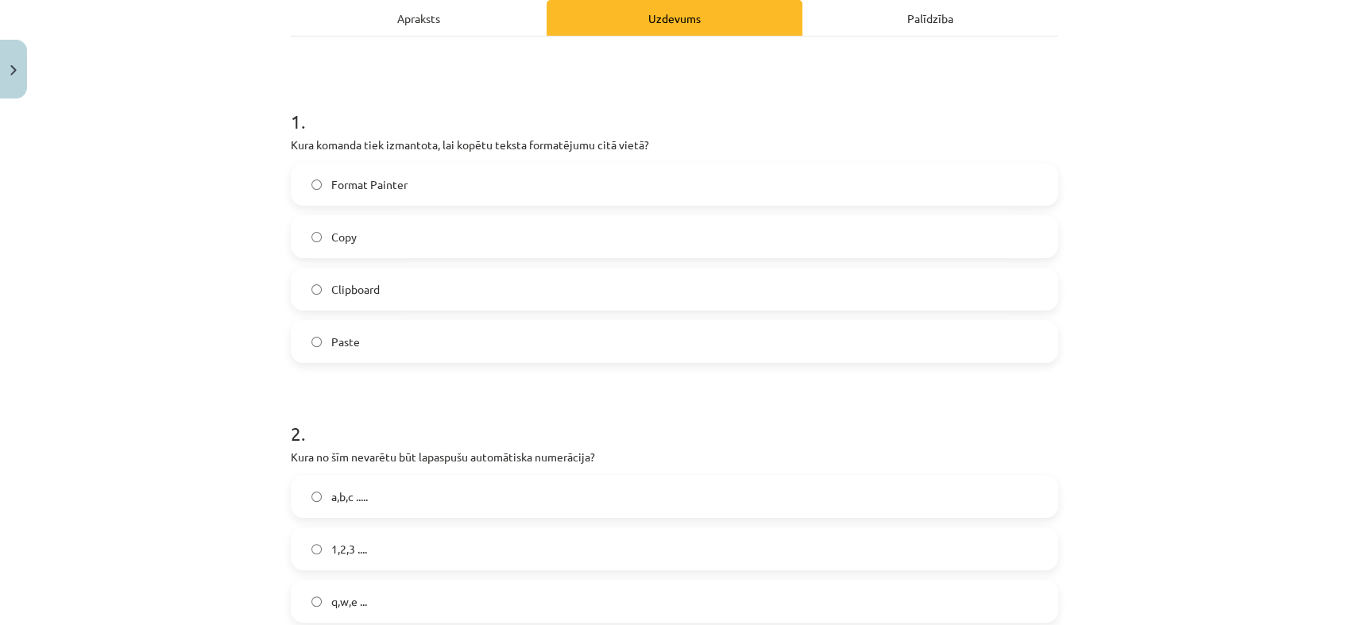
click at [404, 176] on label "Format Painter" at bounding box center [674, 184] width 764 height 40
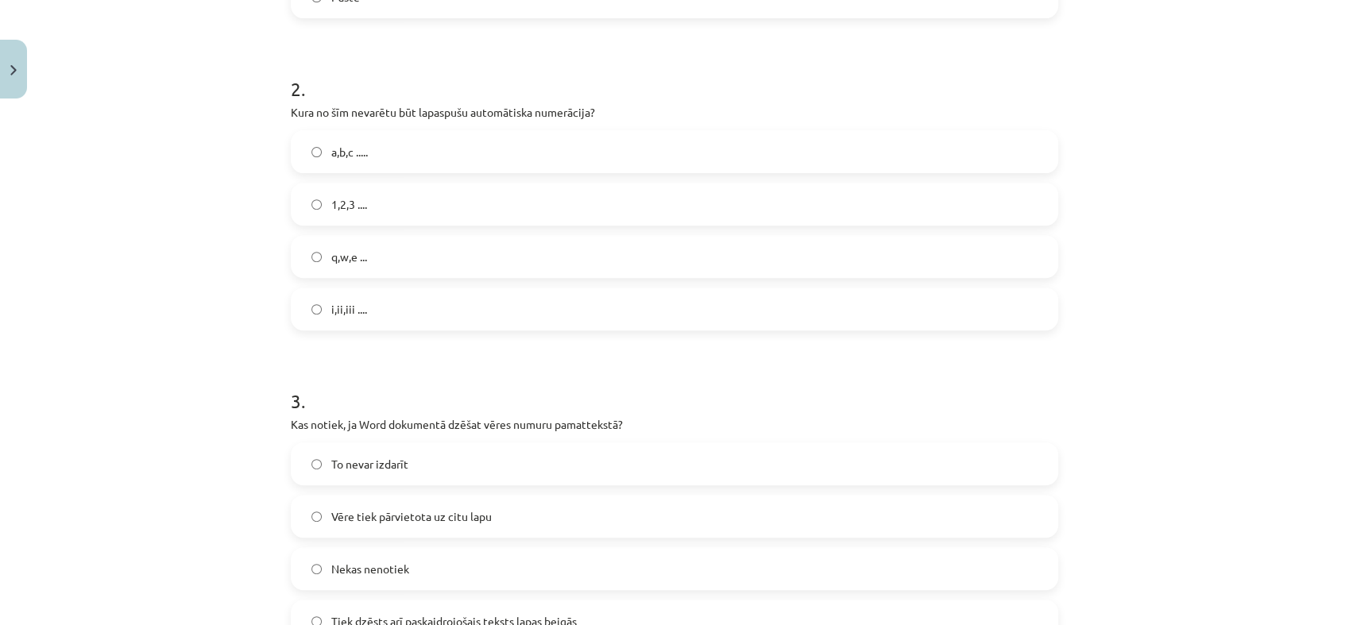
scroll to position [581, 0]
click at [403, 252] on label "q,w,e ..." at bounding box center [674, 254] width 764 height 40
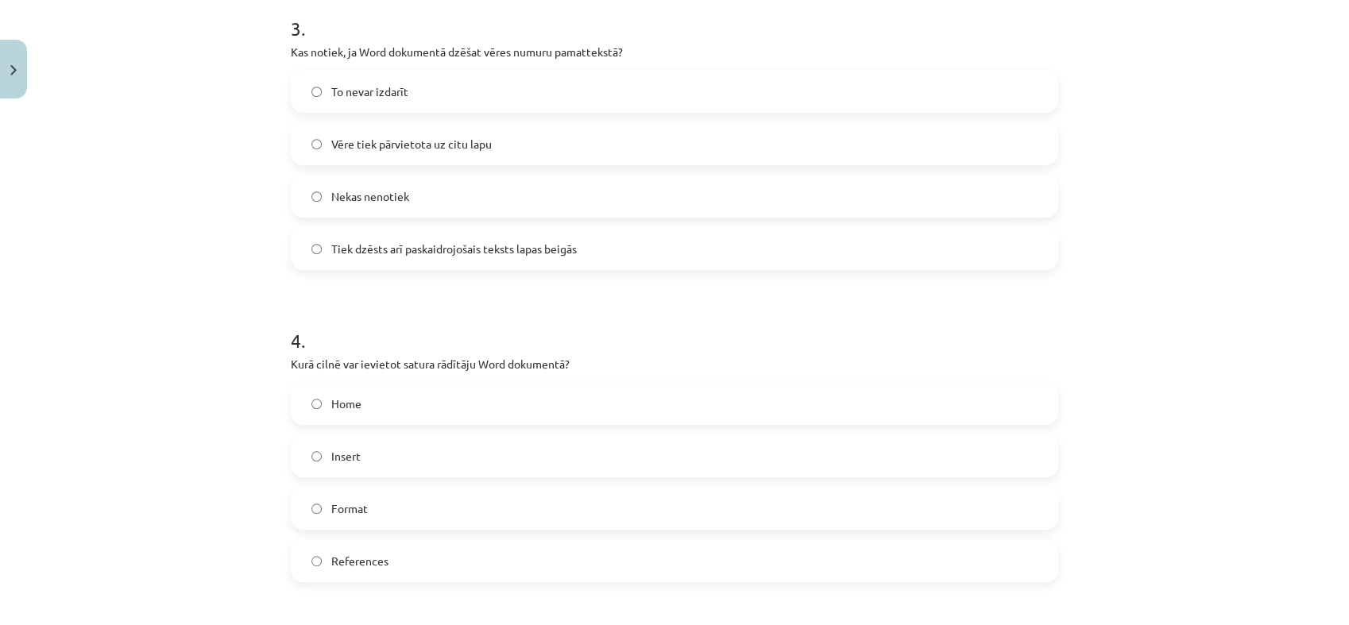
scroll to position [966, 0]
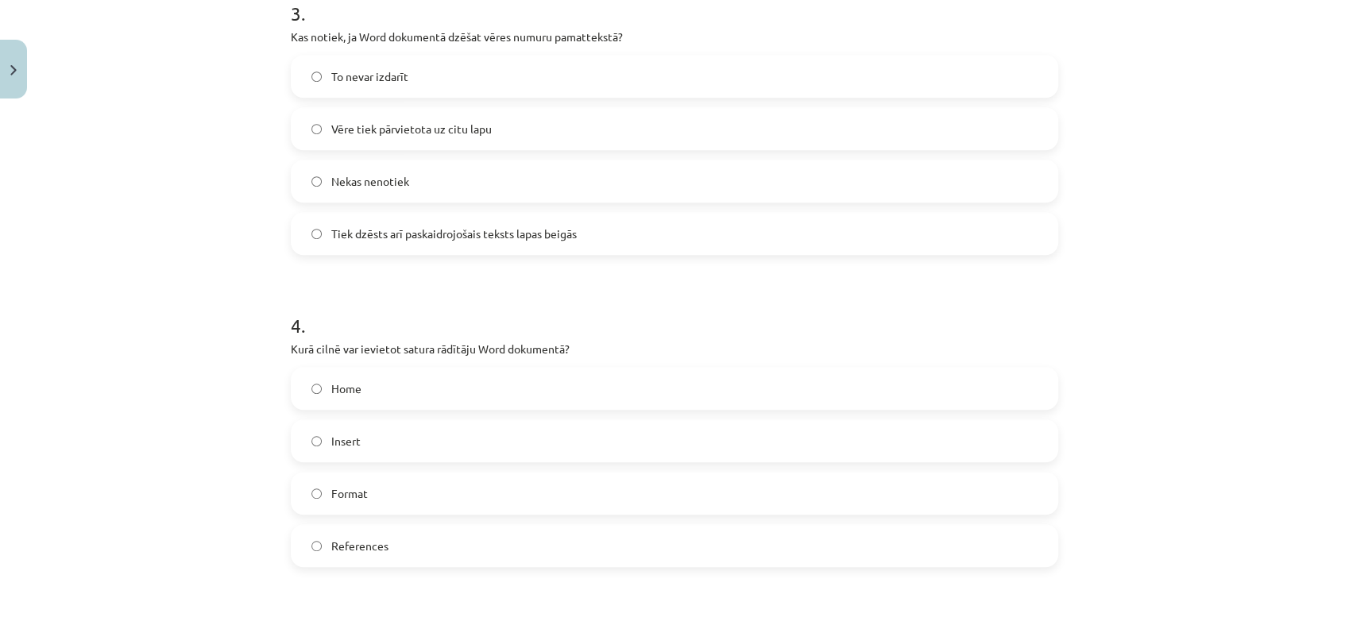
click at [356, 226] on span "Tiek dzēsts arī paskaidrojošais teksts lapas beigās" at bounding box center [453, 234] width 245 height 17
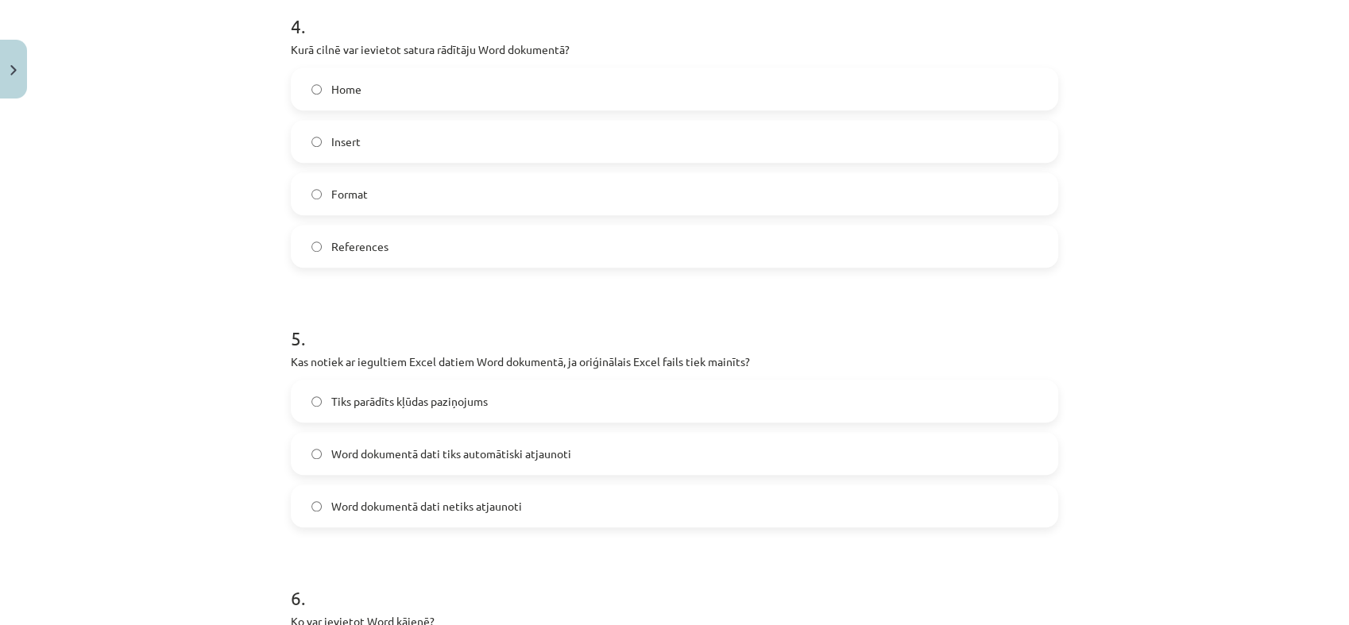
scroll to position [1274, 0]
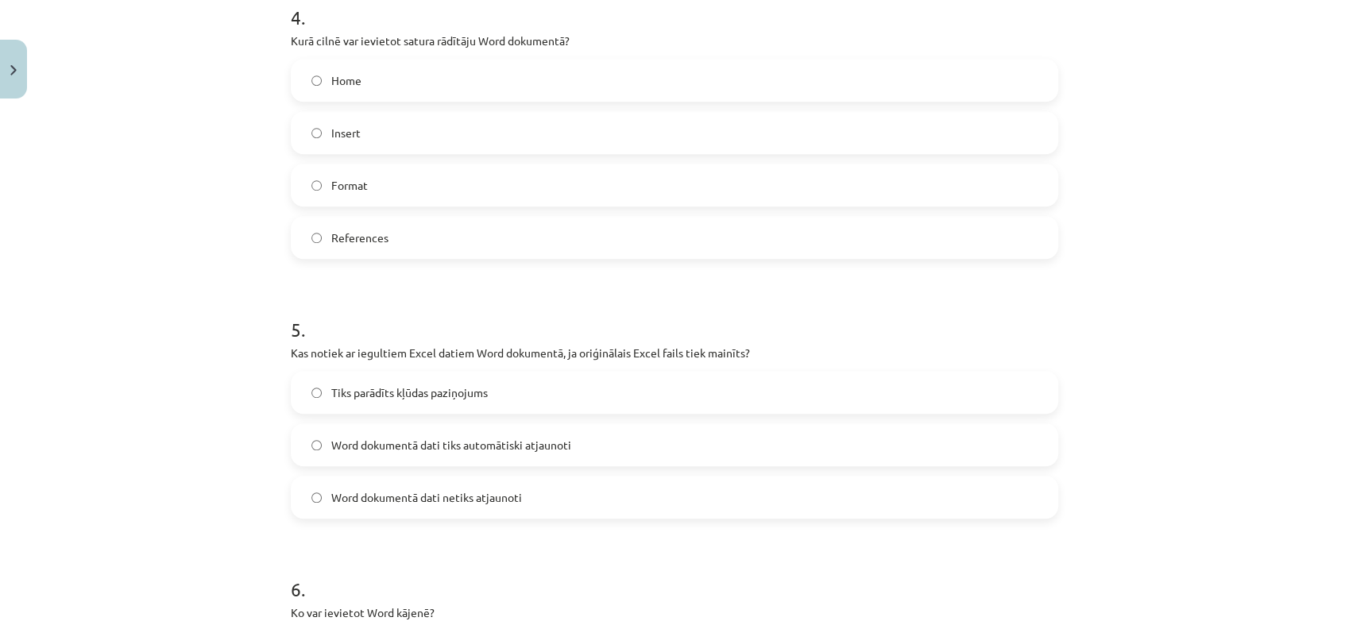
click at [380, 242] on span "References" at bounding box center [359, 238] width 57 height 17
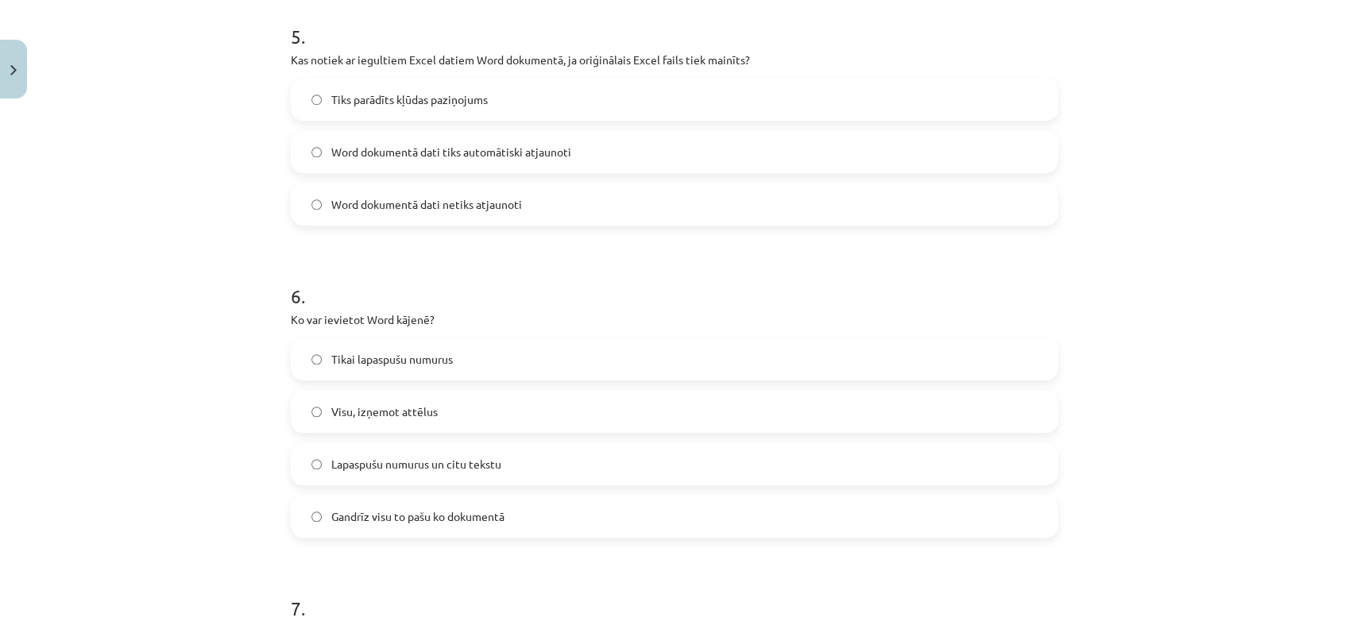
scroll to position [1569, 0]
click at [395, 152] on span "Word dokumentā dati tiks automātiski atjaunoti" at bounding box center [451, 150] width 240 height 17
click at [447, 214] on label "Word dokumentā dati netiks atjaunoti" at bounding box center [674, 203] width 764 height 40
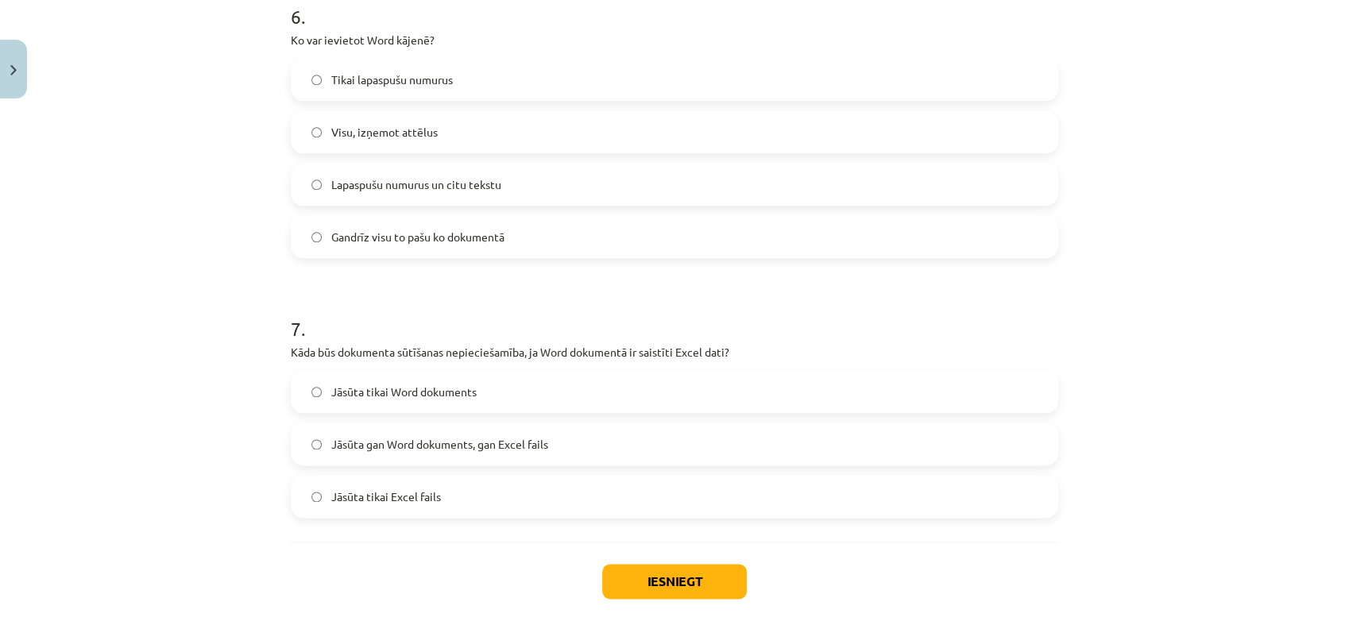
scroll to position [1848, 0]
click at [407, 241] on span "Gandrīz visu to pašu ko dokumentā" at bounding box center [417, 235] width 173 height 17
click at [461, 451] on label "Jāsūta gan Word dokuments, gan Excel fails" at bounding box center [674, 443] width 764 height 40
click at [687, 585] on button "Iesniegt" at bounding box center [674, 579] width 145 height 35
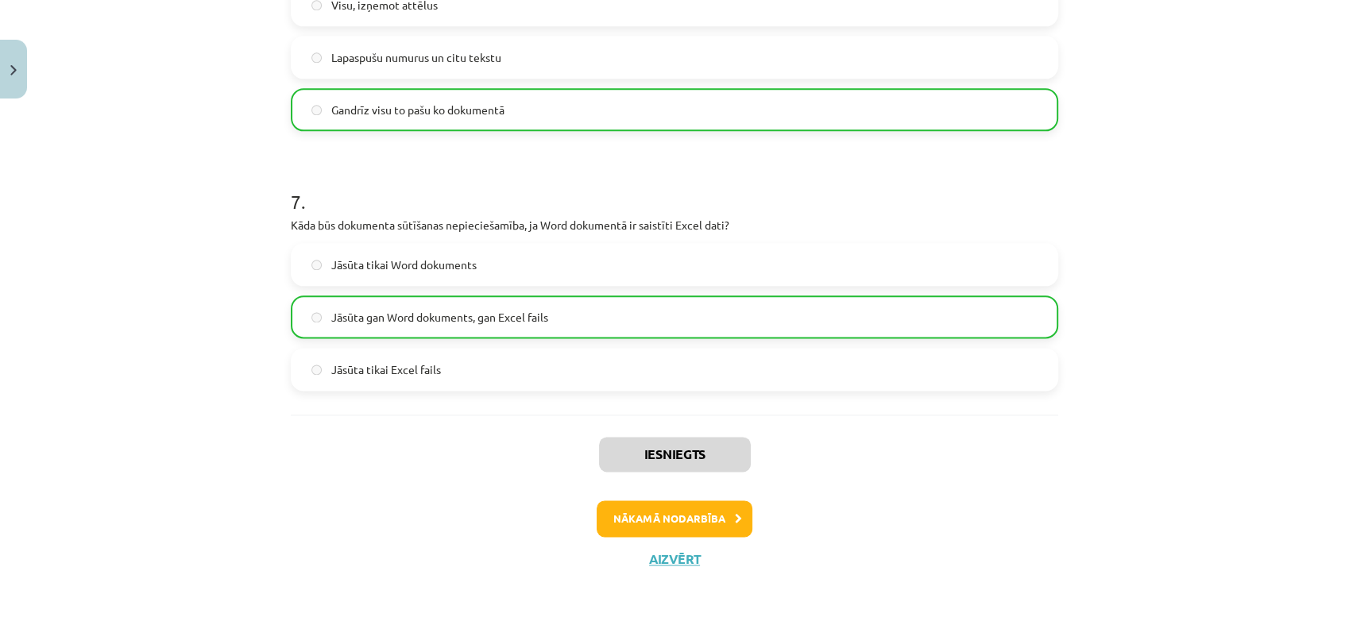
scroll to position [1973, 0]
click at [678, 522] on button "Nākamā nodarbība" at bounding box center [675, 519] width 156 height 37
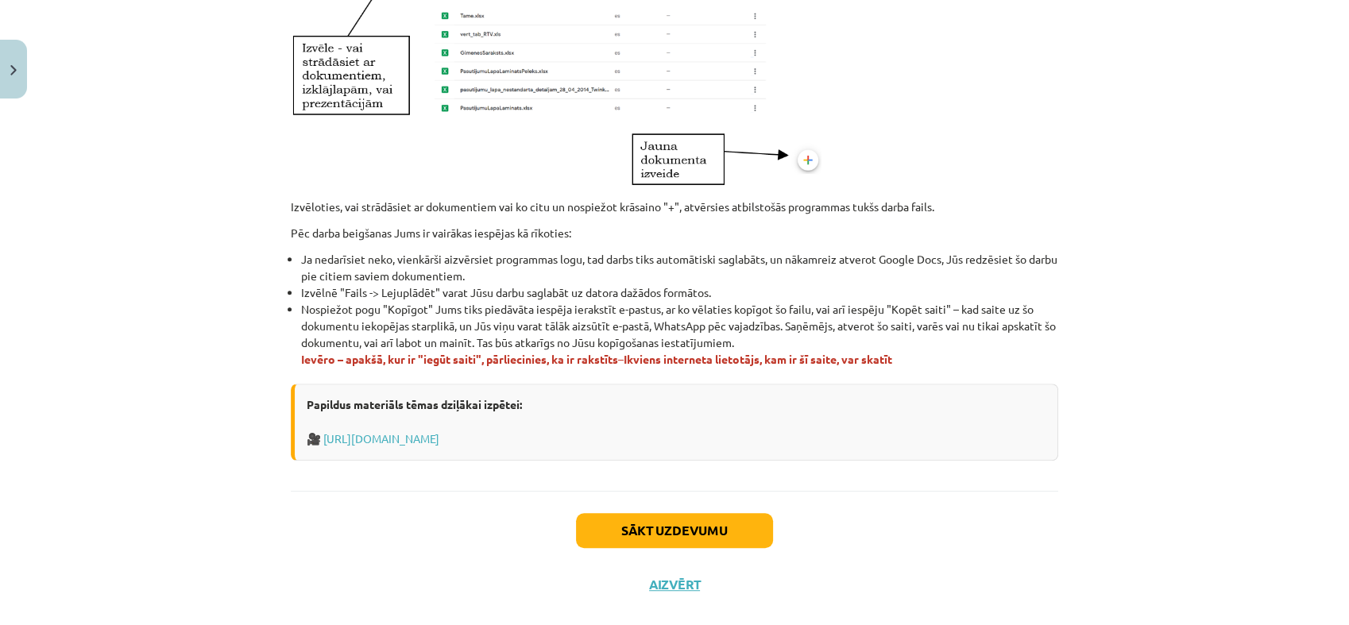
scroll to position [909, 0]
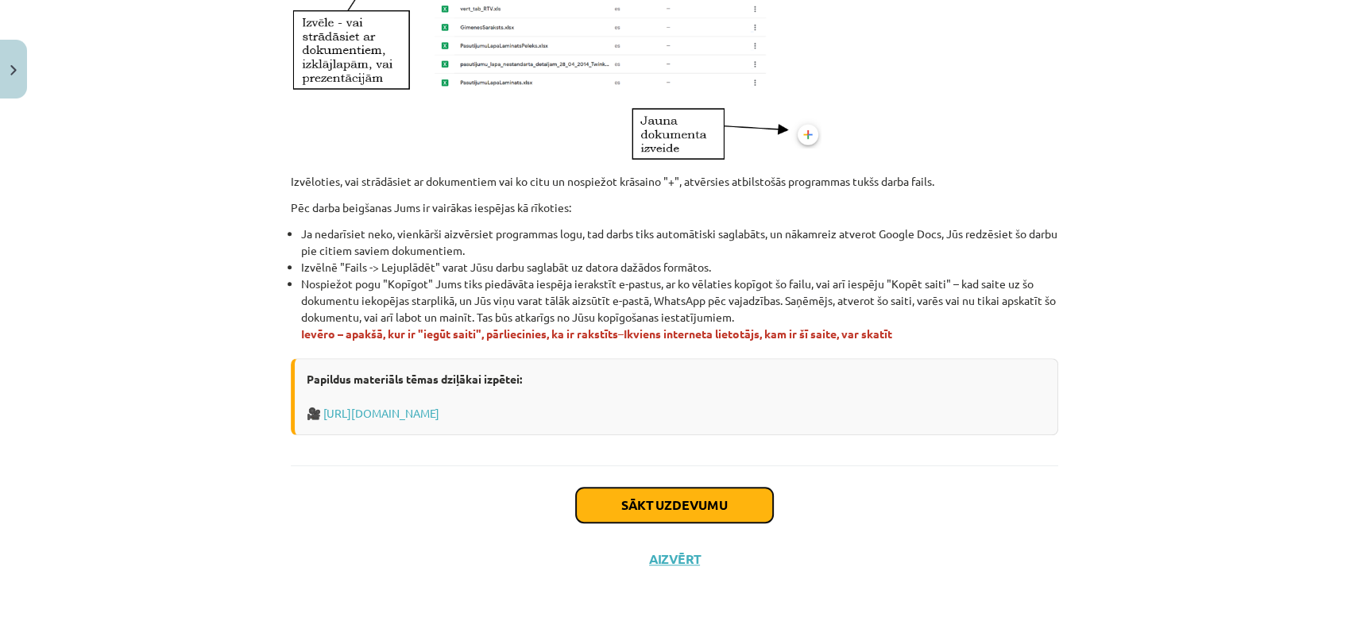
click at [731, 507] on button "Sākt uzdevumu" at bounding box center [674, 505] width 197 height 35
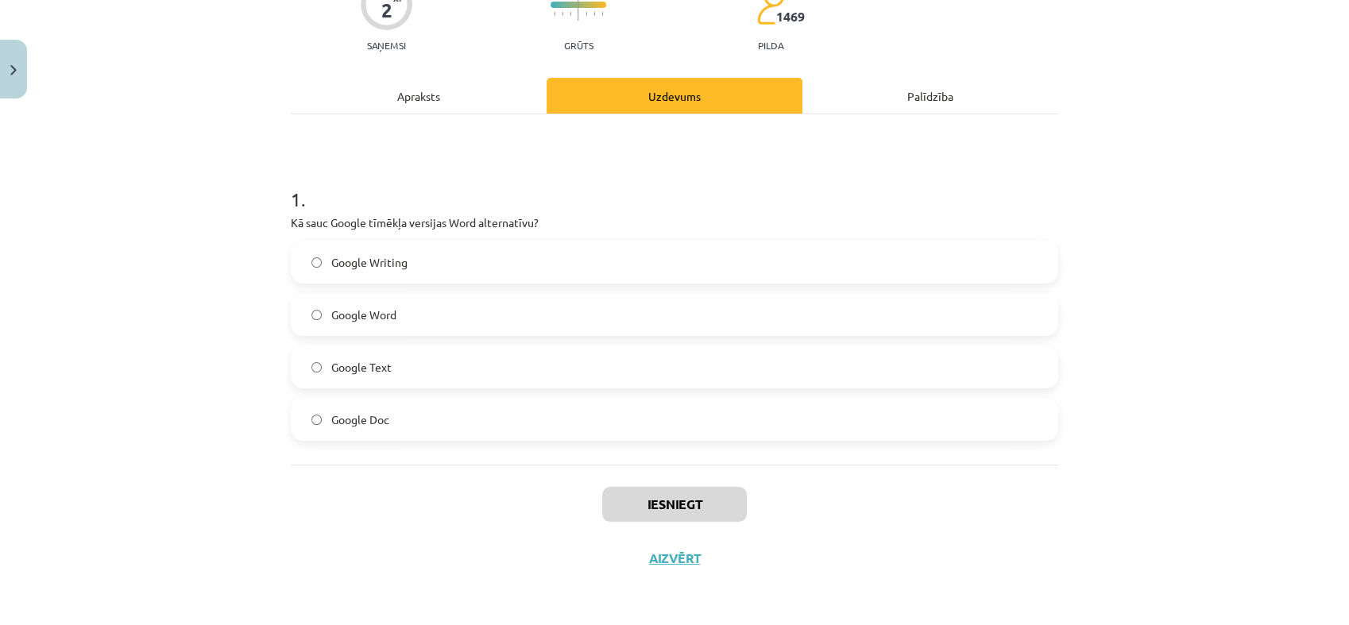
scroll to position [39, 0]
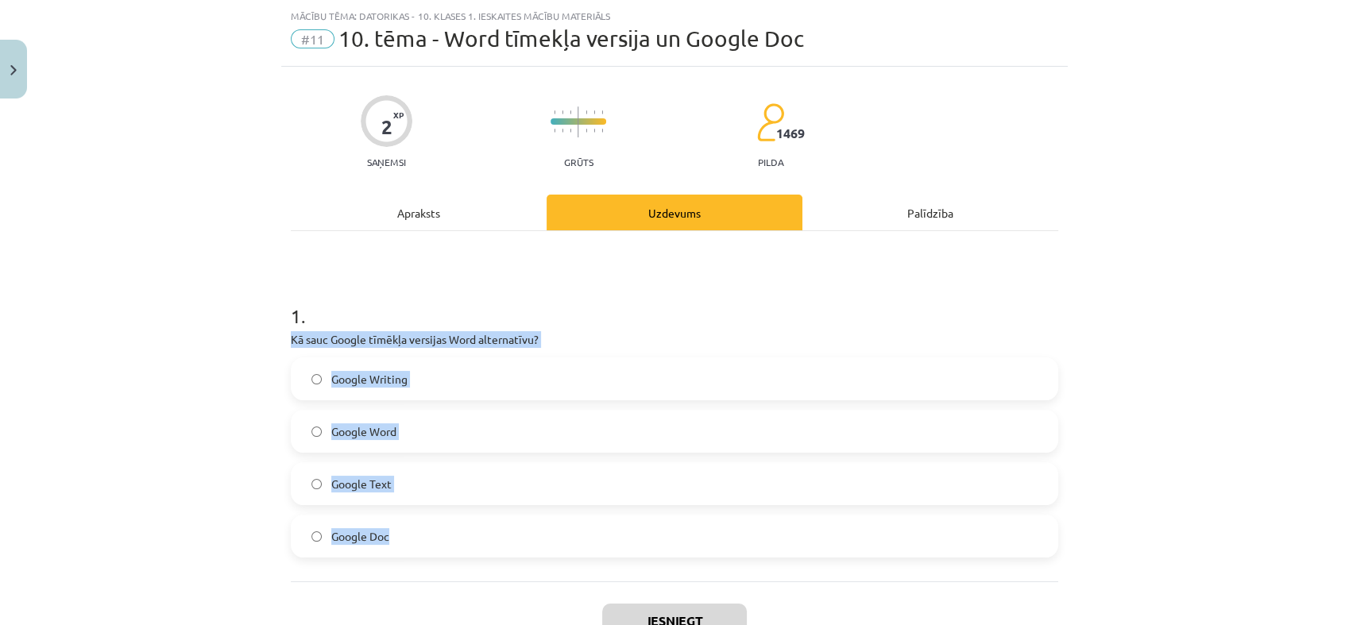
drag, startPoint x: 286, startPoint y: 338, endPoint x: 705, endPoint y: 534, distance: 463.0
click at [705, 534] on div "1 . Kā sauc Google tīmēkļa versijas Word alternatīvu? Google Writing Google Wor…" at bounding box center [674, 417] width 767 height 280
copy div "Kā sauc Google tīmēkļa versijas Word alternatīvu? Google Writing Google Word Go…"
click at [417, 526] on label "Google Doc" at bounding box center [674, 536] width 764 height 40
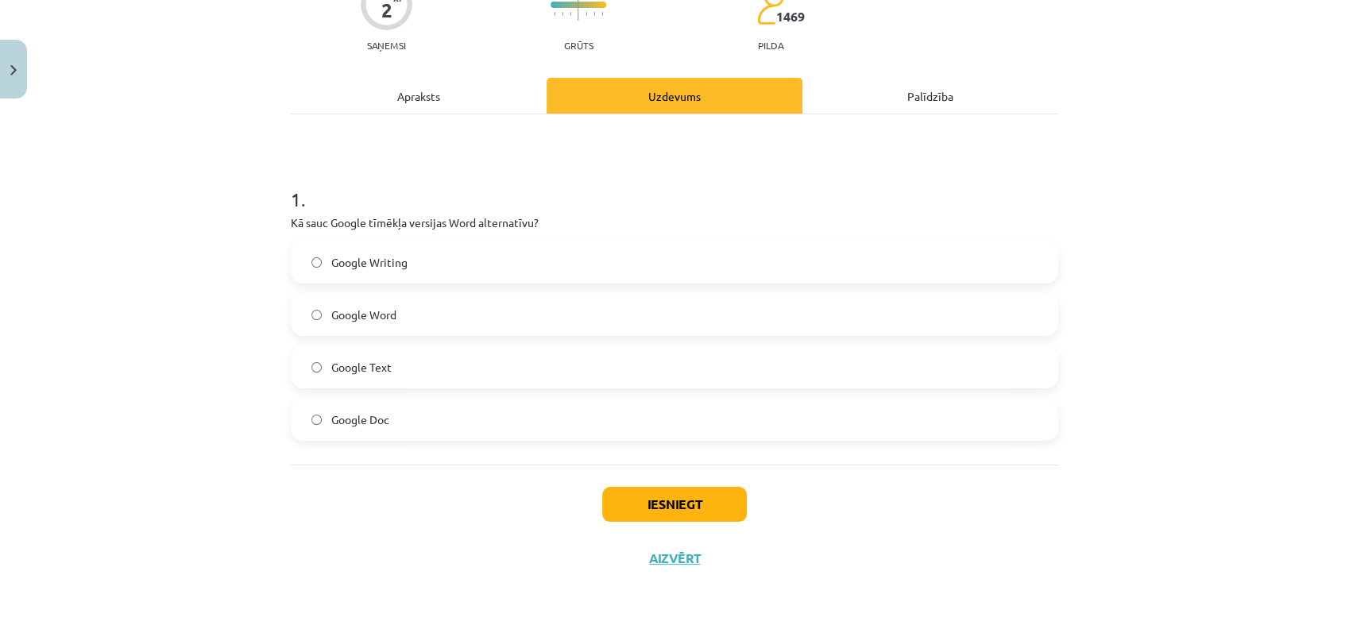
scroll to position [154, 0]
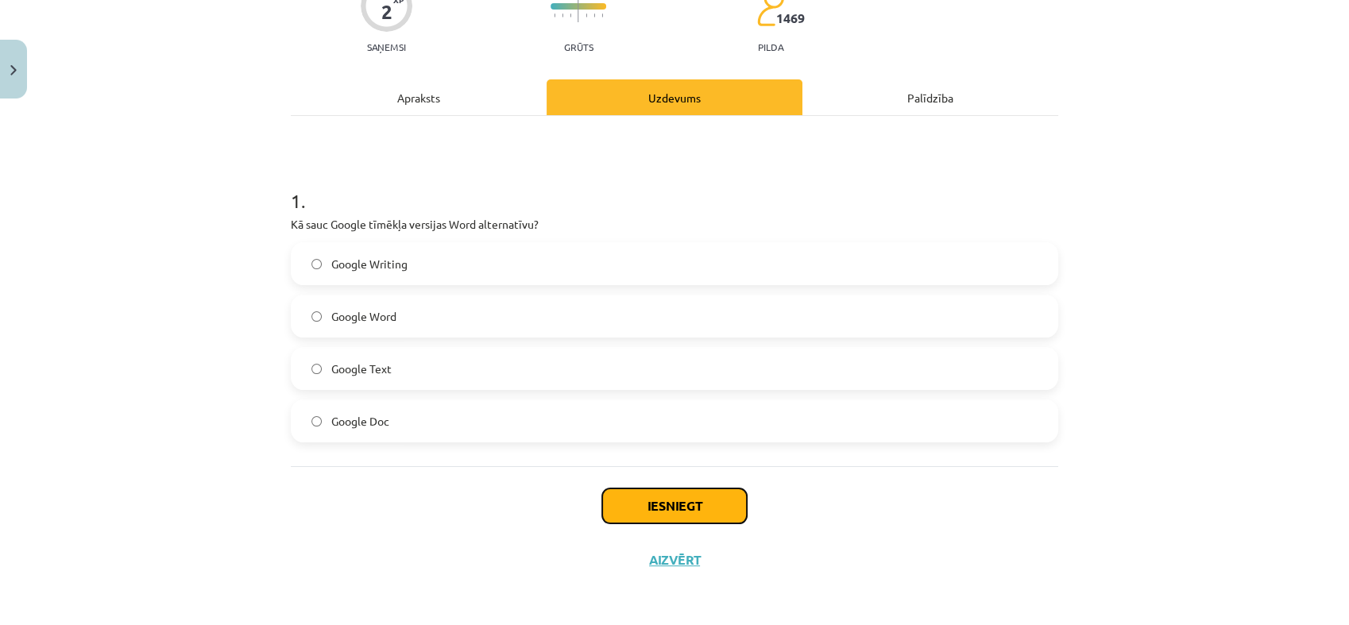
click at [658, 488] on button "Iesniegt" at bounding box center [674, 505] width 145 height 35
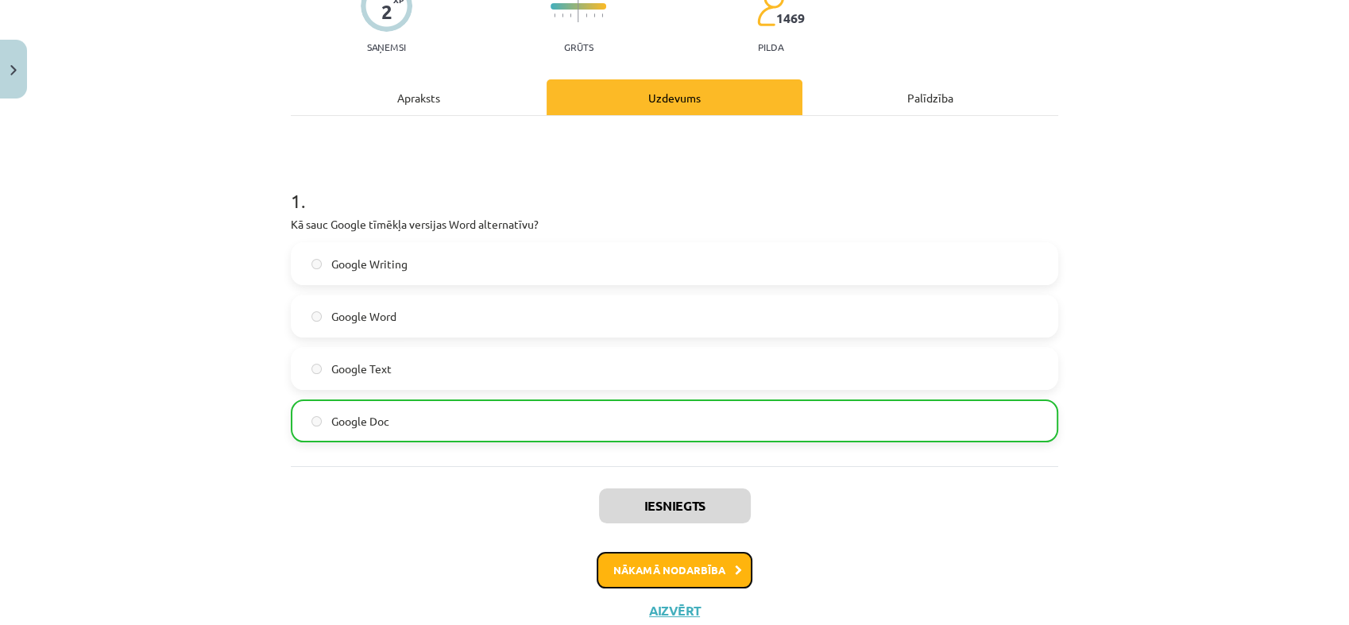
click at [708, 573] on button "Nākamā nodarbība" at bounding box center [675, 570] width 156 height 37
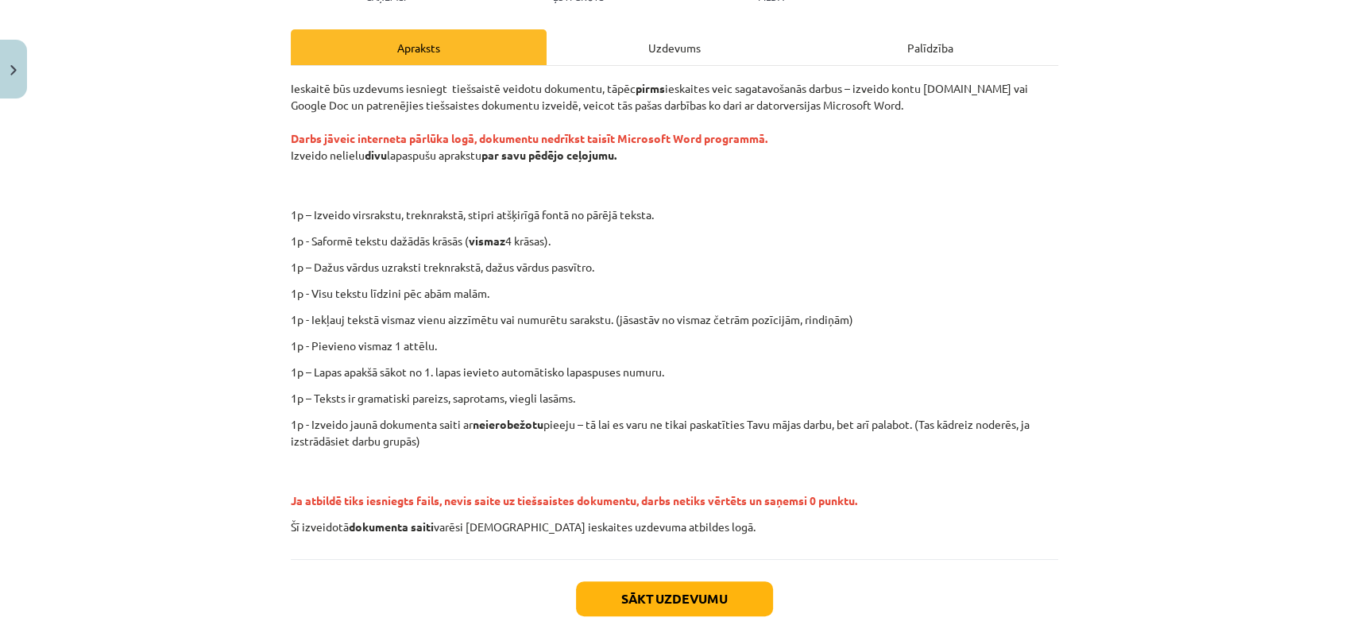
scroll to position [205, 0]
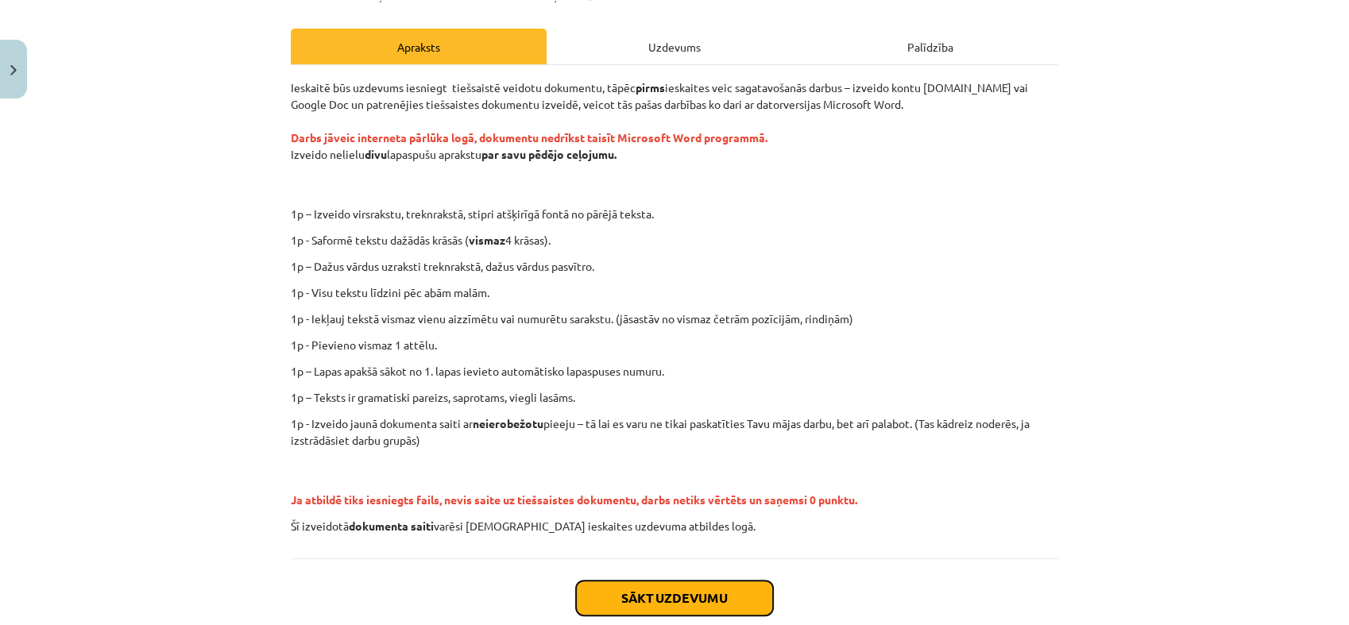
click at [701, 585] on button "Sākt uzdevumu" at bounding box center [674, 598] width 197 height 35
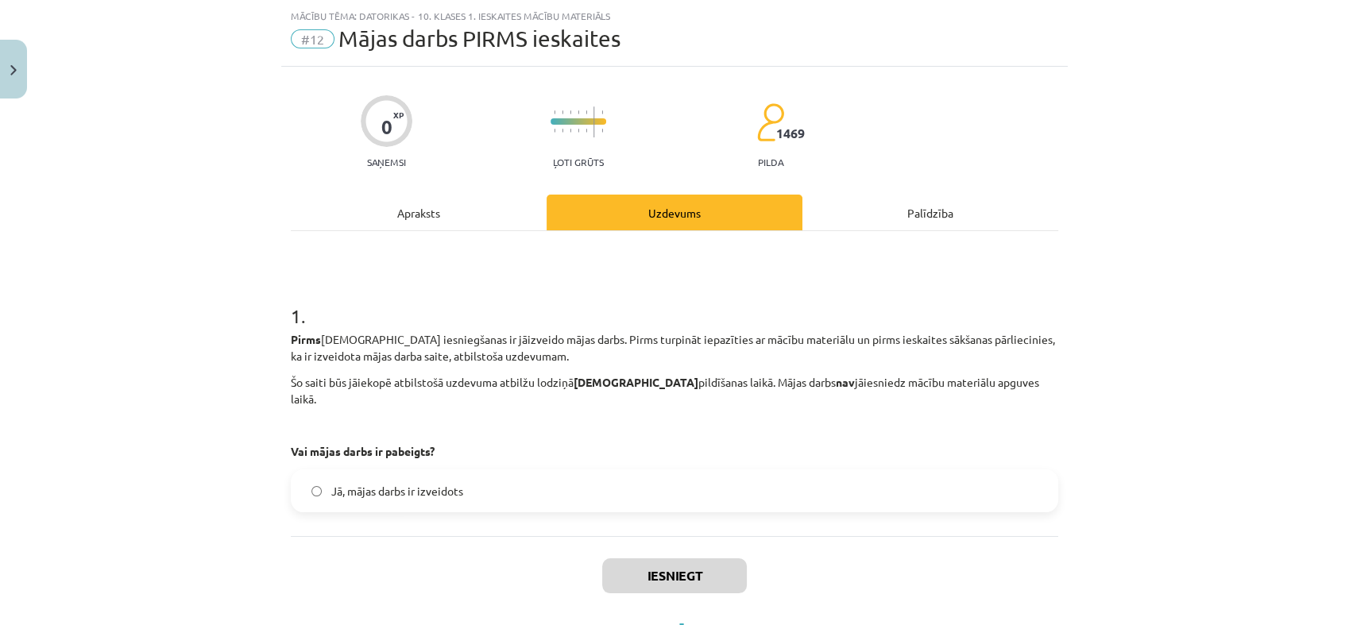
scroll to position [94, 0]
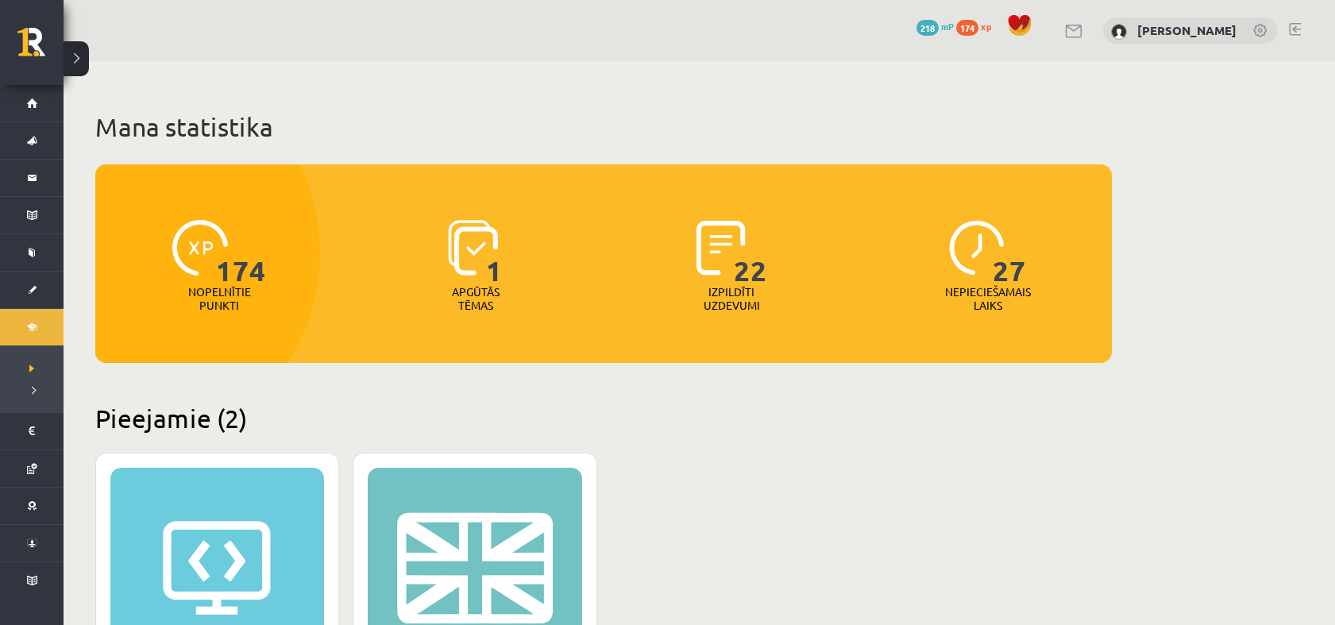
scroll to position [396, 0]
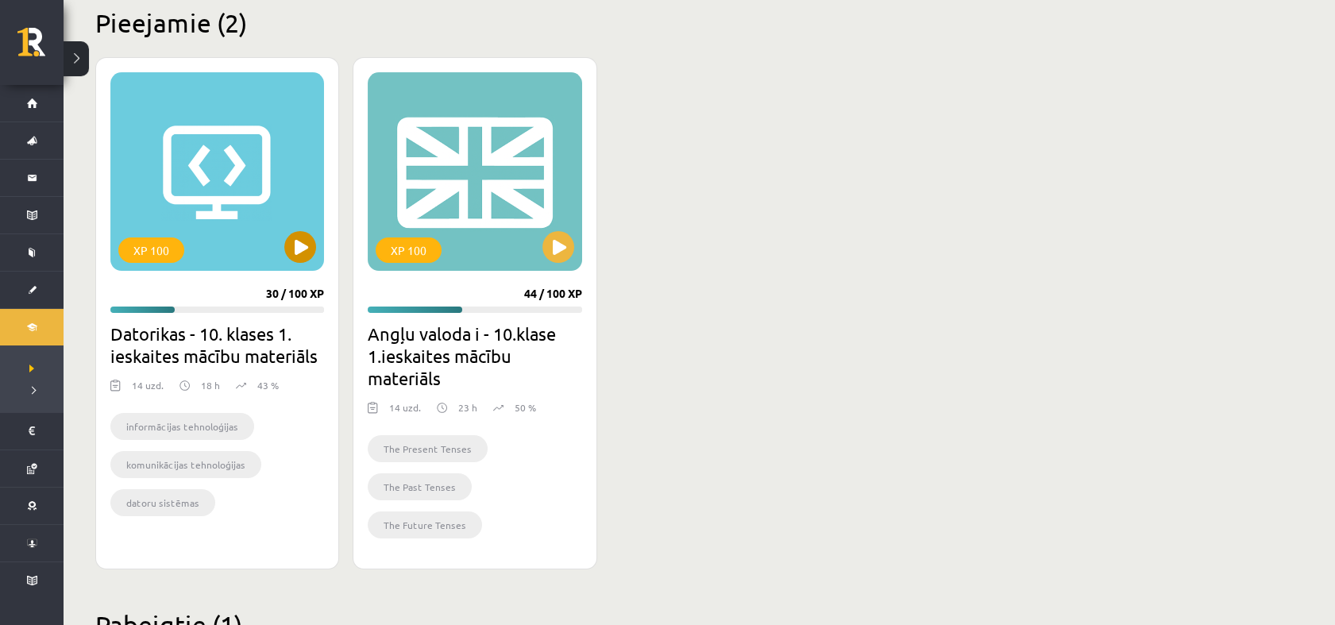
click at [178, 168] on div "XP 100" at bounding box center [217, 171] width 214 height 199
click at [318, 247] on div "XP 100" at bounding box center [217, 171] width 214 height 199
click at [172, 261] on div "XP 100" at bounding box center [151, 249] width 66 height 25
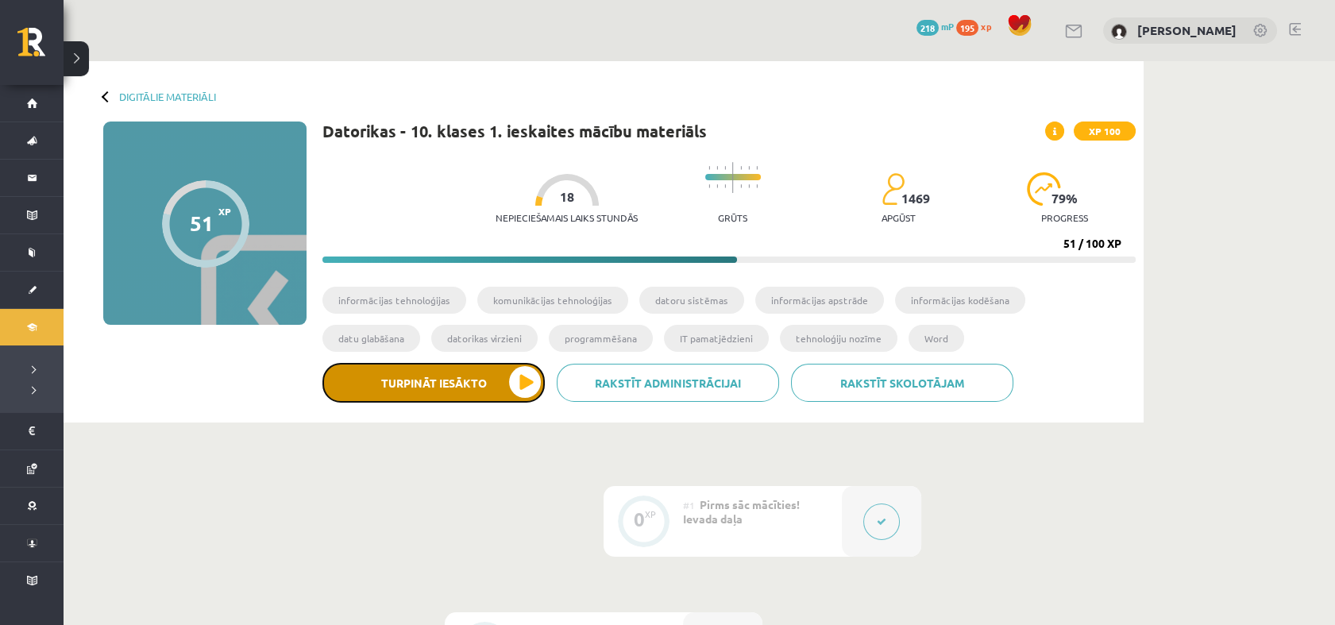
click at [502, 381] on button "Turpināt iesākto" at bounding box center [433, 383] width 222 height 40
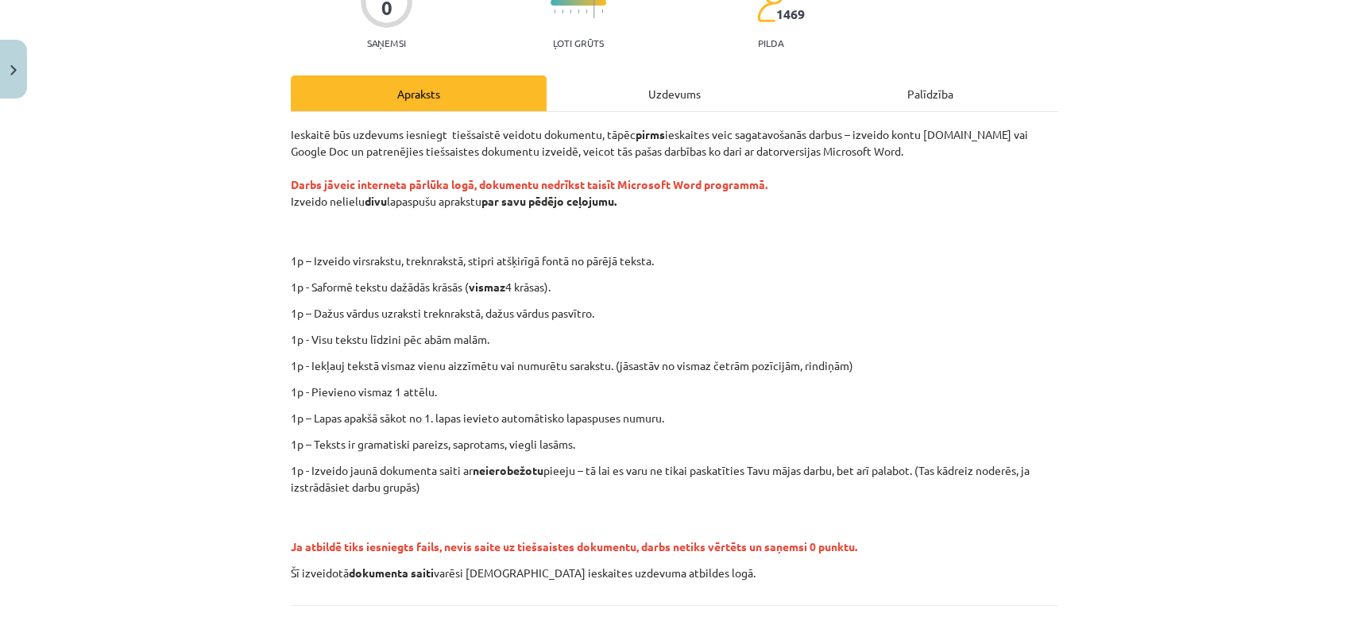
scroll to position [299, 0]
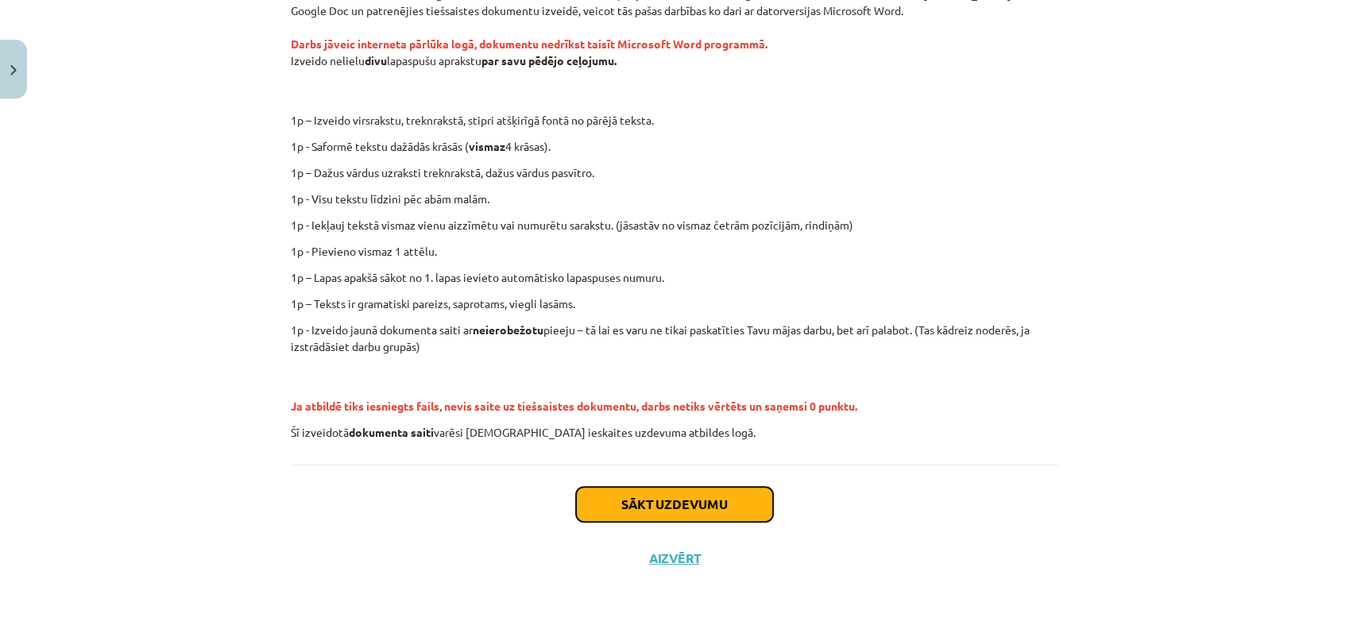
click at [652, 502] on button "Sākt uzdevumu" at bounding box center [674, 504] width 197 height 35
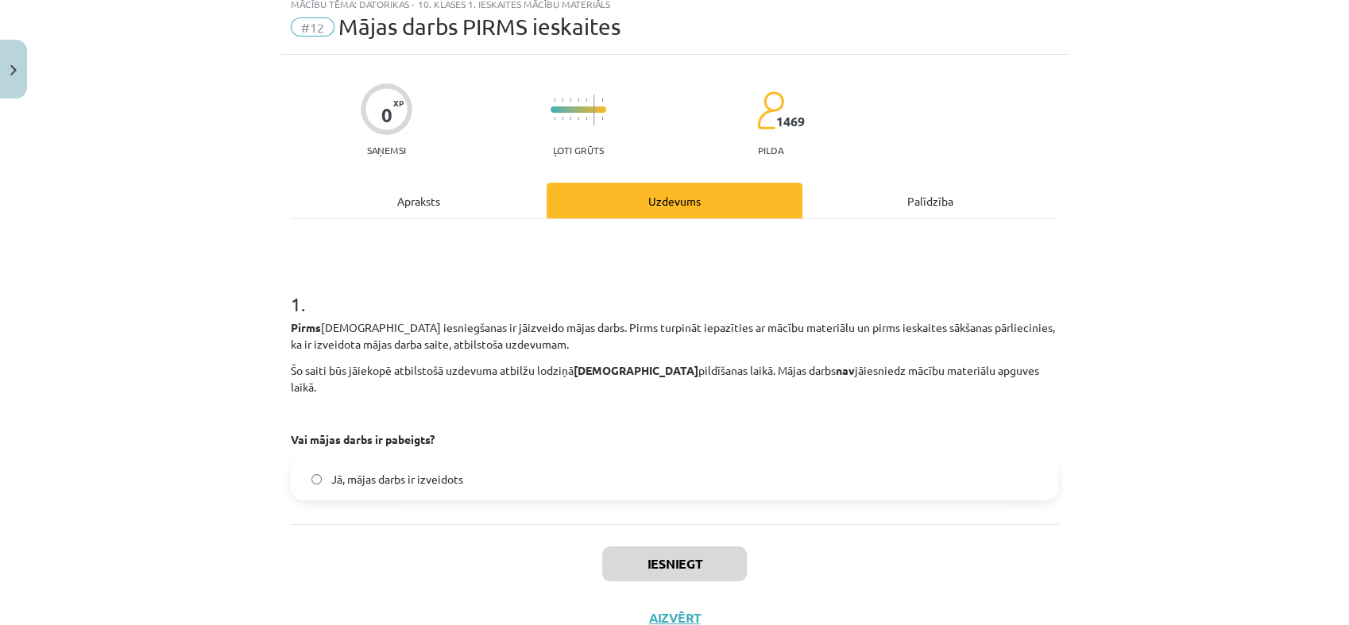
scroll to position [39, 0]
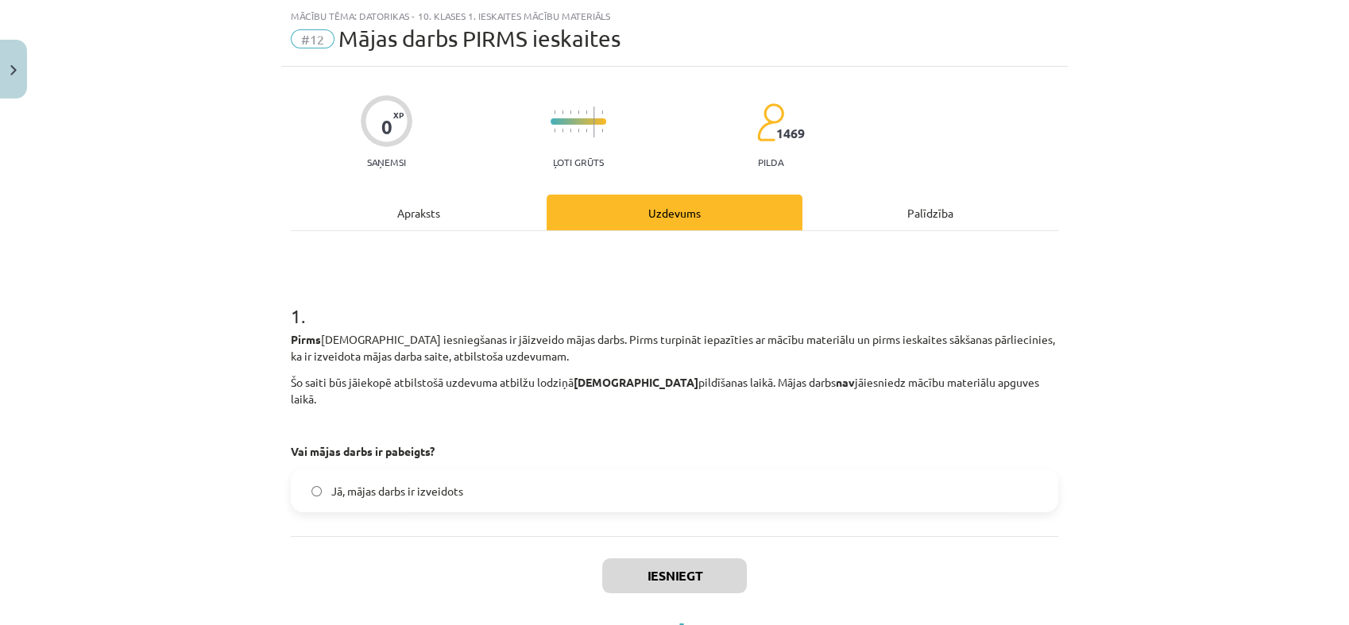
click at [438, 483] on span "Jā, mājas darbs ir izveidots" at bounding box center [397, 491] width 132 height 17
click at [674, 558] on button "Iesniegt" at bounding box center [674, 575] width 145 height 35
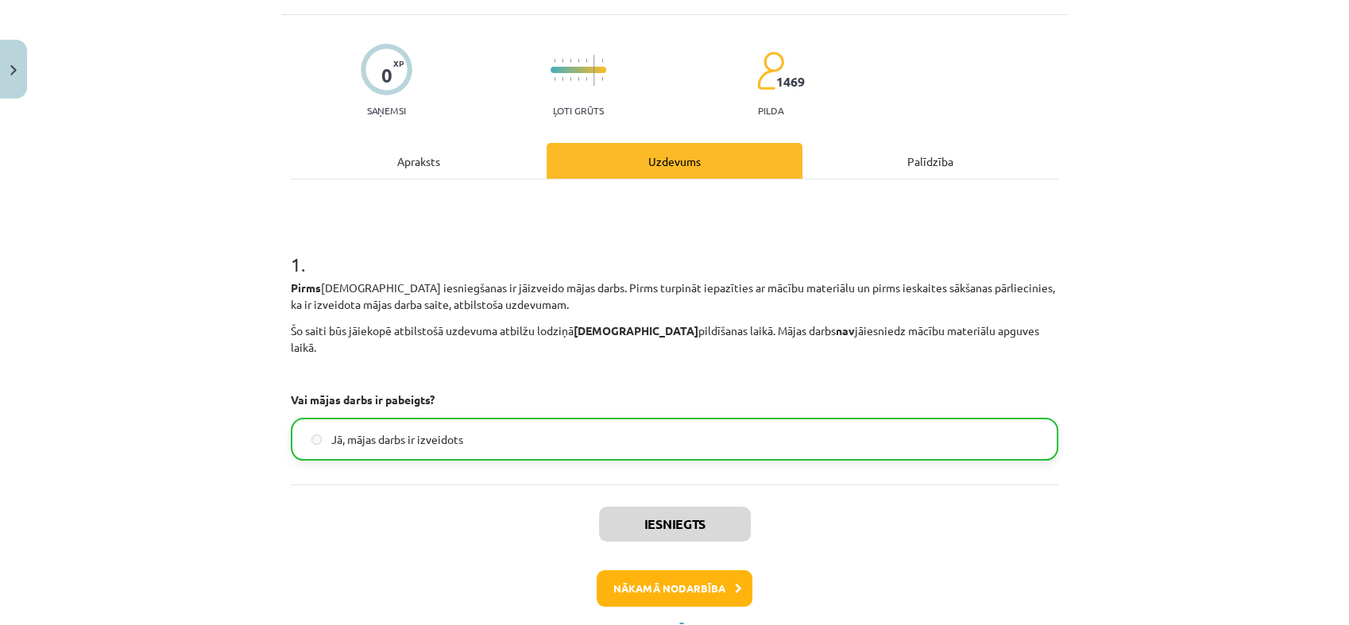
scroll to position [144, 0]
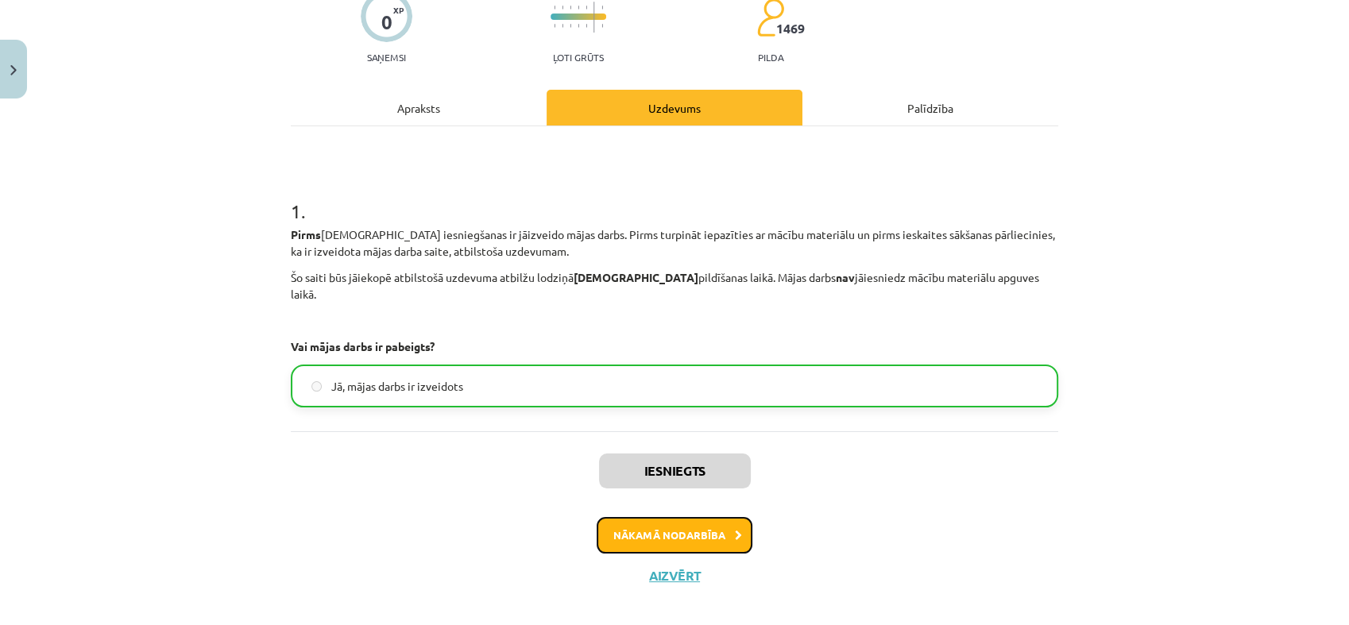
click at [685, 523] on button "Nākamā nodarbība" at bounding box center [675, 535] width 156 height 37
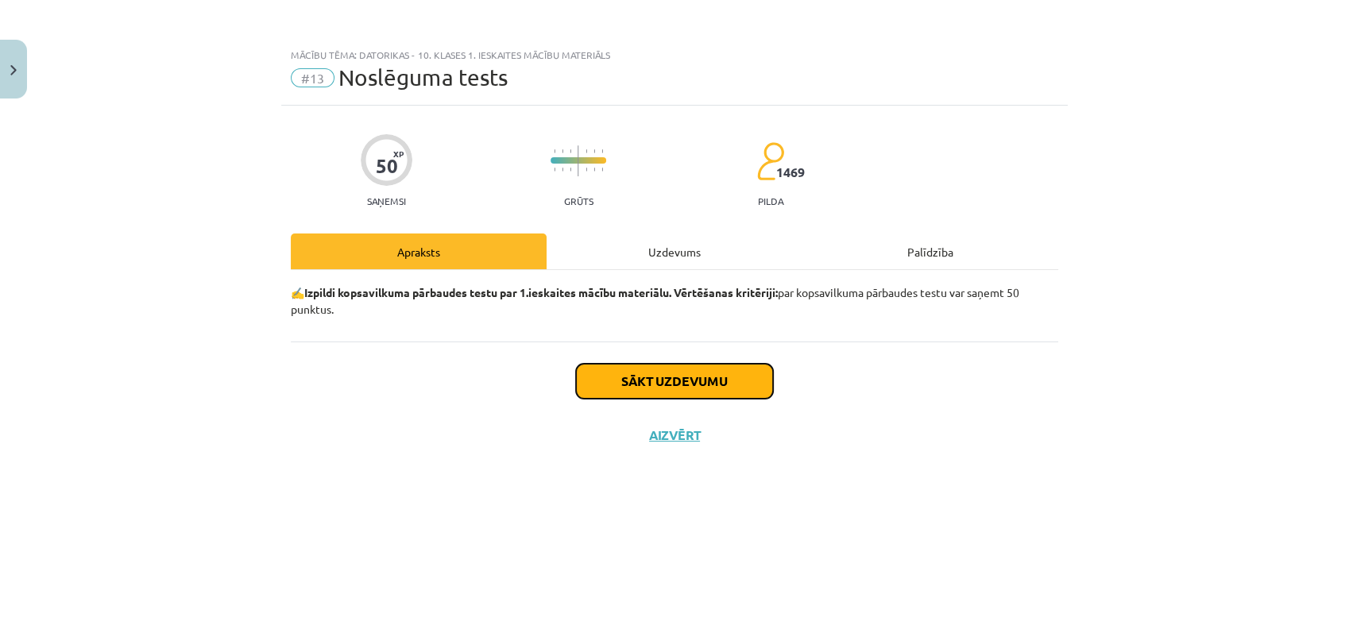
click at [661, 379] on button "Sākt uzdevumu" at bounding box center [674, 381] width 197 height 35
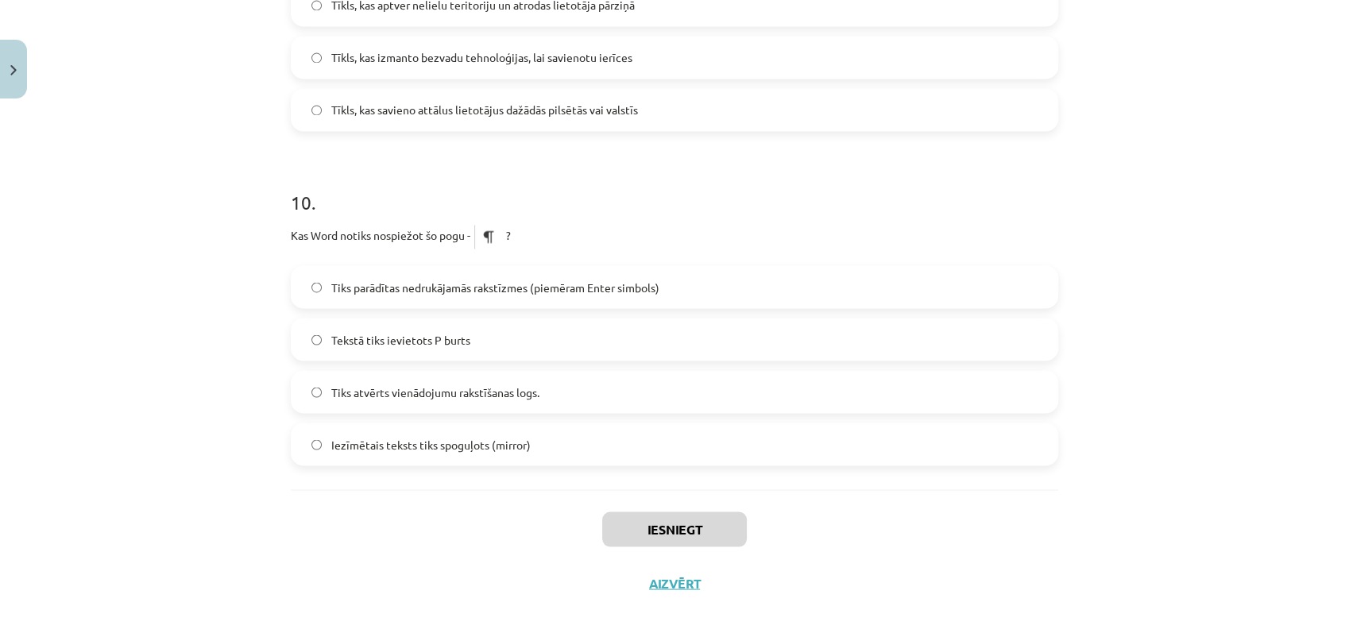
scroll to position [2935, 0]
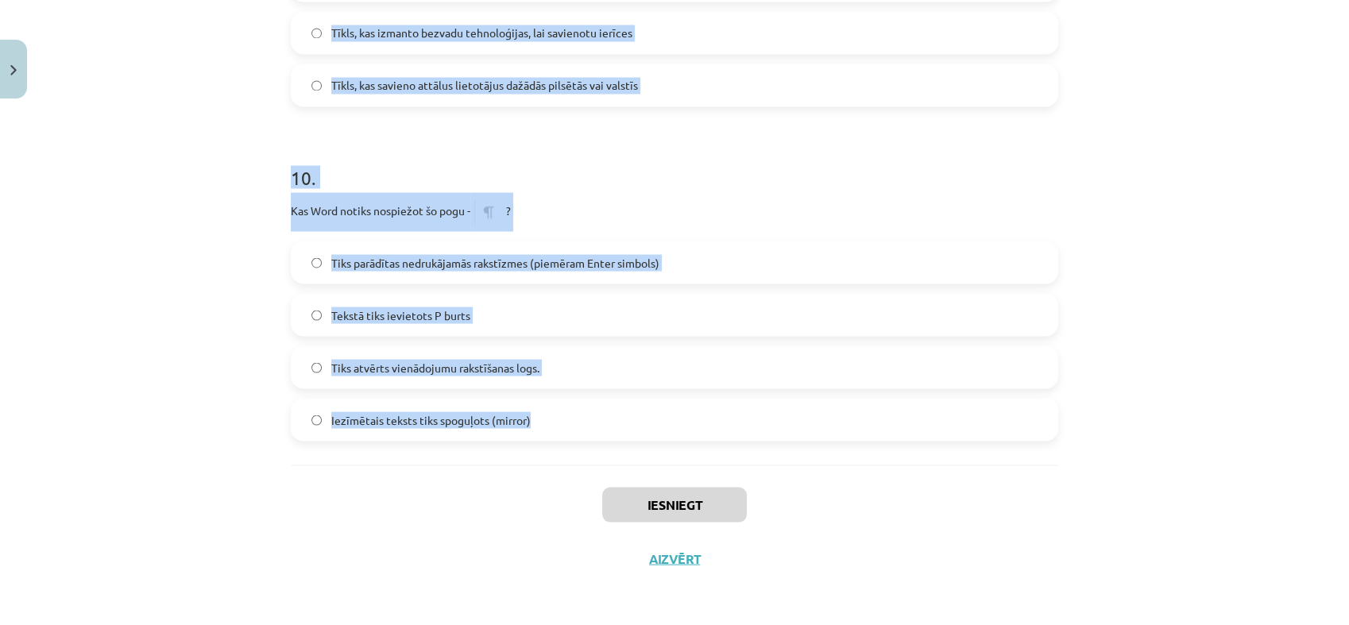
drag, startPoint x: 276, startPoint y: 102, endPoint x: 885, endPoint y: 423, distance: 687.9
copy form "2 . Lore ipsum do sitametco, adi elitseddo eiusmodt inc utlaboree dolorema aliq…"
click at [203, 212] on div "Mācību tēma: Datorikas - 10. klases 1. ieskaites mācību materiāls #13 Noslēguma…" at bounding box center [674, 312] width 1349 height 625
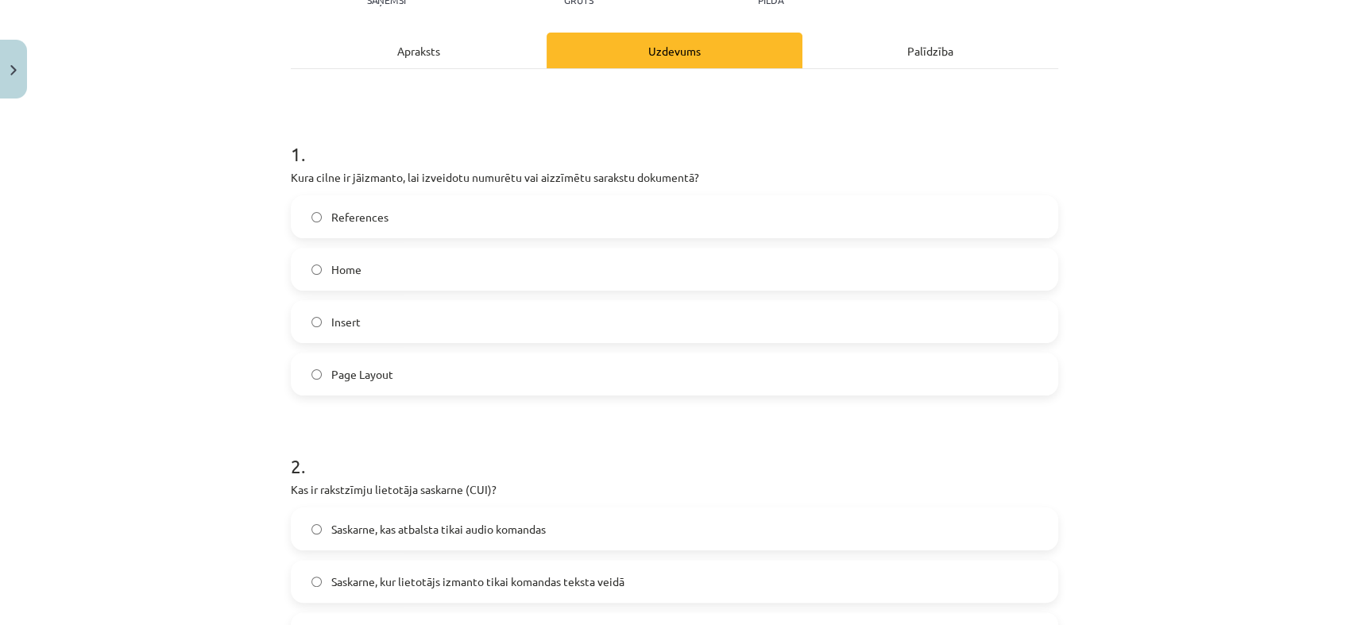
scroll to position [210, 0]
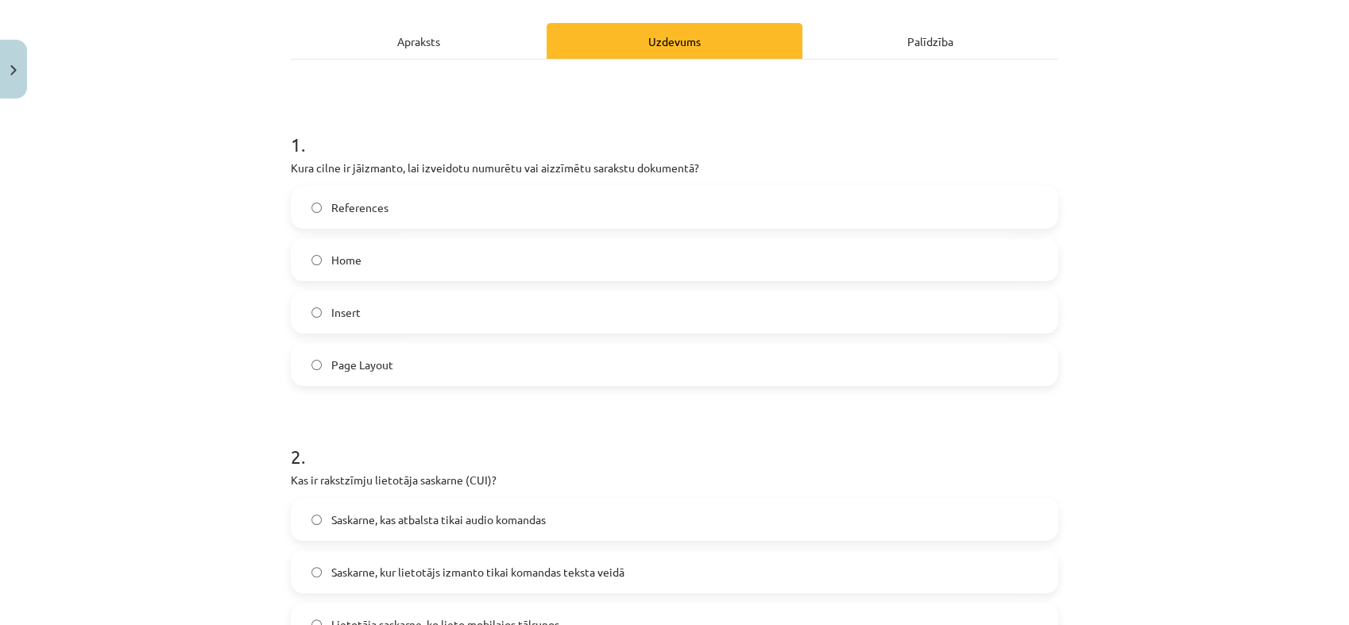
click at [377, 265] on label "Home" at bounding box center [674, 260] width 764 height 40
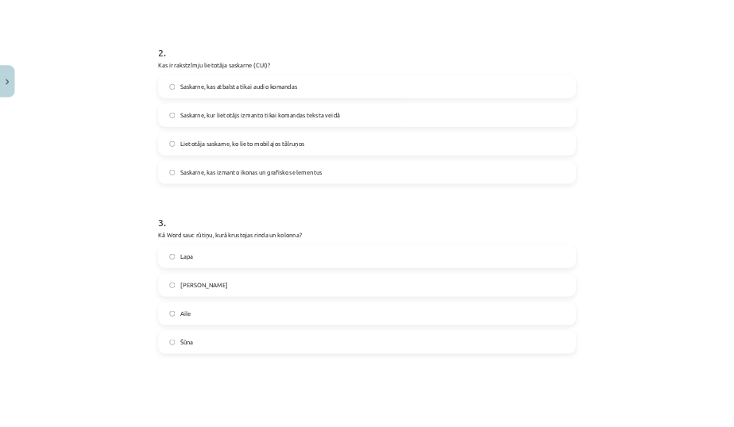
scroll to position [657, 0]
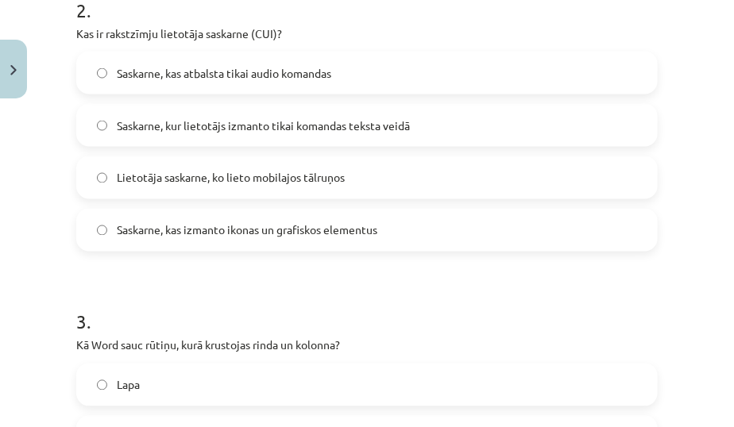
click at [272, 132] on span "Saskarne, kur lietotājs izmanto tikai komandas teksta veidā" at bounding box center [263, 126] width 293 height 17
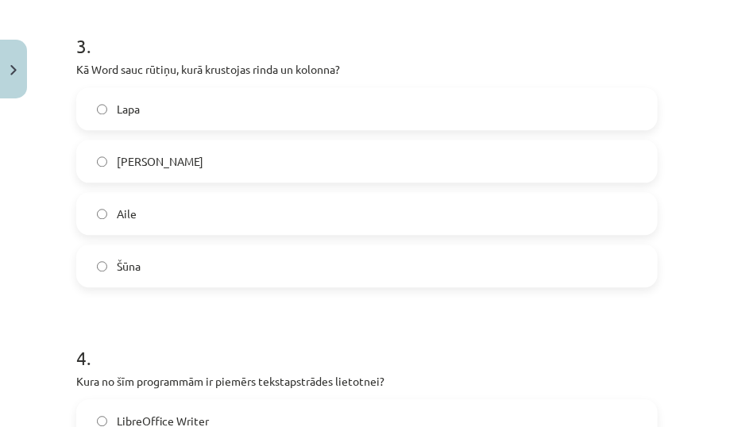
scroll to position [934, 0]
click at [353, 110] on label "Lapa" at bounding box center [367, 108] width 578 height 40
click at [330, 148] on label "Krustiņš" at bounding box center [367, 161] width 578 height 40
click at [314, 212] on label "Aile" at bounding box center [367, 213] width 578 height 40
click at [292, 268] on label "Šūna" at bounding box center [367, 265] width 578 height 40
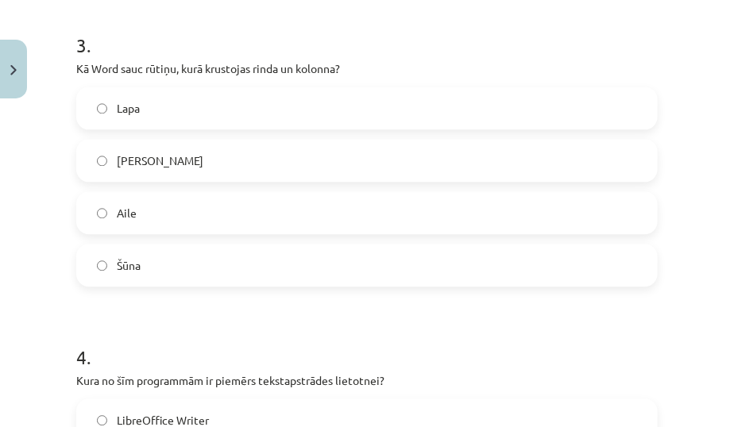
click at [279, 205] on label "Aile" at bounding box center [367, 213] width 578 height 40
drag, startPoint x: 326, startPoint y: 262, endPoint x: 216, endPoint y: 265, distance: 109.7
click at [216, 265] on label "Šūna" at bounding box center [367, 265] width 578 height 40
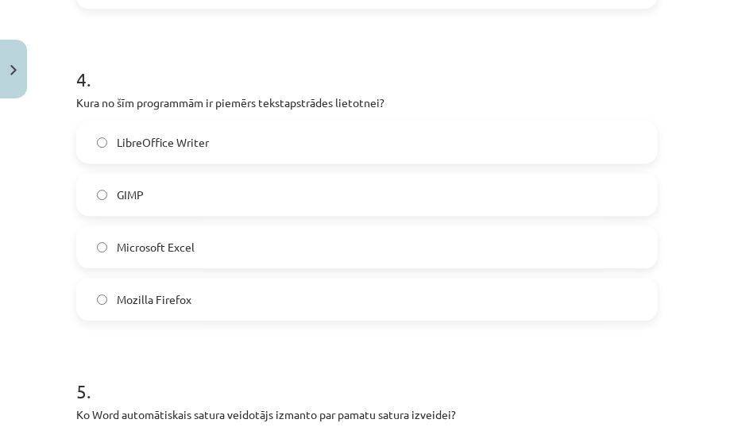
scroll to position [1214, 0]
click at [261, 150] on label "LibreOffice Writer" at bounding box center [367, 141] width 578 height 40
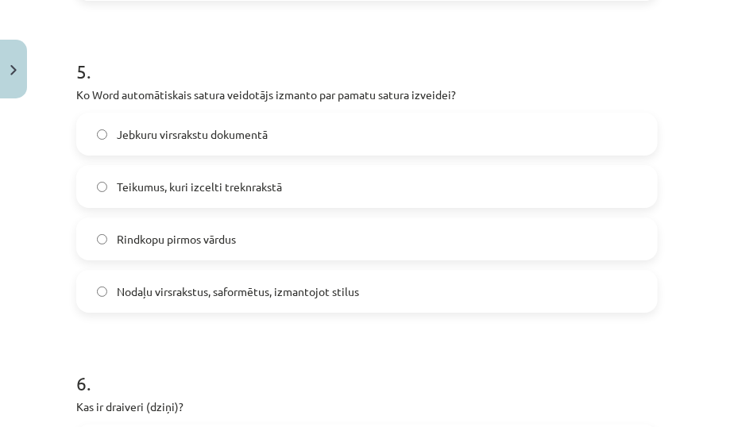
scroll to position [1548, 0]
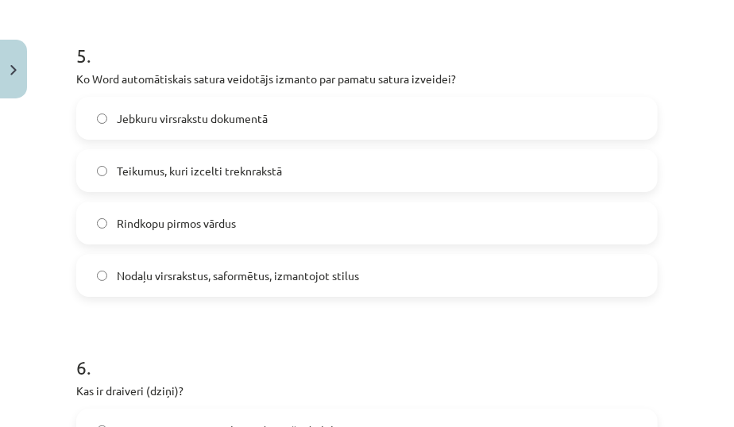
click at [237, 281] on span "Nodaļu virsrakstus, saformētus, izmantojot stilus" at bounding box center [238, 276] width 242 height 17
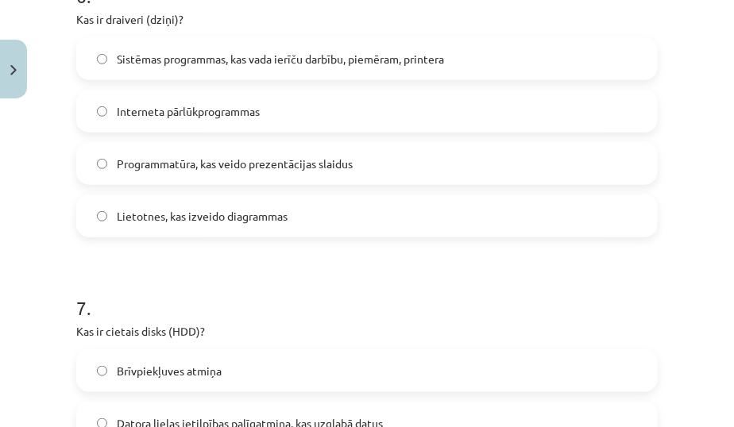
scroll to position [1917, 0]
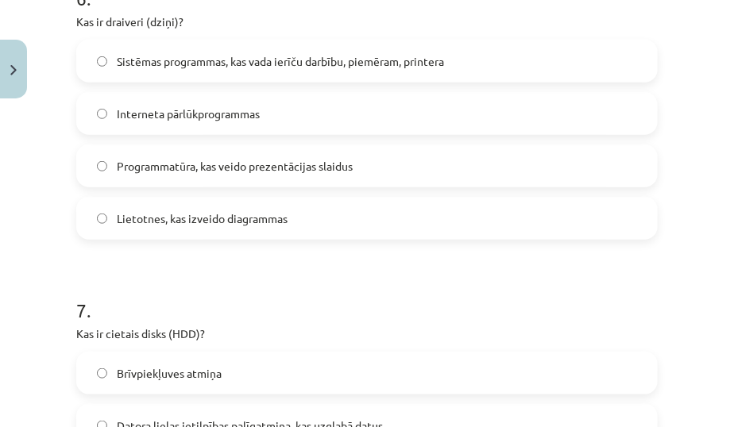
click at [454, 63] on label "Sistēmas programmas, kas vada ierīču darbību, piemēram, printera" at bounding box center [367, 61] width 578 height 40
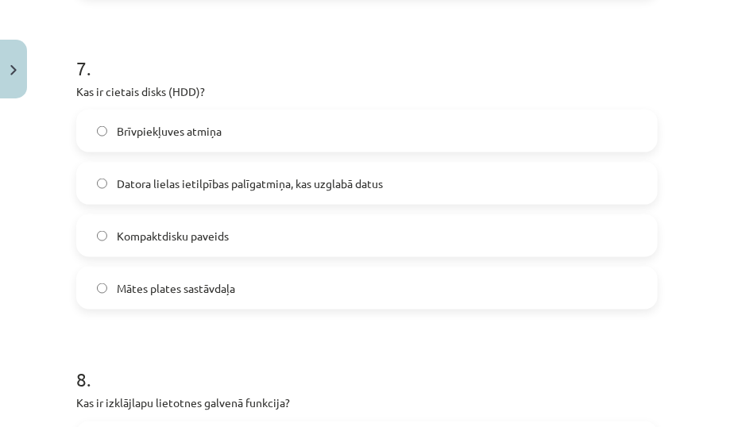
scroll to position [2160, 0]
click at [366, 193] on label "Datora lielas ietilpības palīgatmiņa, kas uzglabā datus" at bounding box center [367, 183] width 578 height 40
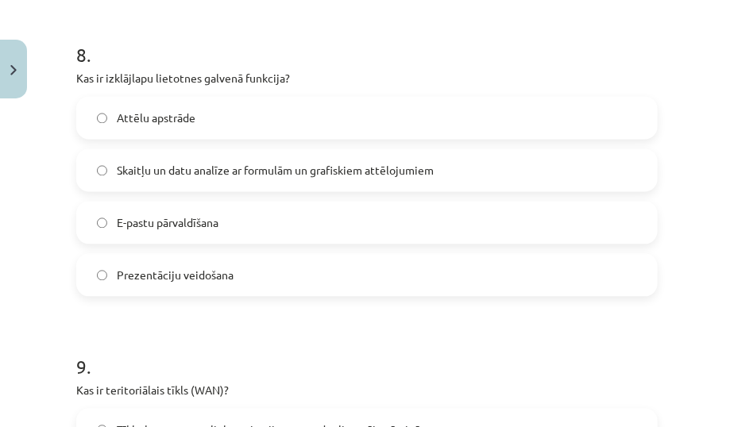
scroll to position [2486, 0]
click at [464, 172] on label "Skaitļu un datu analīze ar formulām un grafiskiem attēlojumiem" at bounding box center [367, 169] width 578 height 40
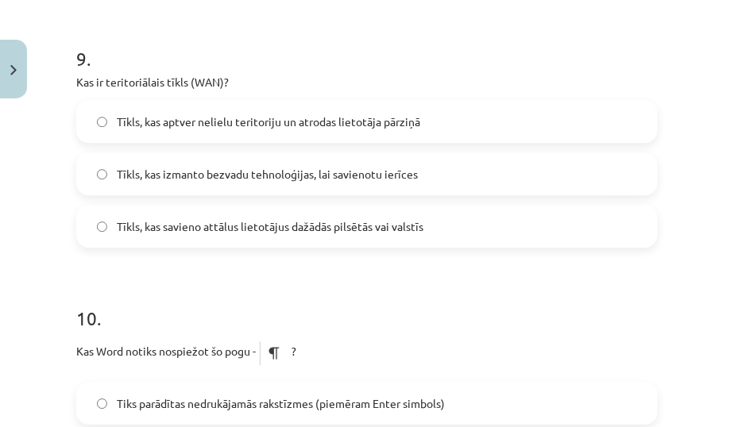
scroll to position [2782, 0]
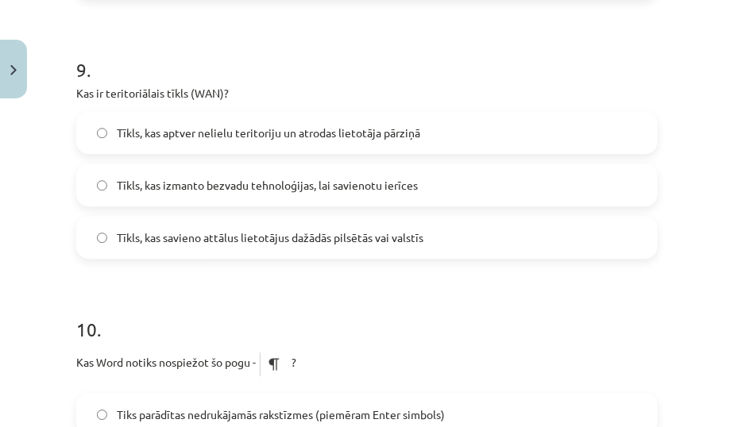
click at [400, 244] on span "Tīkls, kas savieno attālus lietotājus dažādās pilsētās vai valstīs" at bounding box center [270, 238] width 307 height 17
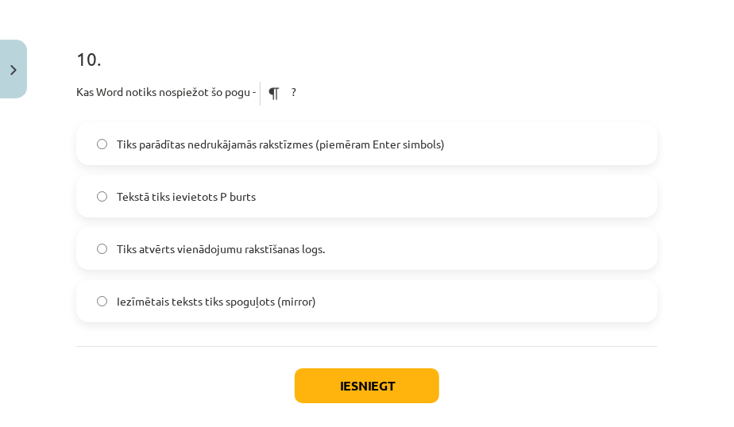
scroll to position [3055, 0]
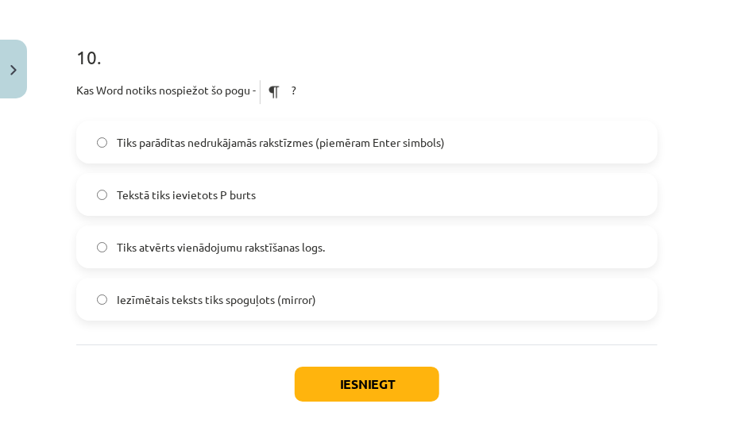
click at [369, 145] on span "Tiks parādītas nedrukājamās rakstīzmes (piemēram Enter simbols)" at bounding box center [281, 142] width 328 height 17
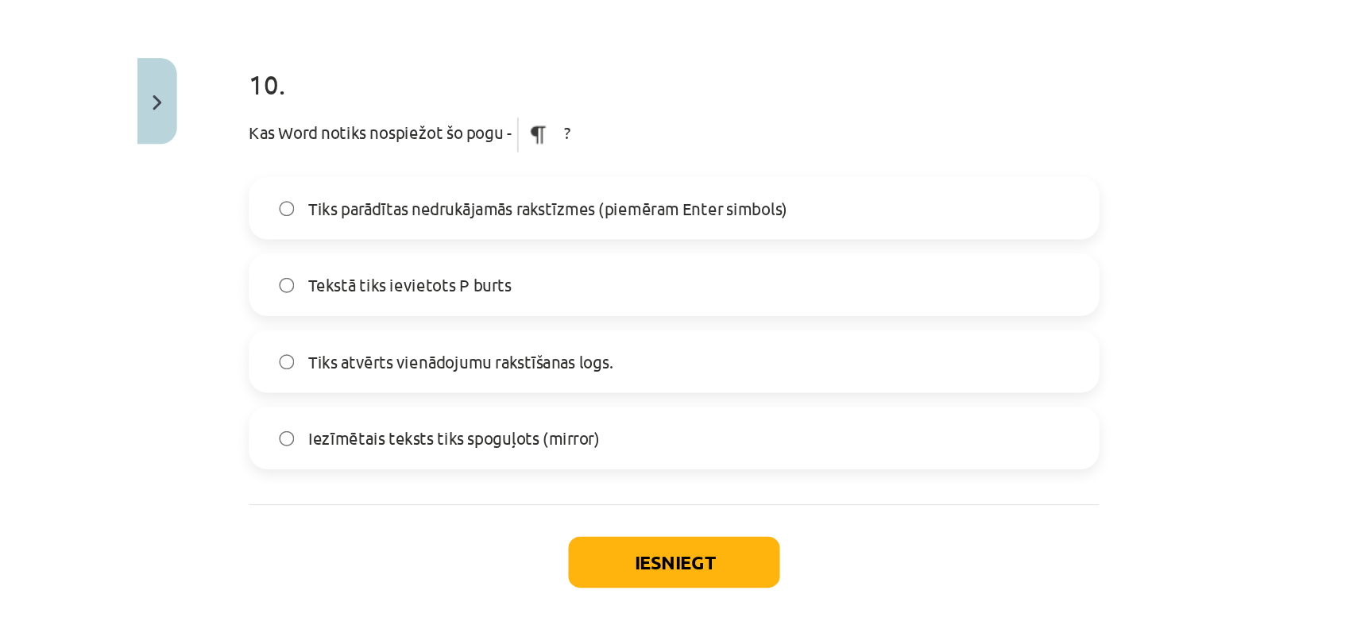
scroll to position [3133, 0]
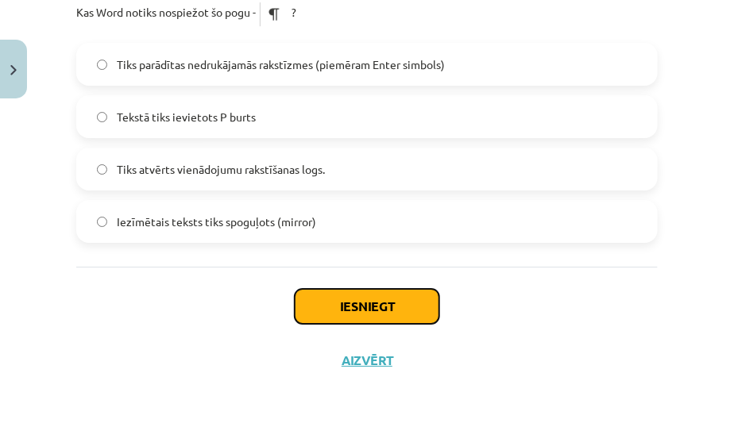
click at [411, 307] on button "Iesniegt" at bounding box center [367, 306] width 145 height 35
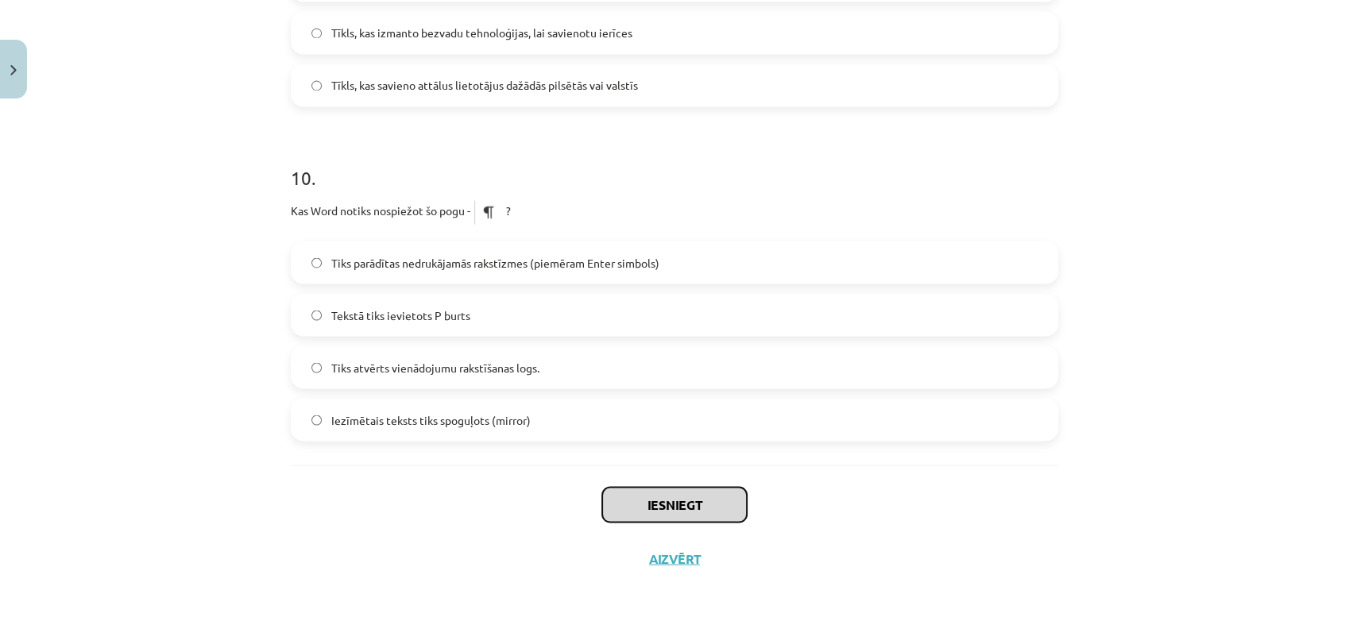
scroll to position [2935, 0]
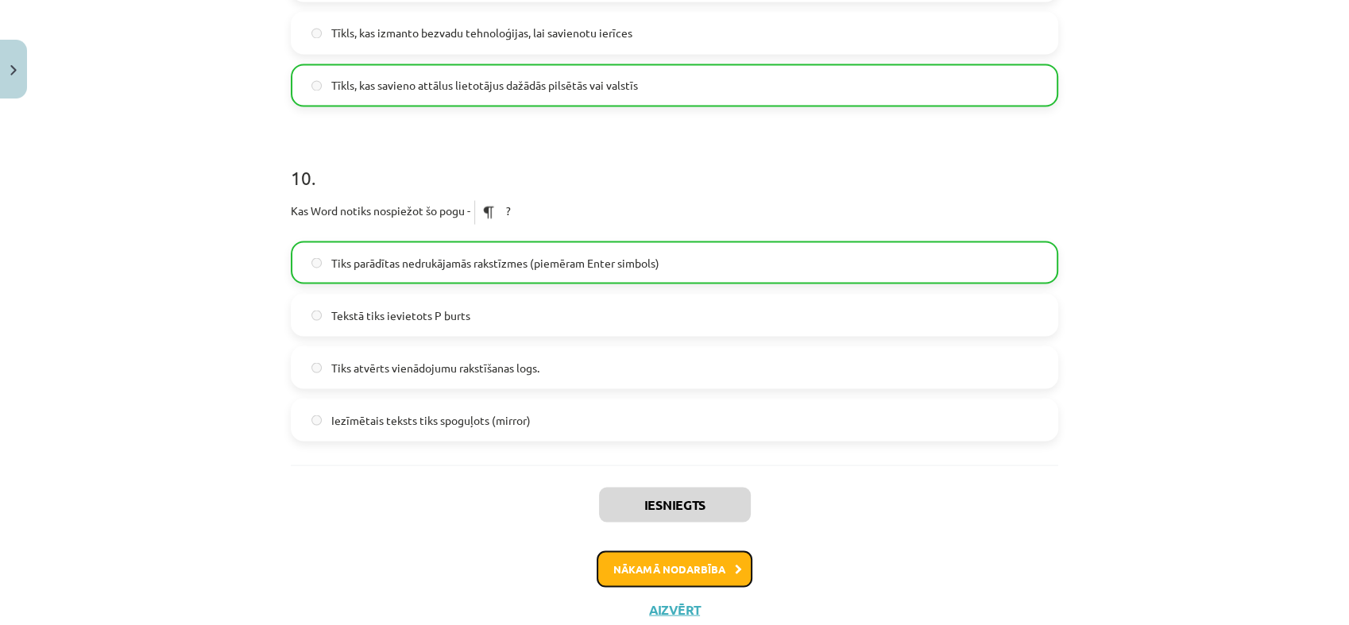
click at [697, 558] on button "Nākamā nodarbība" at bounding box center [675, 568] width 156 height 37
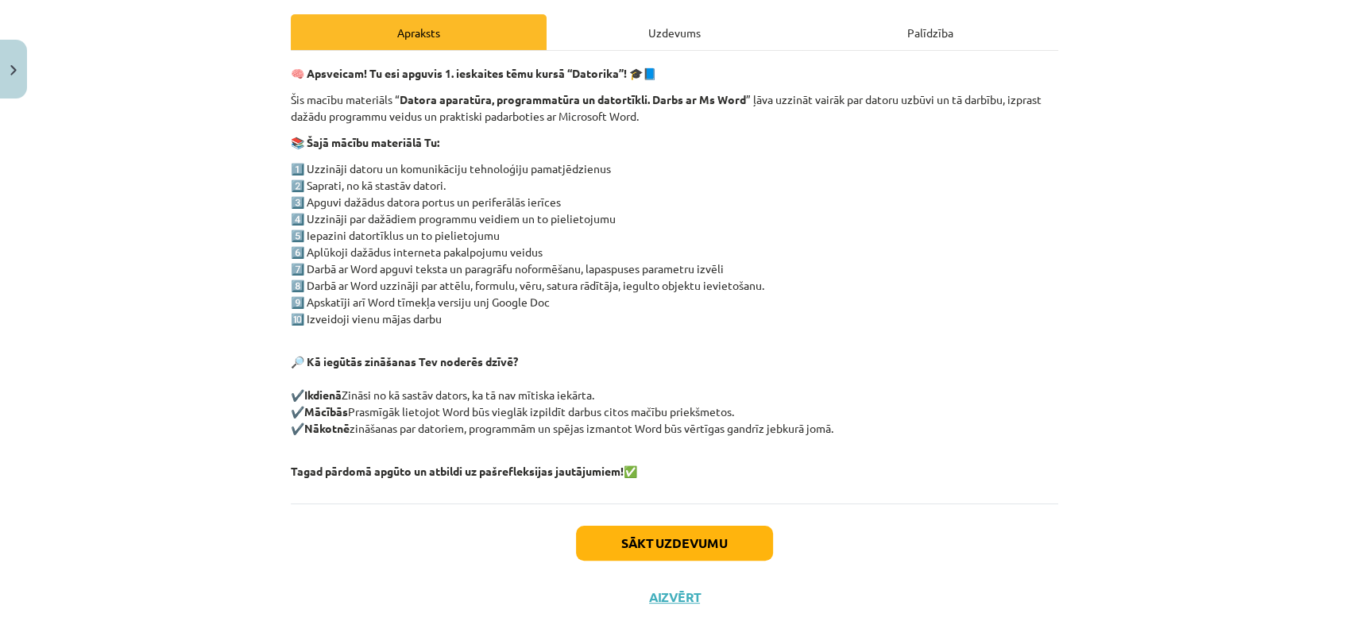
scroll to position [222, 0]
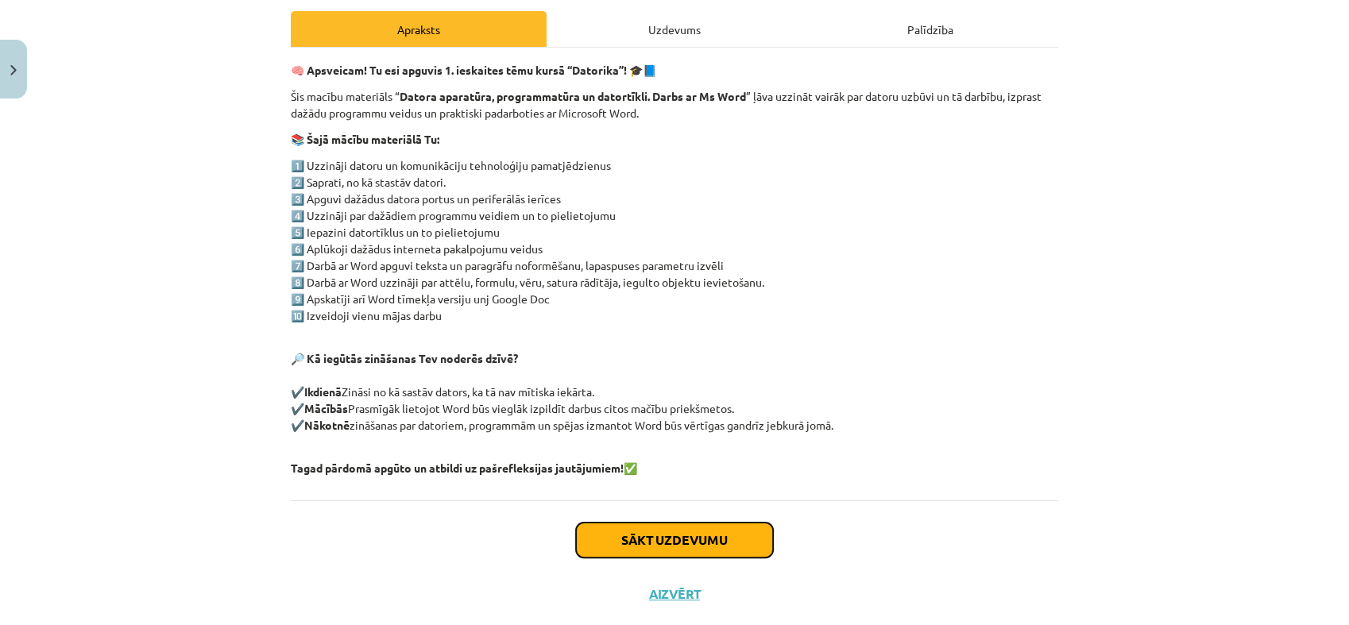
click at [695, 538] on button "Sākt uzdevumu" at bounding box center [674, 540] width 197 height 35
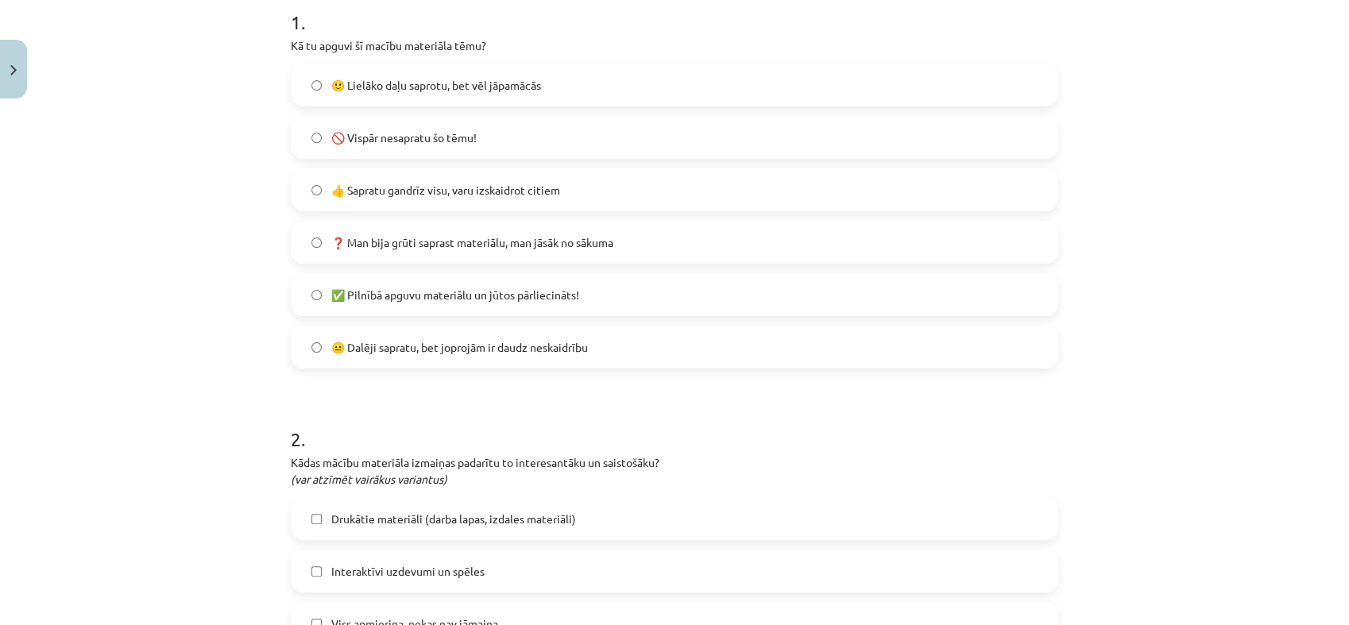
scroll to position [339, 0]
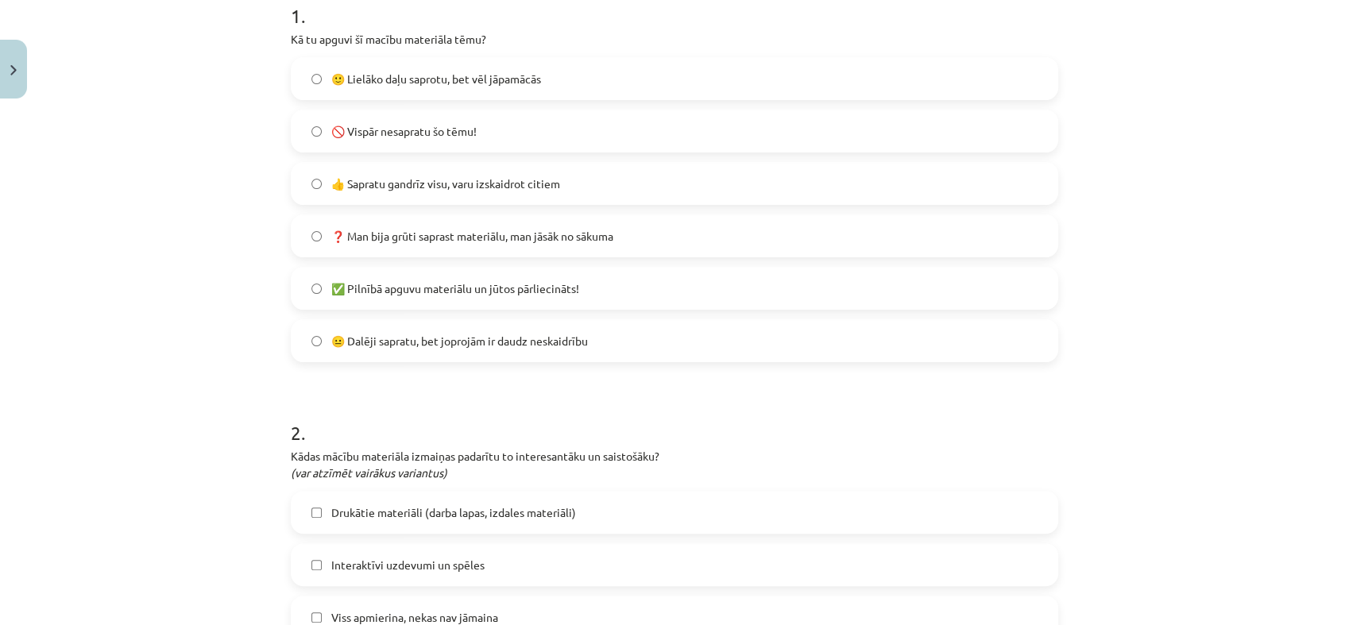
click at [585, 295] on label "✅ Pilnībā apguvu materiālu un jūtos pārliecināts!" at bounding box center [674, 288] width 764 height 40
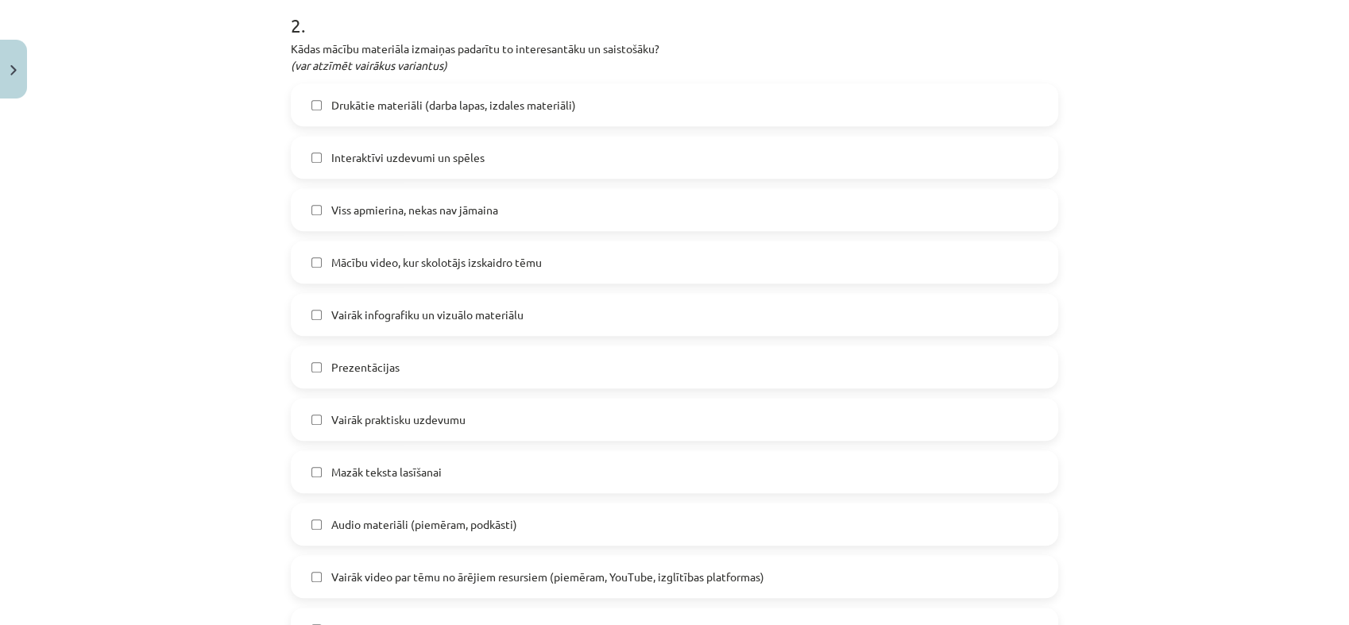
scroll to position [769, 0]
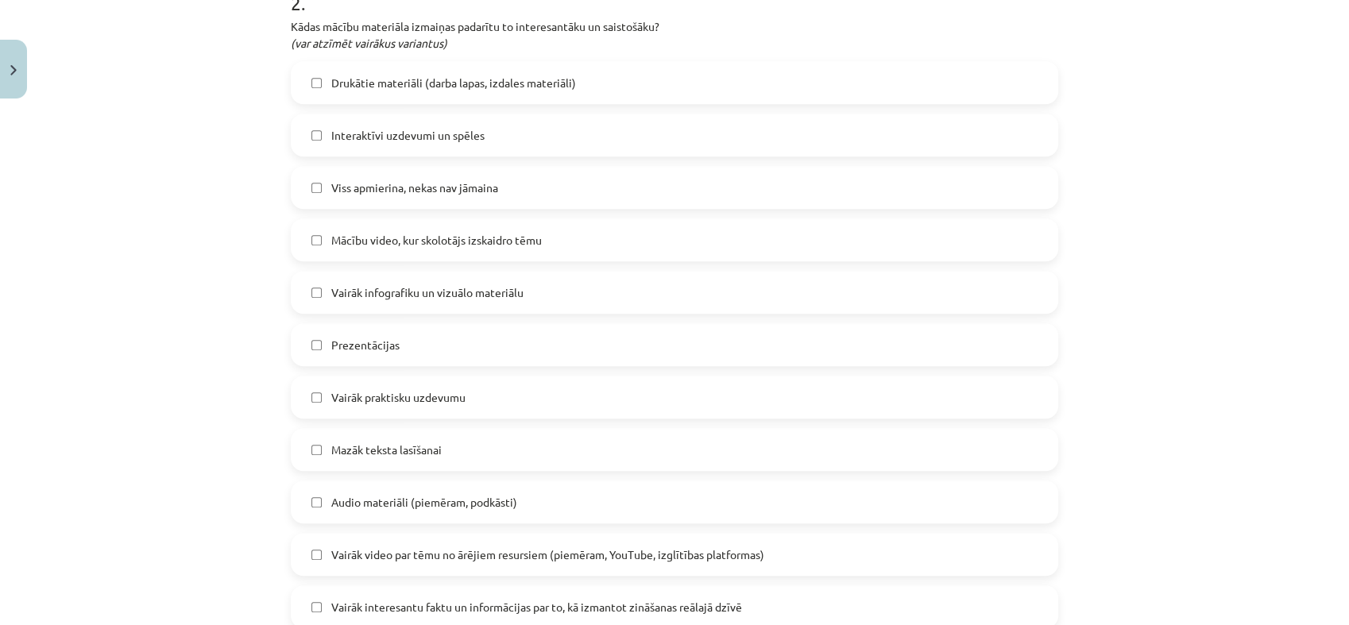
click at [673, 449] on label "Mazāk teksta lasīšanai" at bounding box center [674, 450] width 764 height 40
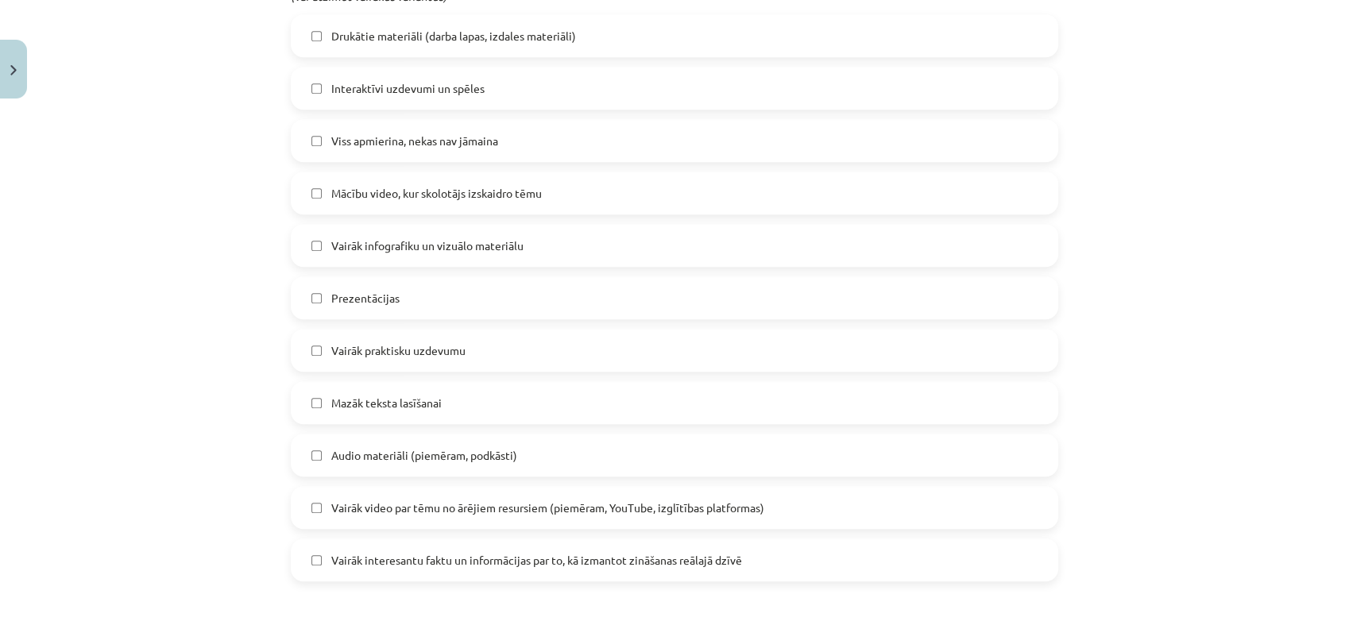
scroll to position [834, 0]
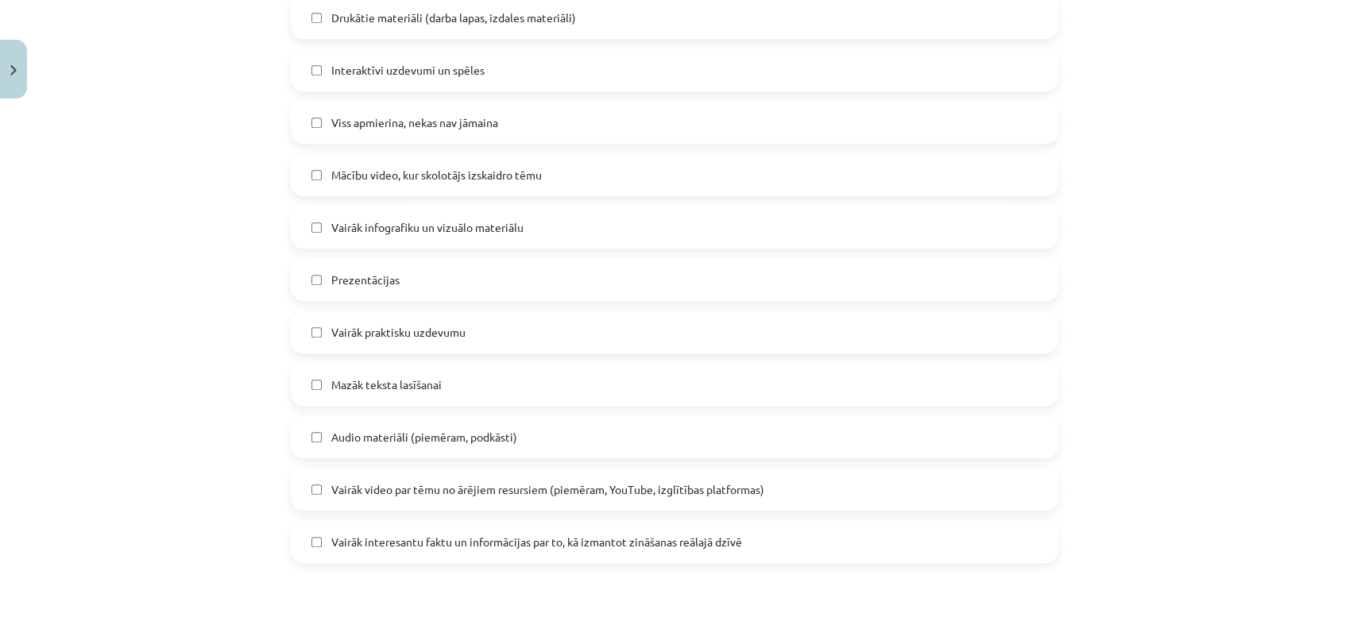
click at [566, 380] on label "Mazāk teksta lasīšanai" at bounding box center [674, 385] width 764 height 40
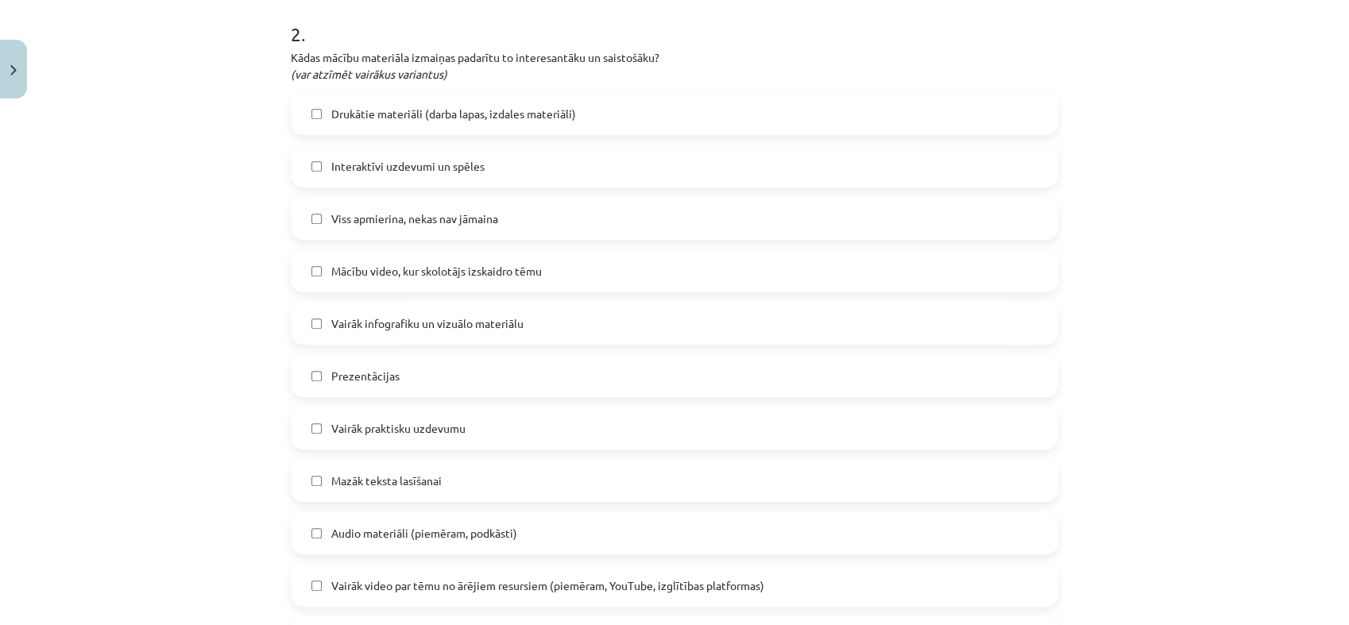
scroll to position [739, 0]
click at [468, 488] on label "Mazāk teksta lasīšanai" at bounding box center [674, 480] width 764 height 40
click at [450, 212] on span "Viss apmierina, nekas nav jāmaina" at bounding box center [414, 218] width 167 height 17
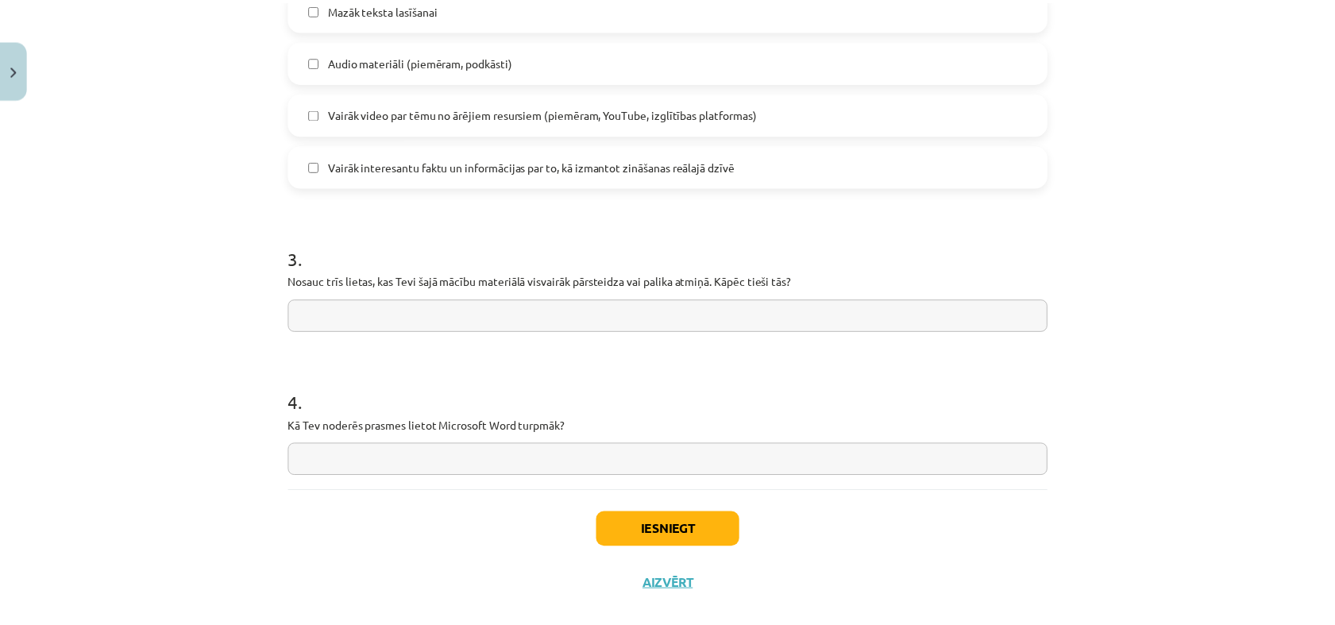
scroll to position [1210, 0]
click at [509, 311] on input "text" at bounding box center [674, 315] width 767 height 33
type input "*"
type input "**********"
click at [526, 451] on input "text" at bounding box center [674, 459] width 767 height 33
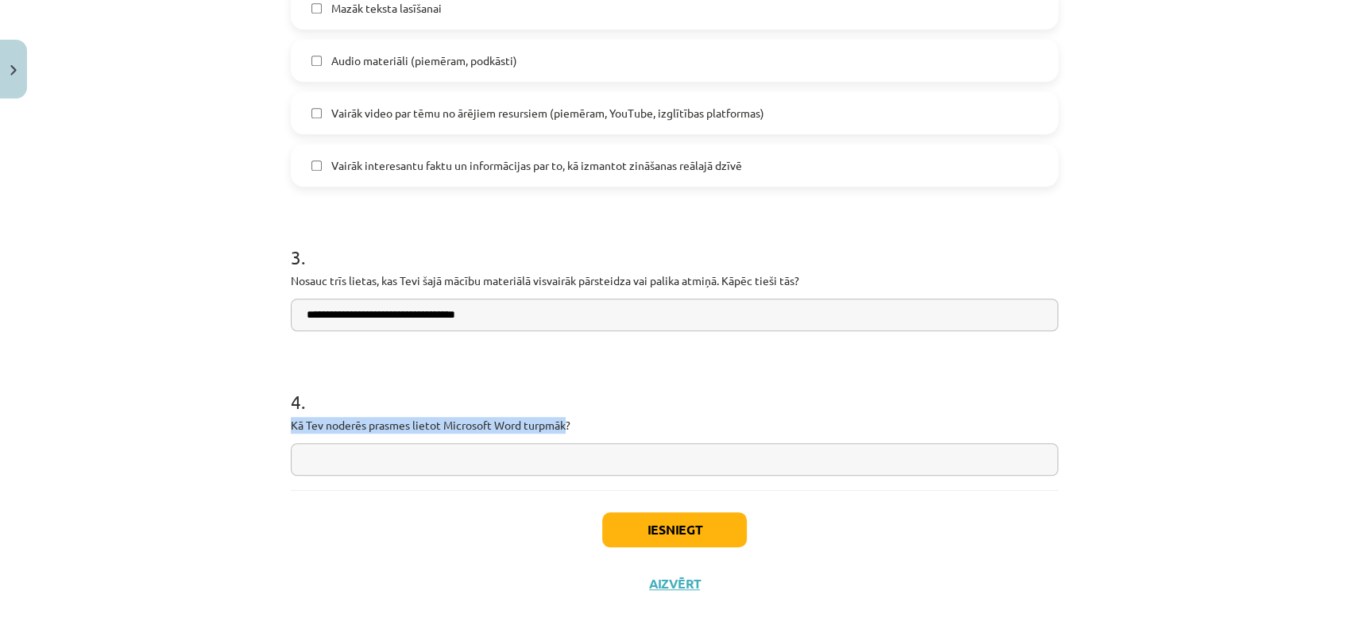
drag, startPoint x: 562, startPoint y: 427, endPoint x: 276, endPoint y: 424, distance: 286.0
copy p "Kā Tev noderēs prasmes lietot Microsoft Word turpmāk"
click at [421, 470] on input "text" at bounding box center [674, 459] width 767 height 33
type input "*"
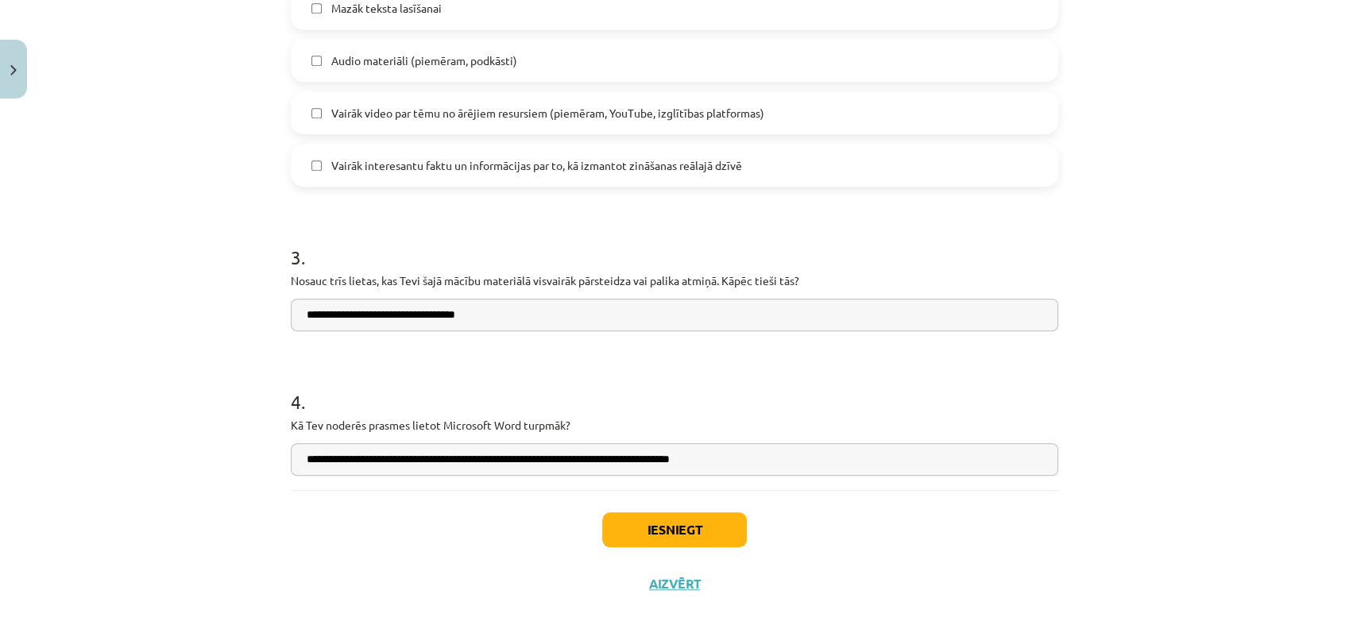
type input "**********"
click at [693, 534] on button "Iesniegt" at bounding box center [674, 529] width 145 height 35
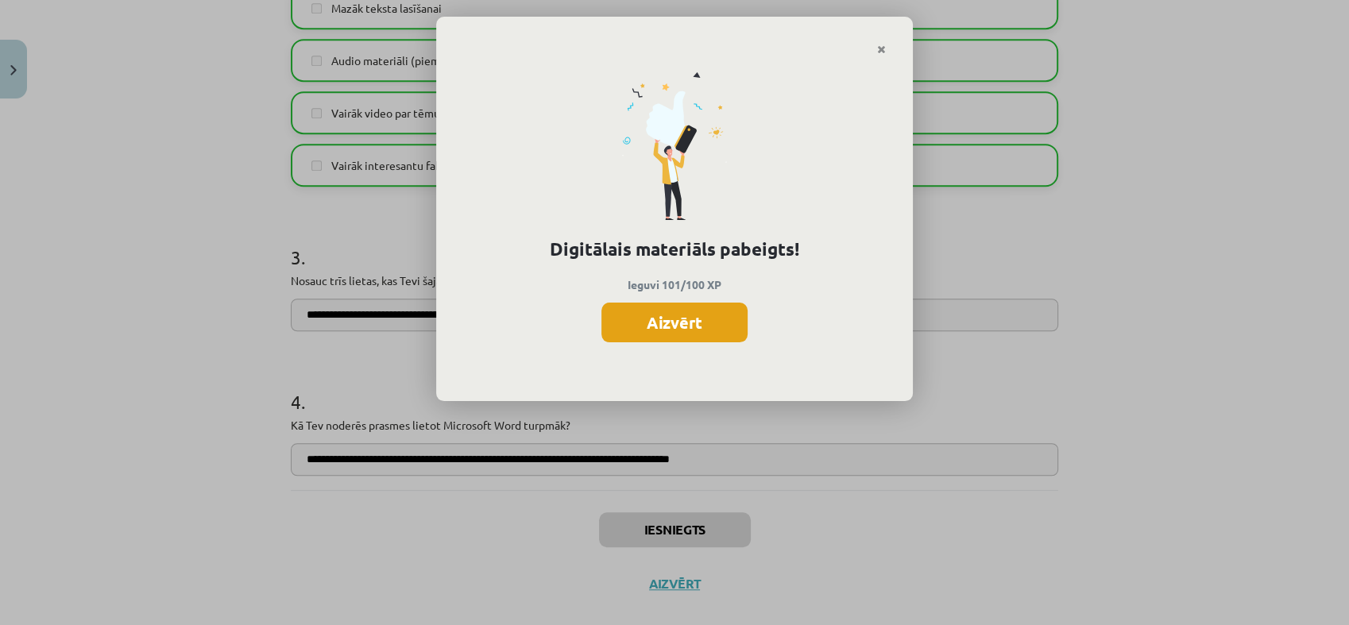
click at [692, 309] on button "Aizvērt" at bounding box center [674, 323] width 146 height 40
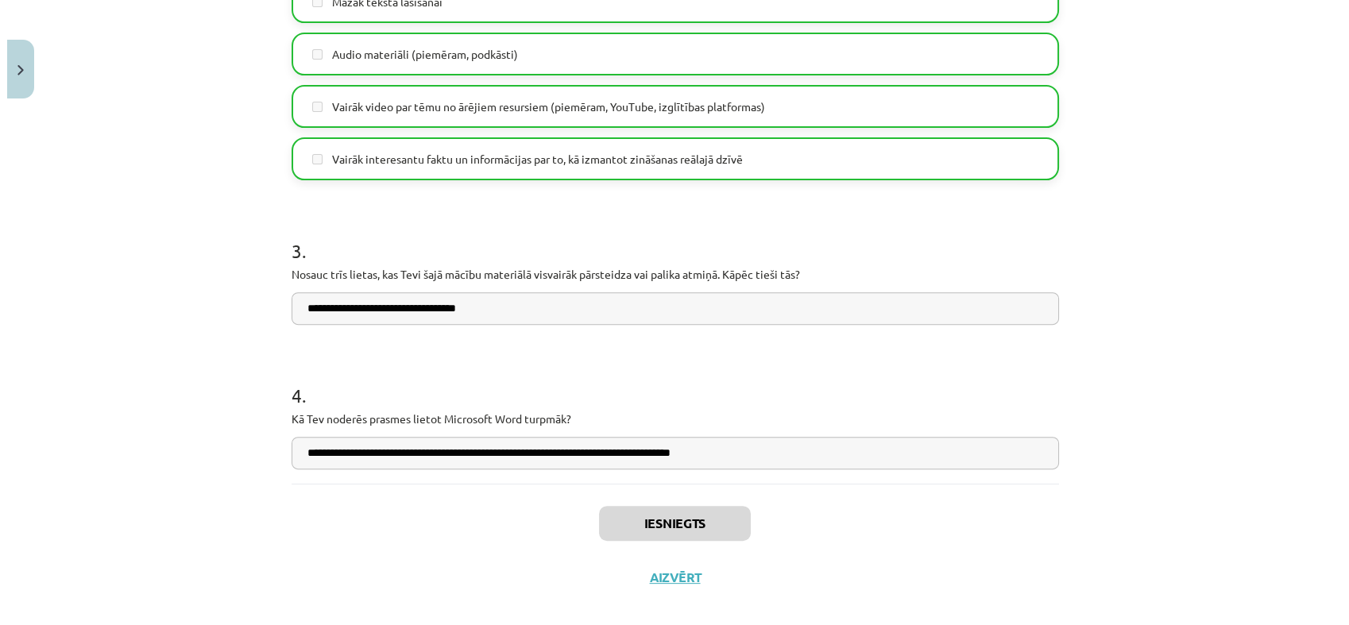
scroll to position [1236, 0]
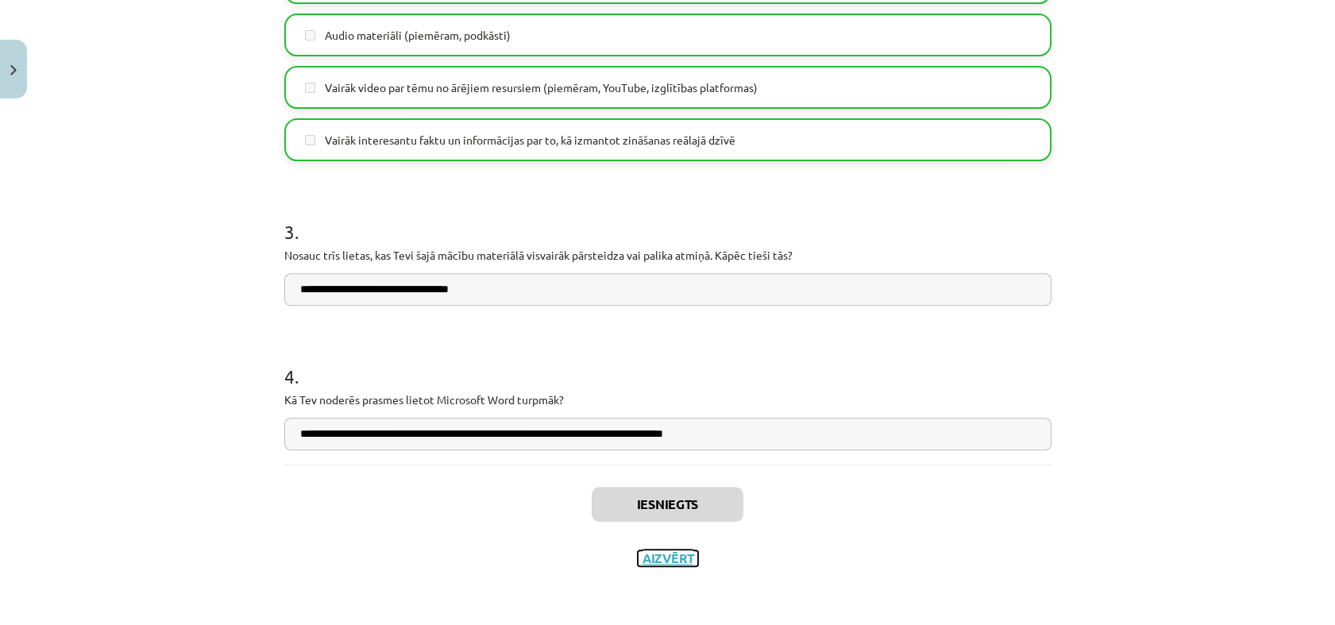
click at [651, 558] on button "Aizvērt" at bounding box center [668, 558] width 60 height 16
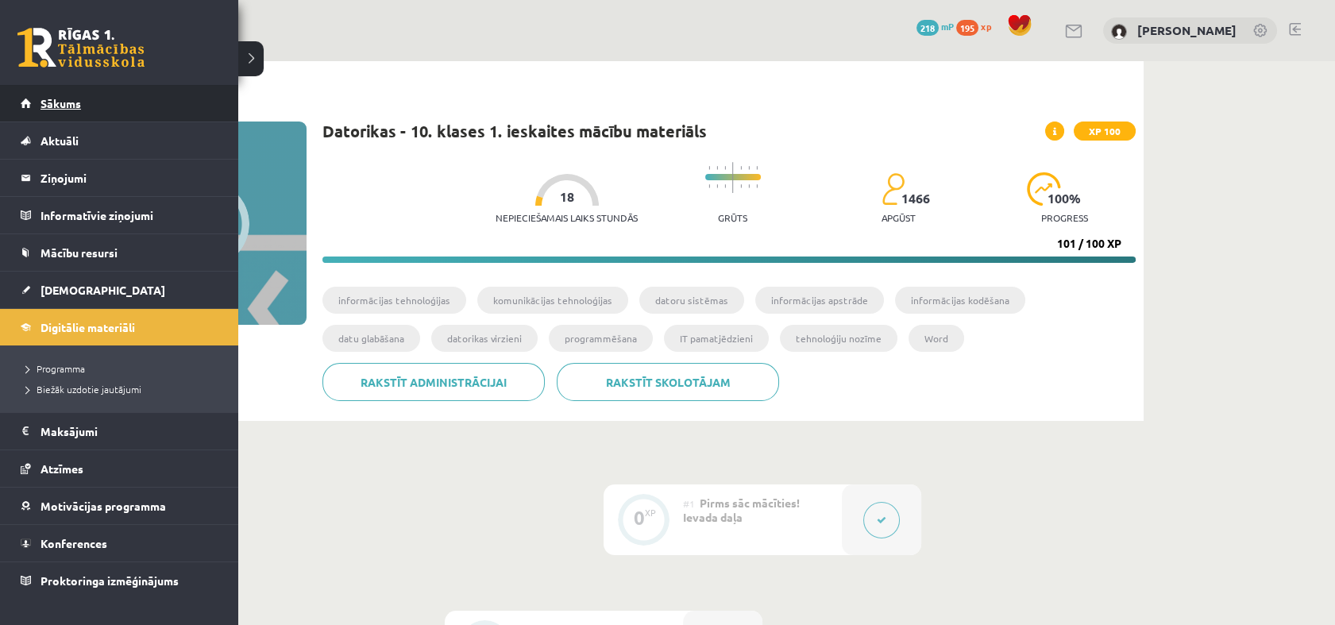
click at [60, 97] on span "Sākums" at bounding box center [61, 103] width 41 height 14
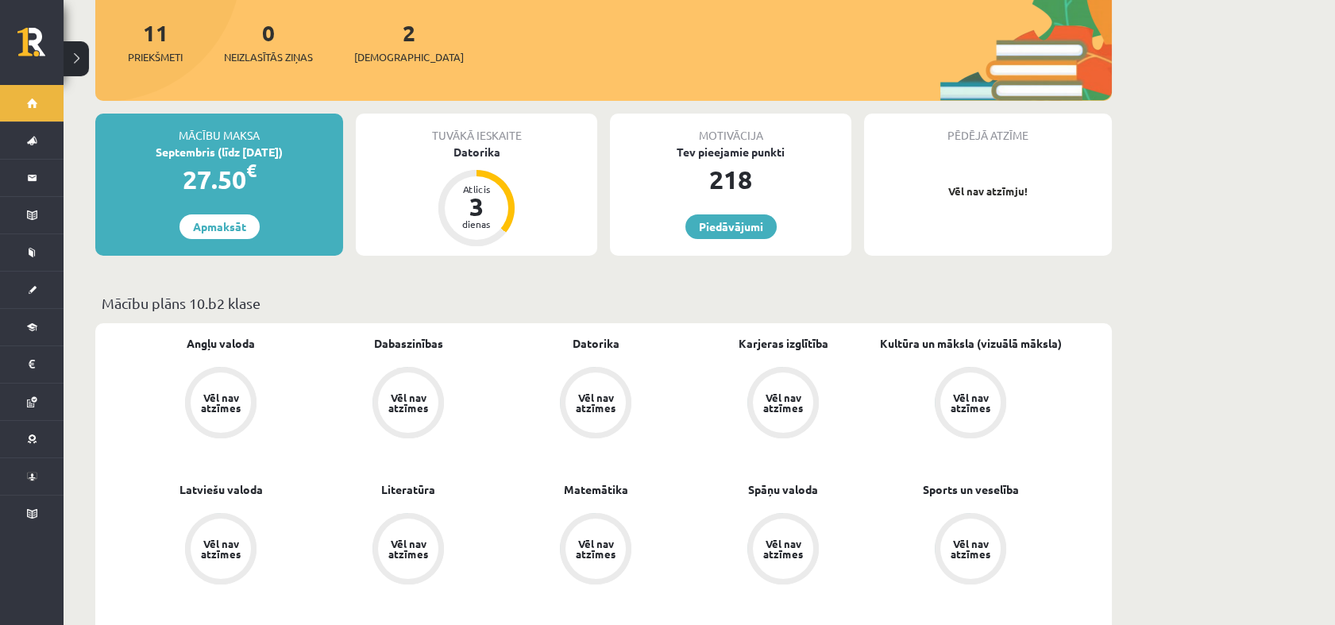
scroll to position [274, 0]
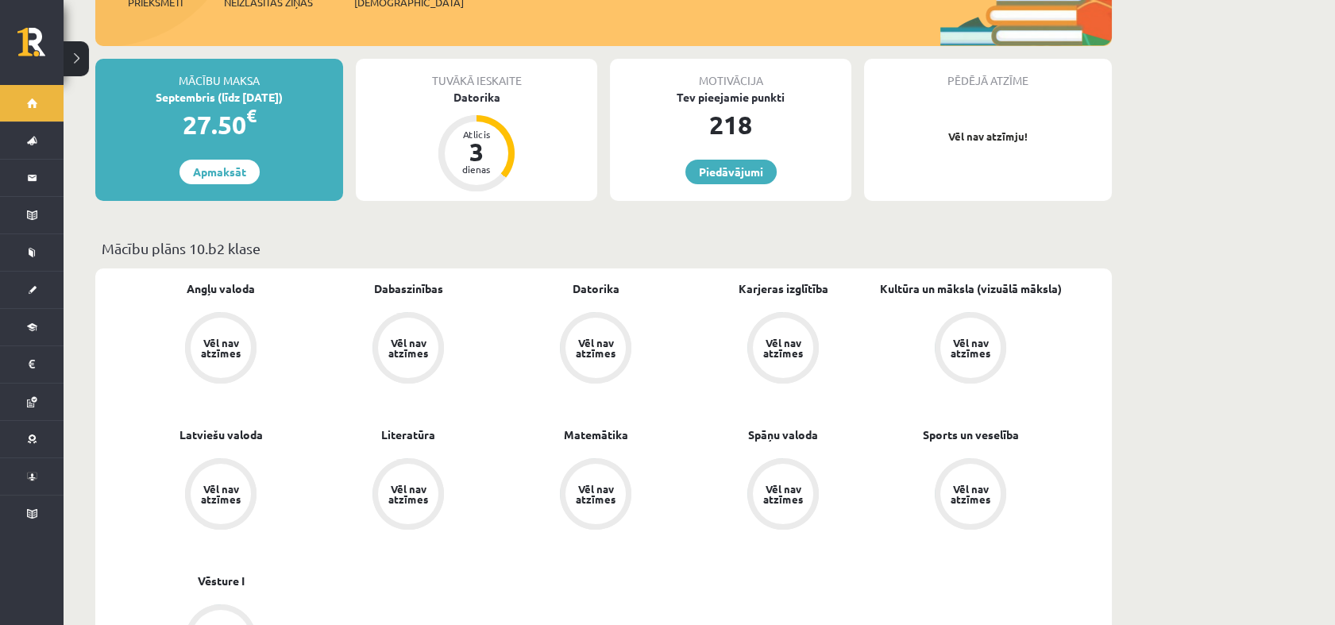
click at [413, 71] on div "Tuvākā ieskaite" at bounding box center [476, 74] width 241 height 30
click at [453, 89] on div "Datorika" at bounding box center [476, 97] width 241 height 17
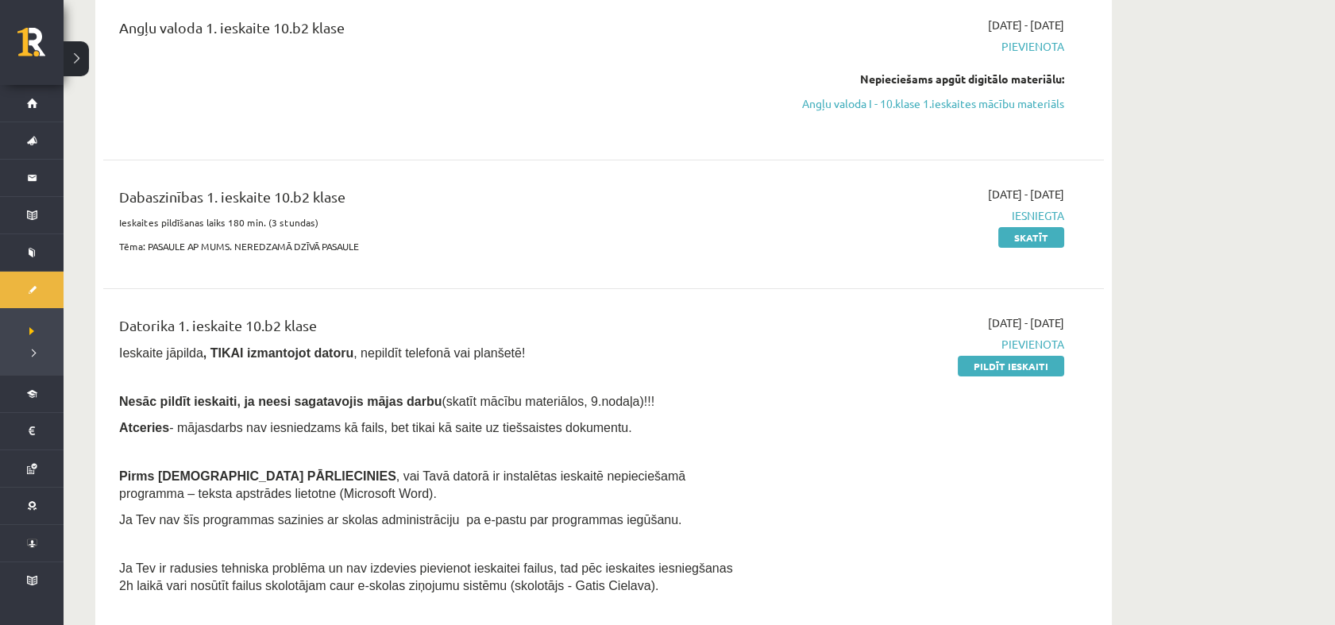
scroll to position [215, 0]
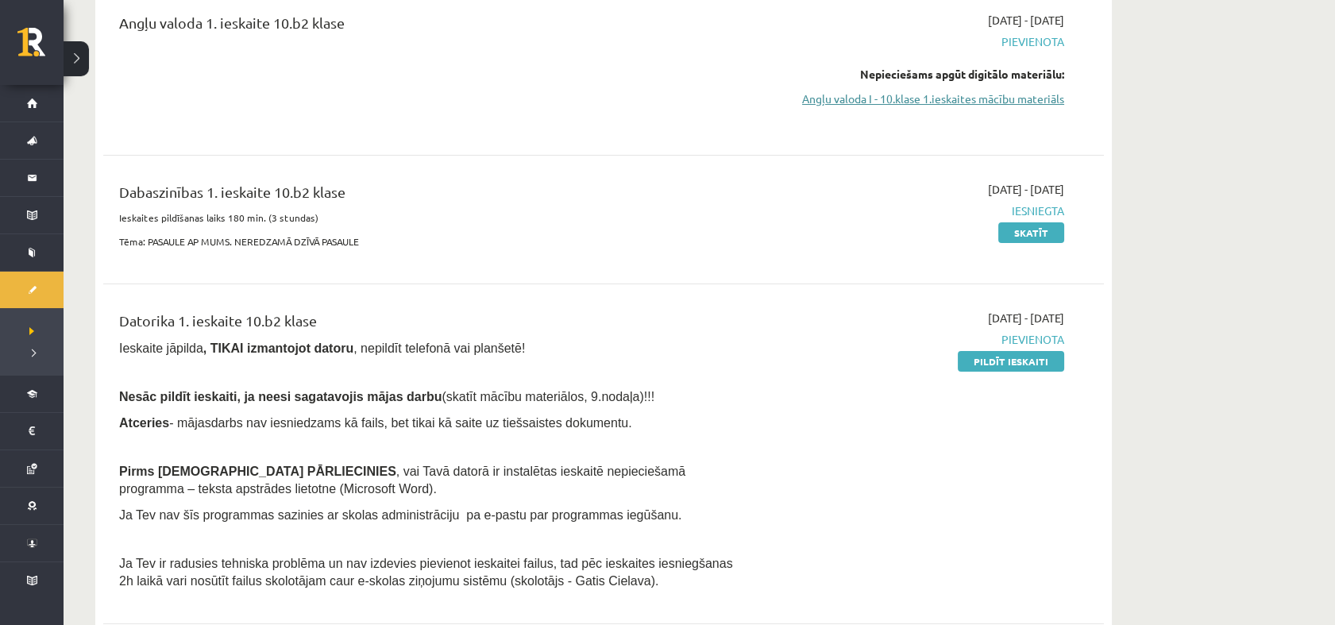
click at [970, 98] on link "Angļu valoda I - 10.klase 1.ieskaites mācību materiāls" at bounding box center [914, 99] width 299 height 17
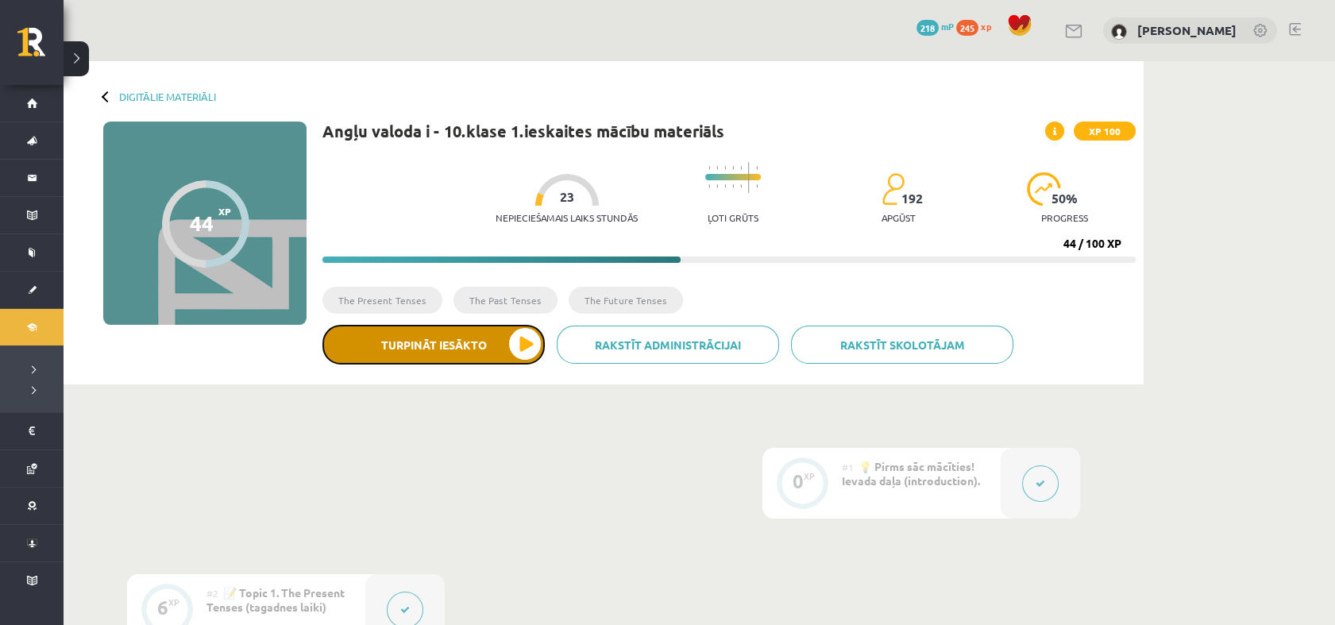
click at [436, 356] on button "Turpināt iesākto" at bounding box center [433, 345] width 222 height 40
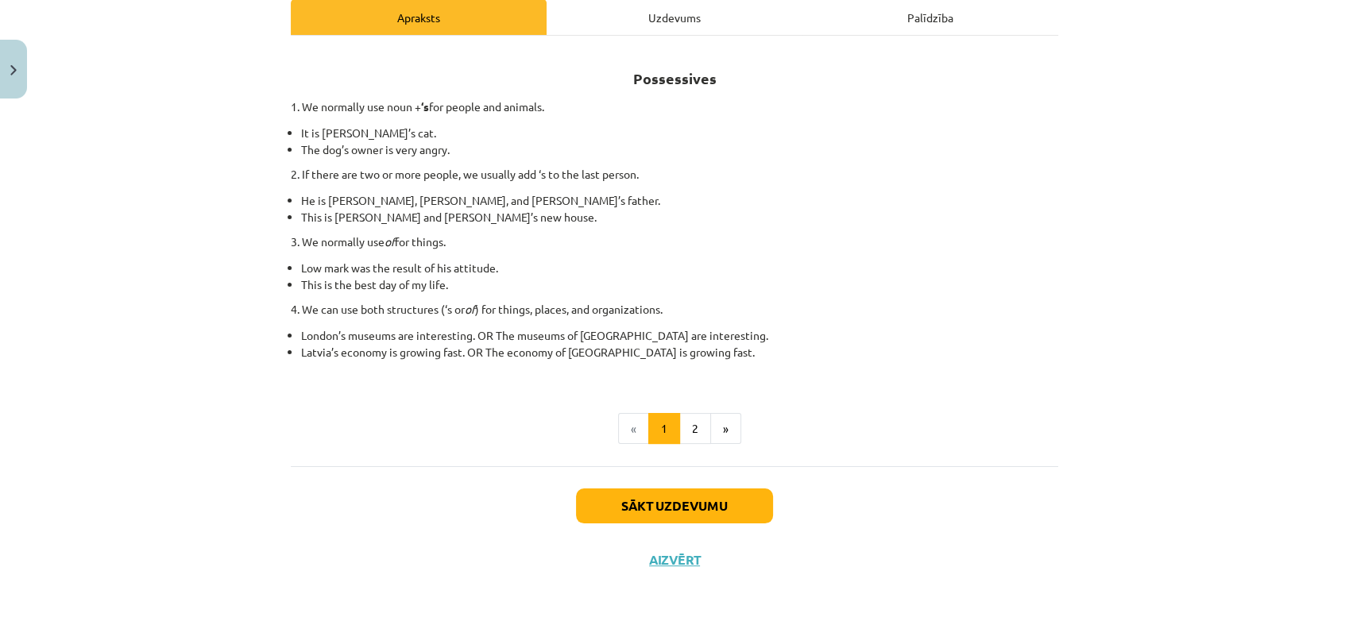
scroll to position [235, 0]
click at [686, 431] on button "2" at bounding box center [695, 428] width 32 height 32
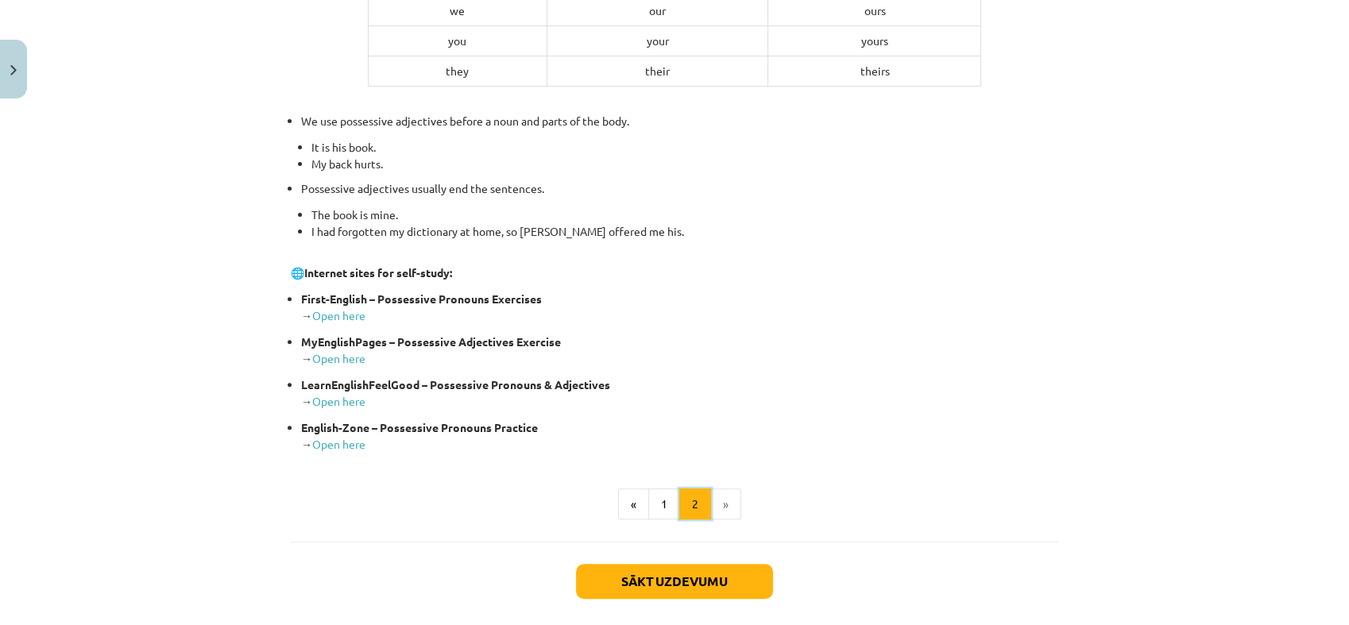
scroll to position [590, 0]
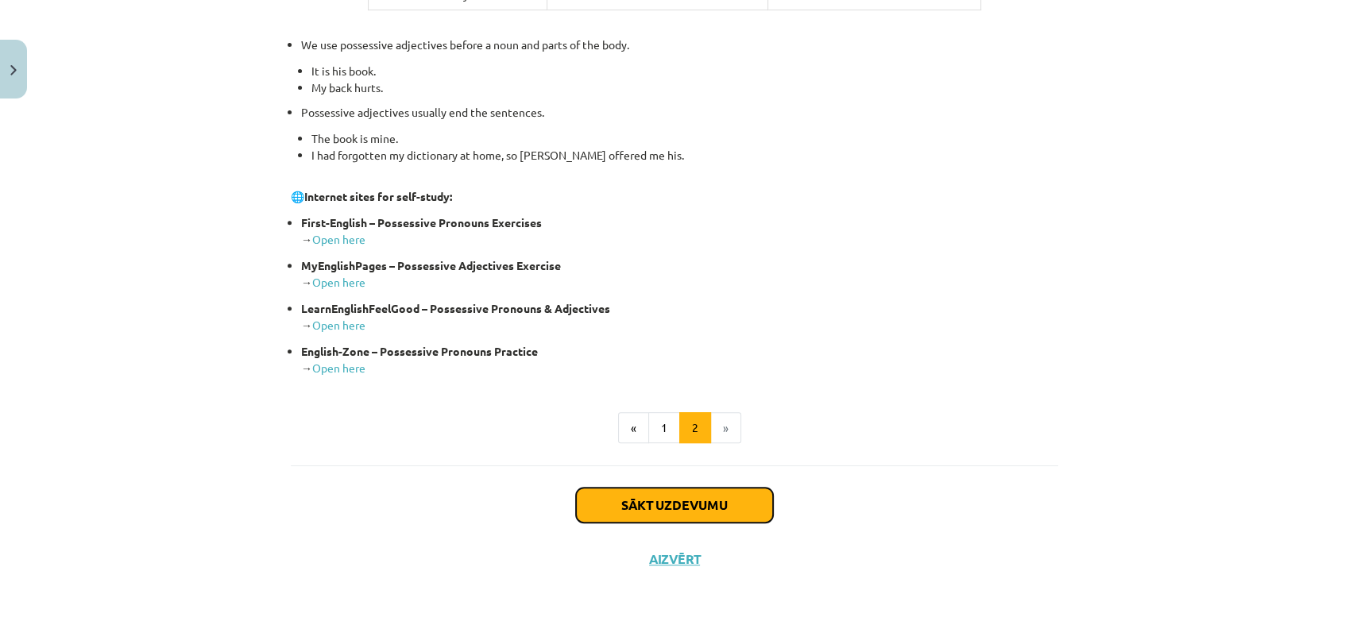
click at [712, 504] on button "Sākt uzdevumu" at bounding box center [674, 505] width 197 height 35
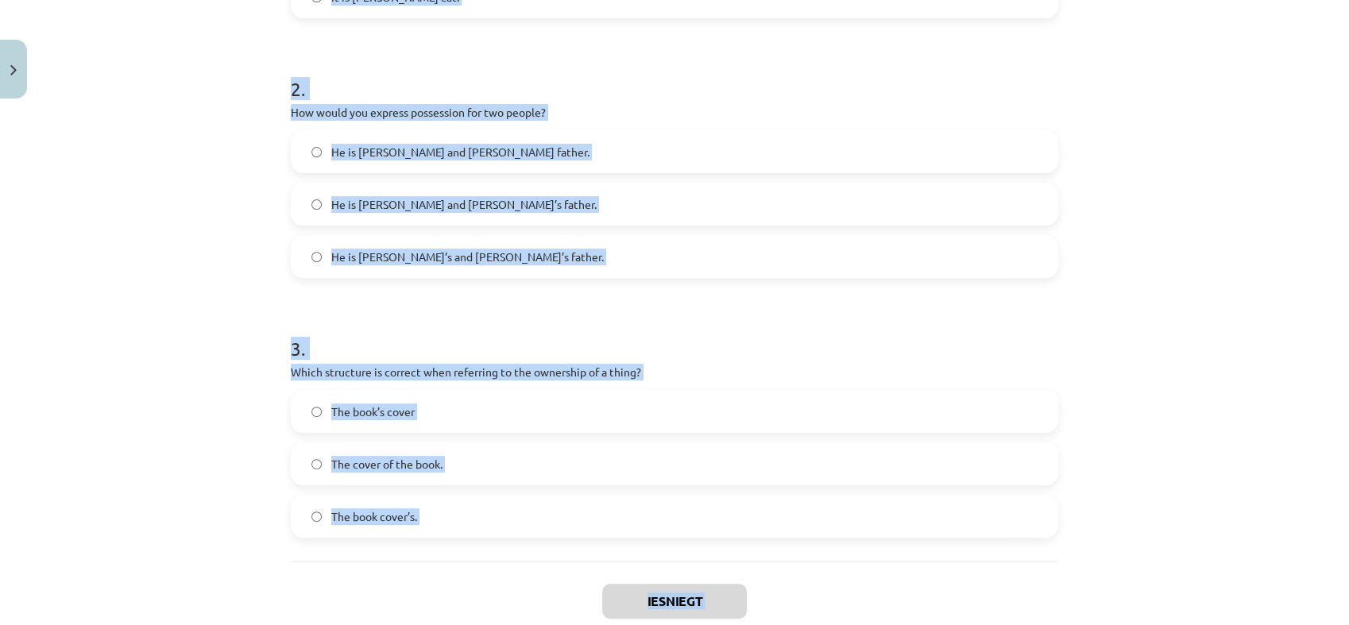
scroll to position [623, 0]
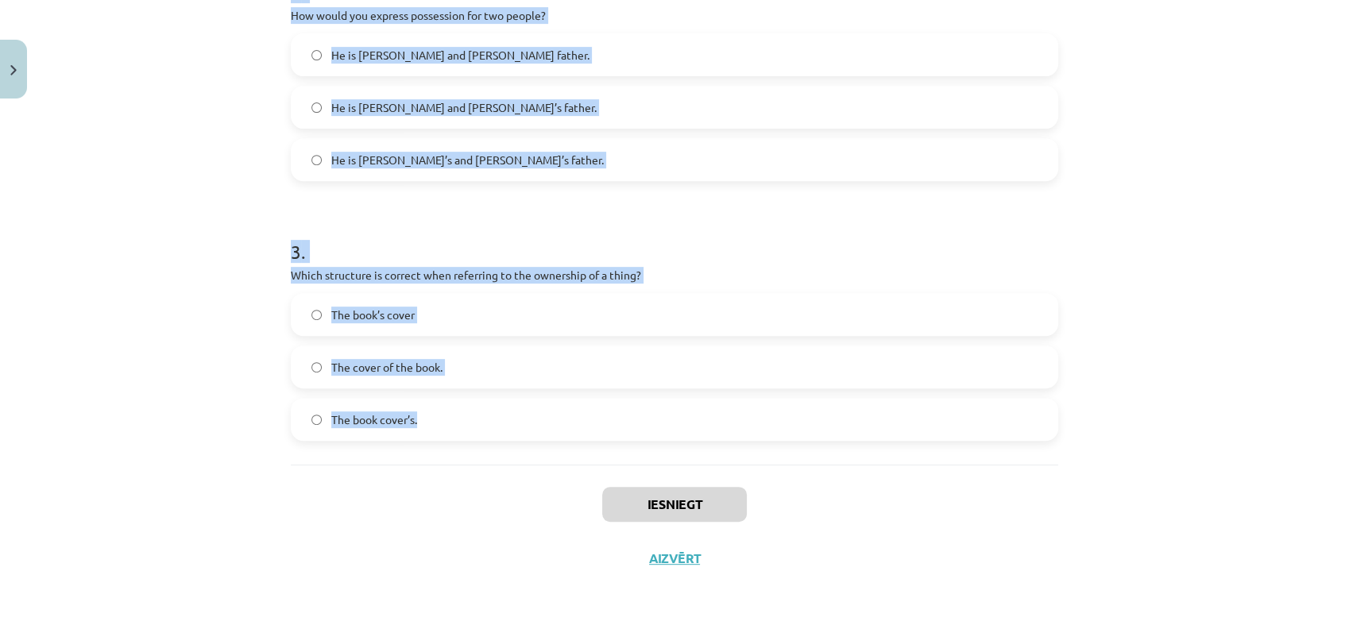
drag, startPoint x: 281, startPoint y: 209, endPoint x: 743, endPoint y: 426, distance: 509.9
click at [743, 426] on div "6 XP Saņemsi Viegls 192 pilda Apraksts Uzdevums Palīdzība 1 . Which sentence co…" at bounding box center [674, 34] width 786 height 1102
copy form "1 . Which sentence correctly shows possession for a single person? It is [PERSO…"
click at [221, 203] on div "Mācību tēma: Angļu valoda i - 10.[PERSON_NAME] 1.ieskaites mācību materiāls #8 …" at bounding box center [674, 312] width 1349 height 625
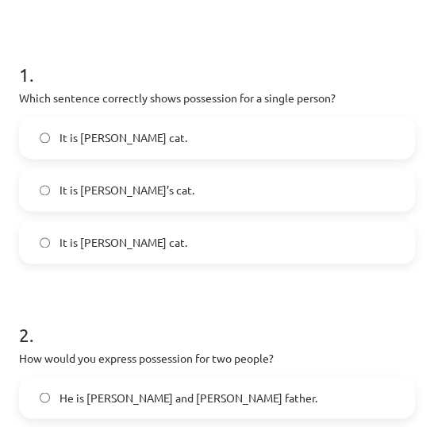
scroll to position [335, 0]
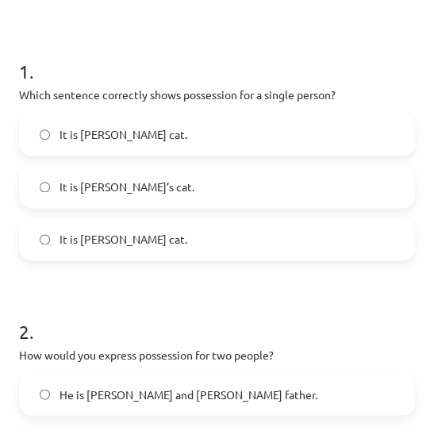
click at [165, 183] on label "It is [PERSON_NAME]’s cat." at bounding box center [217, 187] width 393 height 40
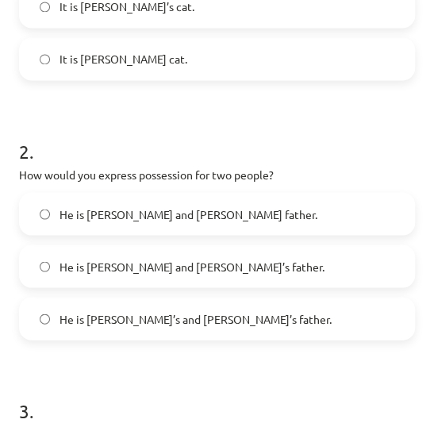
scroll to position [589, 0]
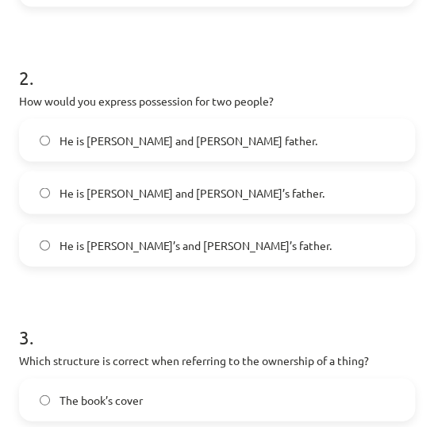
click at [129, 193] on span "He is [PERSON_NAME] and [PERSON_NAME]’s father." at bounding box center [192, 192] width 265 height 17
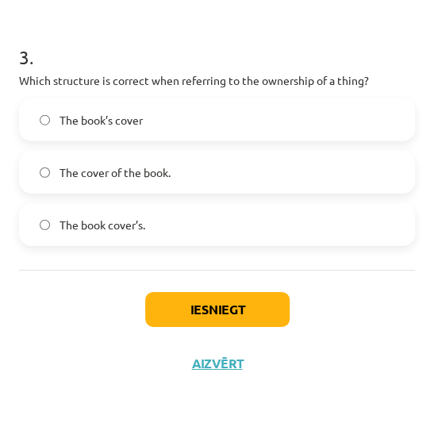
scroll to position [871, 0]
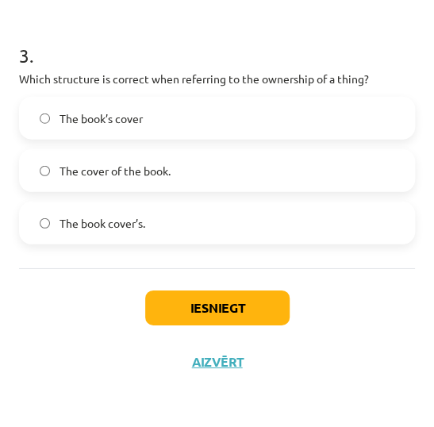
click at [197, 160] on label "The cover of the book." at bounding box center [217, 171] width 393 height 40
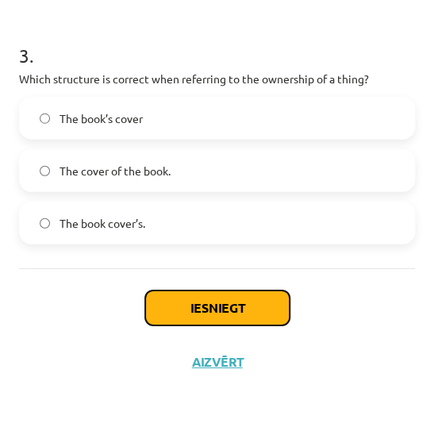
click at [218, 300] on button "Iesniegt" at bounding box center [217, 308] width 145 height 35
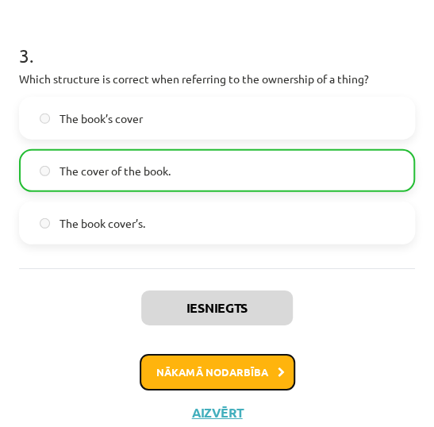
click at [253, 379] on button "Nākamā nodarbība" at bounding box center [218, 372] width 156 height 37
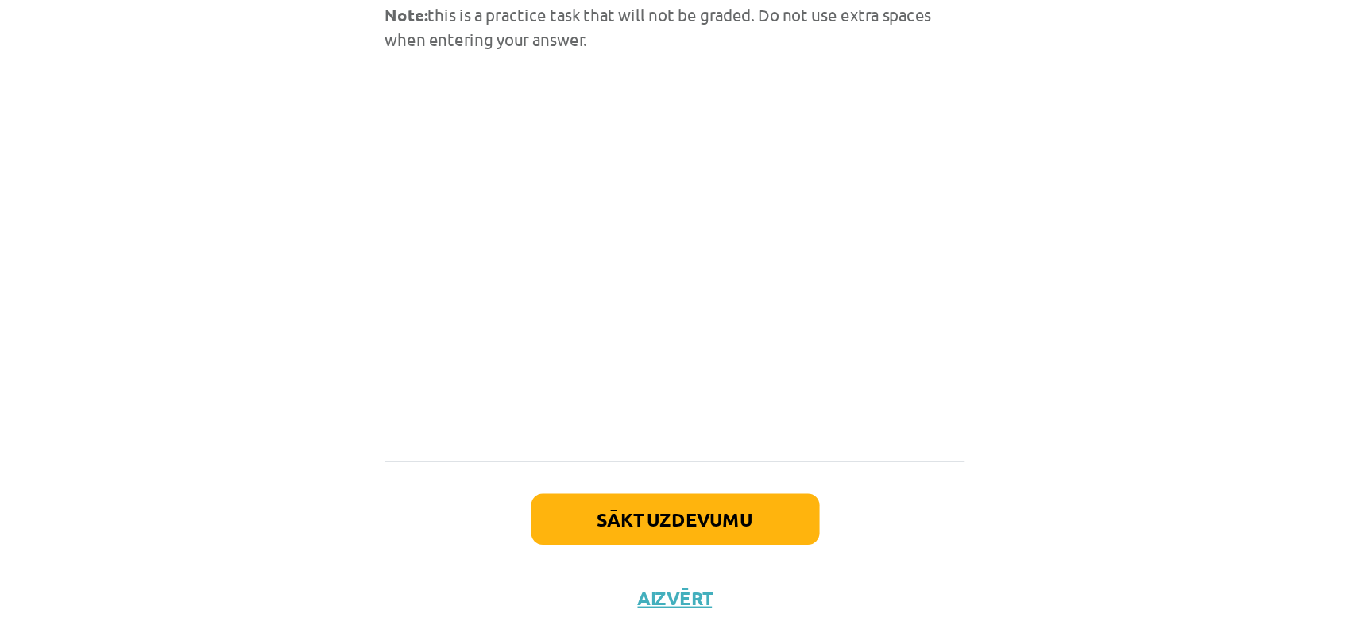
scroll to position [701, 0]
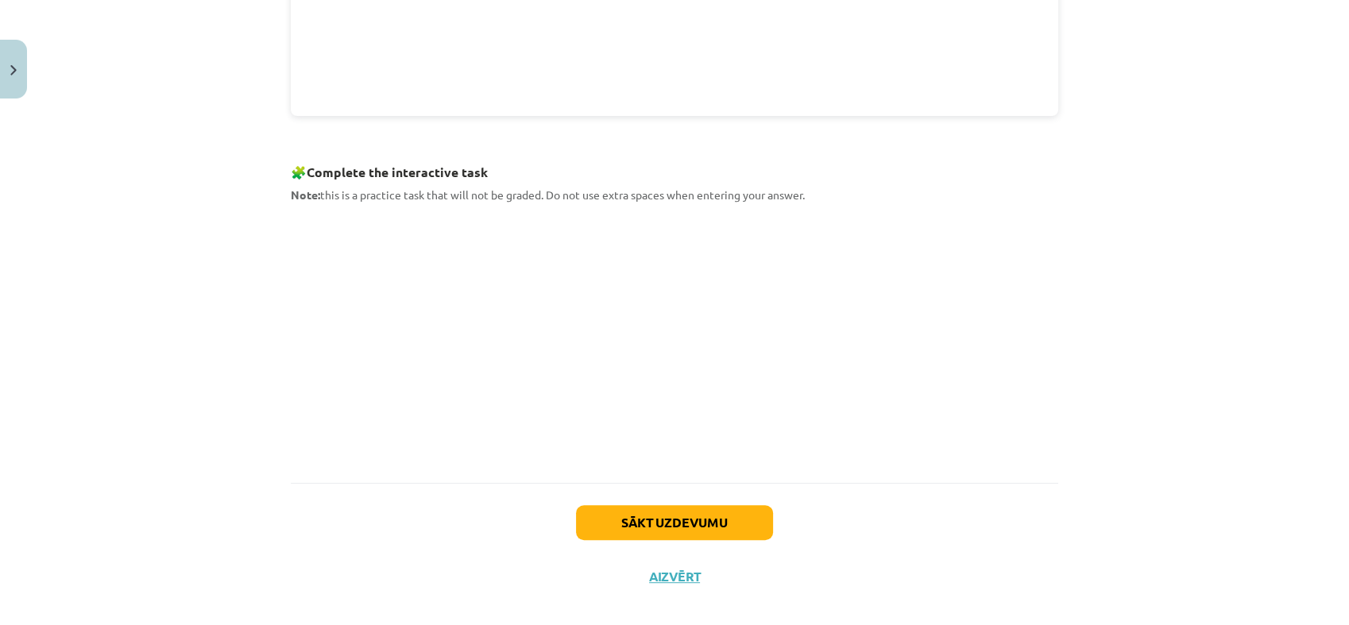
click at [122, 246] on div "Mācību tēma: Angļu valoda i - 10.[PERSON_NAME] 1.ieskaites mācību materiāls #9 …" at bounding box center [674, 312] width 1349 height 625
